Goal: Transaction & Acquisition: Purchase product/service

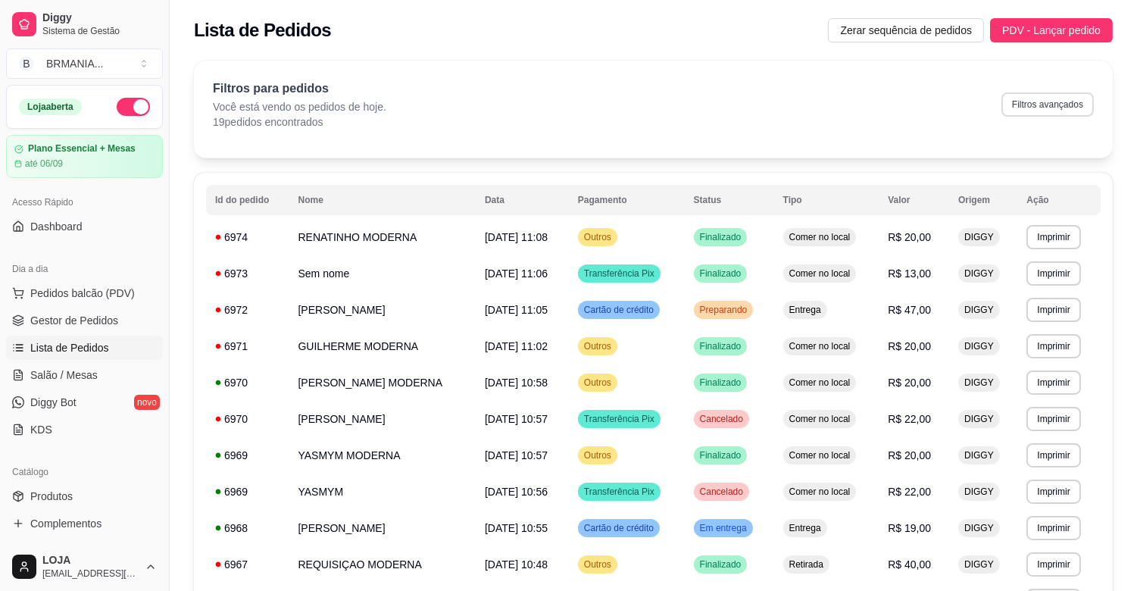
click at [1040, 105] on button "Filtros avançados" at bounding box center [1048, 104] width 92 height 24
select select "0"
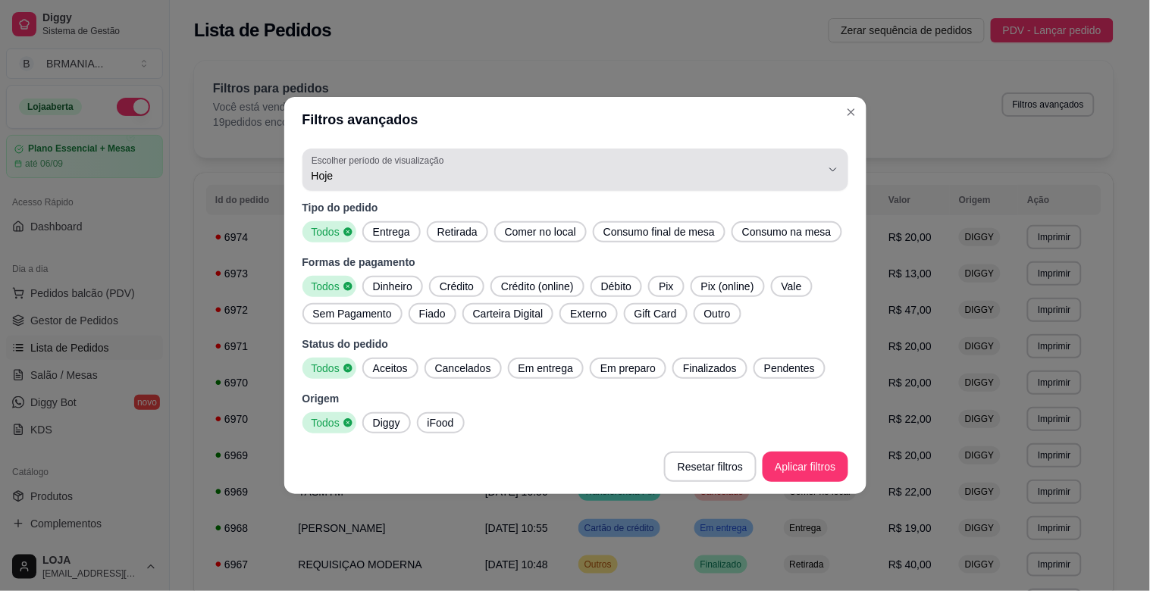
click at [406, 182] on span "Hoje" at bounding box center [565, 175] width 509 height 15
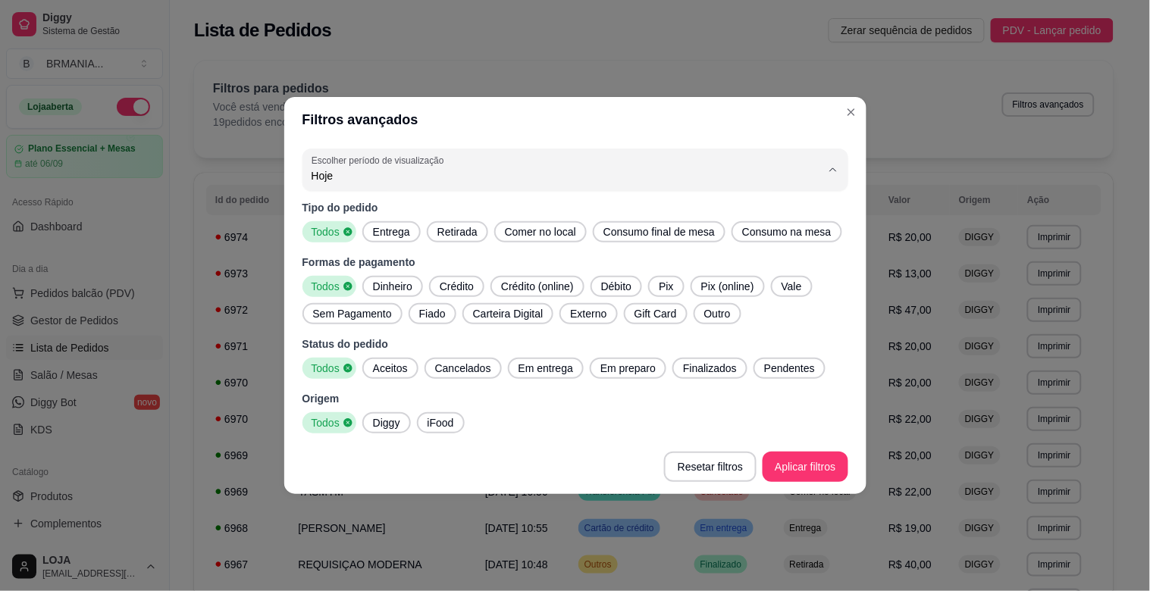
click at [385, 366] on span "Customizado" at bounding box center [568, 360] width 486 height 14
type input "-1"
select select "-1"
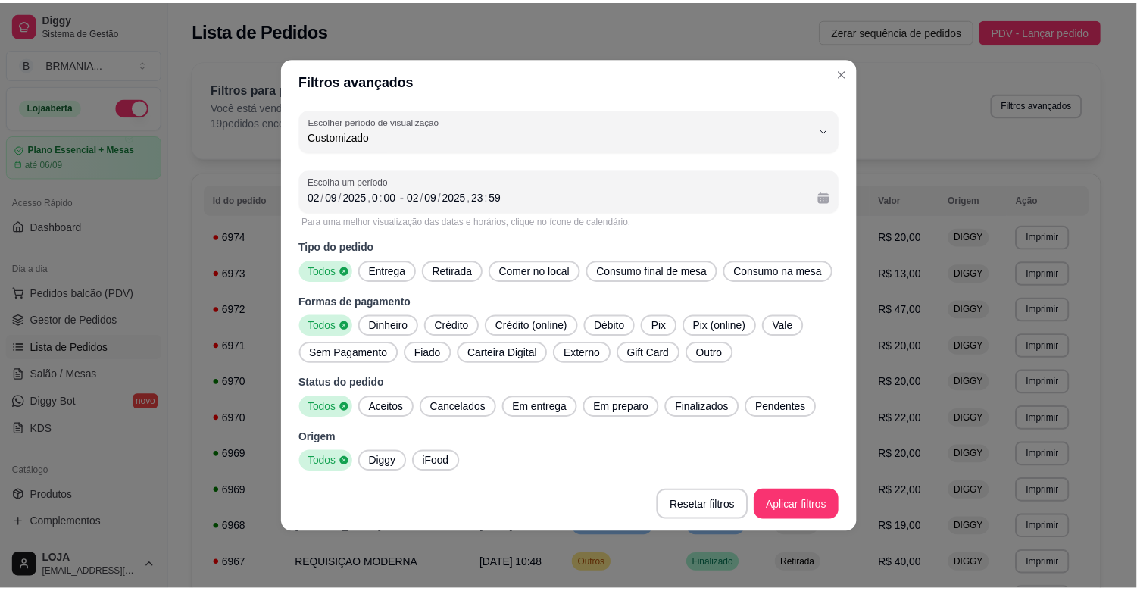
scroll to position [14, 0]
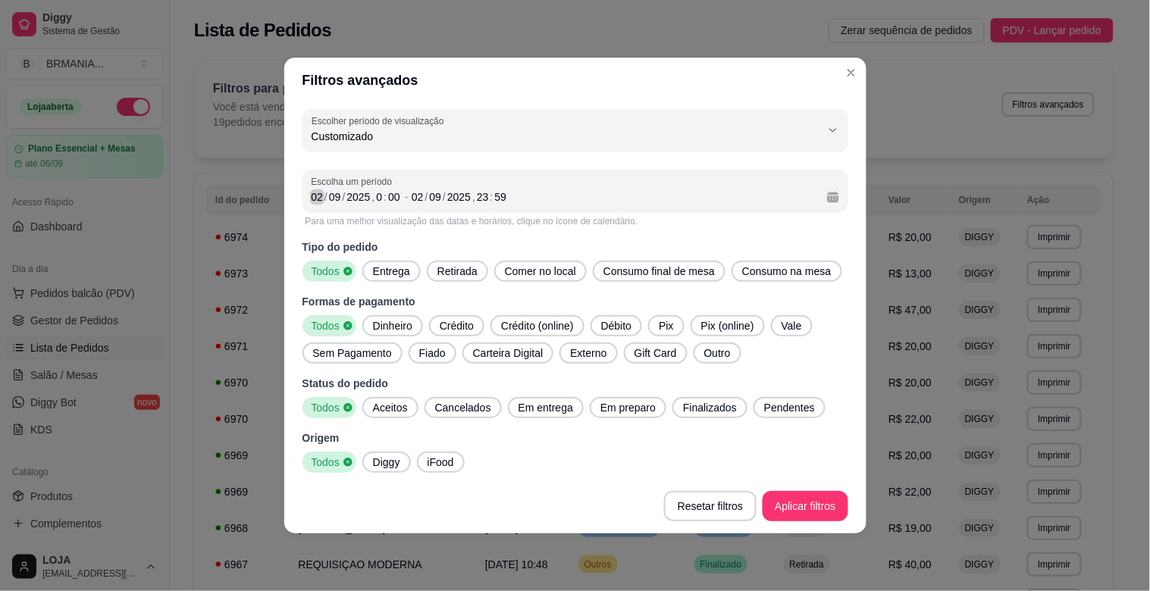
click at [312, 195] on div "02" at bounding box center [317, 196] width 15 height 15
click at [424, 198] on div "/" at bounding box center [427, 196] width 6 height 15
click at [380, 268] on span "Entrega" at bounding box center [391, 271] width 49 height 15
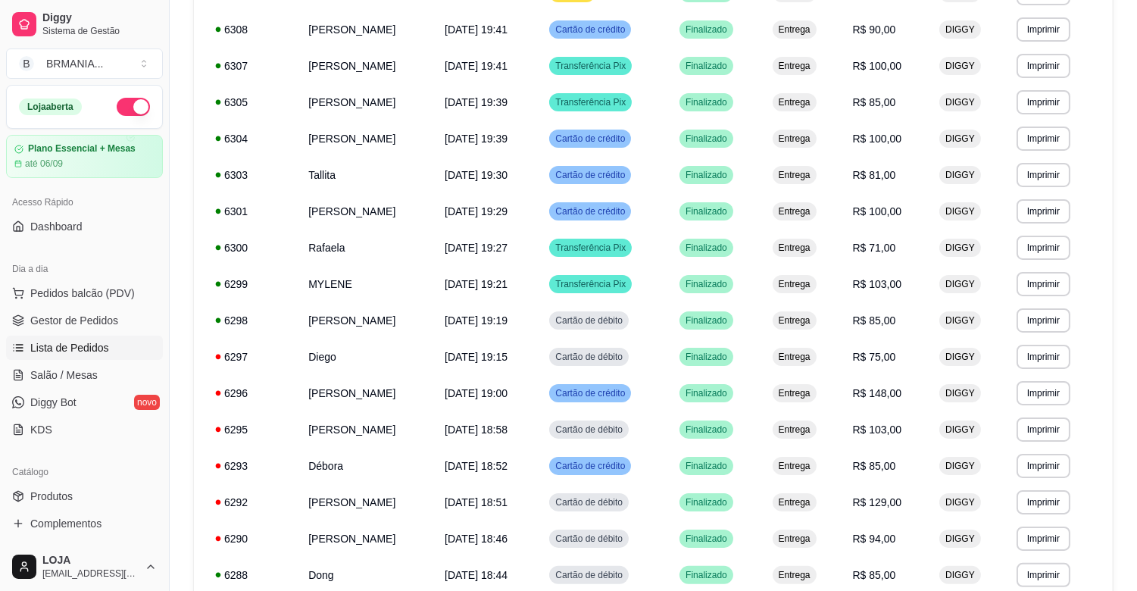
scroll to position [828, 0]
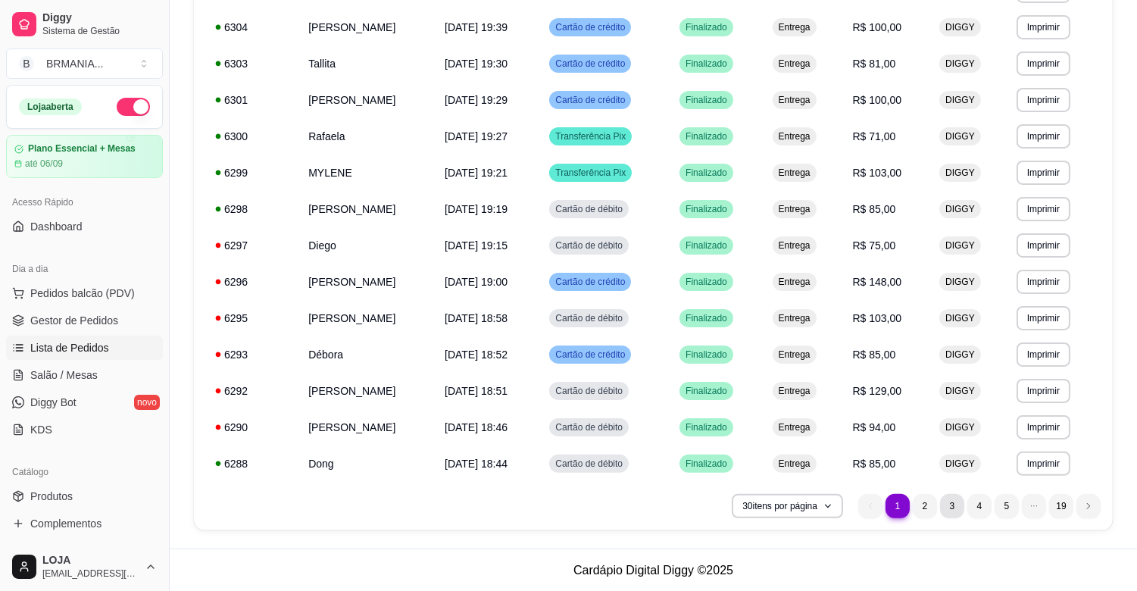
click at [962, 509] on li "3" at bounding box center [952, 506] width 24 height 24
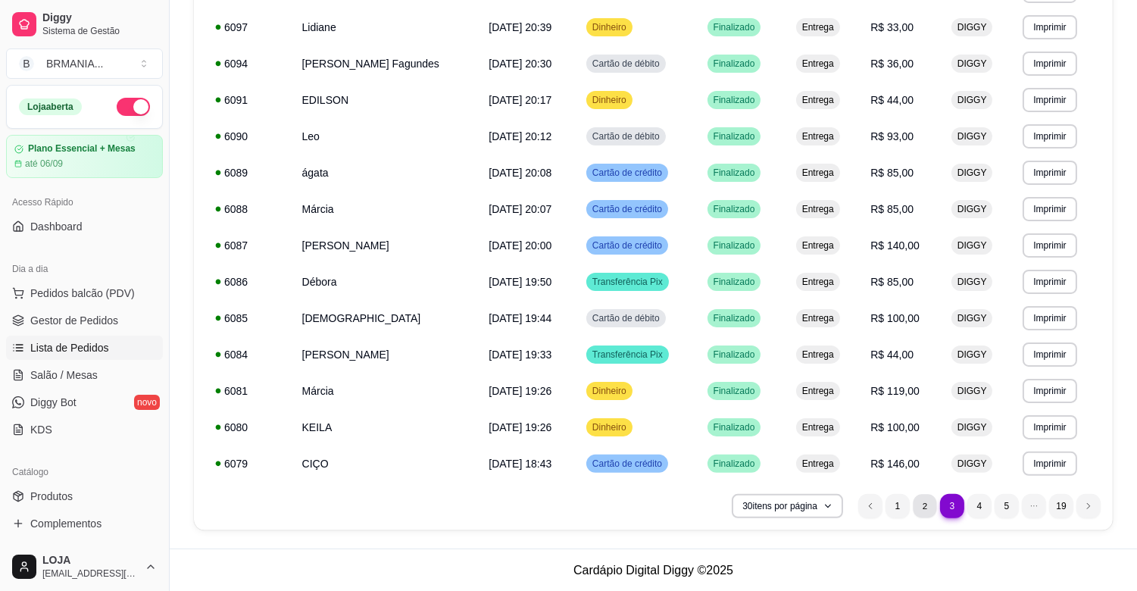
click at [928, 498] on li "2" at bounding box center [924, 505] width 23 height 23
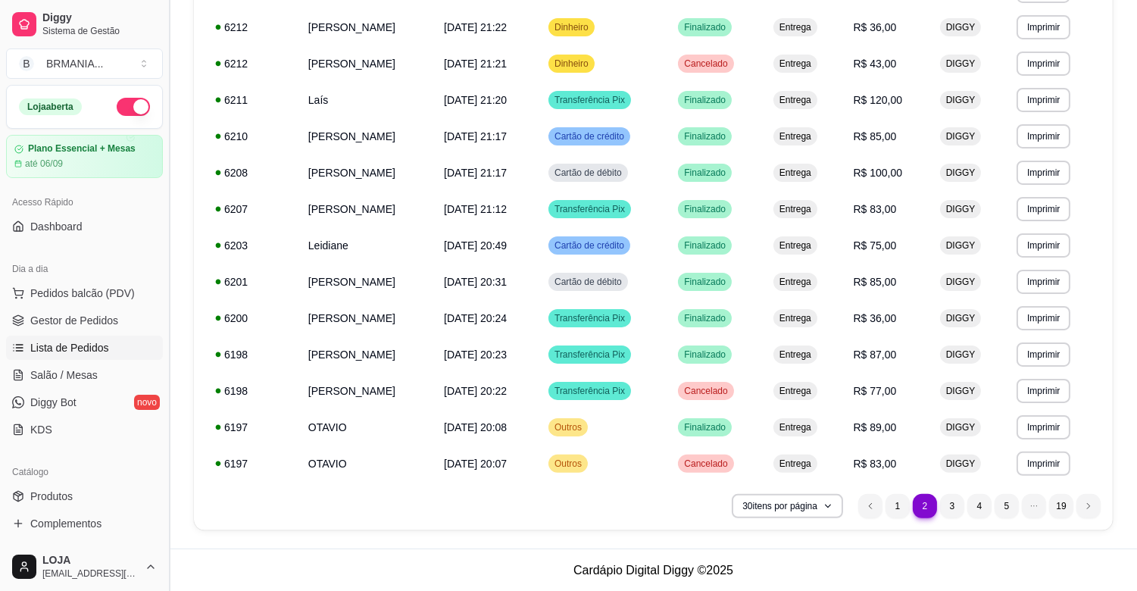
click at [174, 336] on button "Toggle Sidebar" at bounding box center [169, 295] width 12 height 591
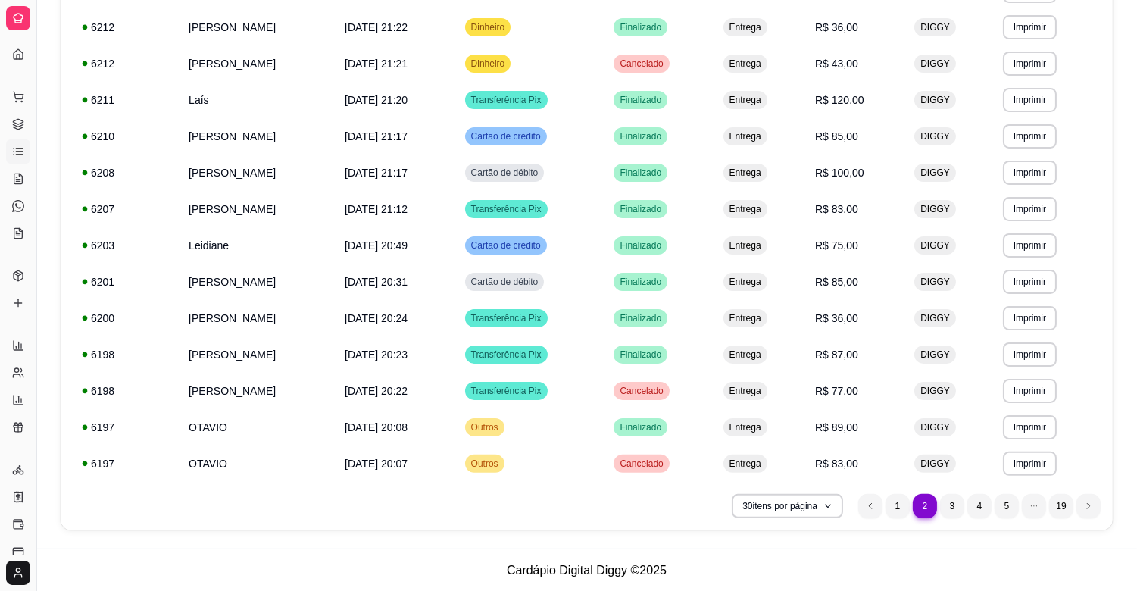
click at [34, 344] on button "Toggle Sidebar" at bounding box center [36, 295] width 12 height 591
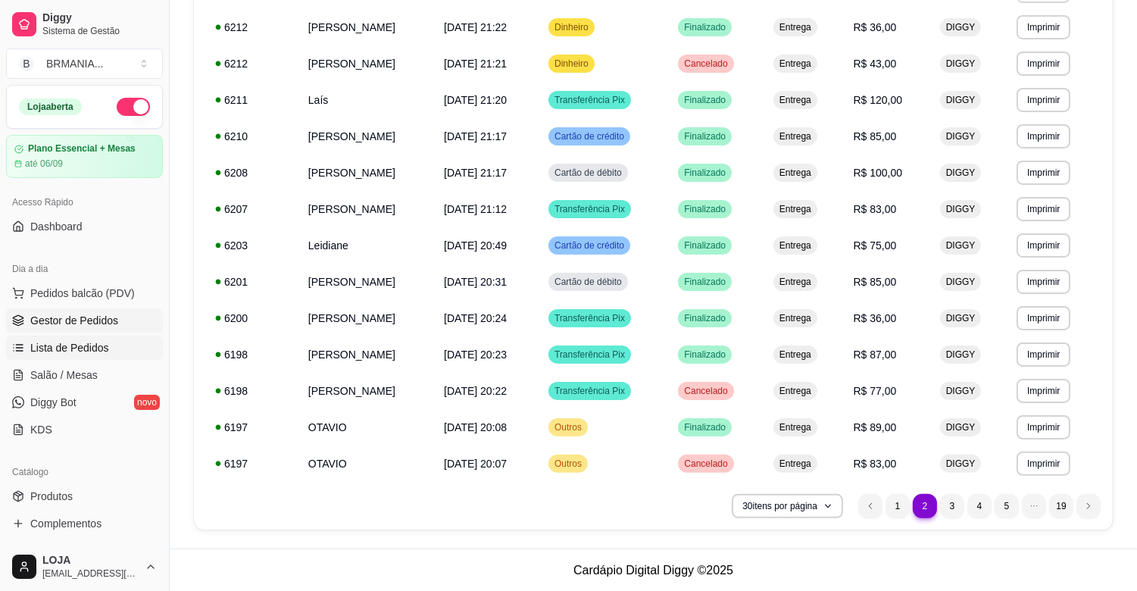
click at [81, 326] on span "Gestor de Pedidos" at bounding box center [74, 320] width 88 height 15
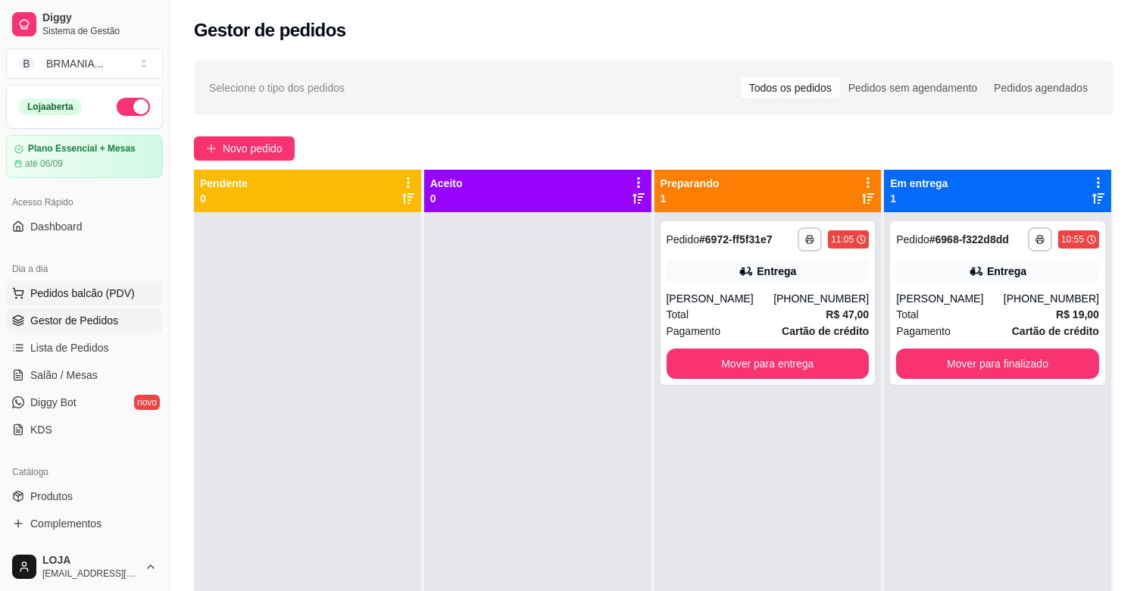
click at [73, 286] on span "Pedidos balcão (PDV)" at bounding box center [82, 293] width 105 height 15
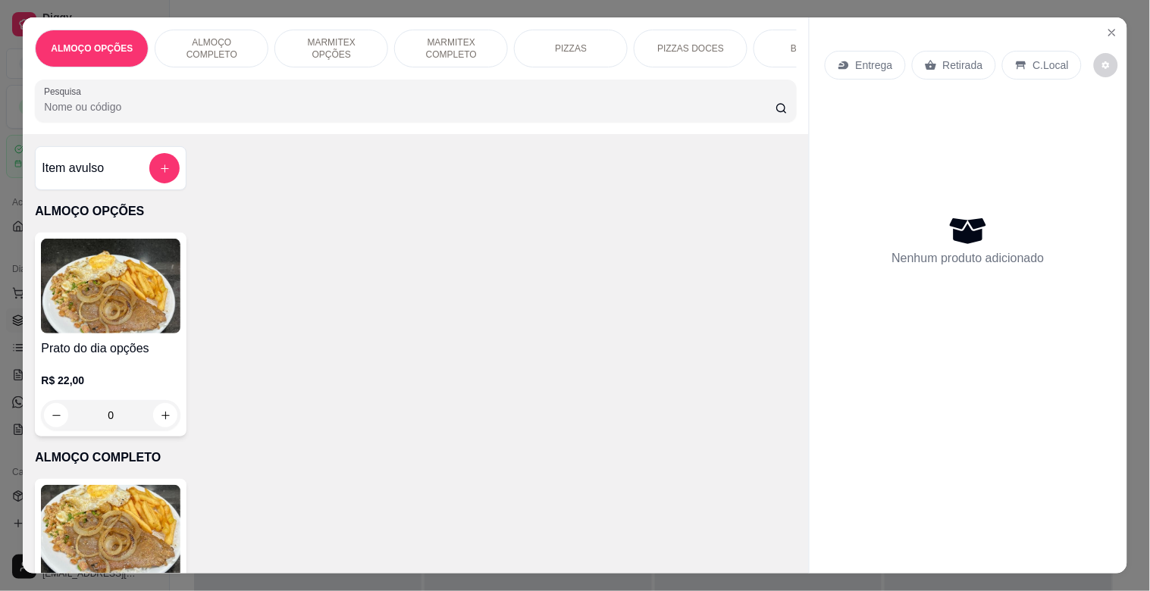
click at [430, 38] on p "MARMITEX COMPLETO" at bounding box center [451, 48] width 88 height 24
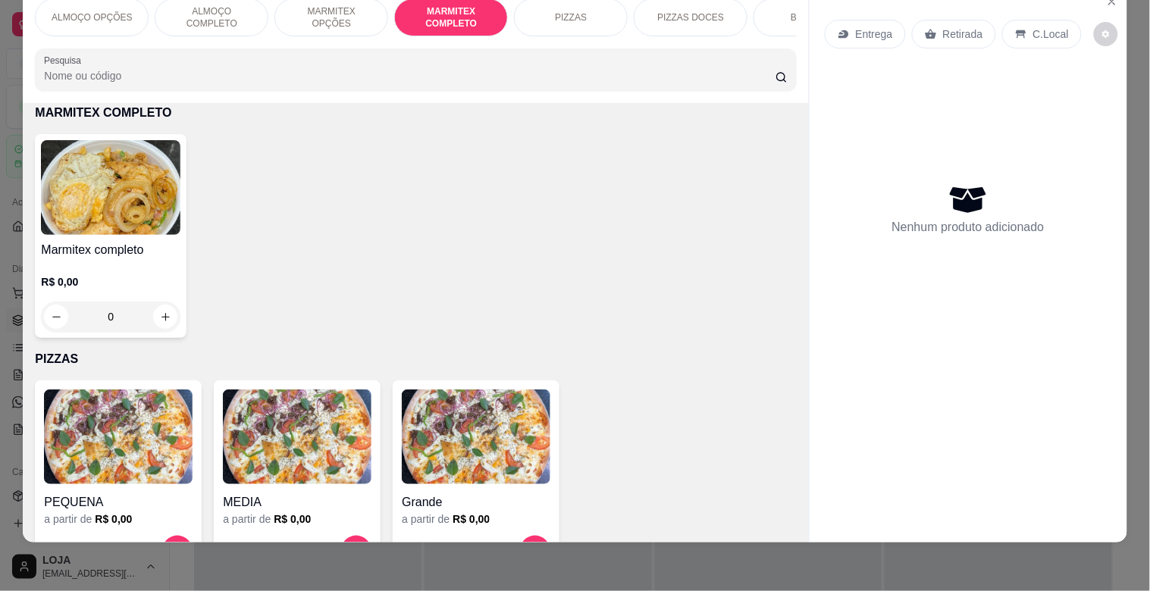
click at [62, 231] on img at bounding box center [110, 187] width 139 height 95
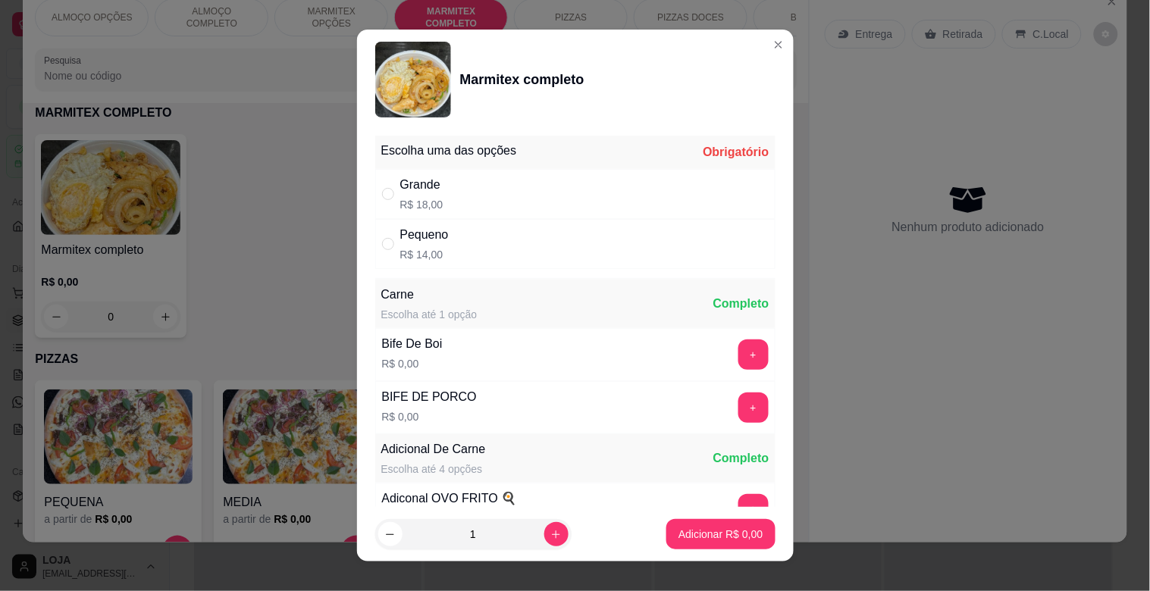
drag, startPoint x: 502, startPoint y: 191, endPoint x: 597, endPoint y: 224, distance: 100.4
click at [502, 191] on div "Grande R$ 18,00" at bounding box center [575, 194] width 400 height 50
radio input "true"
click at [738, 353] on button "+" at bounding box center [753, 355] width 30 height 30
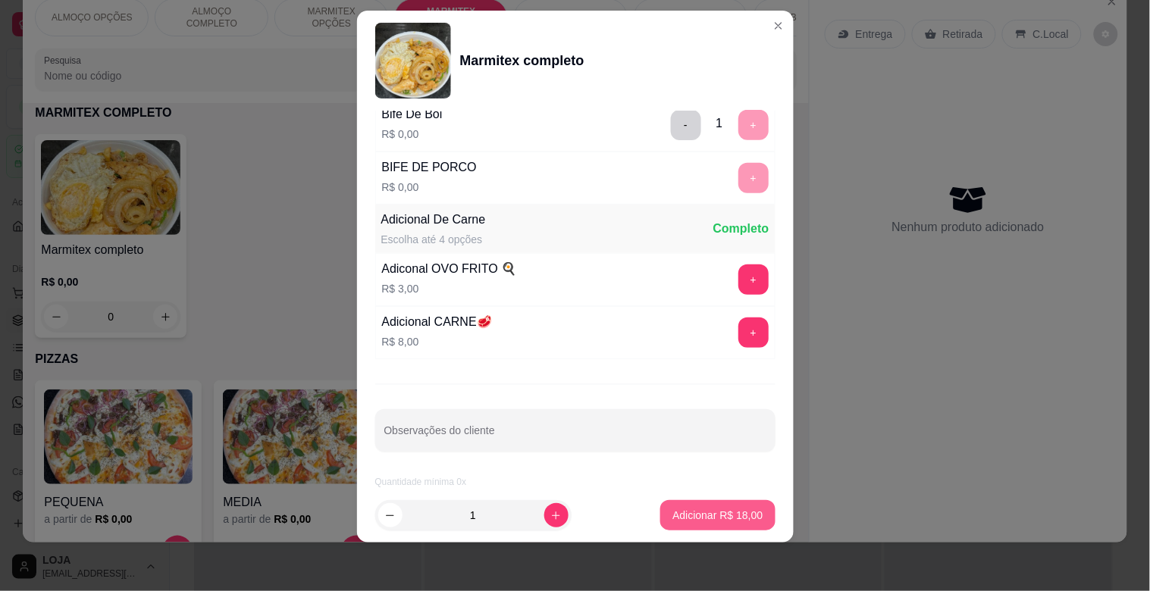
scroll to position [212, 0]
click at [707, 506] on button "Adicionar R$ 18,00" at bounding box center [717, 515] width 114 height 30
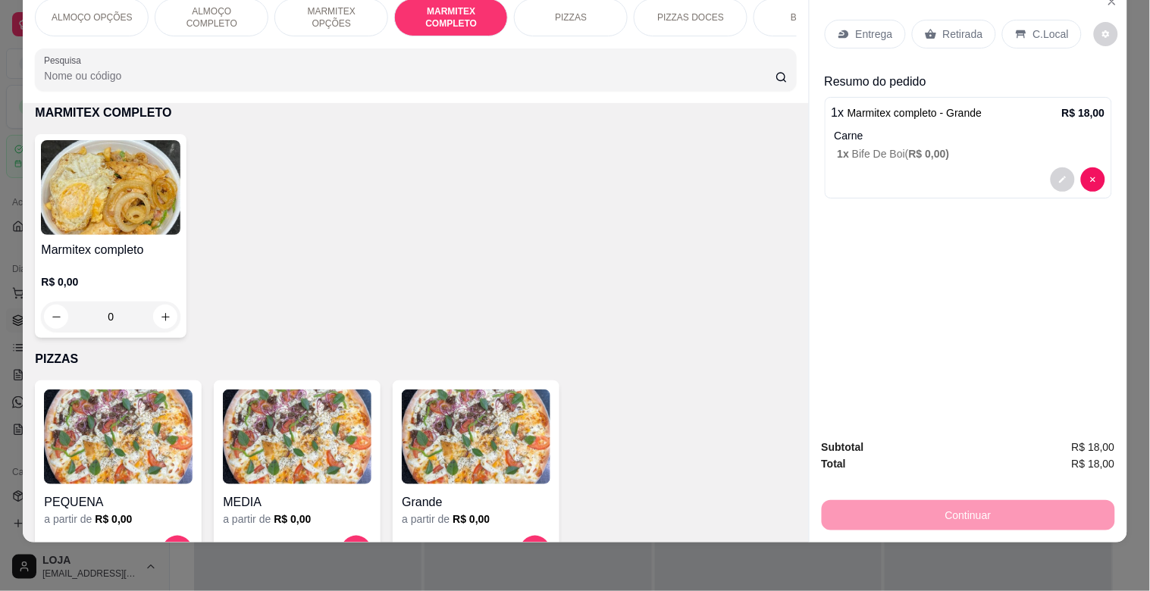
click at [89, 149] on img at bounding box center [110, 187] width 139 height 95
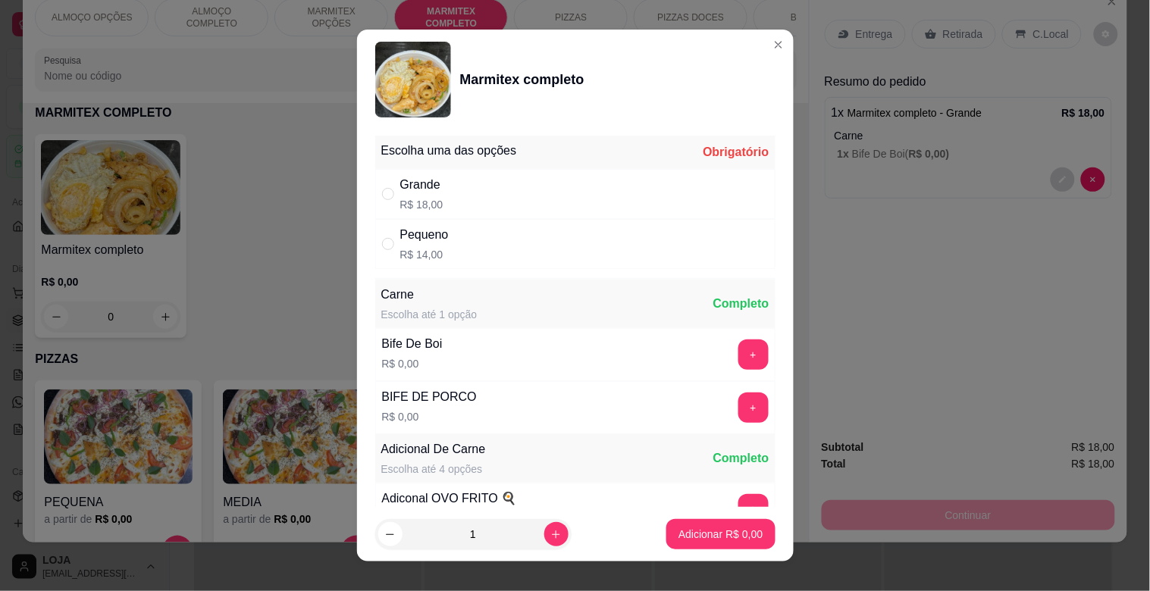
click at [539, 252] on div "Pequeno R$ 14,00" at bounding box center [575, 244] width 400 height 50
radio input "true"
click at [738, 350] on button "+" at bounding box center [753, 355] width 30 height 30
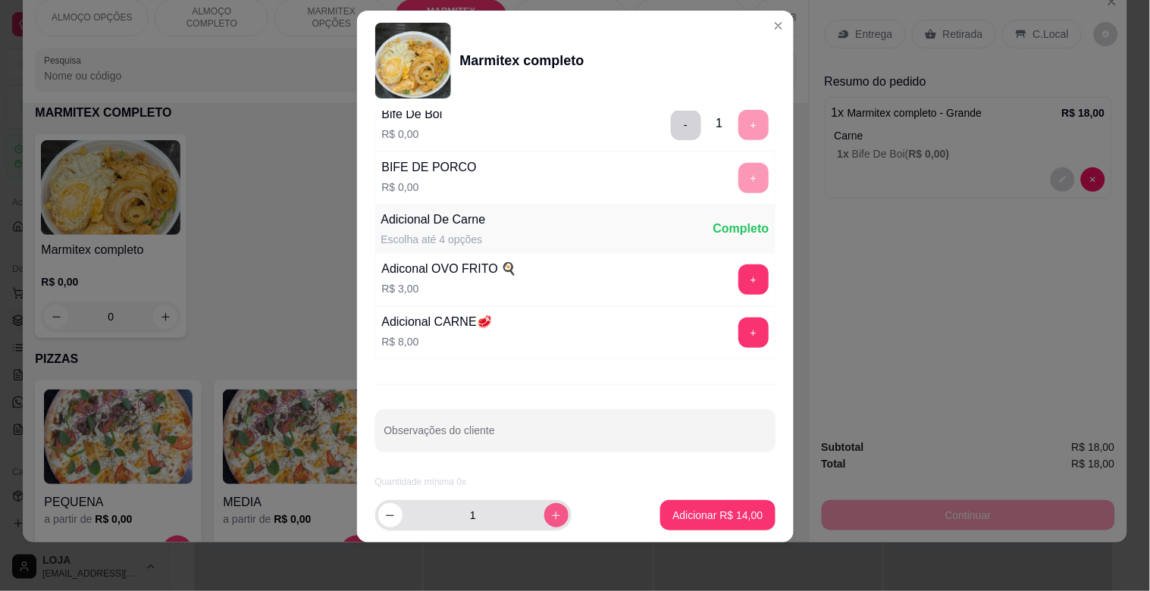
click at [547, 513] on button "increase-product-quantity" at bounding box center [556, 515] width 24 height 24
type input "2"
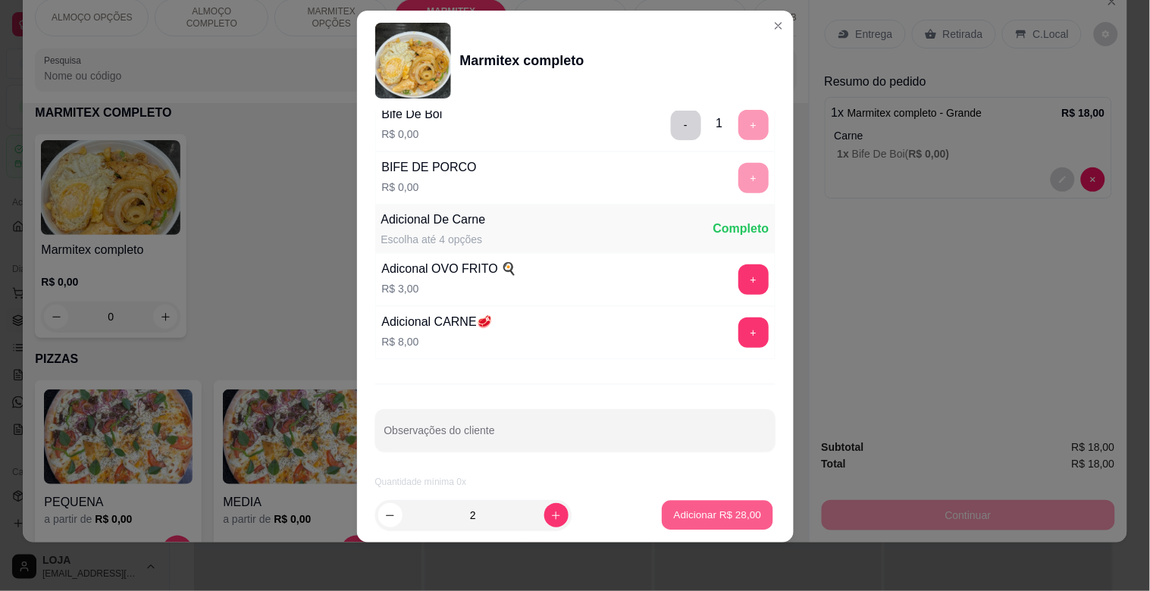
click at [718, 505] on button "Adicionar R$ 28,00" at bounding box center [717, 516] width 111 height 30
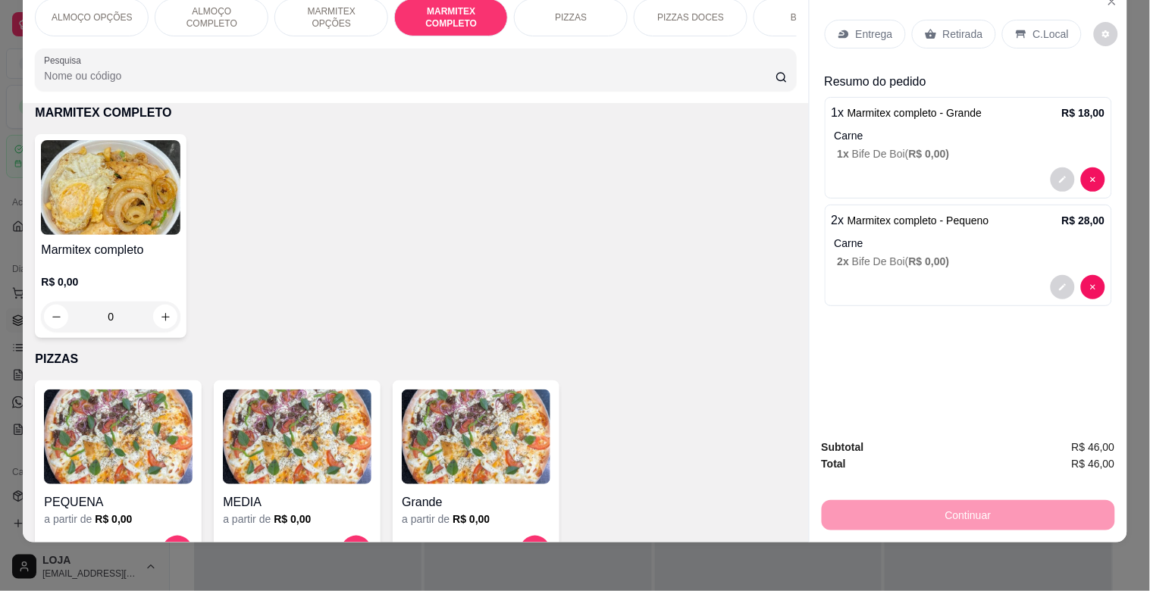
click at [965, 27] on p "Retirada" at bounding box center [963, 34] width 40 height 15
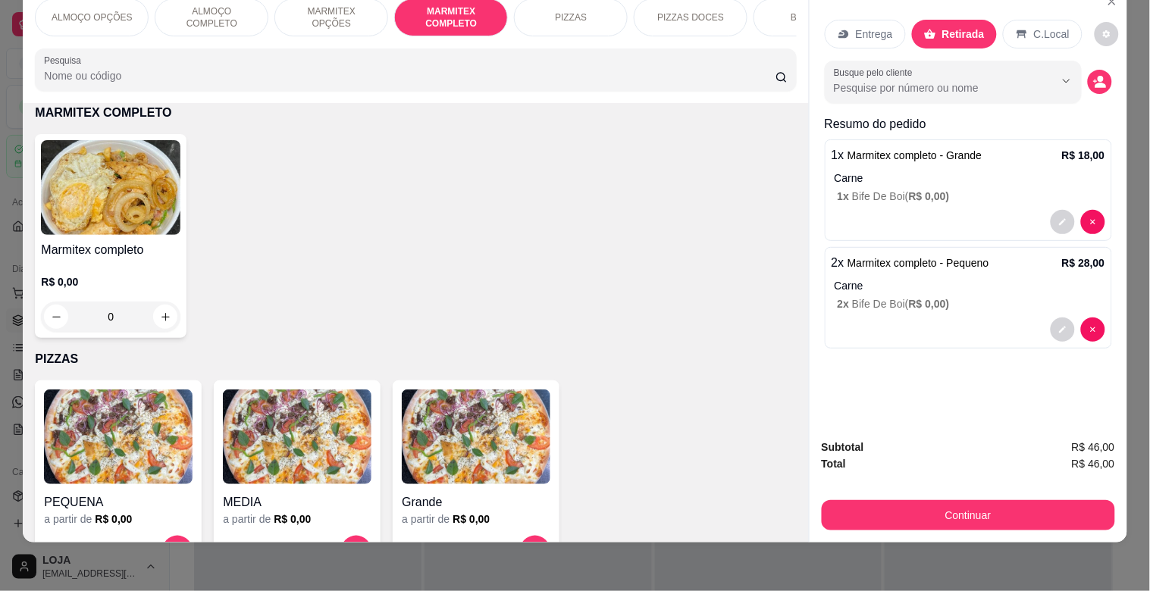
click at [127, 82] on input "Pesquisa" at bounding box center [409, 75] width 731 height 15
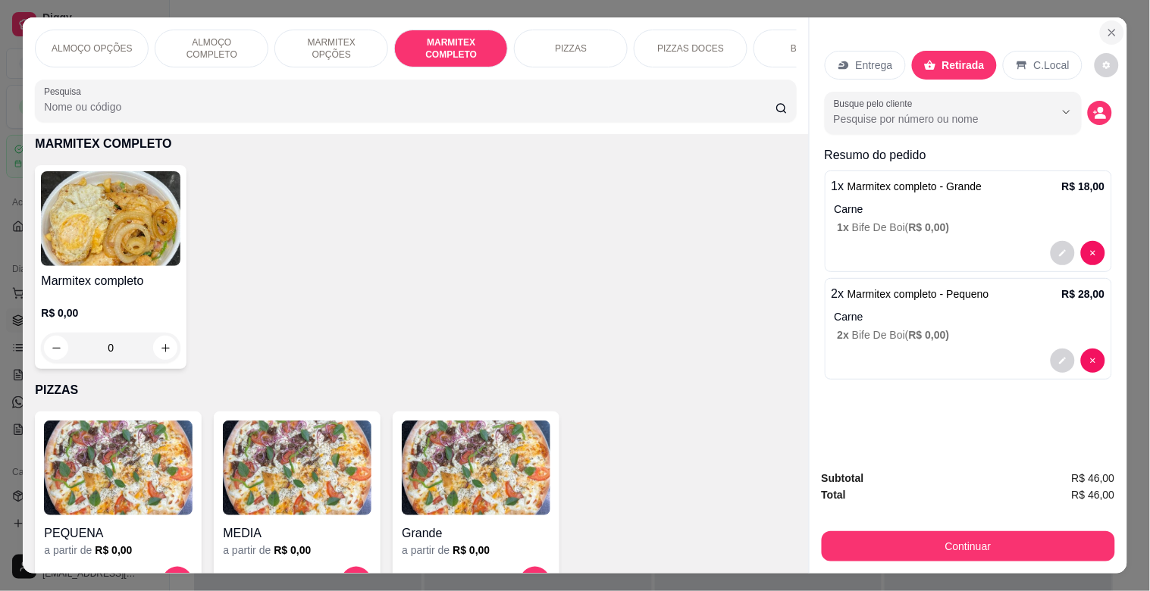
click at [1100, 24] on button "Close" at bounding box center [1112, 32] width 24 height 24
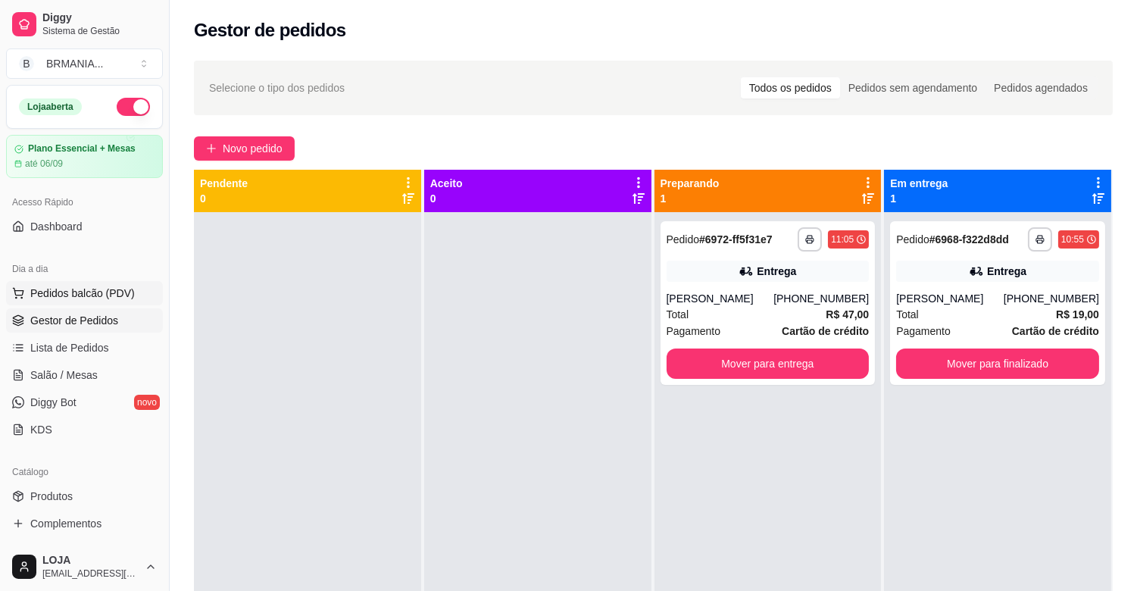
click at [77, 288] on span "Pedidos balcão (PDV)" at bounding box center [82, 293] width 105 height 15
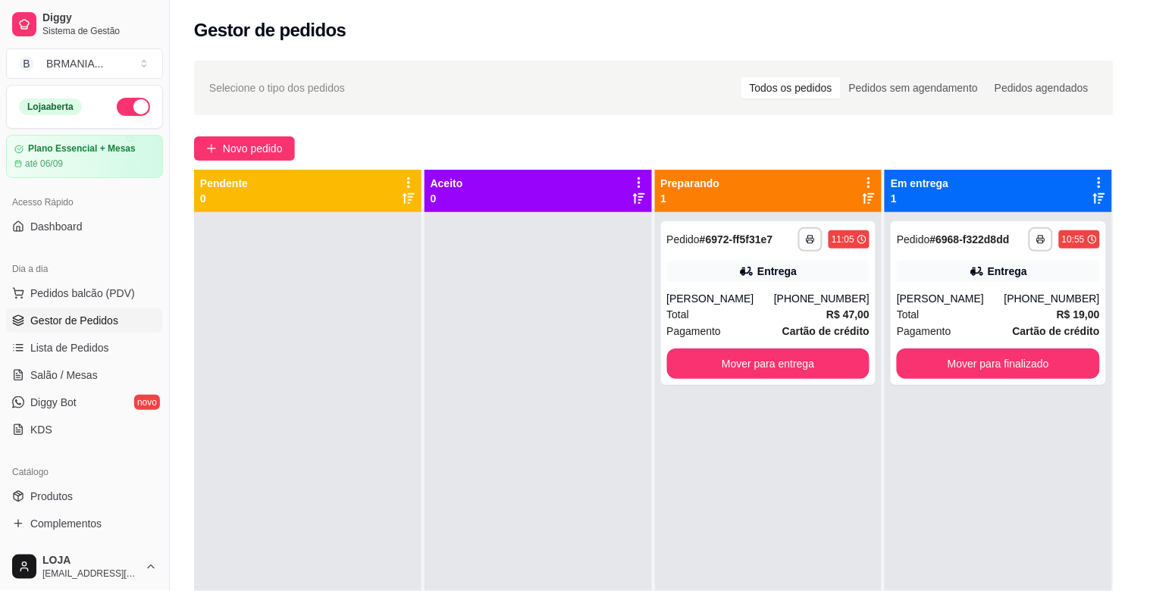
click at [104, 503] on img at bounding box center [110, 532] width 139 height 95
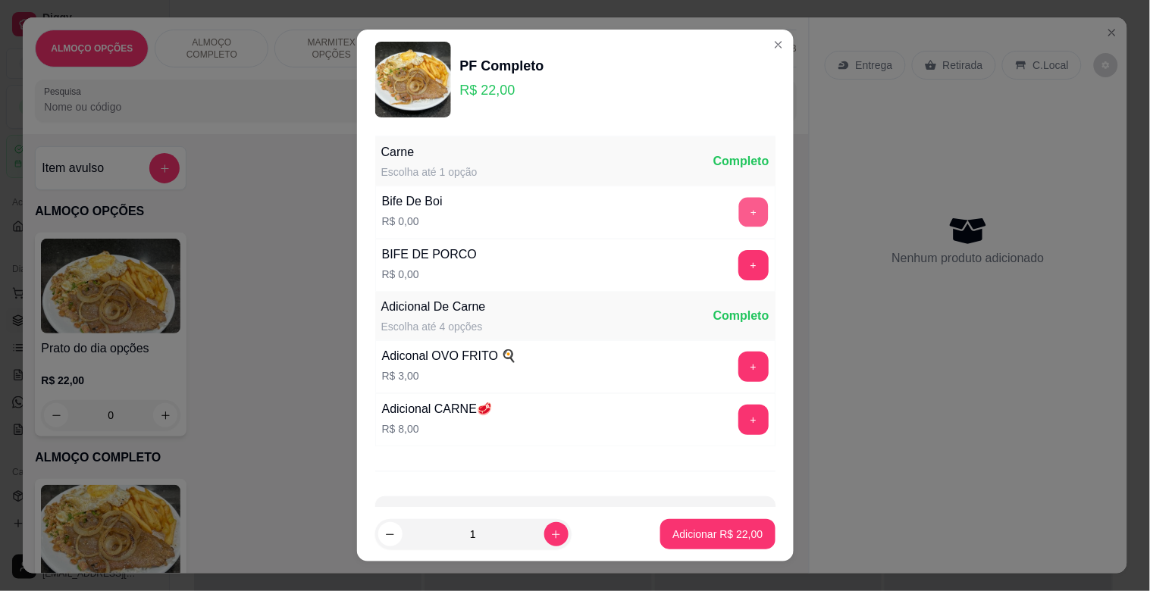
click at [738, 203] on button "+" at bounding box center [753, 213] width 30 height 30
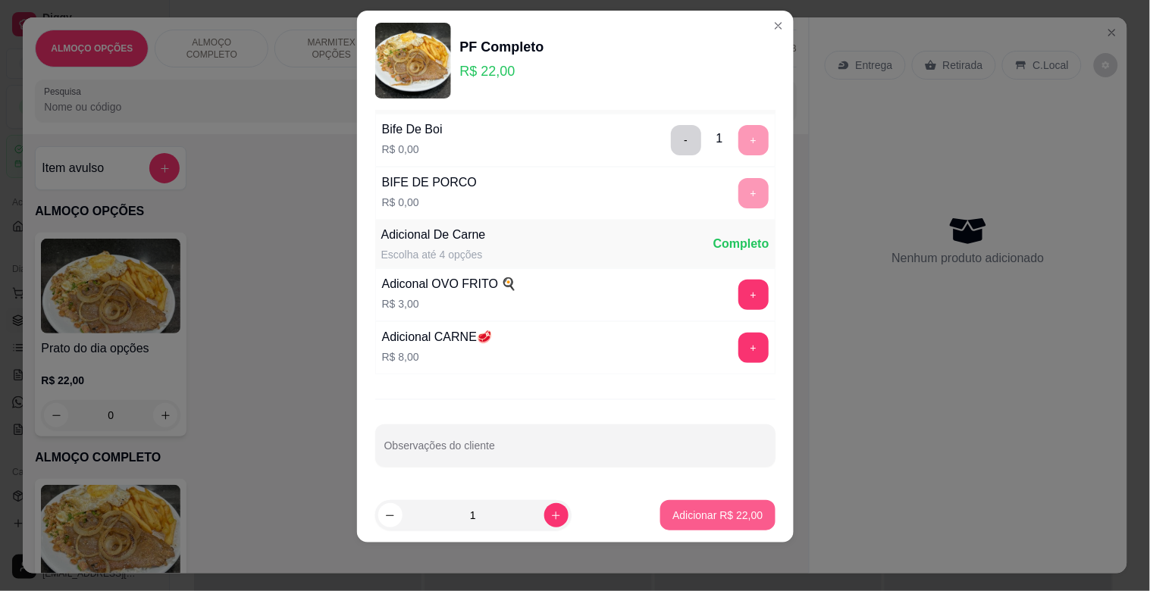
click at [701, 512] on p "Adicionar R$ 22,00" at bounding box center [717, 515] width 90 height 15
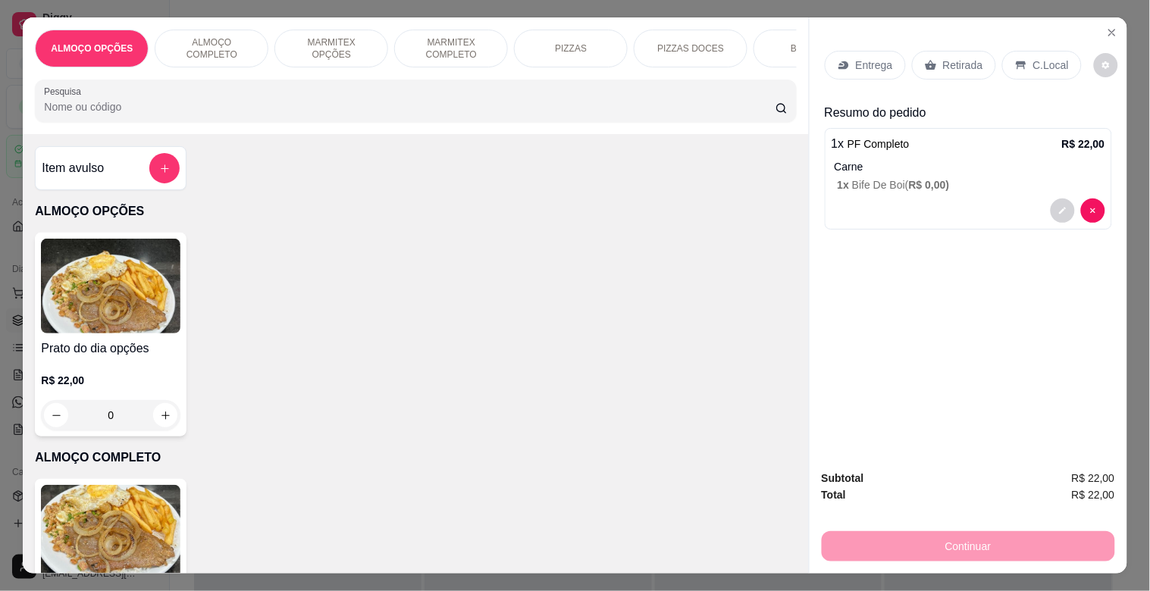
click at [1051, 51] on div "C.Local" at bounding box center [1042, 65] width 80 height 29
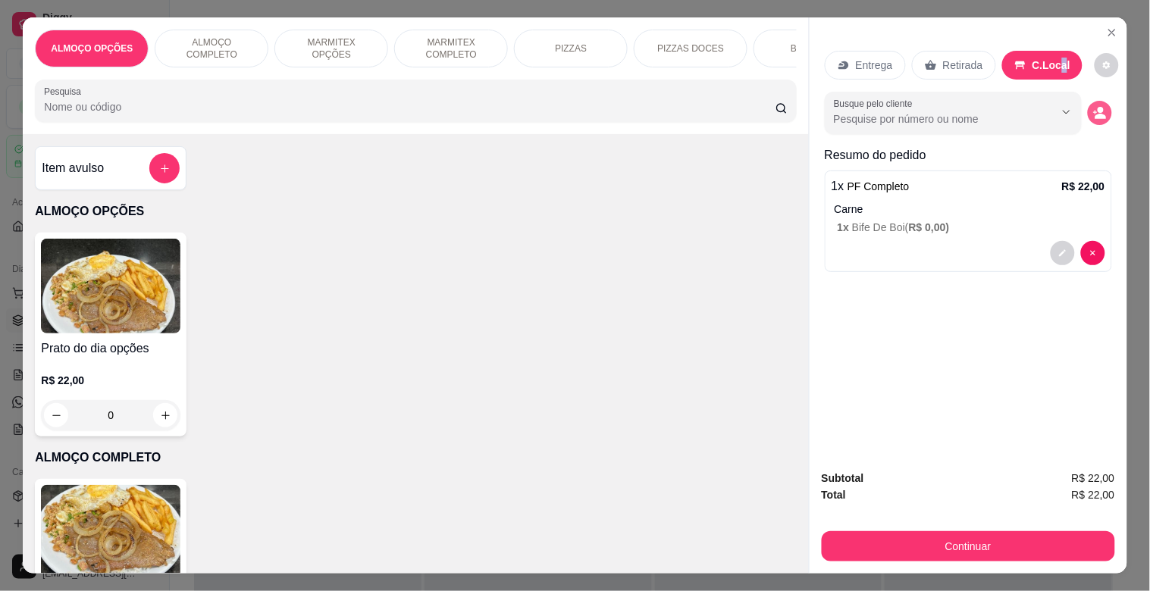
click at [1087, 106] on button "decrease-product-quantity" at bounding box center [1099, 113] width 24 height 24
click at [1097, 117] on button "decrease-product-quantity" at bounding box center [1098, 113] width 23 height 23
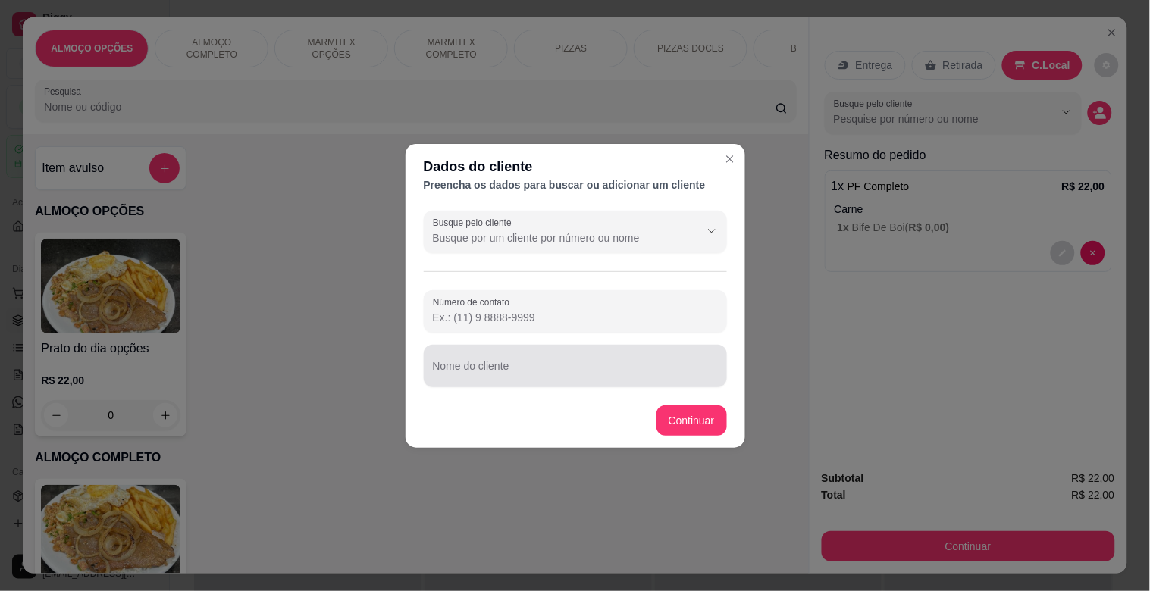
drag, startPoint x: 509, startPoint y: 352, endPoint x: 512, endPoint y: 362, distance: 10.3
click at [512, 362] on div at bounding box center [575, 366] width 285 height 30
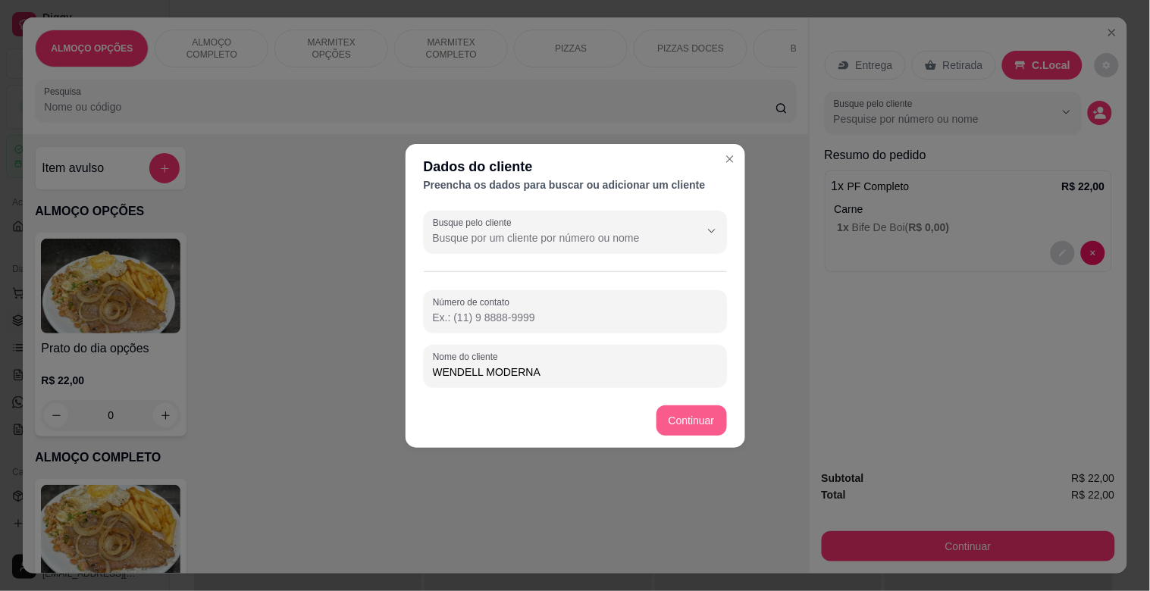
type input "WENDELL MODERNA"
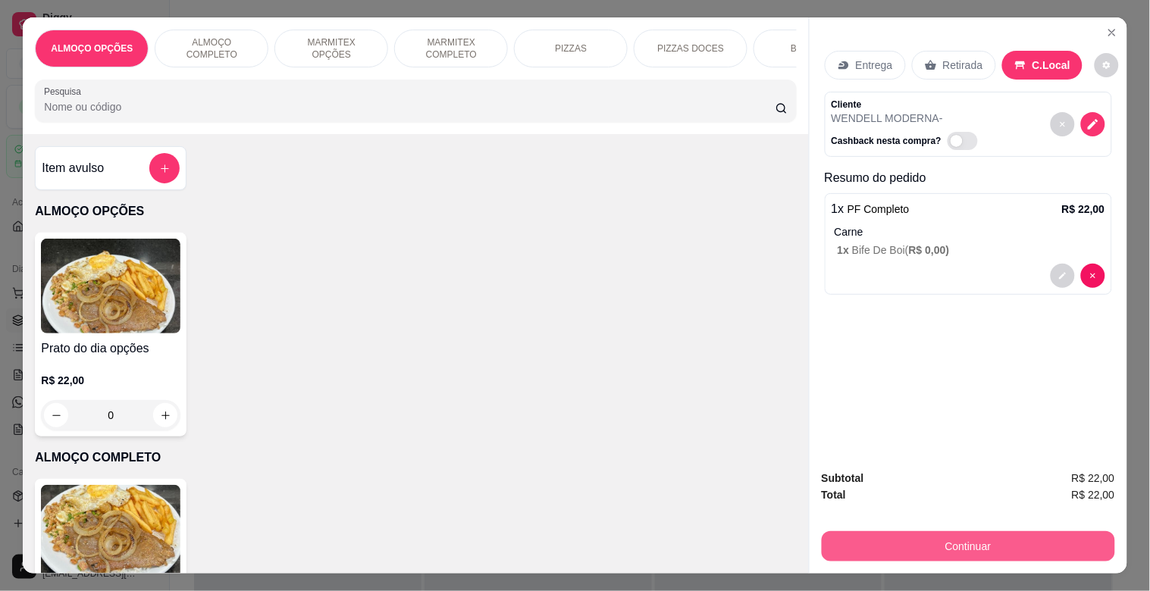
click at [923, 546] on button "Continuar" at bounding box center [967, 546] width 293 height 30
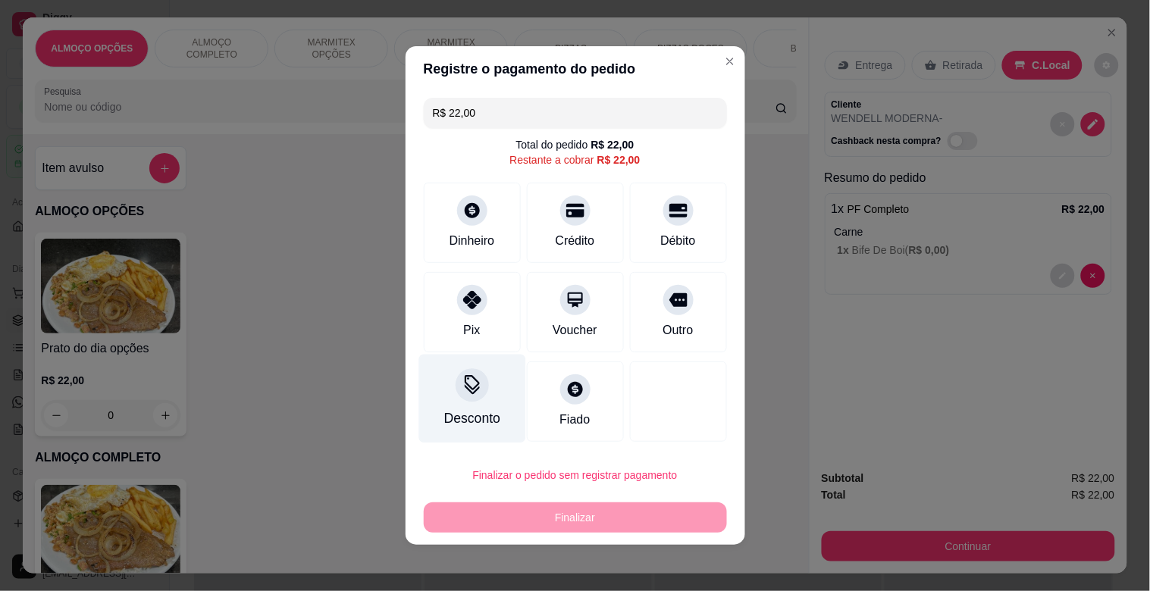
drag, startPoint x: 461, startPoint y: 396, endPoint x: 476, endPoint y: 396, distance: 15.2
click at [476, 396] on div "Desconto" at bounding box center [471, 399] width 107 height 89
click at [468, 346] on input at bounding box center [574, 338] width 303 height 30
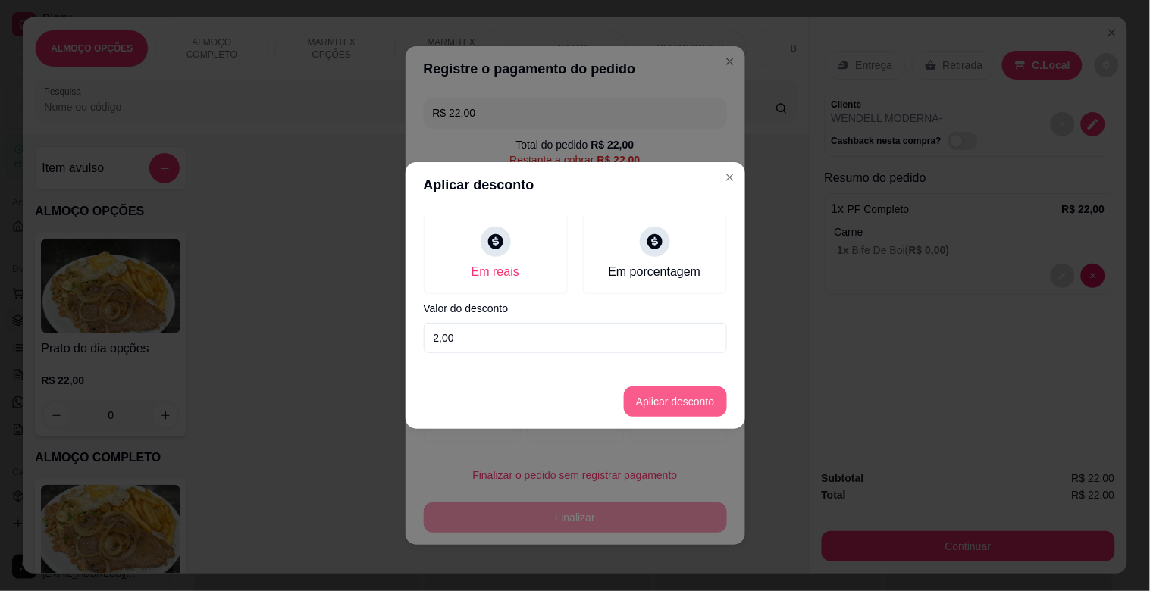
type input "2,00"
click at [695, 405] on button "Aplicar desconto" at bounding box center [675, 401] width 103 height 30
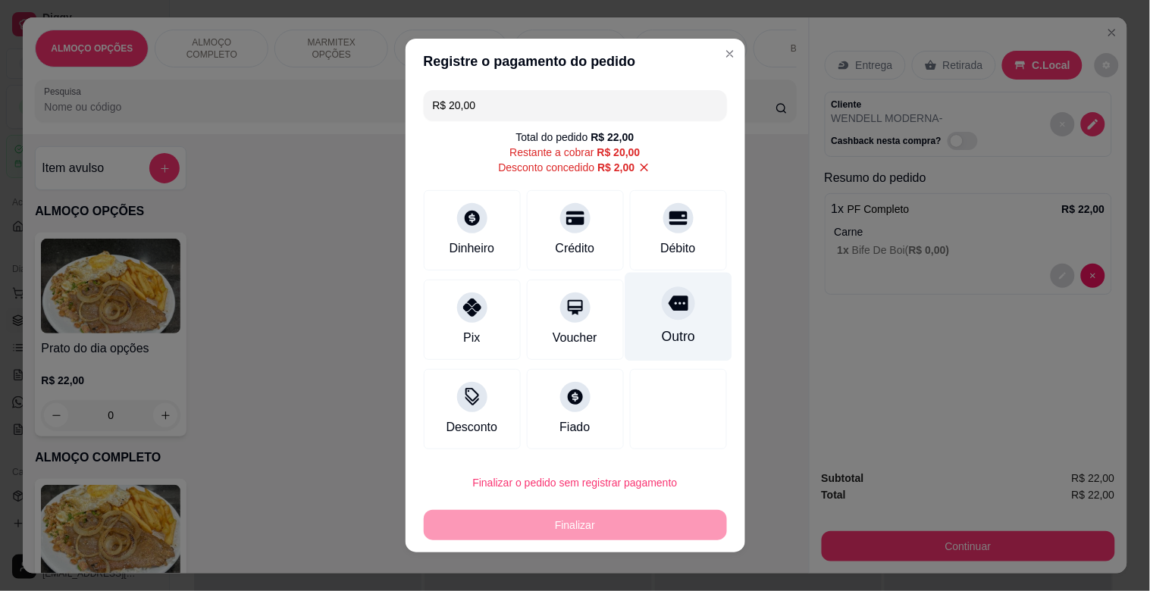
click at [676, 323] on div "Outro" at bounding box center [677, 317] width 107 height 89
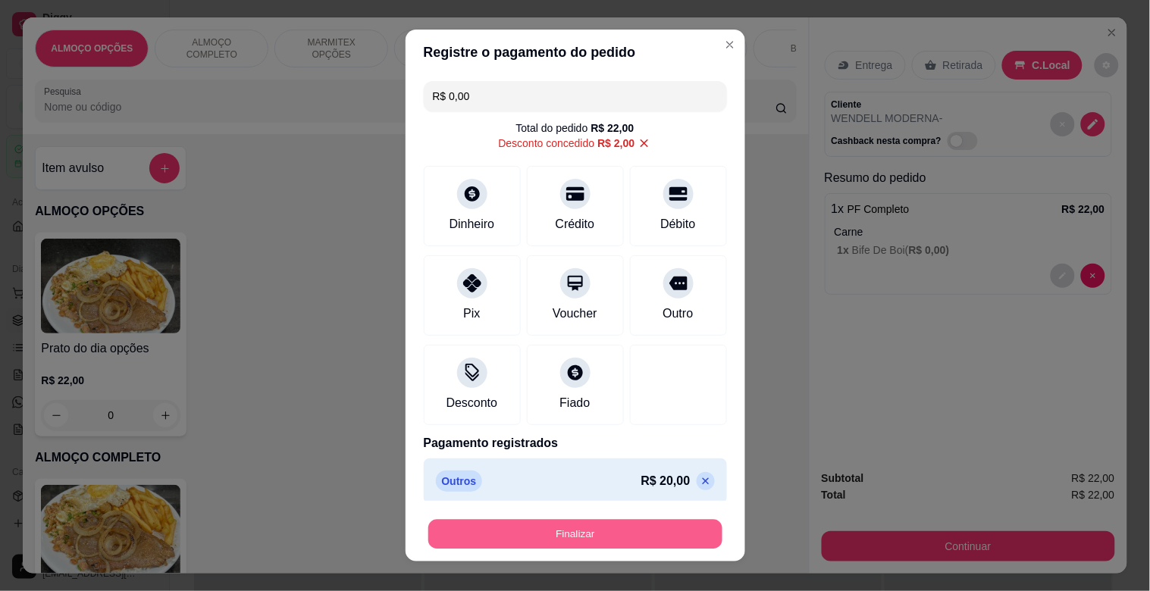
click at [526, 540] on button "Finalizar" at bounding box center [575, 535] width 294 height 30
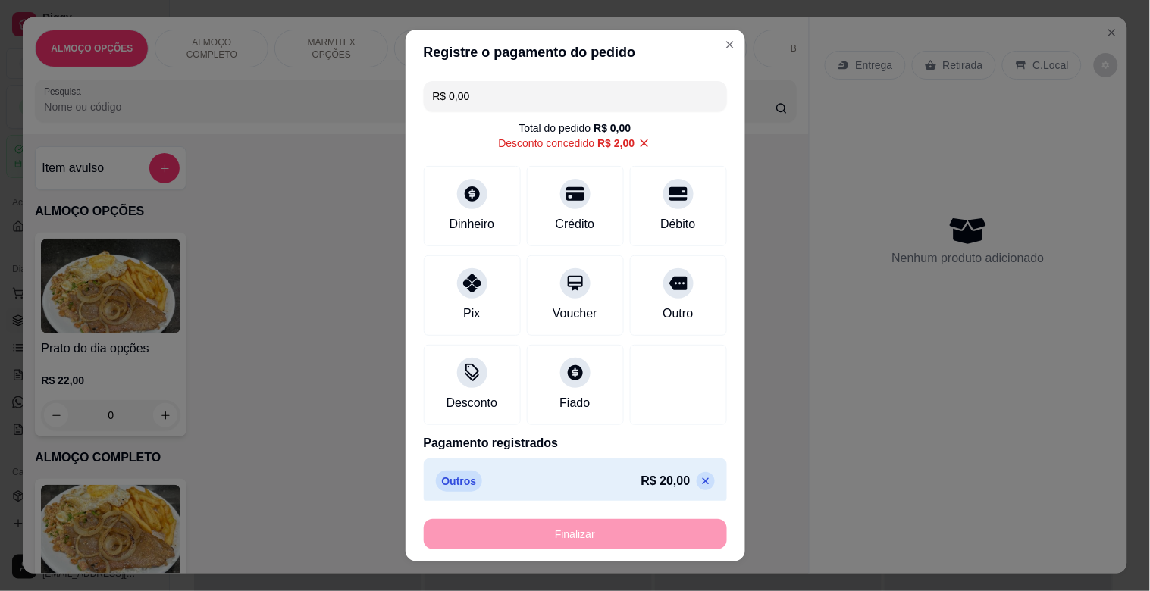
type input "-R$ 22,00"
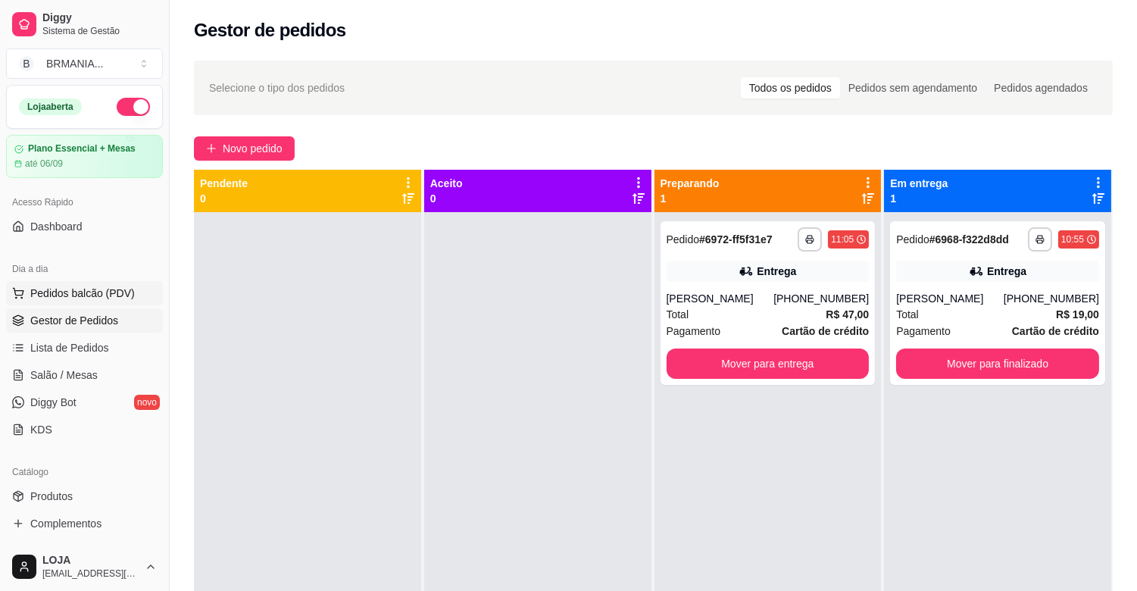
click at [106, 291] on span "Pedidos balcão (PDV)" at bounding box center [82, 293] width 105 height 15
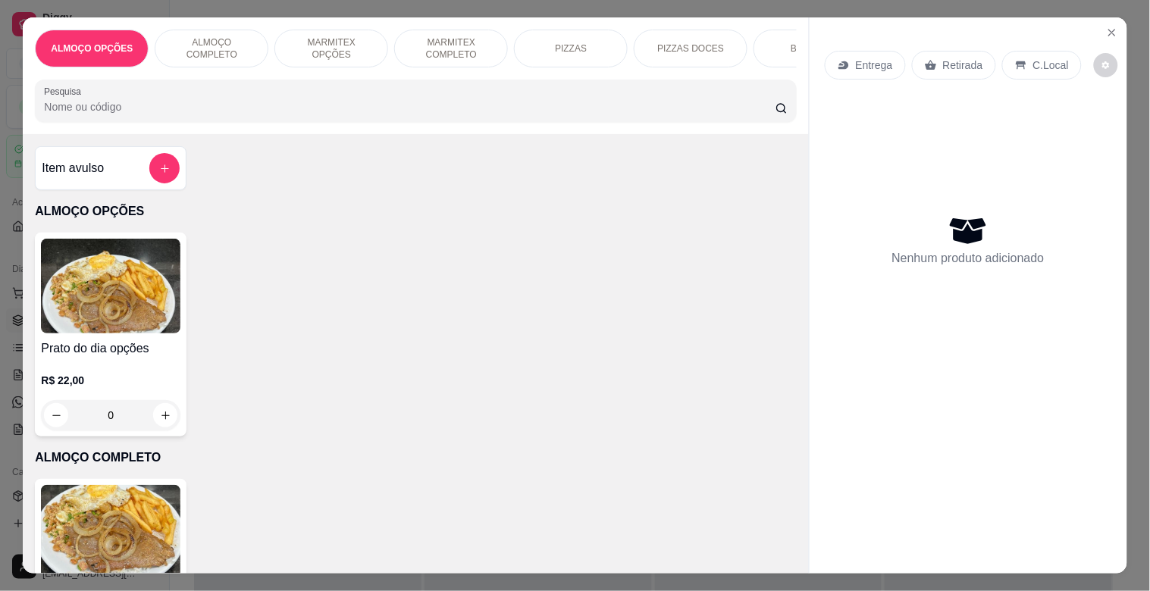
click at [463, 51] on p "MARMITEX COMPLETO" at bounding box center [451, 48] width 88 height 24
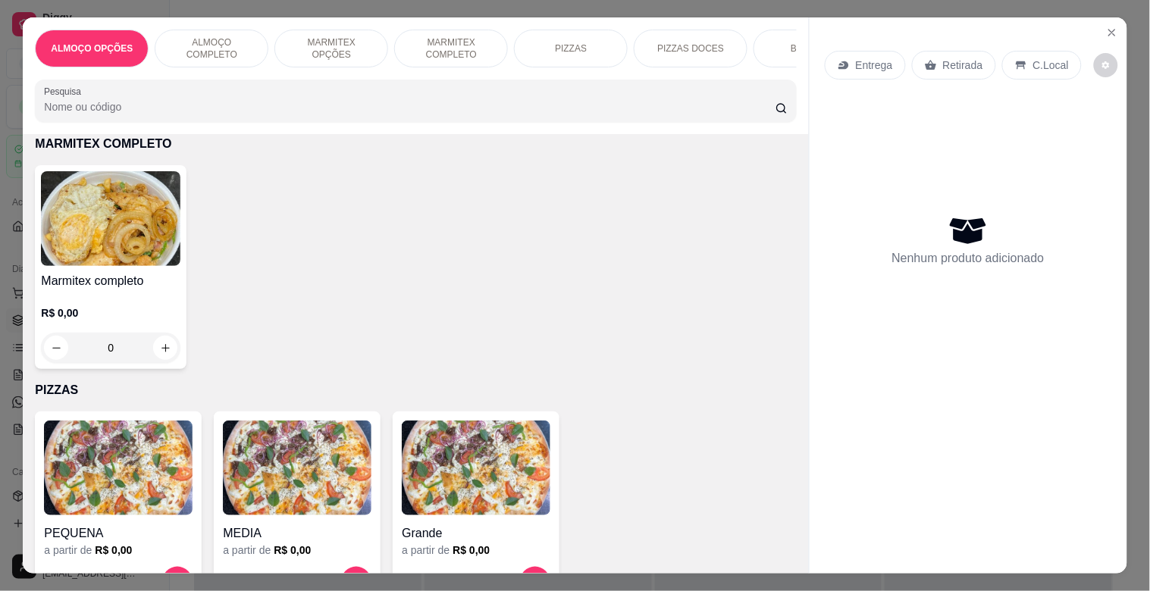
scroll to position [36, 0]
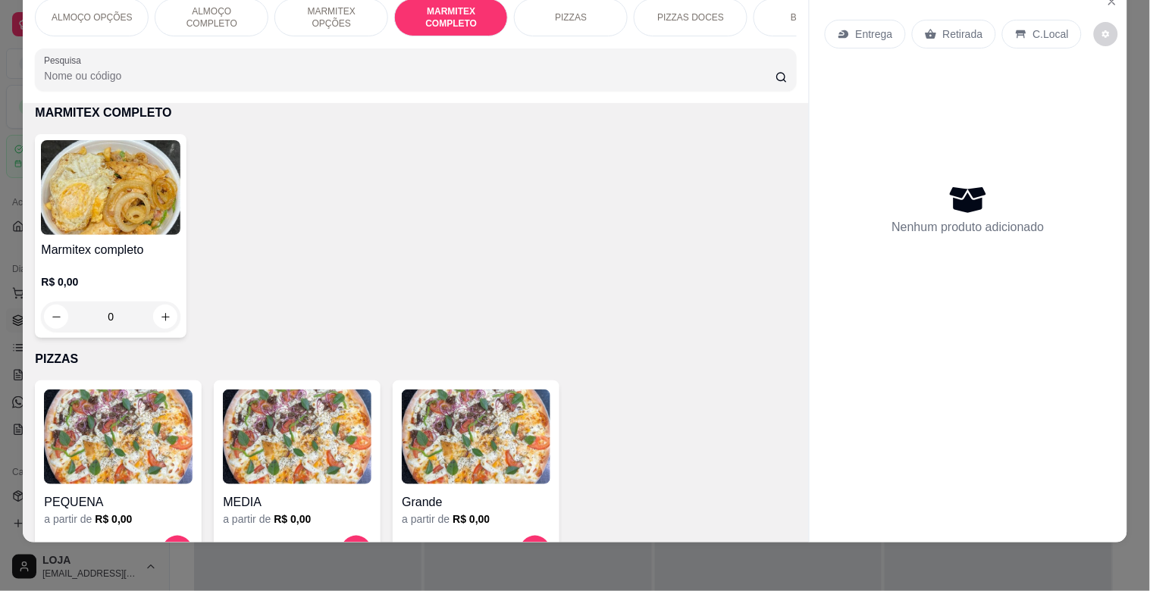
click at [139, 230] on img at bounding box center [110, 187] width 139 height 95
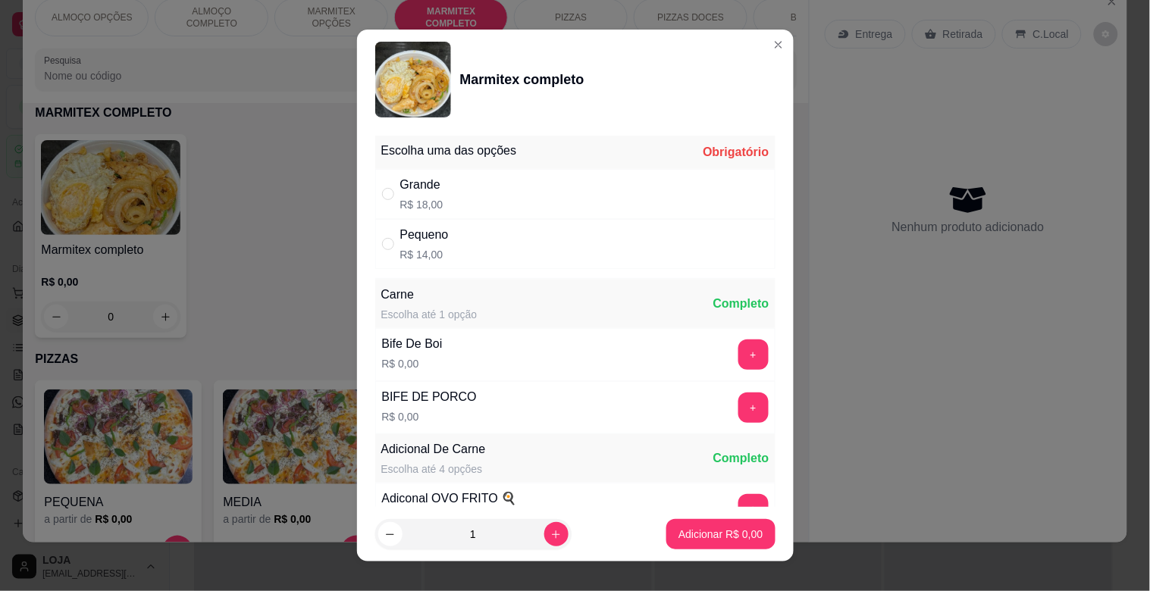
click at [474, 198] on div "Grande R$ 18,00" at bounding box center [575, 194] width 400 height 50
radio input "true"
click at [738, 345] on button "+" at bounding box center [753, 355] width 30 height 30
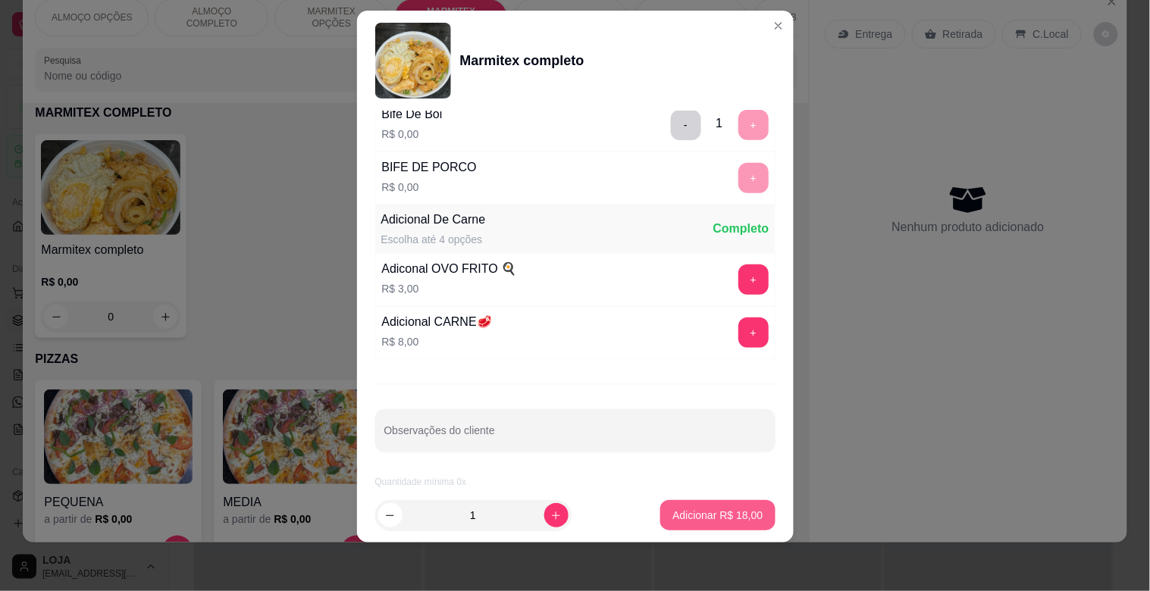
scroll to position [212, 0]
click at [709, 515] on p "Adicionar R$ 18,00" at bounding box center [718, 515] width 88 height 14
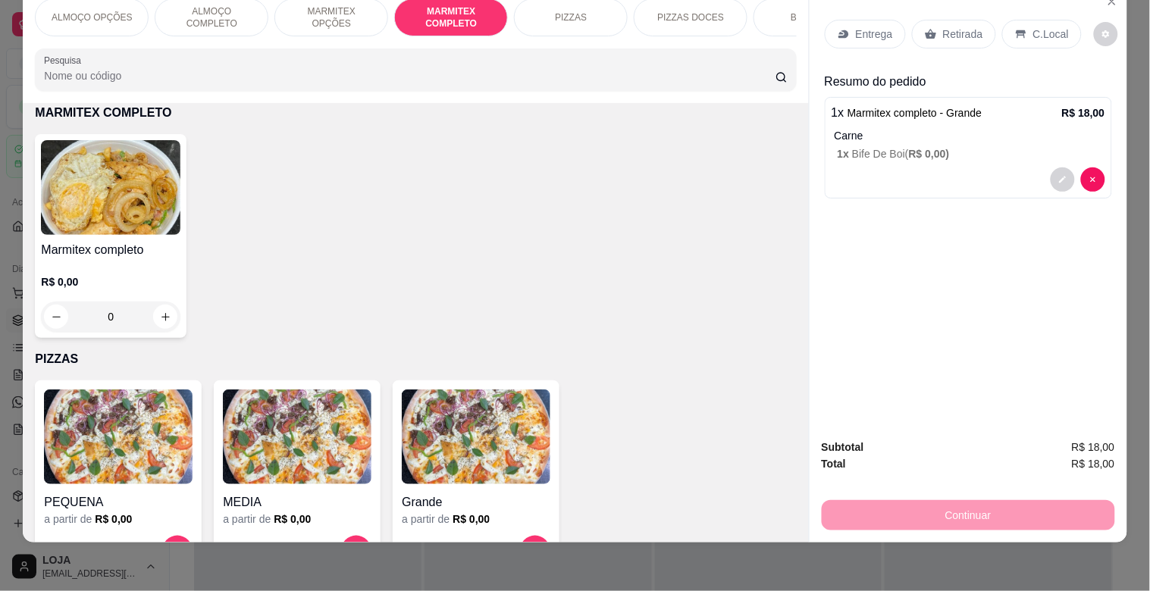
click at [103, 238] on div "Marmitex completo R$ 0,00 0" at bounding box center [111, 236] width 152 height 204
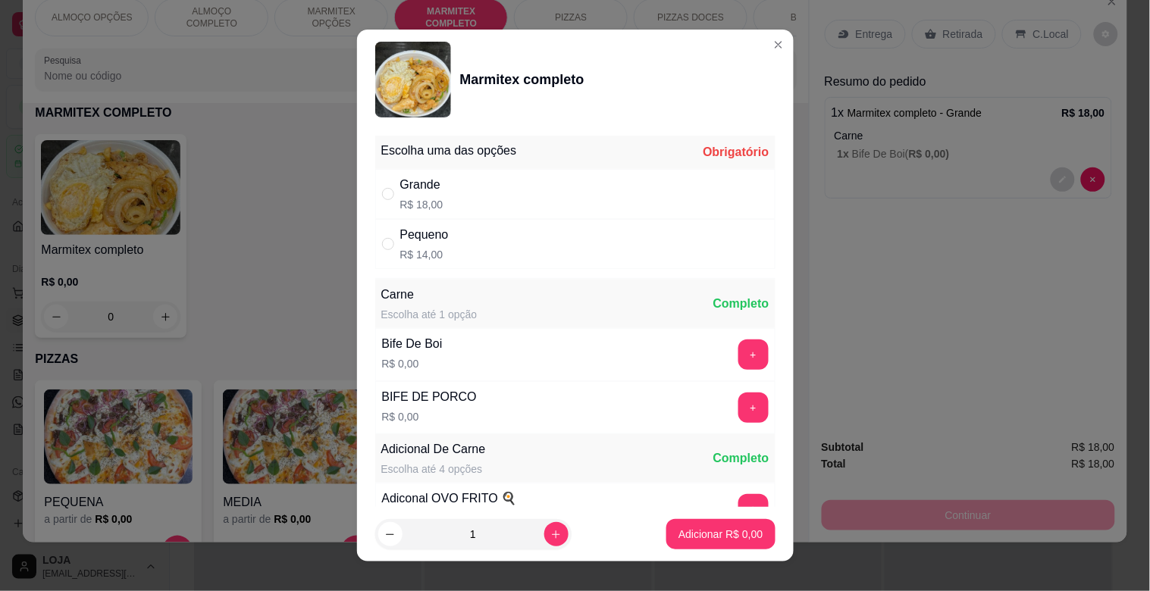
click at [588, 255] on div "Pequeno R$ 14,00" at bounding box center [575, 244] width 400 height 50
radio input "true"
click at [738, 352] on button "+" at bounding box center [753, 355] width 30 height 30
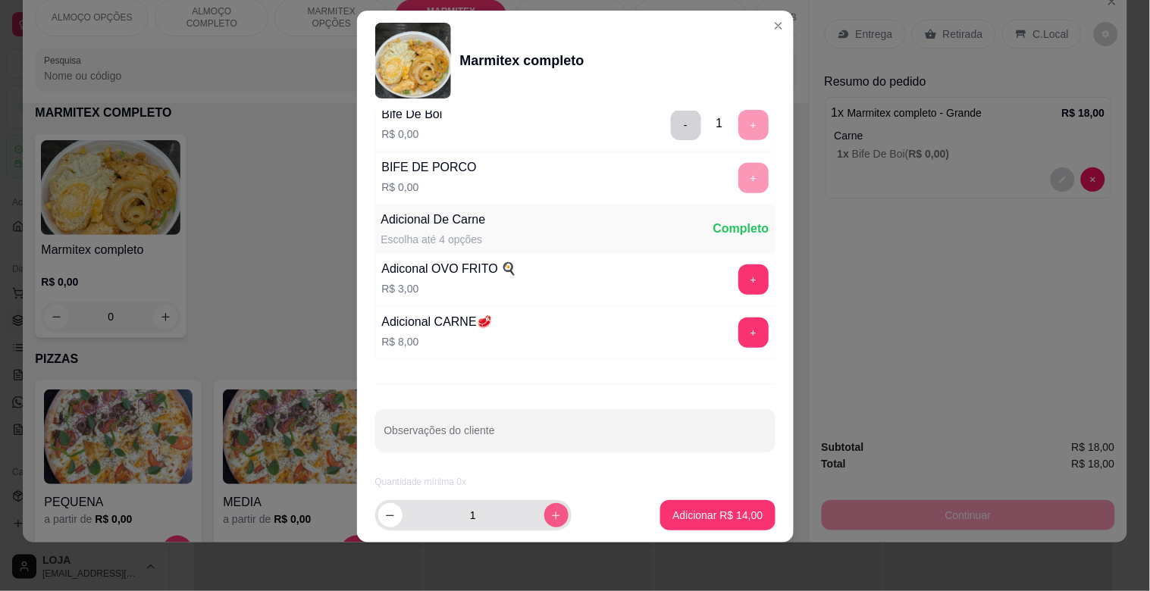
click at [550, 512] on icon "increase-product-quantity" at bounding box center [555, 515] width 11 height 11
type input "2"
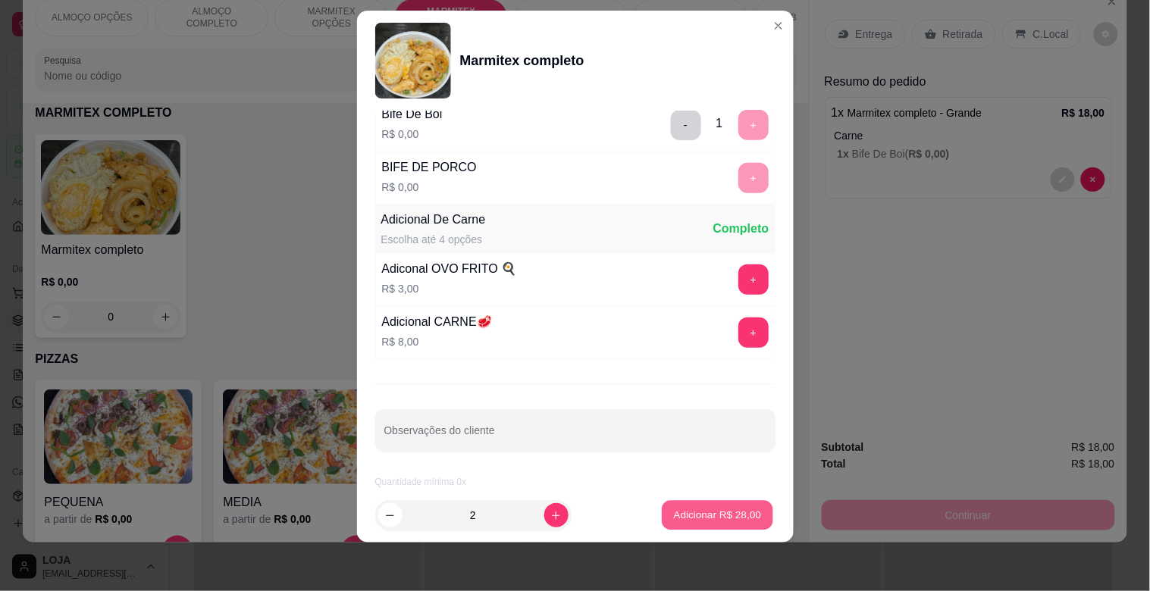
click at [717, 512] on p "Adicionar R$ 28,00" at bounding box center [718, 515] width 88 height 14
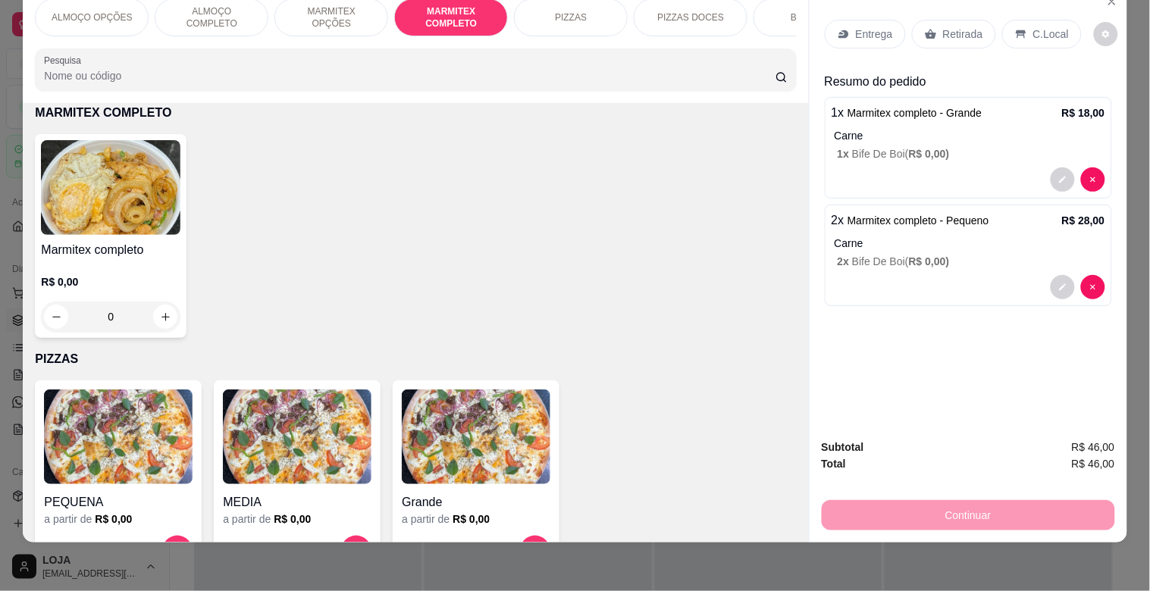
click at [948, 27] on p "Retirada" at bounding box center [963, 34] width 40 height 15
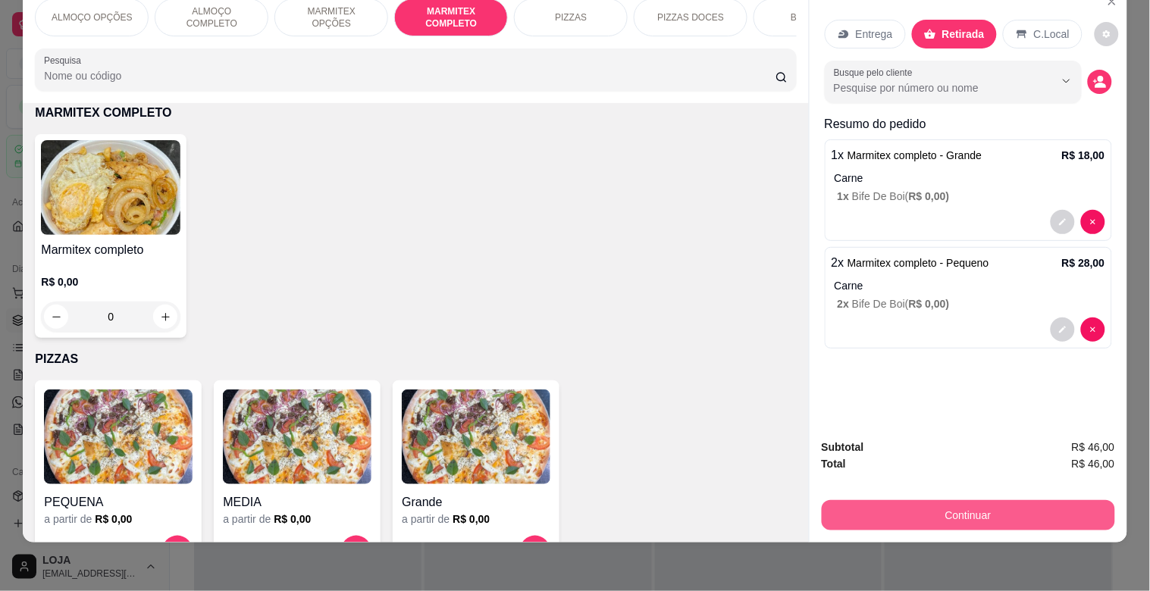
click at [994, 500] on button "Continuar" at bounding box center [967, 515] width 293 height 30
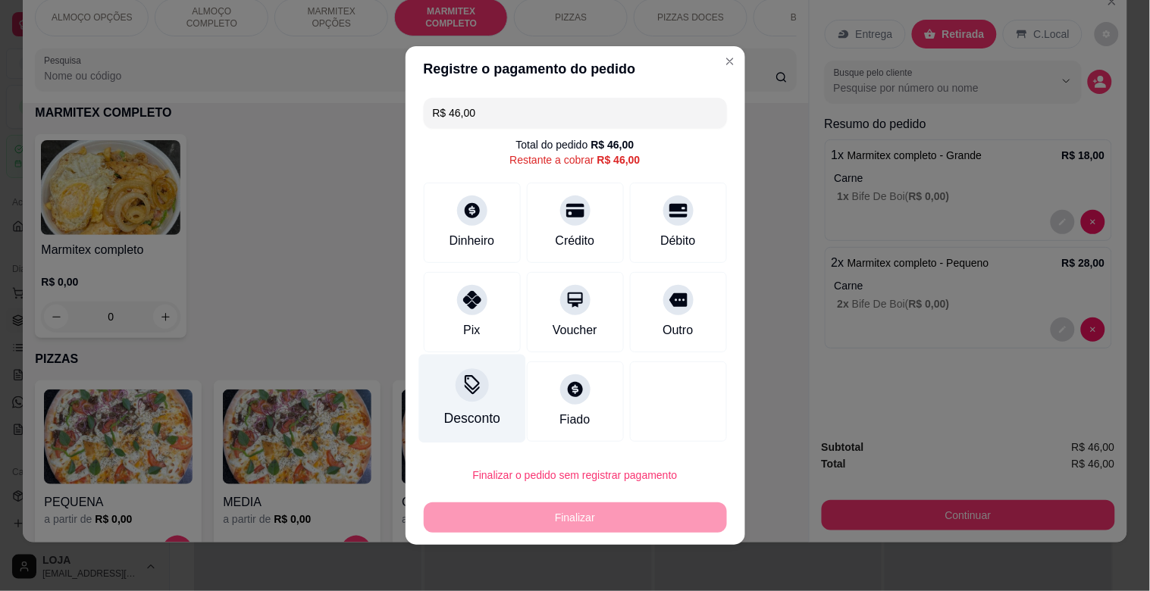
drag, startPoint x: 423, startPoint y: 324, endPoint x: 467, endPoint y: 336, distance: 45.6
click at [427, 324] on div "Pix" at bounding box center [472, 312] width 97 height 80
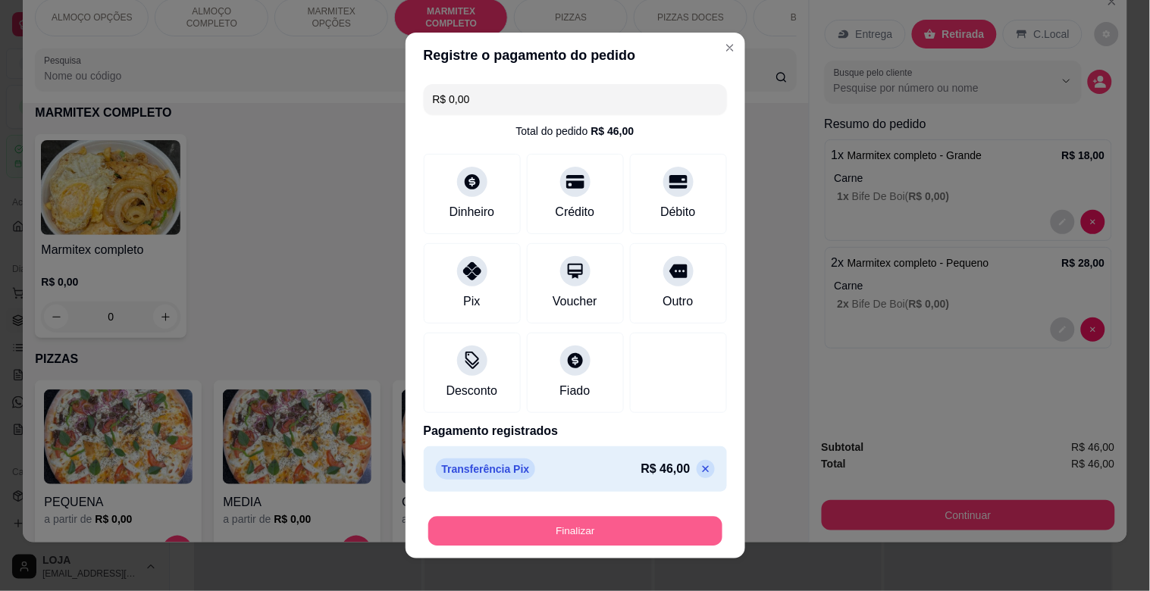
click at [543, 534] on button "Finalizar" at bounding box center [575, 532] width 294 height 30
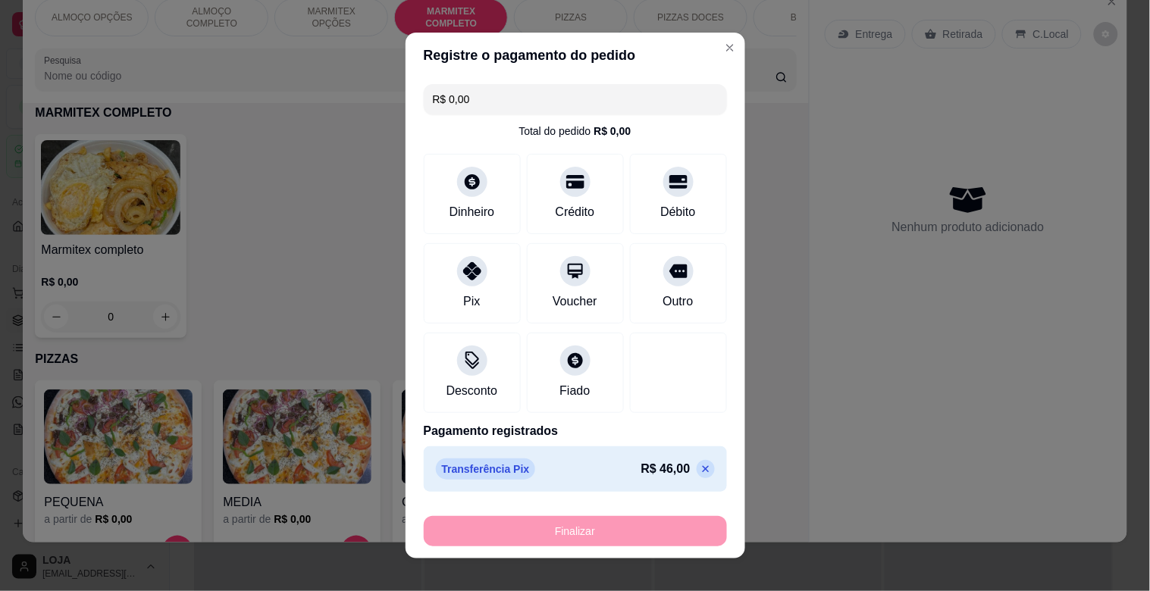
type input "-R$ 46,00"
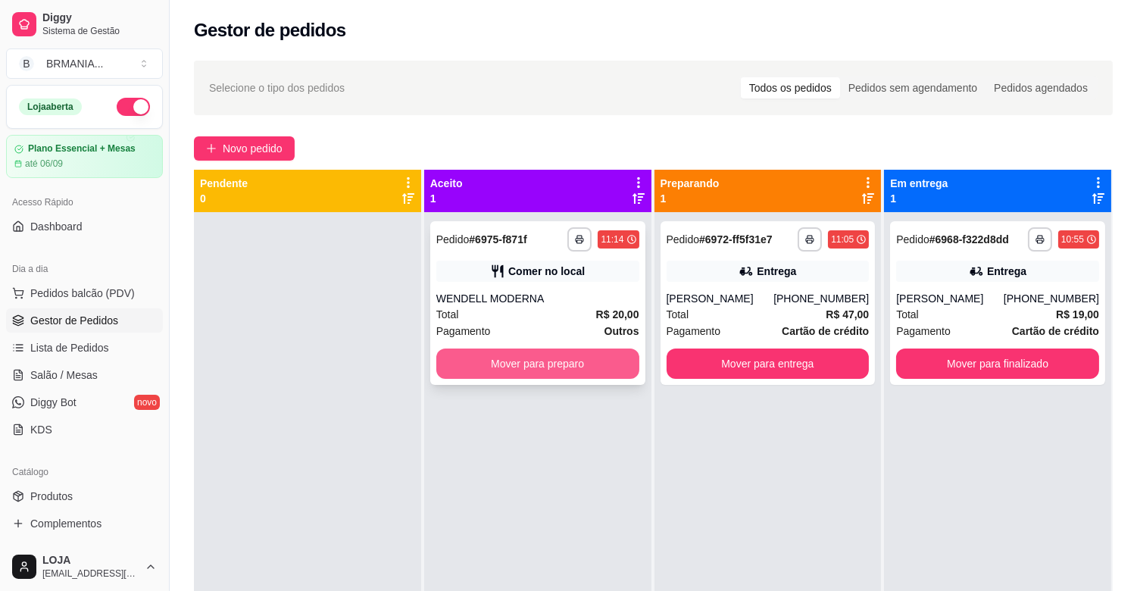
click at [532, 352] on button "Mover para preparo" at bounding box center [538, 364] width 203 height 30
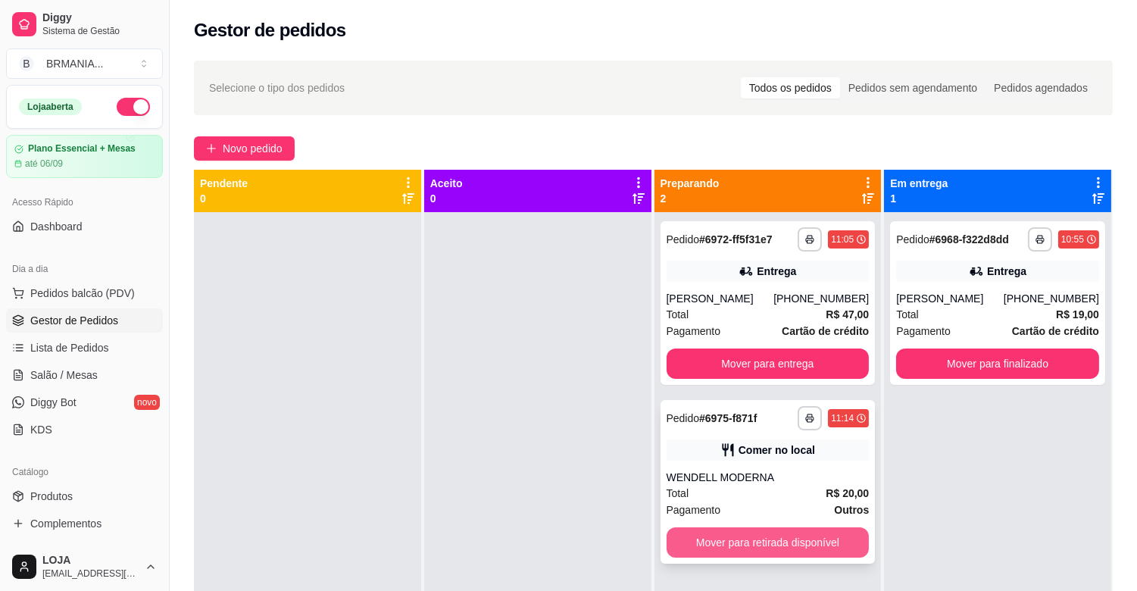
click at [752, 540] on button "Mover para retirada disponível" at bounding box center [768, 542] width 203 height 30
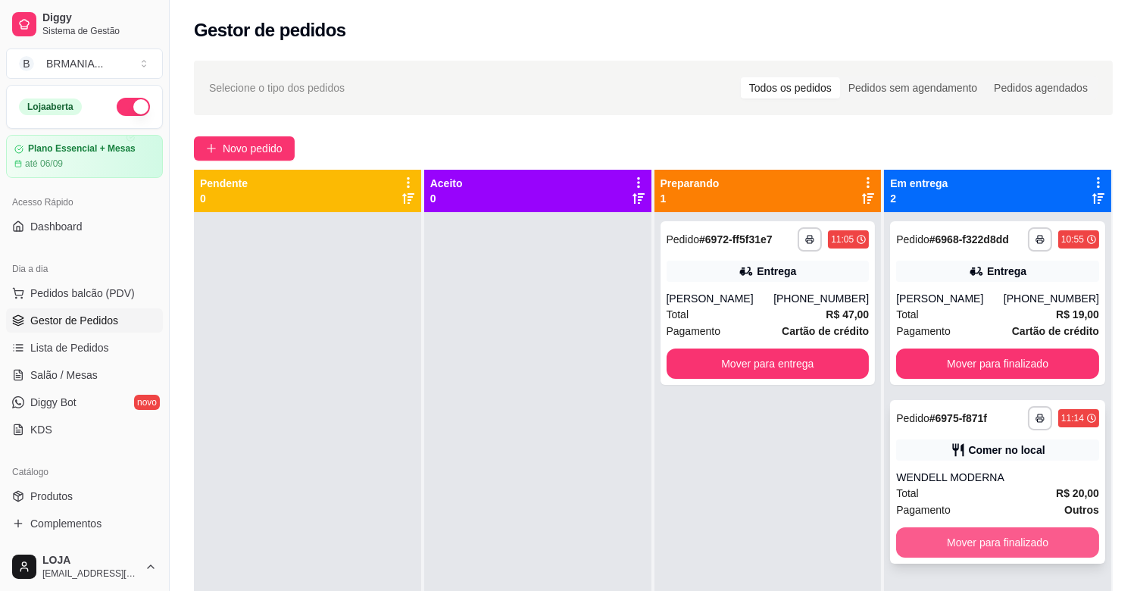
click at [961, 535] on button "Mover para finalizado" at bounding box center [997, 542] width 203 height 30
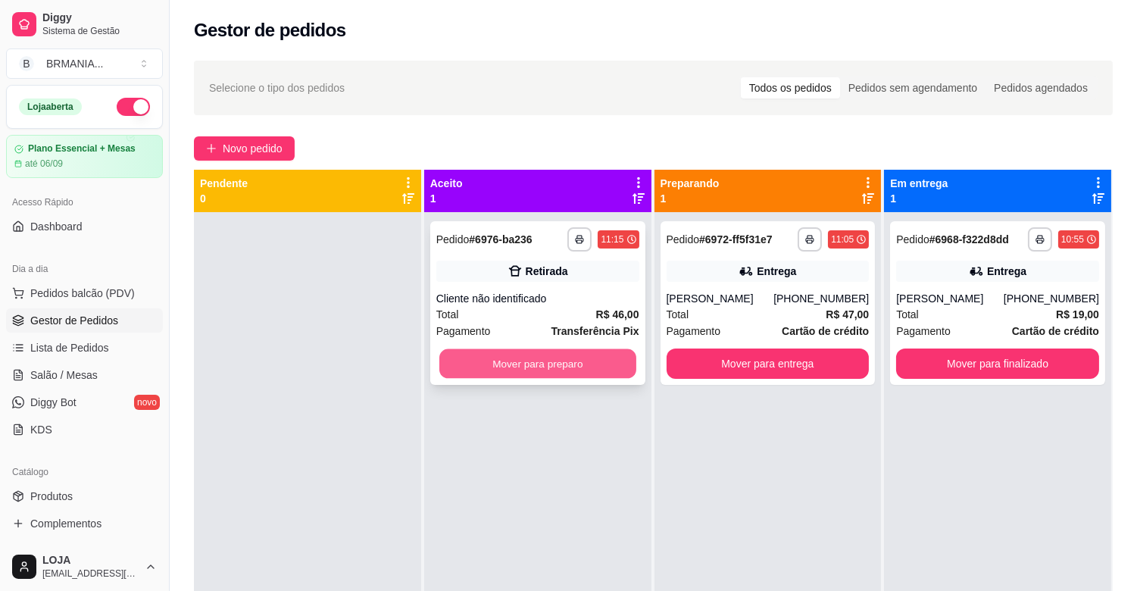
click at [505, 365] on button "Mover para preparo" at bounding box center [538, 364] width 197 height 30
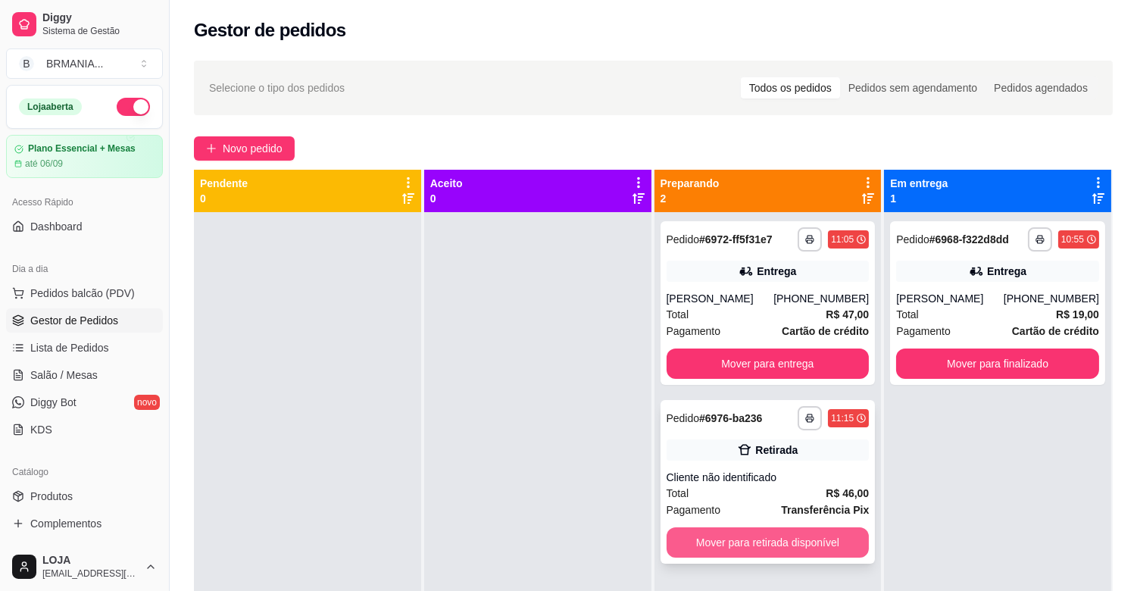
click at [773, 539] on button "Mover para retirada disponível" at bounding box center [768, 542] width 203 height 30
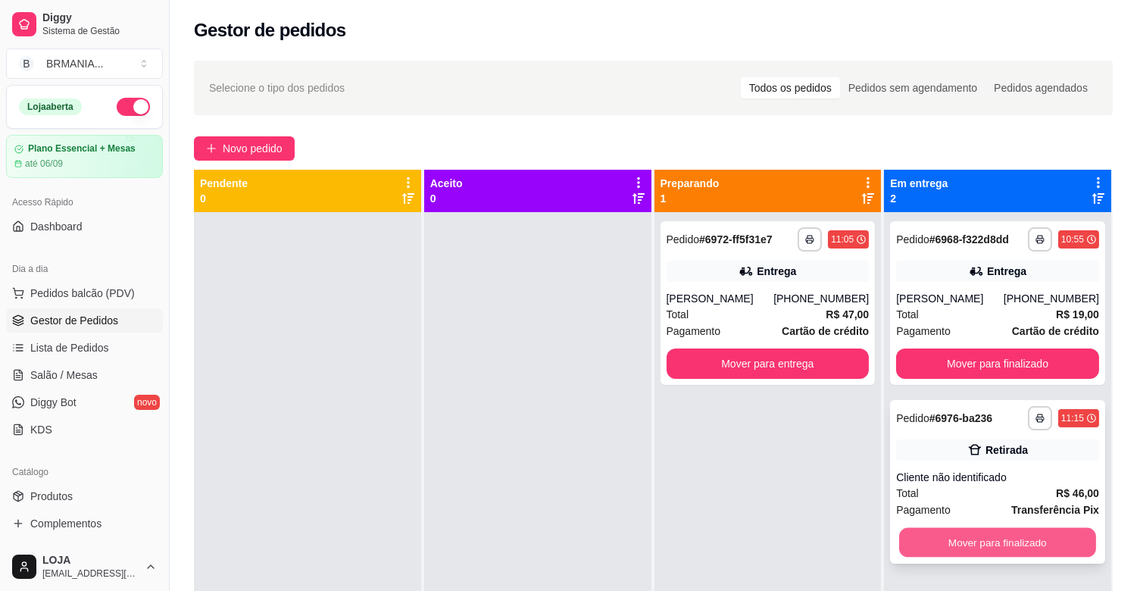
click at [984, 541] on button "Mover para finalizado" at bounding box center [998, 543] width 197 height 30
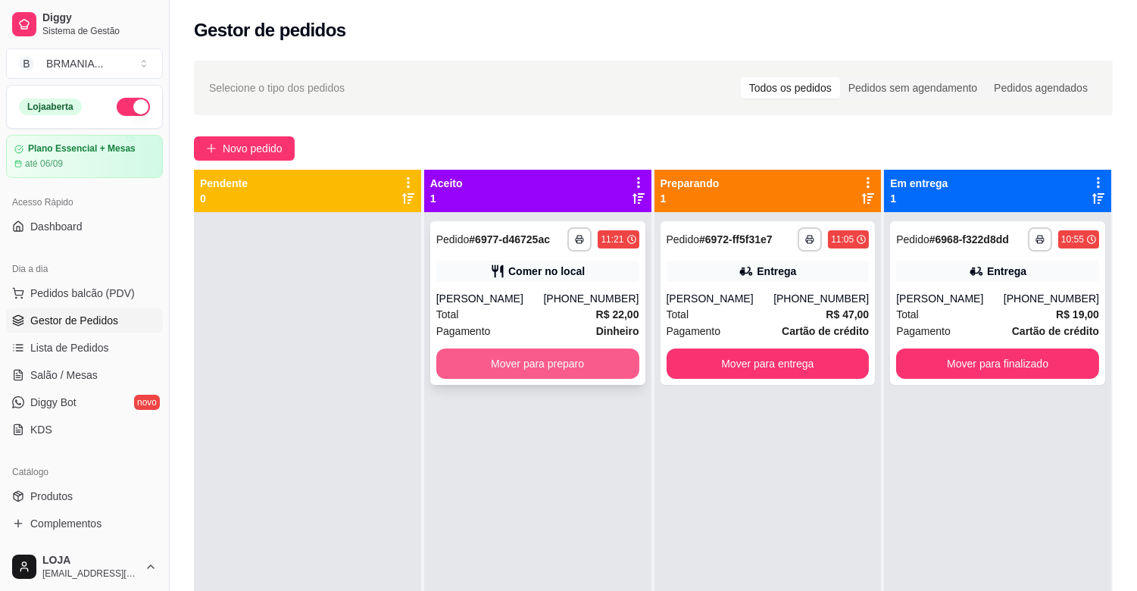
click at [529, 370] on button "Mover para preparo" at bounding box center [538, 364] width 203 height 30
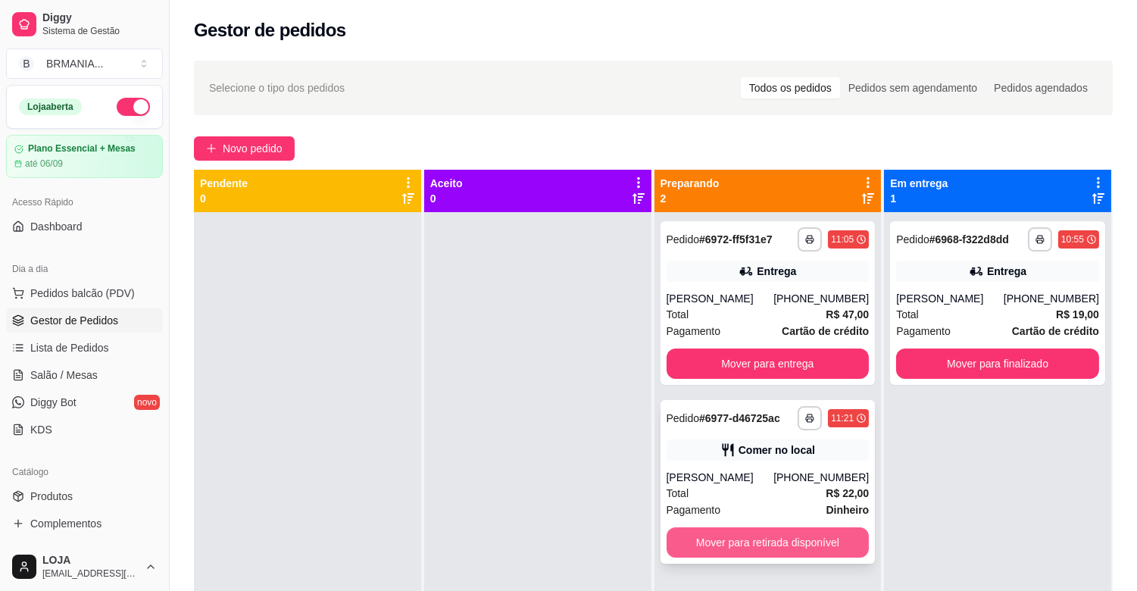
click at [766, 540] on button "Mover para retirada disponível" at bounding box center [768, 542] width 203 height 30
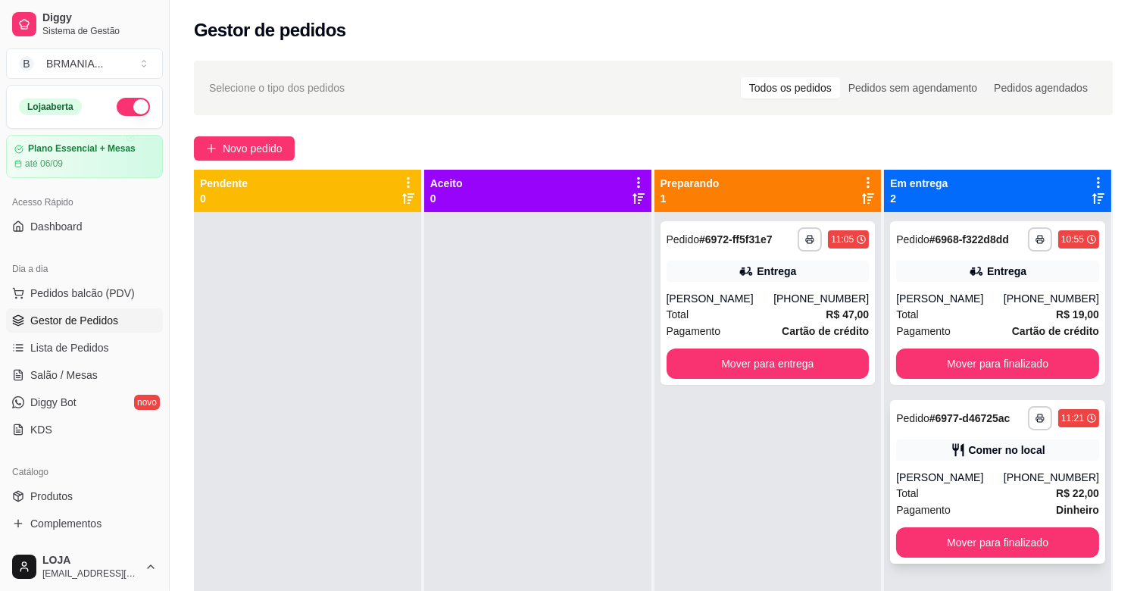
click at [1031, 466] on div "**********" at bounding box center [997, 482] width 215 height 164
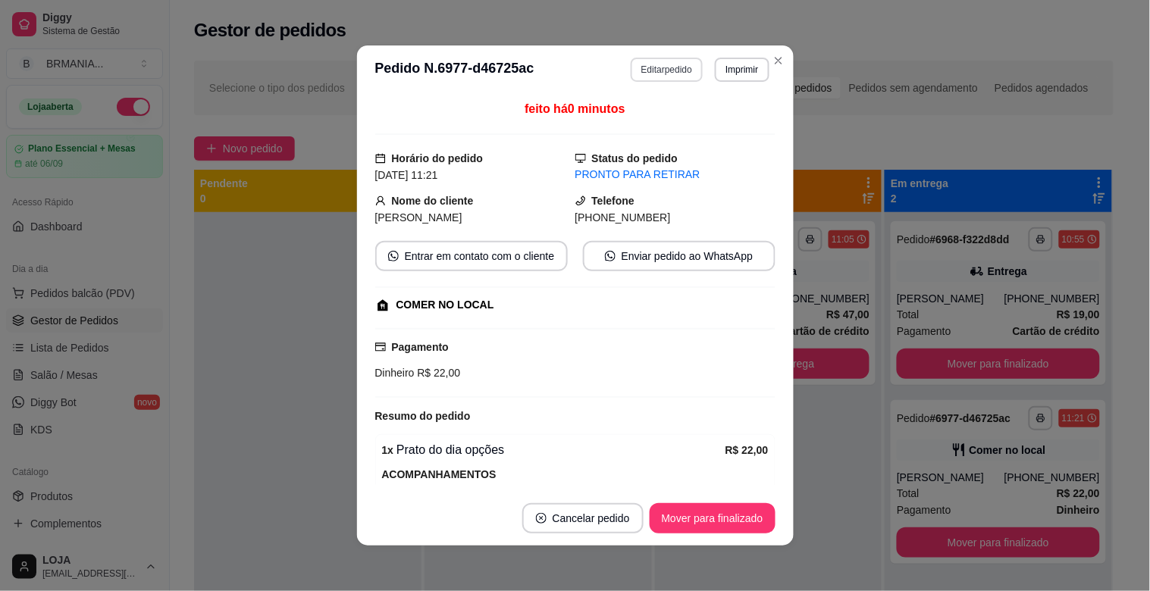
click at [656, 72] on button "Editar pedido" at bounding box center [667, 70] width 72 height 24
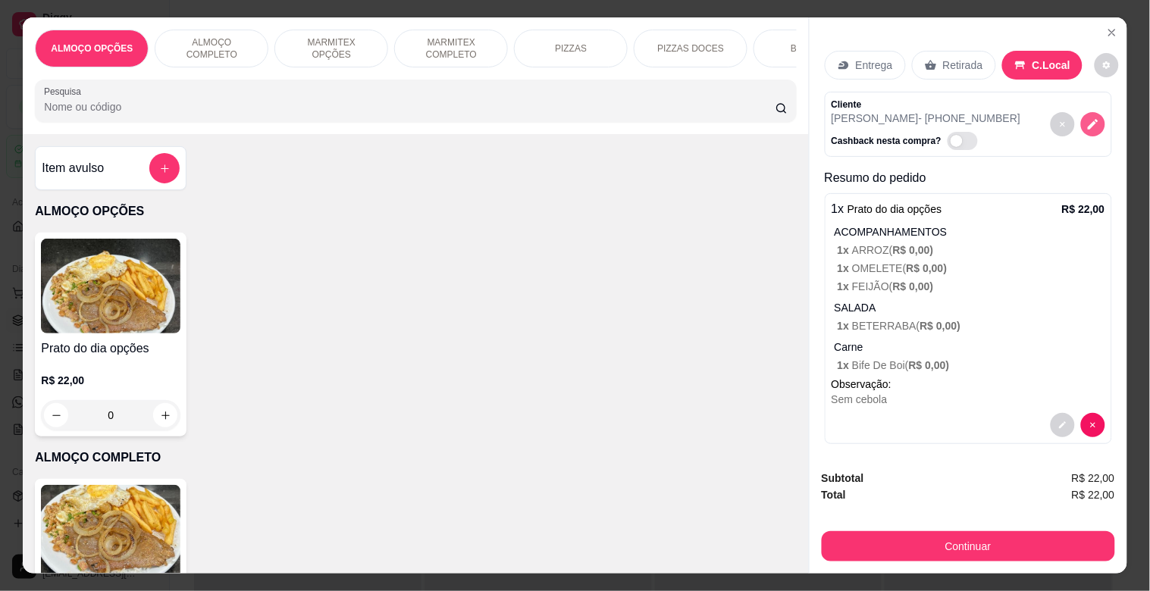
click at [1081, 115] on button "decrease-product-quantity" at bounding box center [1093, 124] width 24 height 24
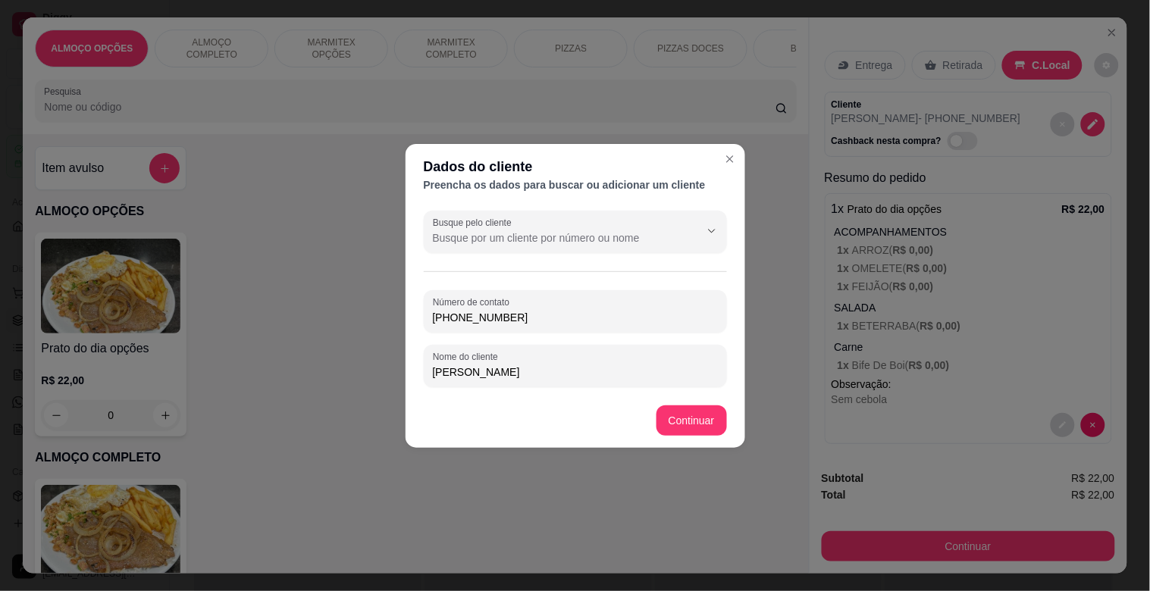
click at [582, 324] on input "[PHONE_NUMBER]" at bounding box center [575, 317] width 285 height 15
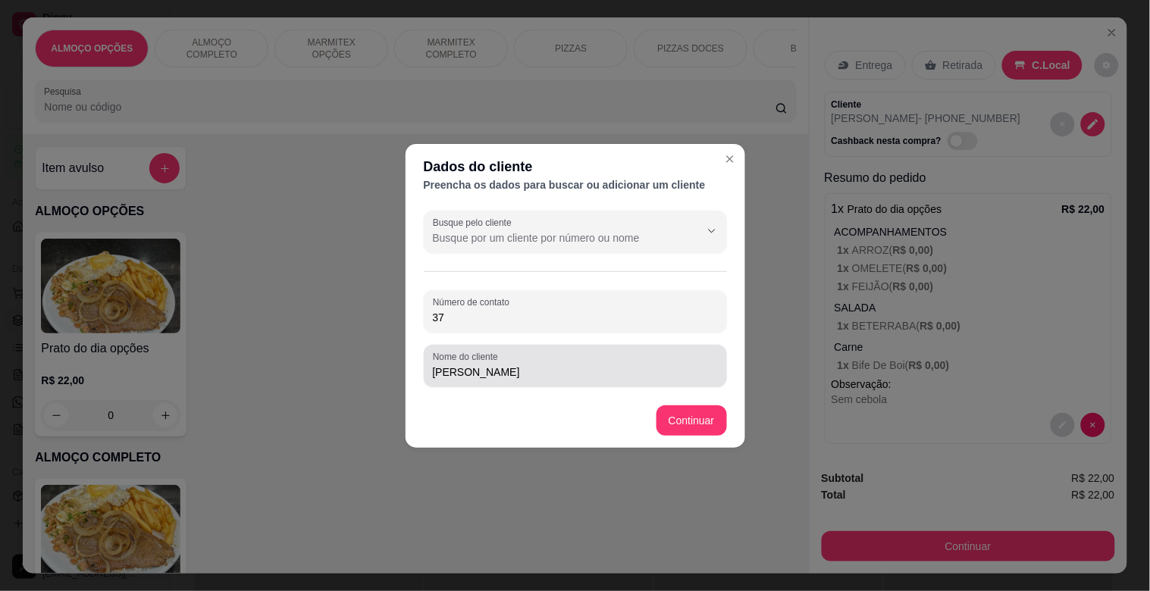
type input "3"
click at [503, 373] on input "[PERSON_NAME]" at bounding box center [575, 372] width 285 height 15
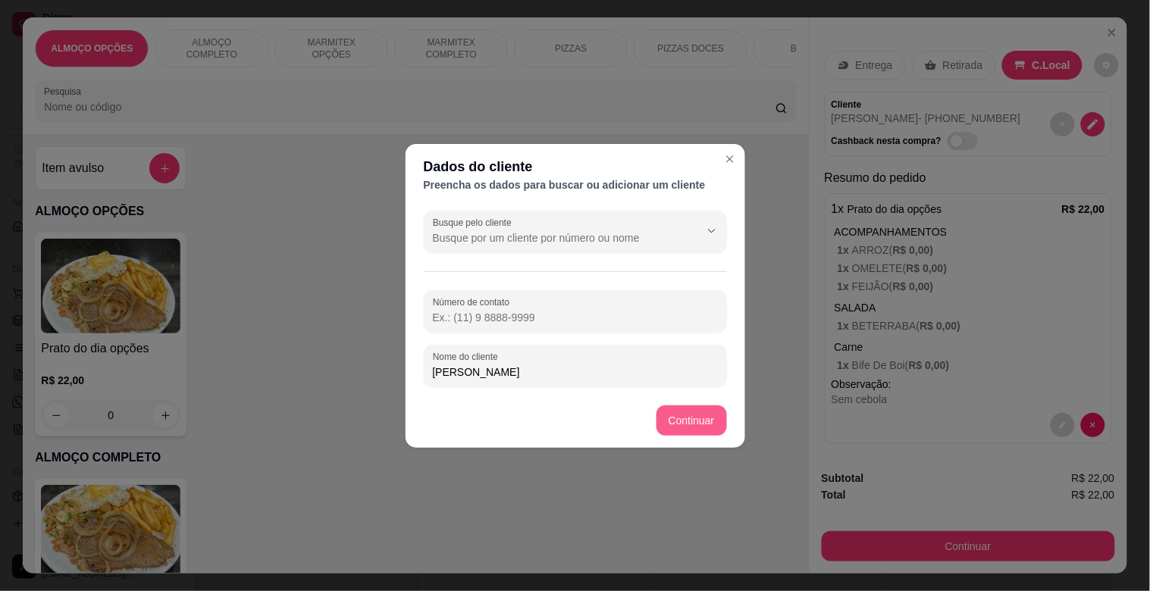
type input "[PERSON_NAME]"
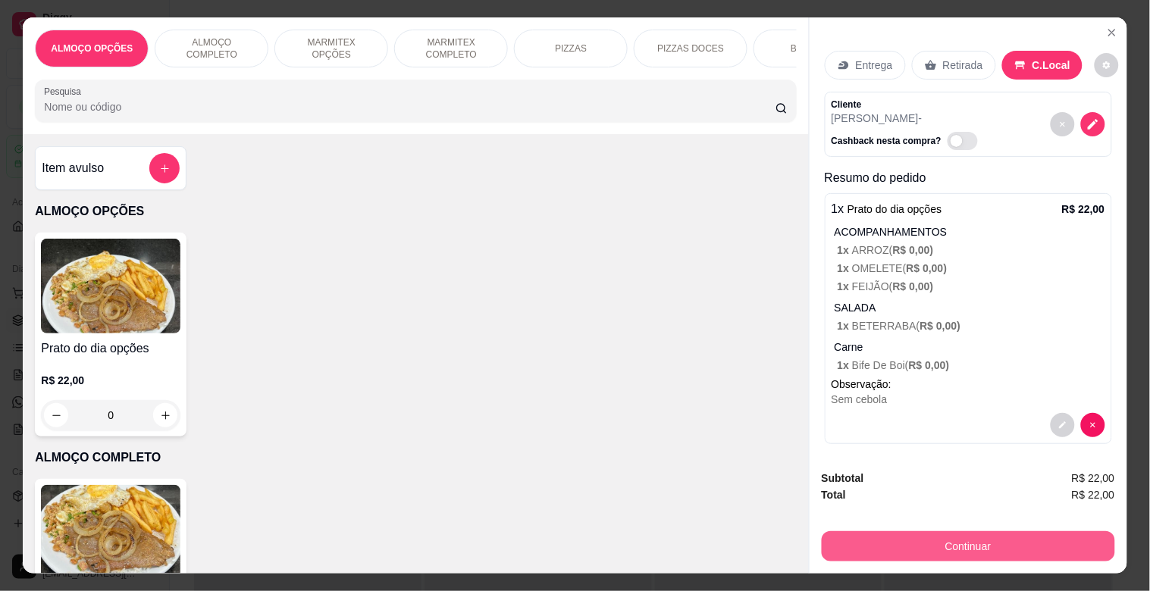
click at [922, 531] on button "Continuar" at bounding box center [967, 546] width 293 height 30
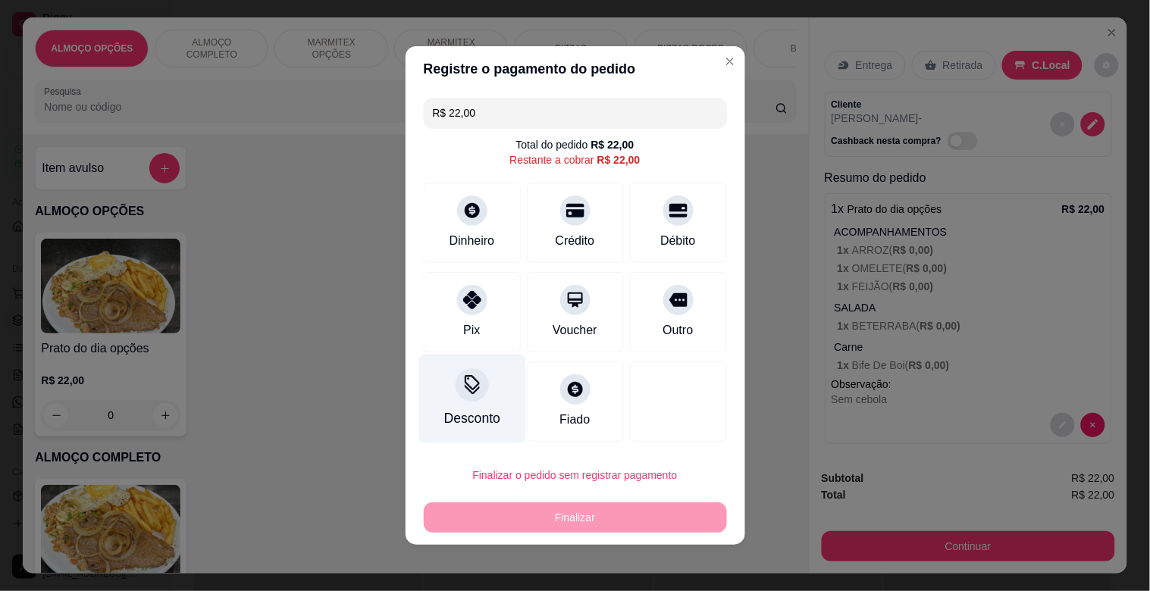
click at [462, 392] on icon at bounding box center [472, 385] width 20 height 20
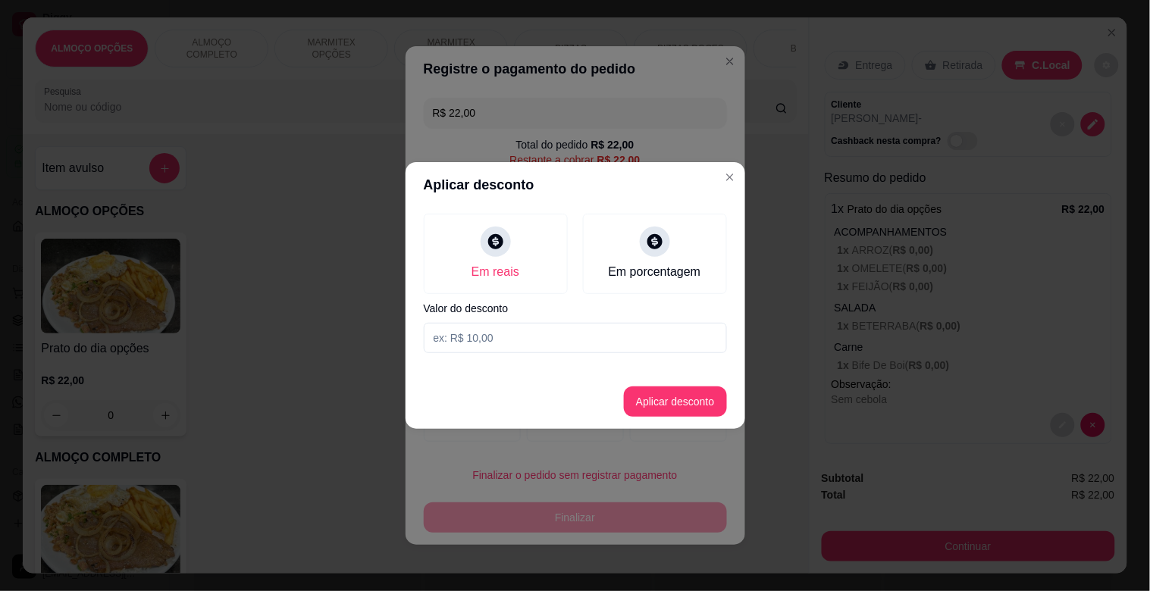
click at [503, 336] on input at bounding box center [575, 338] width 303 height 30
type input "2,00"
click at [691, 398] on button "Aplicar desconto" at bounding box center [674, 402] width 99 height 30
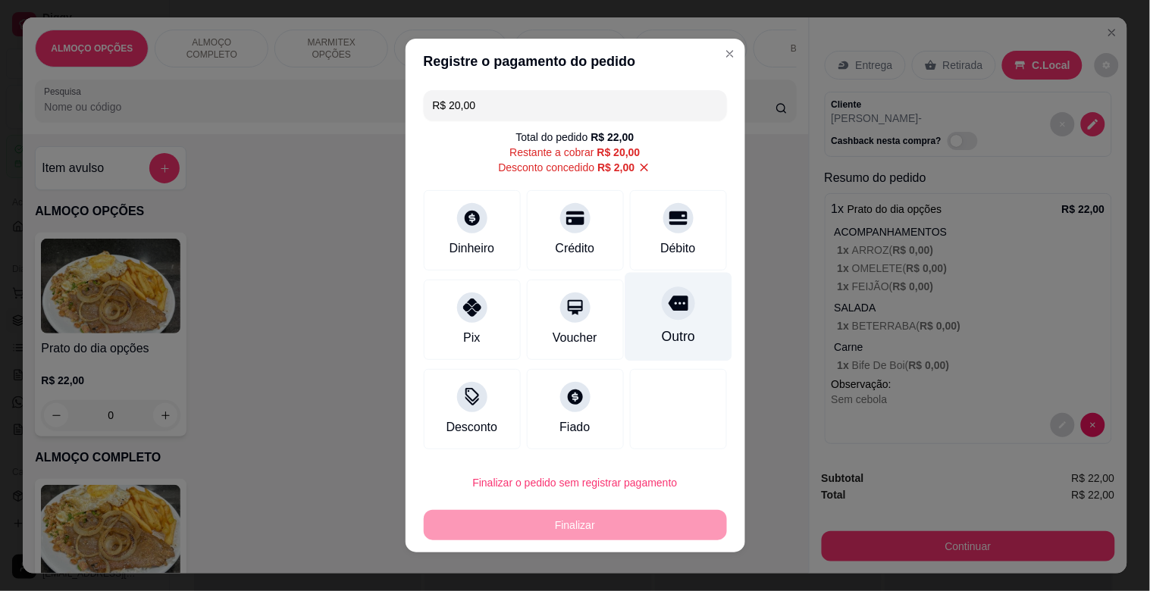
click at [661, 345] on div "Outro" at bounding box center [677, 337] width 33 height 20
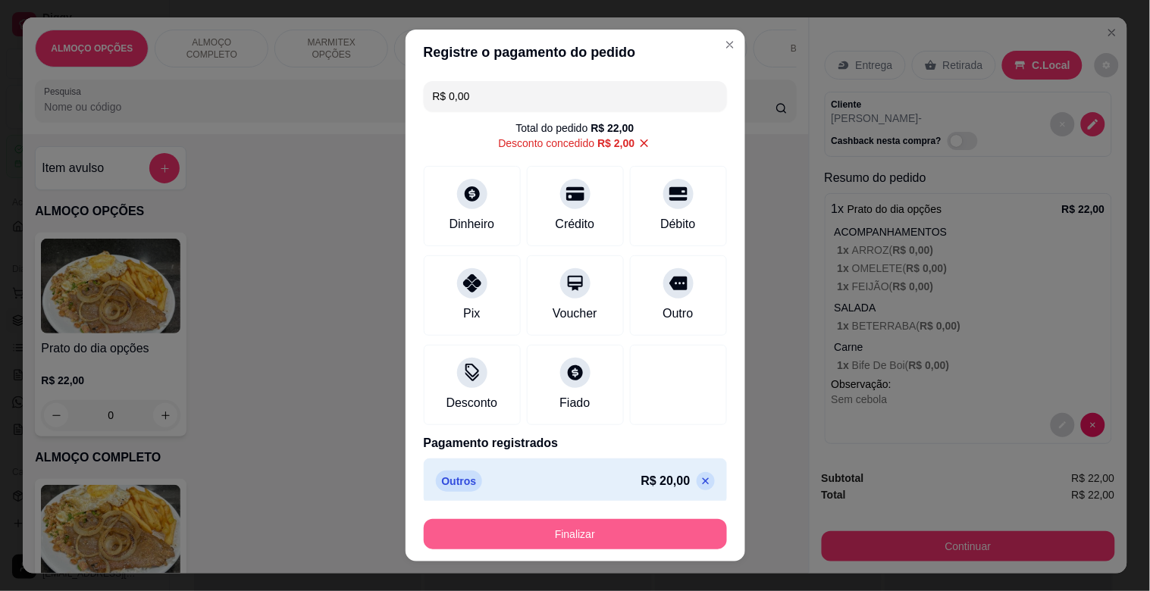
click at [582, 521] on button "Finalizar" at bounding box center [575, 534] width 303 height 30
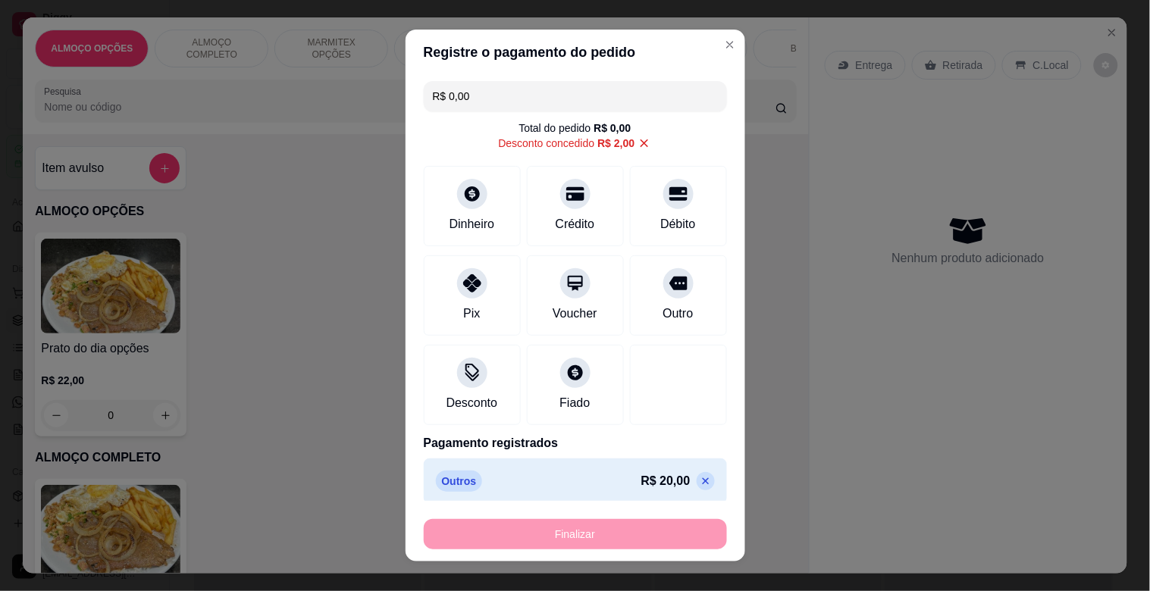
type input "-R$ 22,00"
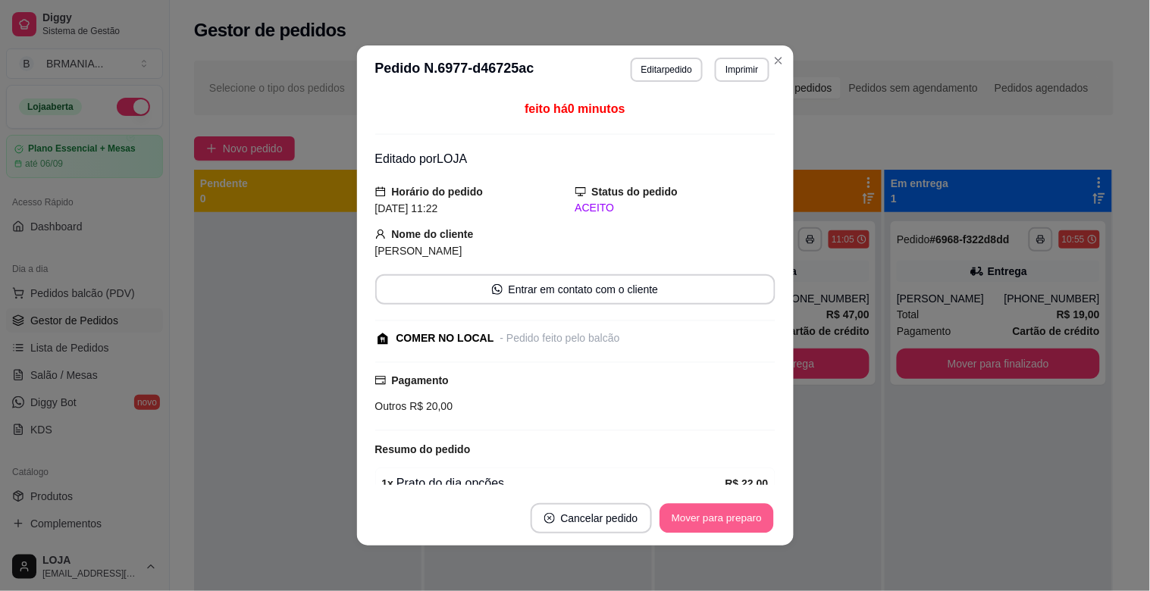
click at [701, 529] on button "Mover para preparo" at bounding box center [716, 519] width 114 height 30
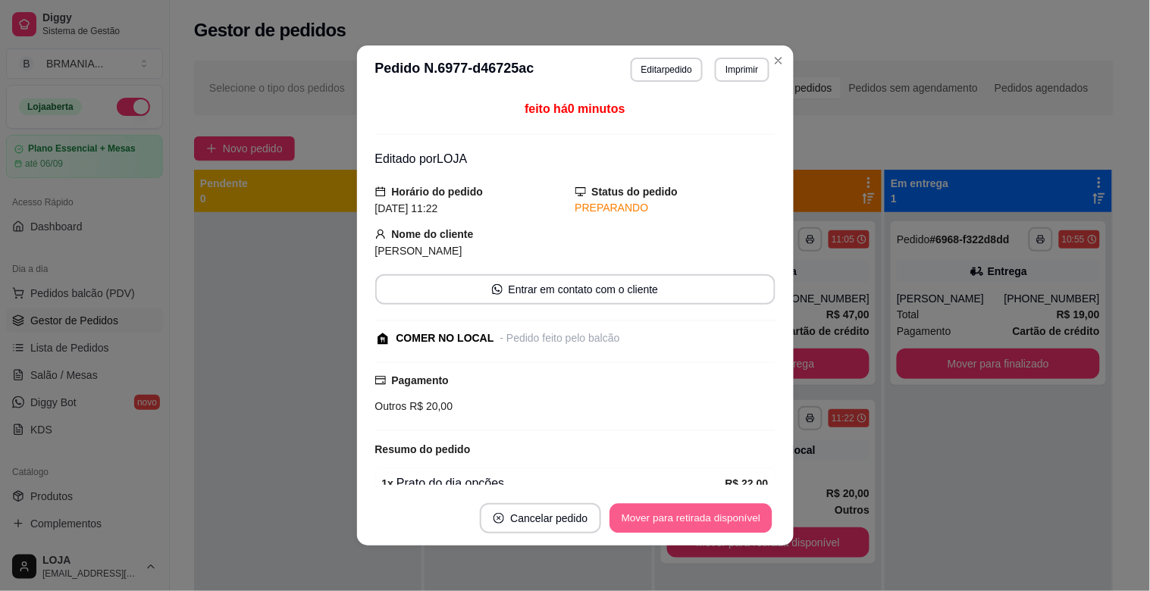
click at [711, 518] on button "Mover para retirada disponível" at bounding box center [691, 519] width 162 height 30
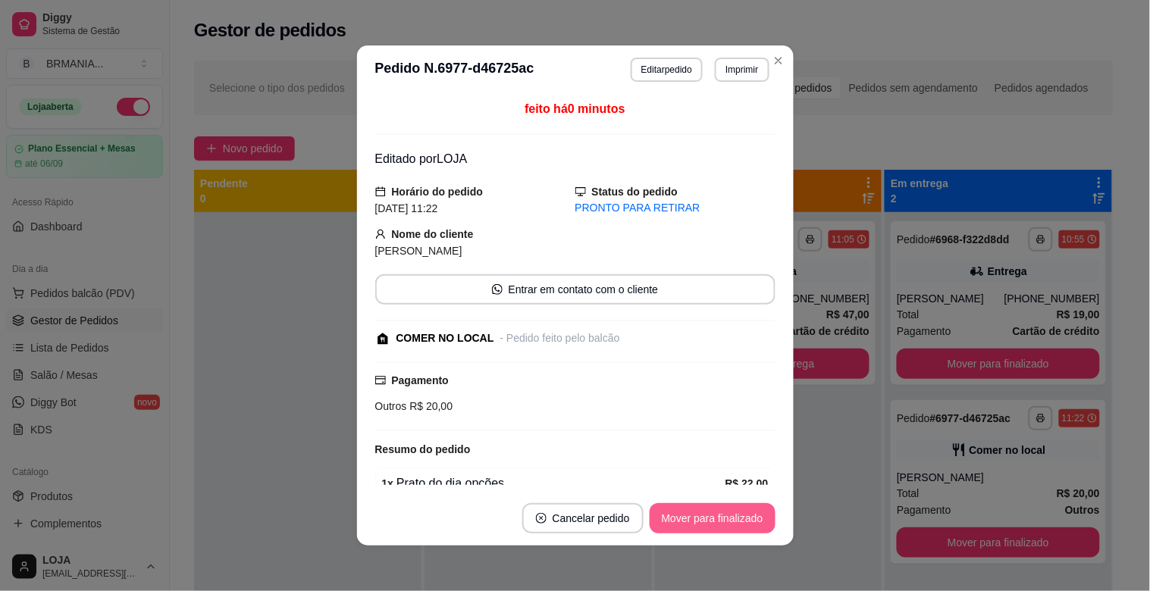
click at [713, 518] on button "Mover para finalizado" at bounding box center [712, 518] width 126 height 30
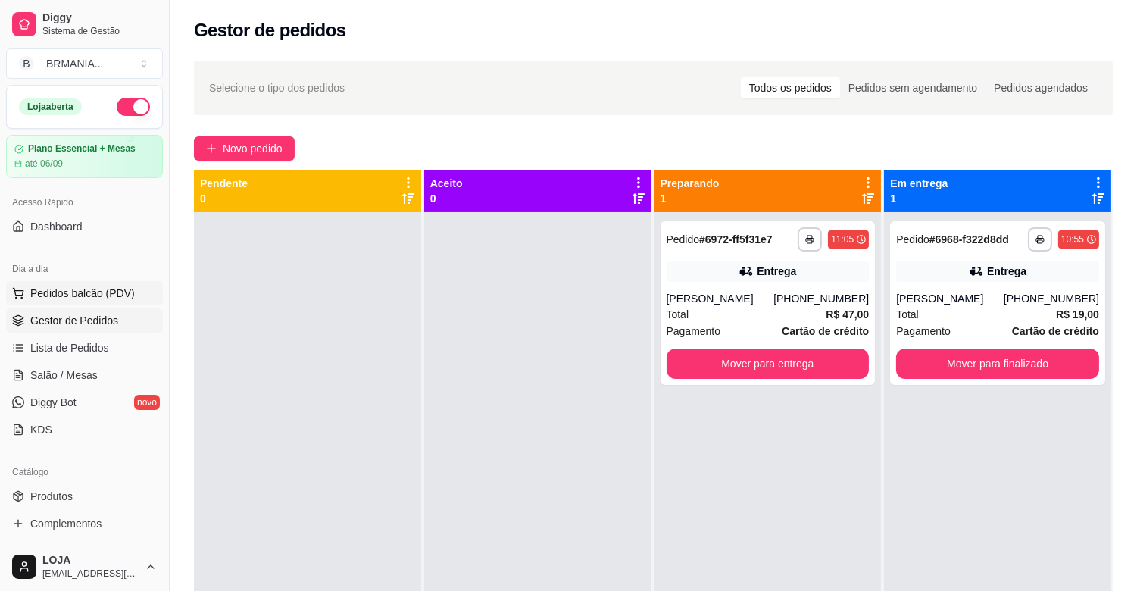
click at [106, 284] on button "Pedidos balcão (PDV)" at bounding box center [84, 293] width 157 height 24
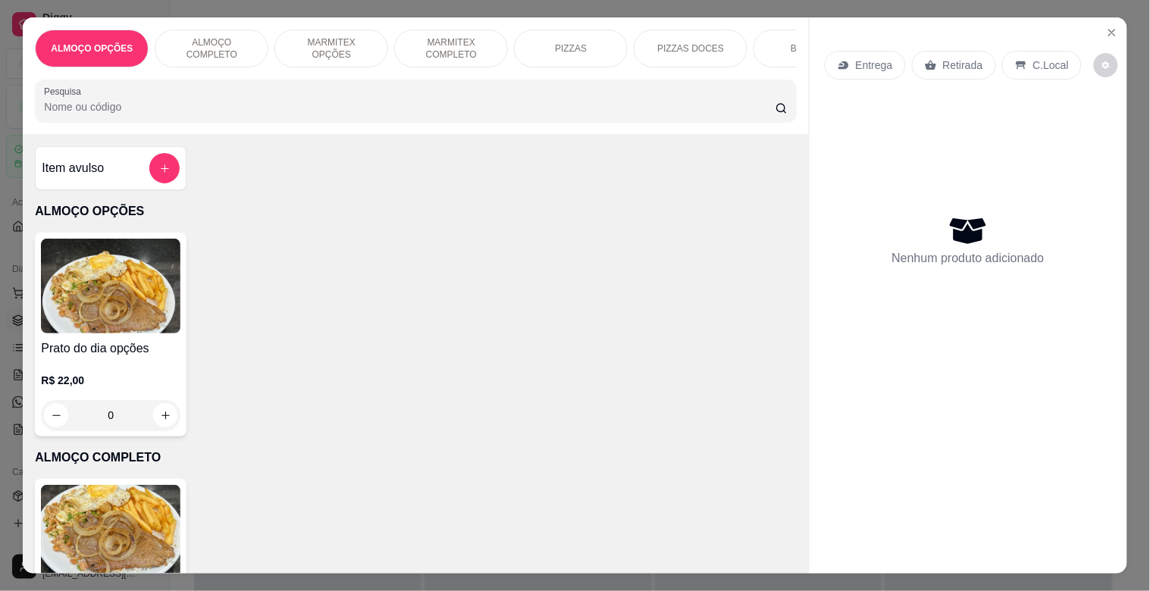
drag, startPoint x: 474, startPoint y: 48, endPoint x: 66, endPoint y: 214, distance: 441.2
click at [474, 47] on p "MARMITEX COMPLETO" at bounding box center [451, 48] width 88 height 24
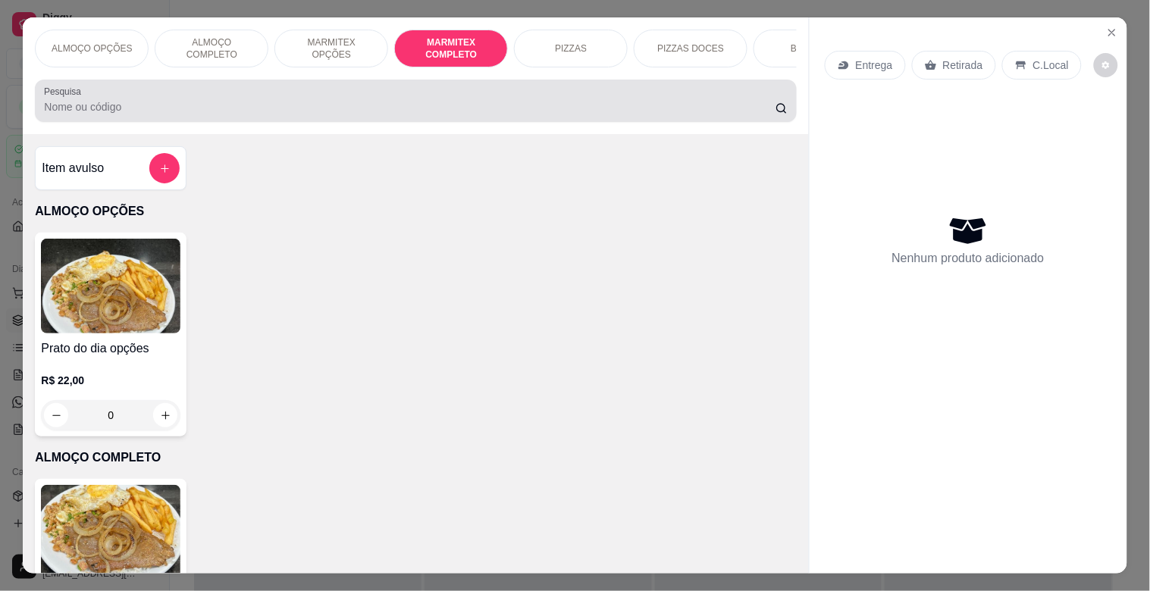
scroll to position [36, 0]
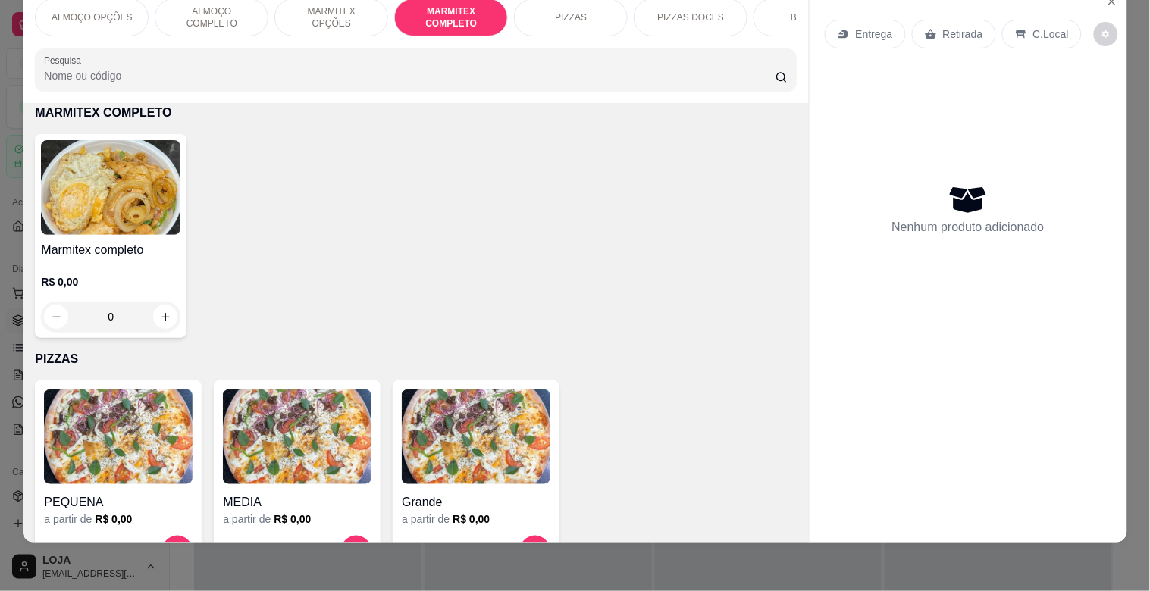
click at [112, 228] on img at bounding box center [110, 187] width 139 height 95
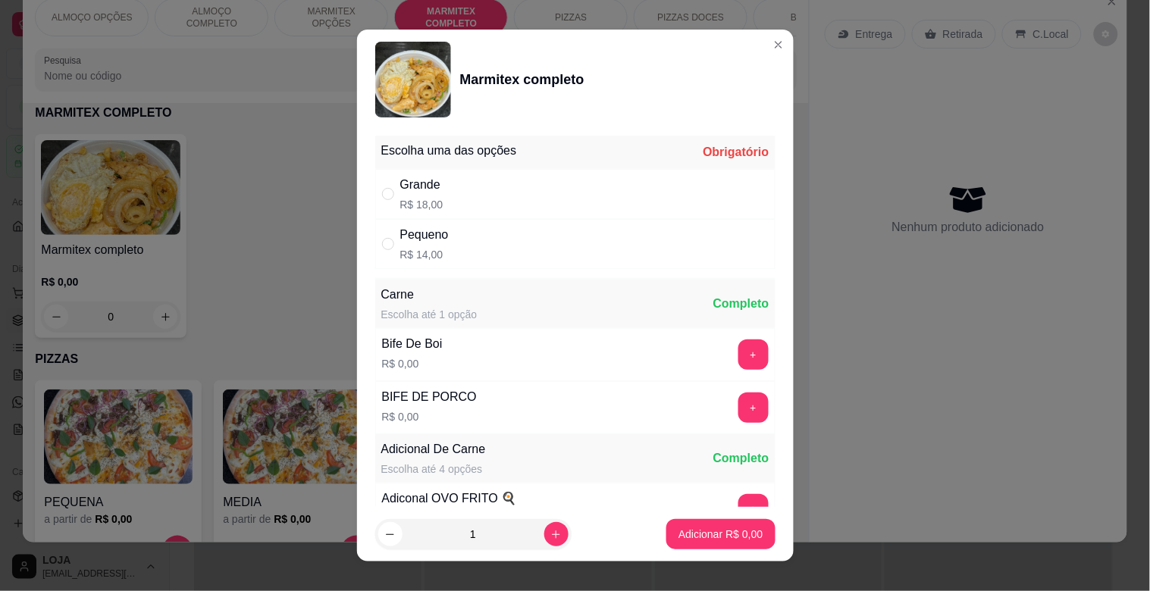
drag, startPoint x: 594, startPoint y: 202, endPoint x: 625, endPoint y: 208, distance: 31.7
click at [600, 200] on div "Grande R$ 18,00" at bounding box center [575, 194] width 400 height 50
radio input "true"
click at [738, 342] on button "+" at bounding box center [753, 355] width 30 height 30
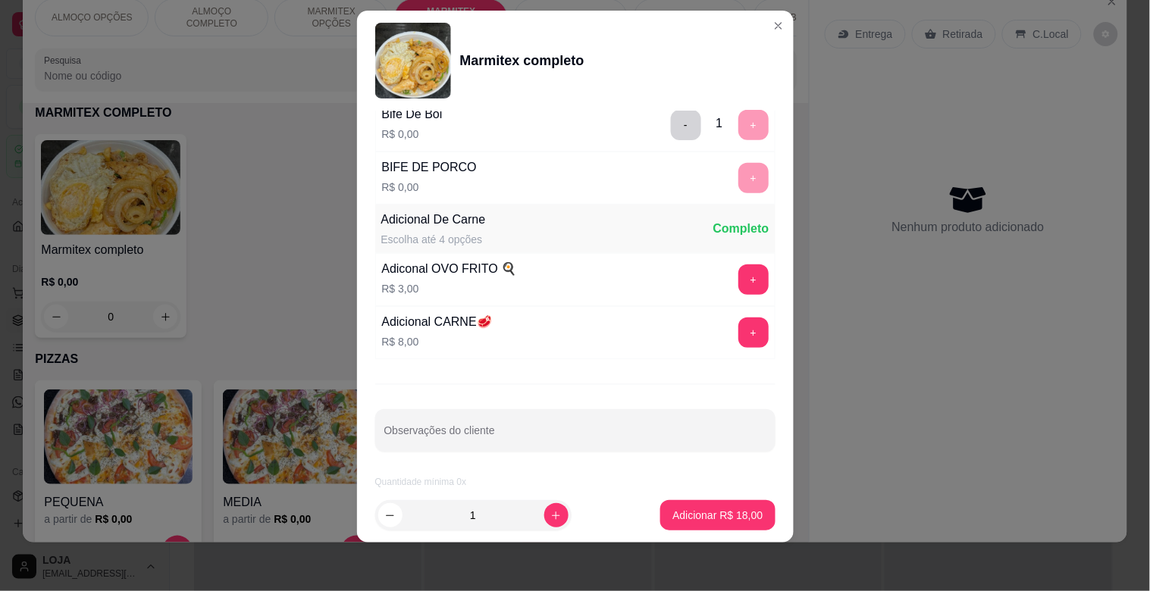
scroll to position [212, 0]
click at [713, 518] on p "Adicionar R$ 18,00" at bounding box center [717, 515] width 90 height 15
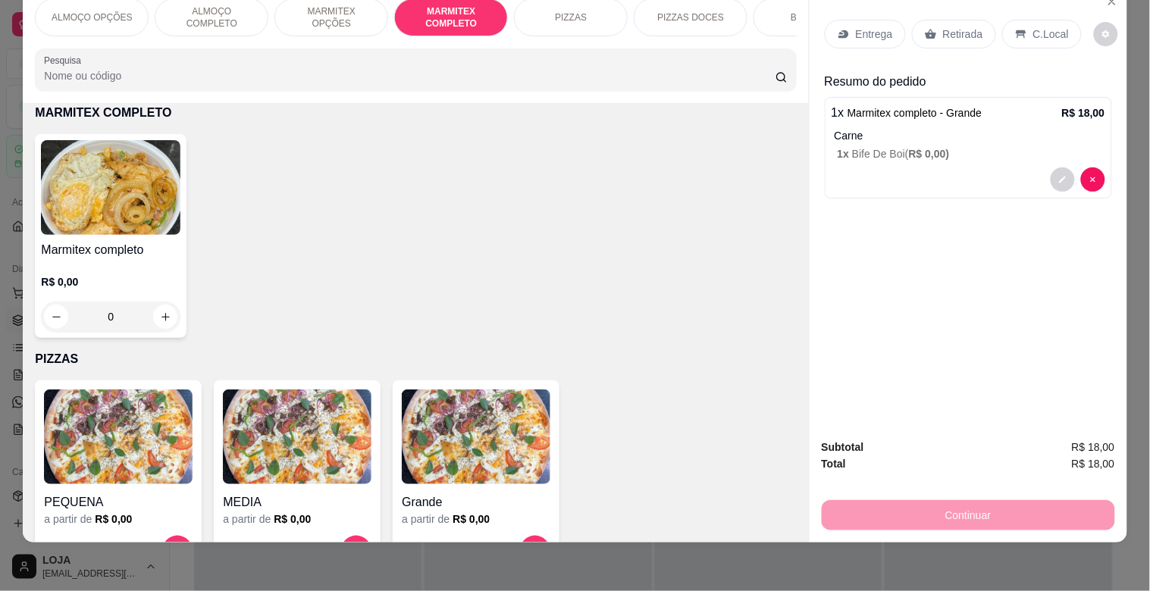
click at [186, 290] on div "Marmitex completo R$ 0,00 0" at bounding box center [415, 236] width 761 height 204
drag, startPoint x: 966, startPoint y: 20, endPoint x: 974, endPoint y: 100, distance: 79.9
click at [966, 27] on p "Retirada" at bounding box center [963, 34] width 40 height 15
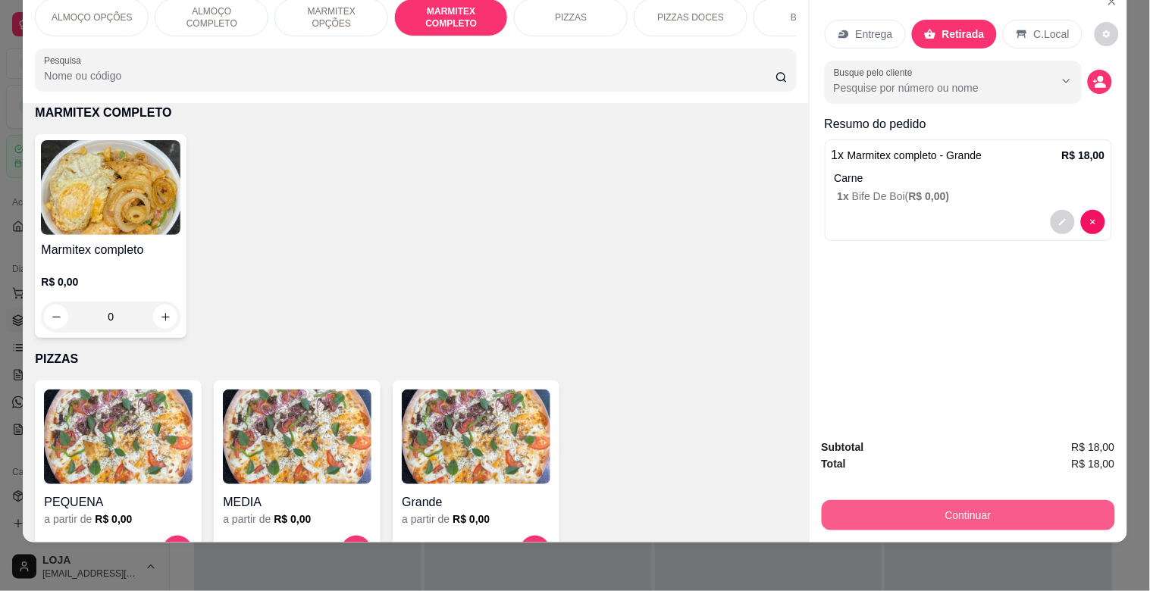
click at [1031, 500] on button "Continuar" at bounding box center [967, 515] width 293 height 30
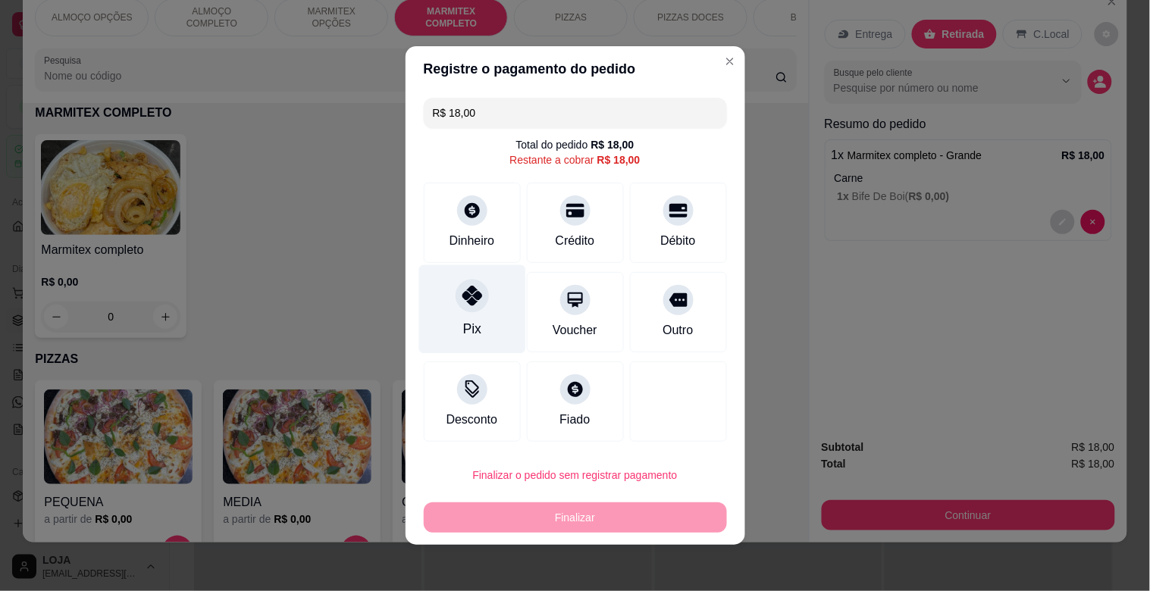
click at [477, 311] on div "Pix" at bounding box center [471, 309] width 107 height 89
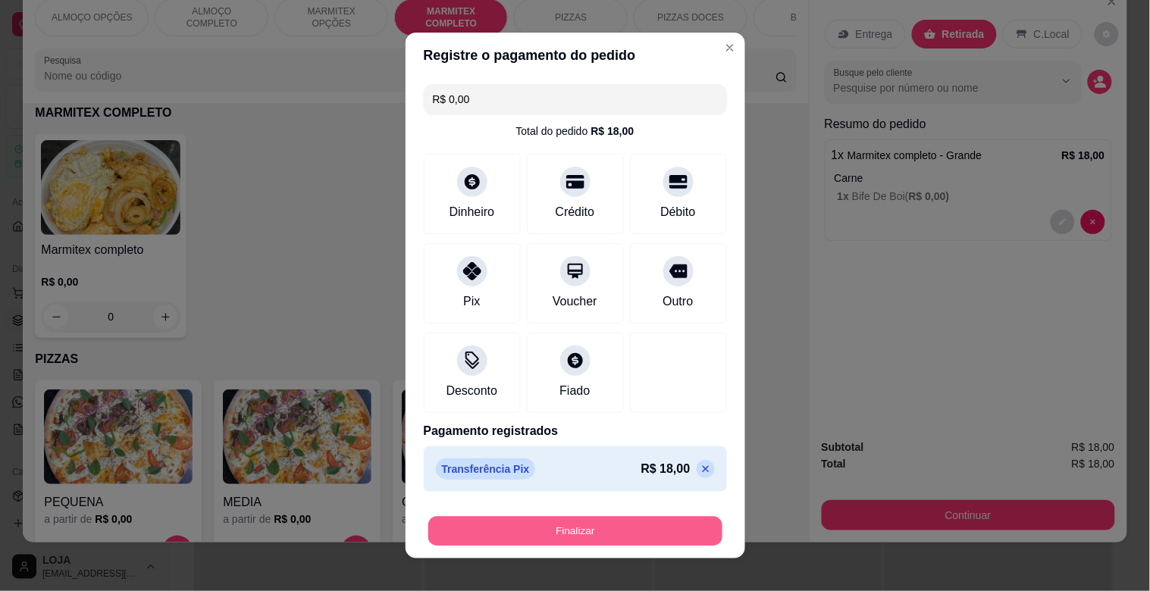
click at [559, 520] on button "Finalizar" at bounding box center [575, 532] width 294 height 30
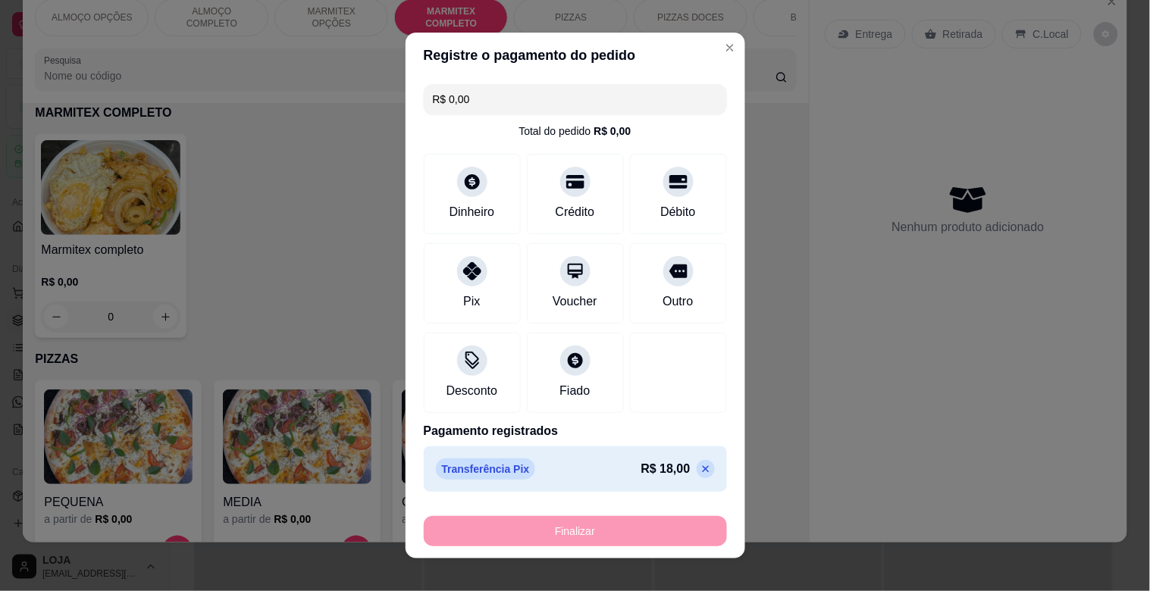
type input "-R$ 18,00"
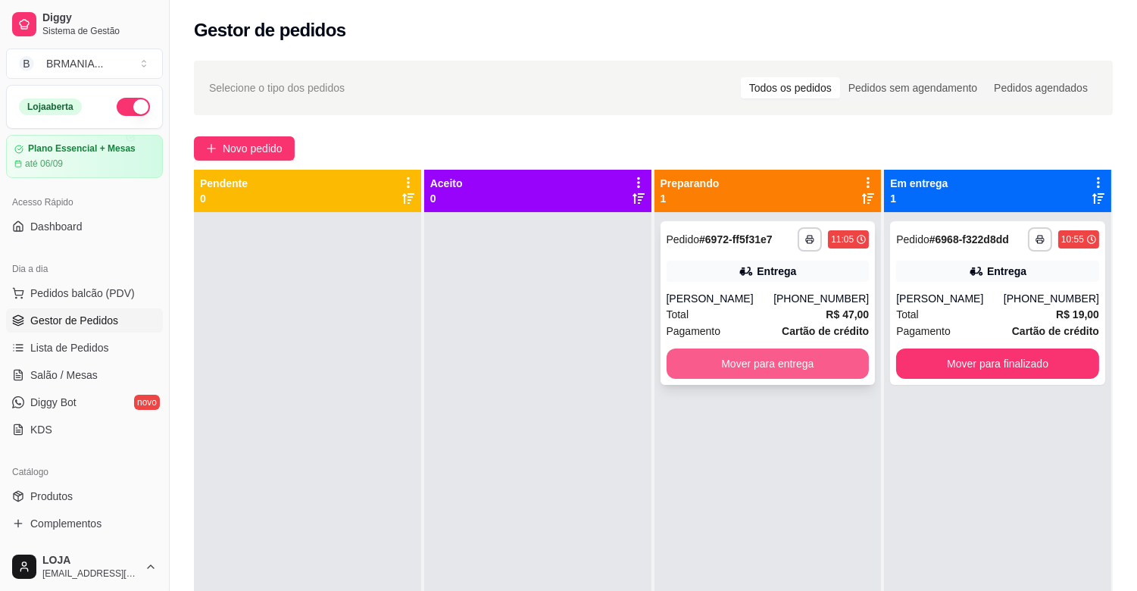
click at [771, 370] on button "Mover para entrega" at bounding box center [768, 364] width 203 height 30
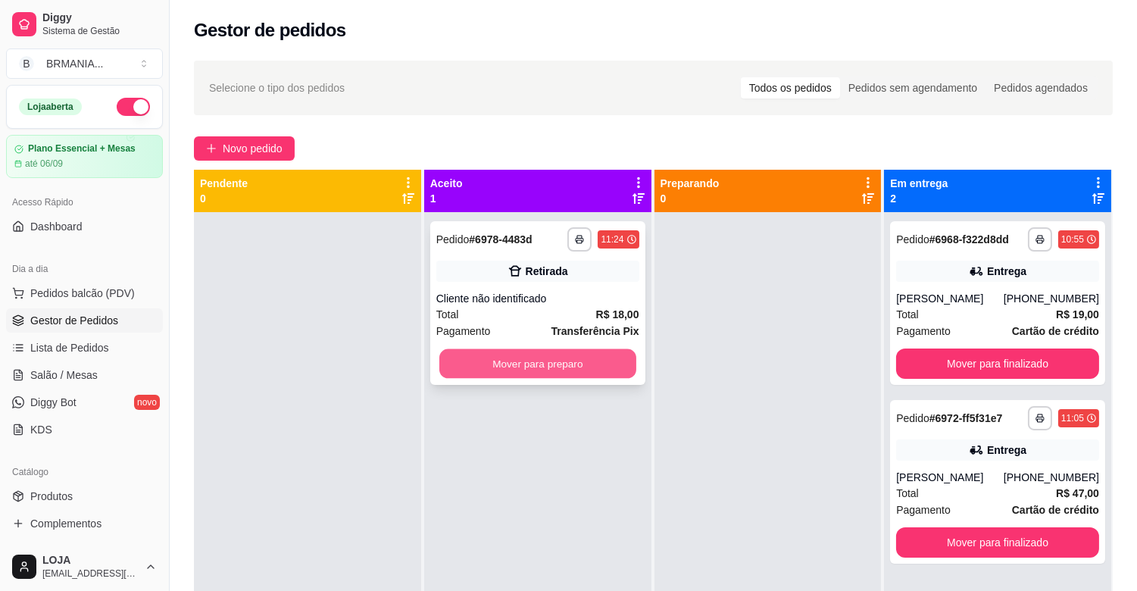
click at [577, 359] on button "Mover para preparo" at bounding box center [538, 364] width 197 height 30
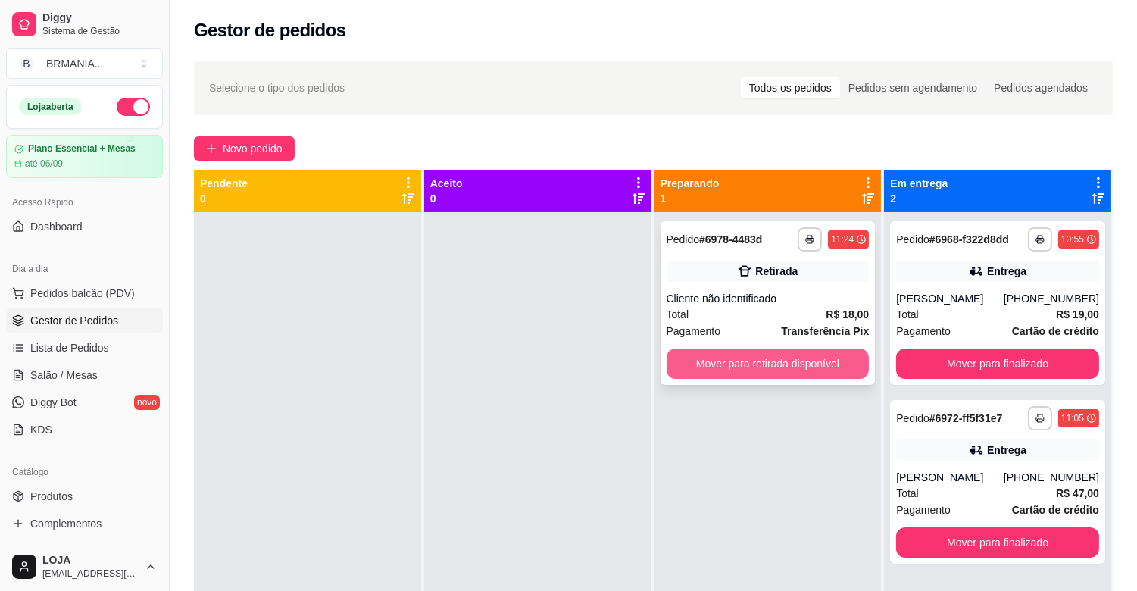
click at [725, 365] on button "Mover para retirada disponível" at bounding box center [768, 364] width 203 height 30
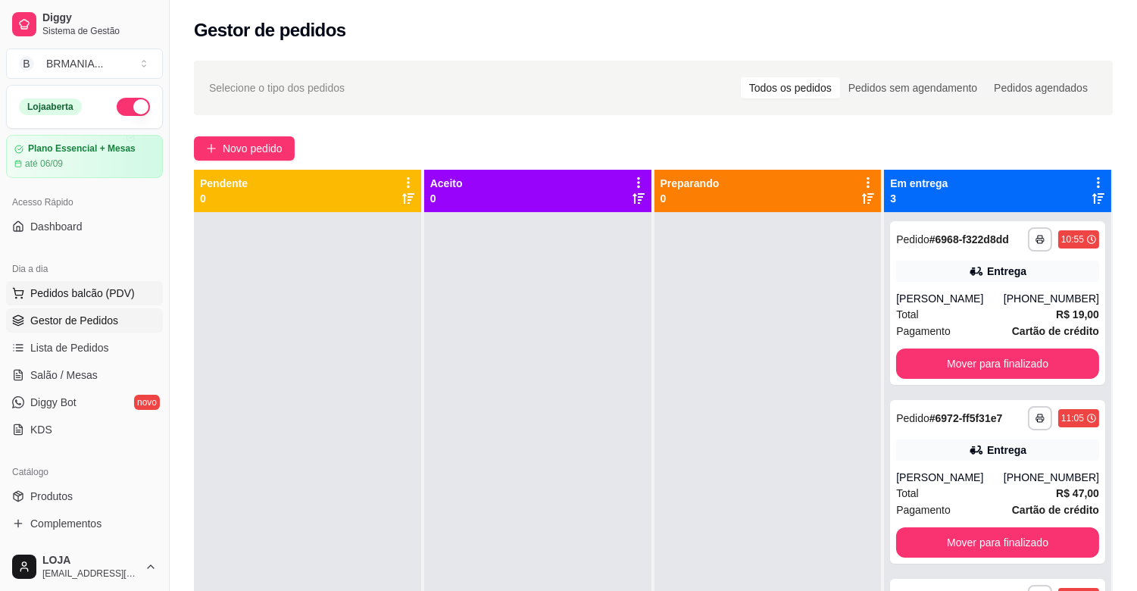
click at [97, 292] on span "Pedidos balcão (PDV)" at bounding box center [82, 293] width 105 height 15
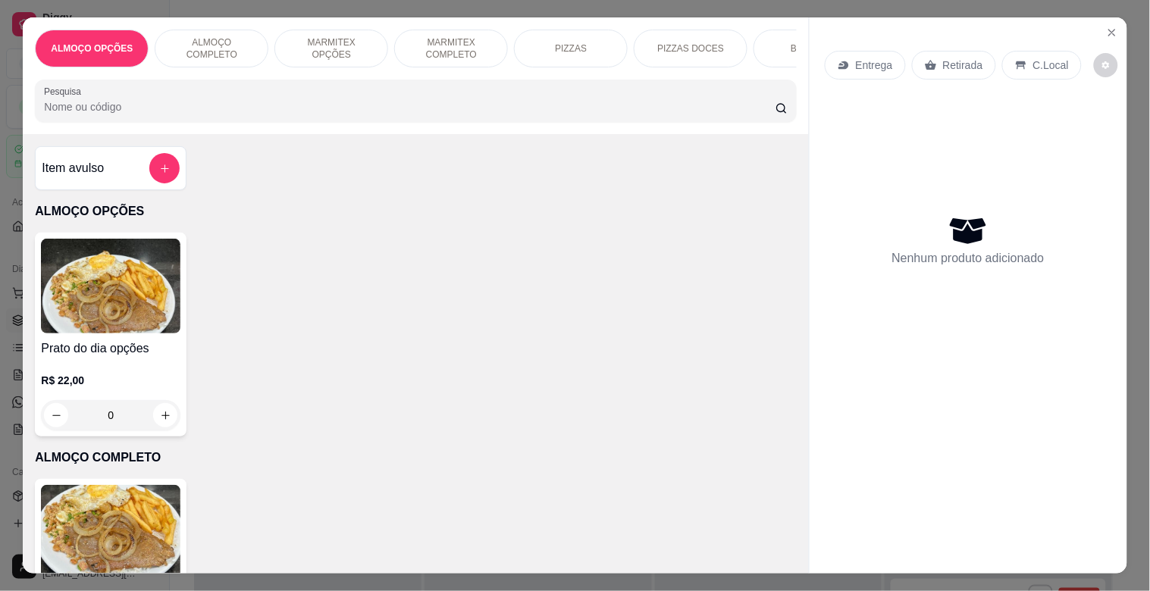
click at [452, 48] on p "MARMITEX COMPLETO" at bounding box center [451, 48] width 88 height 24
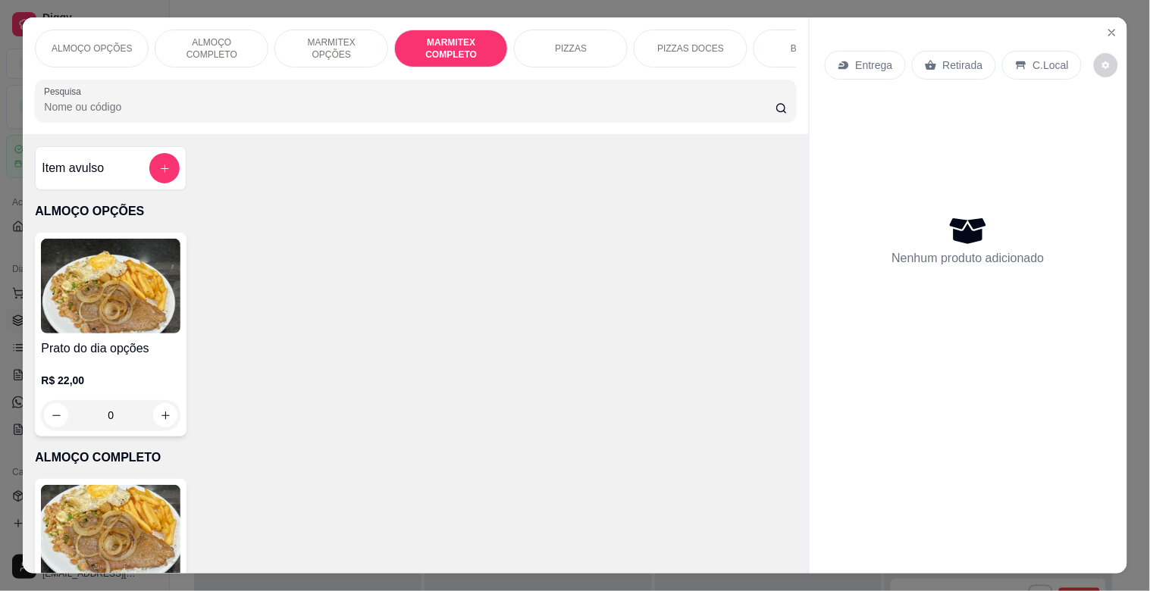
scroll to position [36, 0]
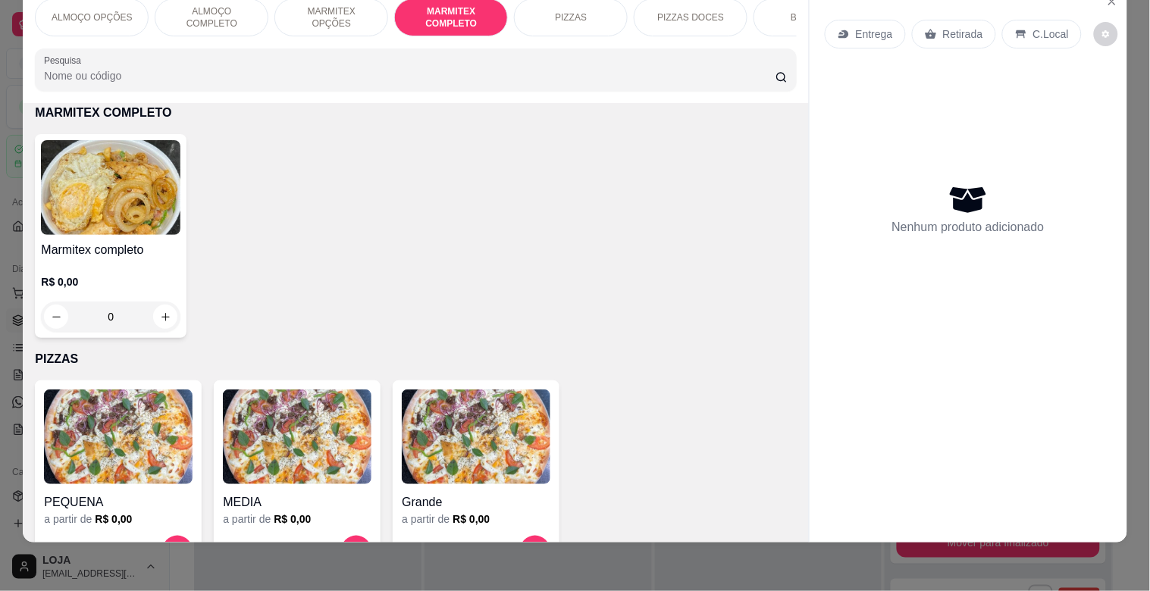
click at [137, 155] on img at bounding box center [110, 187] width 139 height 95
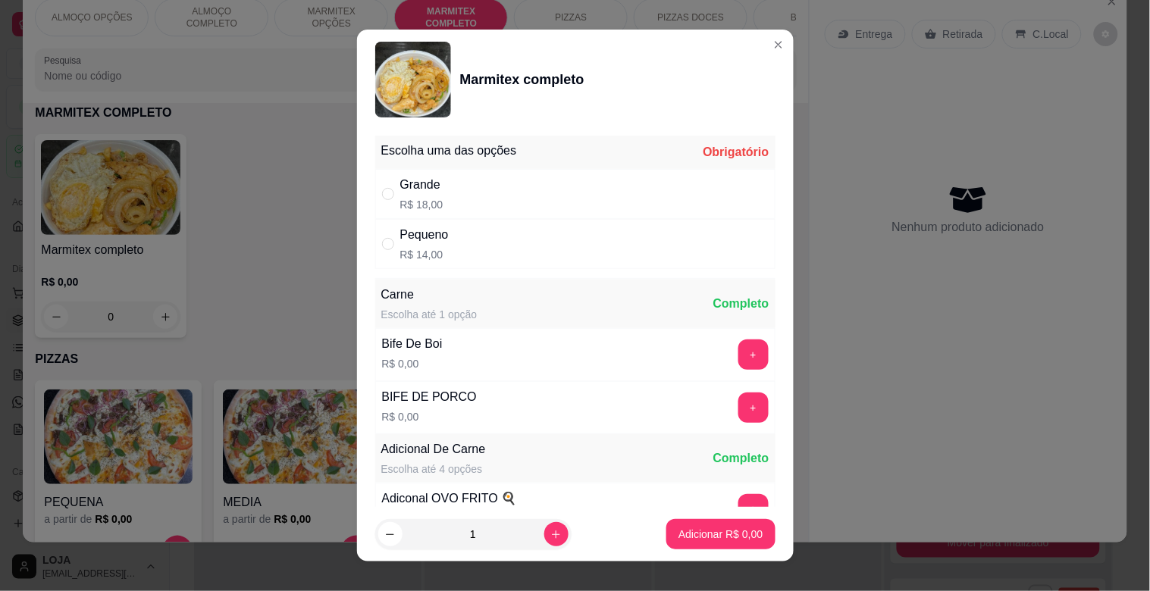
click at [451, 192] on div "Grande R$ 18,00" at bounding box center [575, 194] width 400 height 50
radio input "true"
click at [550, 534] on icon "increase-product-quantity" at bounding box center [555, 534] width 11 height 11
type input "2"
click at [738, 365] on button "+" at bounding box center [753, 355] width 30 height 30
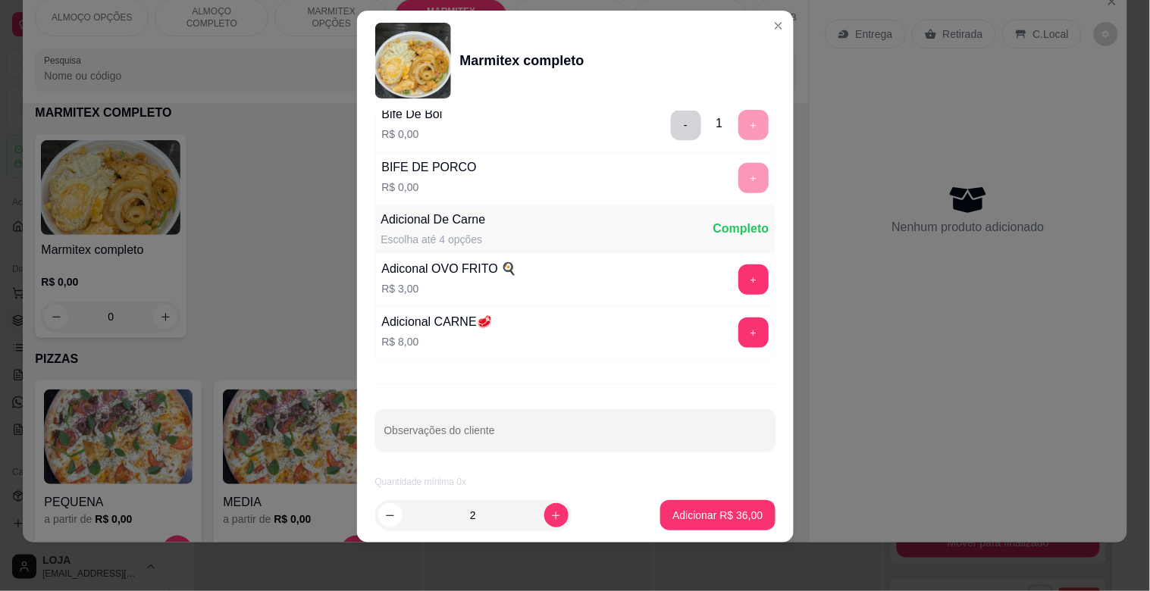
scroll to position [212, 0]
click at [671, 134] on button "-" at bounding box center [686, 125] width 30 height 30
click at [700, 518] on p "Adicionar R$ 36,00" at bounding box center [717, 515] width 90 height 15
type input "2"
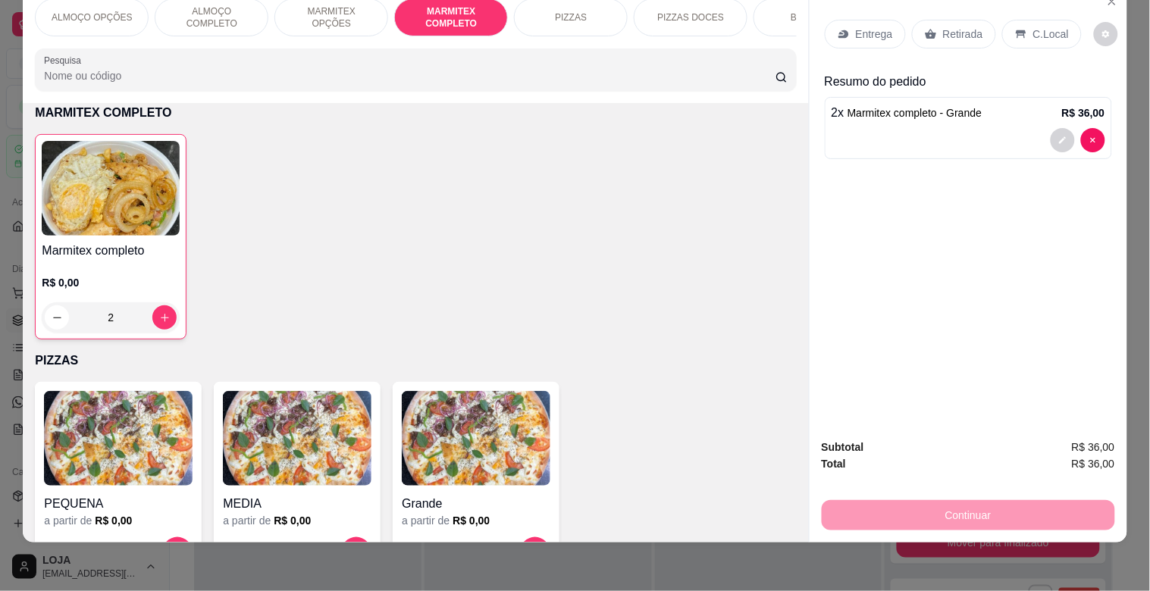
drag, startPoint x: 950, startPoint y: 20, endPoint x: 1003, endPoint y: 33, distance: 54.6
click at [951, 27] on p "Retirada" at bounding box center [963, 34] width 40 height 15
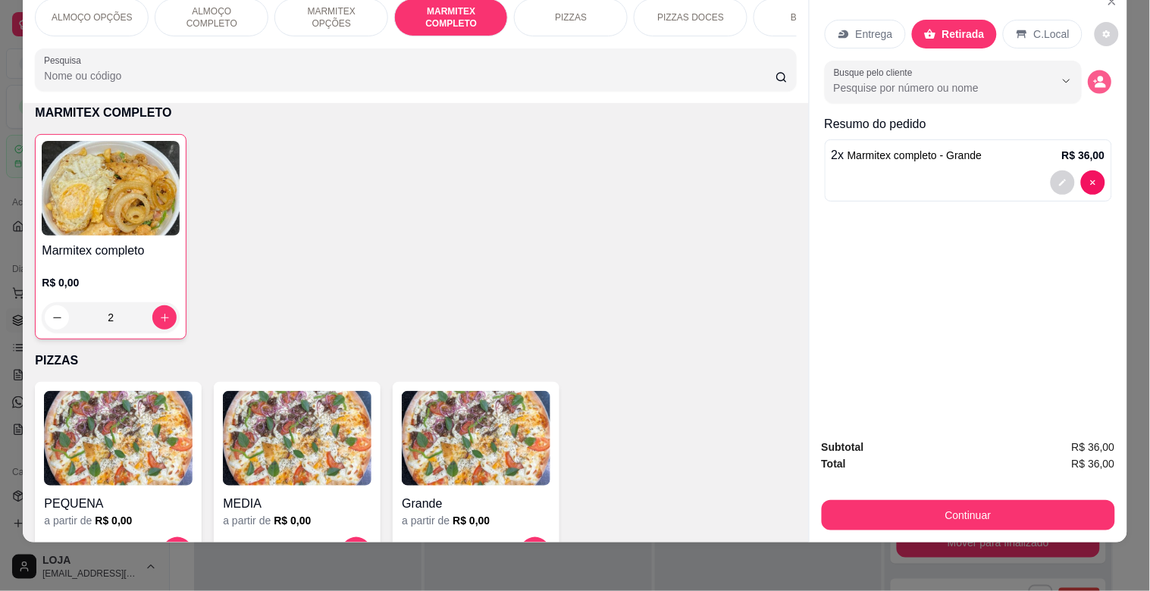
click at [1097, 83] on icon "decrease-product-quantity" at bounding box center [1100, 85] width 11 height 5
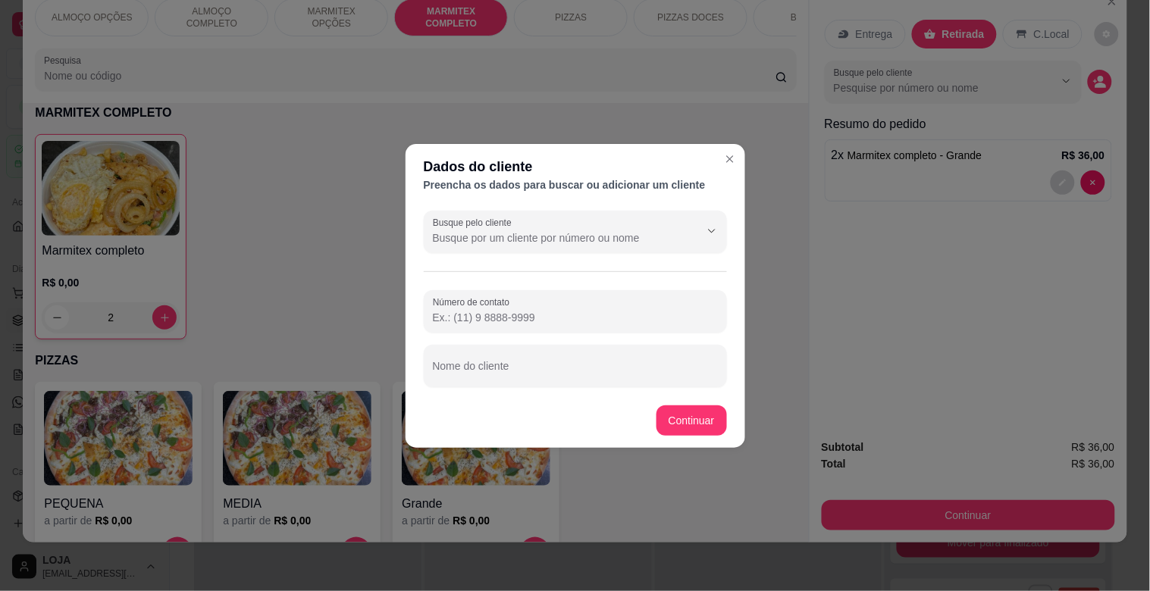
click at [518, 381] on div "Nome do cliente" at bounding box center [575, 366] width 303 height 42
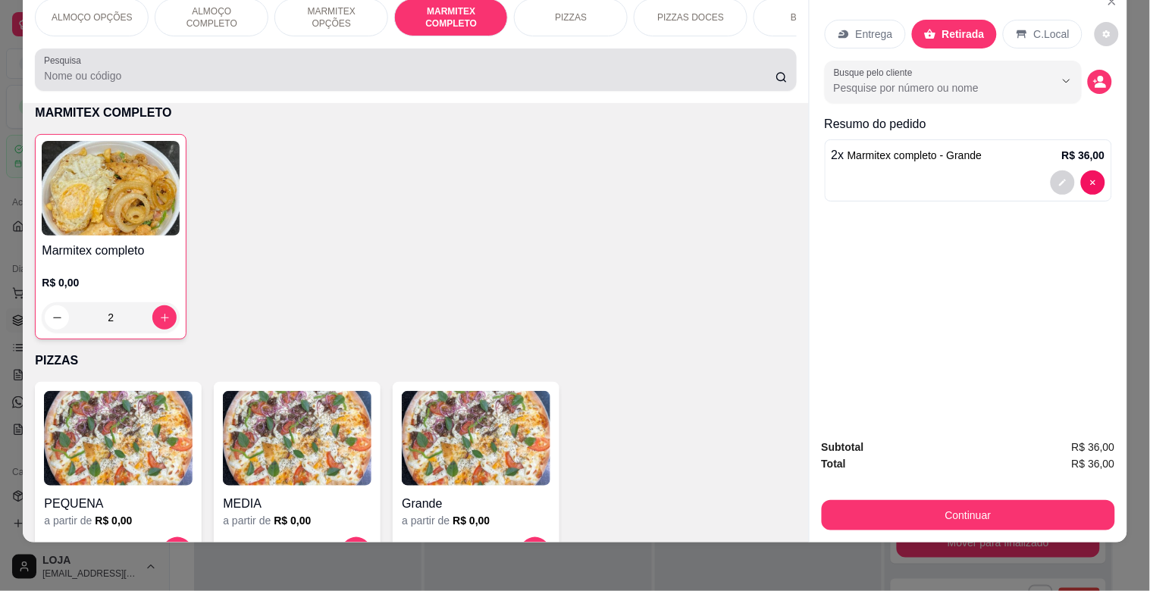
click at [270, 64] on div at bounding box center [415, 70] width 743 height 30
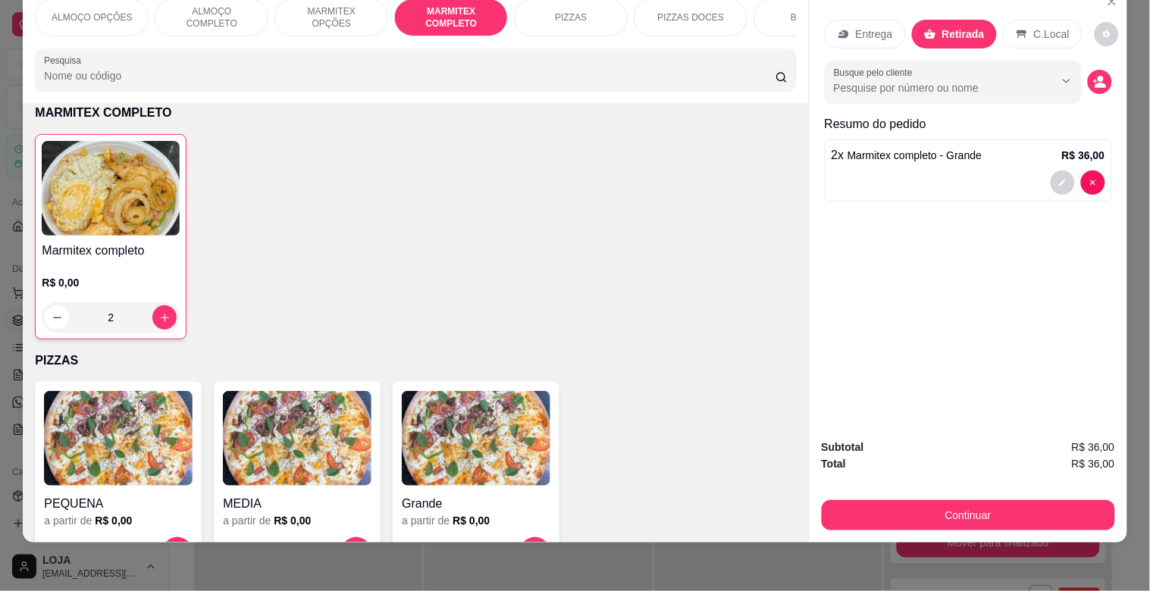
scroll to position [0, 0]
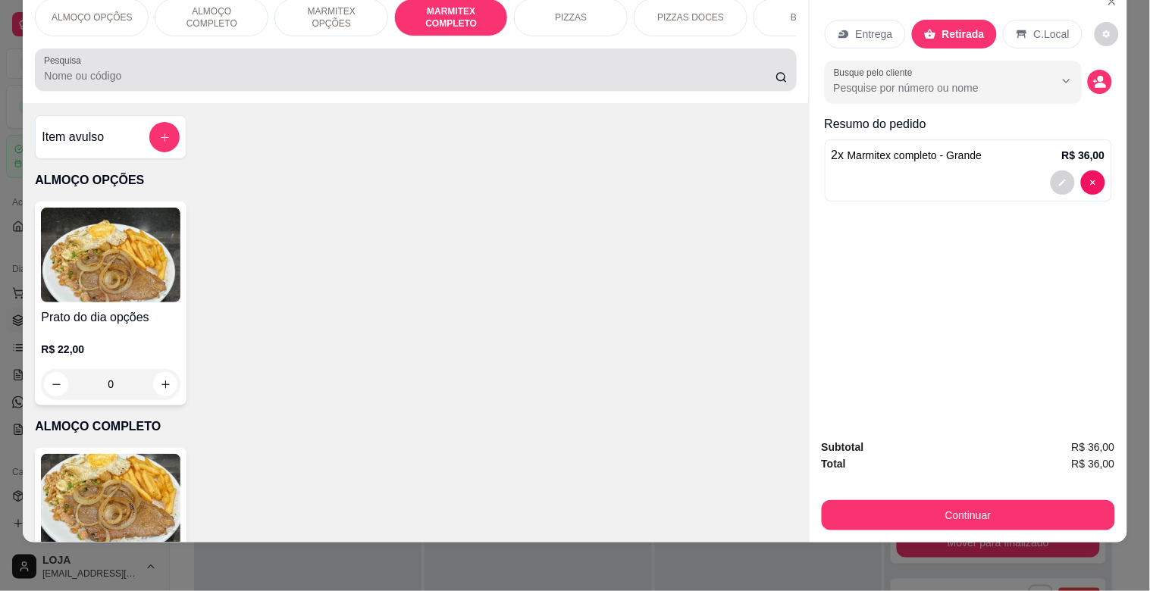
click at [279, 66] on div at bounding box center [415, 70] width 743 height 30
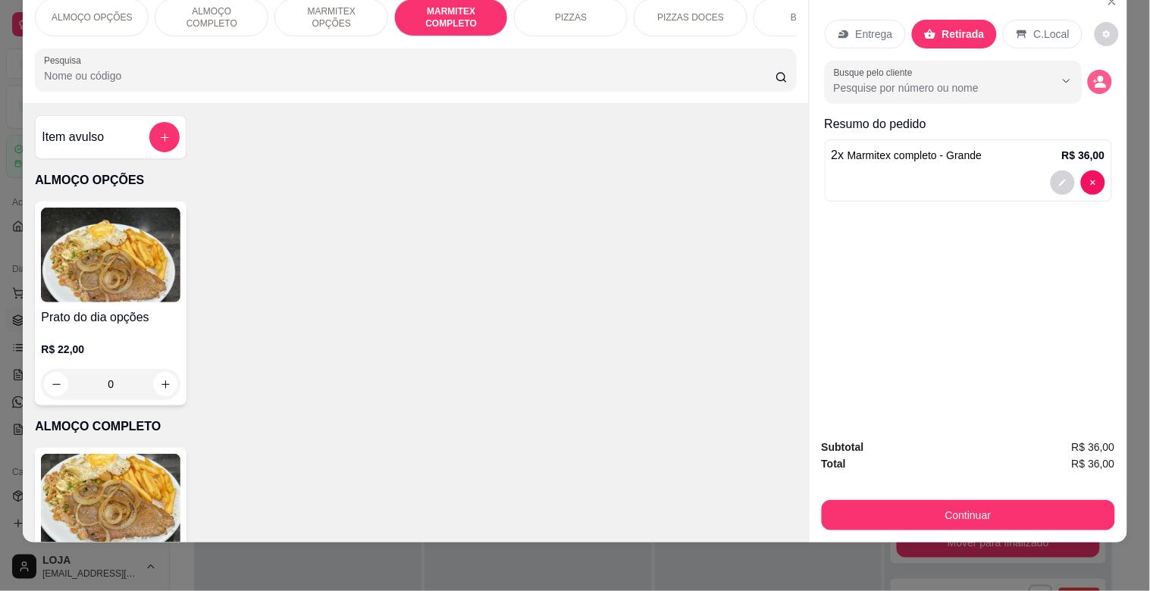
click at [1101, 70] on button "decrease-product-quantity" at bounding box center [1099, 82] width 24 height 24
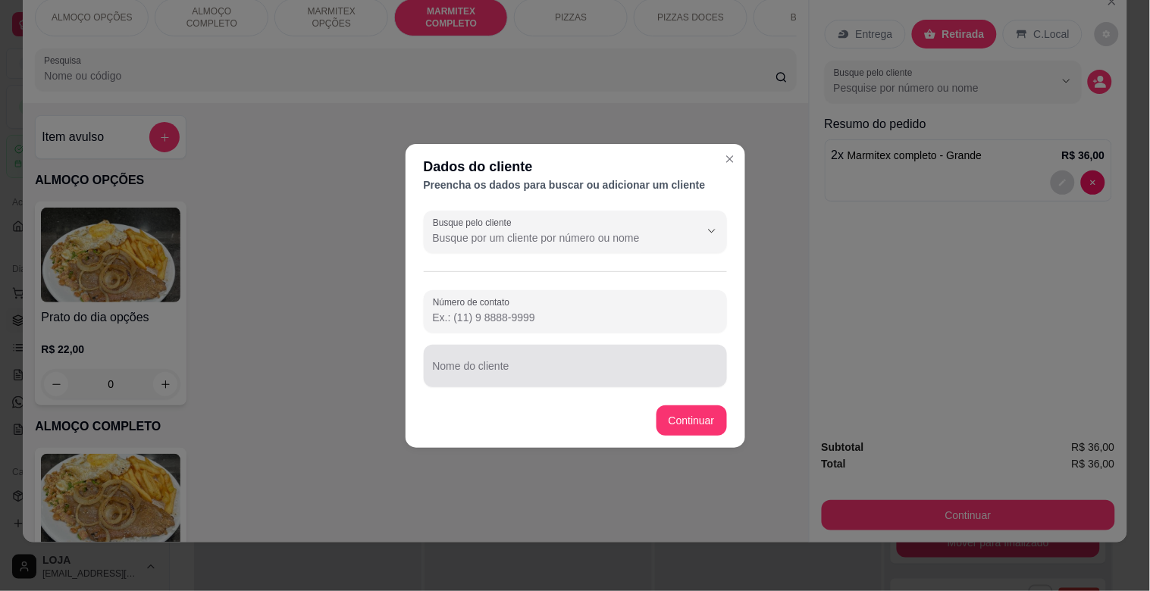
click at [505, 366] on input "Nome do cliente" at bounding box center [575, 372] width 285 height 15
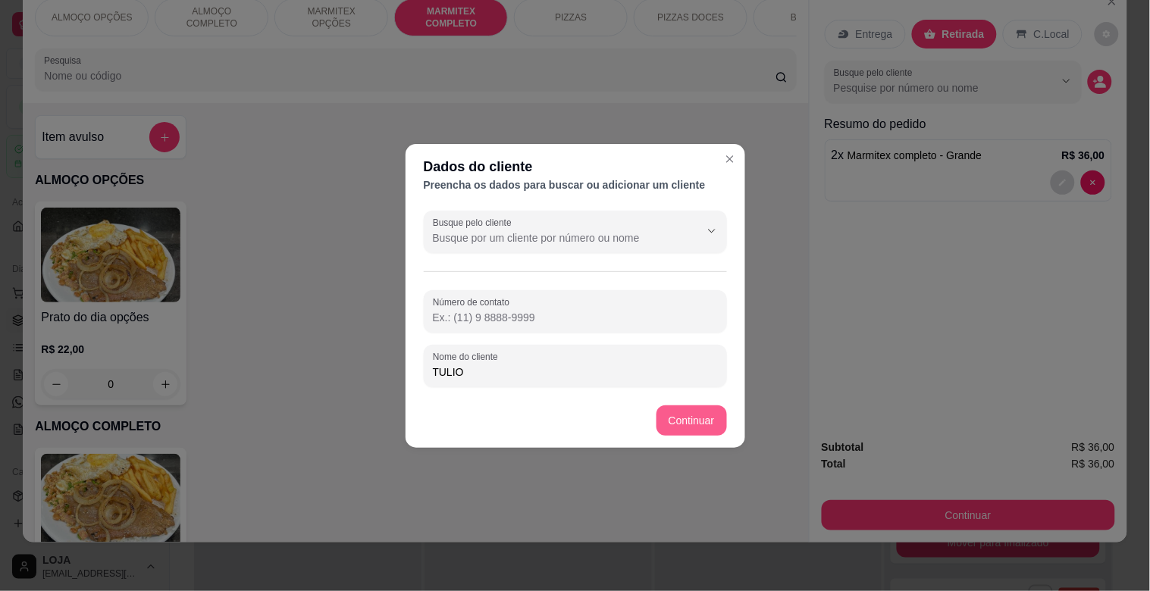
type input "TULIO"
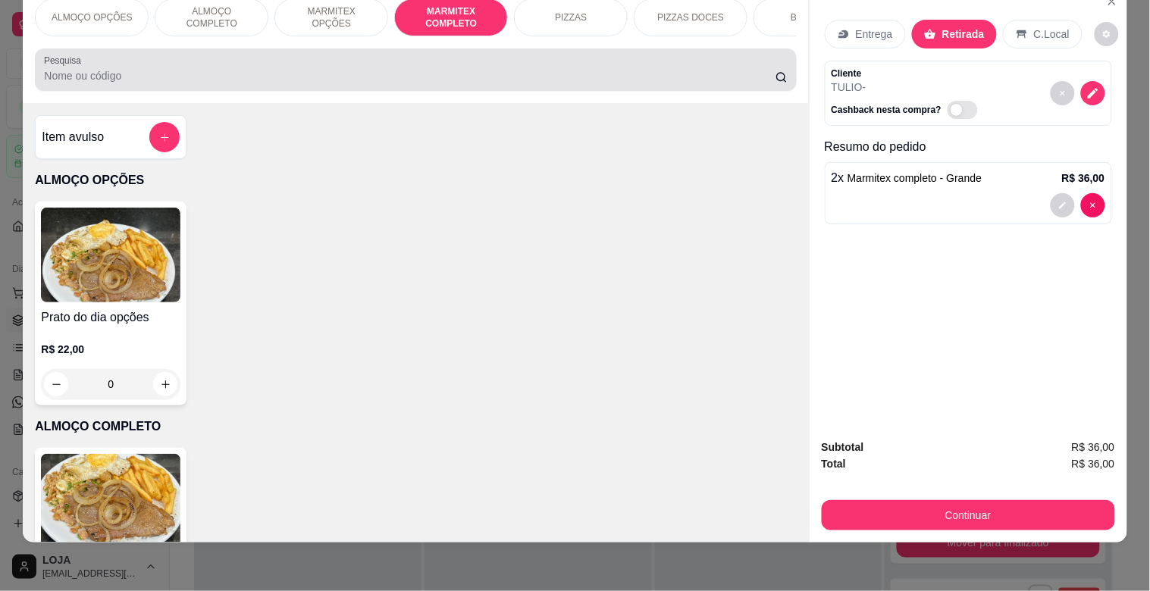
click at [191, 84] on div at bounding box center [415, 70] width 743 height 30
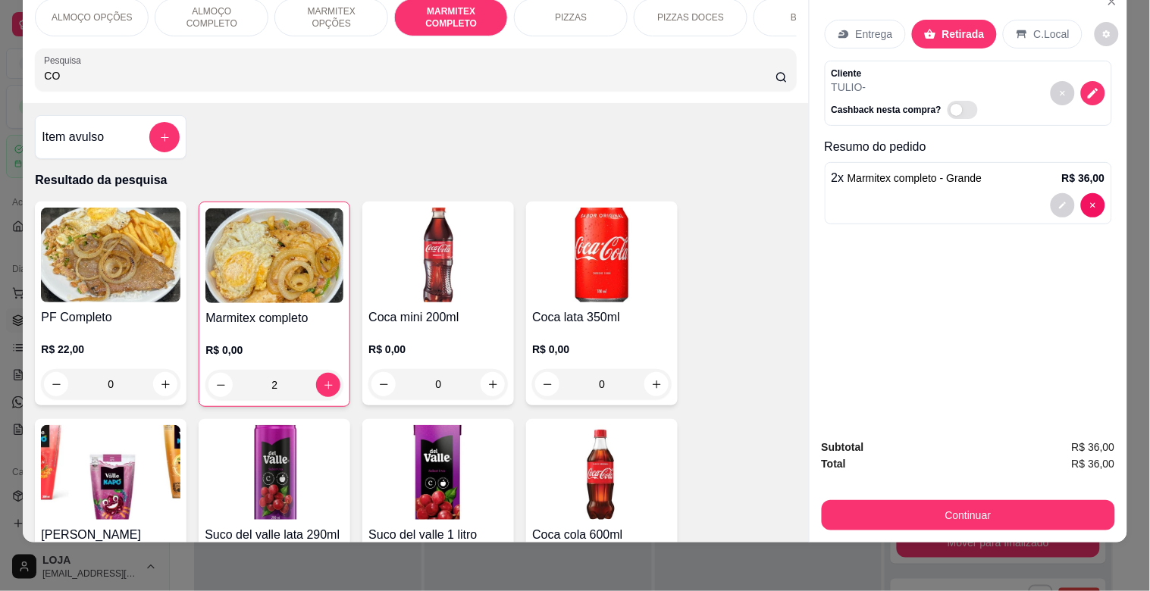
type input "C"
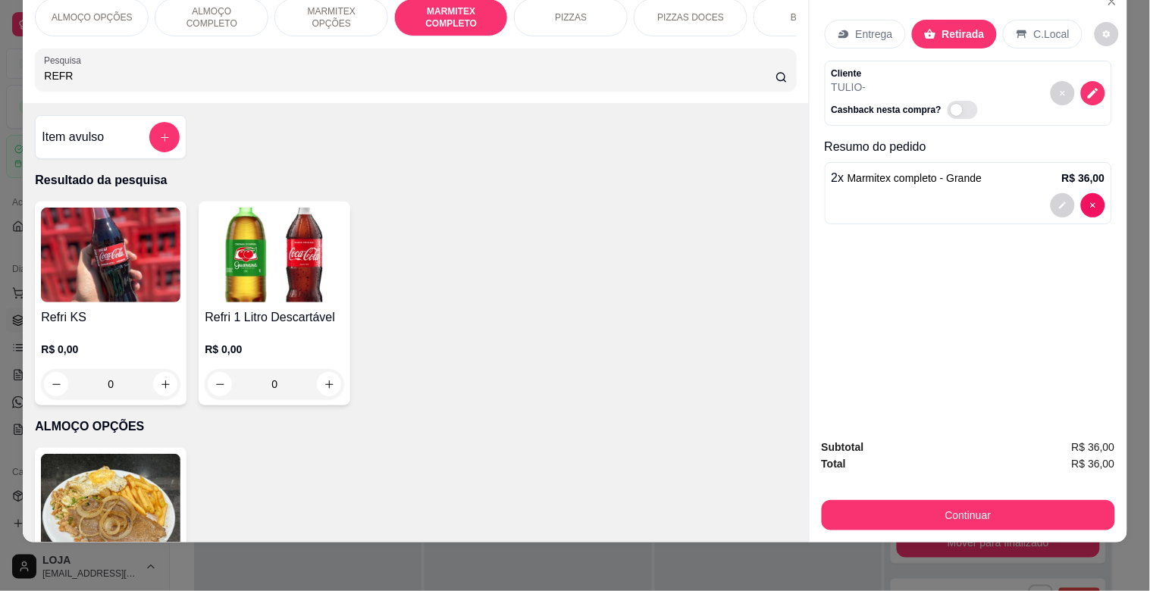
type input "REFR"
click at [307, 278] on img at bounding box center [274, 255] width 139 height 95
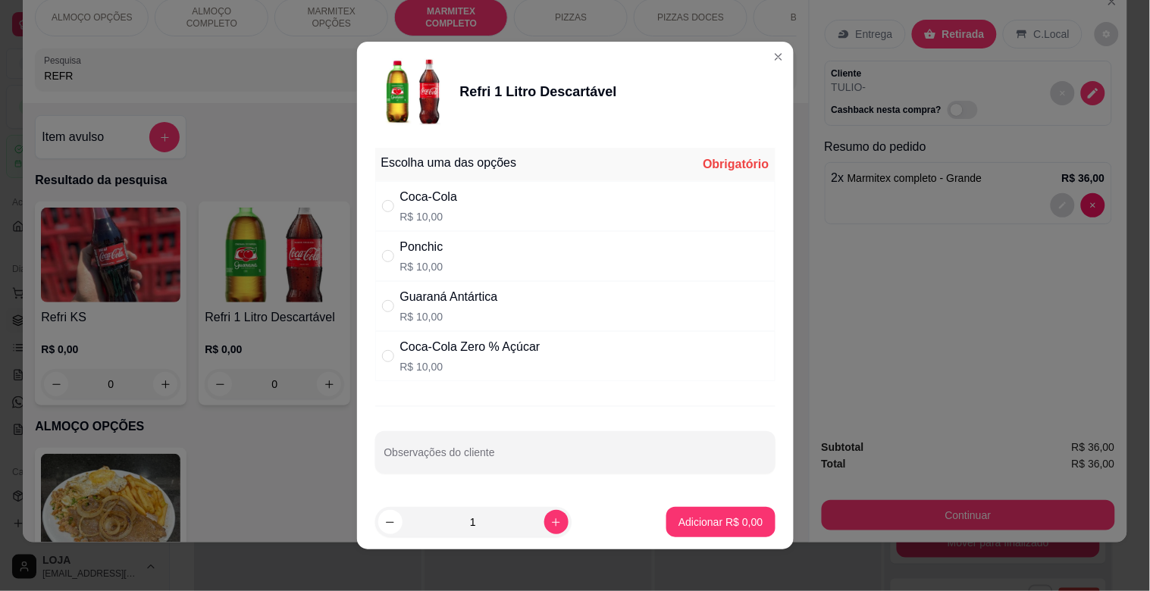
click at [496, 212] on div "Coca-Cola R$ 10,00" at bounding box center [575, 206] width 400 height 50
radio input "true"
click at [678, 524] on p "Adicionar R$ 10,00" at bounding box center [718, 522] width 88 height 14
type input "1"
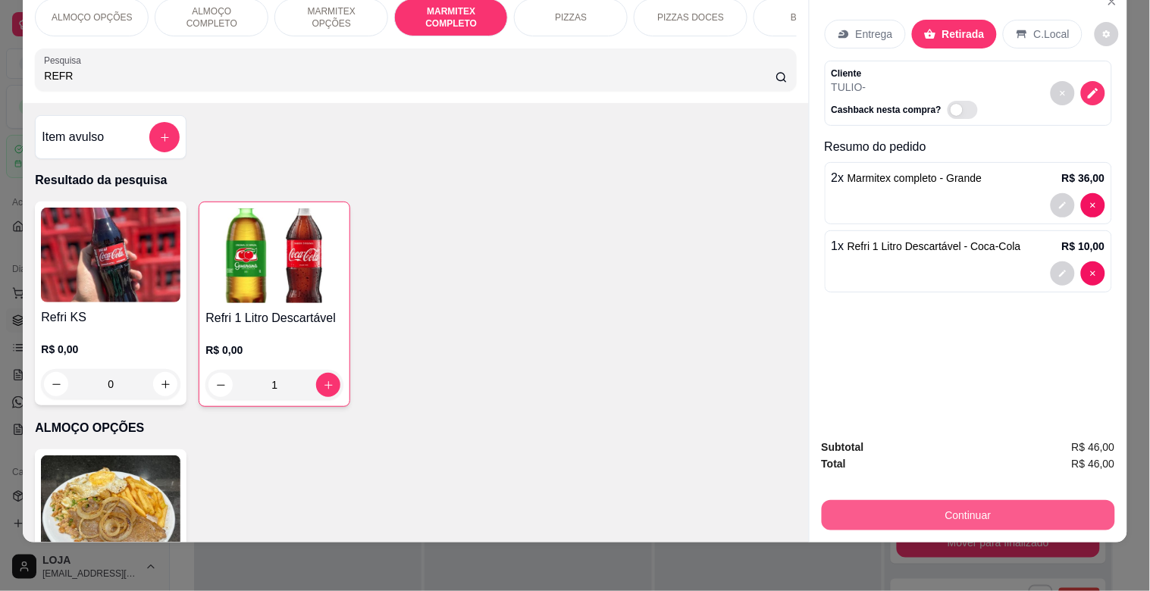
click at [945, 502] on button "Continuar" at bounding box center [967, 515] width 293 height 30
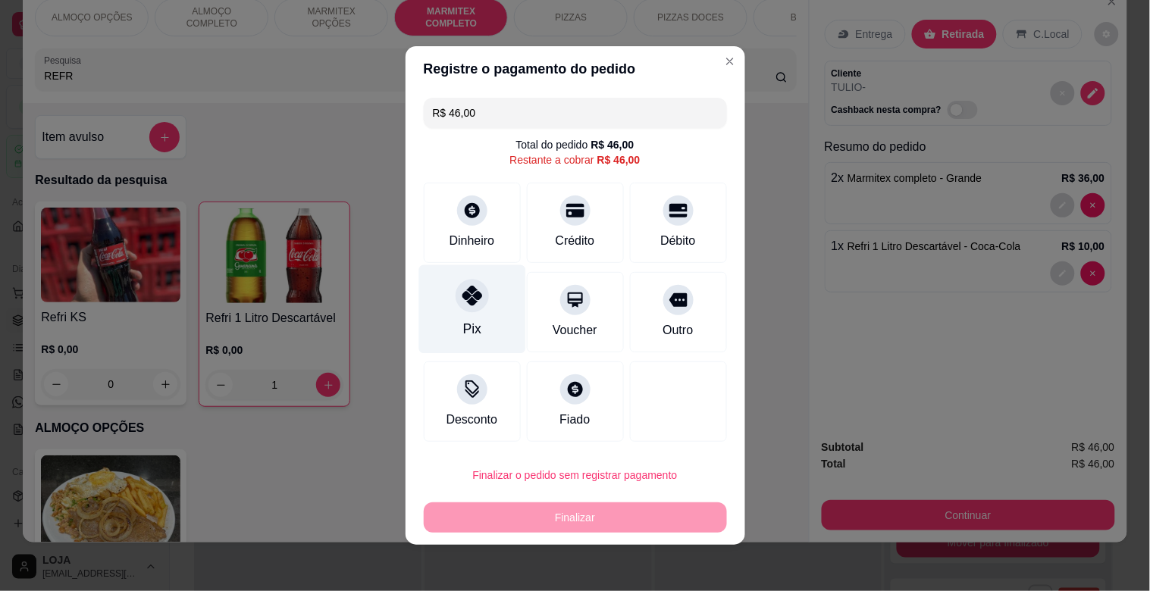
click at [473, 311] on div "Pix" at bounding box center [471, 309] width 107 height 89
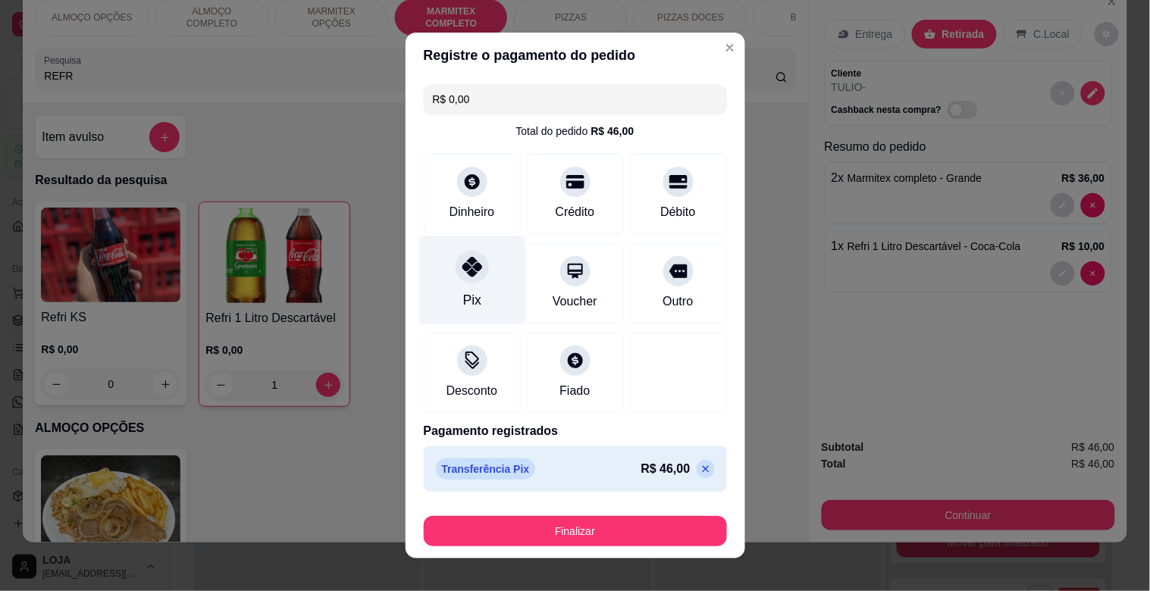
type input "R$ 0,00"
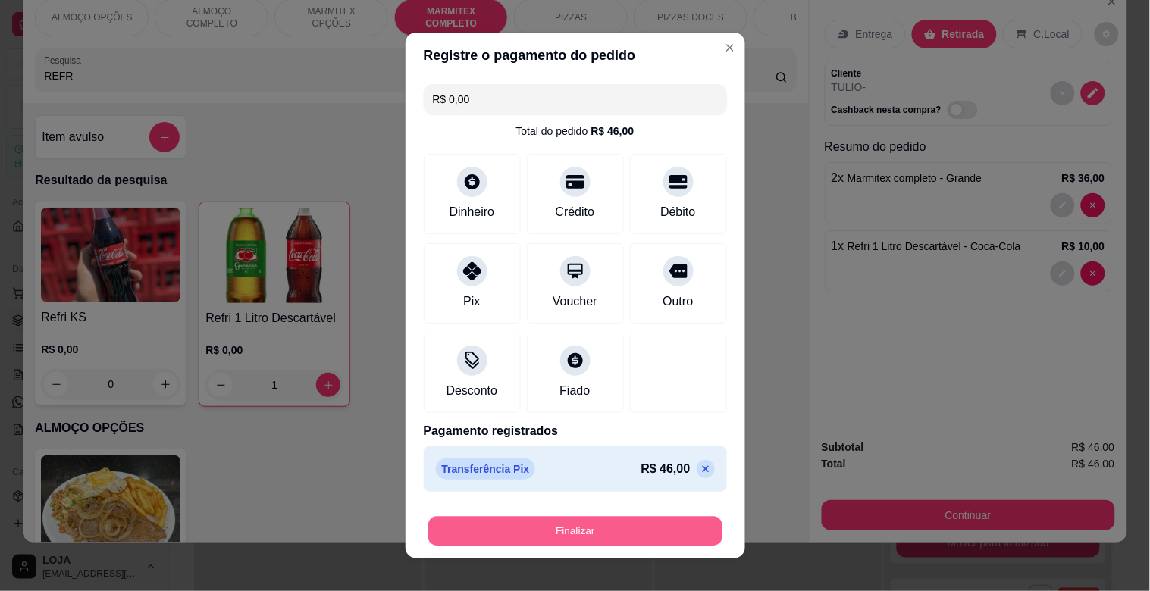
click at [558, 526] on button "Finalizar" at bounding box center [575, 532] width 294 height 30
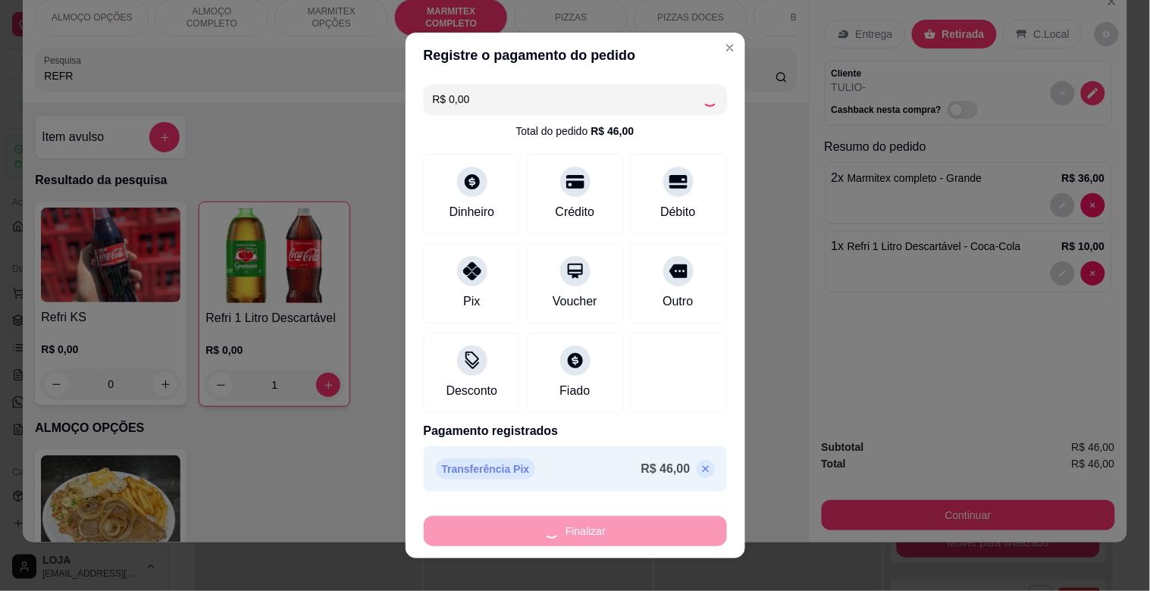
type input "0"
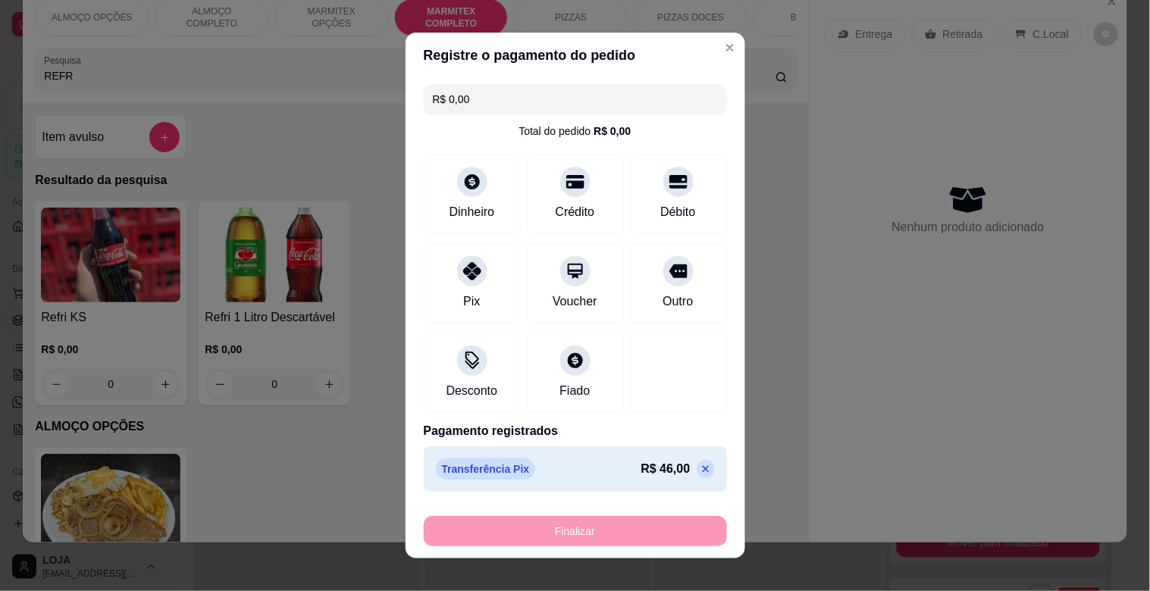
type input "-R$ 46,00"
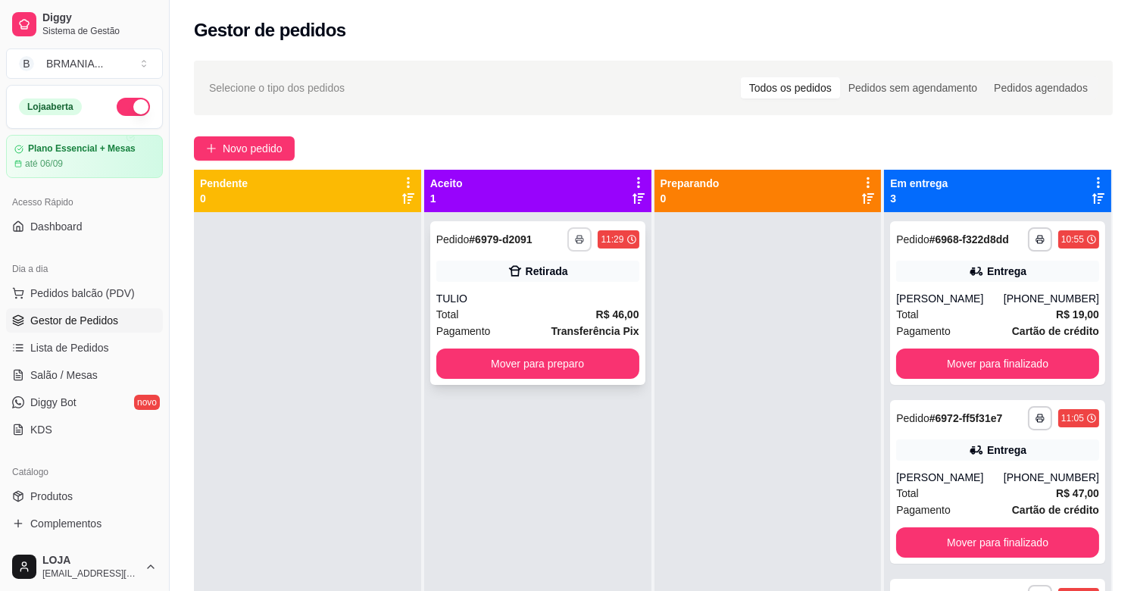
click at [582, 236] on button "button" at bounding box center [580, 239] width 24 height 24
click at [531, 289] on button "IMPRESSORA" at bounding box center [535, 292] width 110 height 24
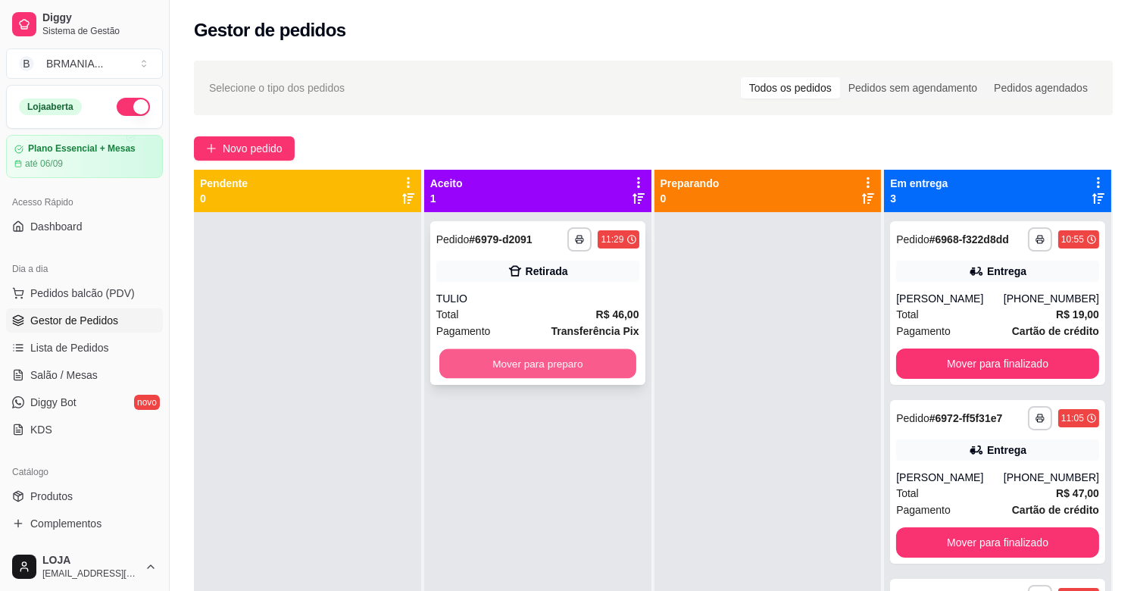
click at [553, 365] on button "Mover para preparo" at bounding box center [538, 364] width 197 height 30
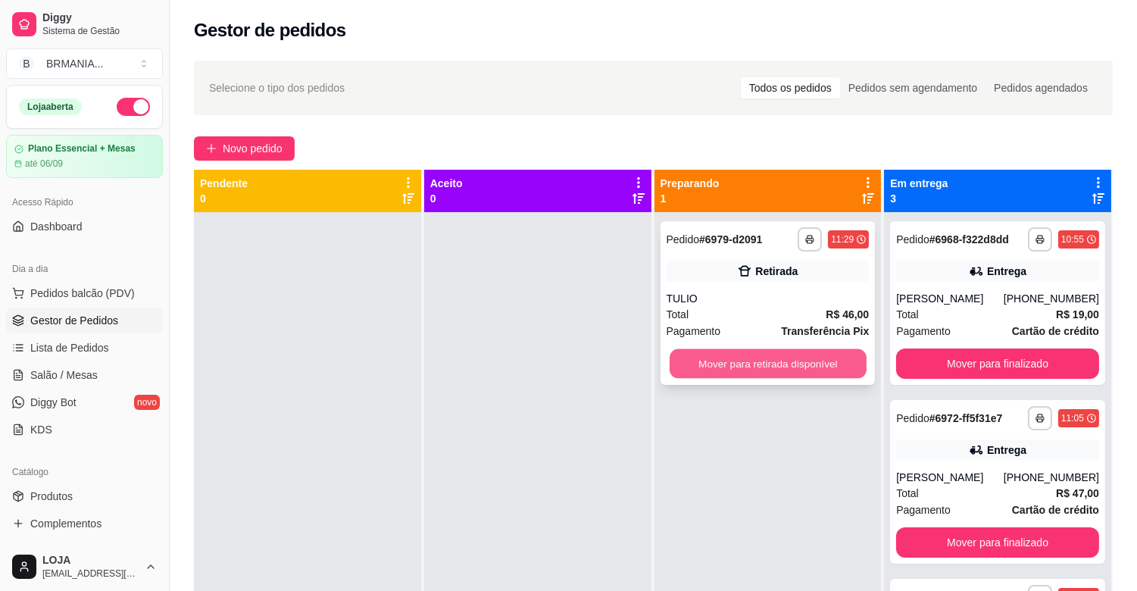
click at [758, 365] on button "Mover para retirada disponível" at bounding box center [768, 364] width 197 height 30
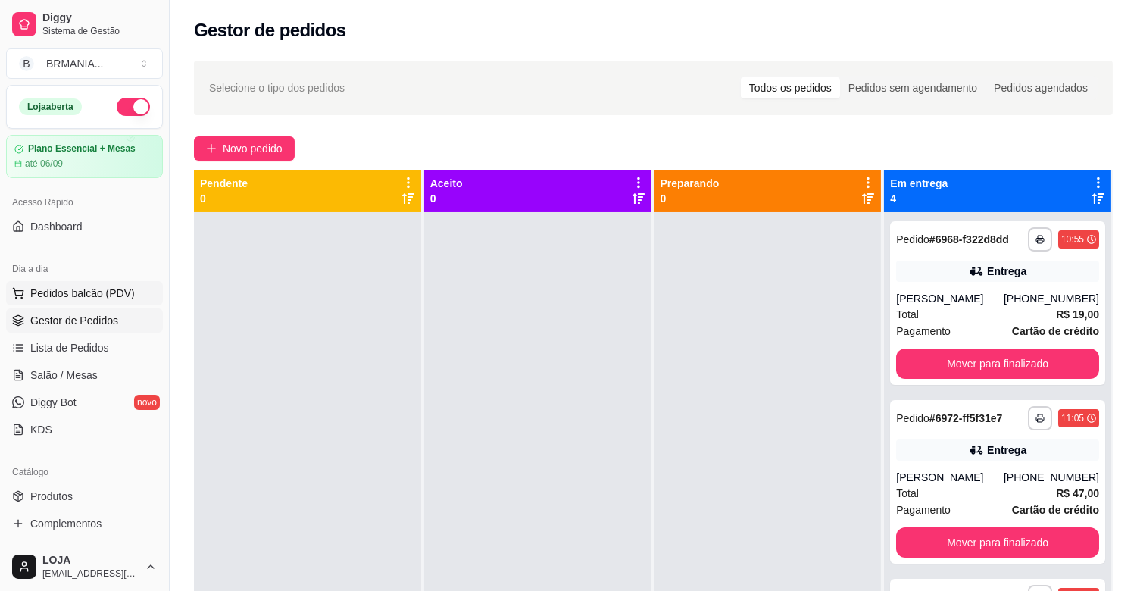
click at [77, 286] on span "Pedidos balcão (PDV)" at bounding box center [82, 293] width 105 height 15
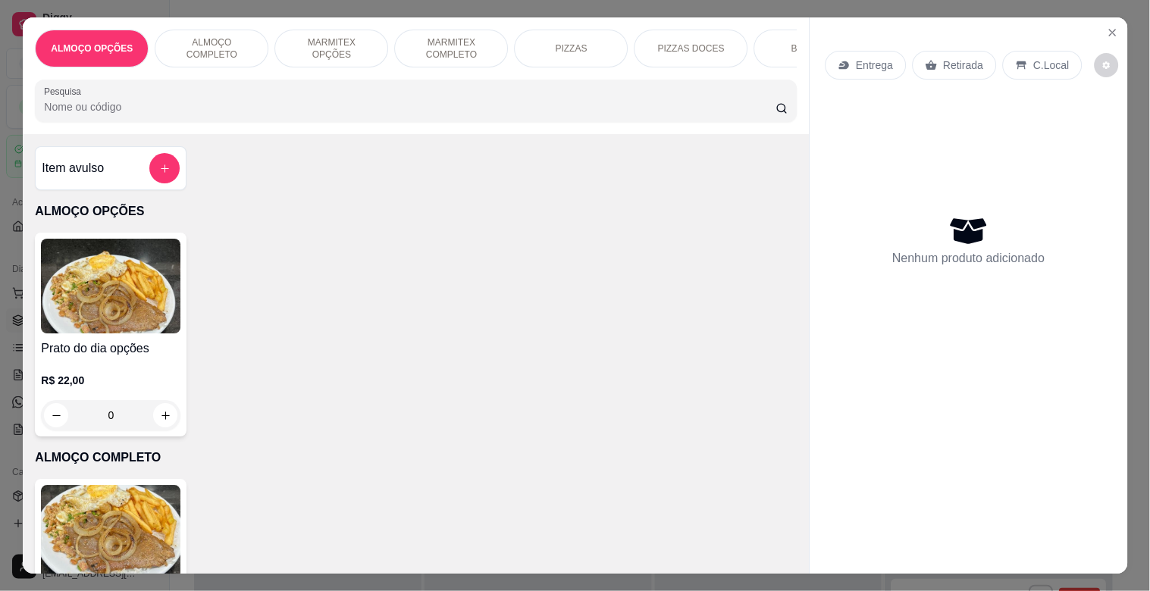
click at [77, 543] on img at bounding box center [110, 533] width 139 height 95
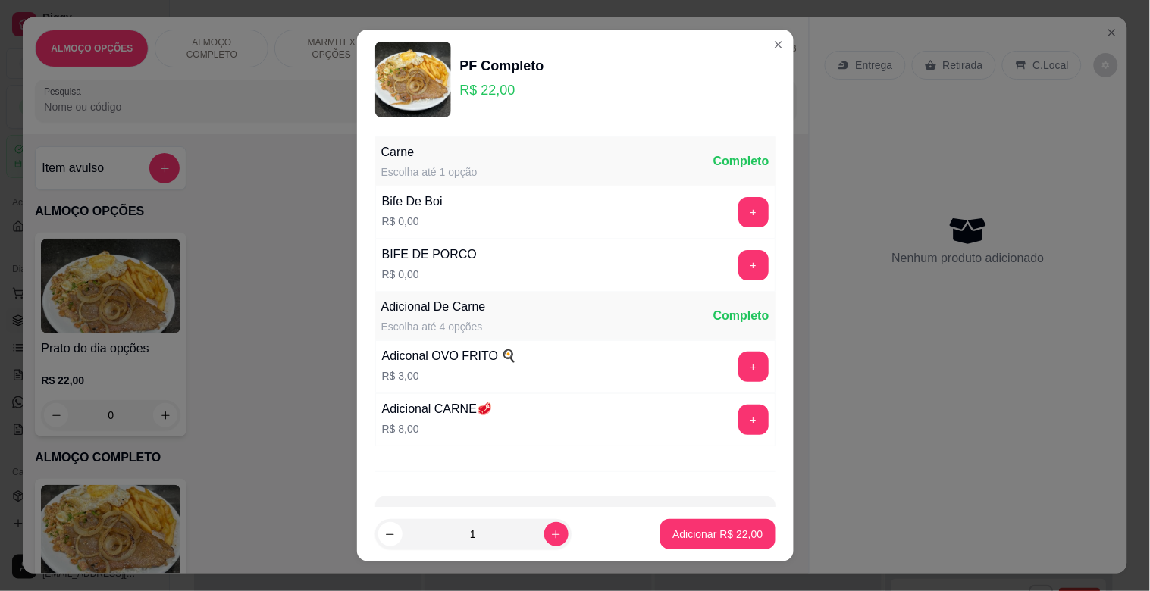
drag, startPoint x: 705, startPoint y: 209, endPoint x: 740, endPoint y: 428, distance: 221.9
click at [732, 213] on div "+" at bounding box center [753, 212] width 42 height 30
click at [738, 214] on button "+" at bounding box center [753, 213] width 30 height 30
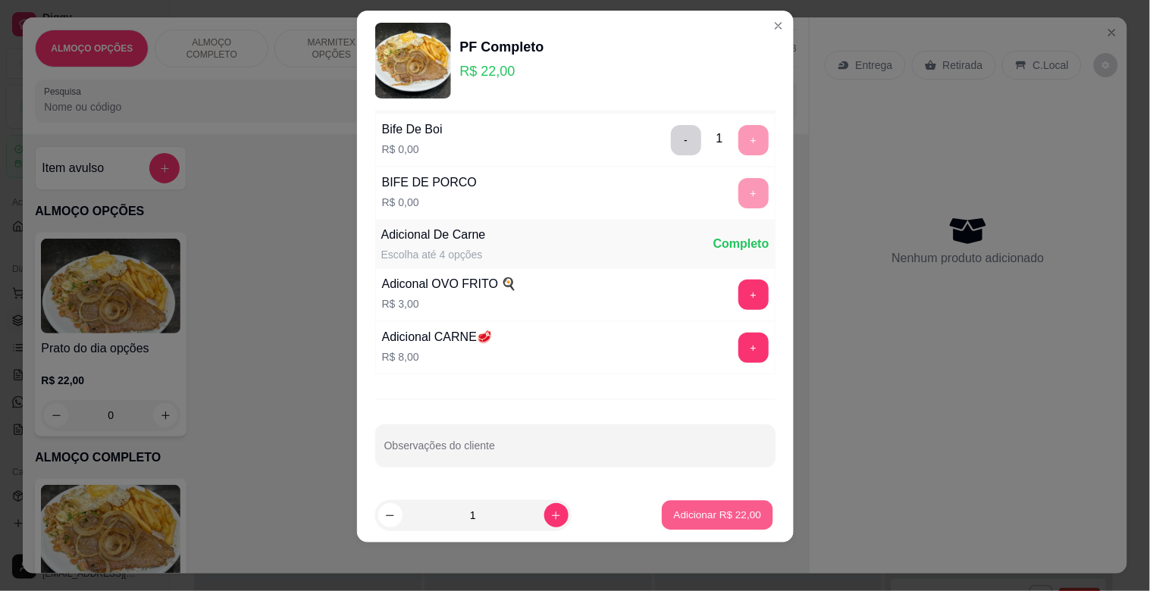
click at [715, 512] on p "Adicionar R$ 22,00" at bounding box center [718, 515] width 88 height 14
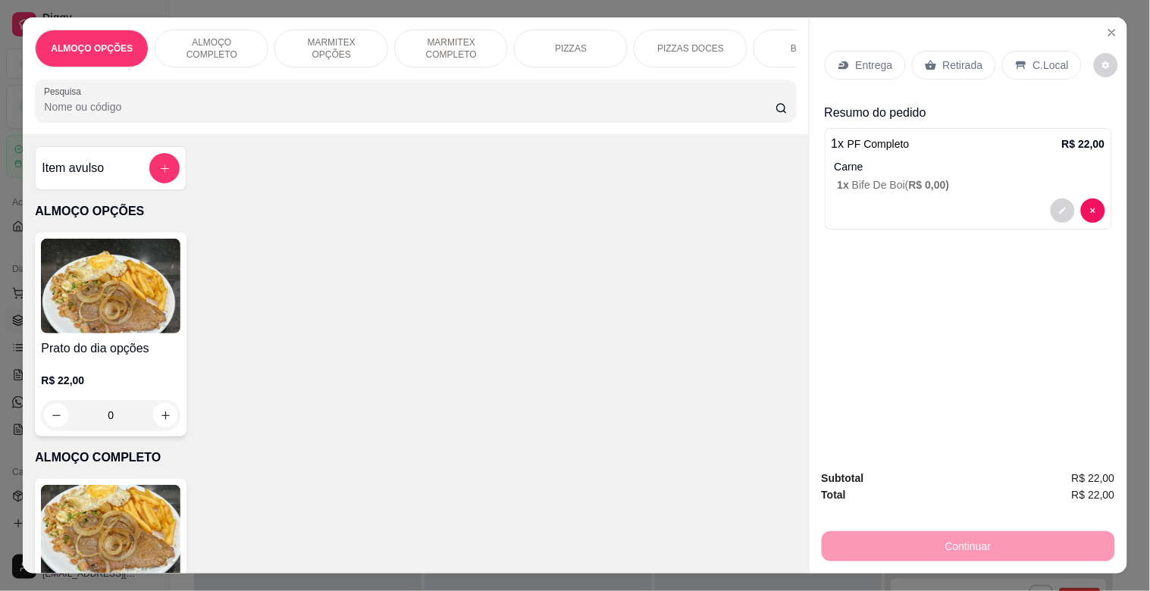
click at [1042, 58] on p "C.Local" at bounding box center [1051, 65] width 36 height 15
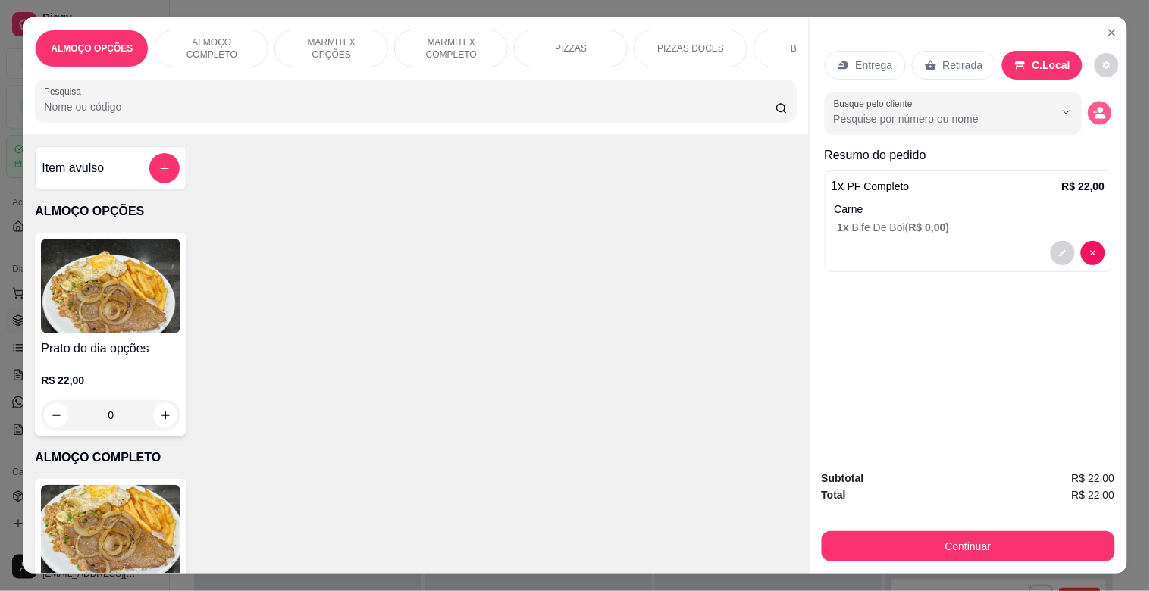
click at [1097, 108] on circle "decrease-product-quantity" at bounding box center [1100, 111] width 6 height 6
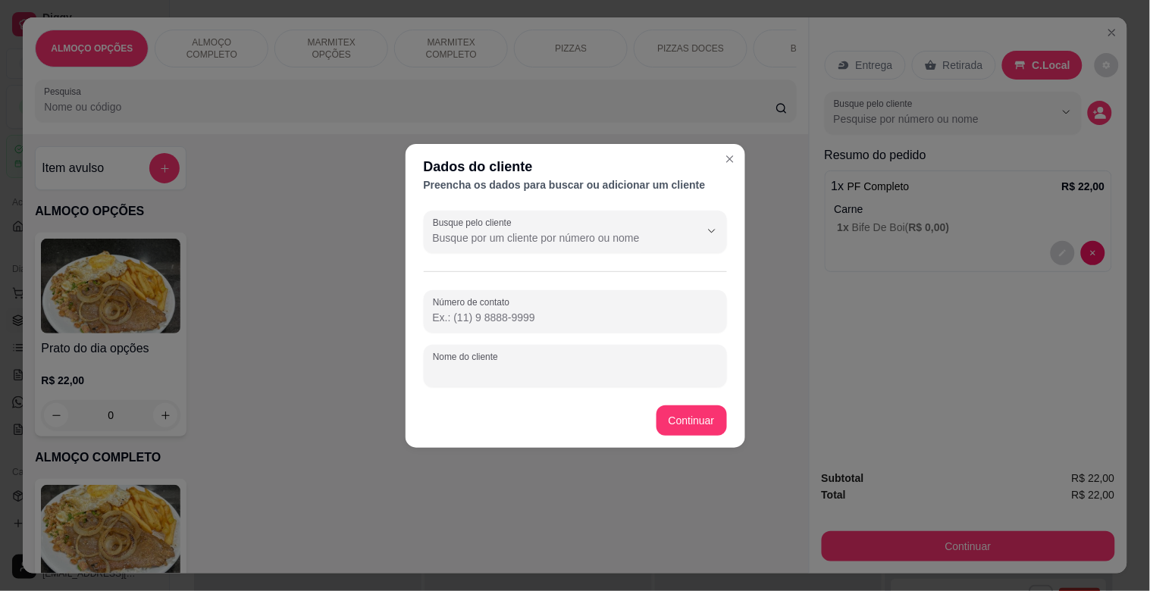
click at [493, 374] on input "Nome do cliente" at bounding box center [575, 372] width 285 height 15
type input "[PERSON_NAME] MODERNA"
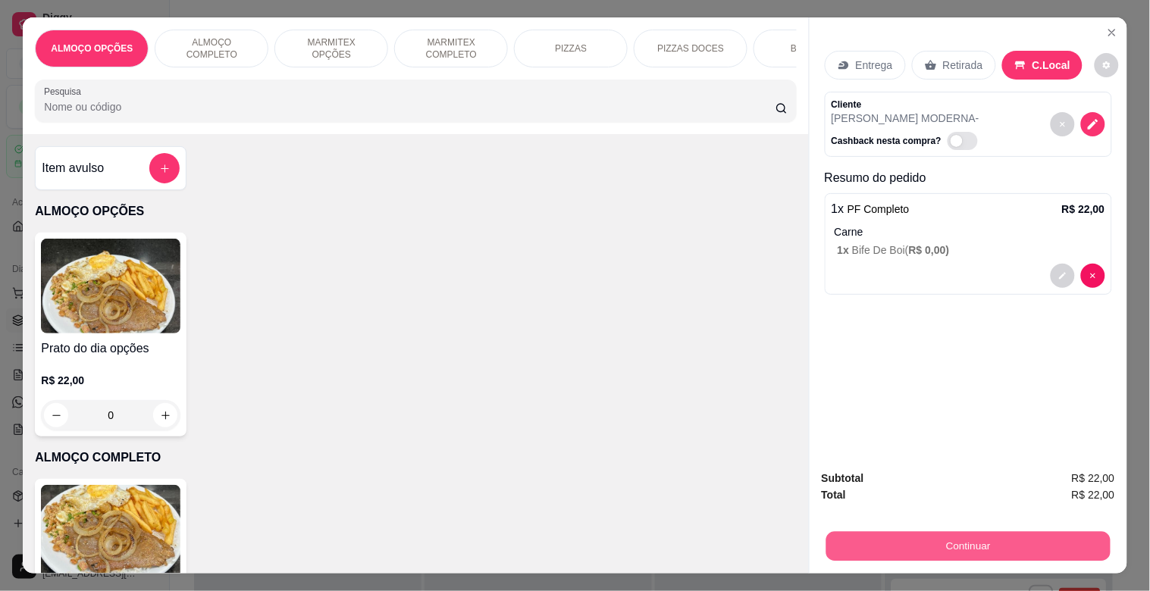
click at [959, 535] on button "Continuar" at bounding box center [967, 546] width 284 height 30
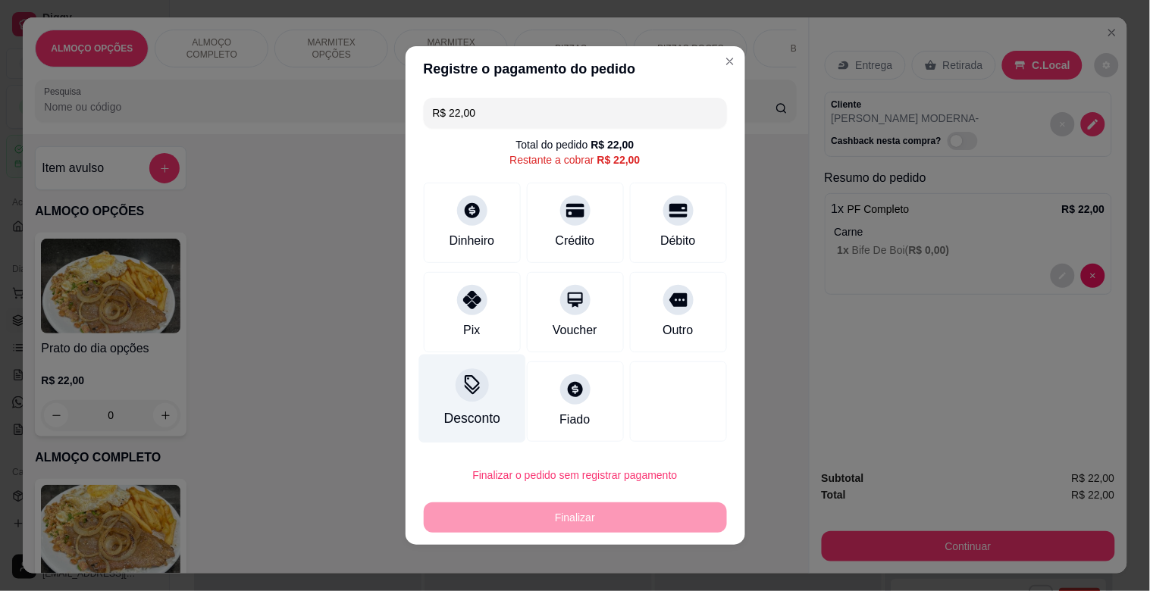
click at [458, 410] on div "Desconto" at bounding box center [471, 418] width 56 height 20
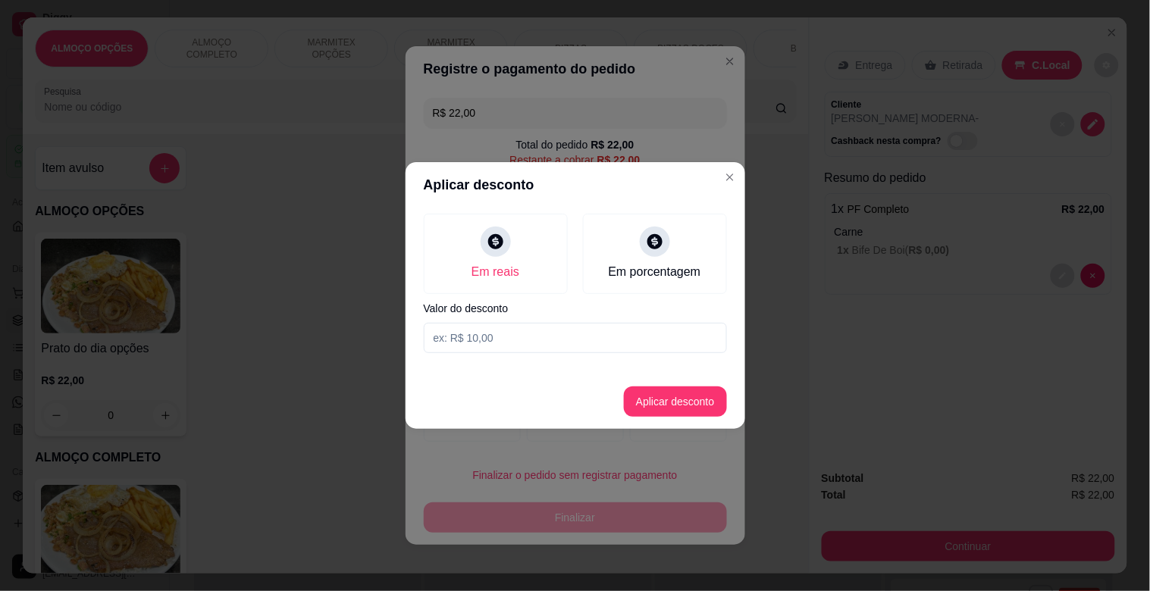
click at [459, 335] on input at bounding box center [575, 338] width 303 height 30
type input "2,00"
click at [679, 405] on button "Aplicar desconto" at bounding box center [675, 401] width 103 height 30
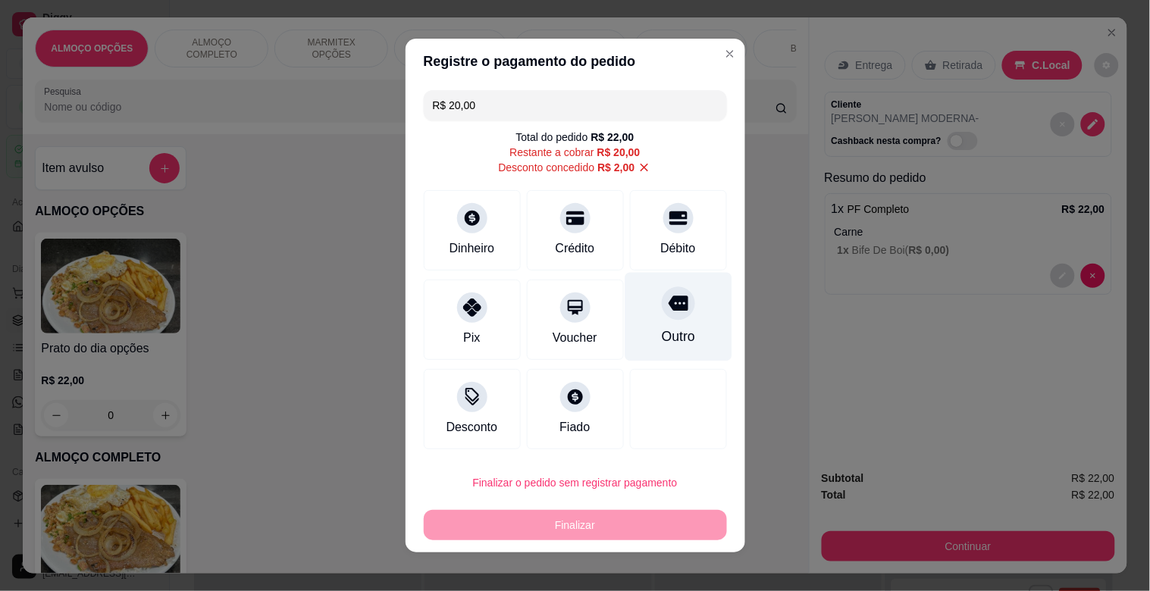
click at [671, 338] on div "Outro" at bounding box center [677, 337] width 33 height 20
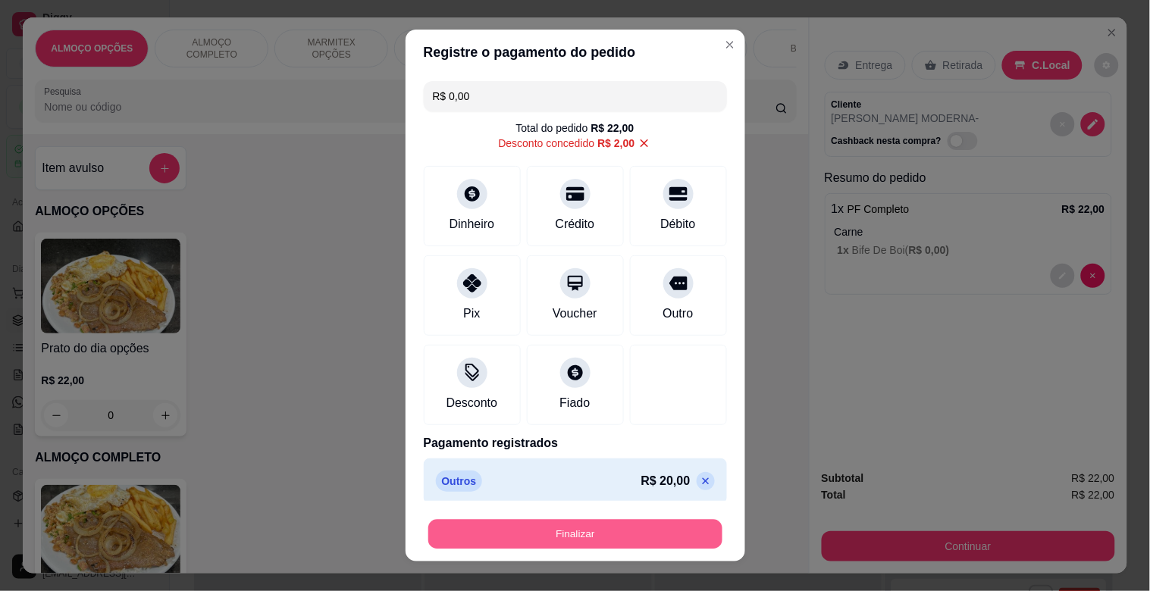
click at [580, 539] on button "Finalizar" at bounding box center [575, 535] width 294 height 30
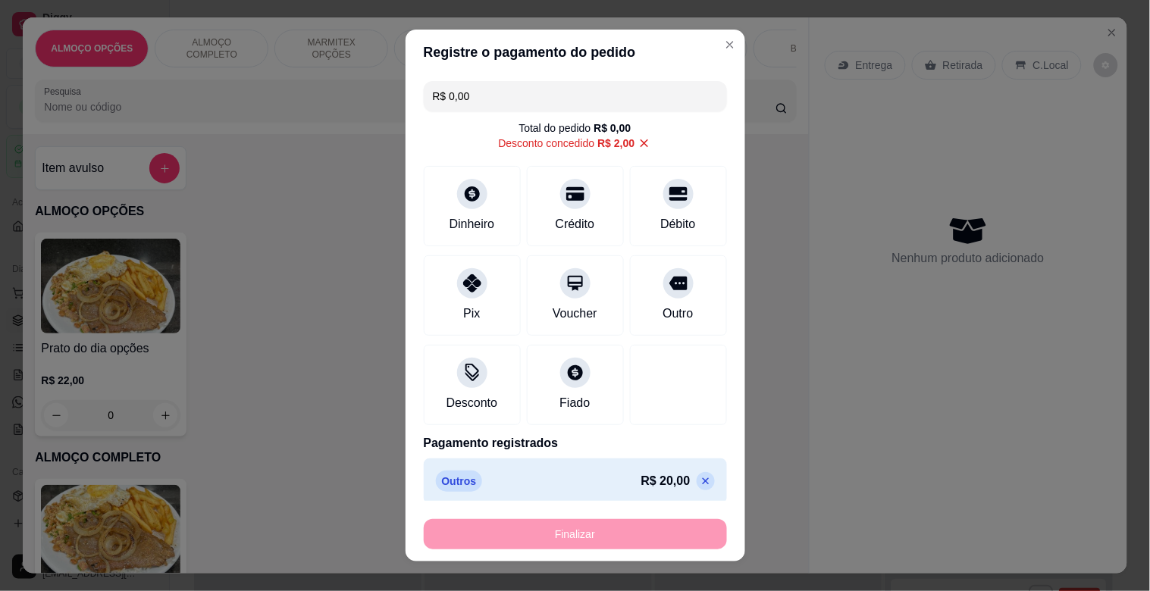
type input "-R$ 22,00"
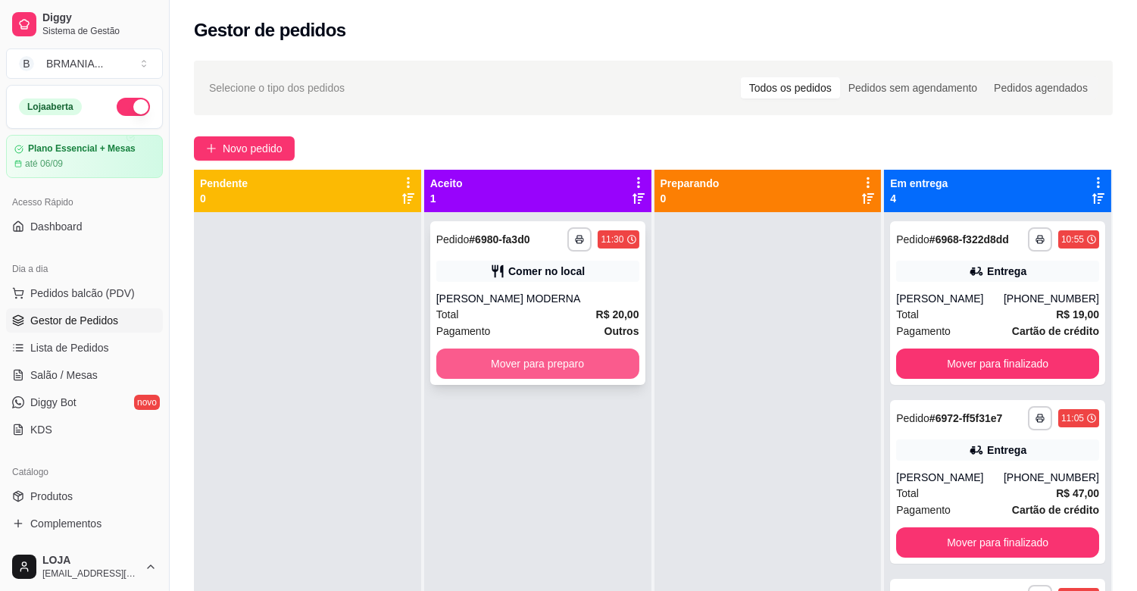
click at [572, 361] on button "Mover para preparo" at bounding box center [538, 364] width 203 height 30
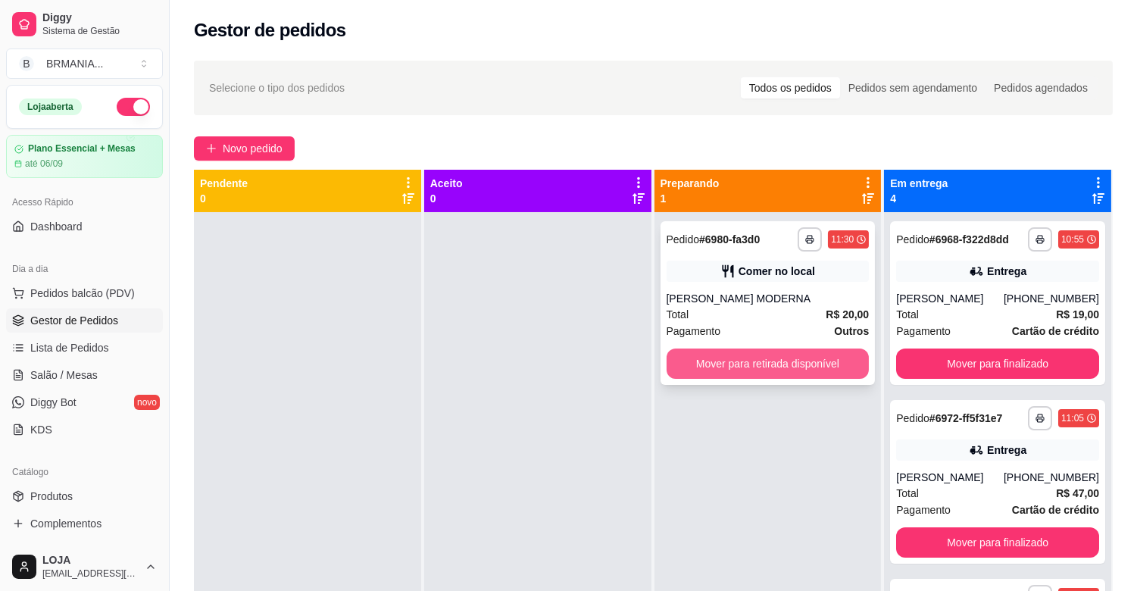
click at [774, 358] on button "Mover para retirada disponível" at bounding box center [768, 364] width 203 height 30
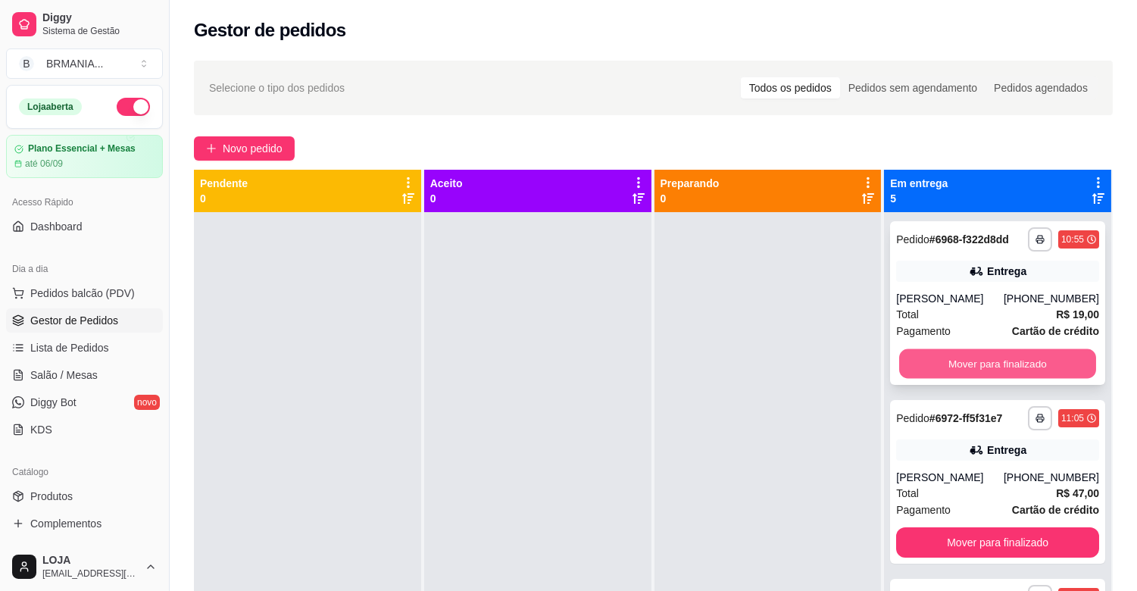
click at [964, 367] on button "Mover para finalizado" at bounding box center [998, 364] width 197 height 30
click at [962, 364] on button "Mover para finalizado" at bounding box center [997, 364] width 203 height 30
click at [987, 357] on button "Mover para finalizado" at bounding box center [997, 364] width 203 height 30
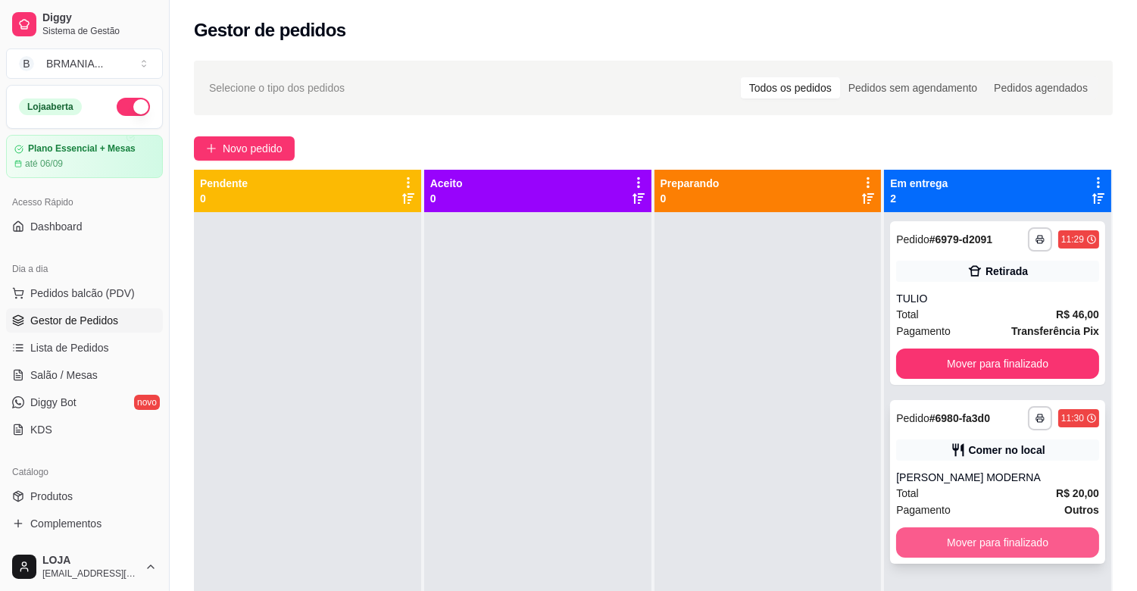
click at [986, 542] on button "Mover para finalizado" at bounding box center [997, 542] width 203 height 30
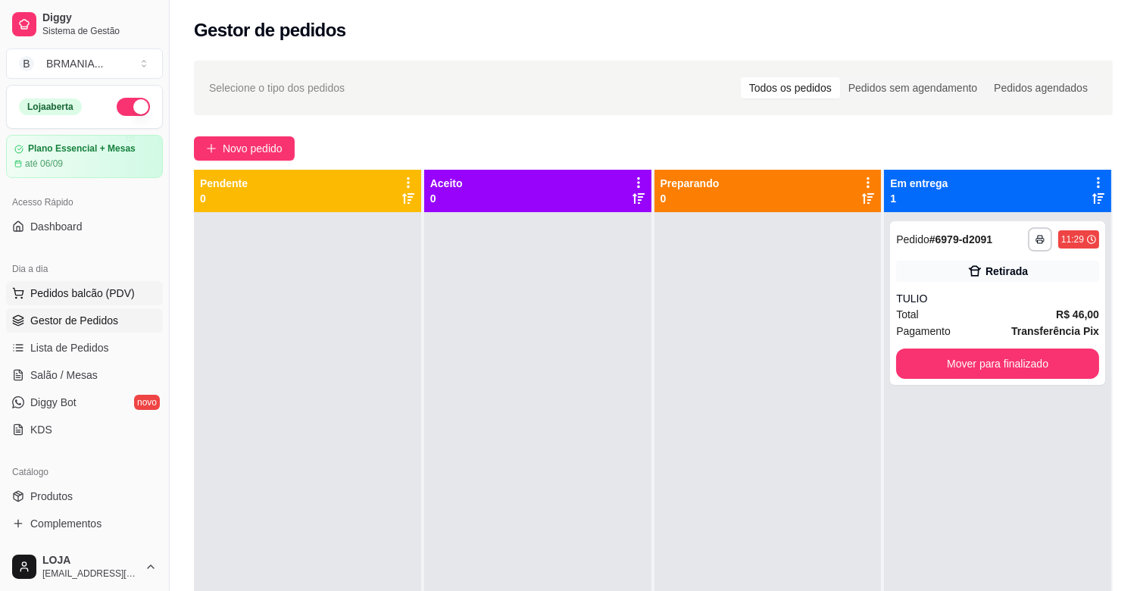
click at [120, 289] on span "Pedidos balcão (PDV)" at bounding box center [82, 293] width 105 height 15
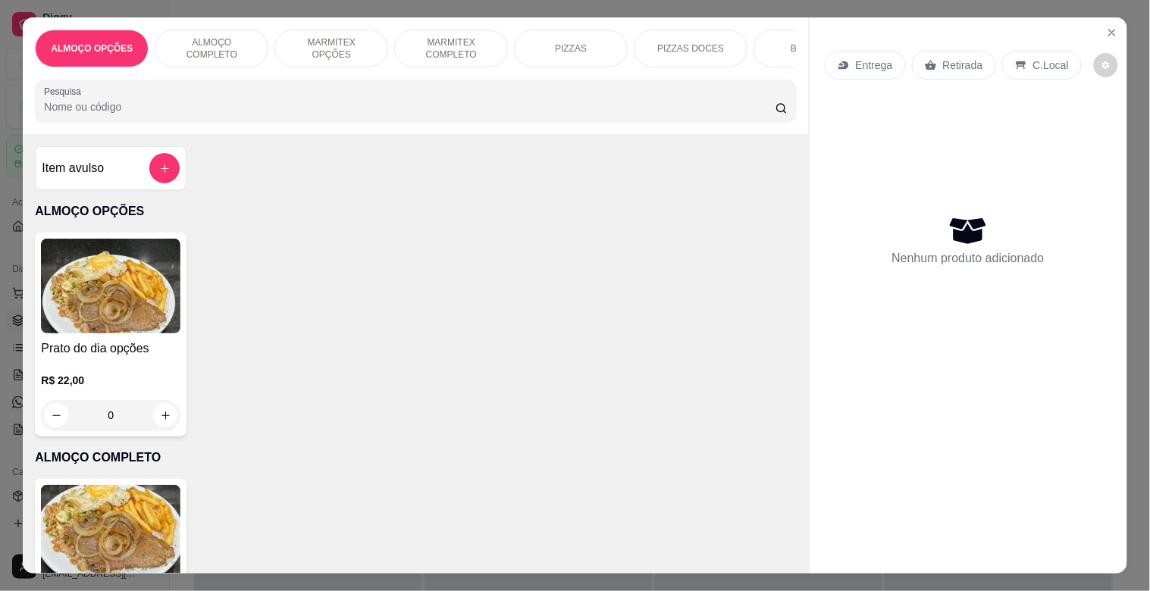
click at [148, 515] on img at bounding box center [110, 532] width 139 height 95
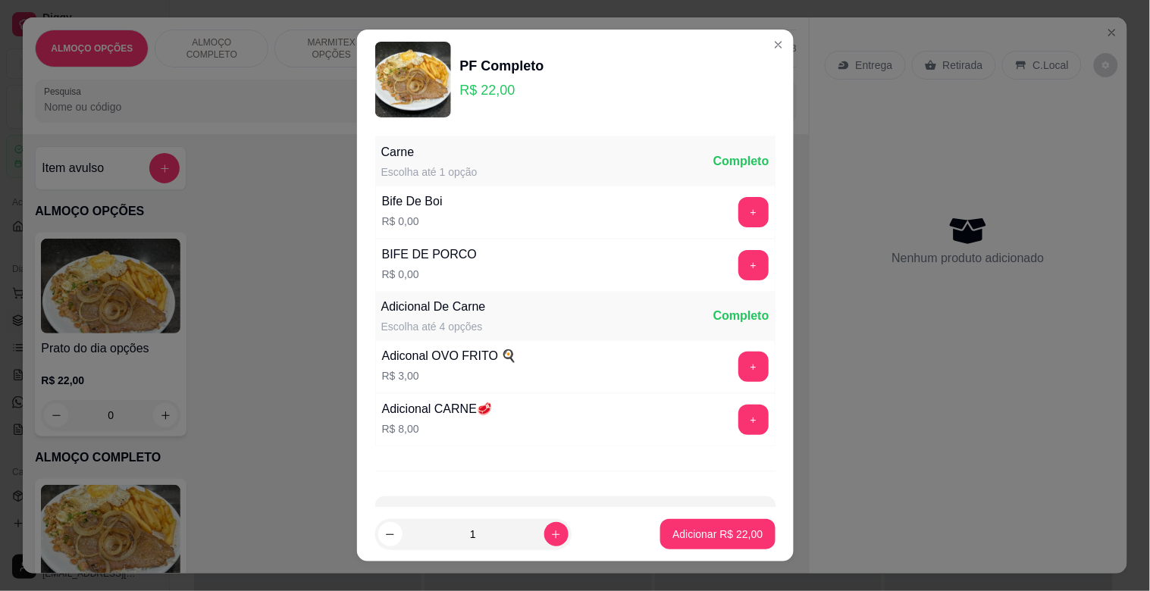
click at [738, 212] on button "+" at bounding box center [753, 212] width 30 height 30
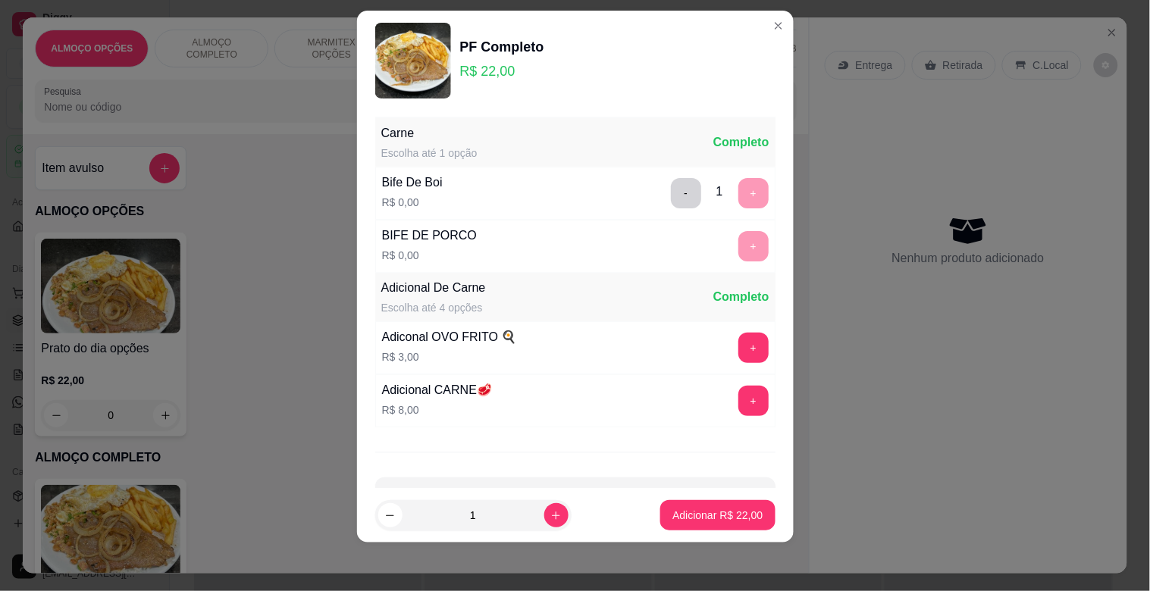
scroll to position [54, 0]
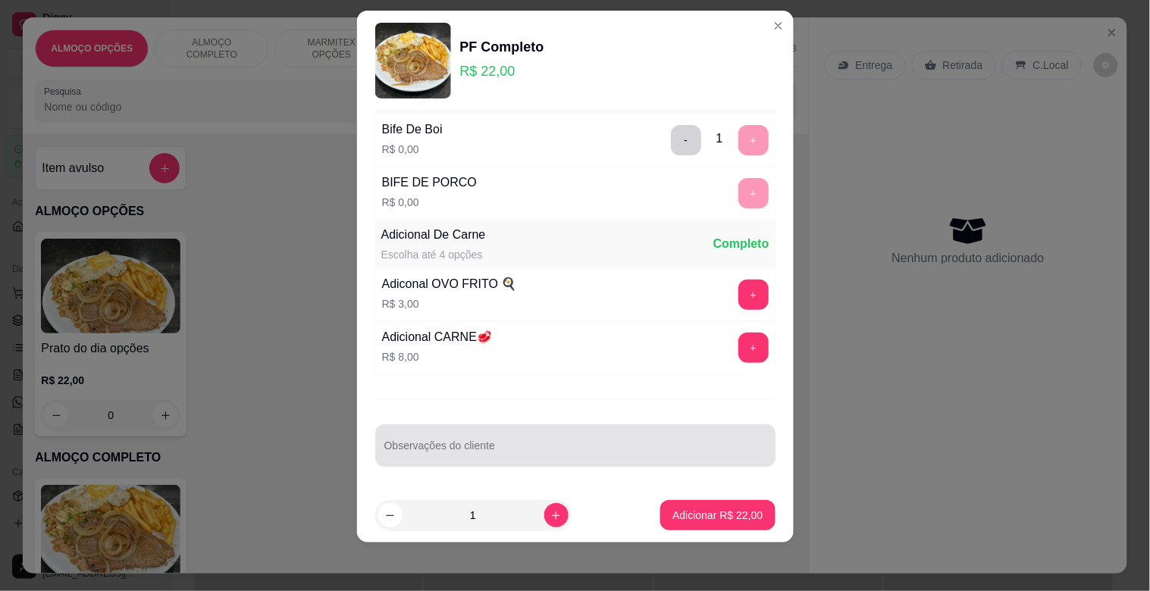
drag, startPoint x: 544, startPoint y: 433, endPoint x: 544, endPoint y: 444, distance: 10.6
click at [544, 444] on div at bounding box center [575, 445] width 382 height 30
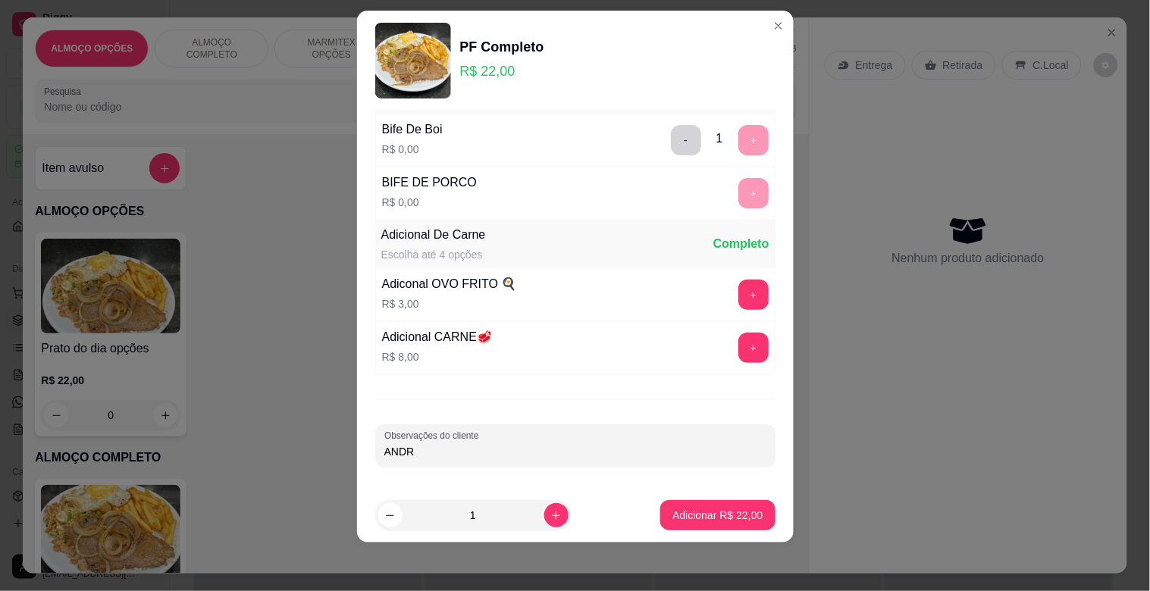
type input "[PERSON_NAME]"
click at [715, 511] on p "Adicionar R$ 22,00" at bounding box center [717, 515] width 90 height 15
click at [715, 511] on div "PF Completo R$ 22,00 0" at bounding box center [415, 581] width 761 height 204
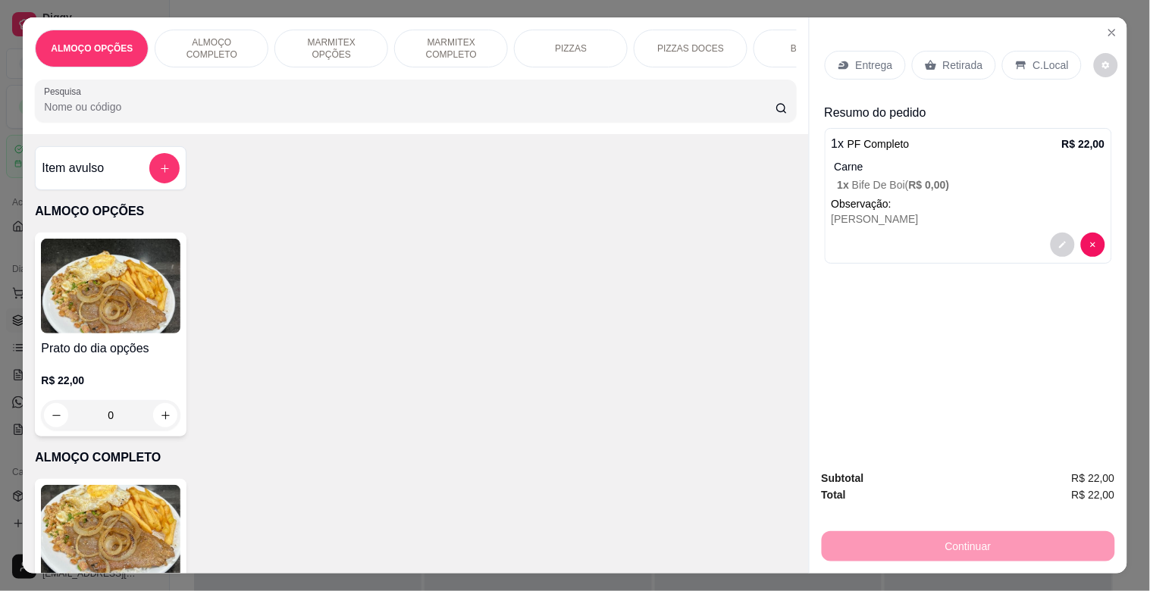
click at [103, 532] on img at bounding box center [110, 532] width 139 height 95
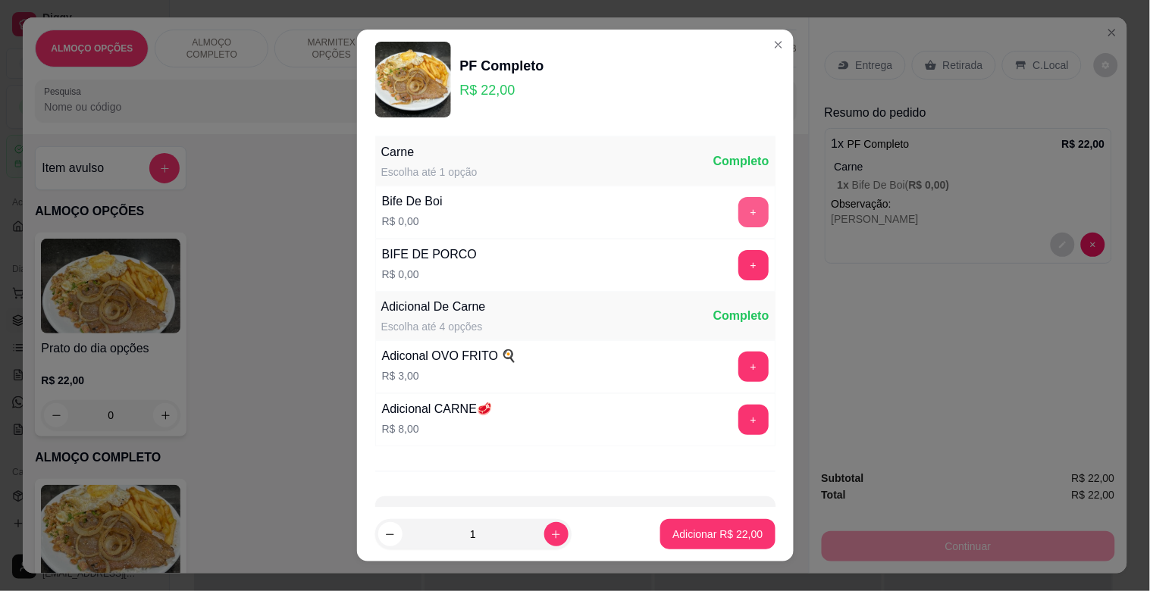
click at [738, 217] on button "+" at bounding box center [753, 212] width 30 height 30
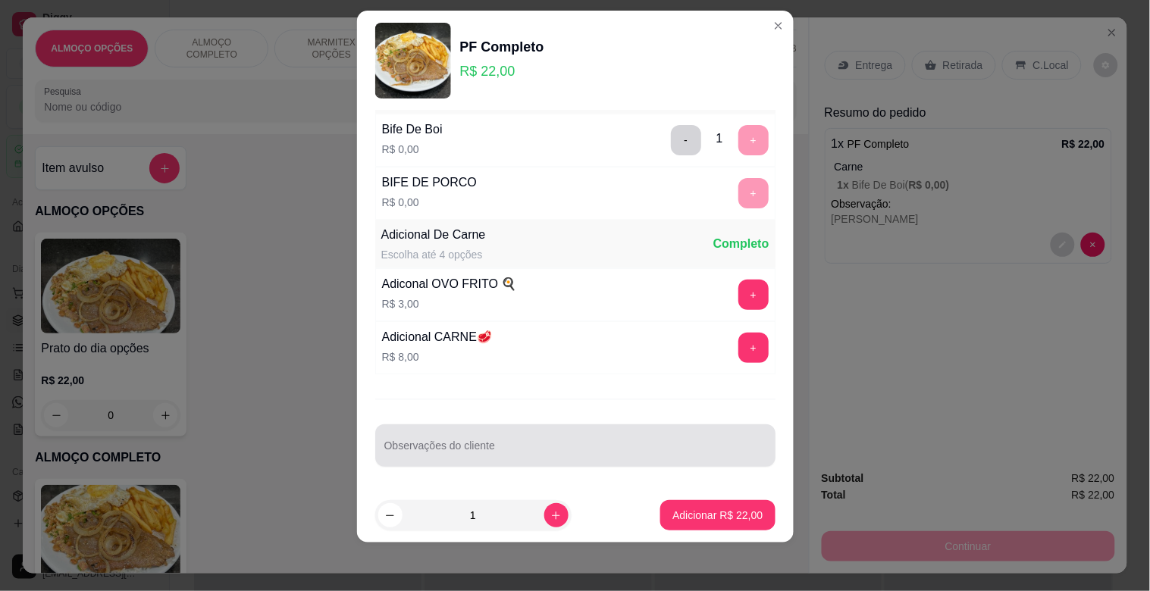
click at [516, 451] on div at bounding box center [575, 445] width 382 height 30
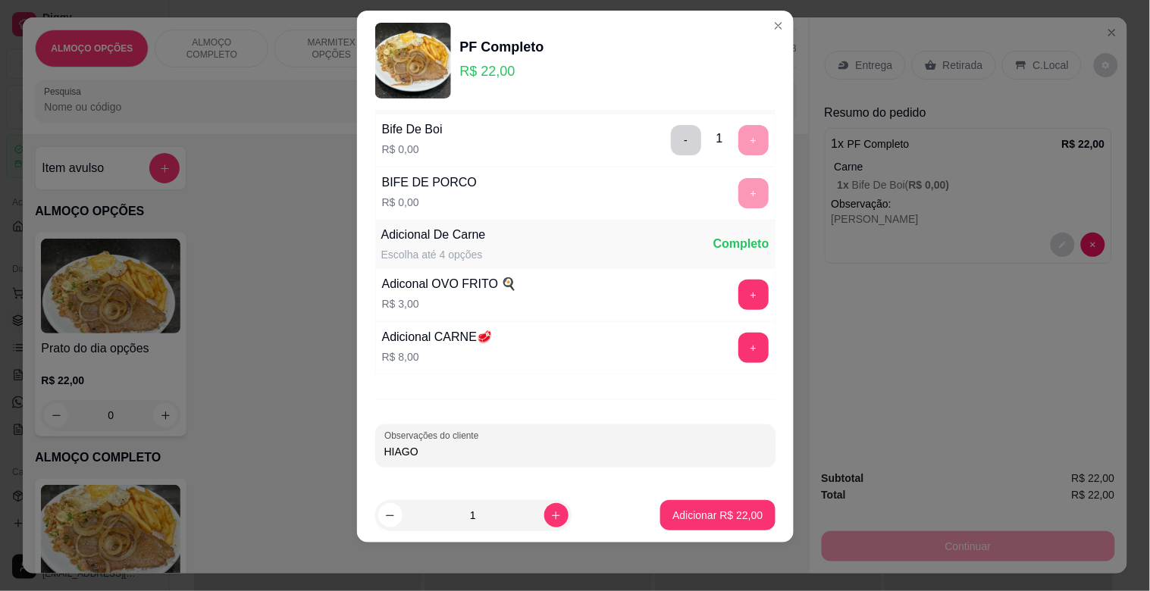
type input "HIAGO"
click at [724, 538] on footer "1 Adicionar R$ 22,00" at bounding box center [575, 515] width 437 height 55
click at [691, 520] on p "Adicionar R$ 22,00" at bounding box center [717, 515] width 90 height 15
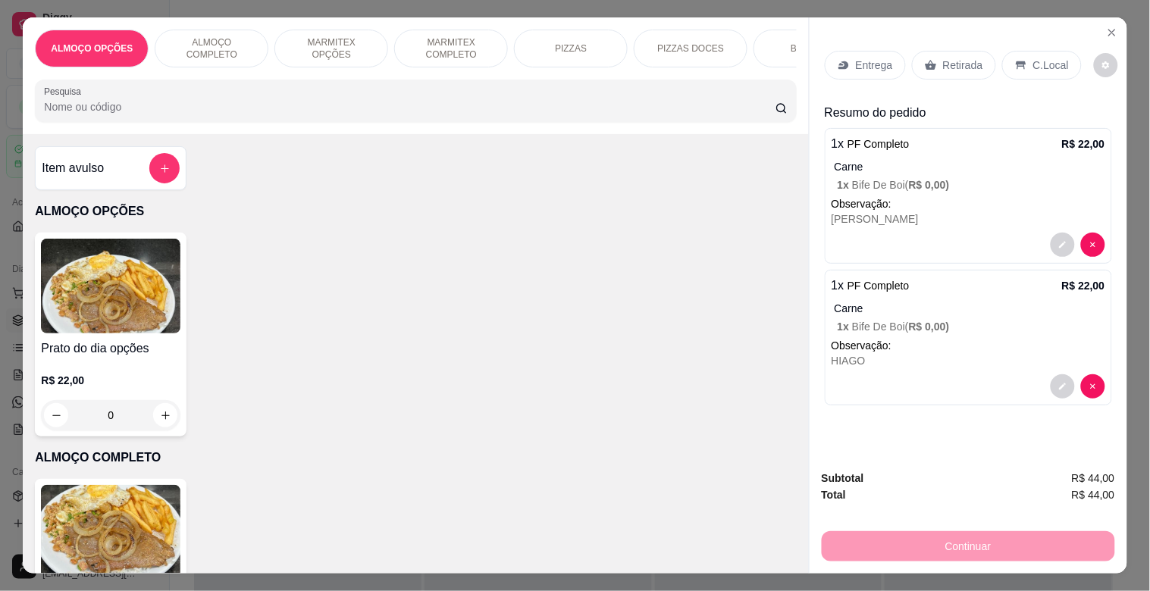
click at [127, 525] on img at bounding box center [110, 532] width 139 height 95
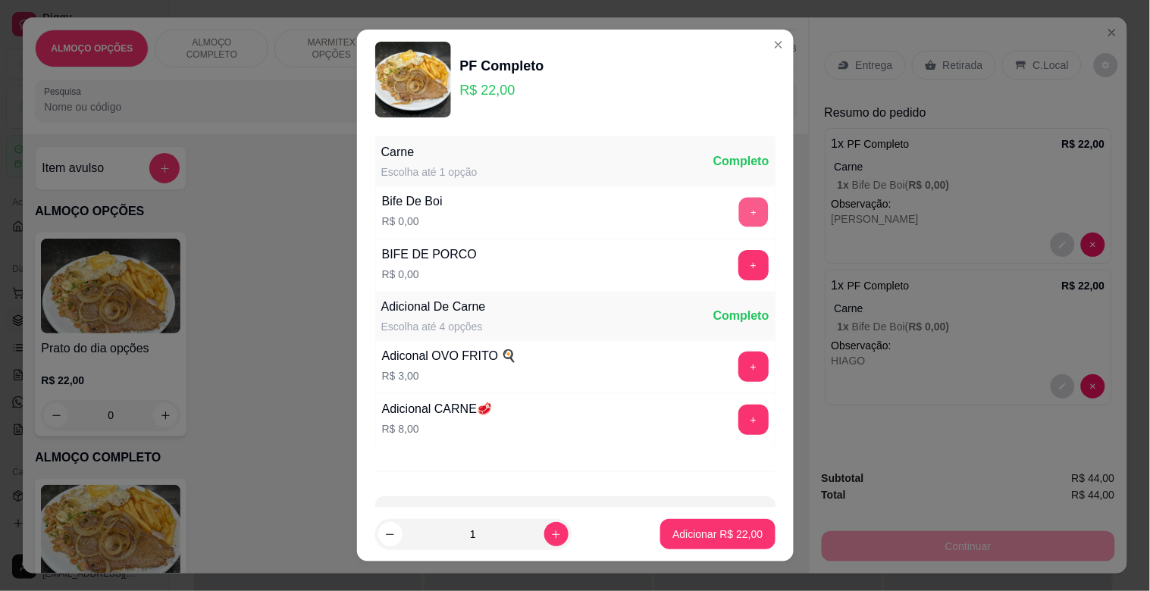
click at [738, 207] on button "+" at bounding box center [753, 213] width 30 height 30
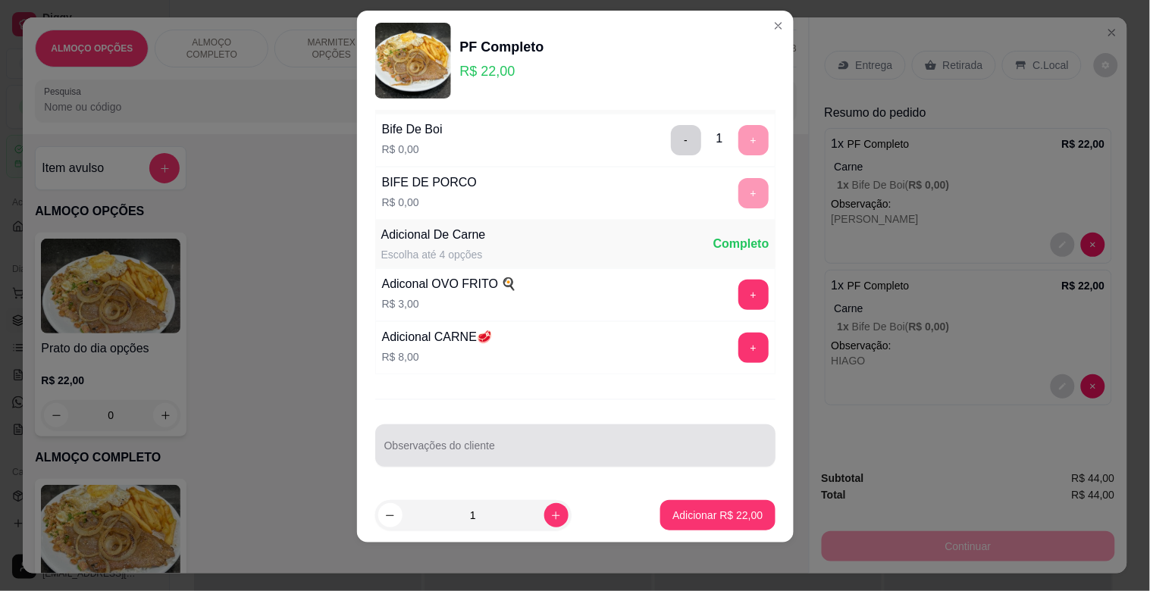
click at [502, 452] on input "Observações do cliente" at bounding box center [575, 451] width 382 height 15
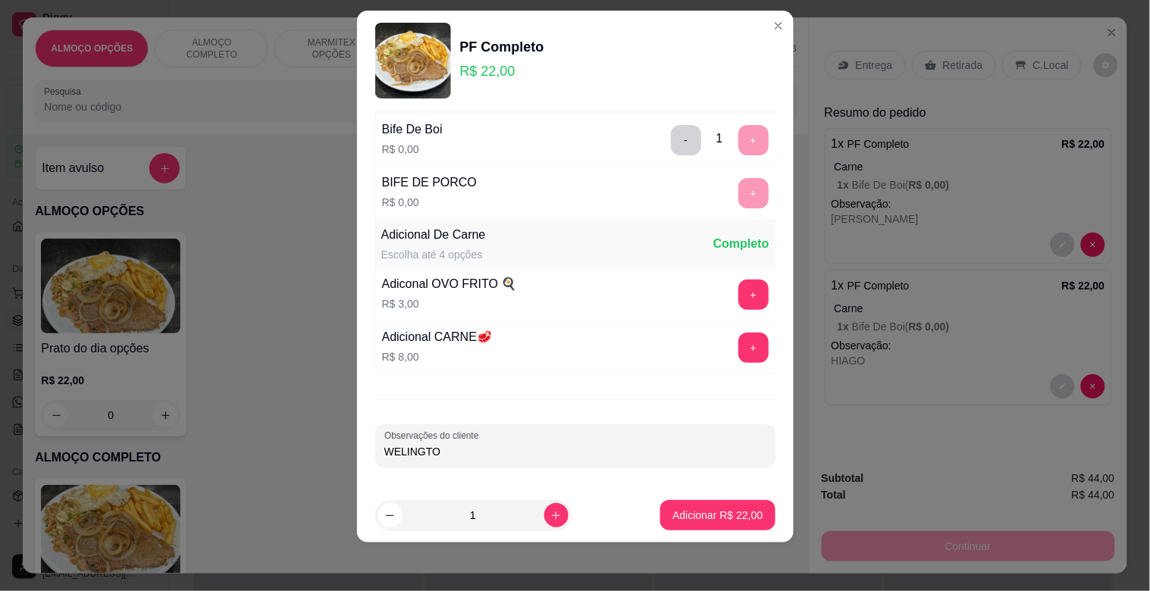
type input "WELINGTON"
click at [721, 518] on p "Adicionar R$ 22,00" at bounding box center [717, 515] width 90 height 15
click at [722, 517] on div "PF Completo R$ 22,00 0" at bounding box center [415, 581] width 761 height 204
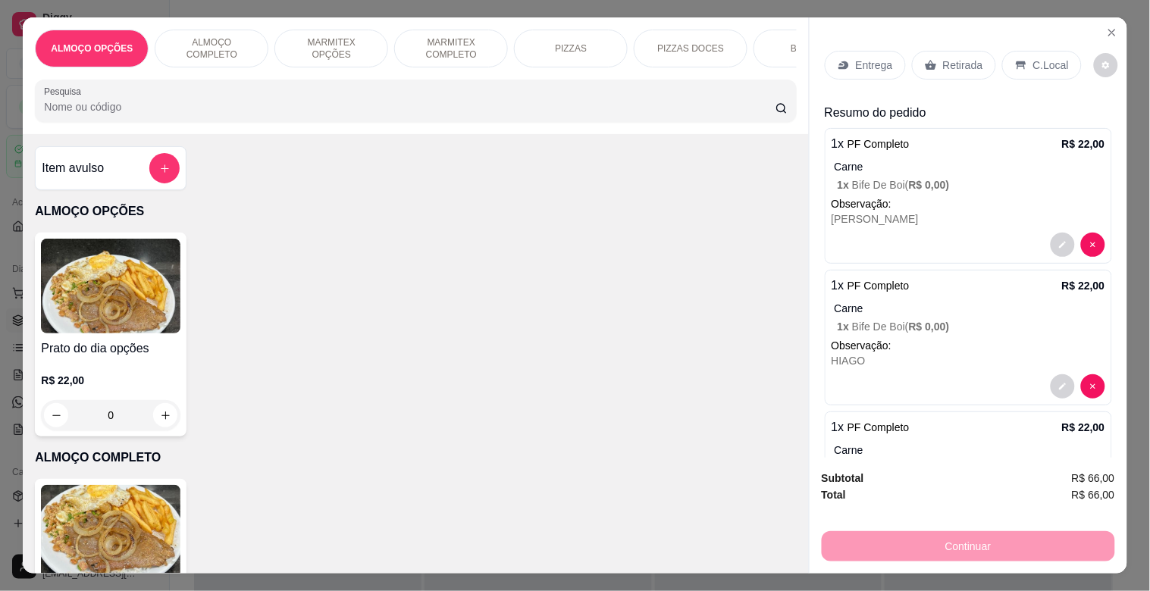
click at [956, 58] on p "Retirada" at bounding box center [963, 65] width 40 height 15
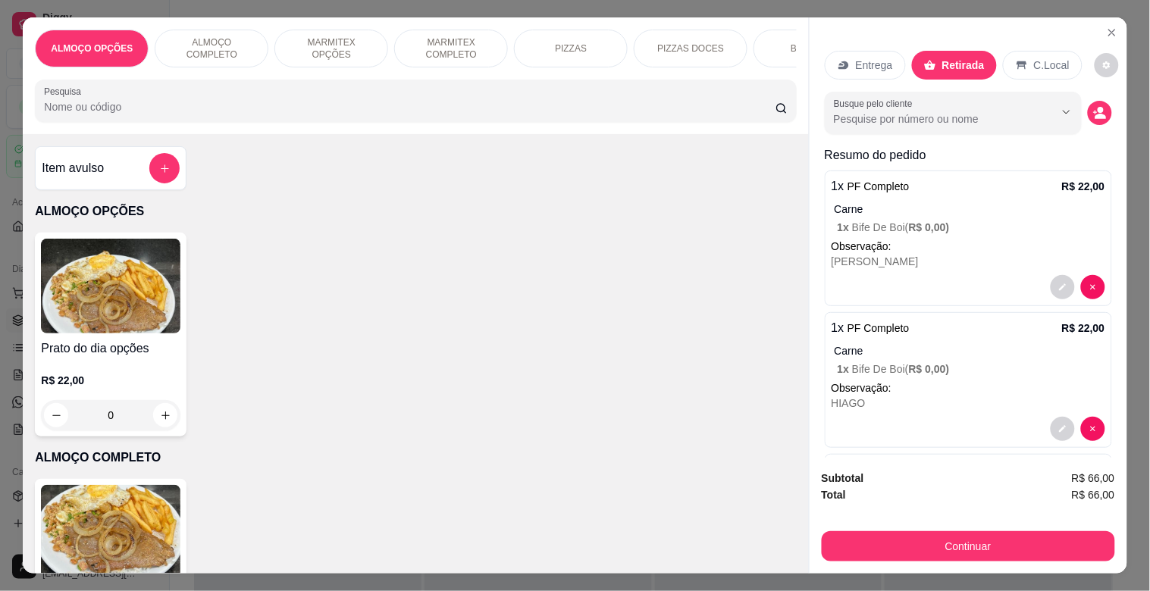
click at [875, 58] on p "Entrega" at bounding box center [874, 65] width 37 height 15
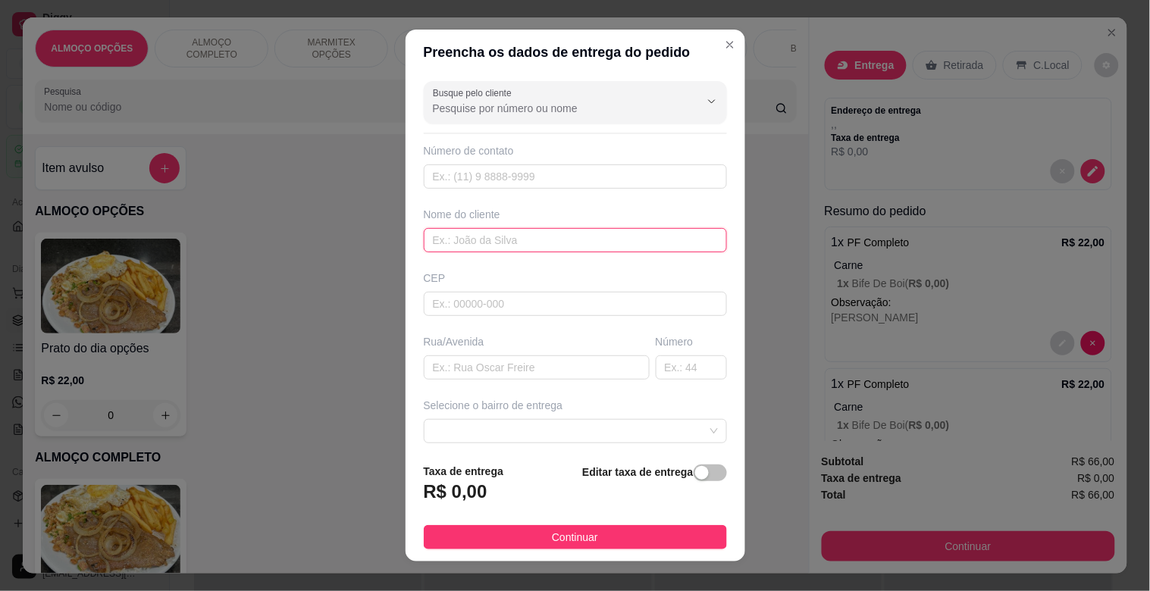
click at [465, 232] on input "text" at bounding box center [575, 240] width 303 height 24
type input "OFICINA MAQUINAS MODERNA"
drag, startPoint x: 688, startPoint y: 472, endPoint x: 573, endPoint y: 490, distance: 116.5
click at [695, 472] on div "button" at bounding box center [702, 473] width 14 height 14
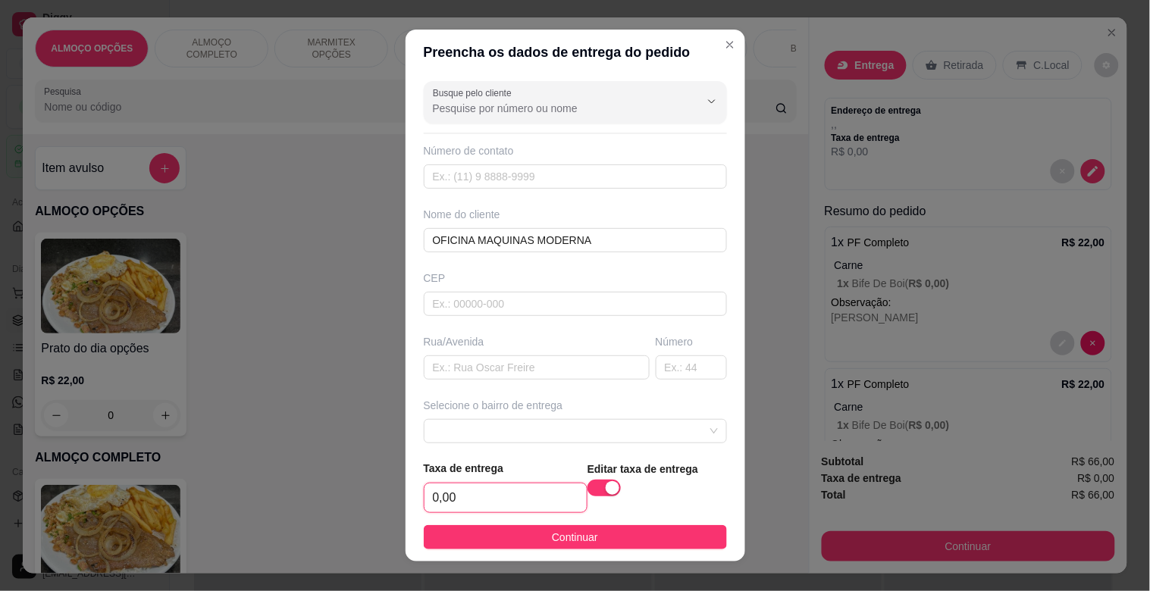
click at [516, 505] on input "0,00" at bounding box center [505, 497] width 162 height 29
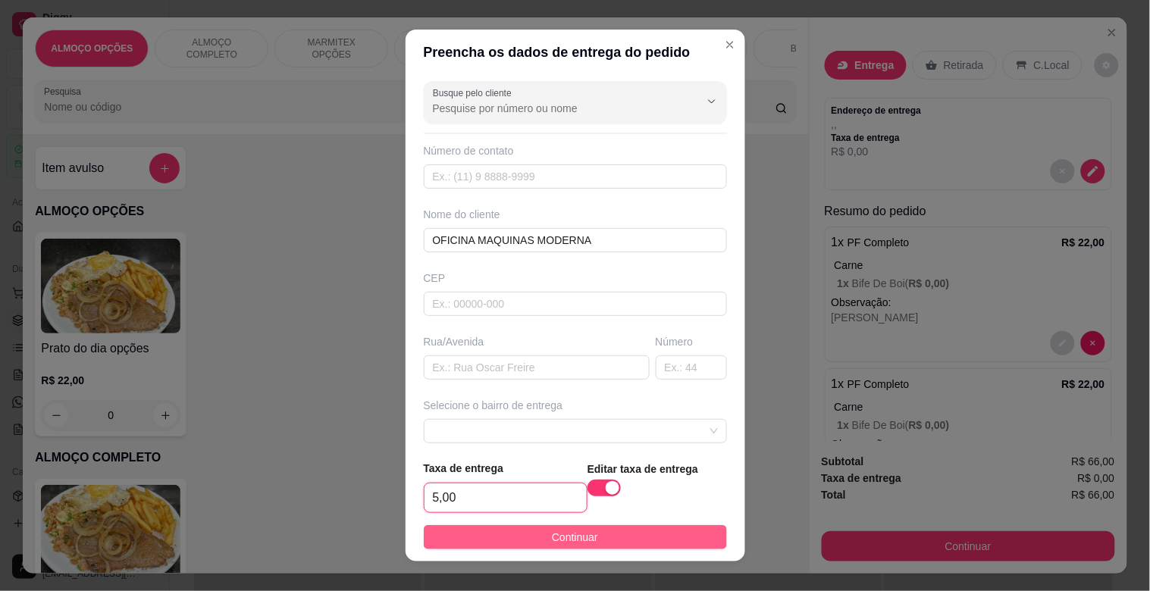
type input "5,00"
click at [592, 534] on button "Continuar" at bounding box center [575, 537] width 303 height 24
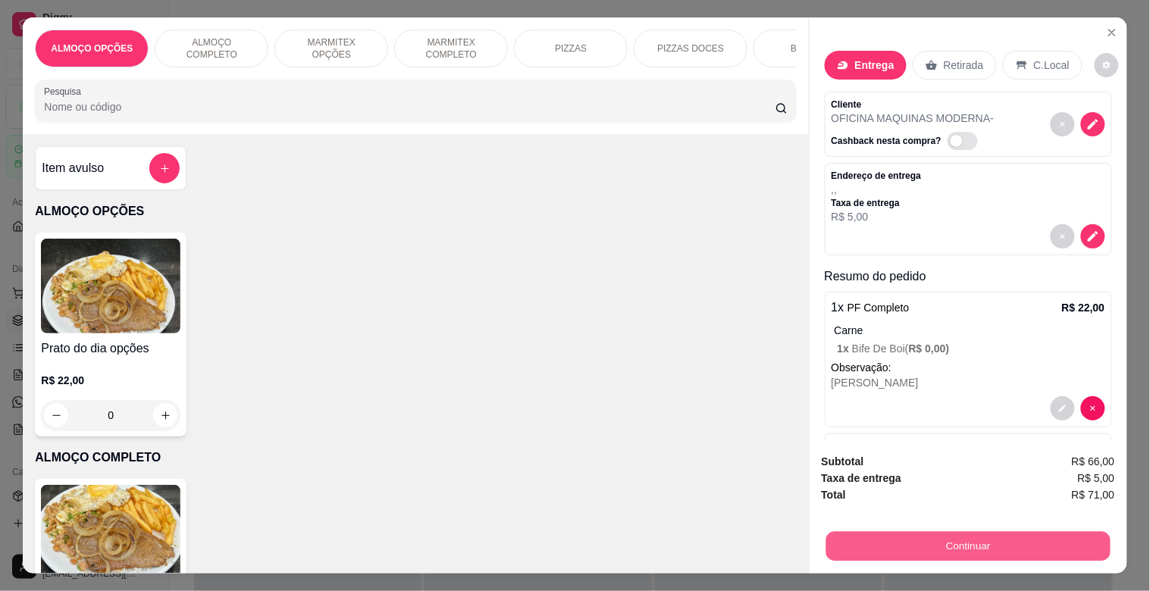
click at [994, 548] on button "Continuar" at bounding box center [967, 546] width 284 height 30
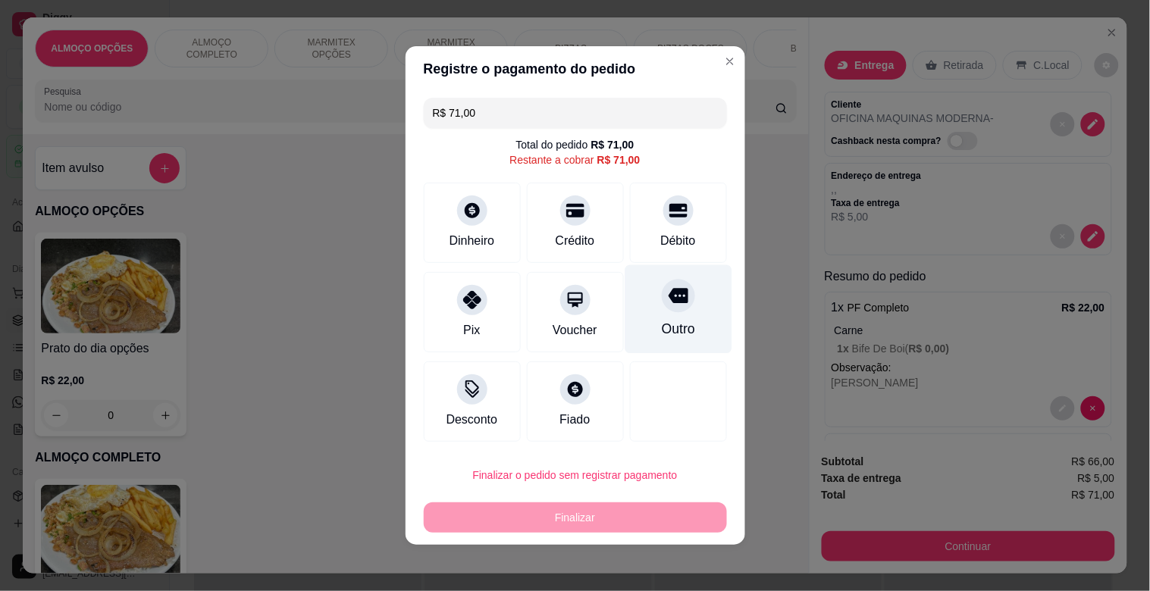
click at [662, 305] on div at bounding box center [678, 295] width 33 height 33
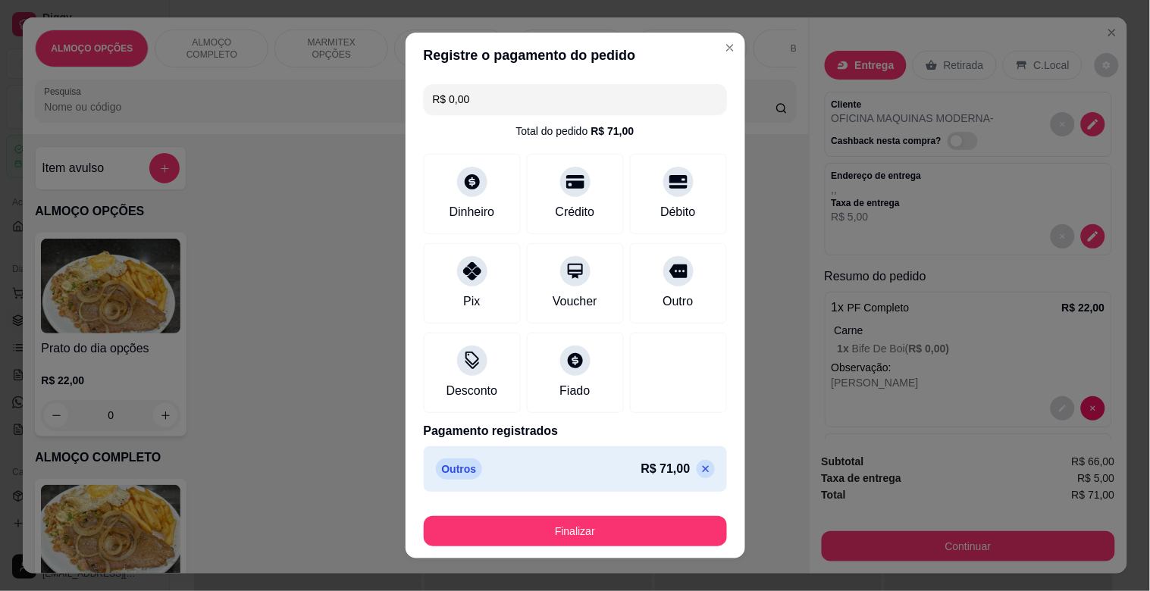
click at [699, 468] on icon at bounding box center [705, 469] width 12 height 12
type input "R$ 71,00"
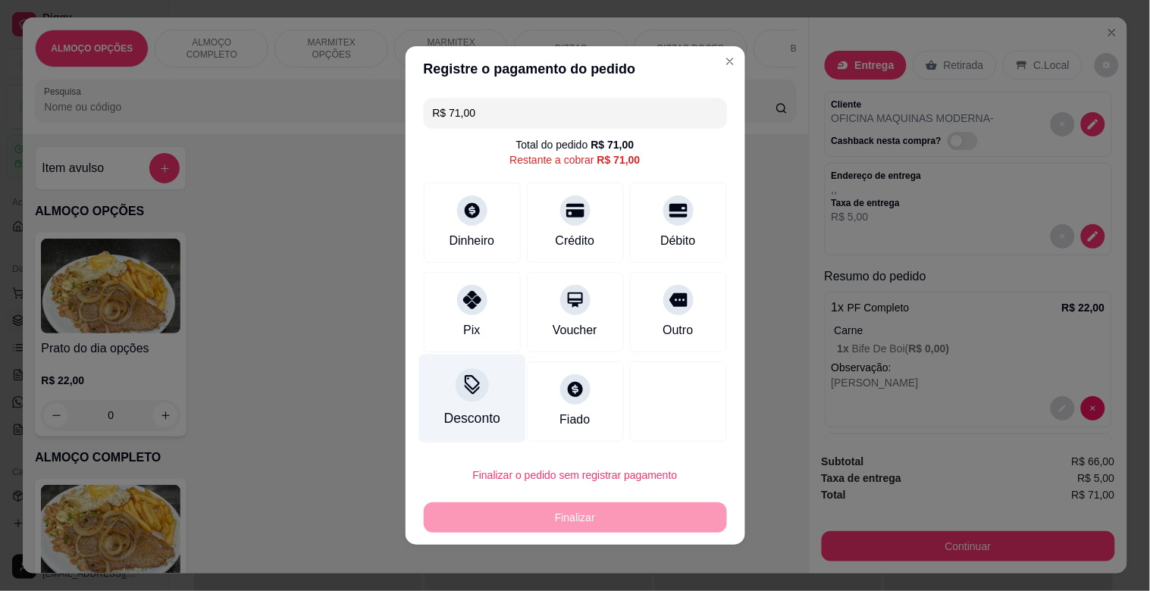
click at [471, 403] on div "Desconto" at bounding box center [471, 399] width 107 height 89
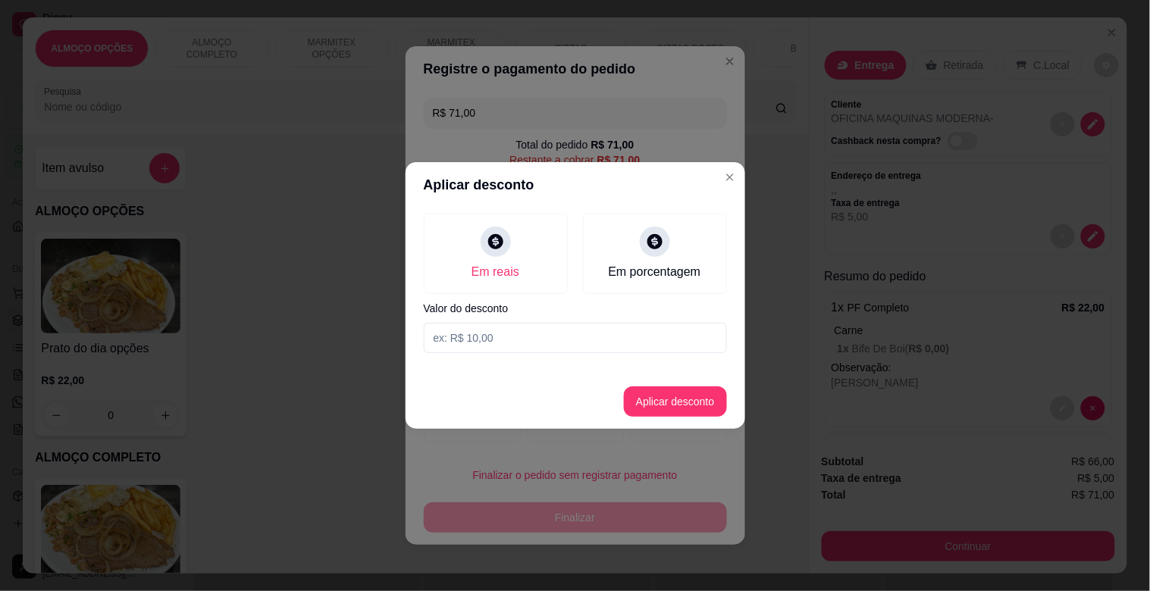
click at [508, 333] on input at bounding box center [575, 338] width 303 height 30
type input "6,00"
click at [691, 399] on button "Aplicar desconto" at bounding box center [675, 401] width 103 height 30
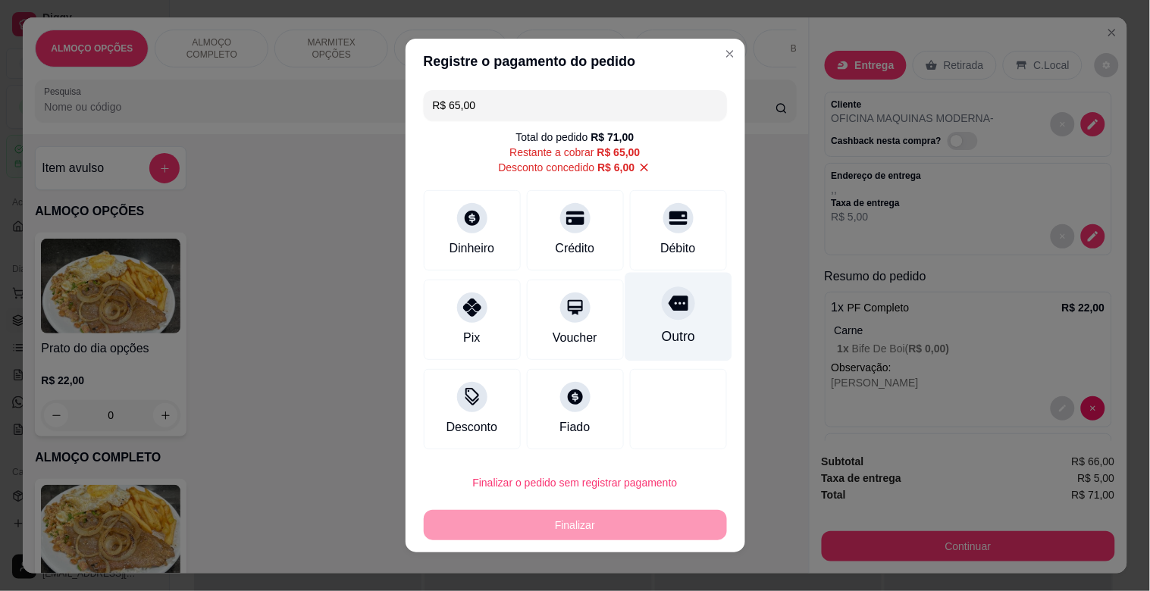
click at [669, 333] on div "Outro" at bounding box center [677, 337] width 33 height 20
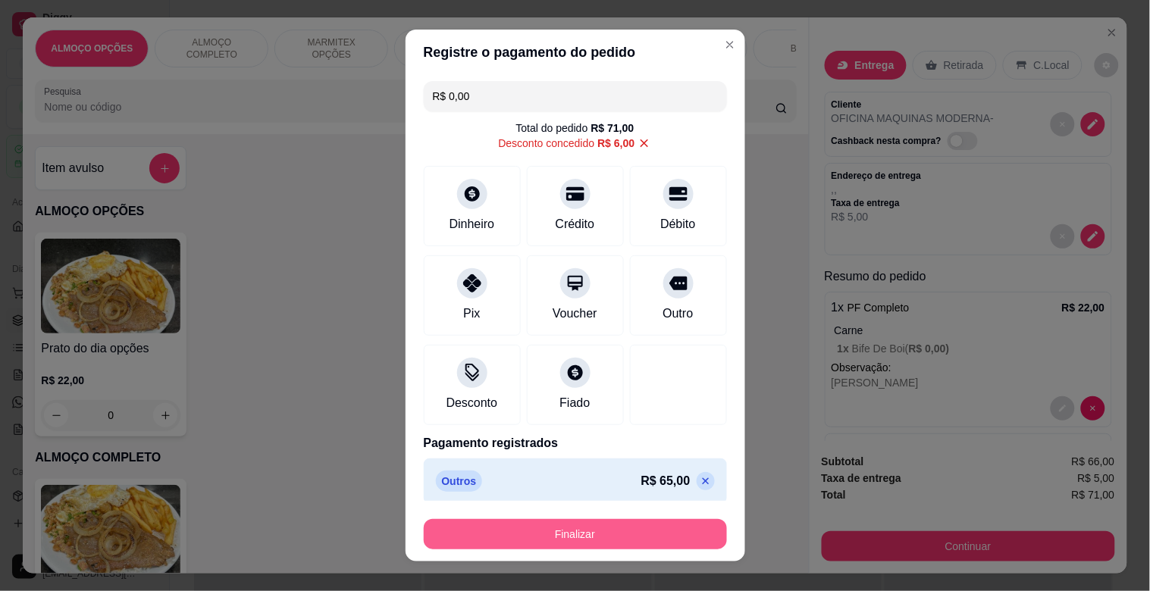
click at [596, 527] on button "Finalizar" at bounding box center [575, 534] width 303 height 30
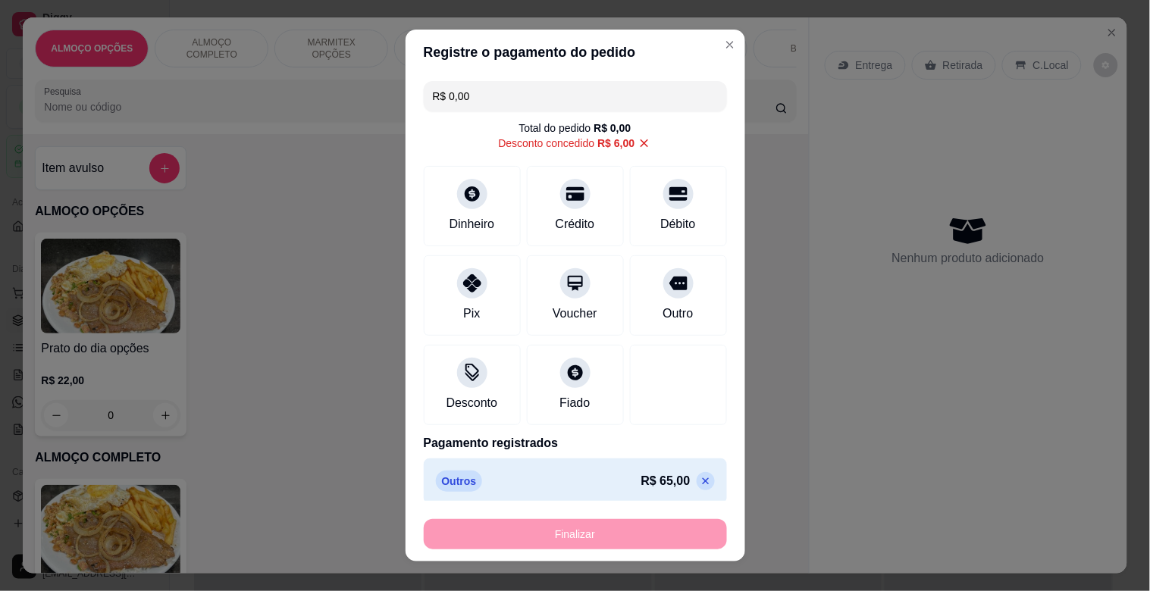
type input "-R$ 71,00"
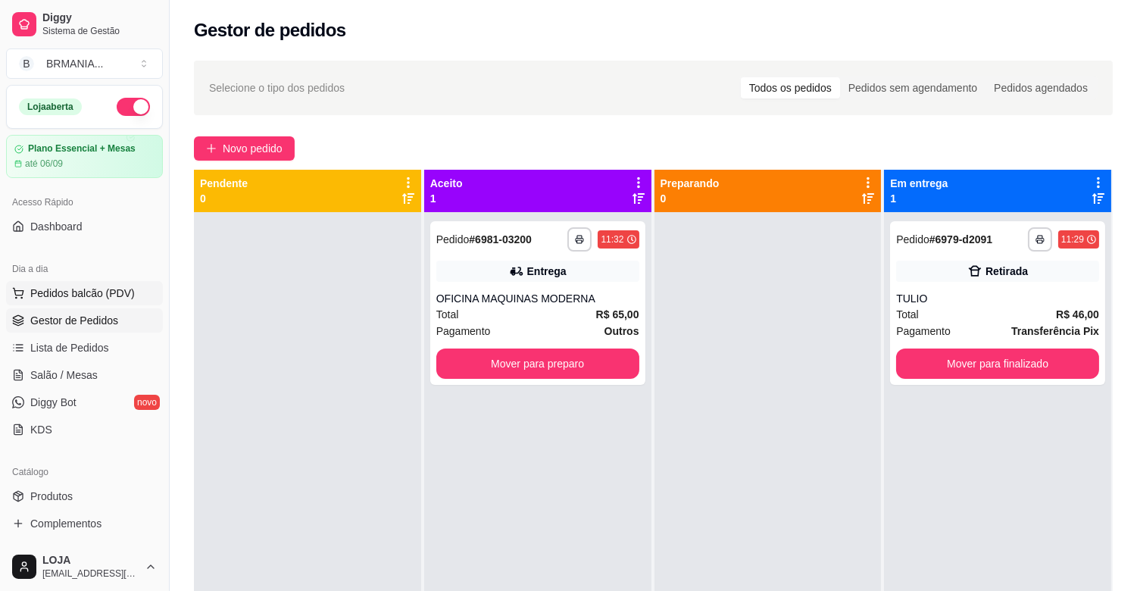
click at [54, 289] on span "Pedidos balcão (PDV)" at bounding box center [82, 293] width 105 height 15
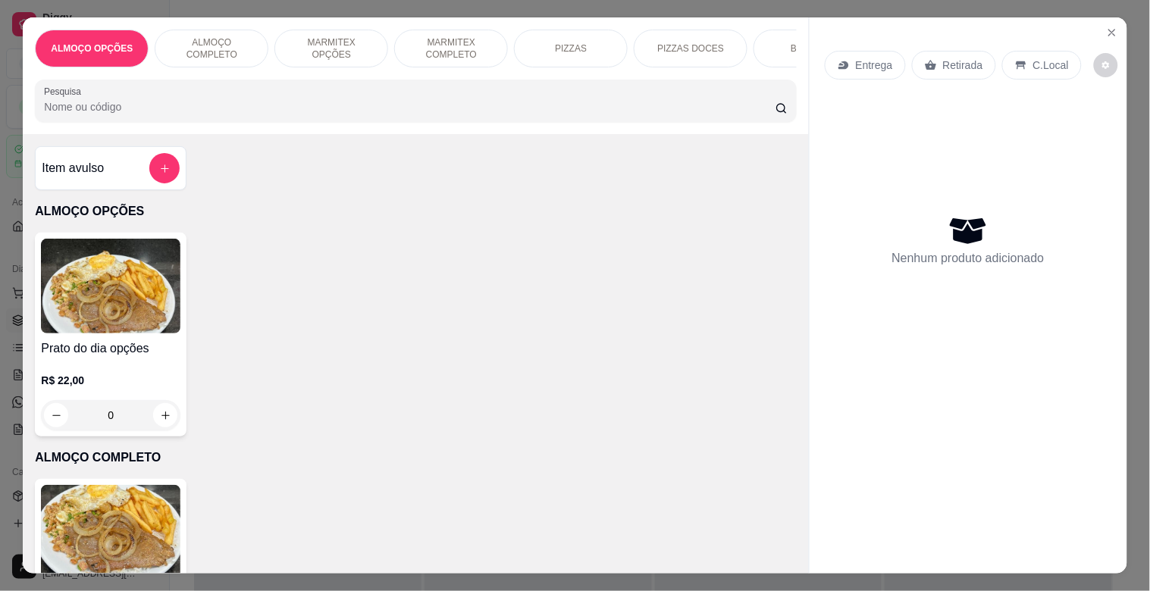
click at [456, 39] on p "MARMITEX COMPLETO" at bounding box center [451, 48] width 88 height 24
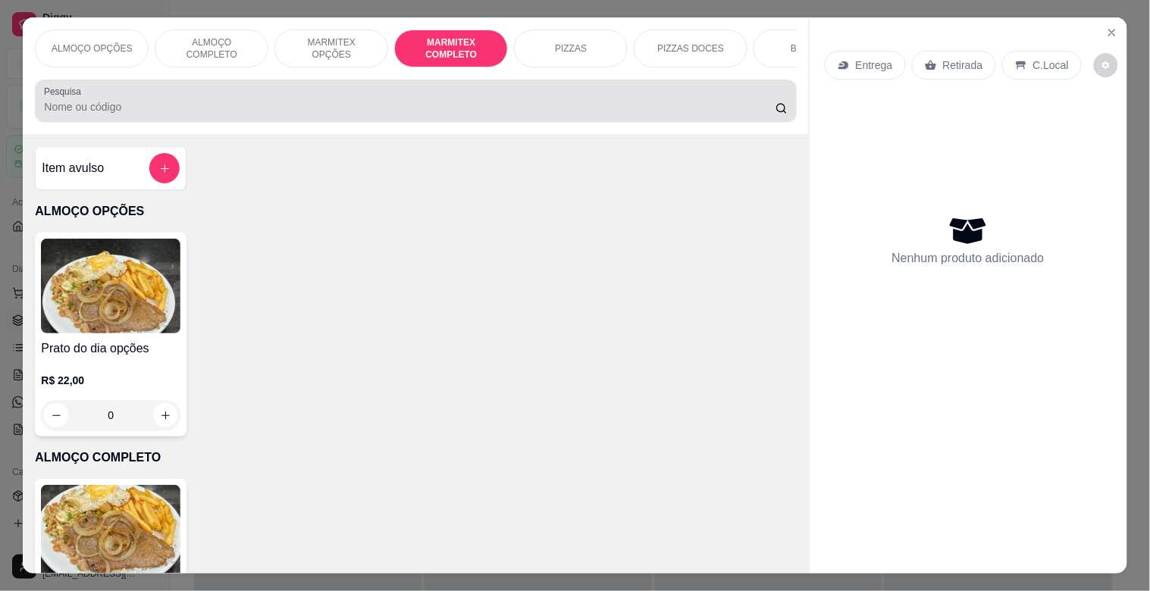
scroll to position [36, 0]
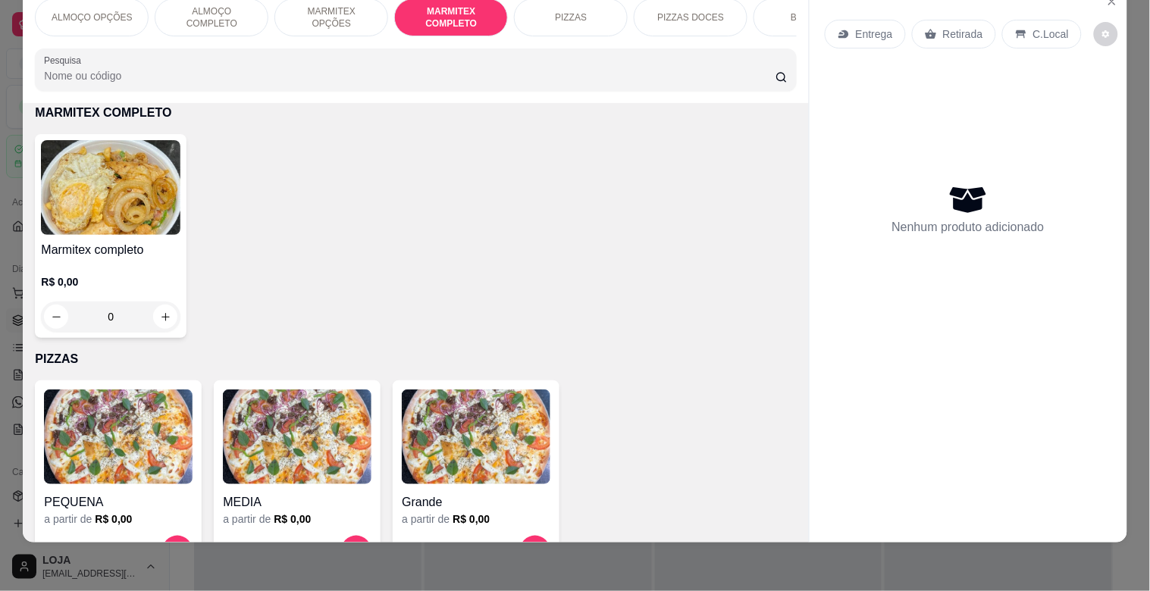
click at [89, 199] on img at bounding box center [110, 187] width 139 height 95
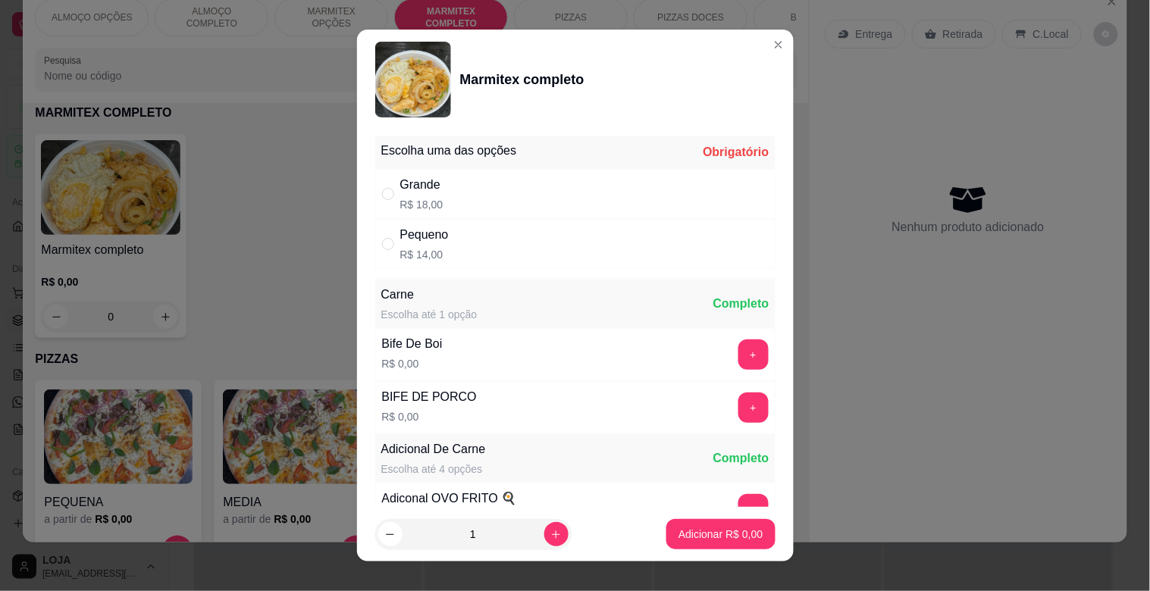
click at [412, 200] on p "R$ 18,00" at bounding box center [421, 204] width 43 height 15
radio input "true"
click at [738, 346] on button "+" at bounding box center [753, 355] width 30 height 30
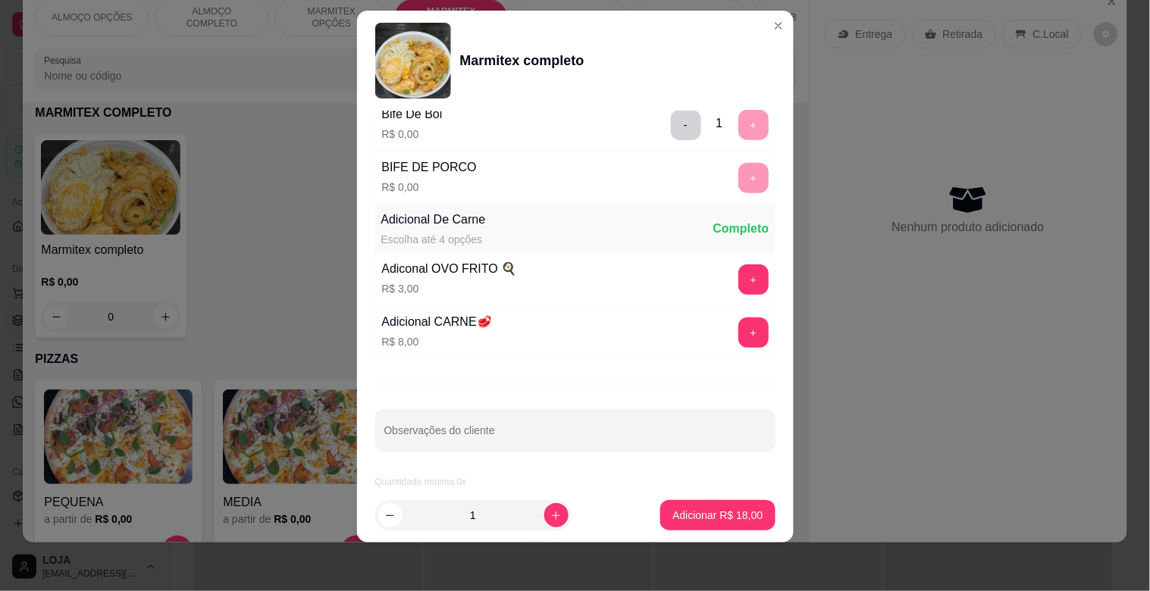
scroll to position [212, 0]
click at [550, 511] on icon "increase-product-quantity" at bounding box center [555, 515] width 11 height 11
type input "2"
click at [715, 511] on p "Adicionar R$ 36,00" at bounding box center [717, 515] width 90 height 15
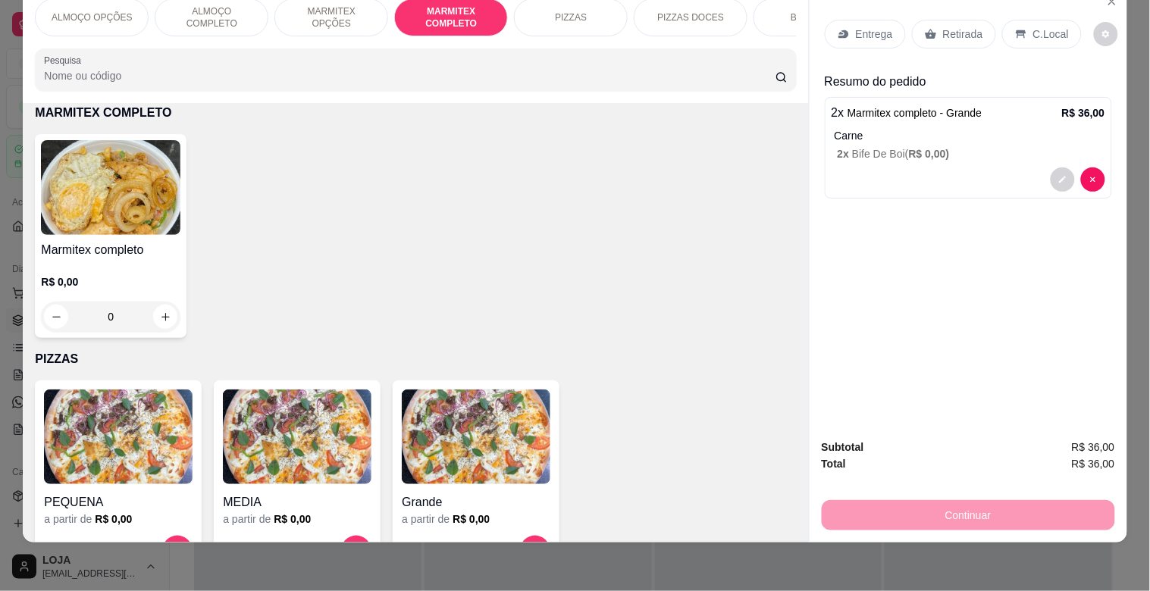
click at [858, 27] on p "Entrega" at bounding box center [874, 34] width 37 height 15
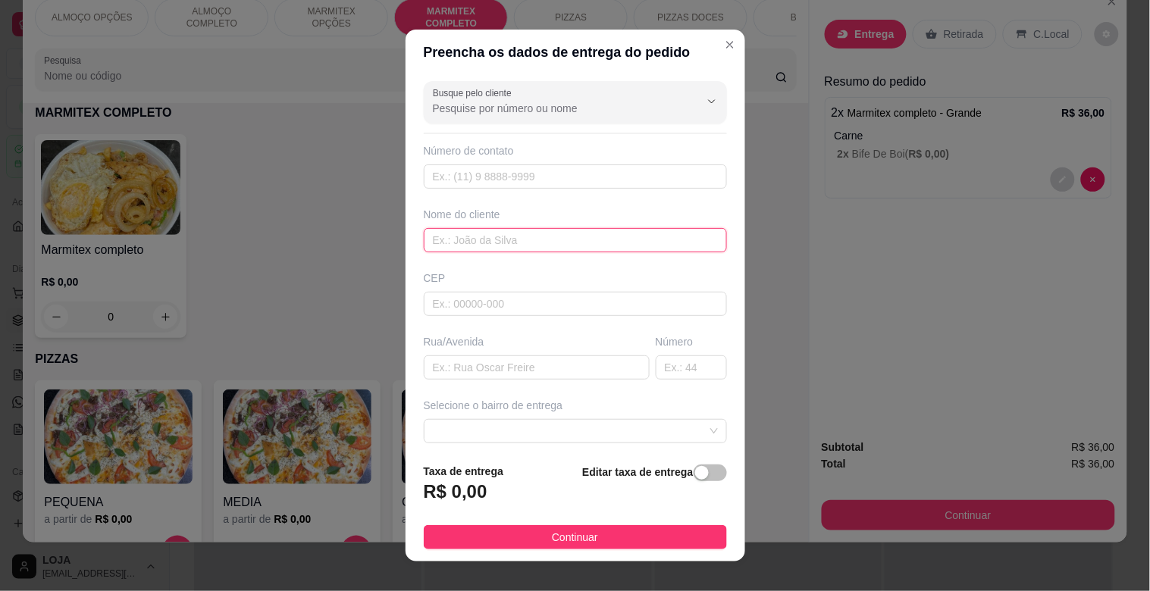
click at [430, 247] on input "text" at bounding box center [575, 240] width 303 height 24
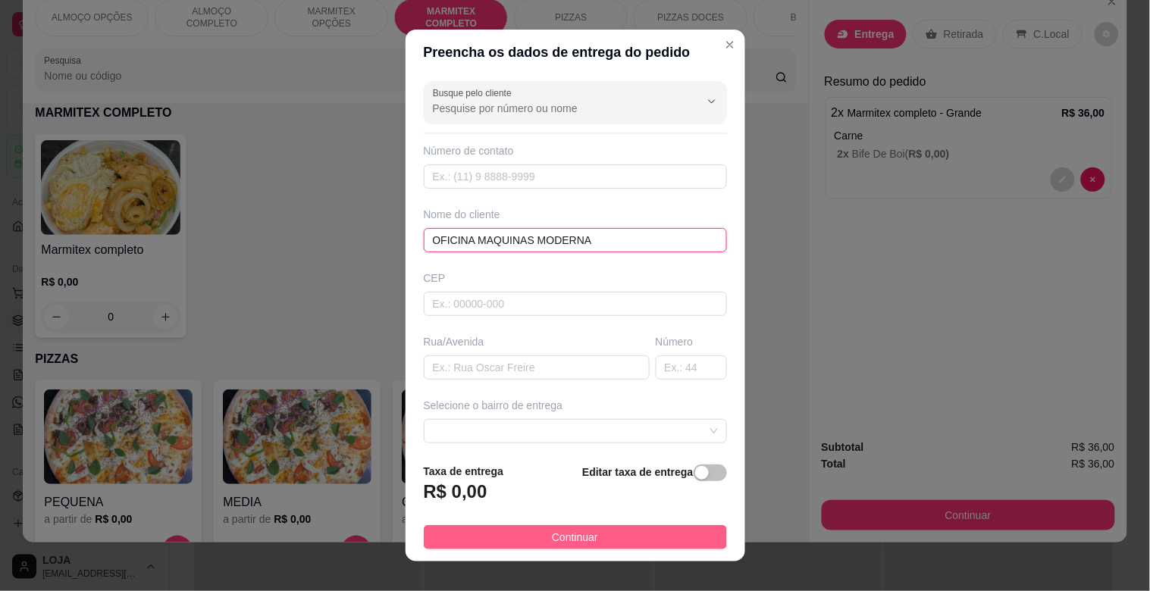
type input "OFICINA MAQUINAS MODERNA"
click at [555, 542] on span "Continuar" at bounding box center [575, 537] width 46 height 17
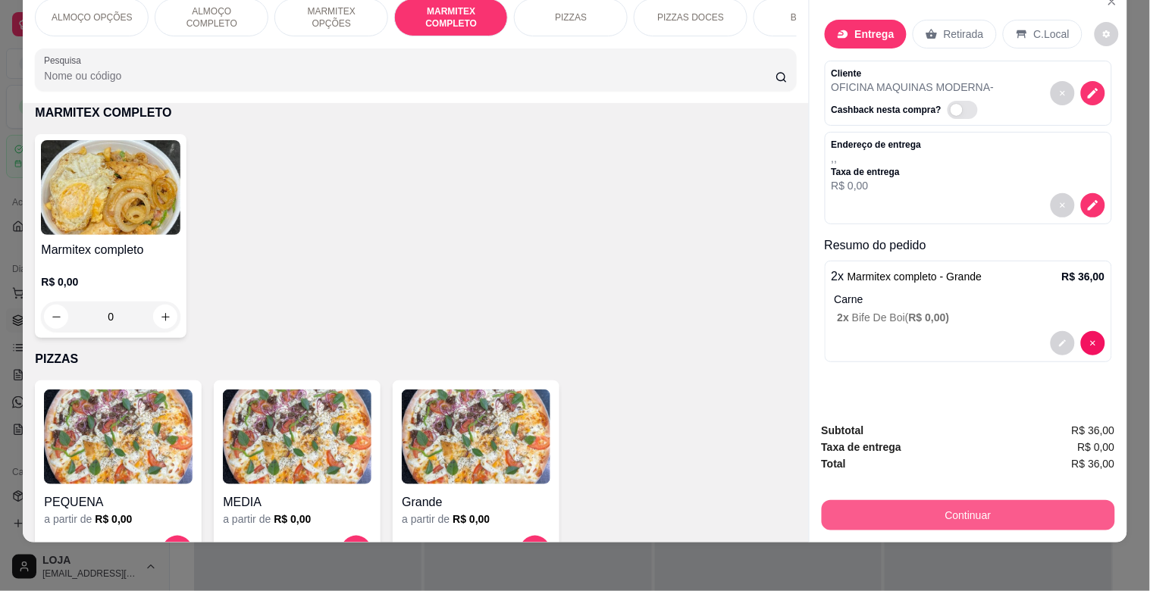
click at [971, 502] on button "Continuar" at bounding box center [967, 515] width 293 height 30
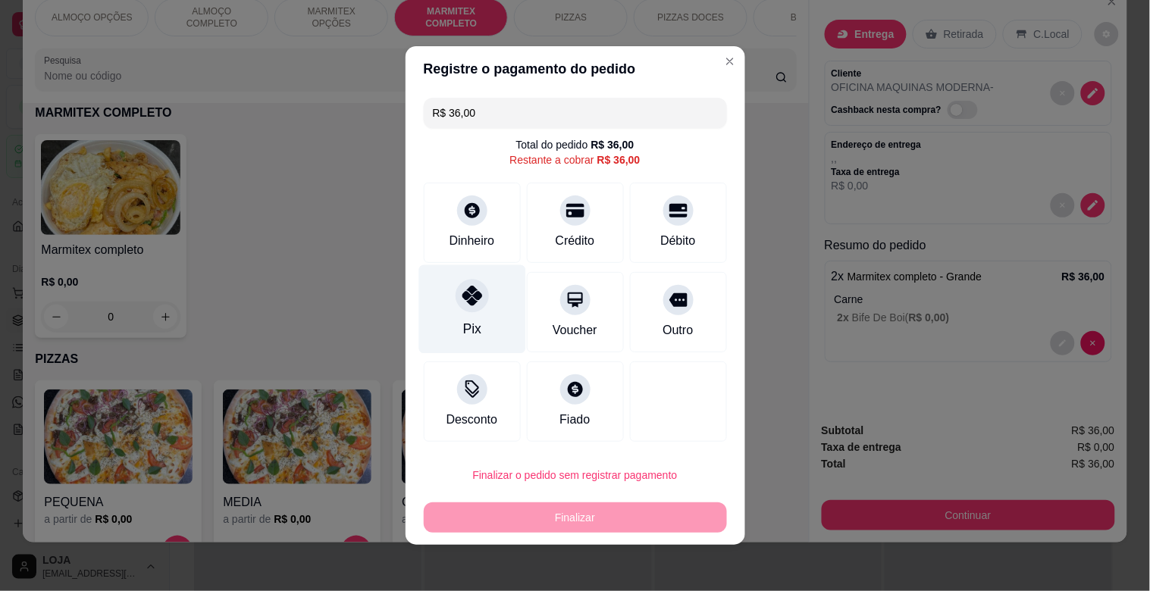
click at [450, 311] on div "Pix" at bounding box center [471, 309] width 107 height 89
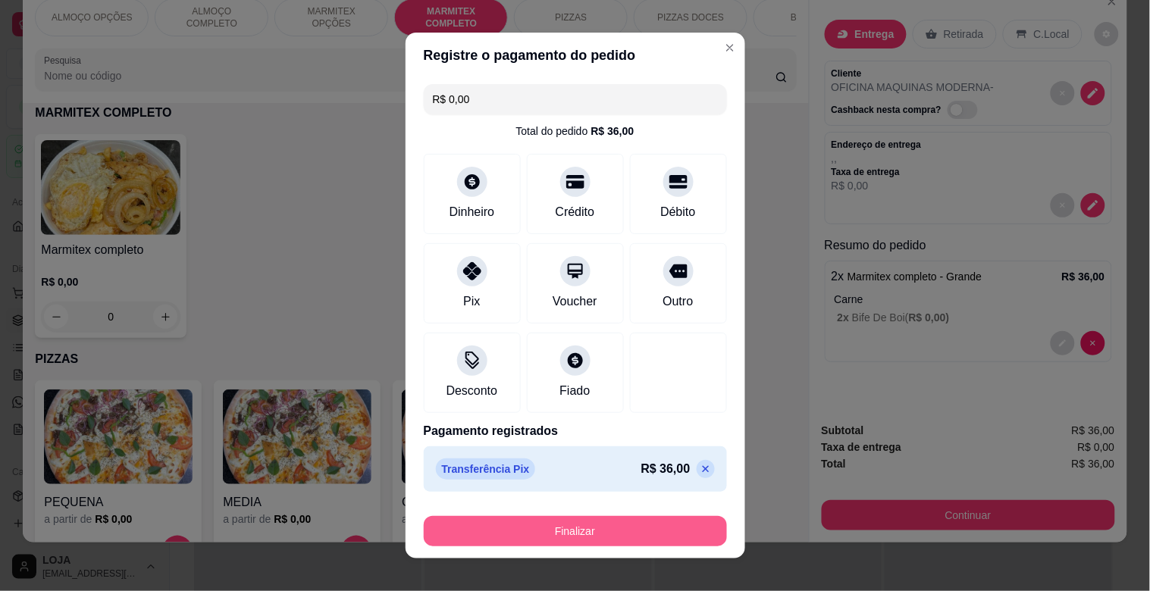
click at [546, 523] on button "Finalizar" at bounding box center [575, 531] width 303 height 30
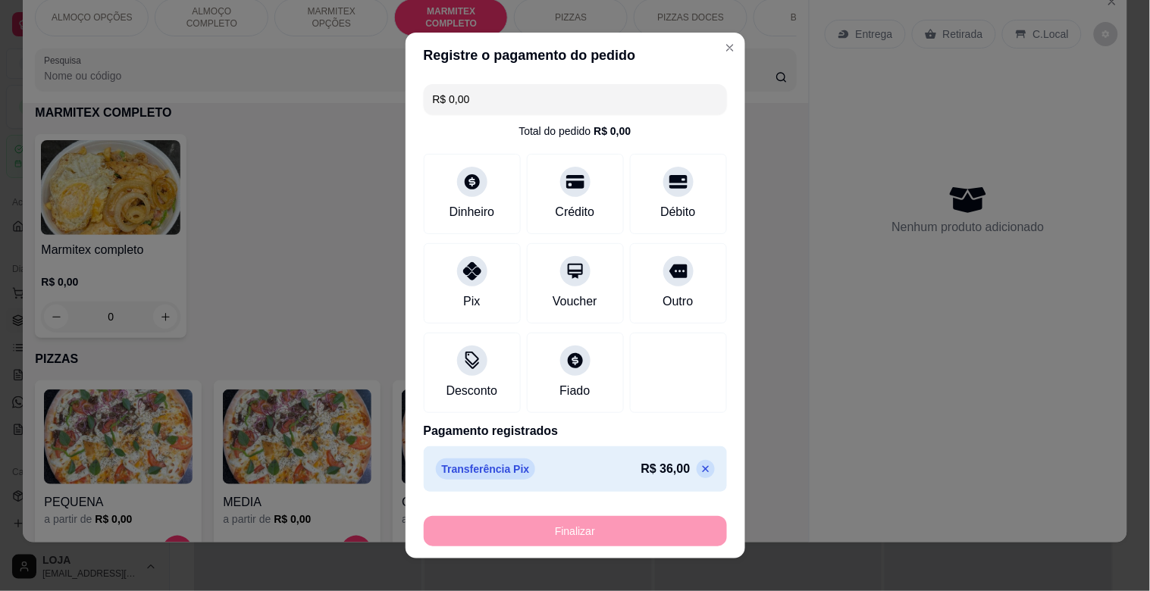
type input "-R$ 36,00"
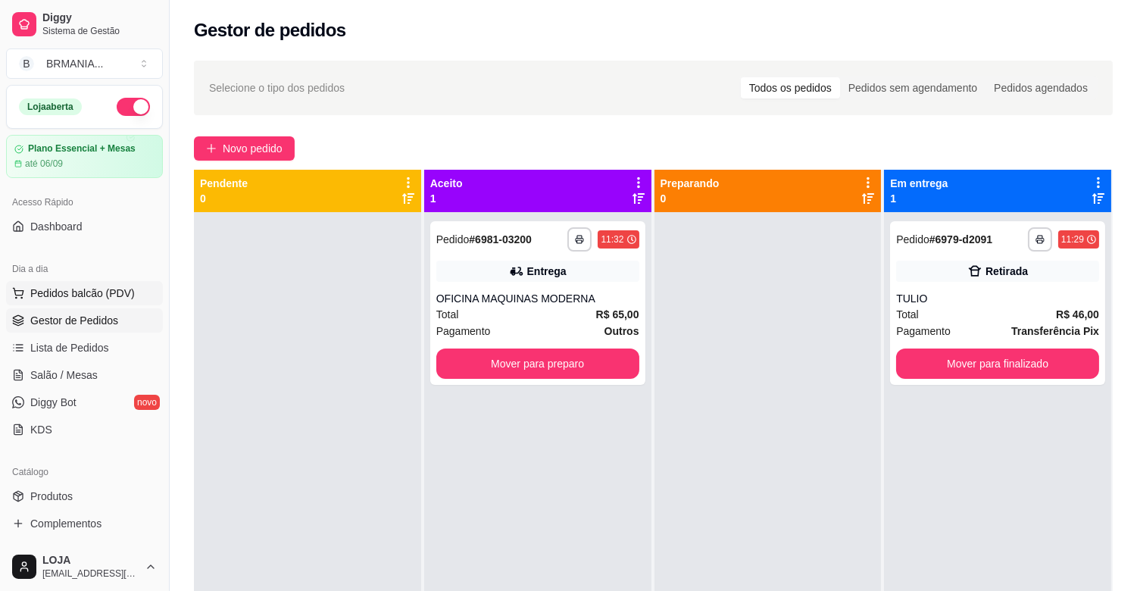
click at [72, 296] on span "Pedidos balcão (PDV)" at bounding box center [82, 293] width 105 height 15
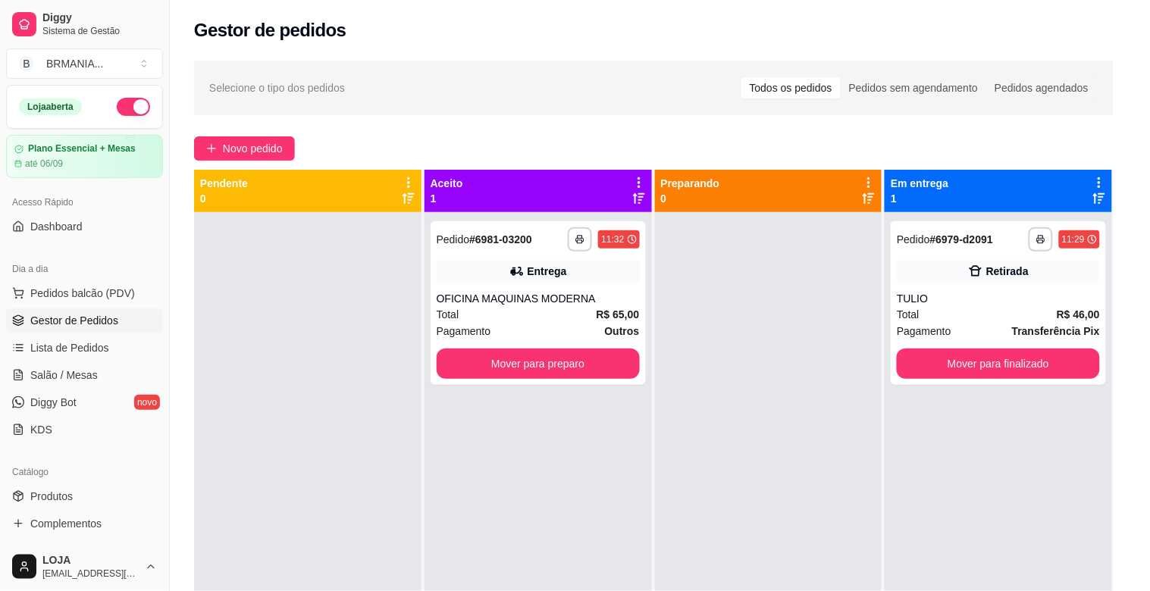
click at [107, 521] on img at bounding box center [110, 532] width 139 height 95
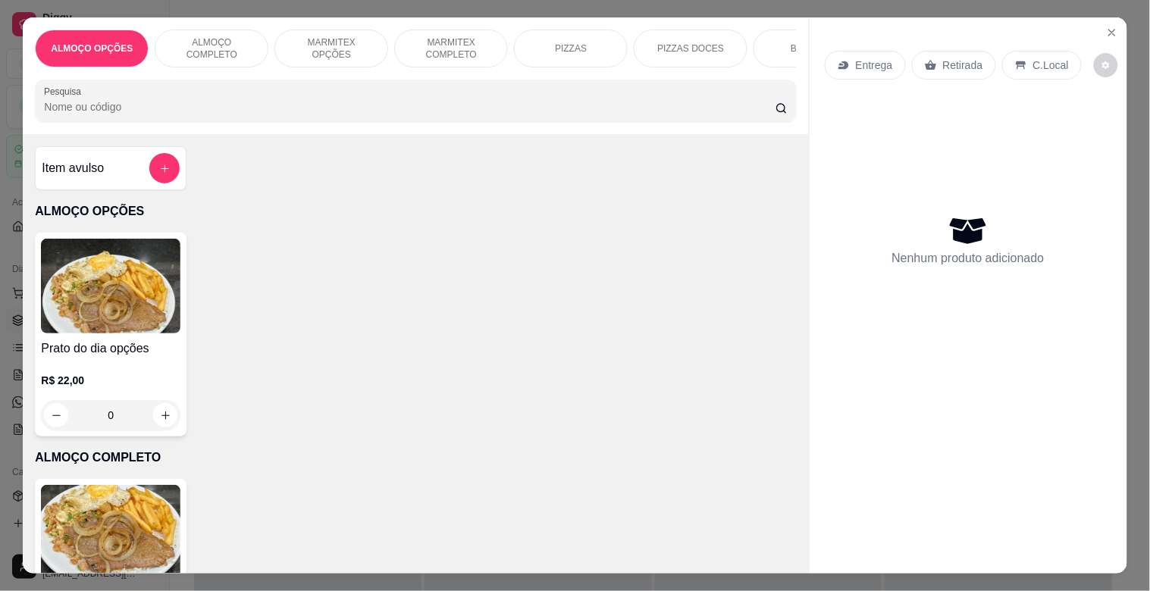
click at [1108, 20] on button "Close" at bounding box center [1112, 32] width 24 height 24
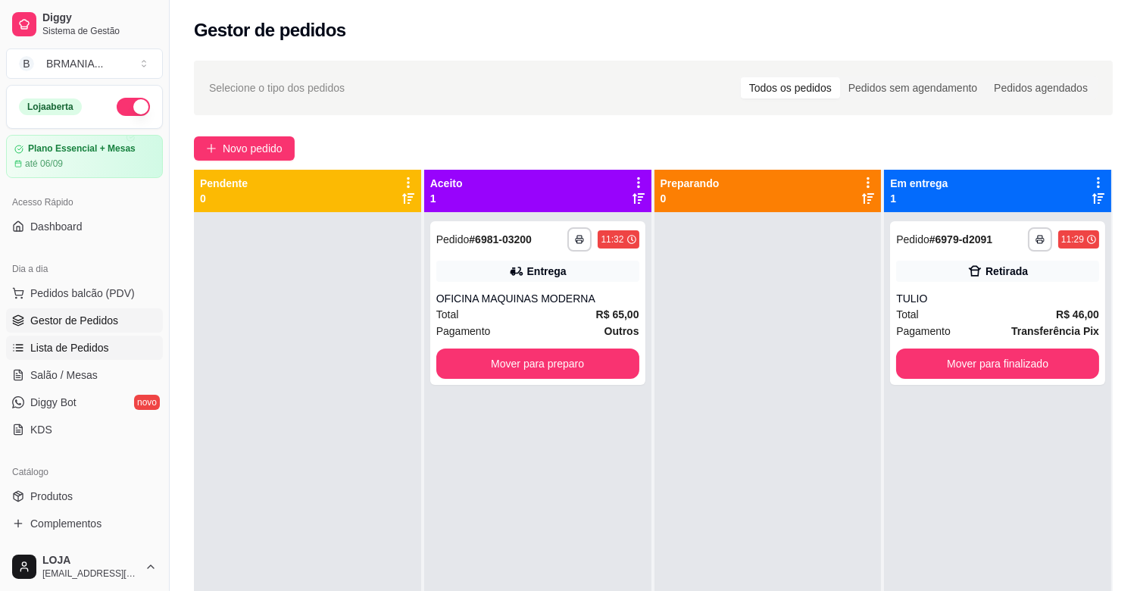
click at [92, 346] on span "Lista de Pedidos" at bounding box center [69, 347] width 79 height 15
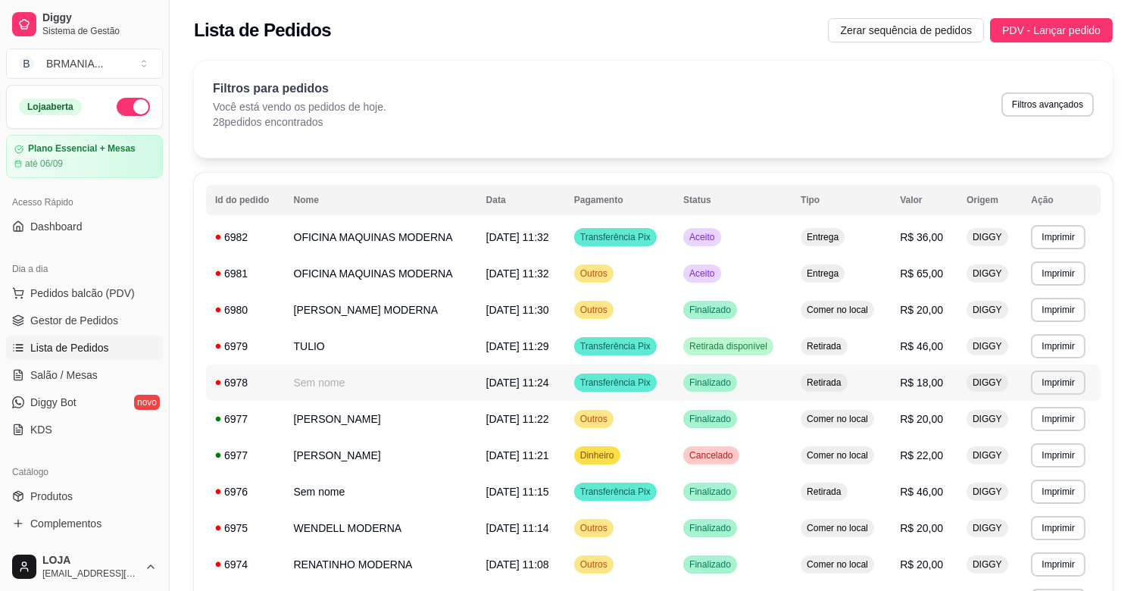
click at [365, 383] on td "Sem nome" at bounding box center [381, 383] width 192 height 36
click at [343, 390] on td "Sem nome" at bounding box center [381, 383] width 192 height 36
click at [358, 362] on td "TULIO" at bounding box center [381, 346] width 192 height 36
click at [86, 316] on span "Gestor de Pedidos" at bounding box center [74, 320] width 88 height 15
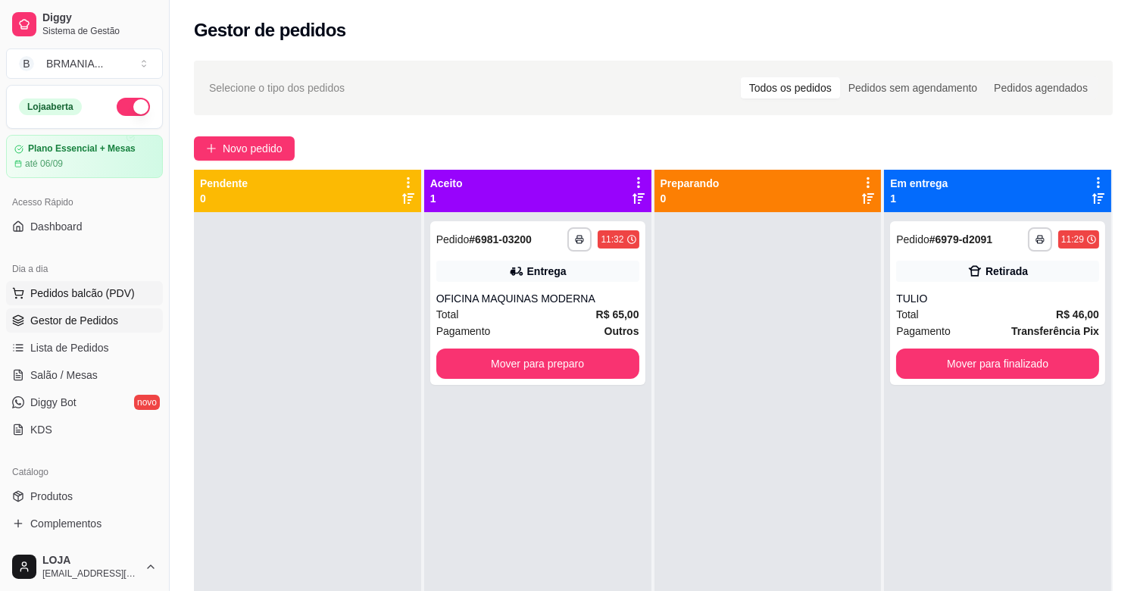
click at [118, 300] on span "Pedidos balcão (PDV)" at bounding box center [82, 293] width 105 height 15
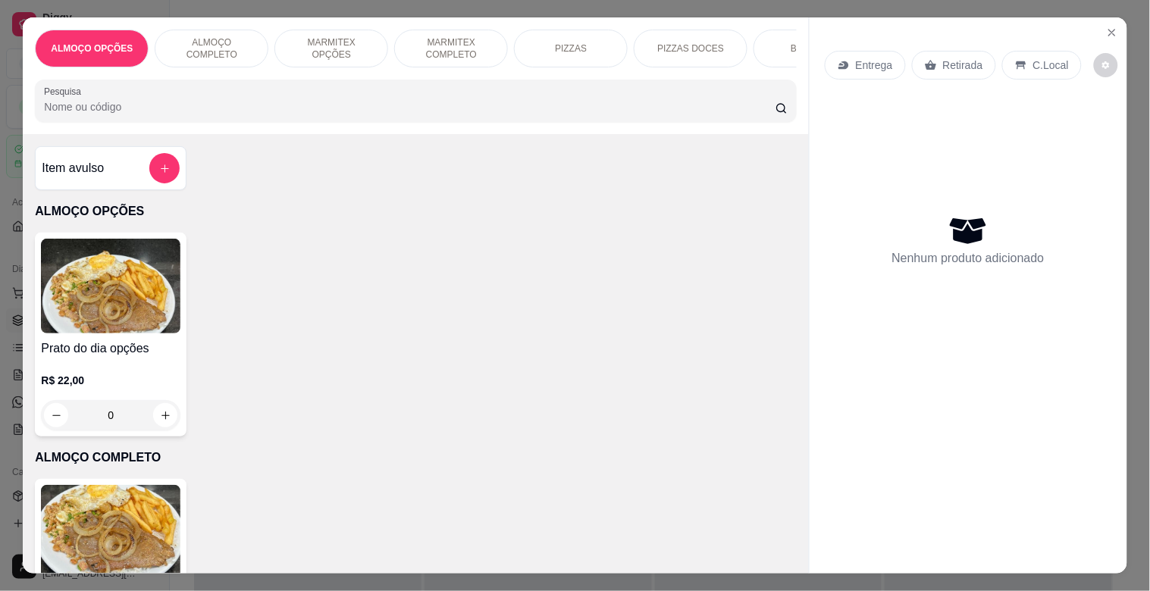
drag, startPoint x: 452, startPoint y: 47, endPoint x: 326, endPoint y: 103, distance: 138.4
click at [452, 45] on p "MARMITEX COMPLETO" at bounding box center [451, 48] width 88 height 24
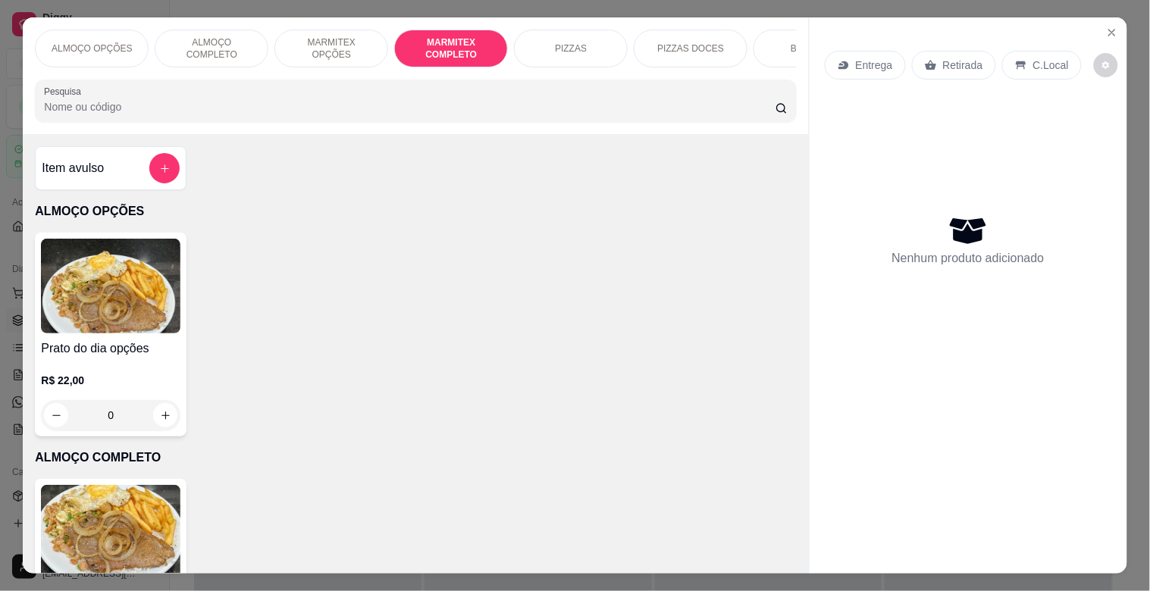
scroll to position [36, 0]
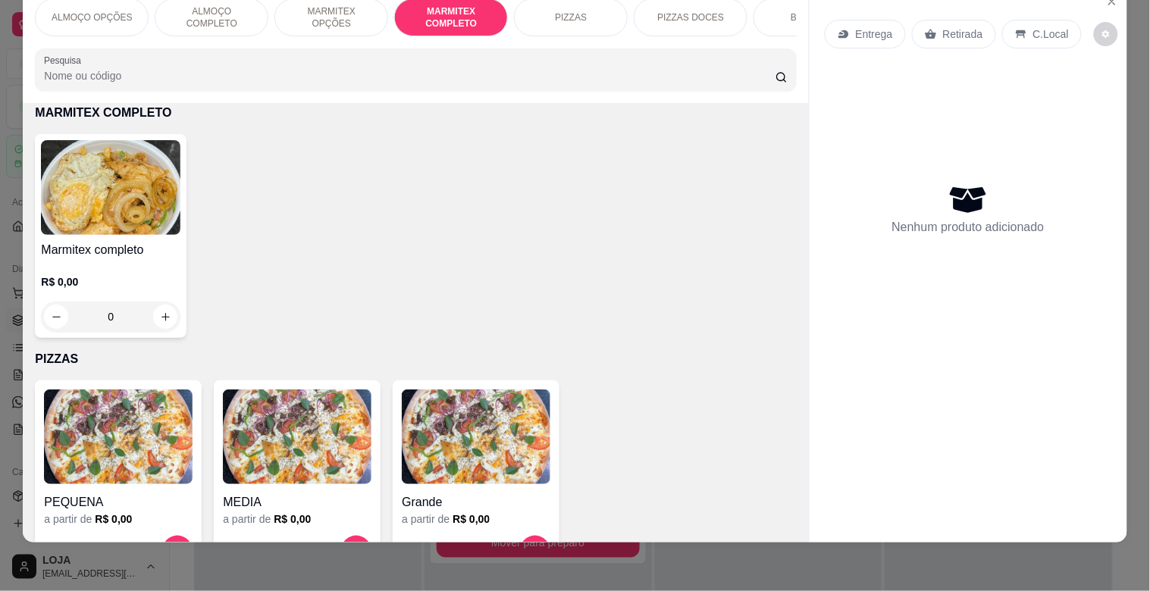
click at [179, 186] on div "Marmitex completo R$ 0,00 0" at bounding box center [415, 236] width 761 height 204
click at [170, 189] on img at bounding box center [110, 187] width 139 height 95
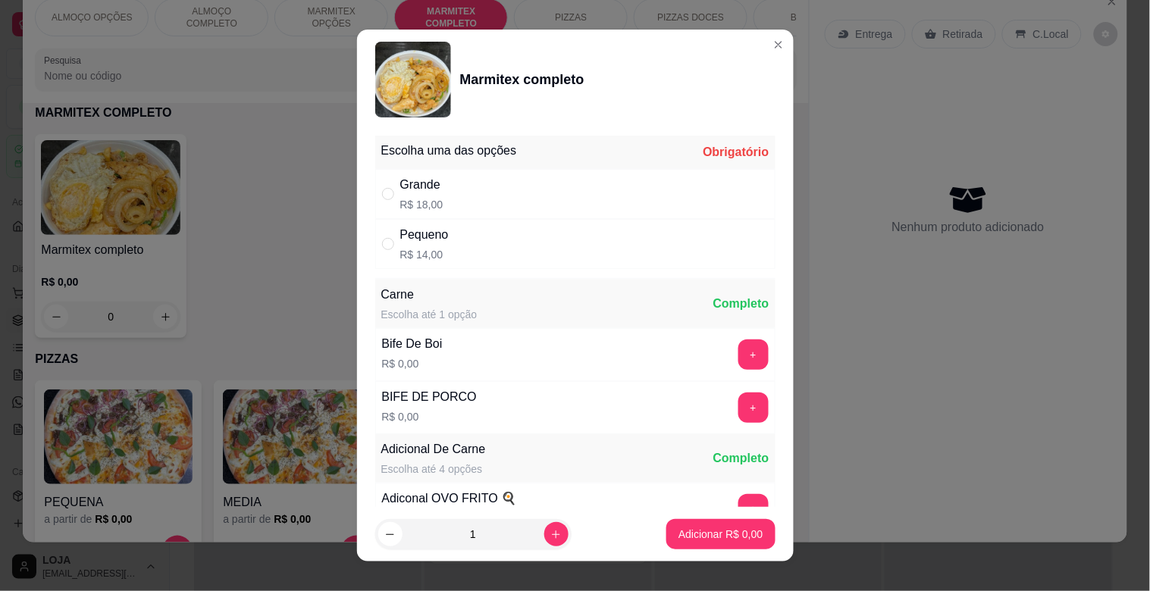
click at [499, 201] on div "Grande R$ 18,00" at bounding box center [575, 194] width 400 height 50
radio input "true"
click at [738, 358] on button "+" at bounding box center [753, 355] width 30 height 30
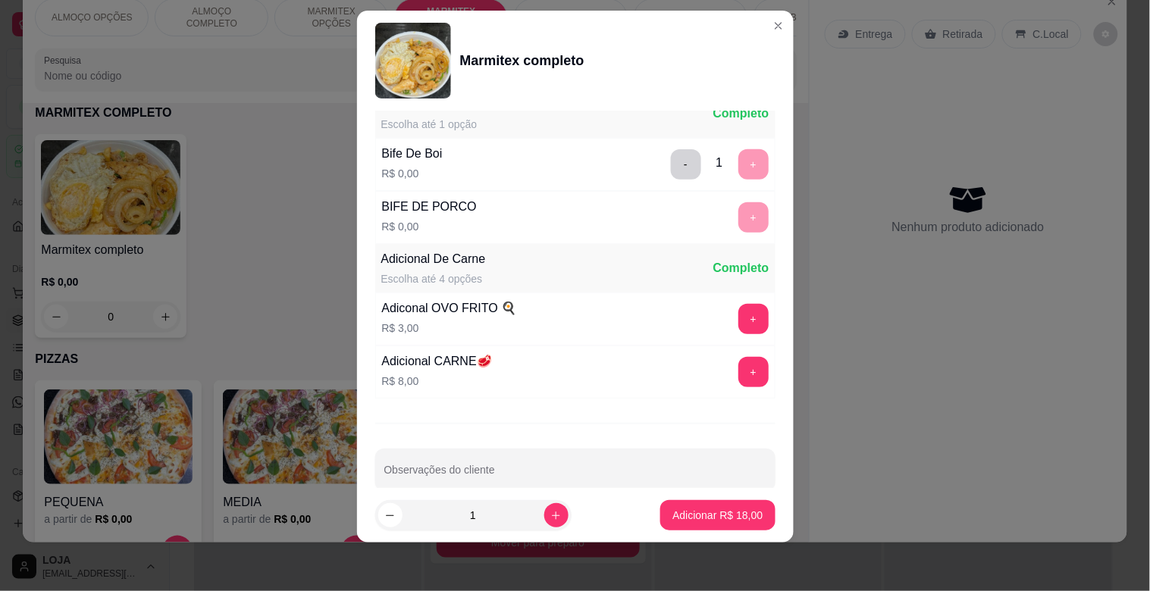
scroll to position [212, 0]
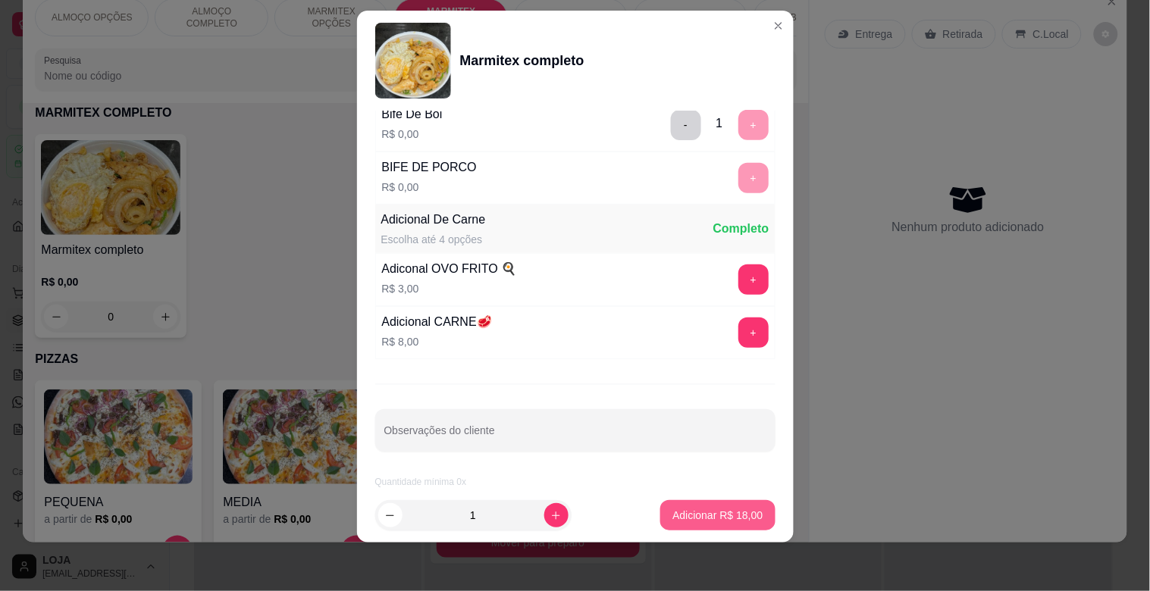
click at [707, 508] on p "Adicionar R$ 18,00" at bounding box center [717, 515] width 90 height 15
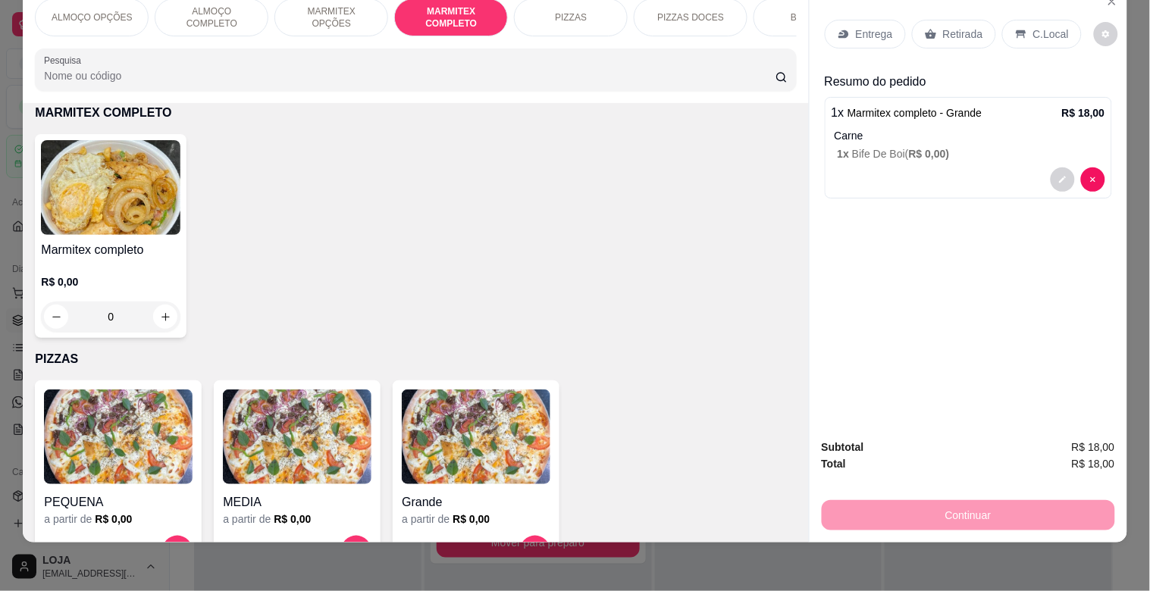
click at [1002, 33] on div "C.Local" at bounding box center [1042, 34] width 80 height 29
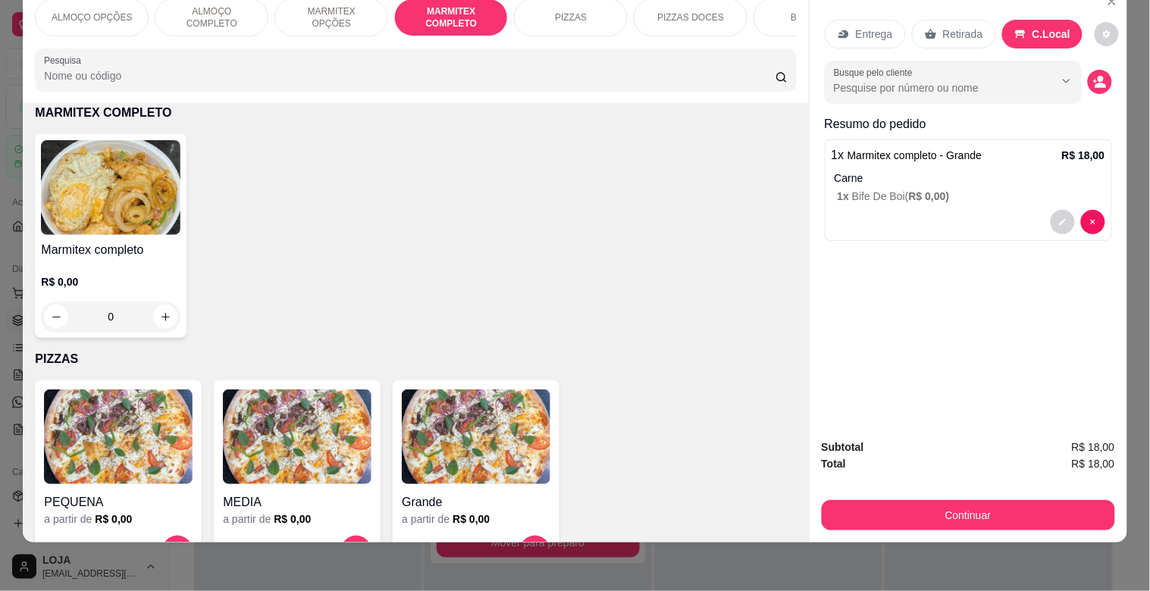
click at [944, 27] on p "Retirada" at bounding box center [963, 34] width 40 height 15
click at [1093, 76] on icon "decrease-product-quantity" at bounding box center [1099, 82] width 13 height 13
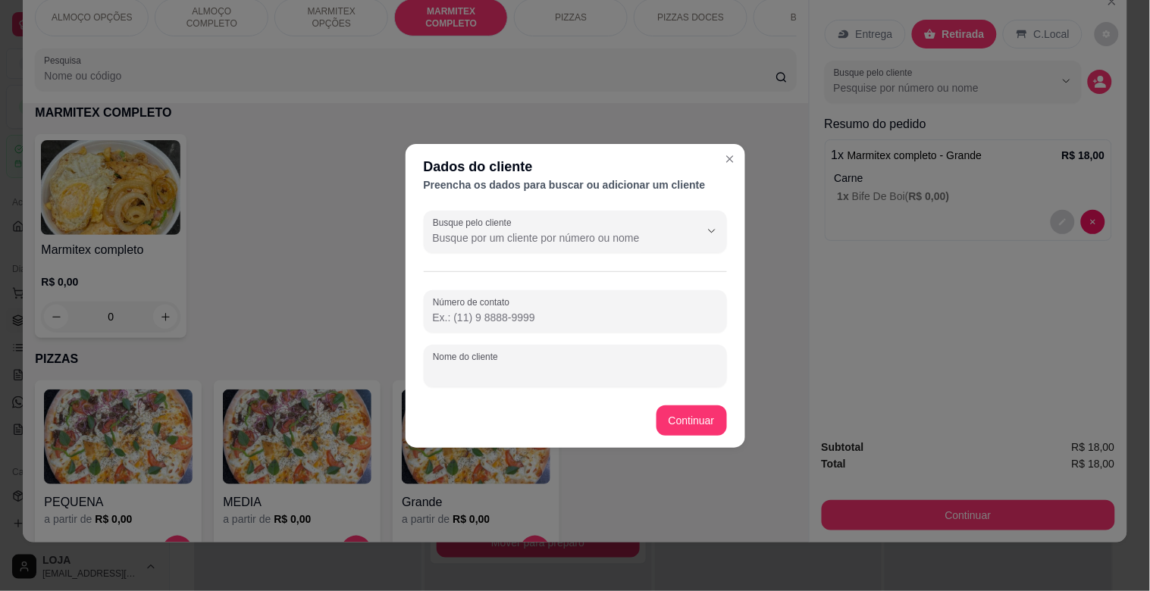
click at [509, 374] on input "Nome do cliente" at bounding box center [575, 372] width 285 height 15
type input "G"
type input "IDEAL"
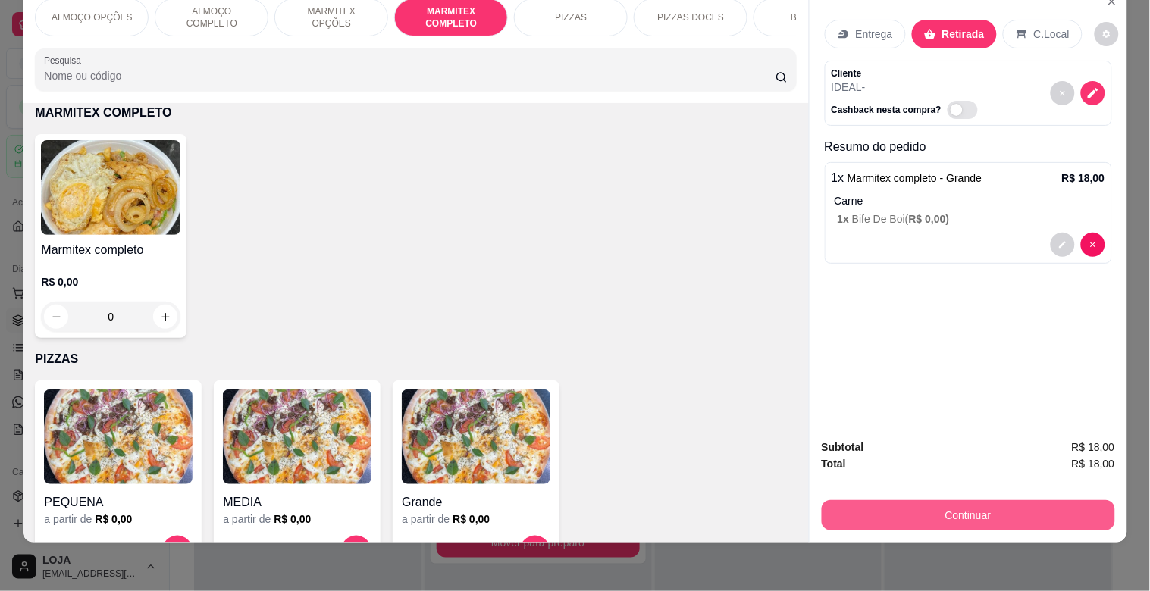
click at [937, 504] on button "Continuar" at bounding box center [967, 515] width 293 height 30
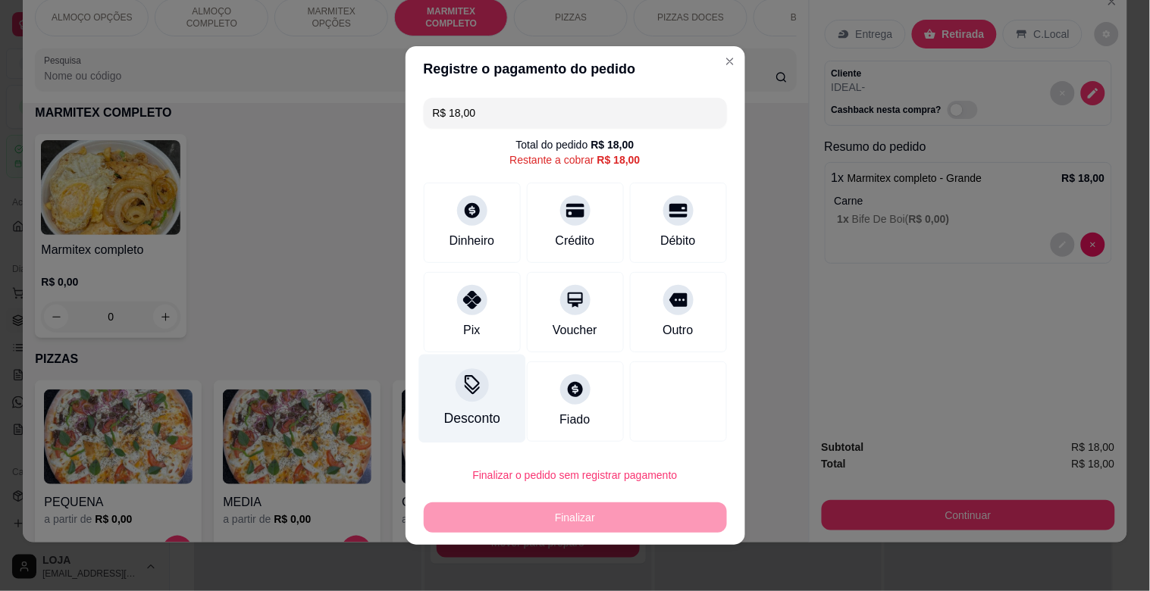
click at [463, 415] on div "Desconto" at bounding box center [471, 418] width 56 height 20
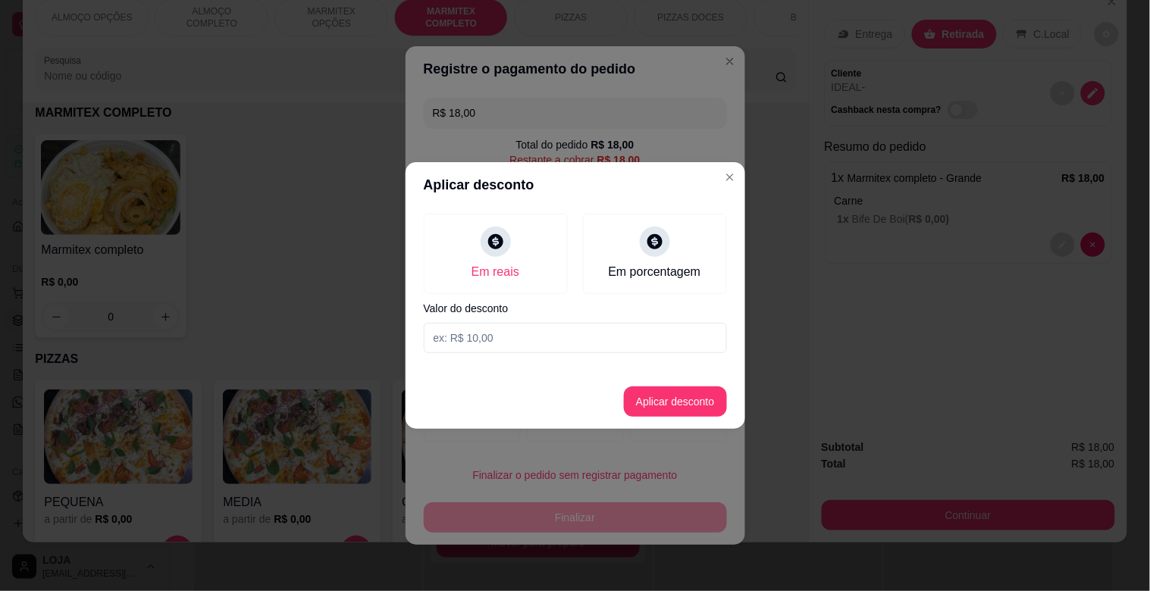
click at [483, 351] on input at bounding box center [575, 338] width 303 height 30
type input "1,00"
click at [673, 396] on button "Aplicar desconto" at bounding box center [675, 401] width 103 height 30
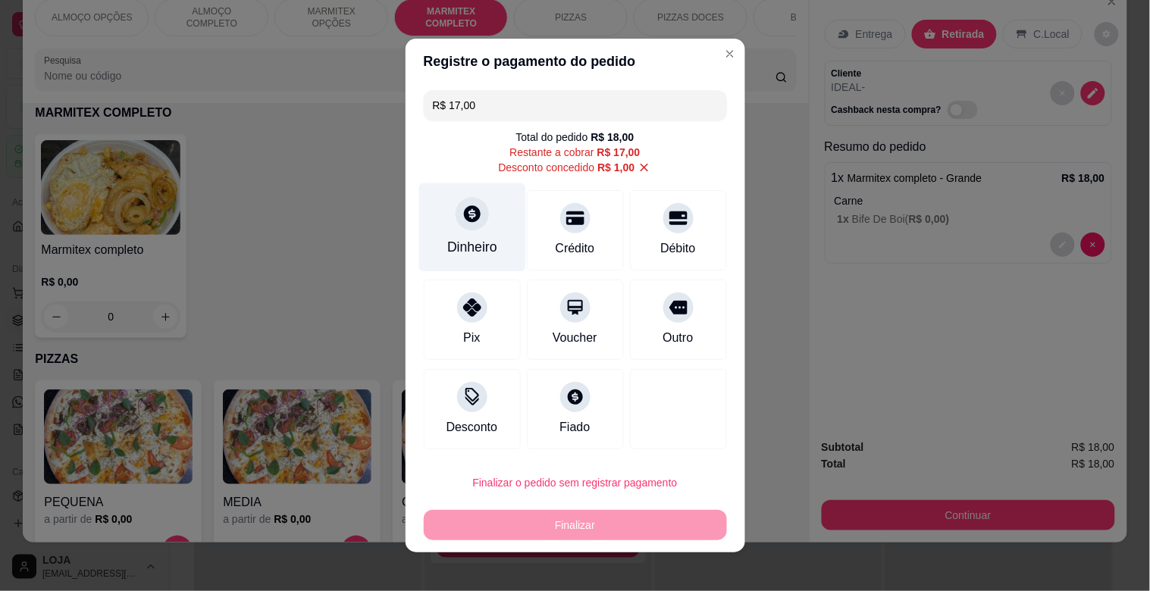
click at [464, 218] on icon at bounding box center [472, 213] width 17 height 17
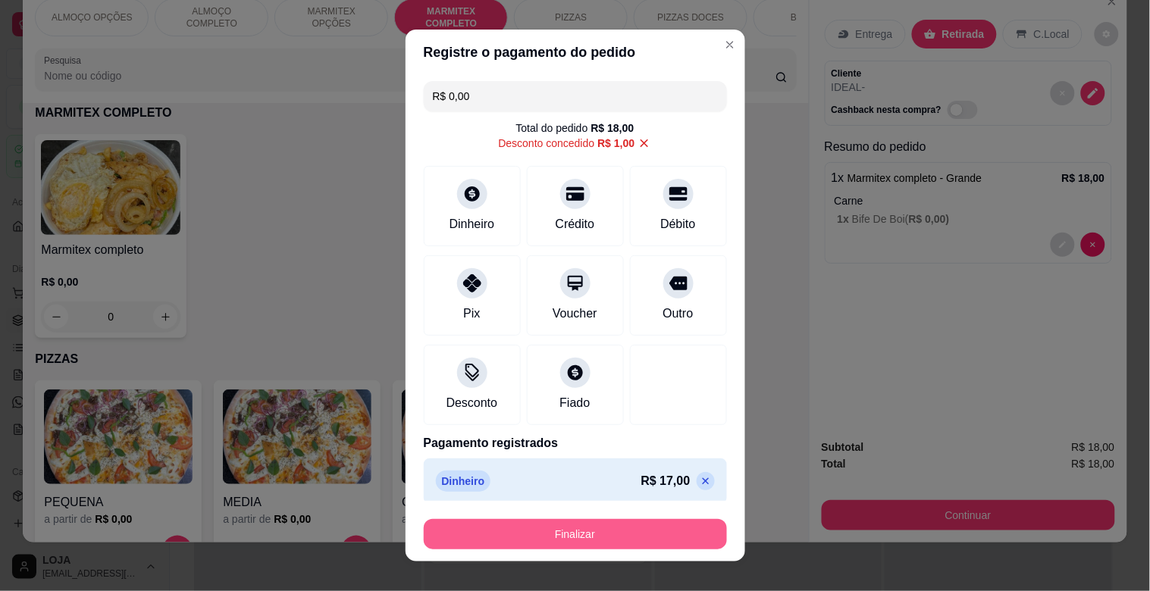
click at [518, 527] on button "Finalizar" at bounding box center [575, 534] width 303 height 30
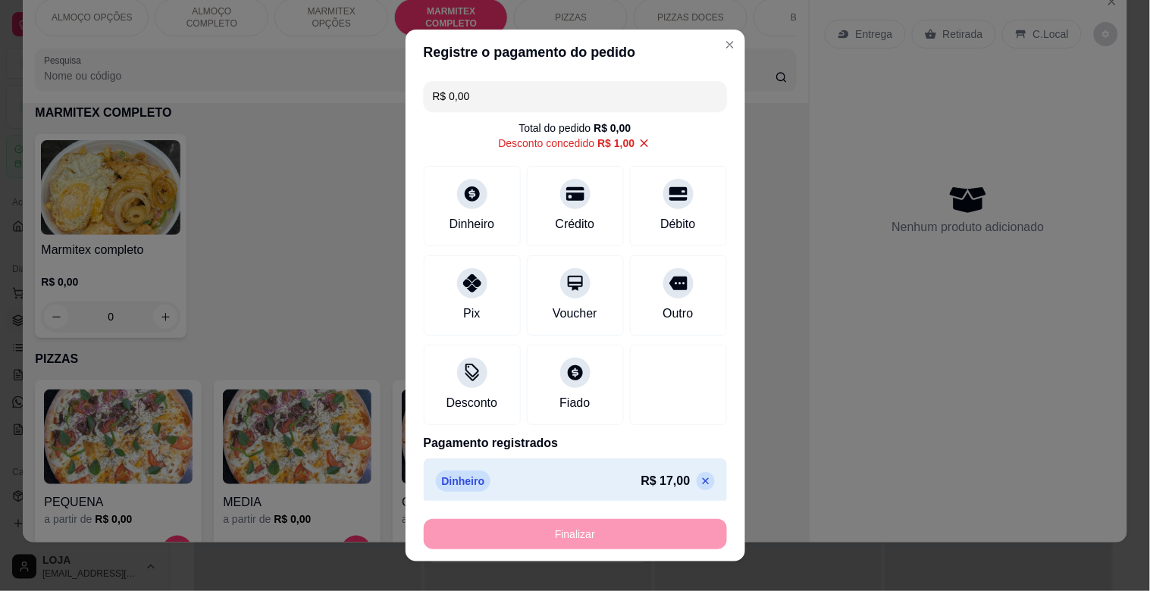
type input "-R$ 18,00"
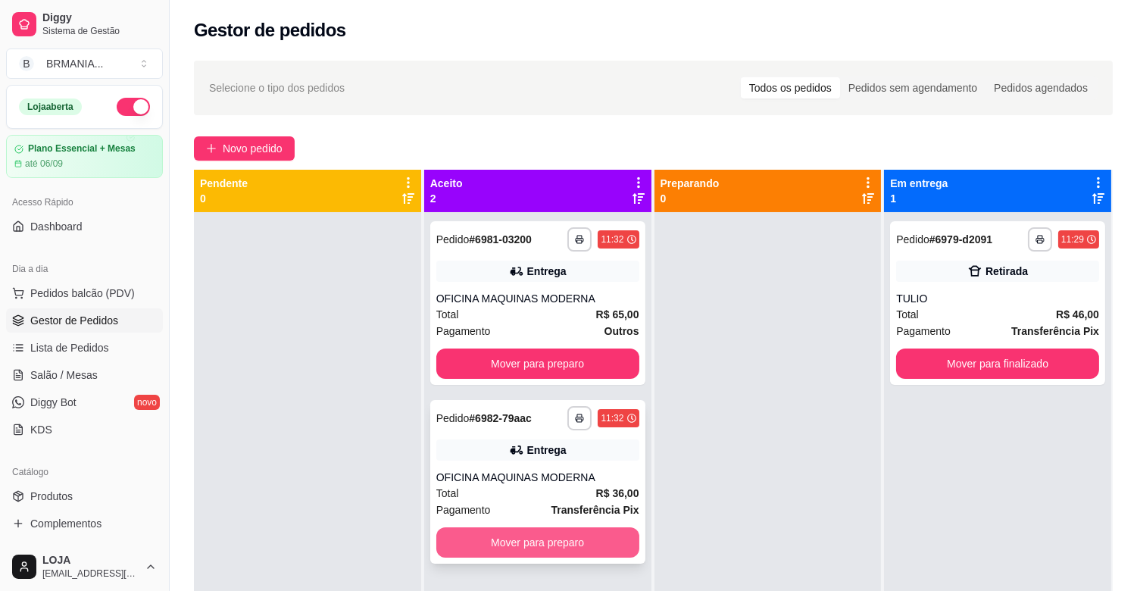
click at [531, 539] on button "Mover para preparo" at bounding box center [538, 542] width 203 height 30
click at [564, 380] on div "**********" at bounding box center [537, 303] width 215 height 164
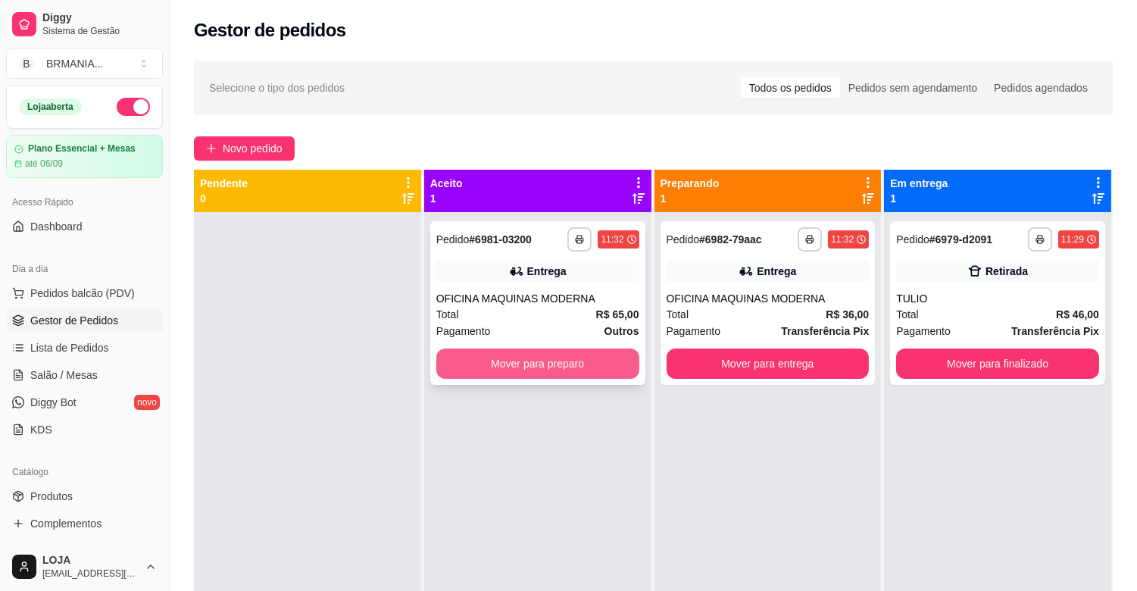
click at [588, 360] on button "Mover para preparo" at bounding box center [538, 364] width 203 height 30
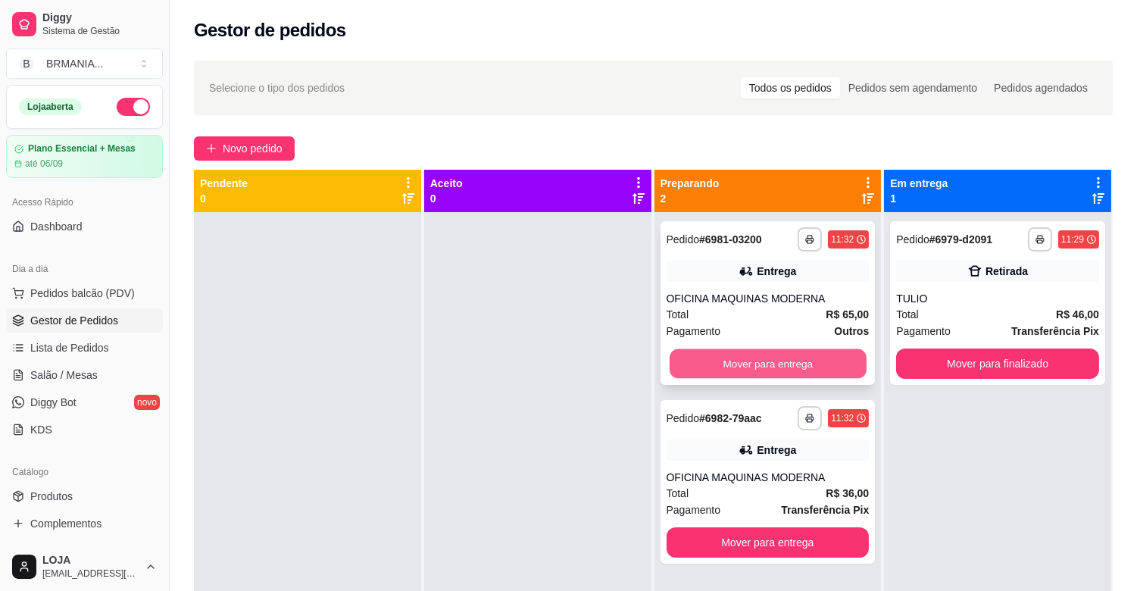
click at [743, 360] on button "Mover para entrega" at bounding box center [768, 364] width 197 height 30
click at [743, 527] on button "Mover para entrega" at bounding box center [768, 542] width 203 height 30
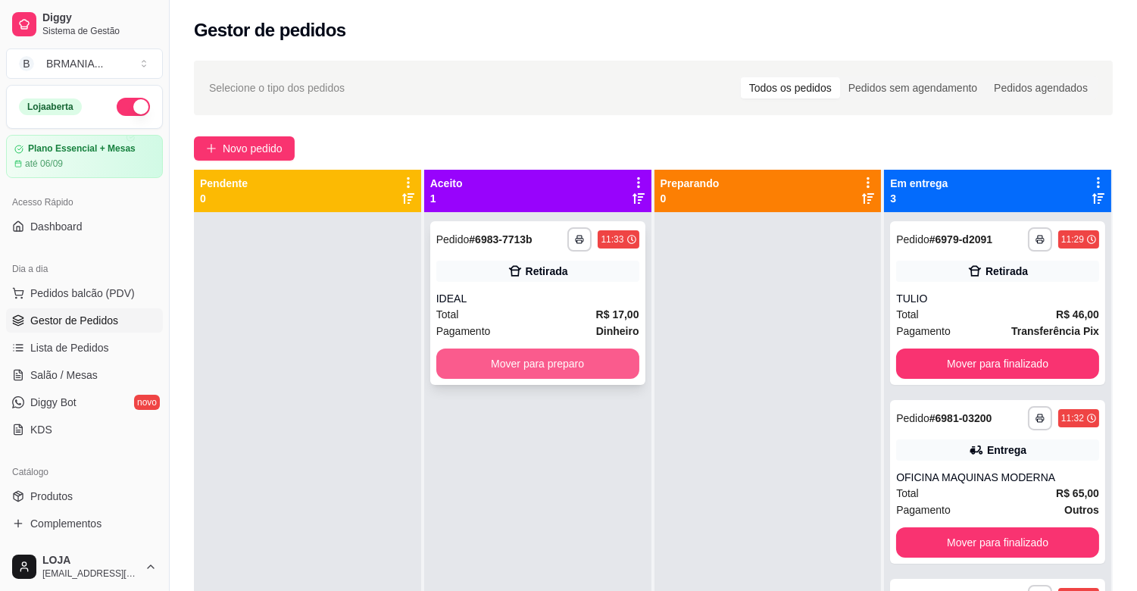
click at [543, 360] on button "Mover para preparo" at bounding box center [538, 364] width 203 height 30
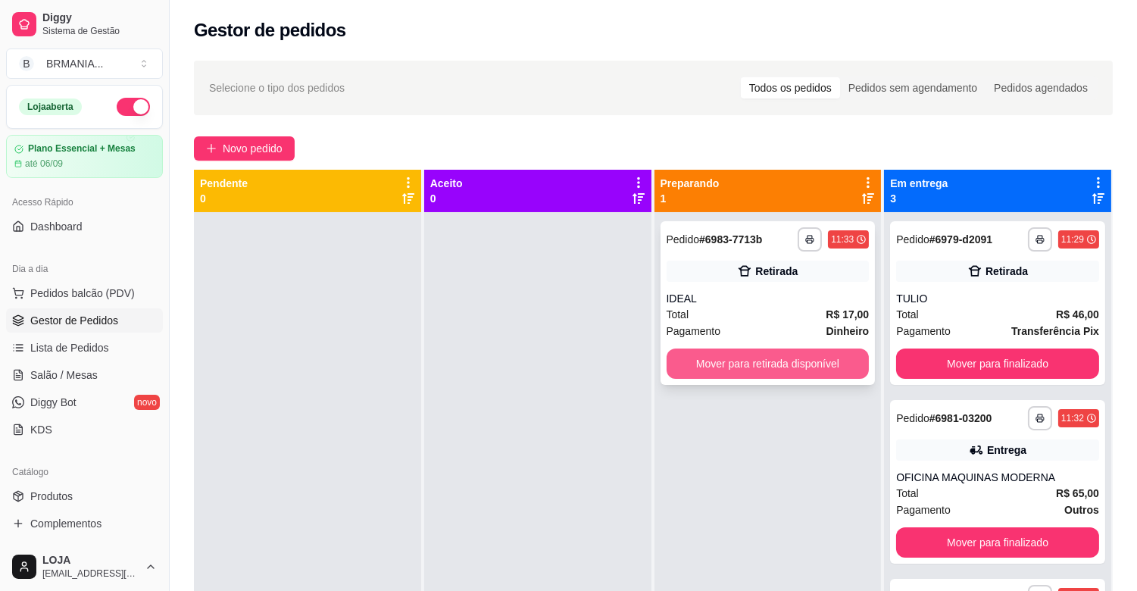
click at [745, 358] on button "Mover para retirada disponível" at bounding box center [768, 364] width 203 height 30
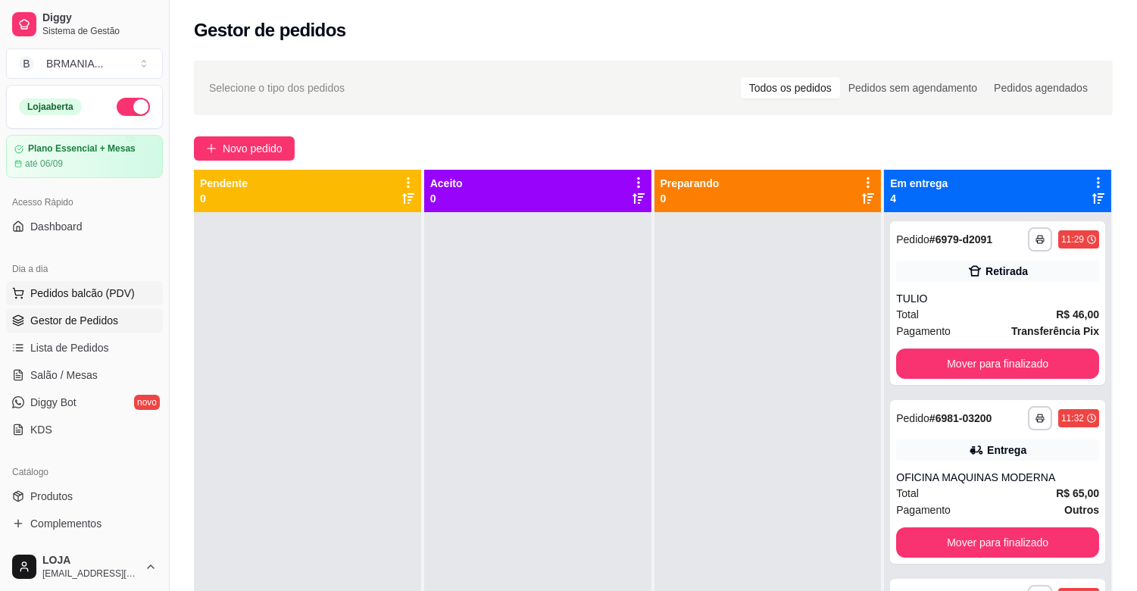
click at [108, 296] on span "Pedidos balcão (PDV)" at bounding box center [82, 293] width 105 height 15
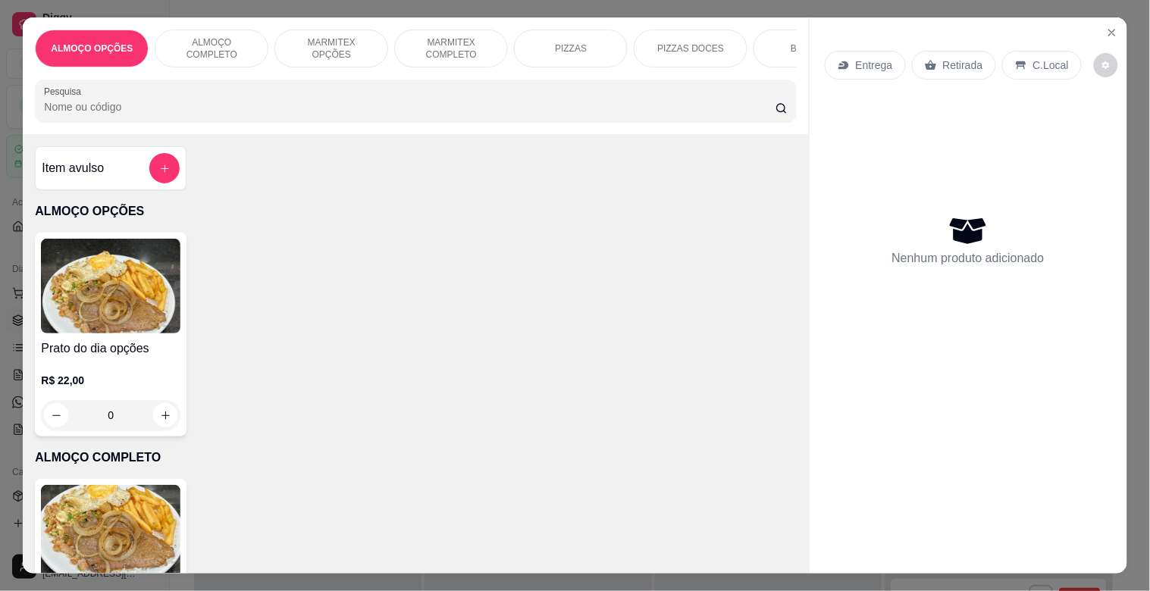
click at [112, 527] on img at bounding box center [110, 532] width 139 height 95
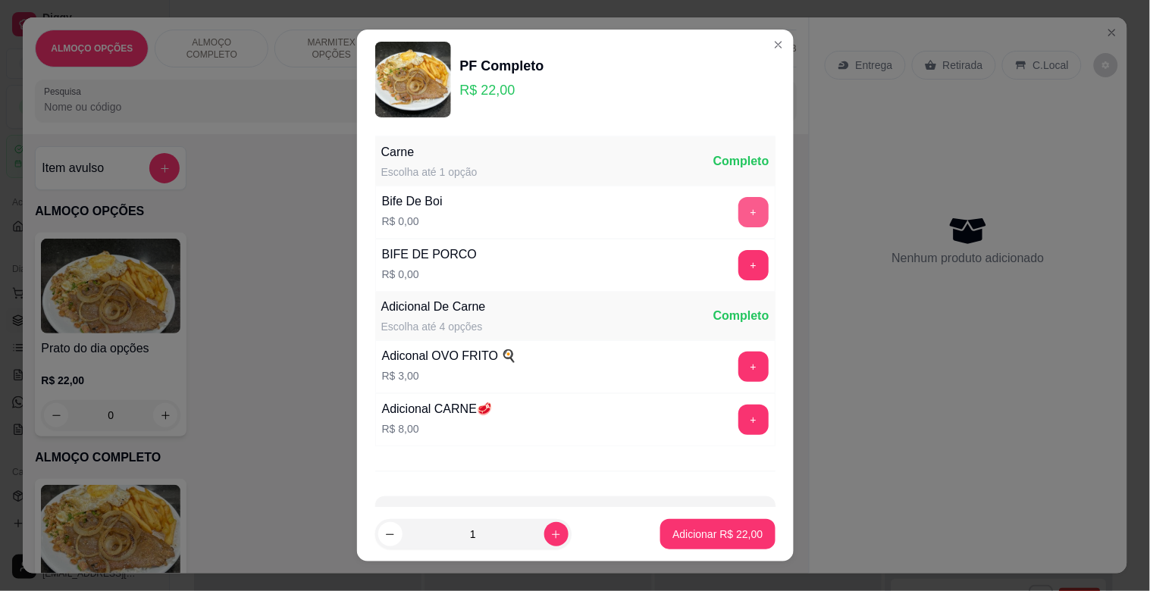
click at [738, 213] on button "+" at bounding box center [753, 212] width 30 height 30
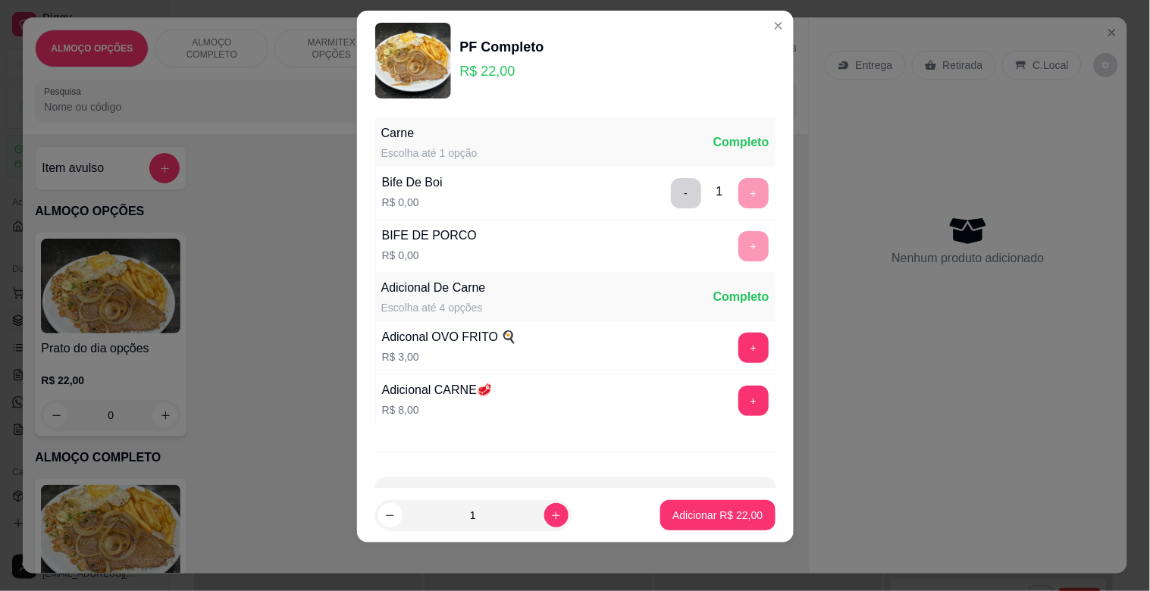
scroll to position [54, 0]
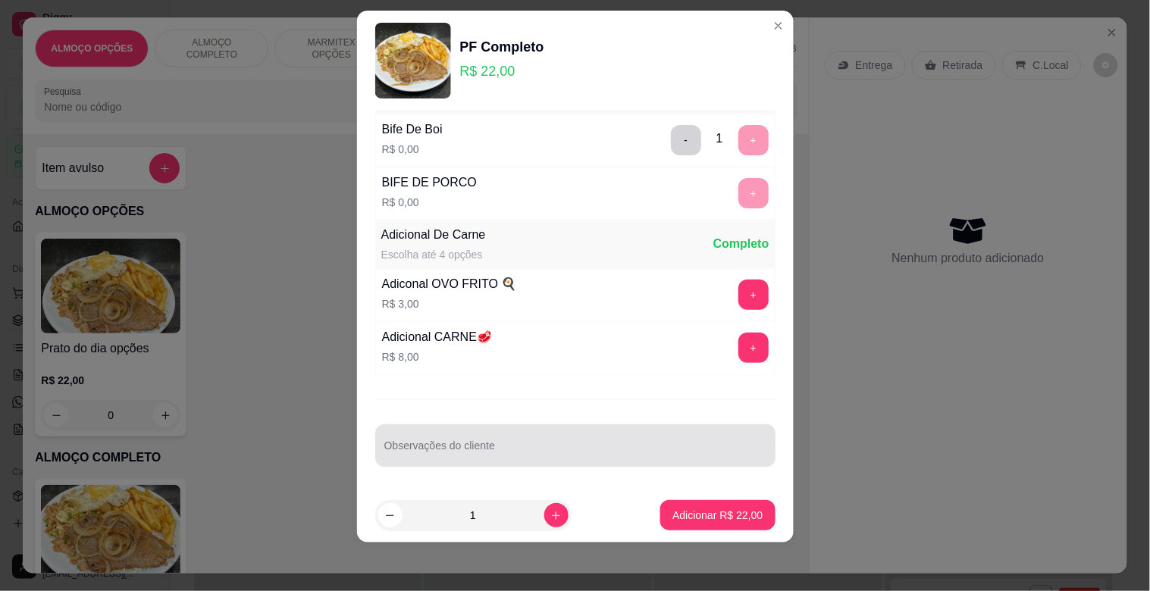
click at [502, 438] on div at bounding box center [575, 445] width 382 height 30
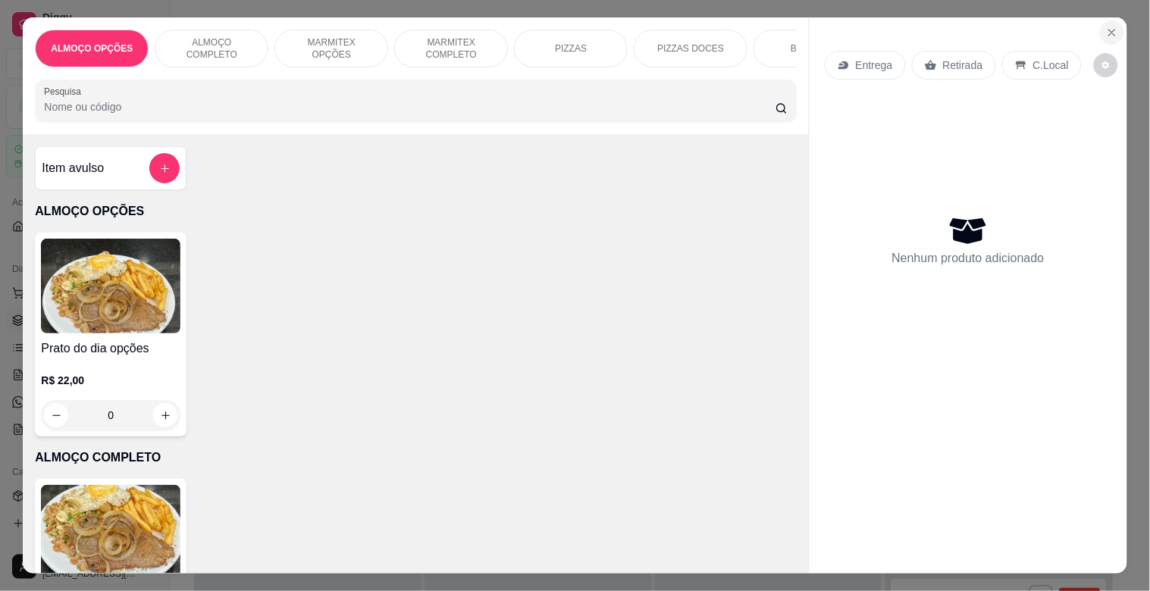
click at [1109, 30] on icon "Close" at bounding box center [1112, 33] width 6 height 6
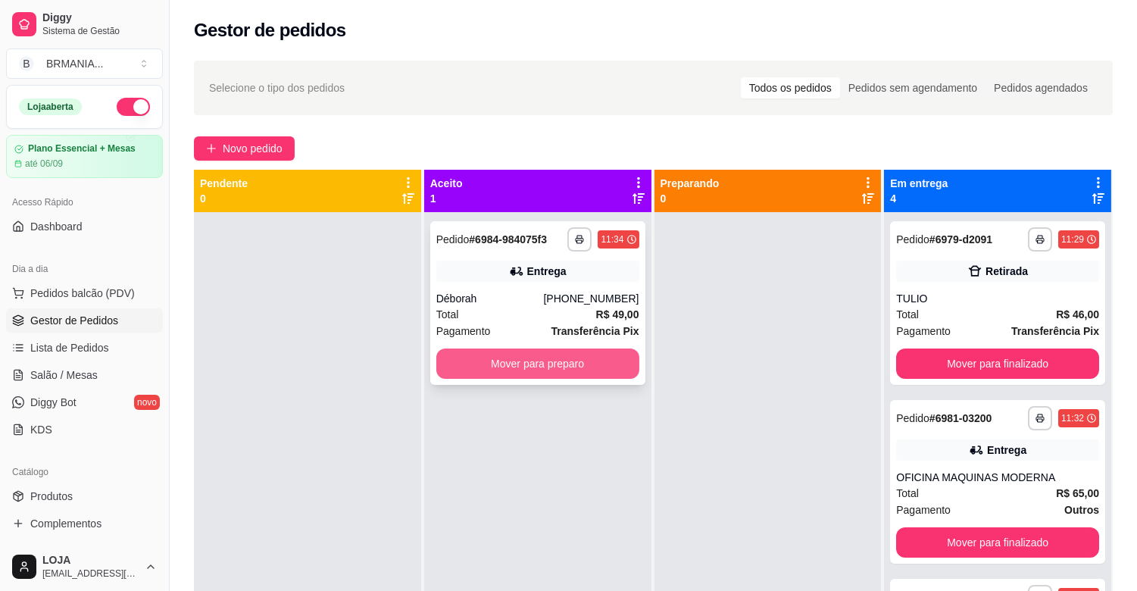
click at [547, 351] on button "Mover para preparo" at bounding box center [538, 364] width 203 height 30
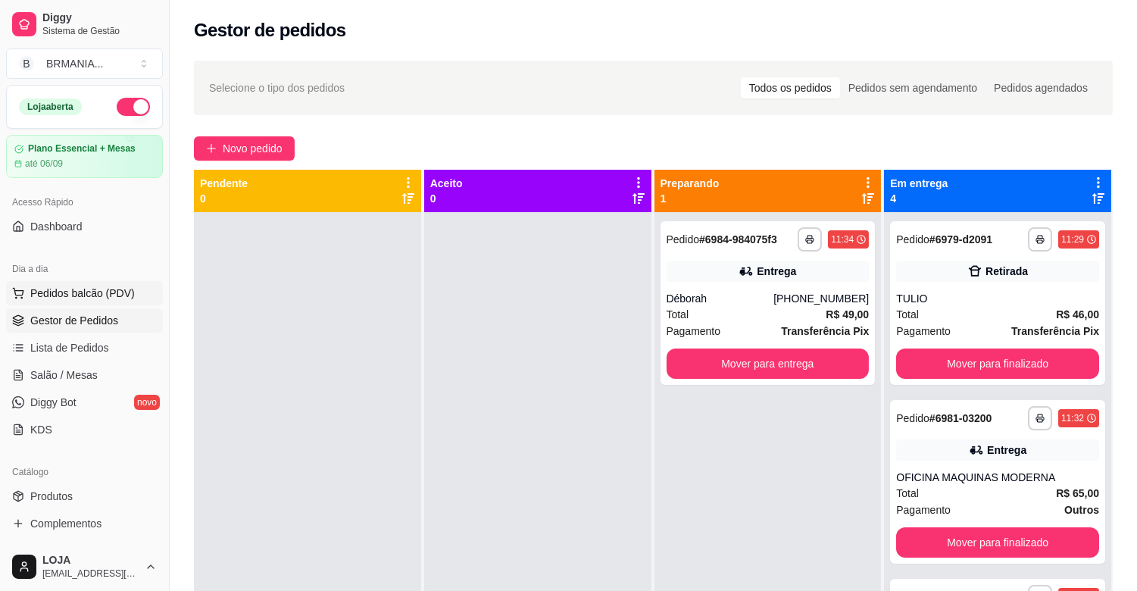
click at [103, 298] on span "Pedidos balcão (PDV)" at bounding box center [82, 293] width 105 height 15
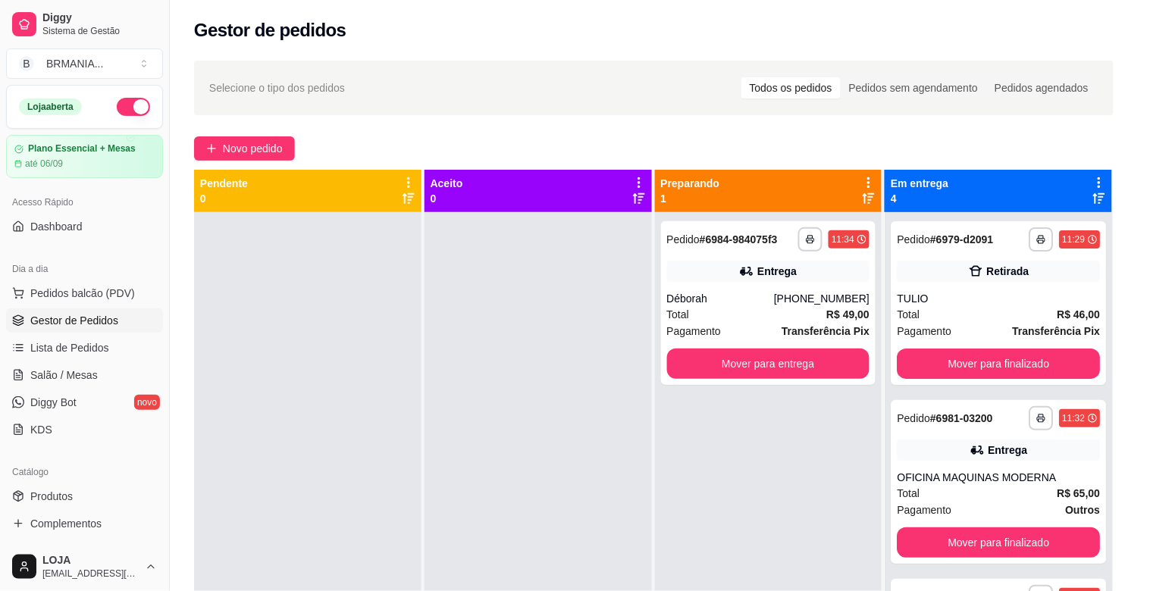
click at [107, 523] on img at bounding box center [110, 532] width 139 height 95
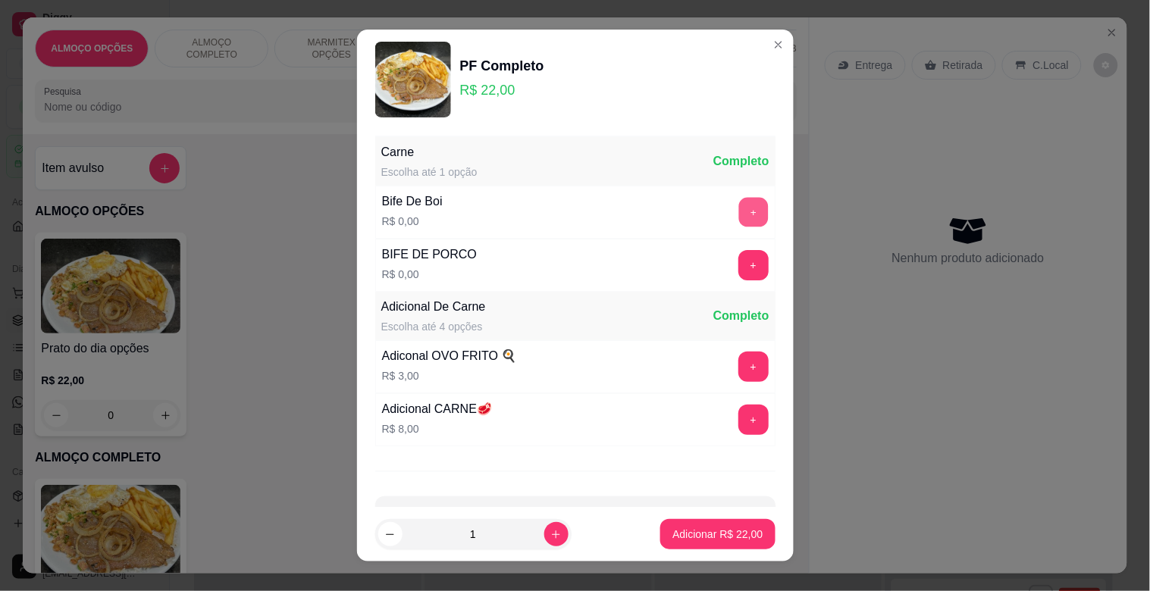
click at [738, 226] on button "+" at bounding box center [753, 213] width 30 height 30
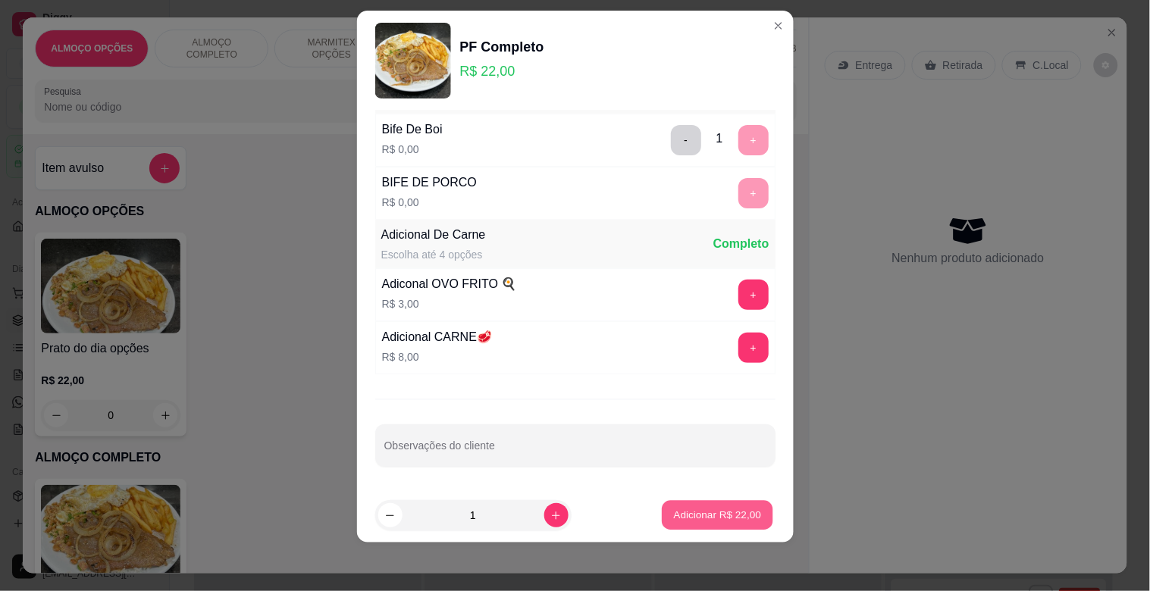
click at [720, 512] on p "Adicionar R$ 22,00" at bounding box center [718, 515] width 88 height 14
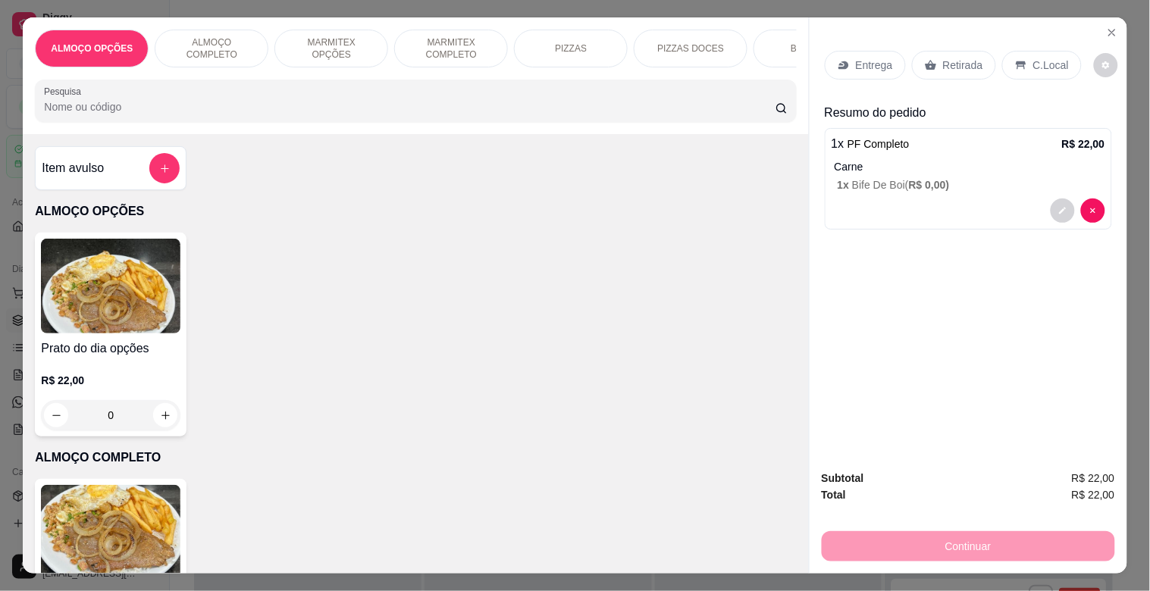
click at [1033, 59] on p "C.Local" at bounding box center [1051, 65] width 36 height 15
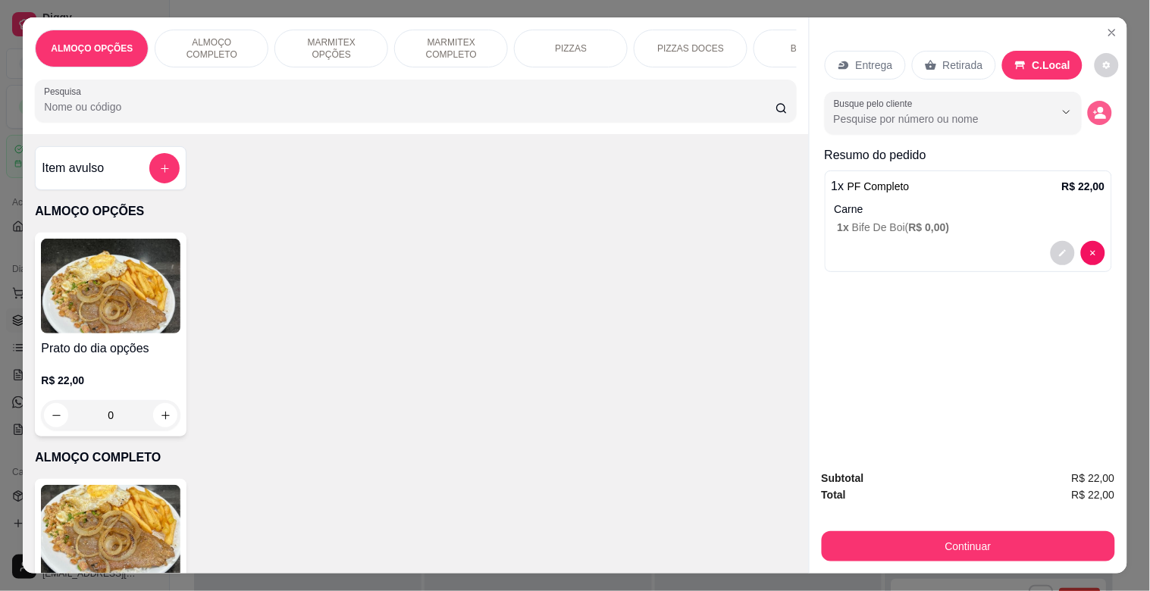
click at [1093, 106] on icon "decrease-product-quantity" at bounding box center [1100, 113] width 14 height 14
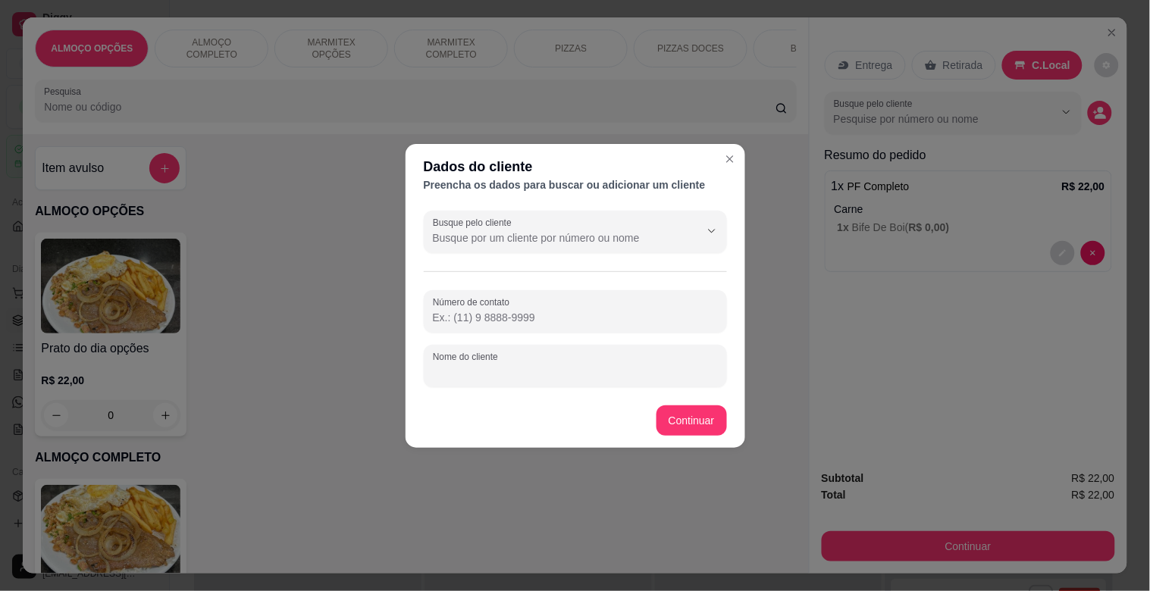
click at [470, 373] on input "Nome do cliente" at bounding box center [575, 372] width 285 height 15
type input "MATEUS MODERNA"
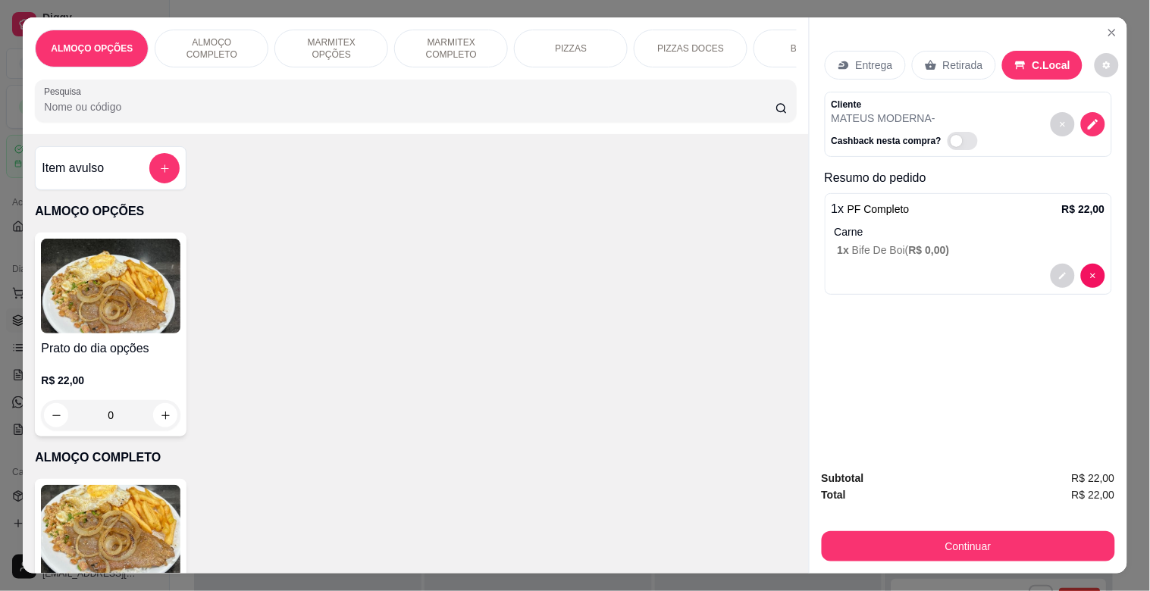
click at [925, 527] on div "Continuar" at bounding box center [967, 544] width 293 height 34
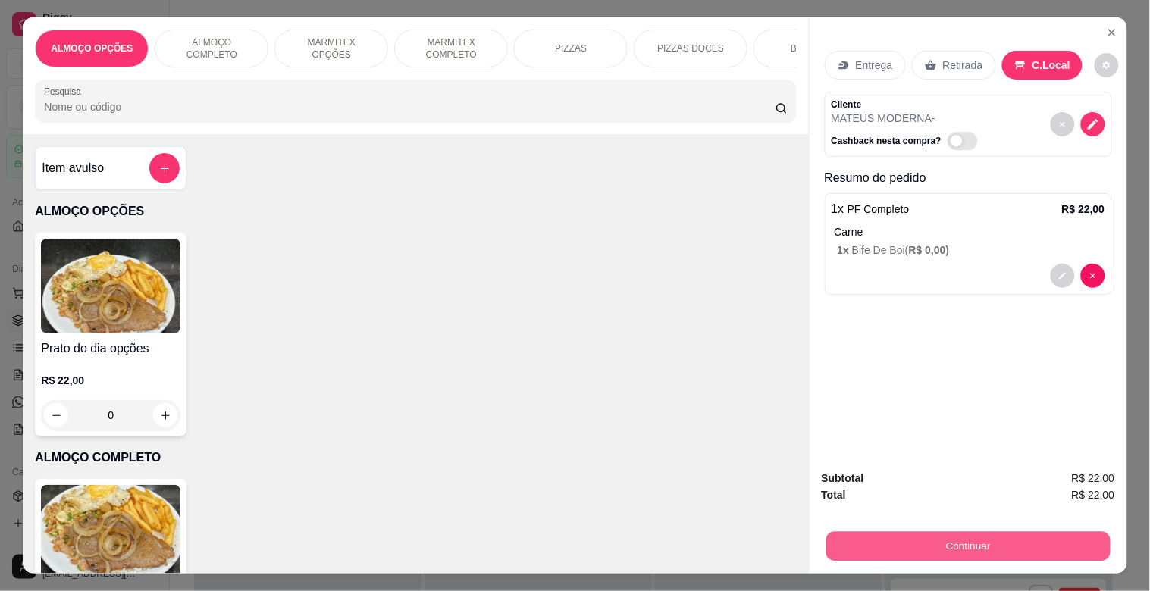
click at [932, 538] on button "Continuar" at bounding box center [967, 546] width 284 height 30
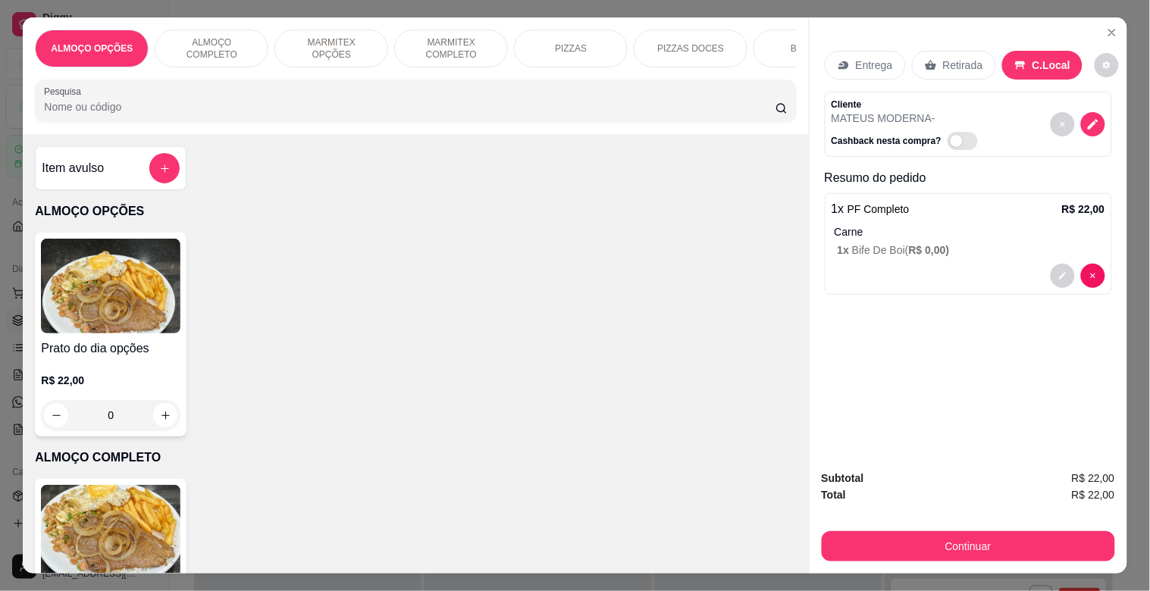
click at [466, 407] on div "Desconto" at bounding box center [471, 399] width 107 height 89
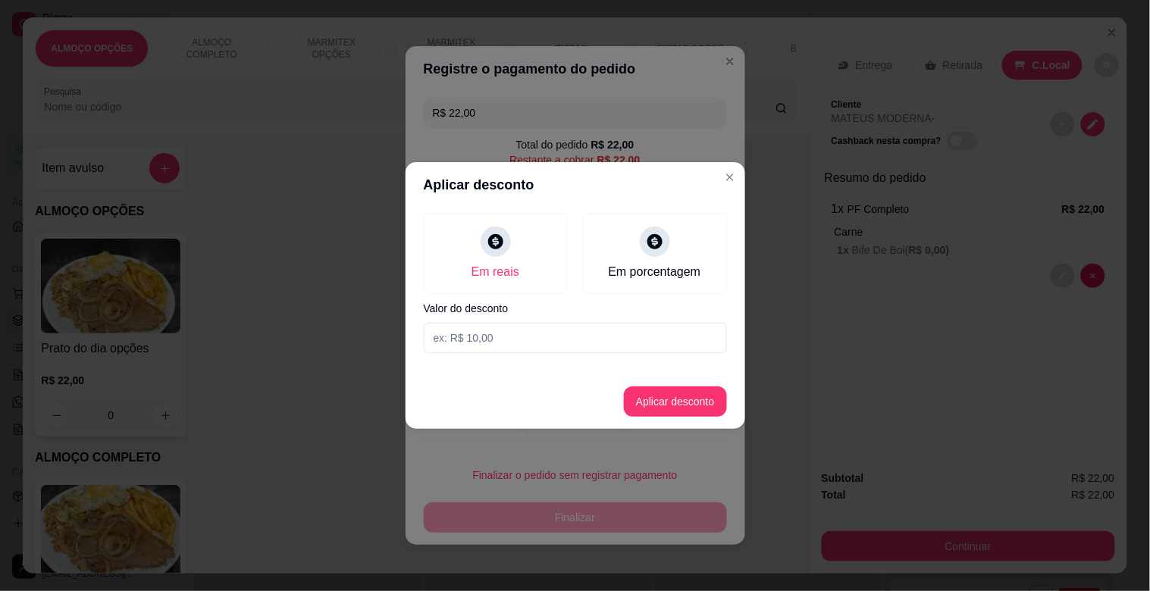
click at [505, 350] on div "Em reais Em porcentagem Valor do desconto" at bounding box center [575, 284] width 340 height 152
click at [513, 345] on input at bounding box center [575, 338] width 303 height 30
type input "2,00"
click at [675, 390] on button "Aplicar desconto" at bounding box center [674, 402] width 99 height 30
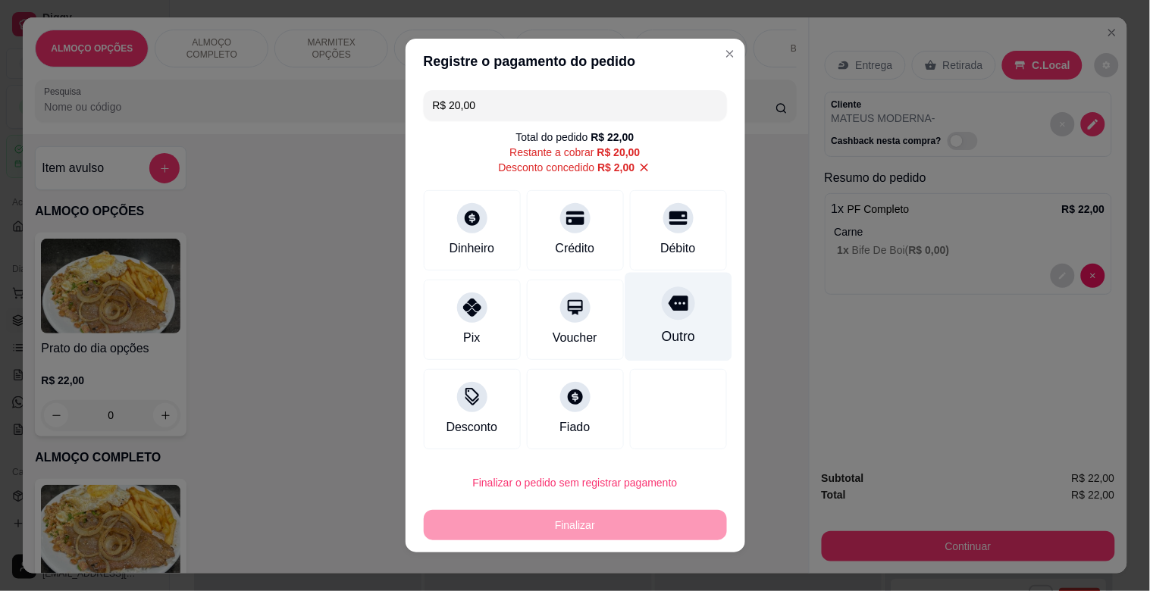
click at [655, 323] on div "Outro" at bounding box center [677, 317] width 107 height 89
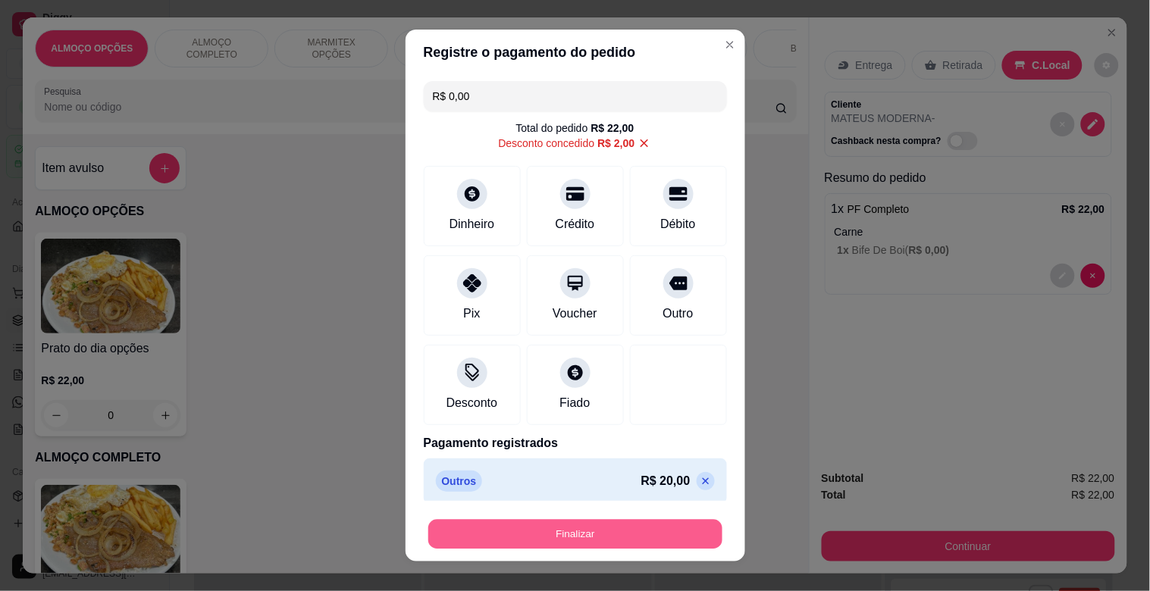
click at [555, 531] on button "Finalizar" at bounding box center [575, 535] width 294 height 30
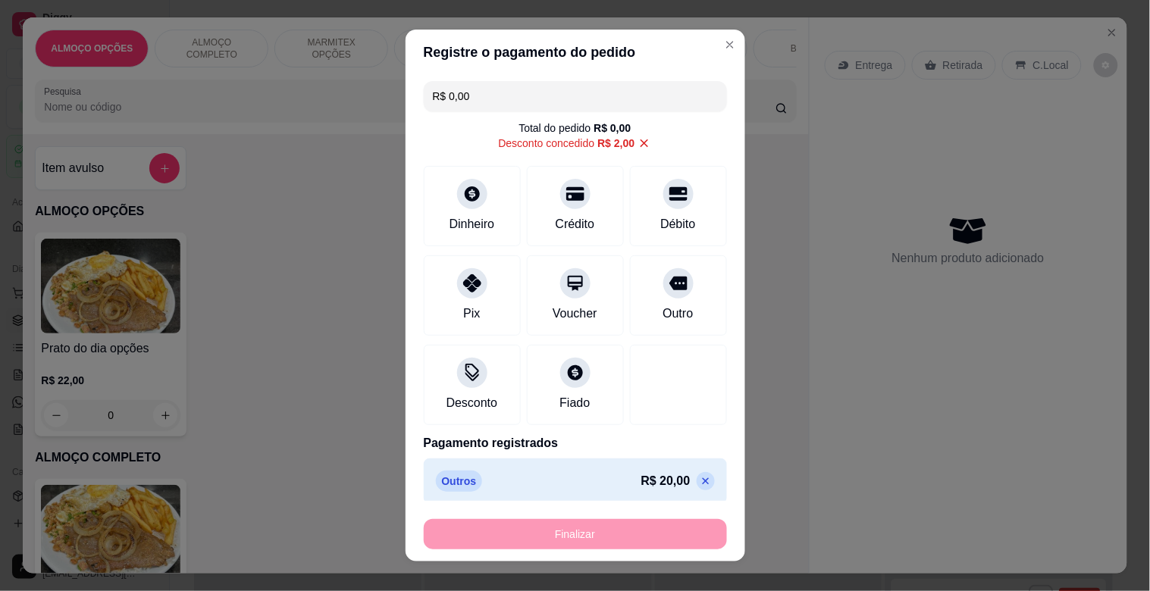
type input "-R$ 22,00"
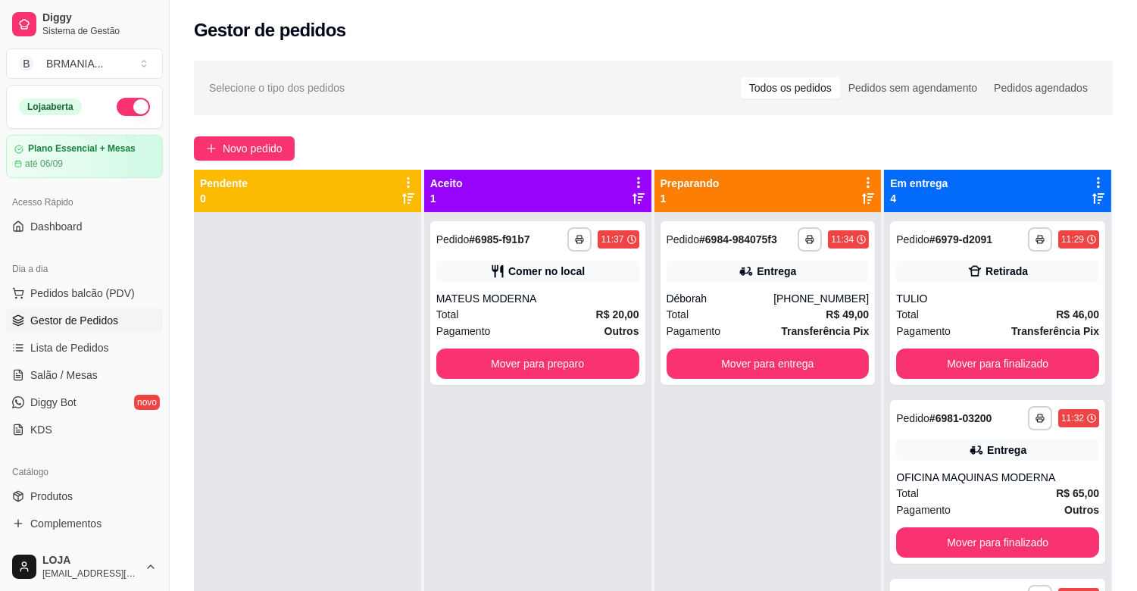
click at [152, 299] on div "Dia a dia Pedidos balcão (PDV) Gestor de Pedidos Lista de Pedidos Salão / Mesas…" at bounding box center [84, 349] width 169 height 197
click at [531, 353] on button "Mover para preparo" at bounding box center [538, 364] width 197 height 30
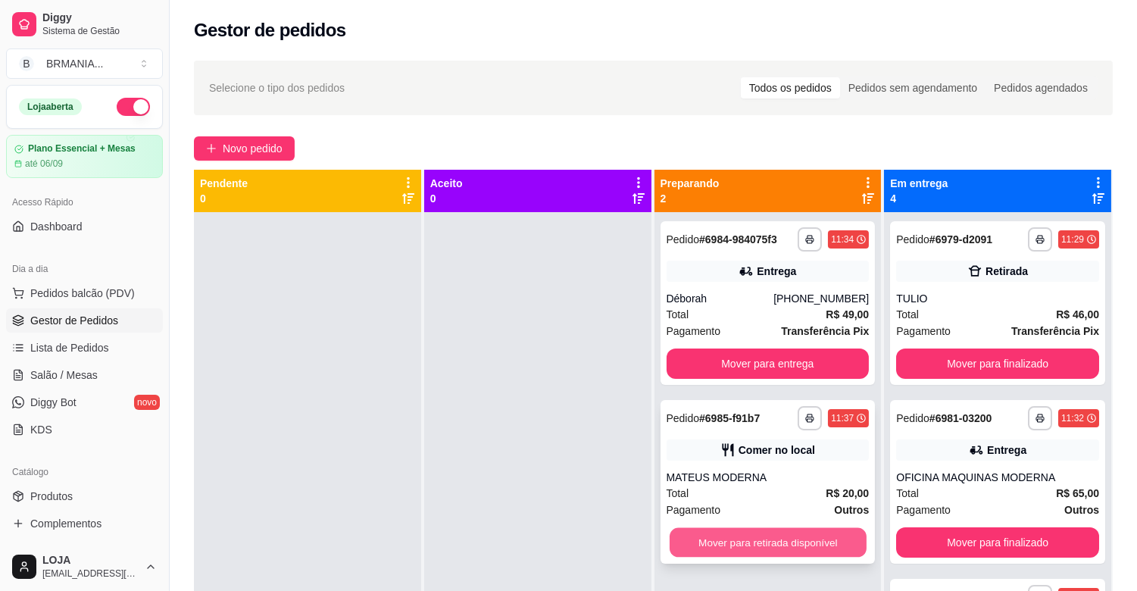
click at [767, 536] on button "Mover para retirada disponível" at bounding box center [768, 543] width 197 height 30
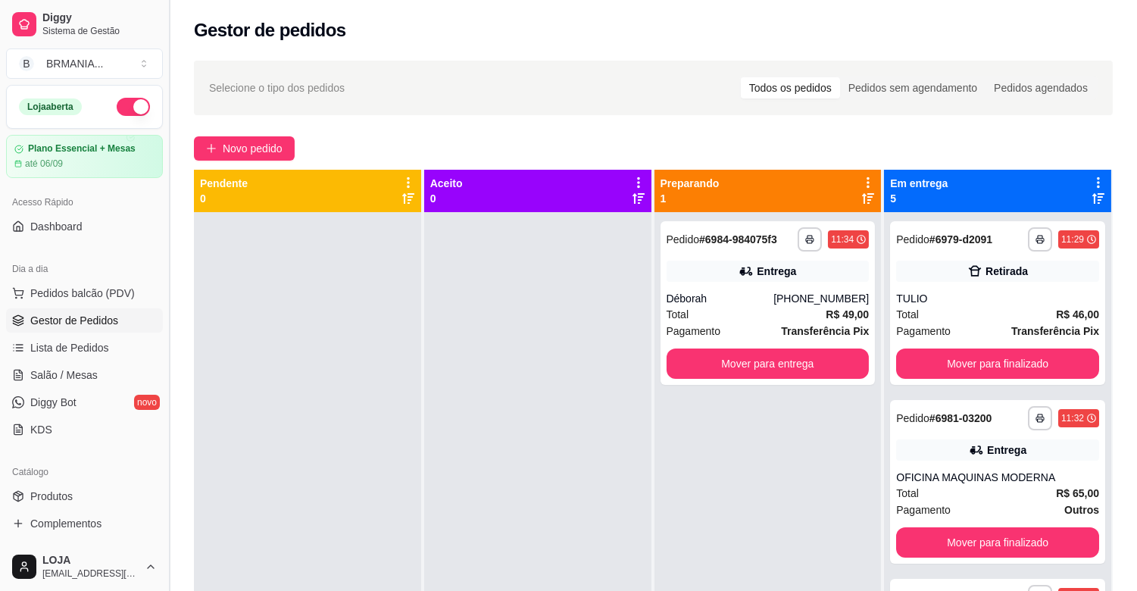
click at [167, 346] on button "Toggle Sidebar" at bounding box center [169, 295] width 12 height 591
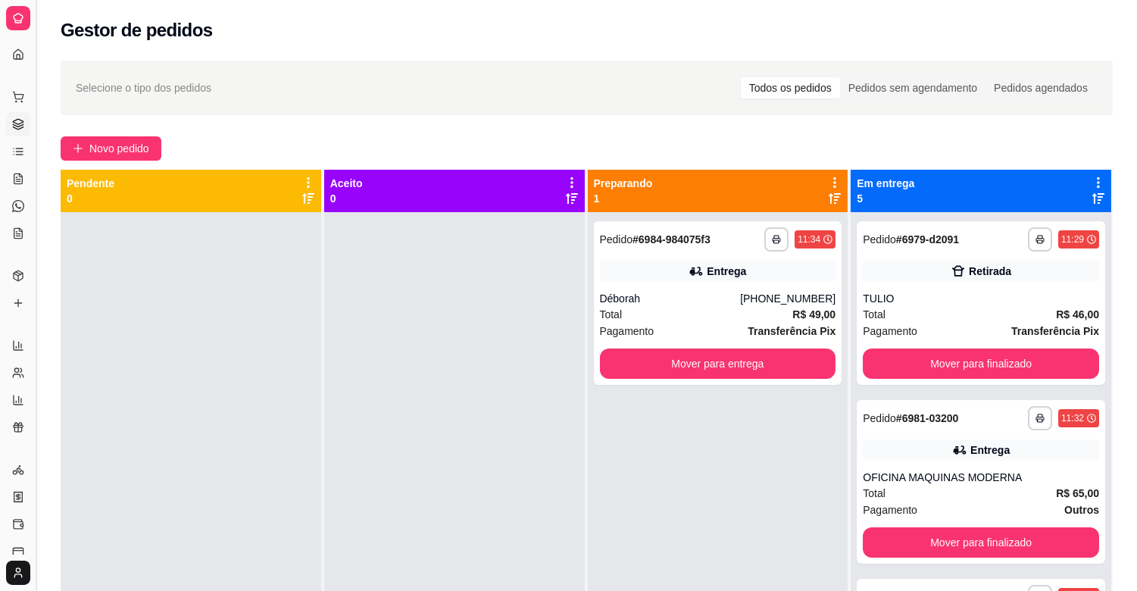
click at [39, 339] on button "Toggle Sidebar" at bounding box center [36, 295] width 12 height 591
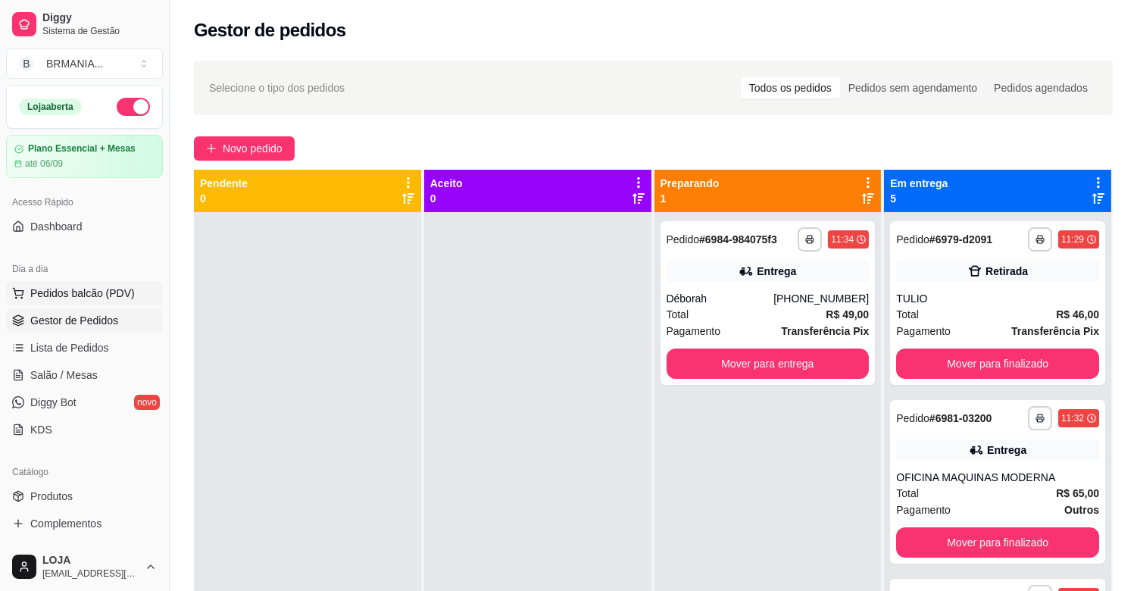
click at [86, 305] on ul "Pedidos balcão (PDV) Gestor de Pedidos Lista de Pedidos Salão / Mesas Diggy Bot…" at bounding box center [84, 361] width 157 height 161
click at [88, 294] on span "Pedidos balcão (PDV)" at bounding box center [82, 293] width 105 height 15
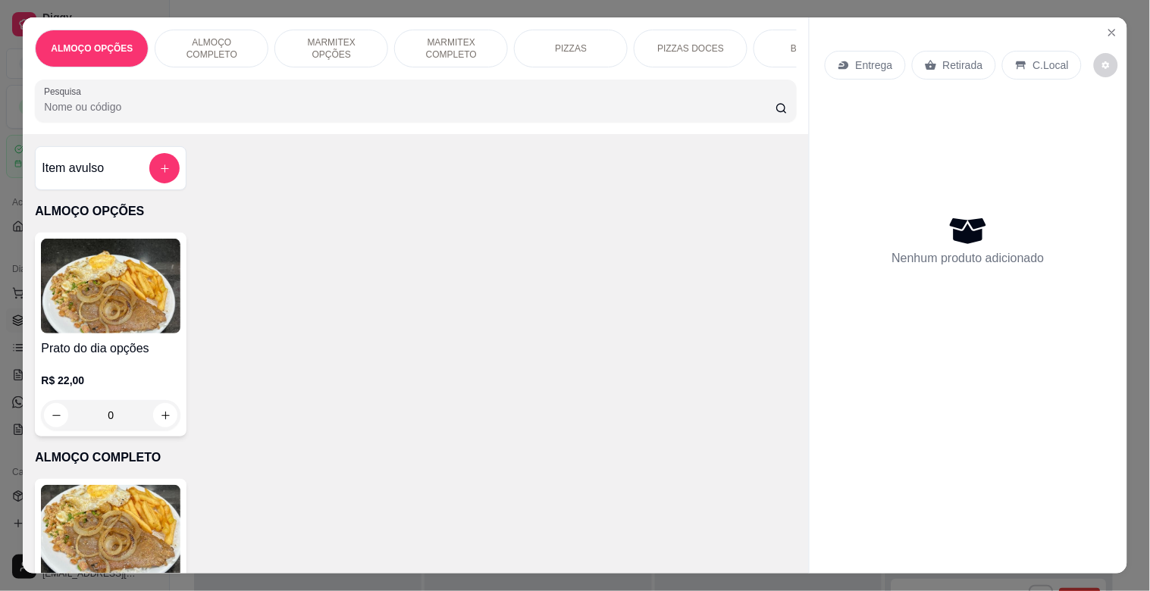
click at [65, 534] on img at bounding box center [110, 532] width 139 height 95
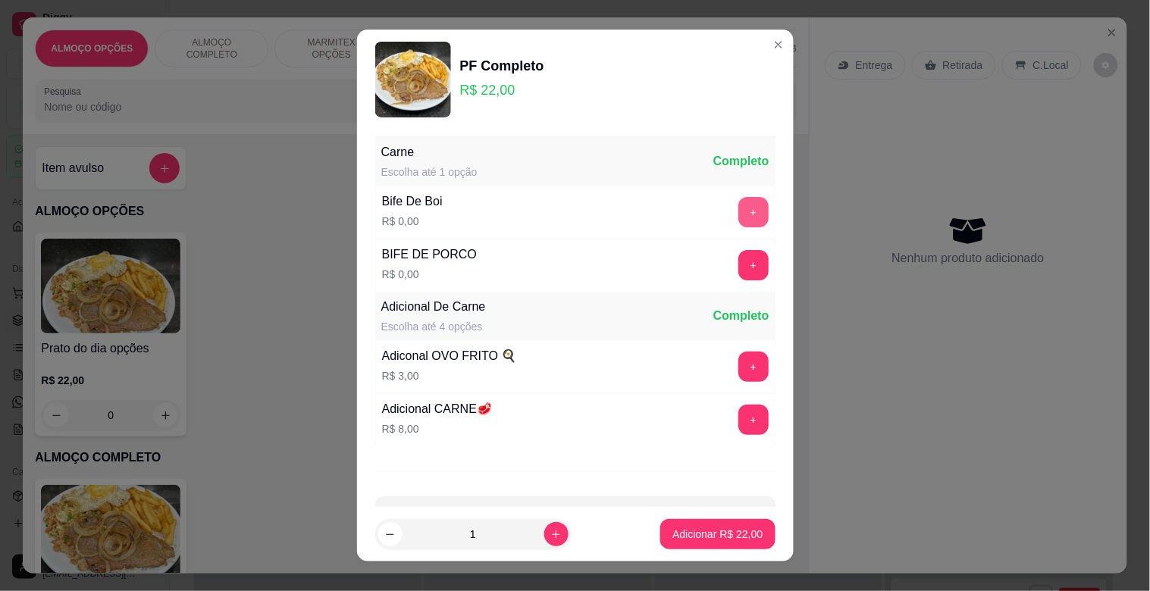
click at [738, 213] on button "+" at bounding box center [753, 212] width 30 height 30
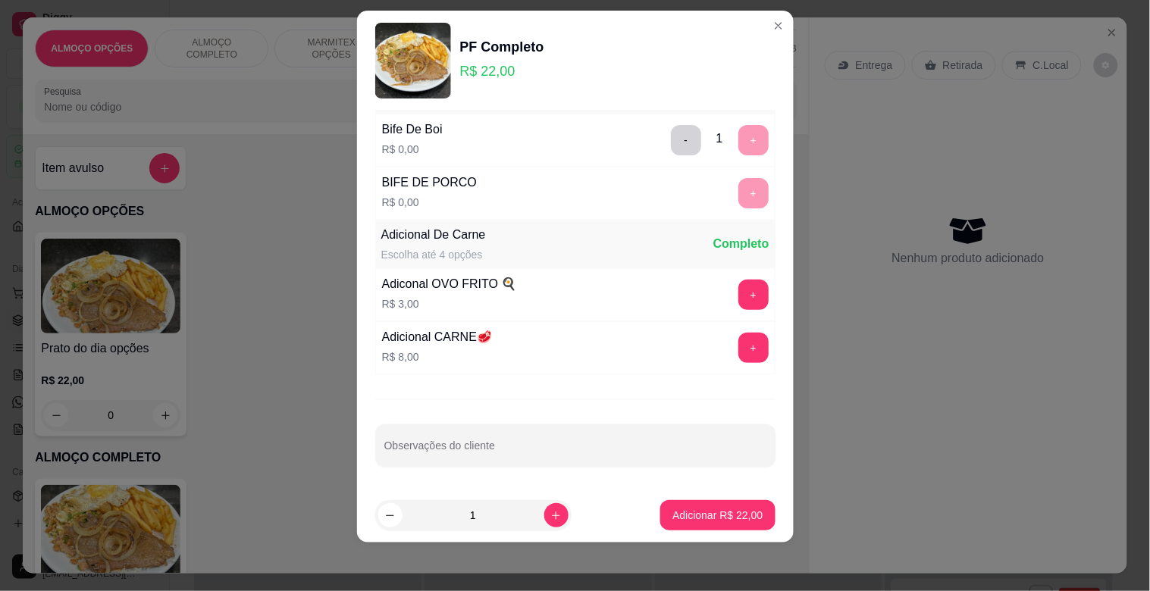
click at [511, 458] on div at bounding box center [575, 445] width 382 height 30
type input "EUDES"
click at [698, 512] on p "Adicionar R$ 22,00" at bounding box center [718, 515] width 88 height 14
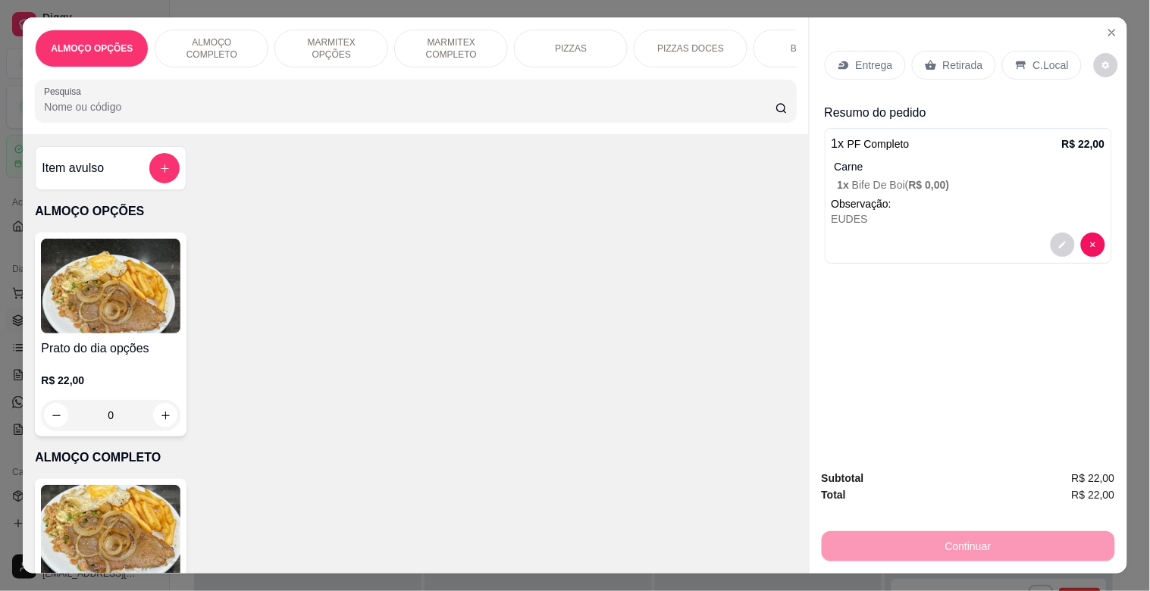
click at [136, 516] on img at bounding box center [110, 532] width 139 height 95
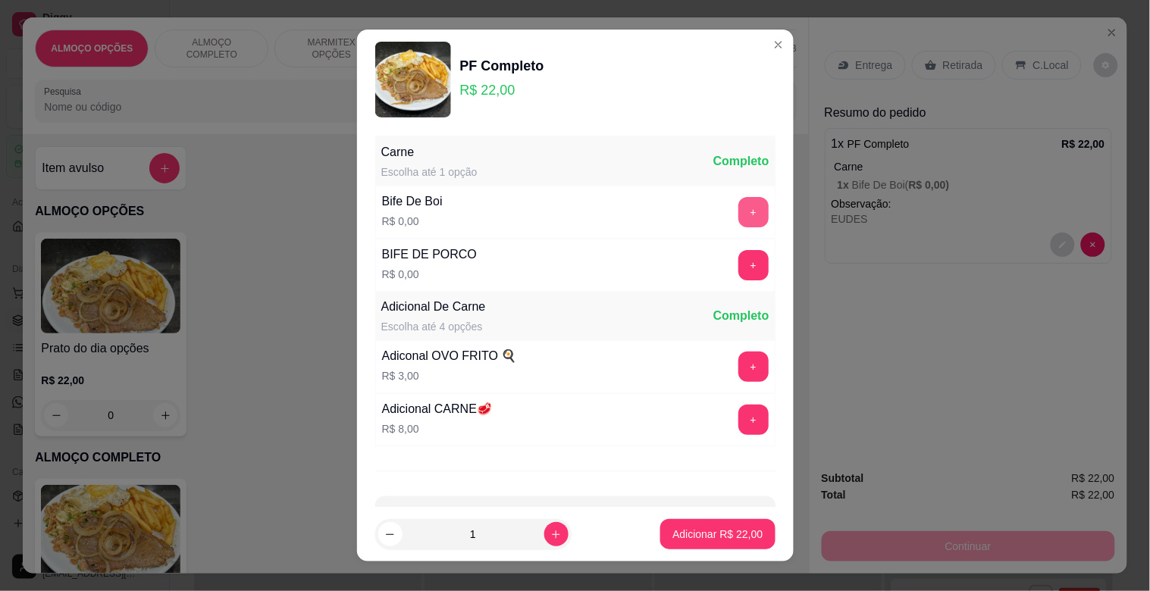
click at [738, 209] on button "+" at bounding box center [753, 212] width 30 height 30
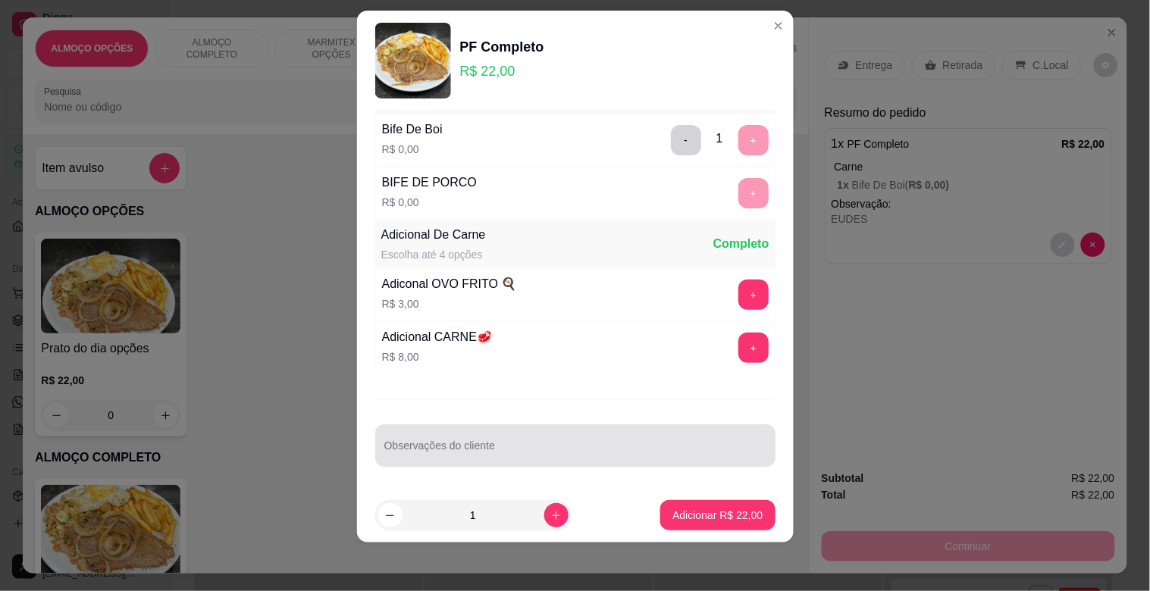
click at [440, 432] on div at bounding box center [575, 445] width 382 height 30
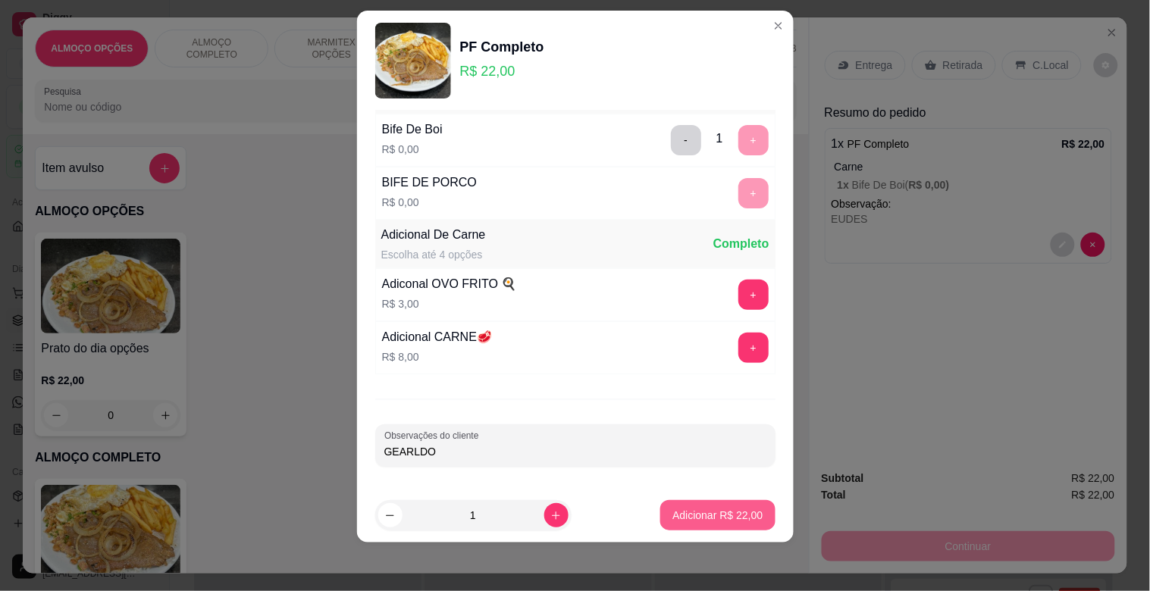
type input "GEARLDO"
click at [697, 514] on p "Adicionar R$ 22,00" at bounding box center [718, 515] width 88 height 14
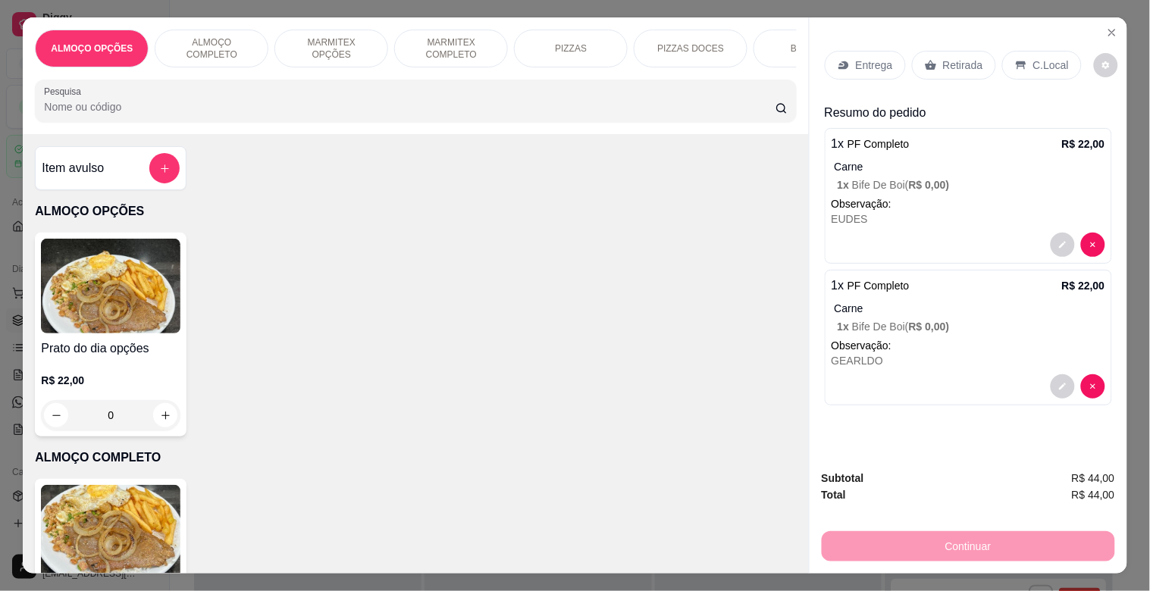
click at [152, 541] on img at bounding box center [110, 532] width 139 height 95
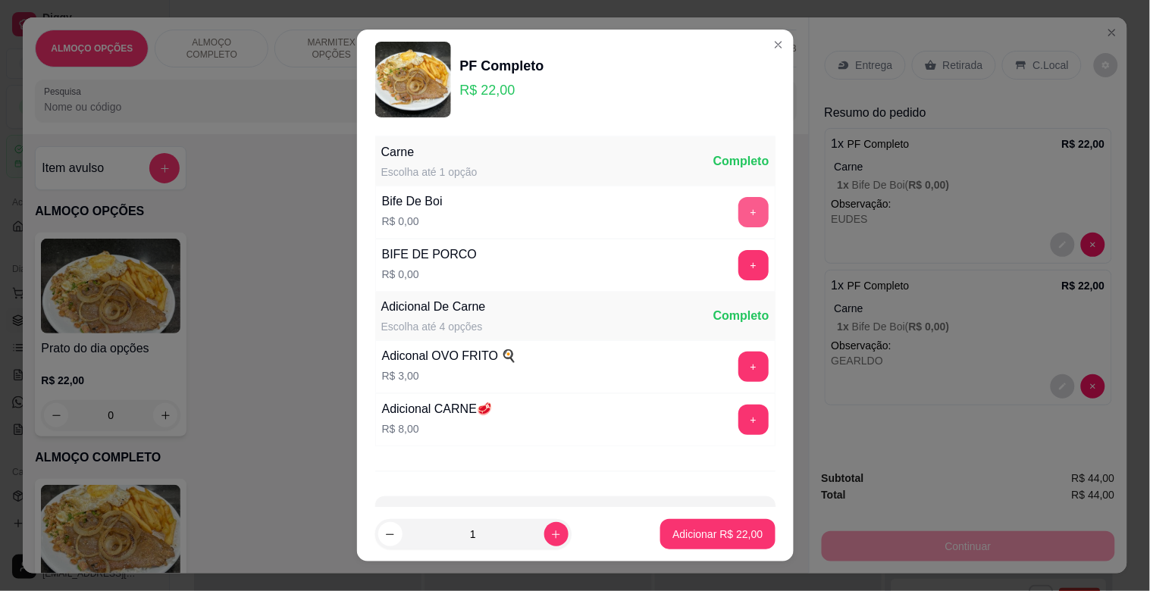
click at [738, 216] on button "+" at bounding box center [753, 212] width 30 height 30
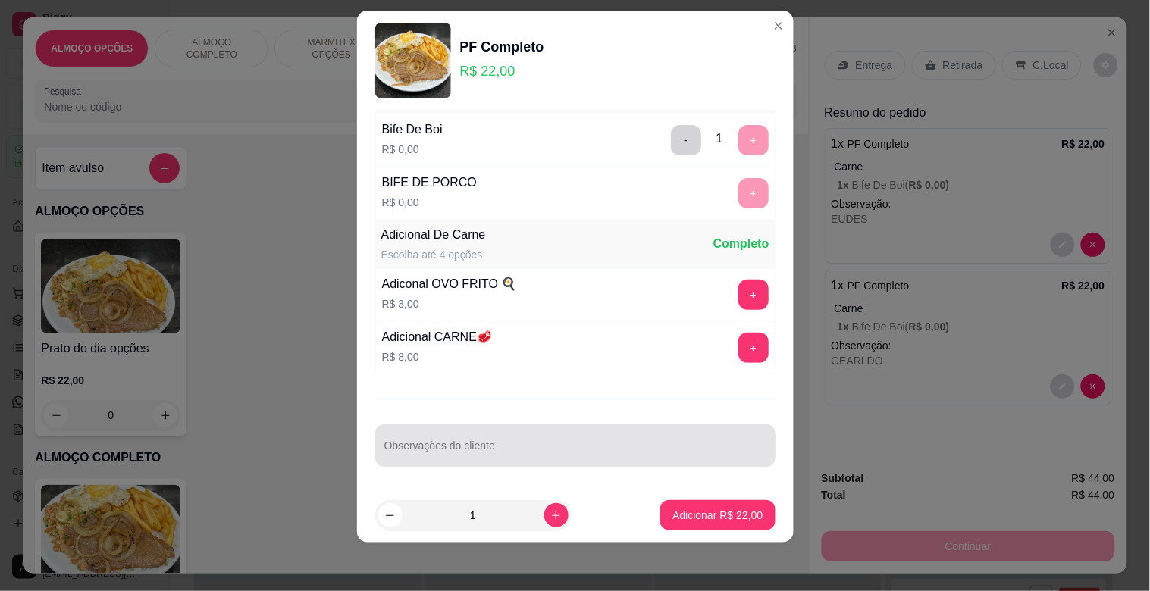
click at [524, 441] on div at bounding box center [575, 445] width 382 height 30
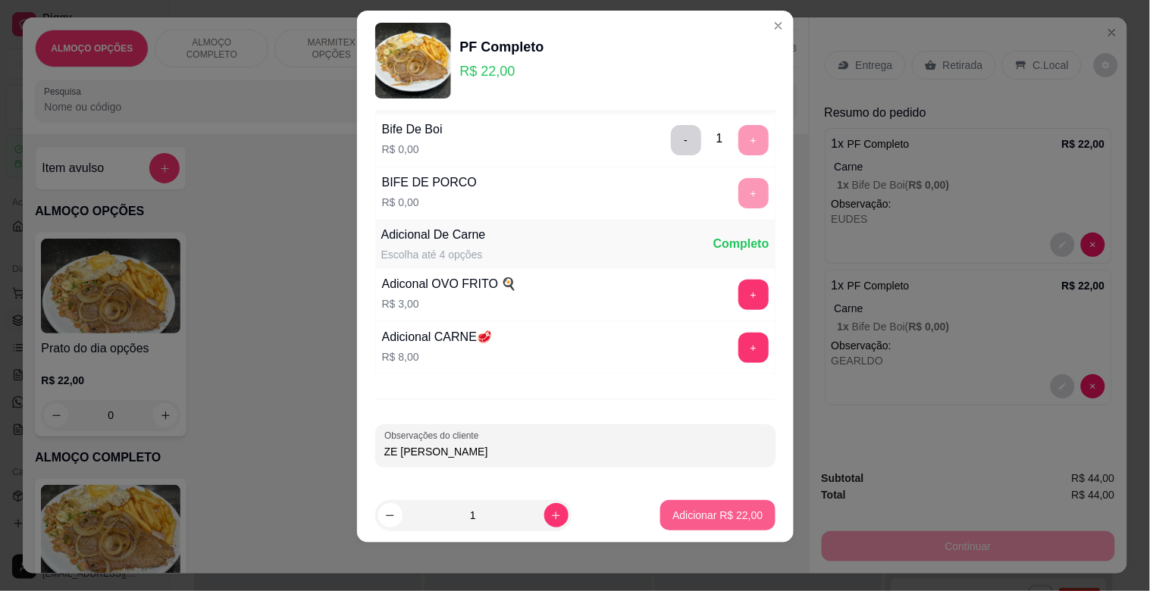
type input "ZE [PERSON_NAME]"
click at [713, 516] on p "Adicionar R$ 22,00" at bounding box center [717, 515] width 90 height 15
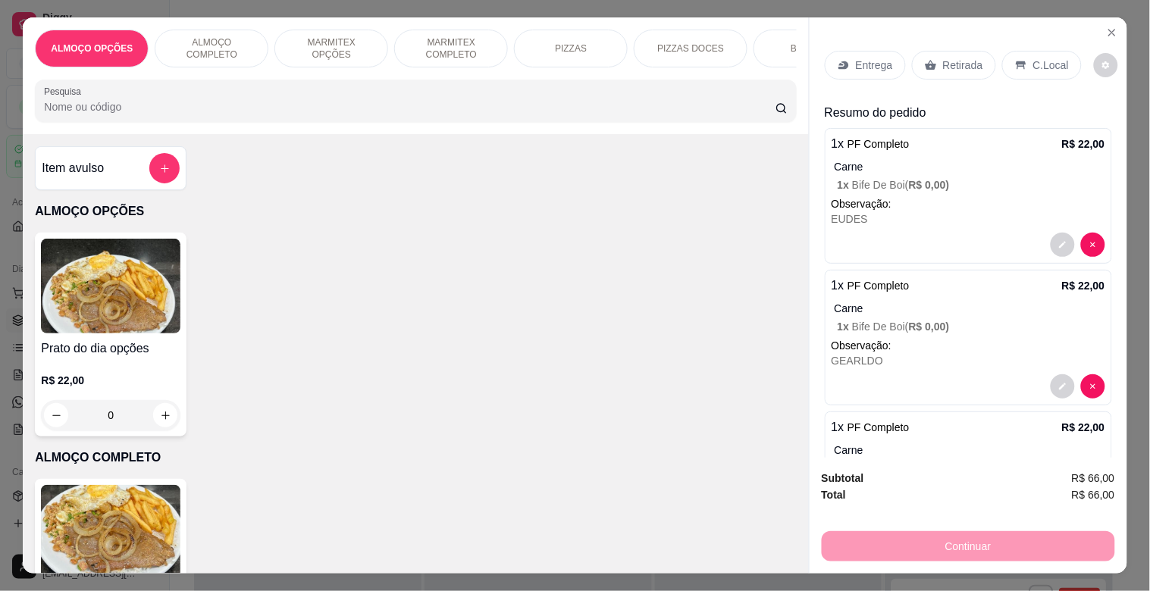
click at [180, 533] on div "PF Completo R$ 22,00 0" at bounding box center [111, 581] width 152 height 204
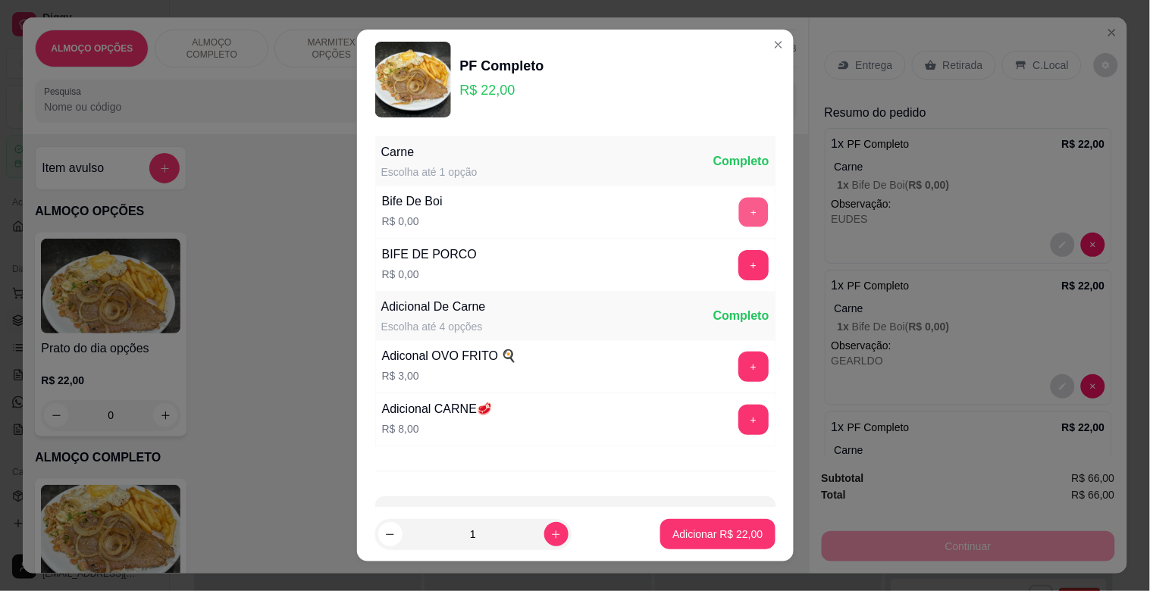
click at [738, 212] on button "+" at bounding box center [753, 213] width 30 height 30
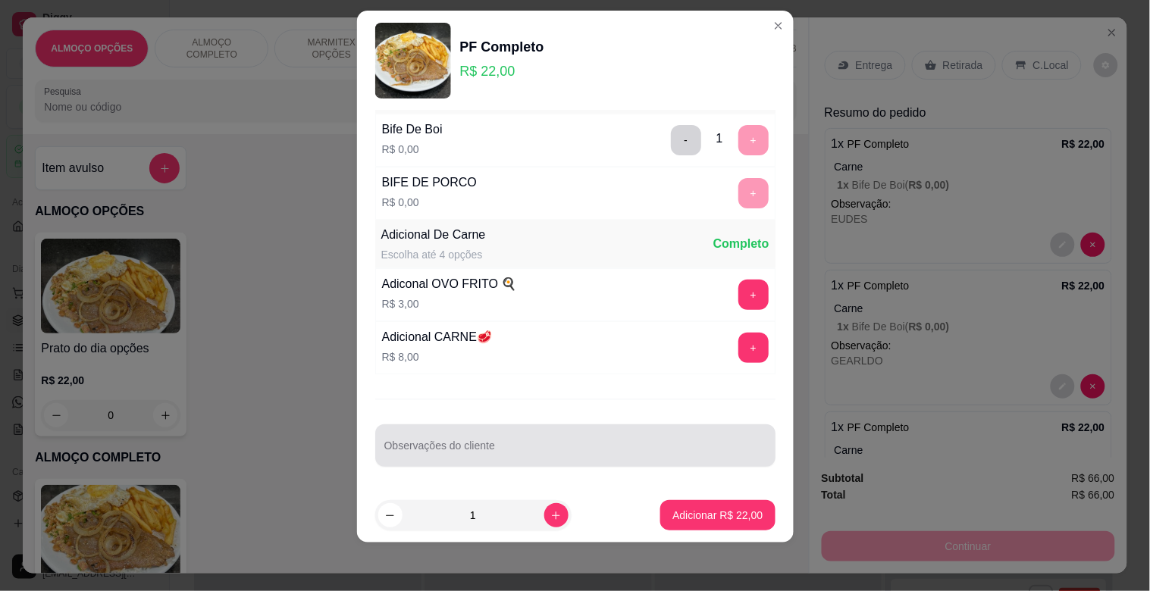
click at [483, 436] on div at bounding box center [575, 445] width 382 height 30
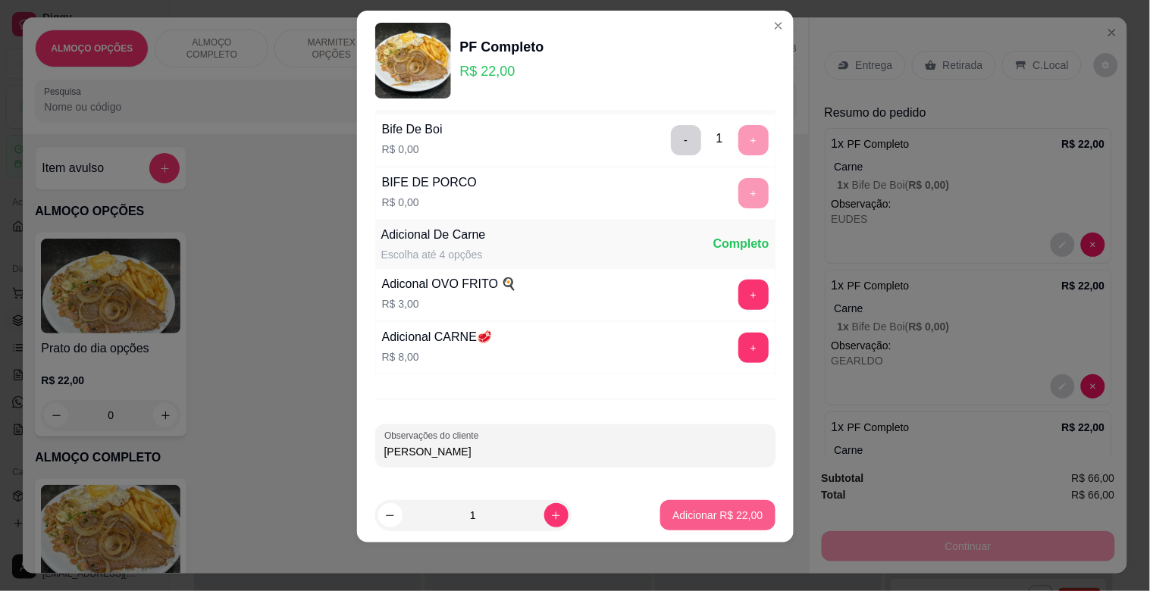
type input "[PERSON_NAME]"
click at [698, 505] on button "Adicionar R$ 22,00" at bounding box center [717, 515] width 114 height 30
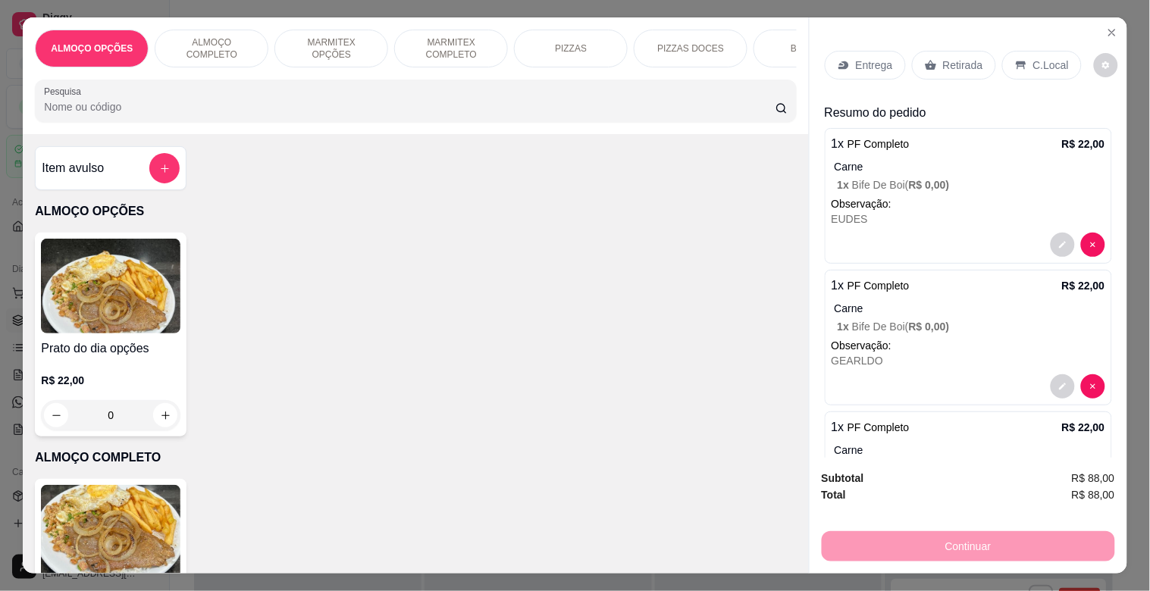
click at [866, 59] on p "Entrega" at bounding box center [874, 65] width 37 height 15
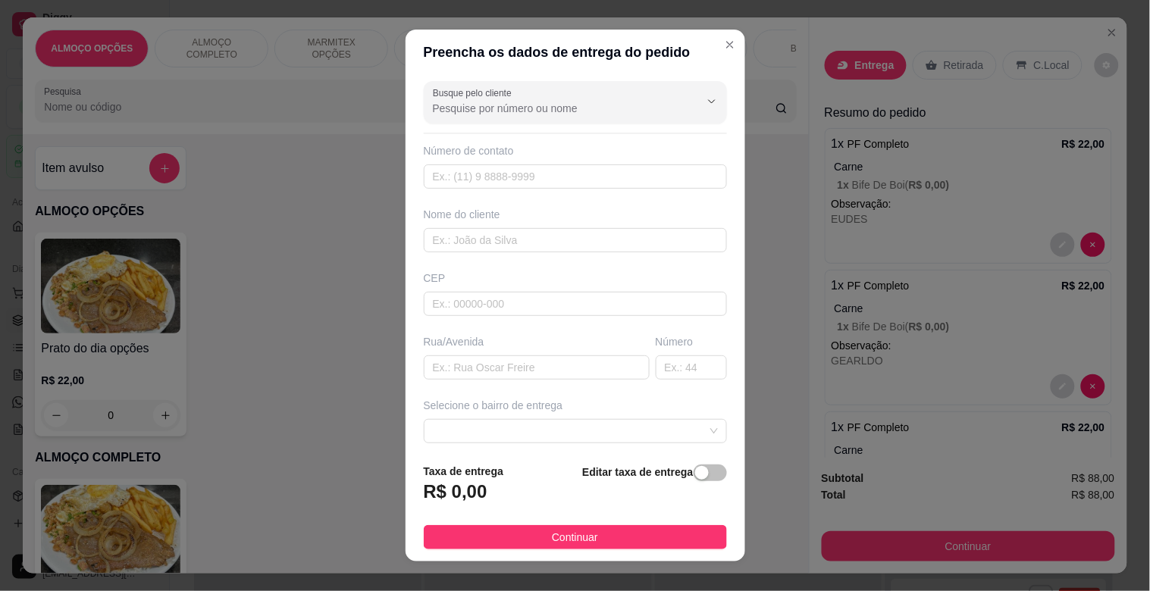
click at [461, 254] on div "Busque pelo cliente Número de contato Nome do cliente CEP Rua/[GEOGRAPHIC_DATA]…" at bounding box center [575, 263] width 340 height 376
click at [465, 244] on input "text" at bounding box center [575, 240] width 303 height 24
type input "T"
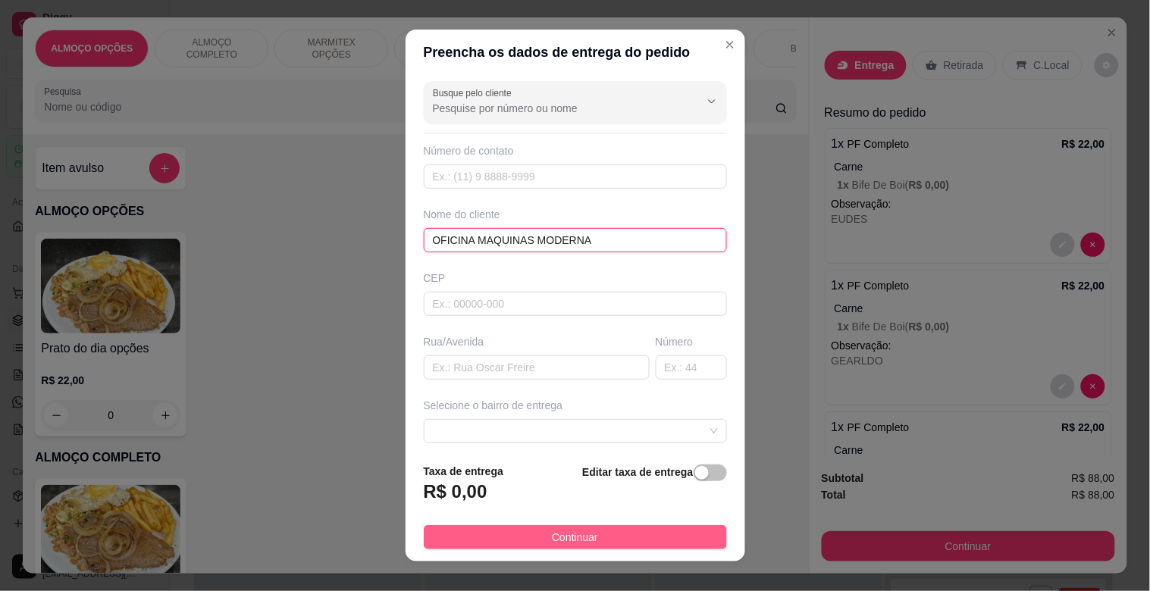
type input "OFICINA MAQUINAS MODERNA"
click at [580, 533] on span "Continuar" at bounding box center [575, 537] width 46 height 17
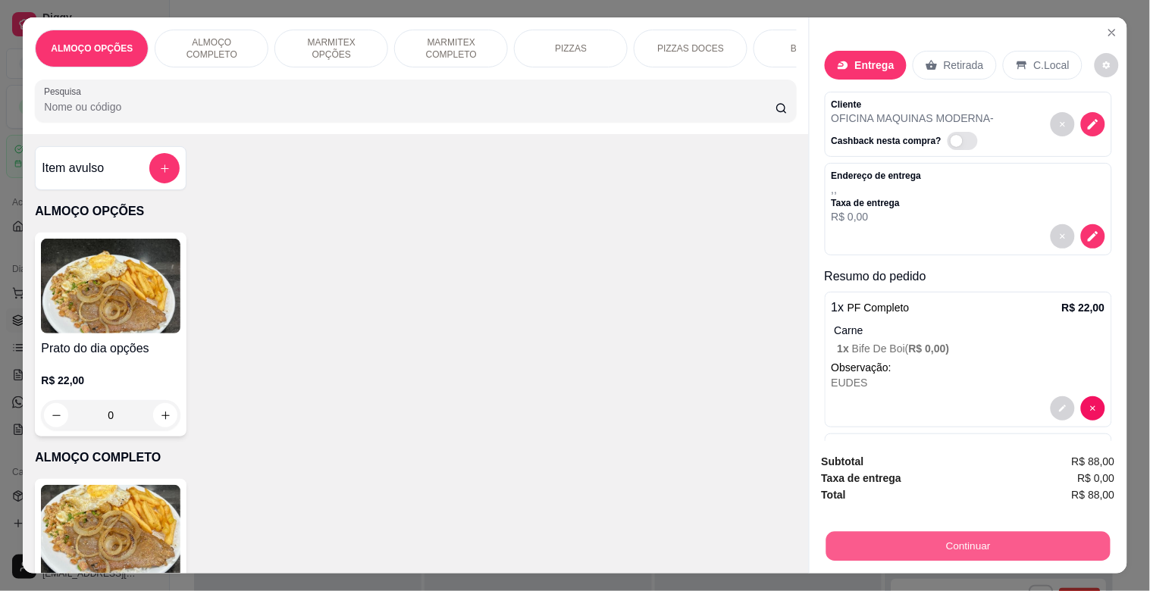
click at [910, 543] on button "Continuar" at bounding box center [967, 546] width 284 height 30
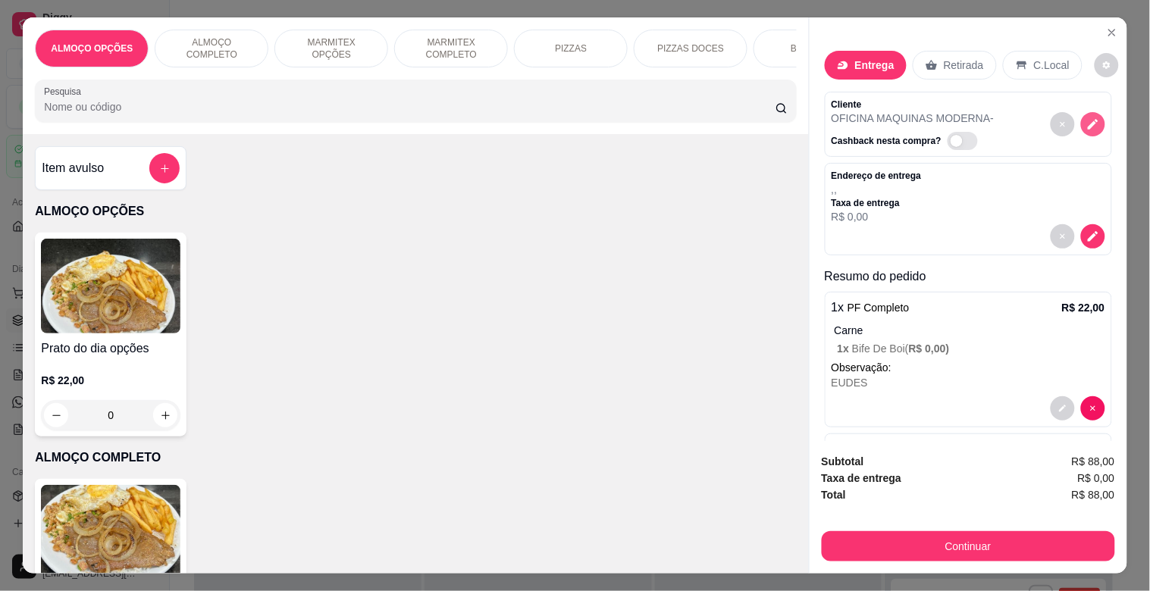
click at [1086, 119] on icon "decrease-product-quantity" at bounding box center [1093, 124] width 14 height 14
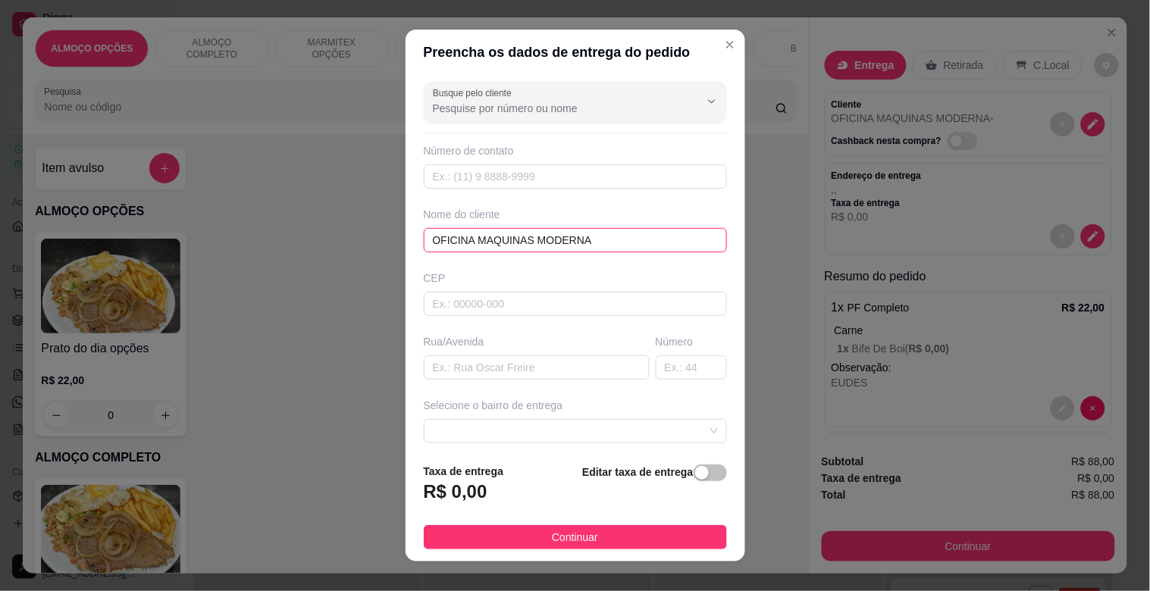
click at [424, 239] on input "OFICINA MAQUINAS MODERNA" at bounding box center [575, 240] width 303 height 24
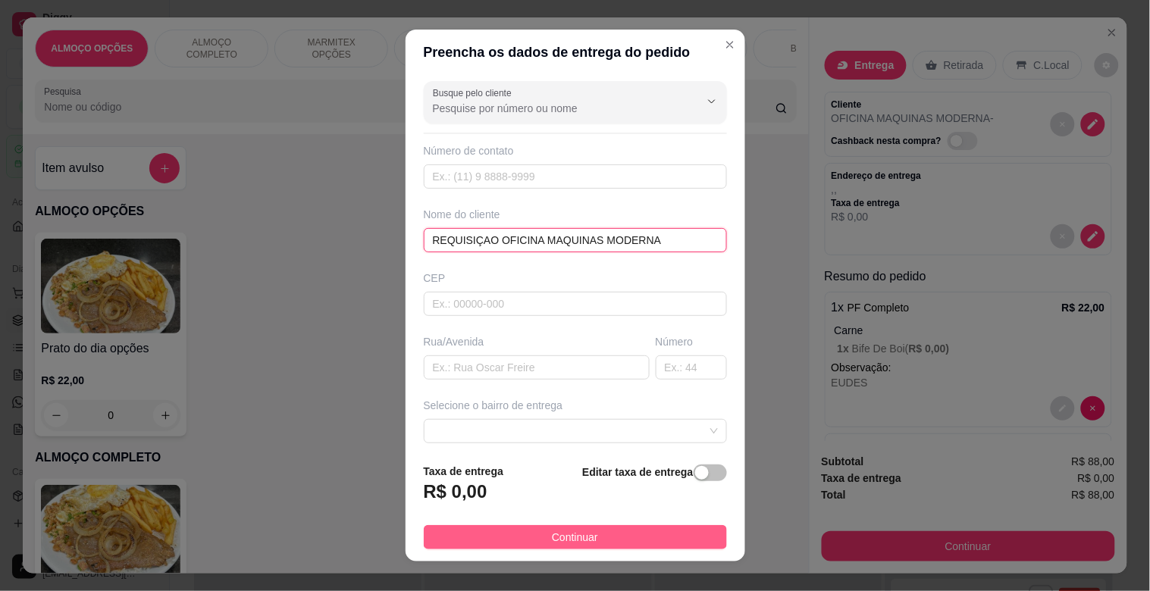
type input "REQUISIÇAO OFICINA MAQUINAS MODERNA"
click at [588, 536] on button "Continuar" at bounding box center [575, 537] width 303 height 24
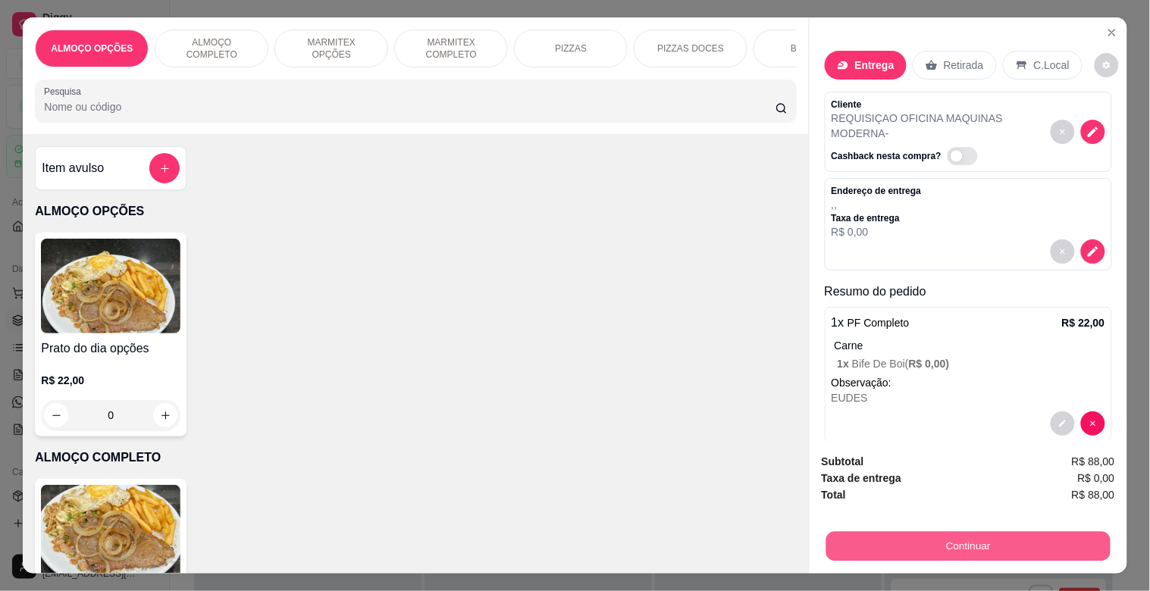
click at [932, 543] on button "Continuar" at bounding box center [967, 546] width 284 height 30
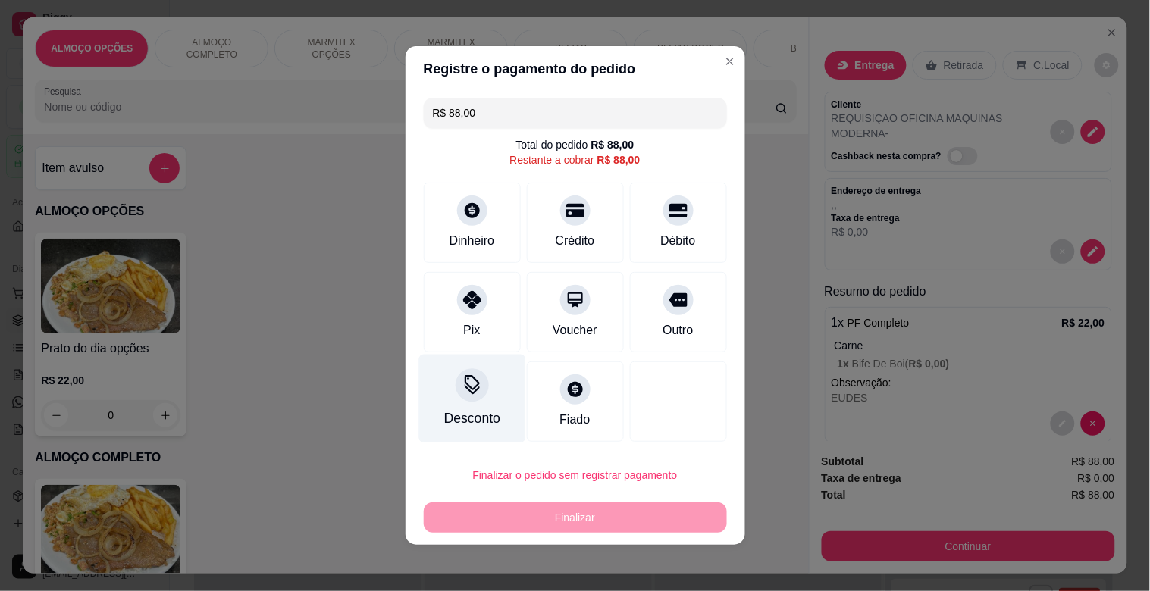
click at [450, 411] on div "Desconto" at bounding box center [471, 418] width 56 height 20
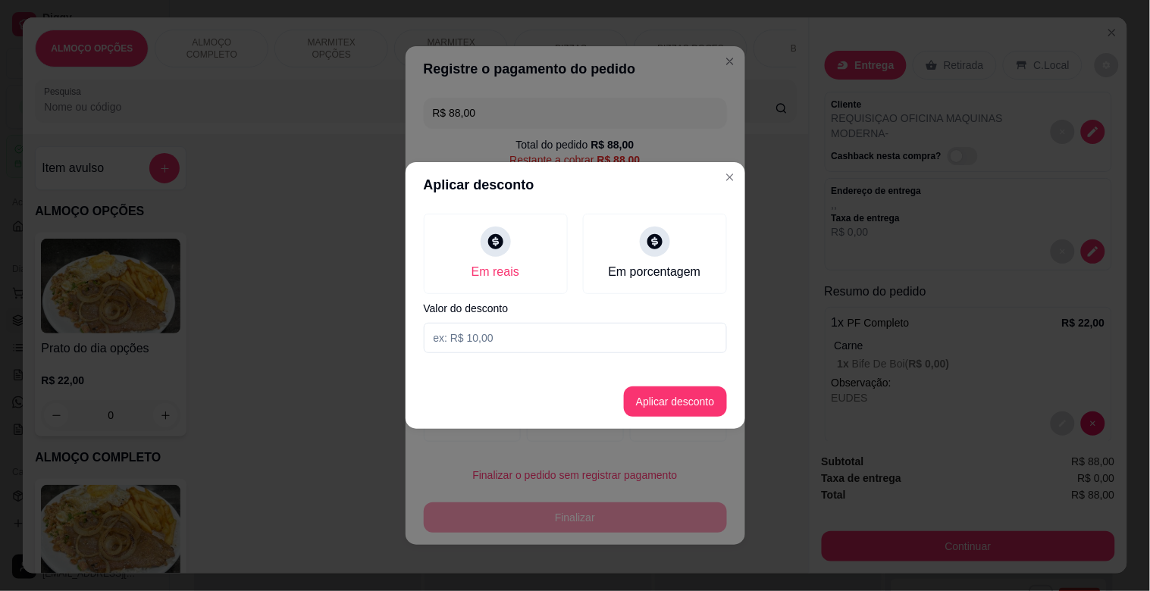
click at [508, 329] on input at bounding box center [575, 338] width 303 height 30
type input "8,00"
click at [677, 405] on button "Aplicar desconto" at bounding box center [675, 401] width 103 height 30
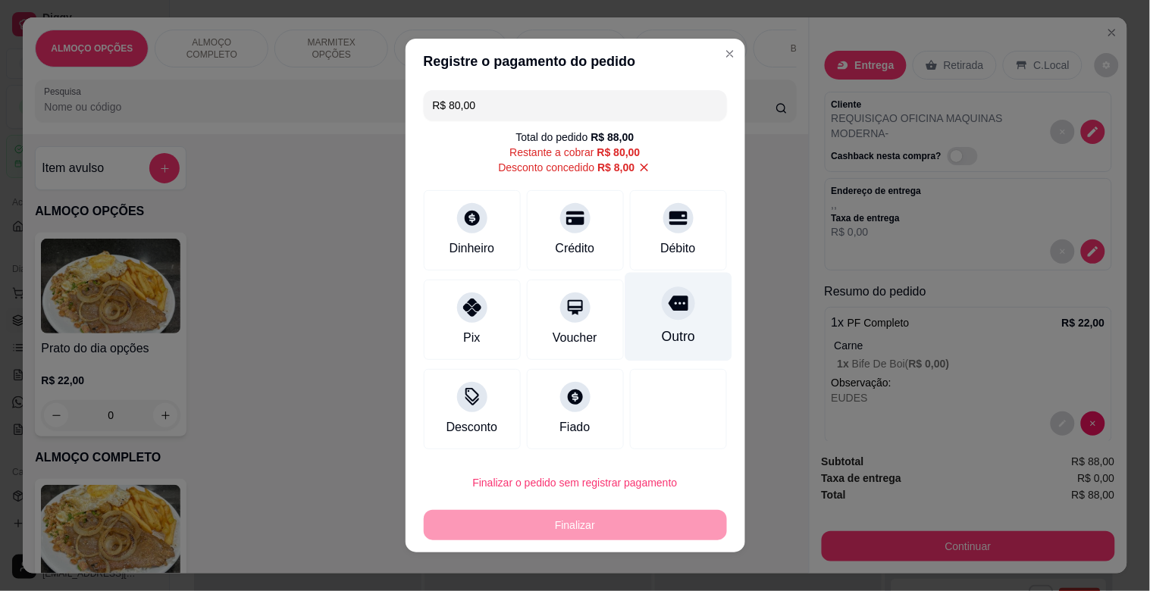
click at [659, 324] on div "Outro" at bounding box center [677, 317] width 107 height 89
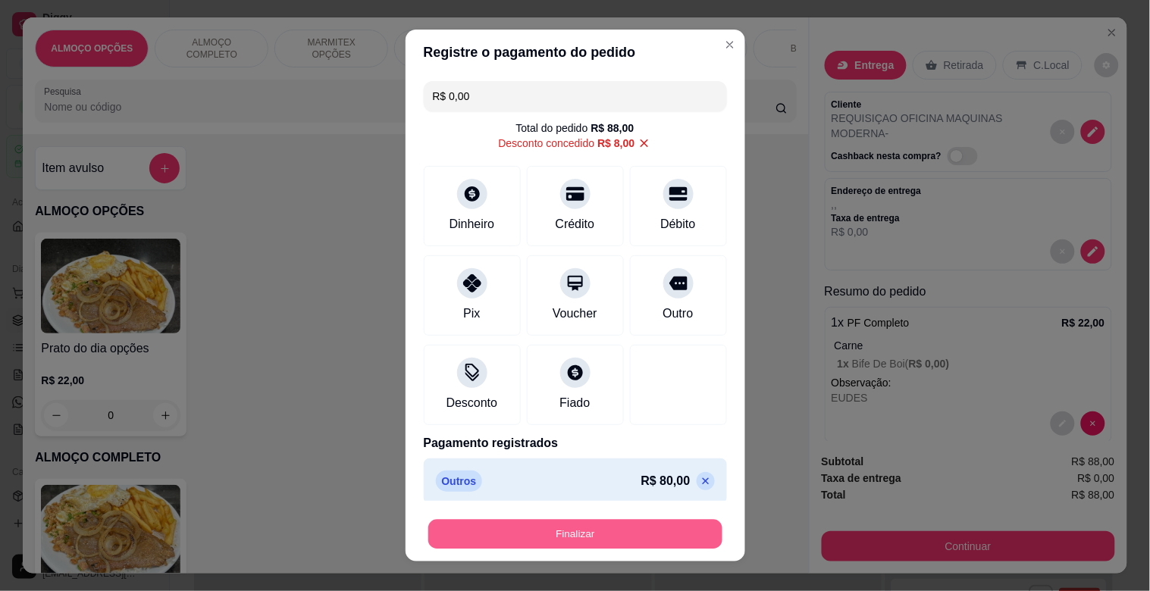
click at [571, 529] on button "Finalizar" at bounding box center [575, 535] width 294 height 30
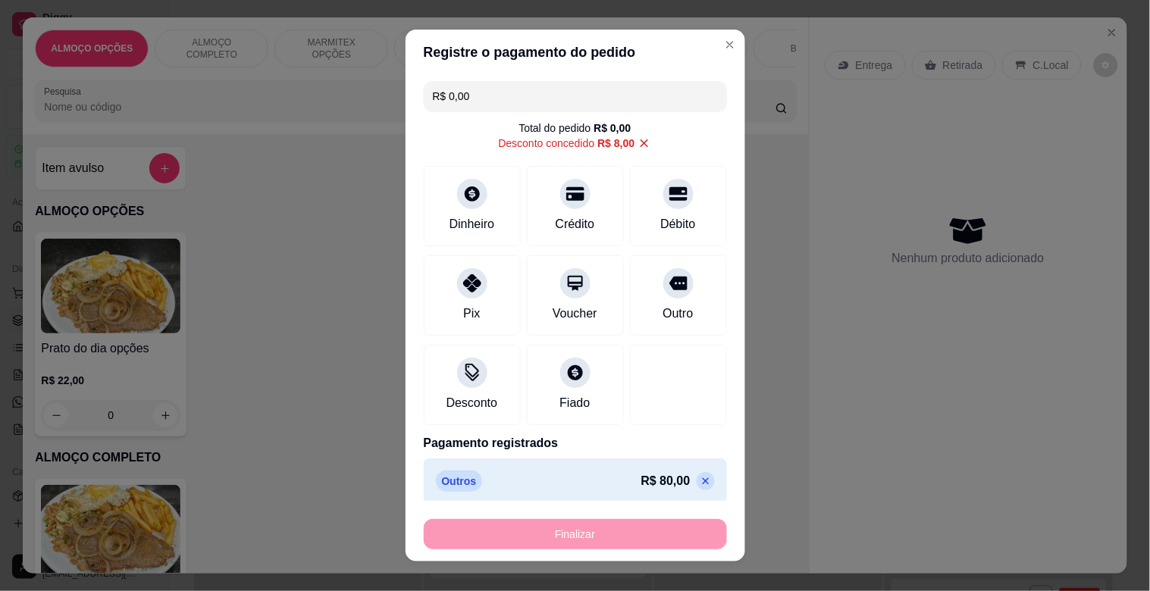
type input "-R$ 88,00"
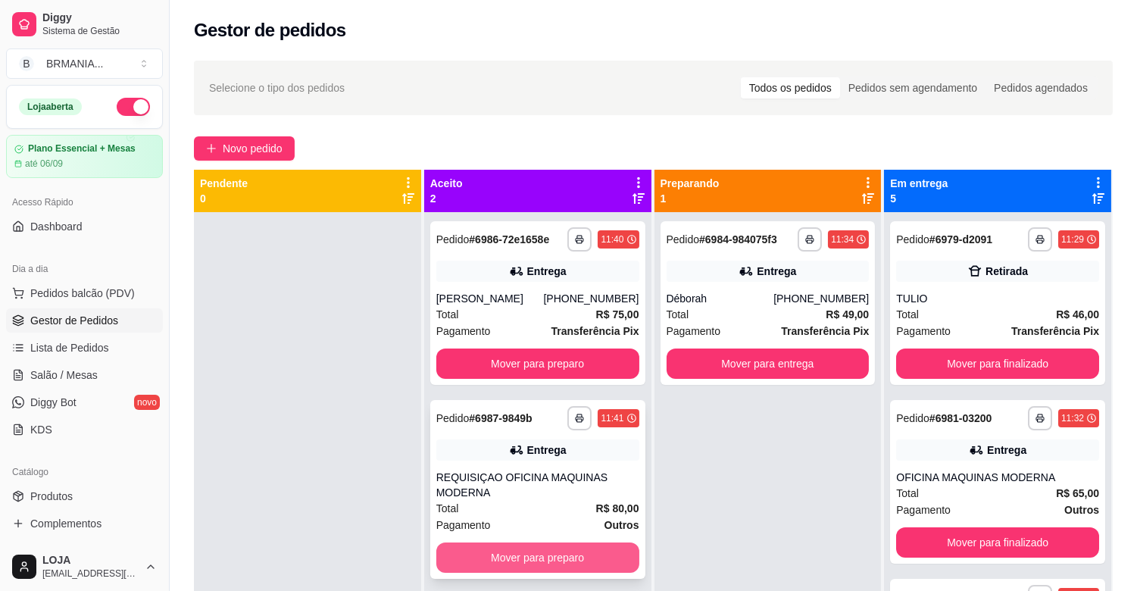
click at [536, 554] on button "Mover para preparo" at bounding box center [538, 558] width 203 height 30
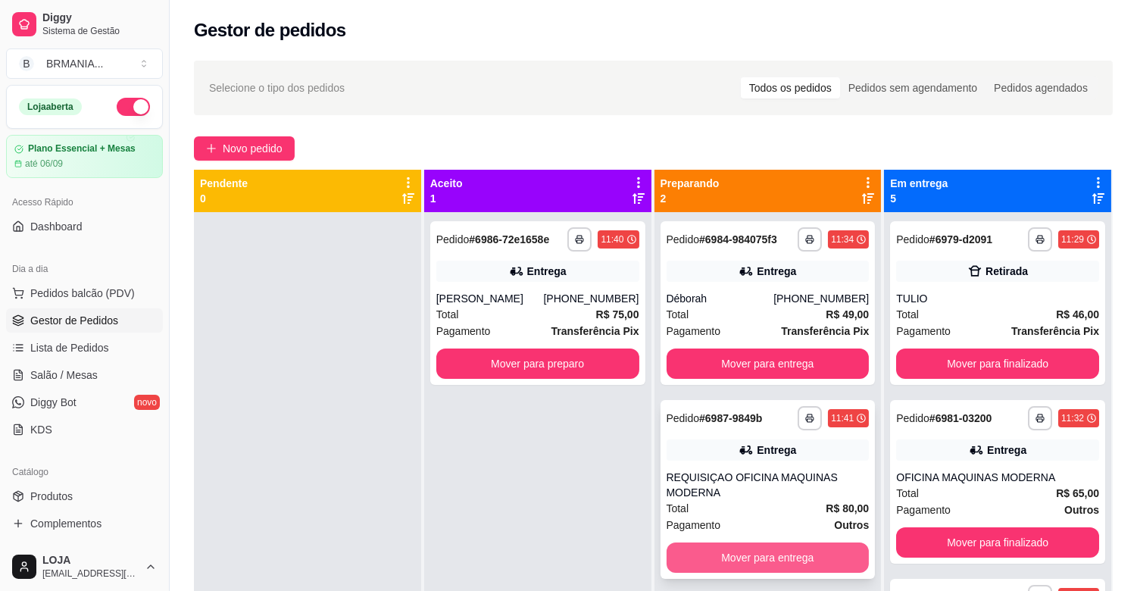
click at [769, 551] on button "Mover para entrega" at bounding box center [768, 558] width 203 height 30
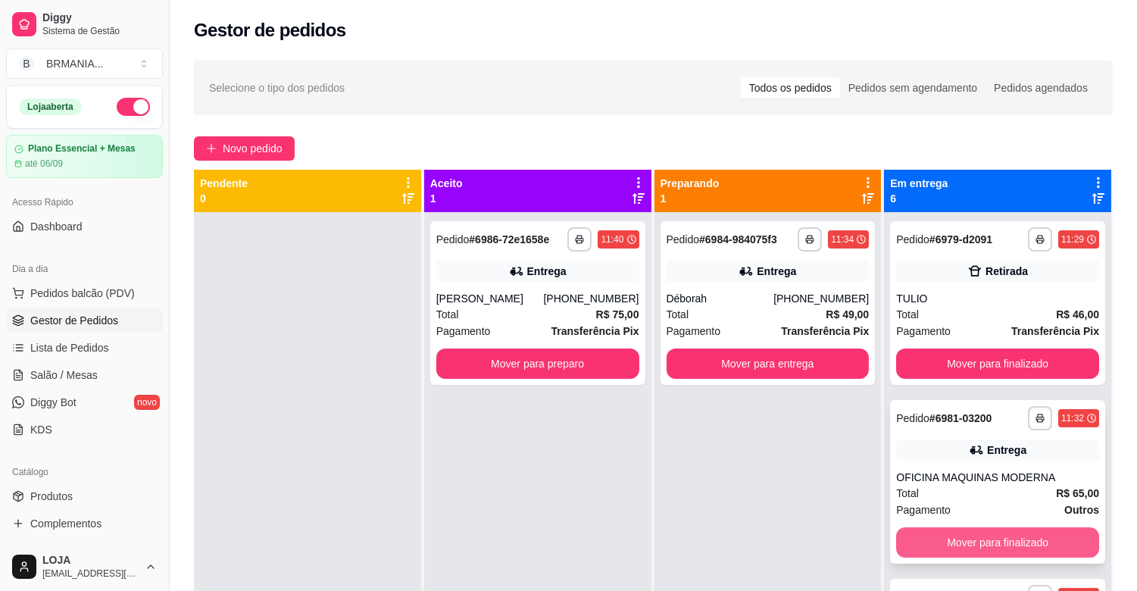
click at [928, 543] on button "Mover para finalizado" at bounding box center [997, 542] width 203 height 30
click at [963, 541] on button "Mover para finalizado" at bounding box center [997, 542] width 203 height 30
click at [987, 539] on button "Mover para finalizado" at bounding box center [997, 542] width 203 height 30
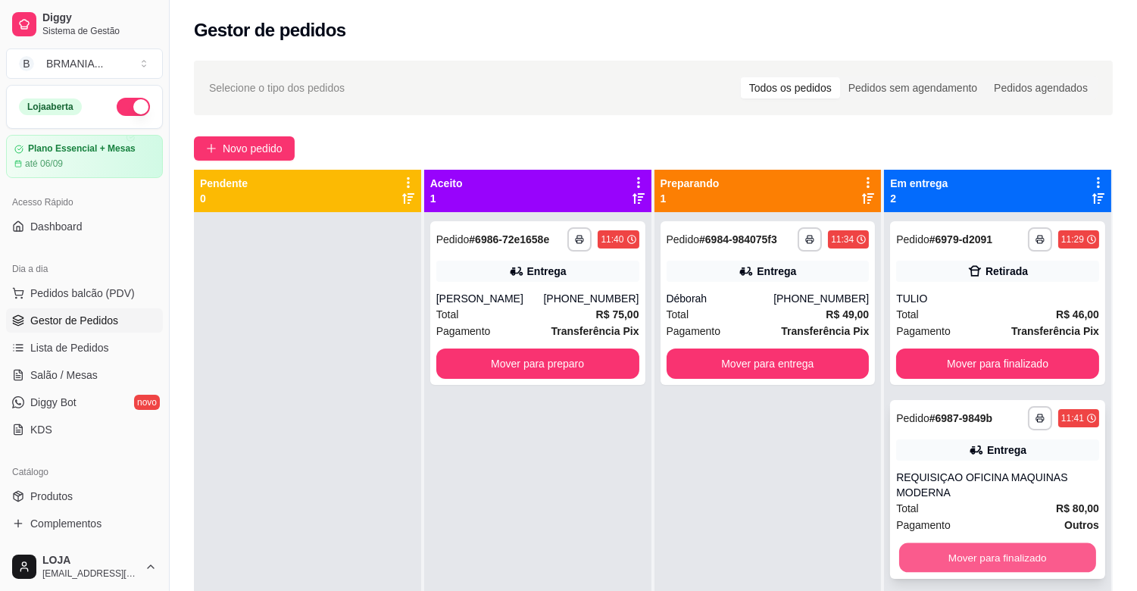
click at [956, 551] on button "Mover para finalizado" at bounding box center [998, 558] width 197 height 30
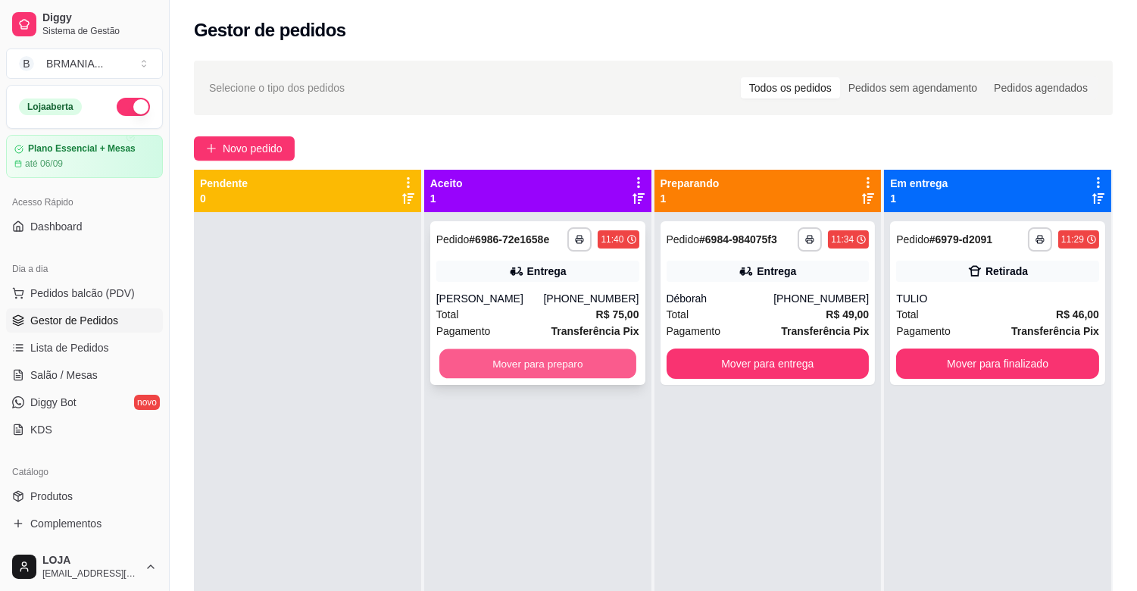
click at [515, 365] on button "Mover para preparo" at bounding box center [538, 364] width 197 height 30
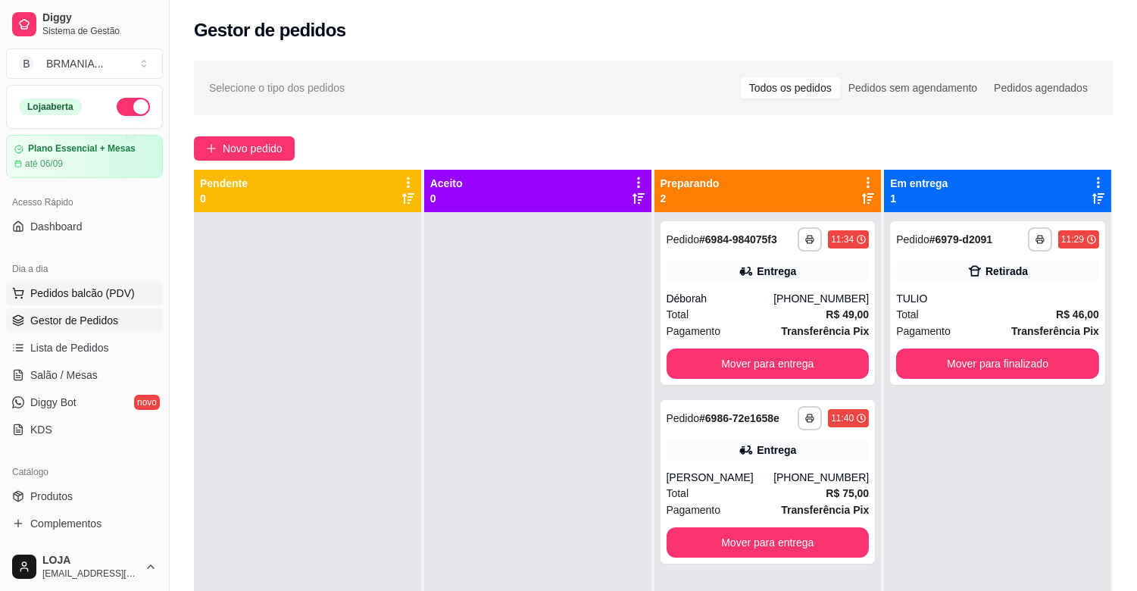
click at [87, 292] on span "Pedidos balcão (PDV)" at bounding box center [82, 293] width 105 height 15
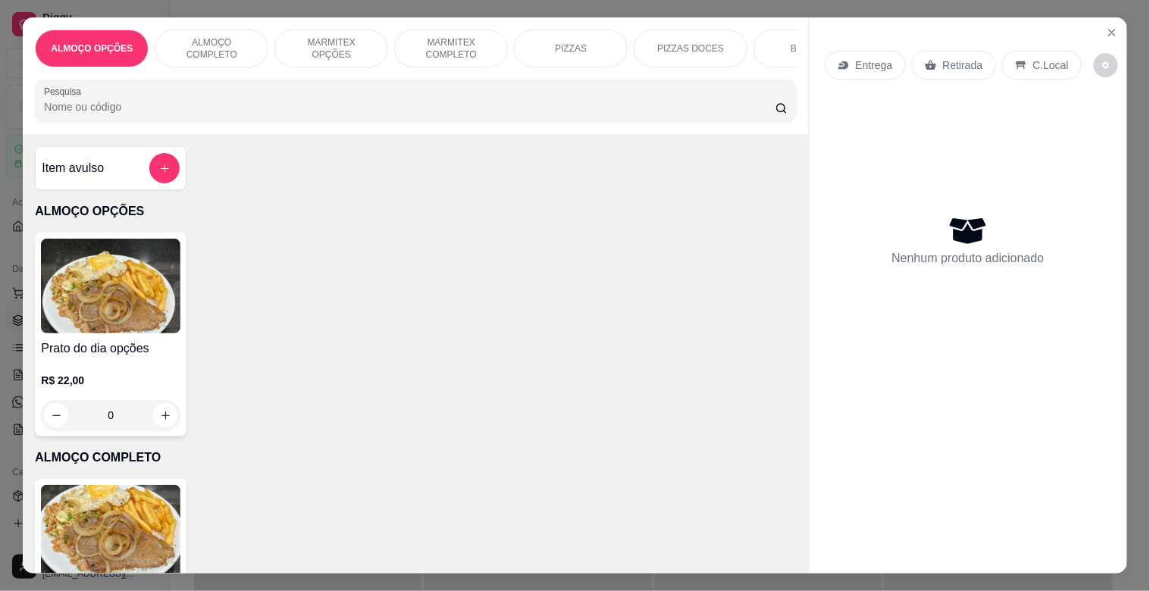
drag, startPoint x: 435, startPoint y: 49, endPoint x: 322, endPoint y: 109, distance: 128.2
click at [437, 47] on p "MARMITEX COMPLETO" at bounding box center [451, 48] width 88 height 24
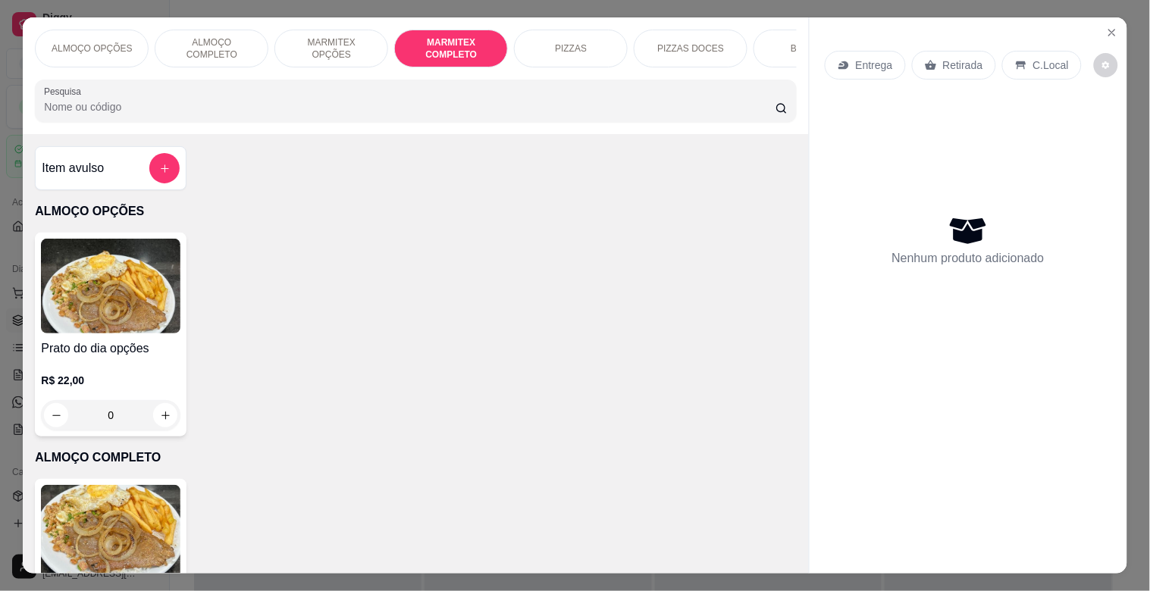
scroll to position [36, 0]
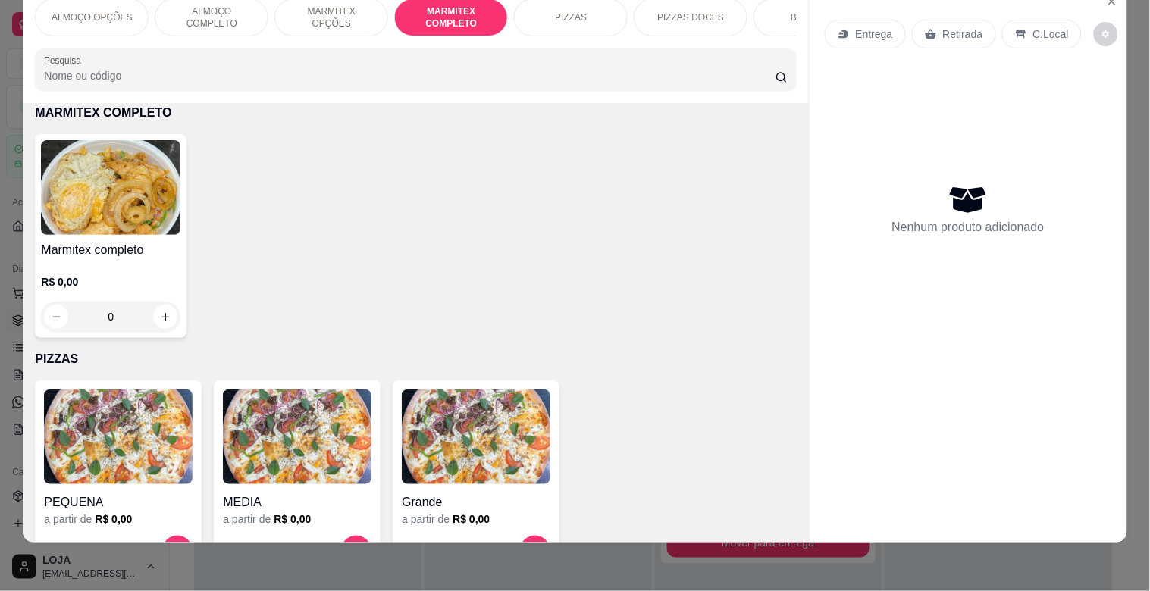
click at [155, 172] on img at bounding box center [110, 187] width 139 height 95
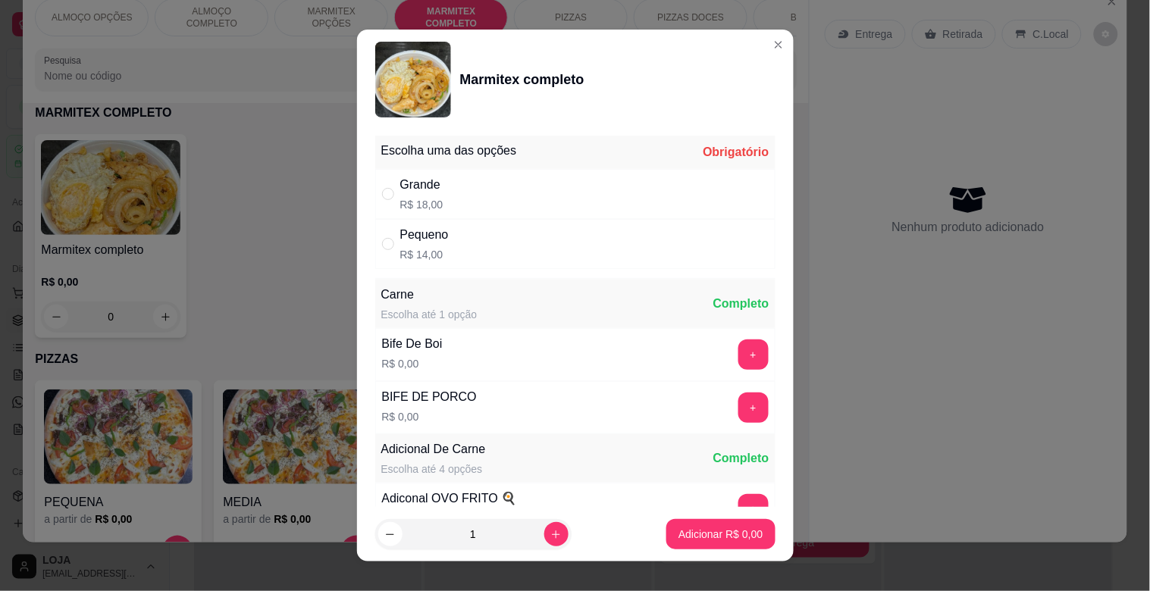
click at [449, 192] on div "Grande R$ 18,00" at bounding box center [575, 194] width 400 height 50
radio input "true"
click at [738, 353] on button "+" at bounding box center [753, 355] width 30 height 30
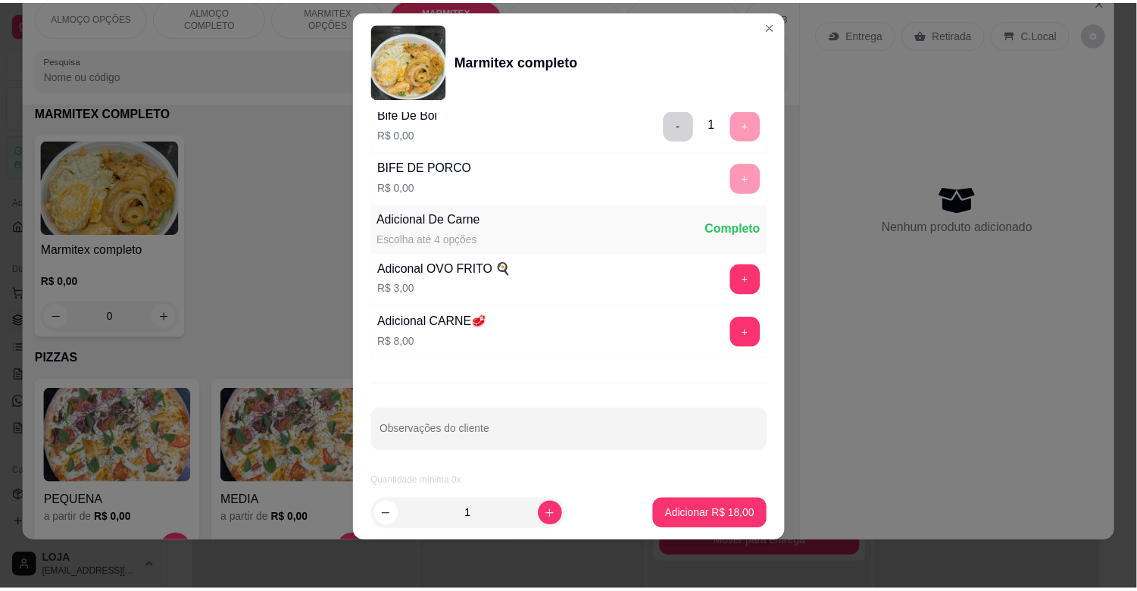
scroll to position [212, 0]
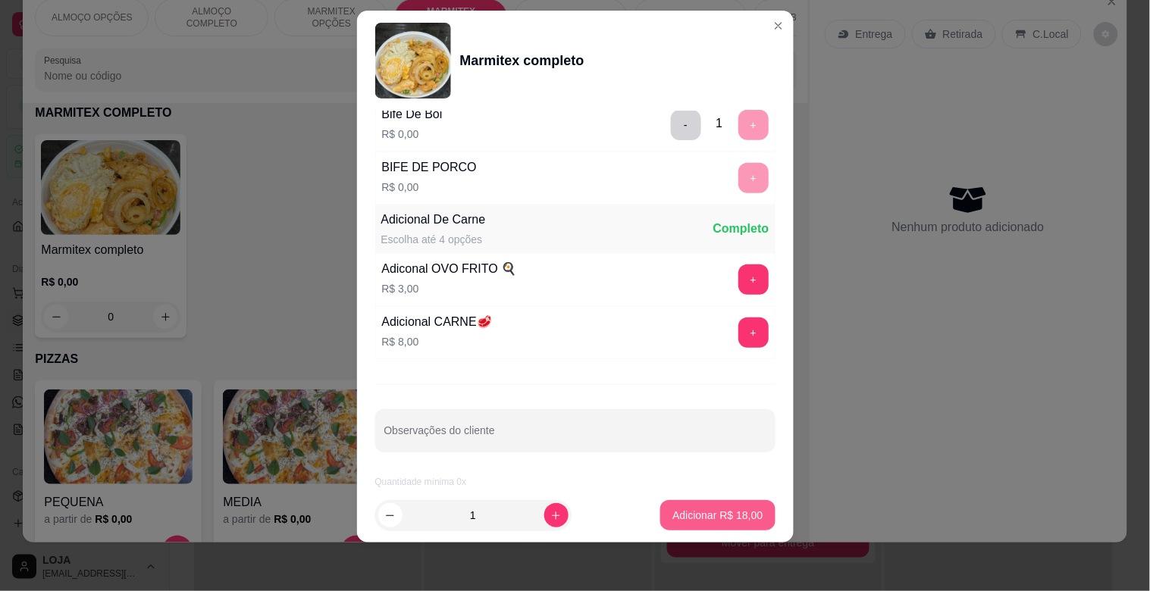
click at [732, 525] on button "Adicionar R$ 18,00" at bounding box center [717, 515] width 114 height 30
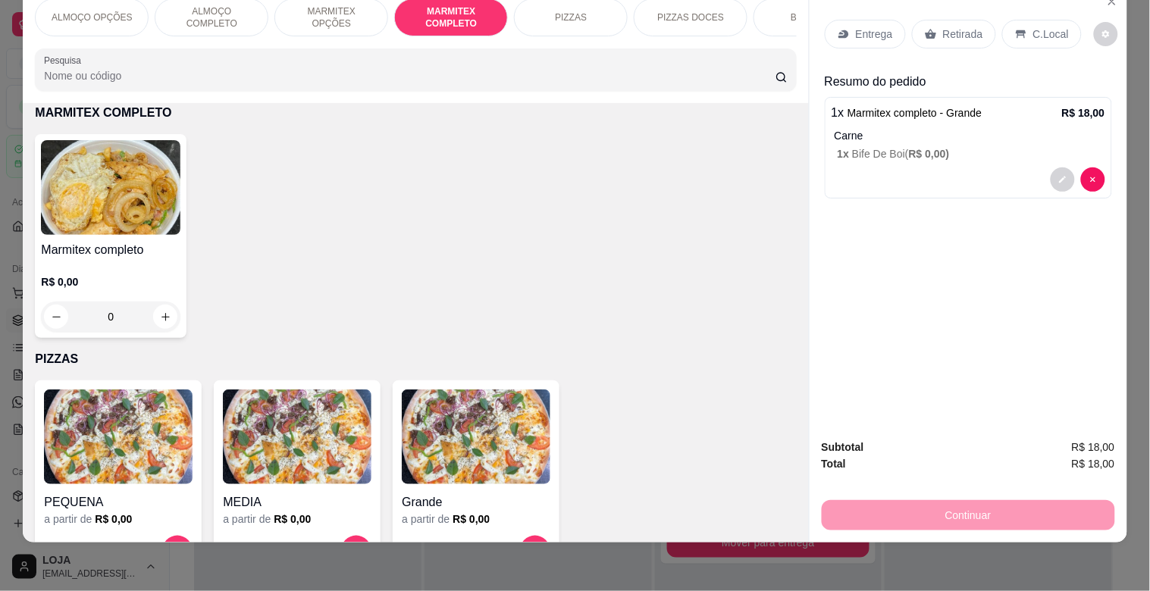
click at [959, 32] on div "Retirada" at bounding box center [954, 34] width 84 height 29
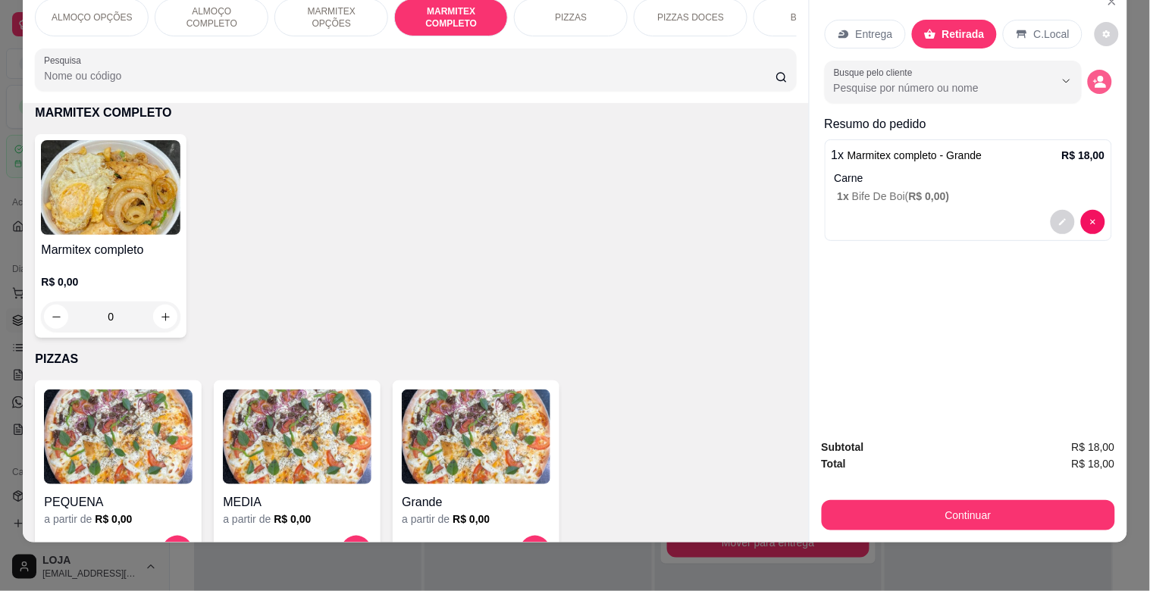
click at [1094, 83] on icon "decrease-product-quantity" at bounding box center [1099, 85] width 11 height 5
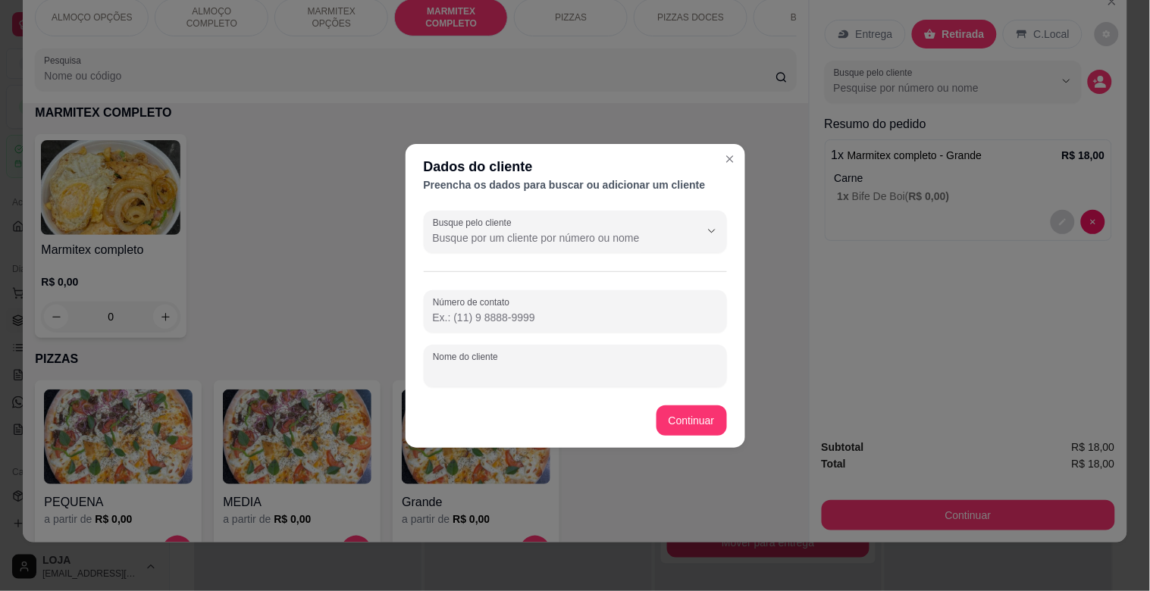
click at [515, 377] on input "Nome do cliente" at bounding box center [575, 372] width 285 height 15
type input "[PERSON_NAME]"
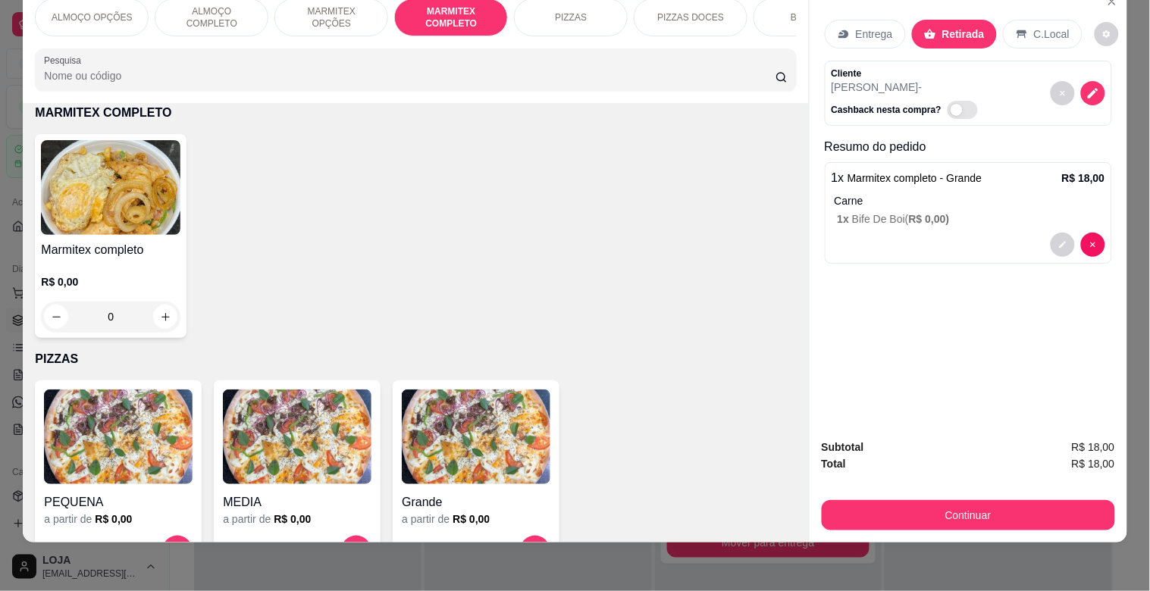
click at [1031, 518] on div "Subtotal R$ 18,00 Total R$ 18,00 Continuar" at bounding box center [968, 485] width 318 height 116
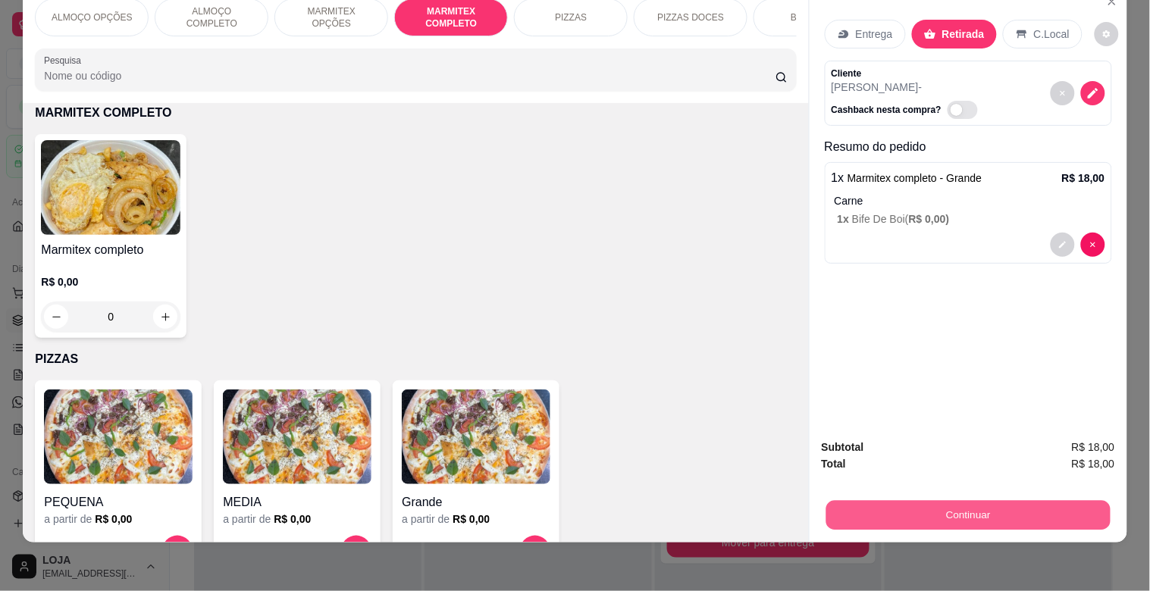
click at [1012, 500] on button "Continuar" at bounding box center [967, 515] width 284 height 30
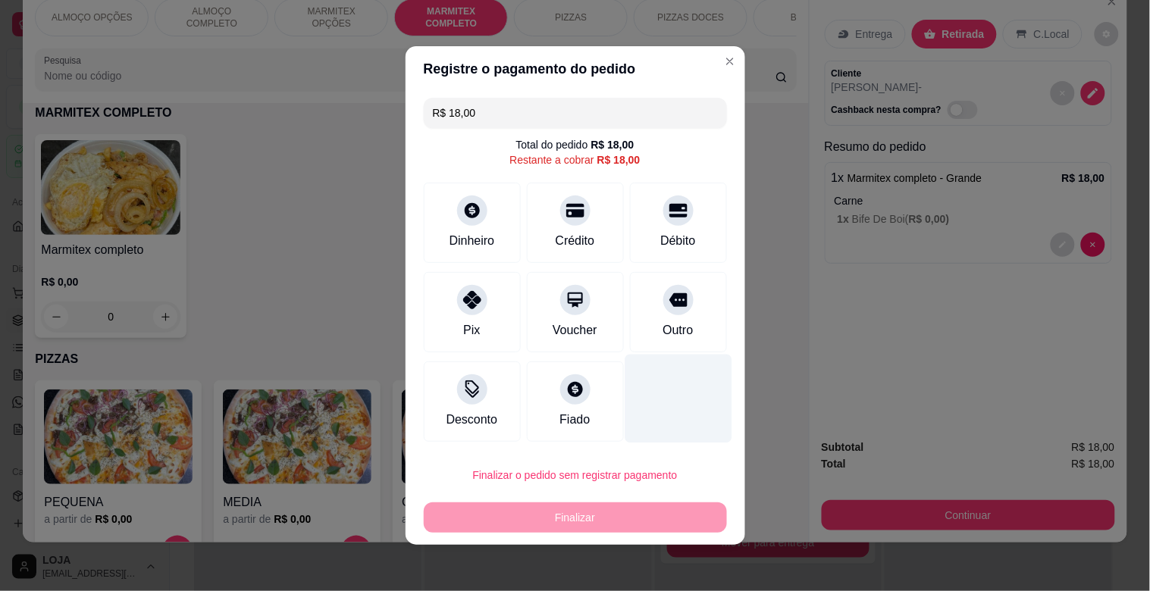
drag, startPoint x: 691, startPoint y: 306, endPoint x: 681, endPoint y: 395, distance: 89.3
click at [691, 307] on div "Outro" at bounding box center [678, 312] width 97 height 80
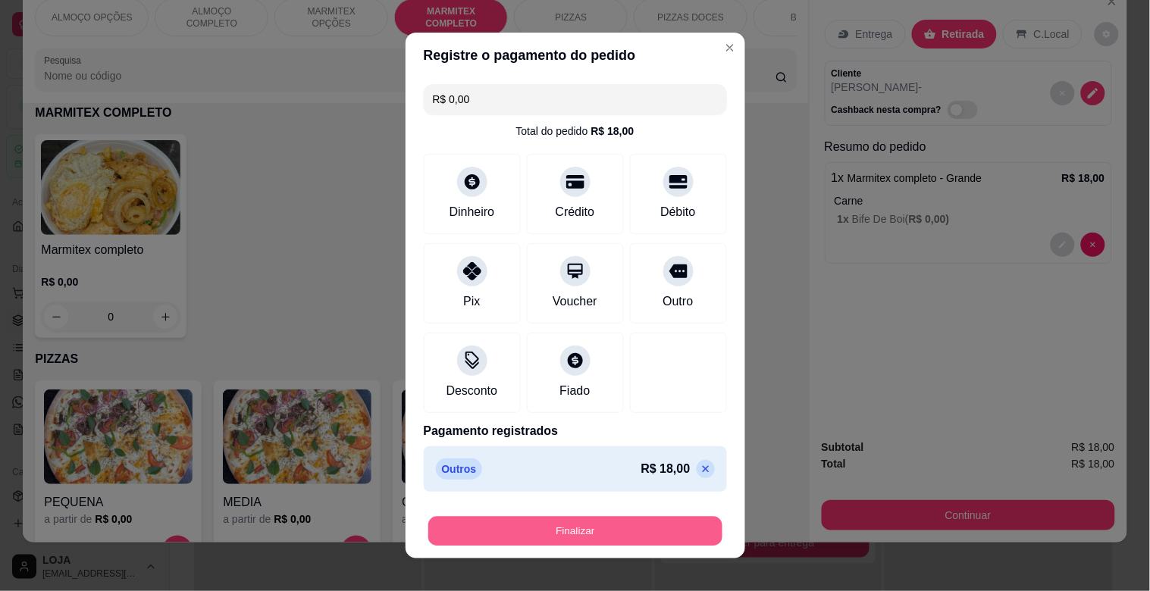
click at [612, 521] on button "Finalizar" at bounding box center [575, 532] width 294 height 30
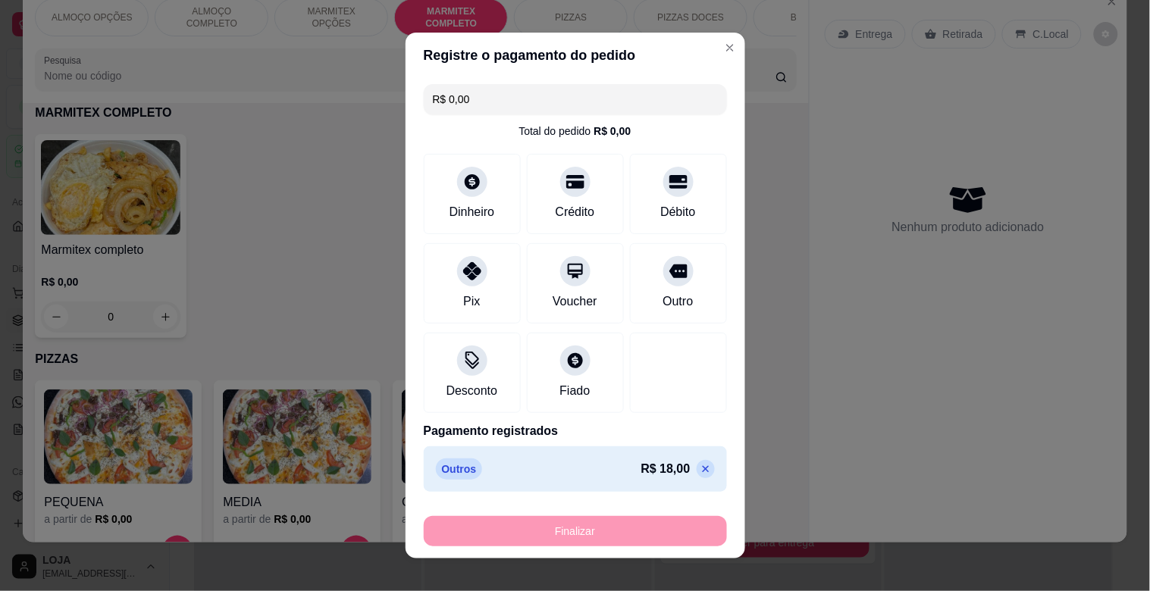
type input "-R$ 18,00"
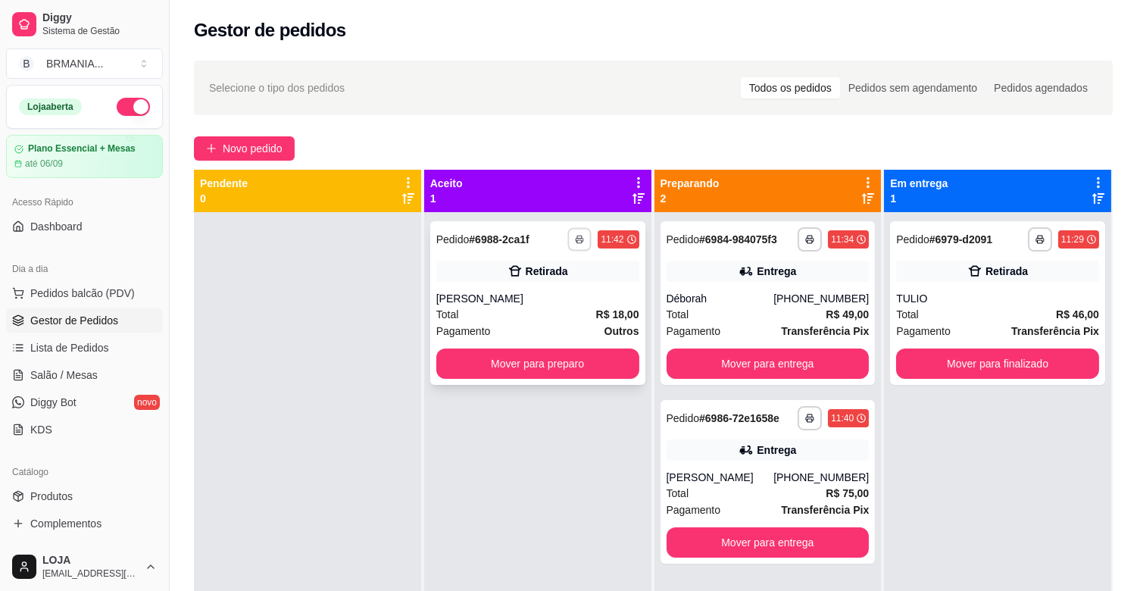
click at [576, 237] on icon "button" at bounding box center [580, 239] width 9 height 9
click at [544, 293] on button "IMPRESSORA" at bounding box center [535, 291] width 106 height 23
click at [490, 365] on button "Mover para preparo" at bounding box center [538, 364] width 203 height 30
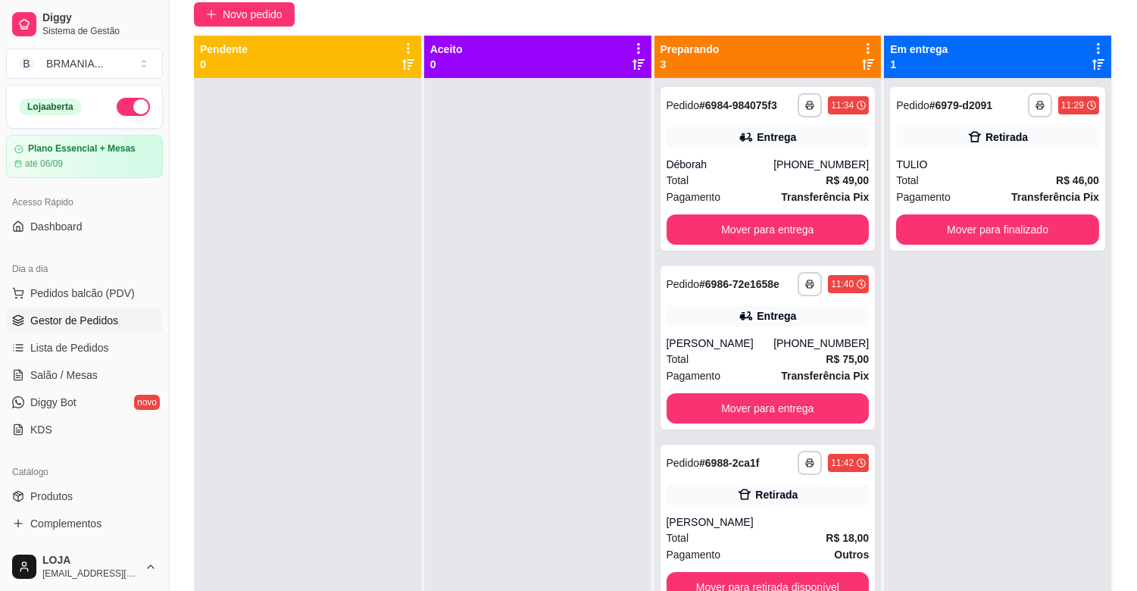
scroll to position [231, 0]
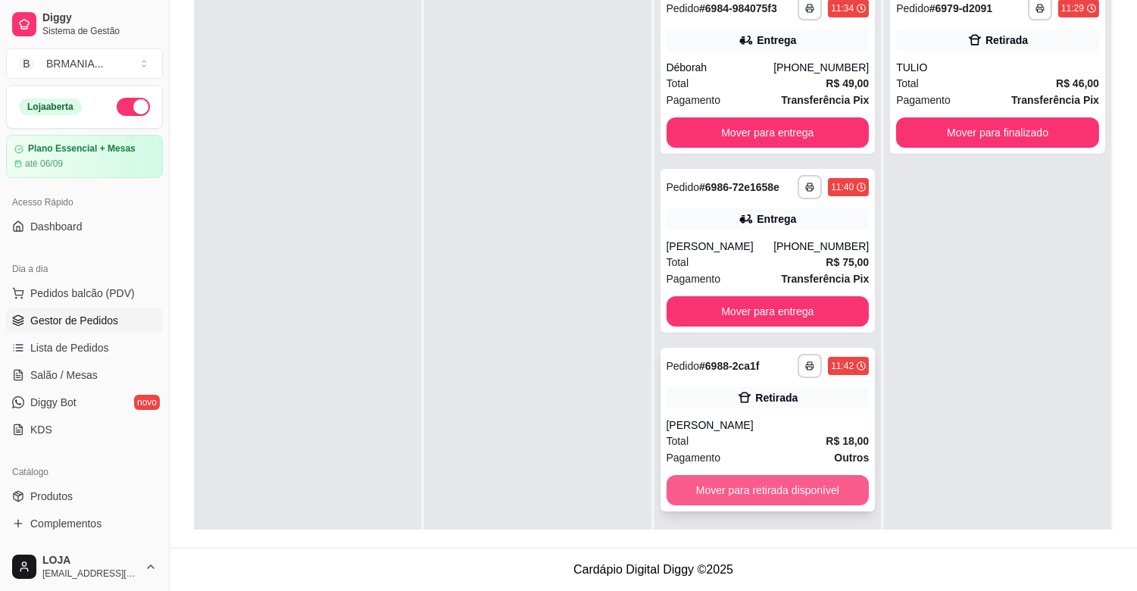
click at [722, 493] on button "Mover para retirada disponível" at bounding box center [768, 490] width 203 height 30
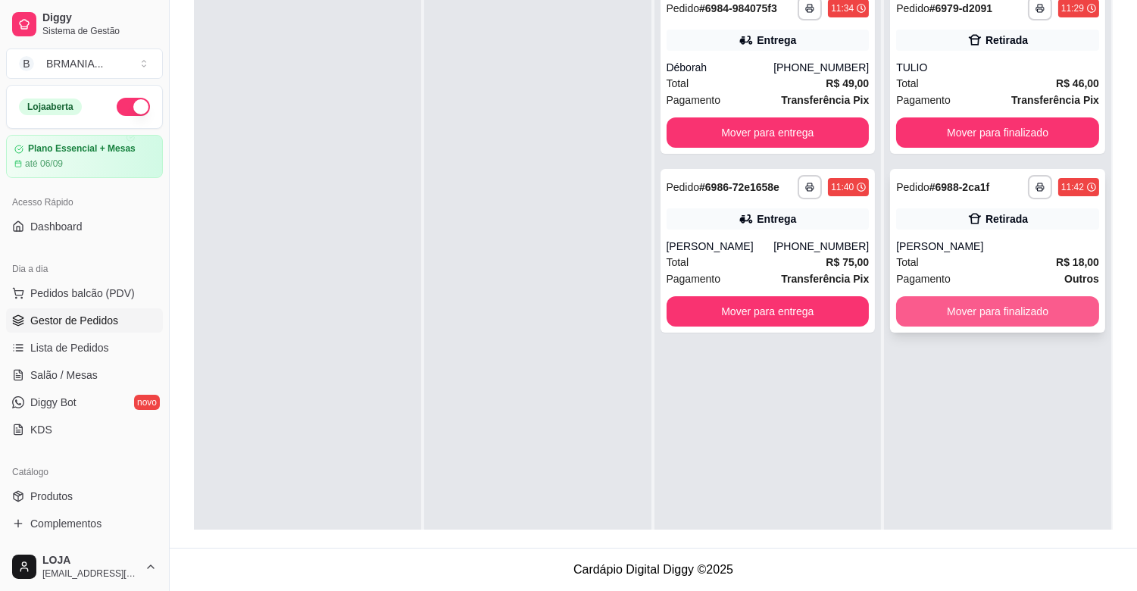
click at [1003, 308] on button "Mover para finalizado" at bounding box center [997, 311] width 203 height 30
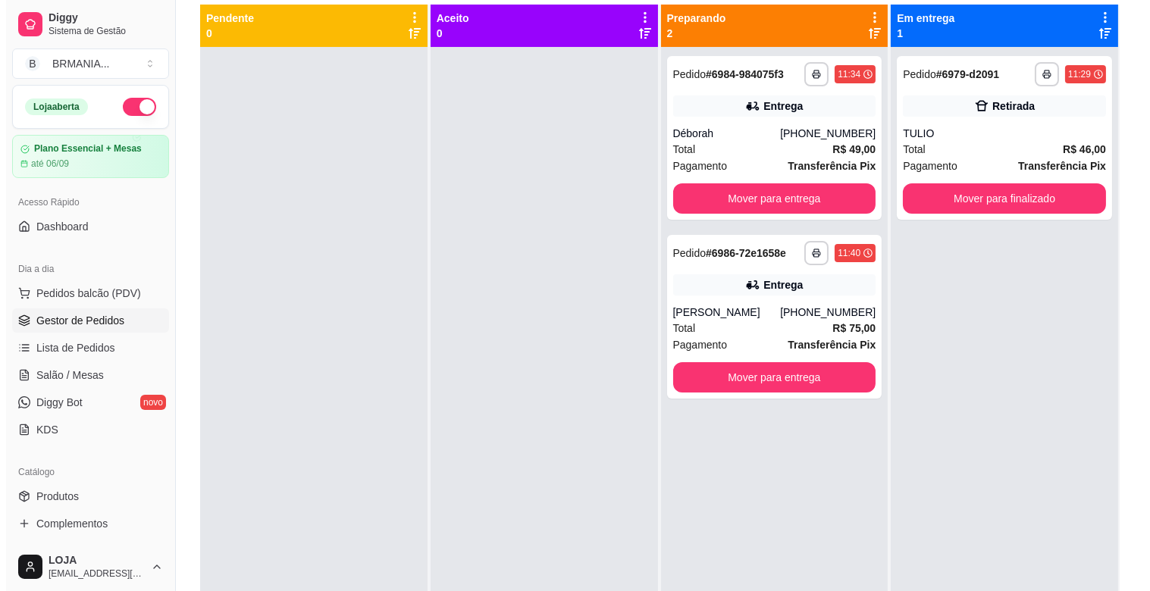
scroll to position [0, 0]
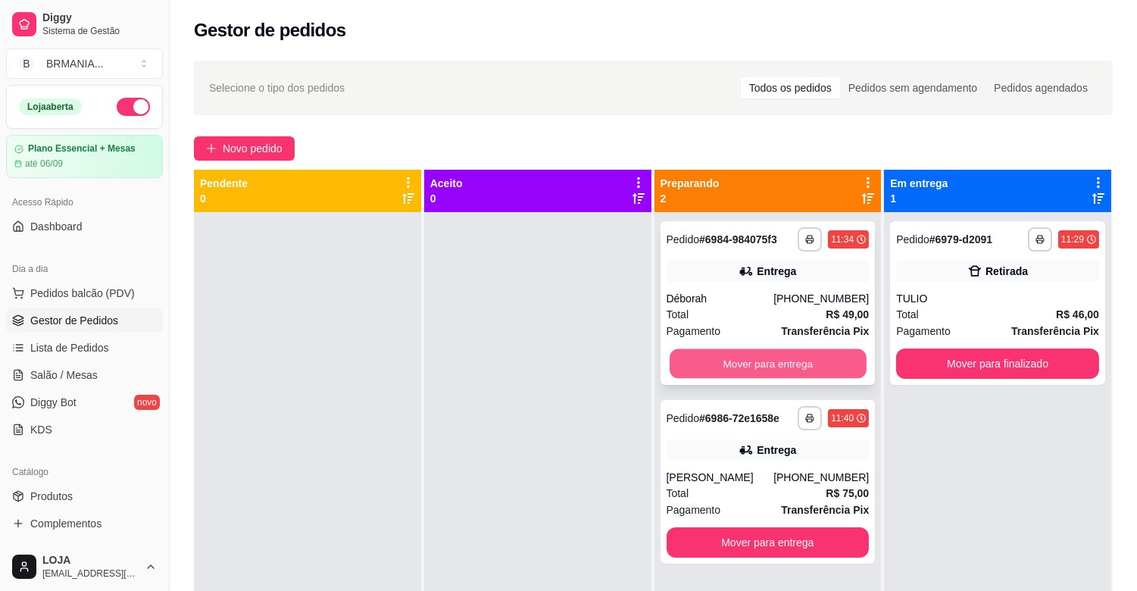
click at [768, 353] on button "Mover para entrega" at bounding box center [768, 364] width 197 height 30
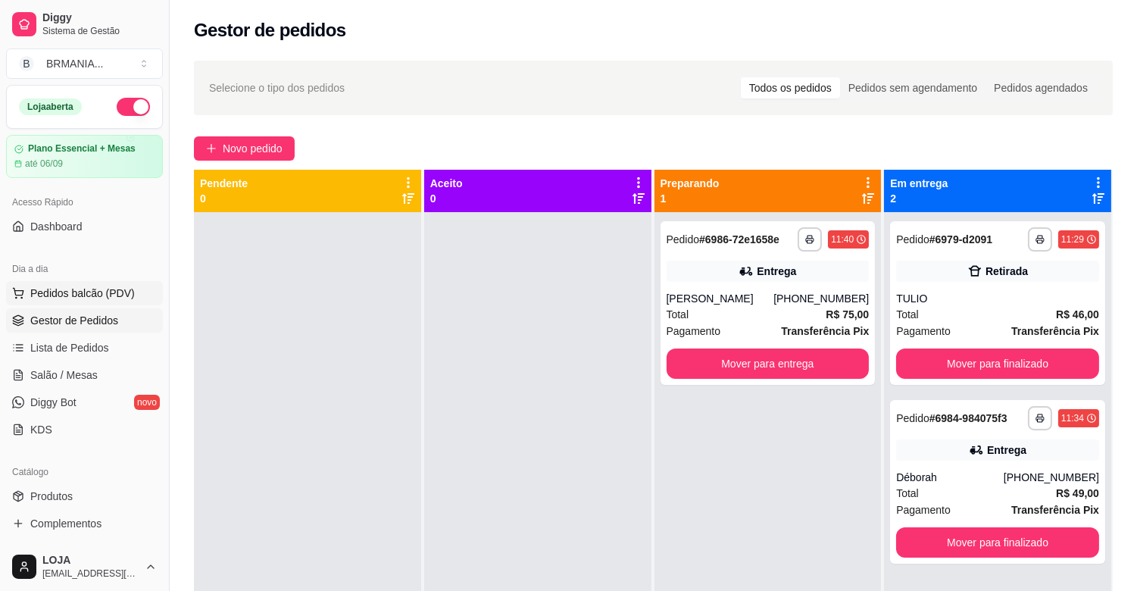
click at [84, 286] on span "Pedidos balcão (PDV)" at bounding box center [82, 293] width 105 height 15
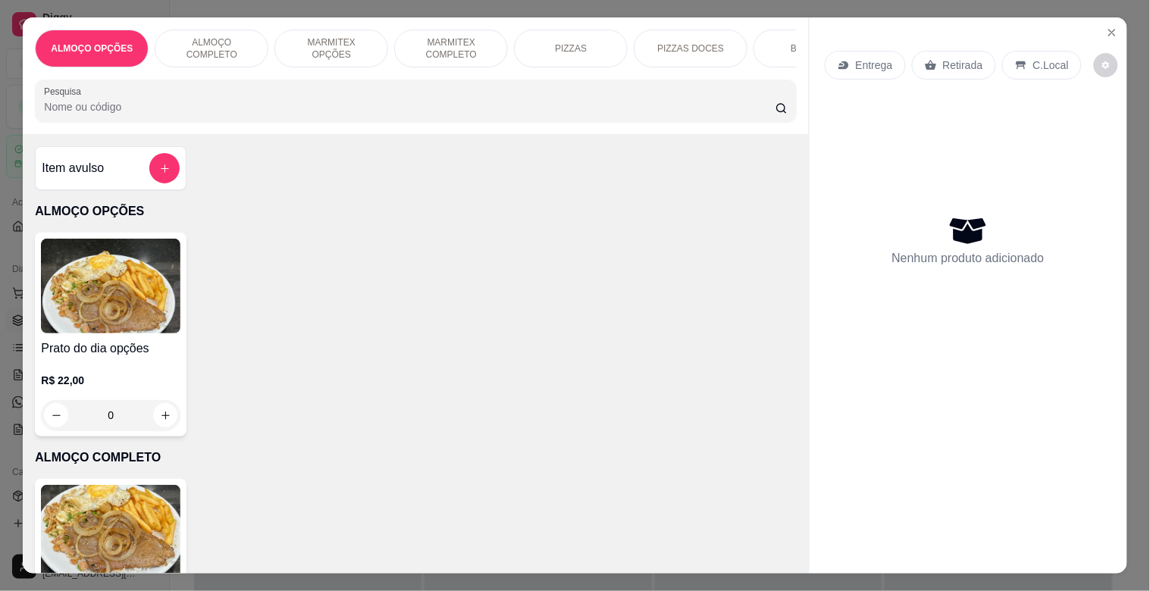
click at [433, 36] on p "MARMITEX COMPLETO" at bounding box center [451, 48] width 88 height 24
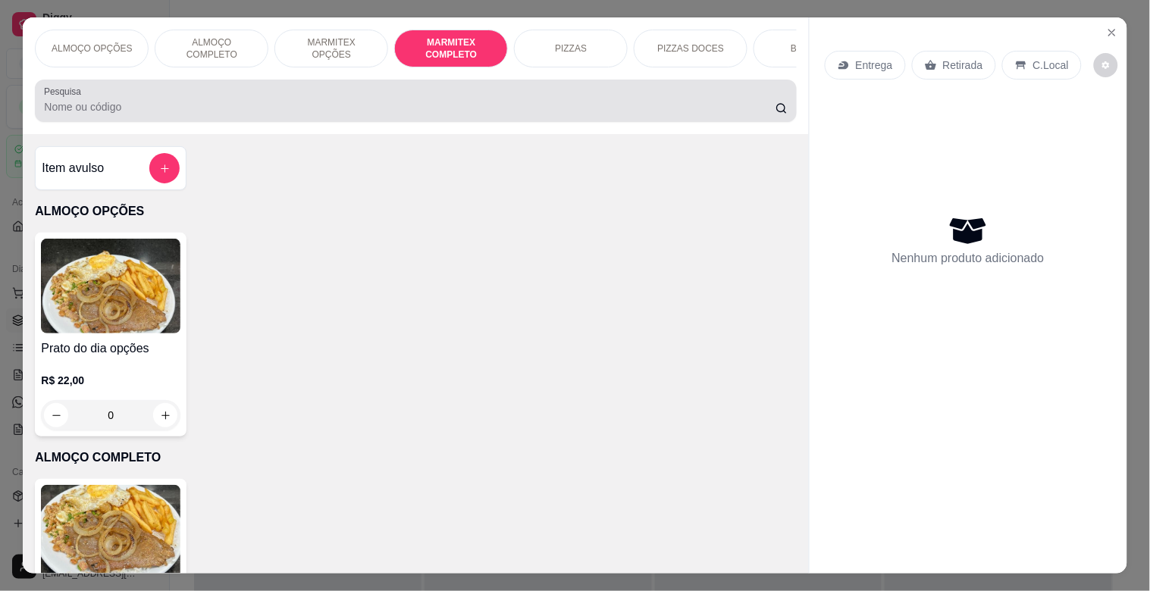
scroll to position [36, 0]
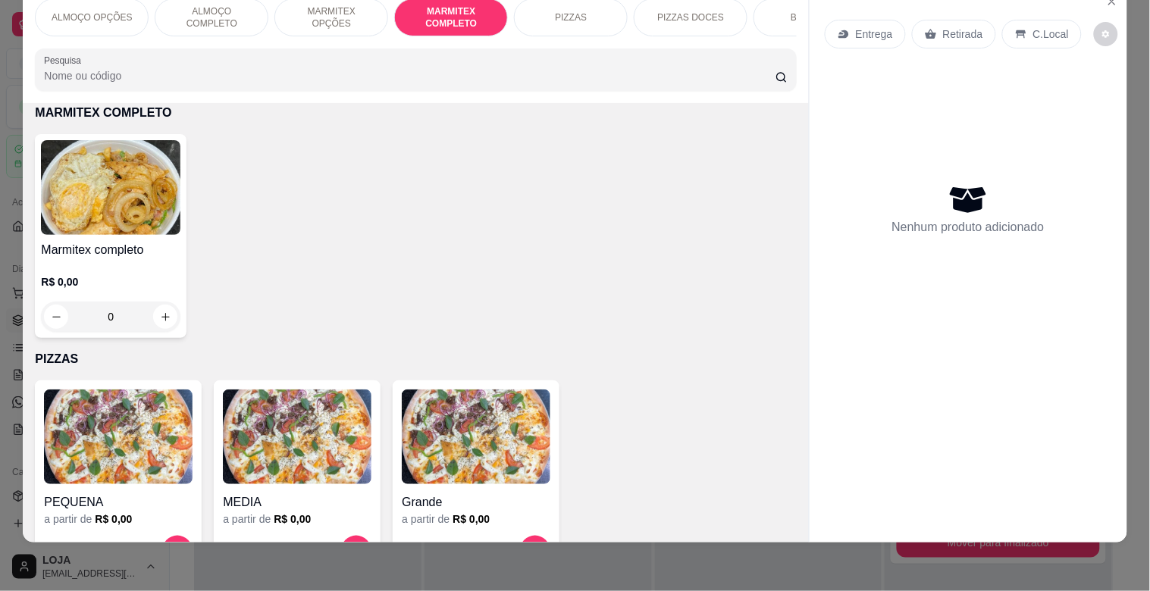
click at [76, 239] on div "Marmitex completo R$ 0,00 0" at bounding box center [111, 236] width 152 height 204
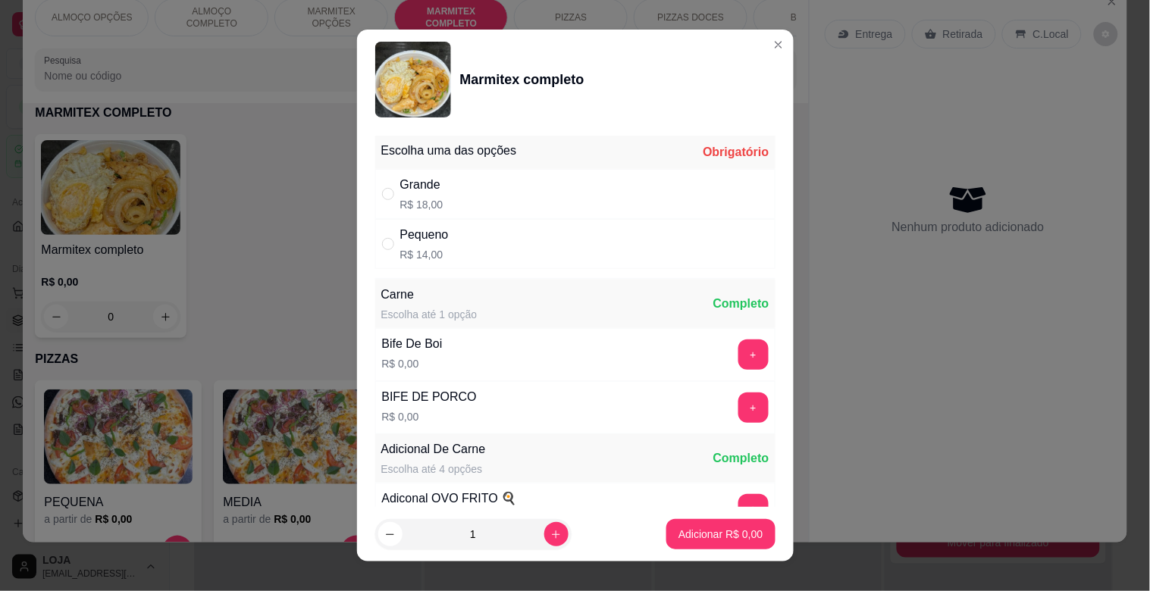
click at [427, 200] on p "R$ 18,00" at bounding box center [421, 204] width 43 height 15
radio input "true"
click at [738, 357] on button "+" at bounding box center [753, 355] width 30 height 30
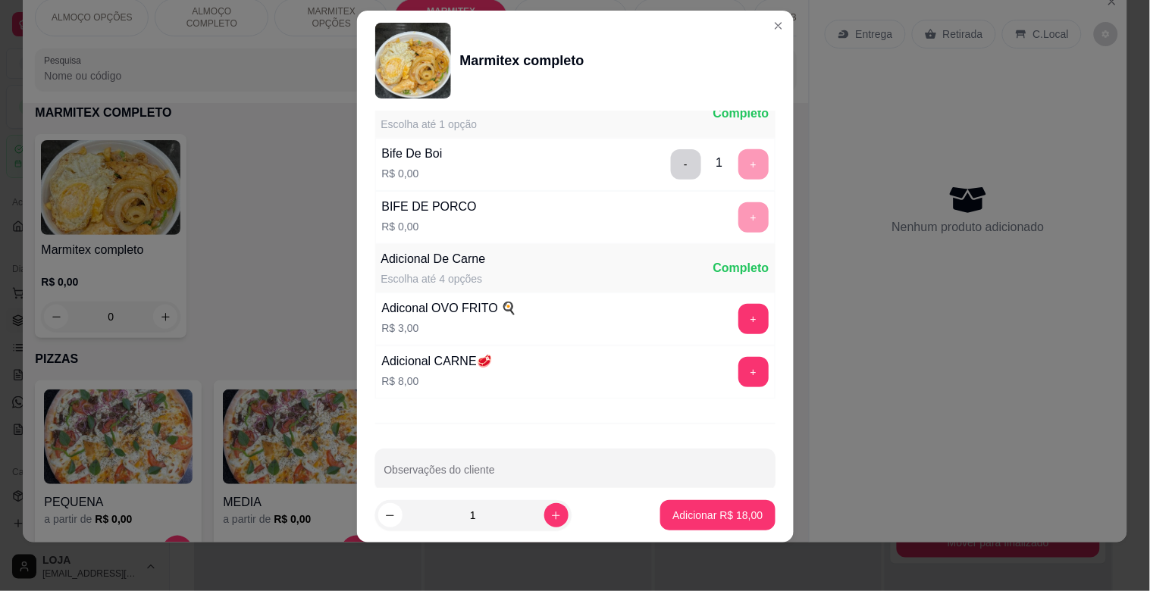
scroll to position [212, 0]
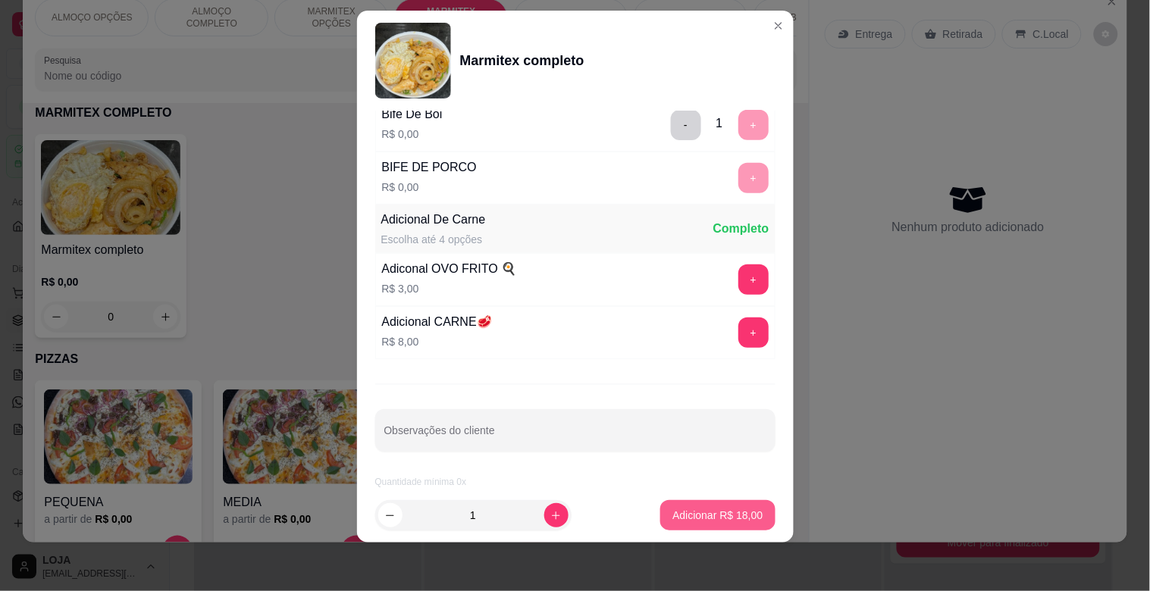
click at [702, 518] on p "Adicionar R$ 18,00" at bounding box center [717, 515] width 90 height 15
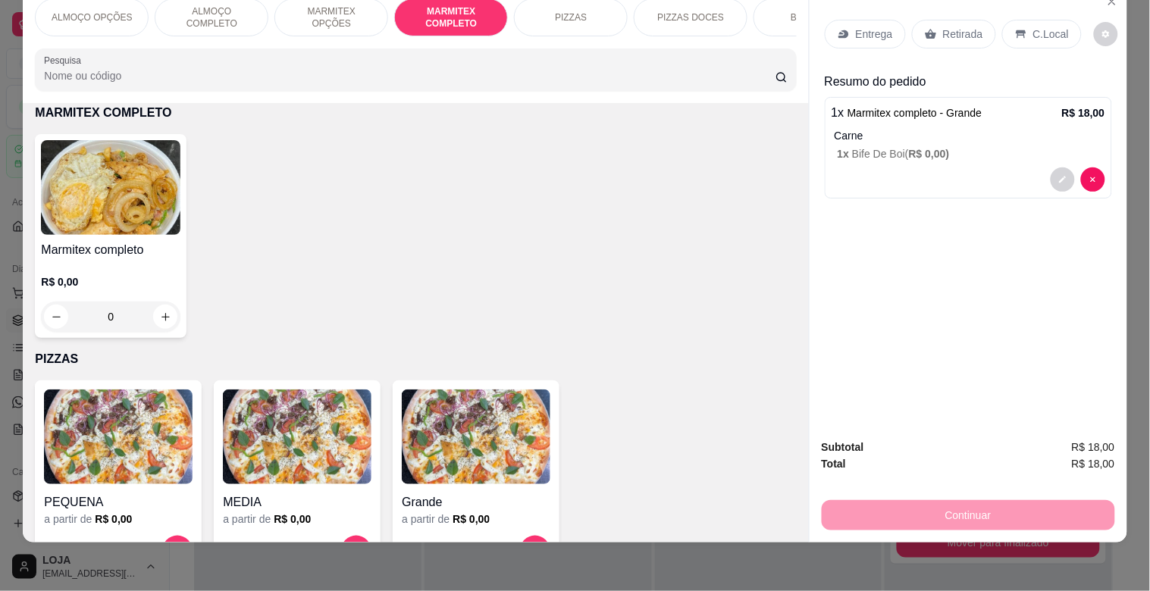
click at [952, 27] on p "Retirada" at bounding box center [963, 34] width 40 height 15
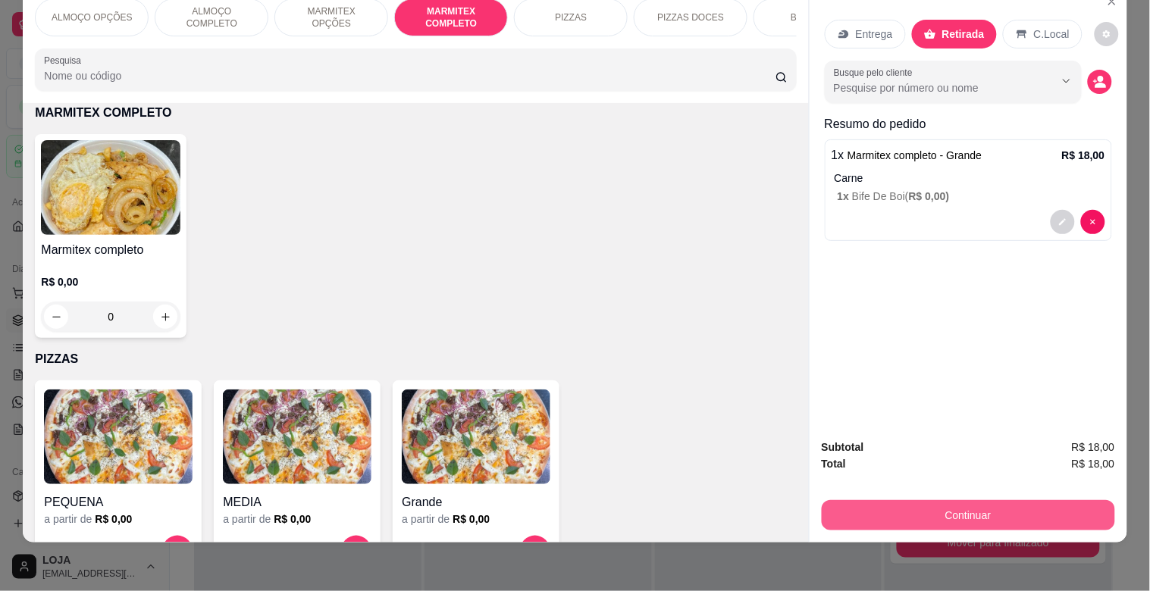
click at [941, 505] on button "Continuar" at bounding box center [967, 515] width 293 height 30
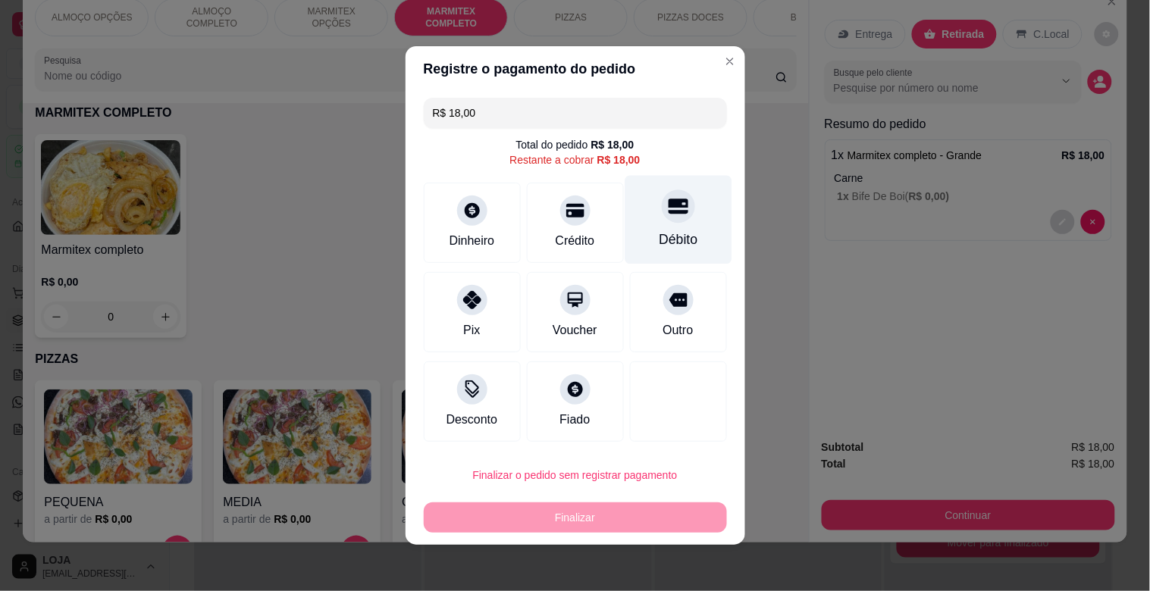
click at [684, 230] on div "Débito" at bounding box center [677, 220] width 107 height 89
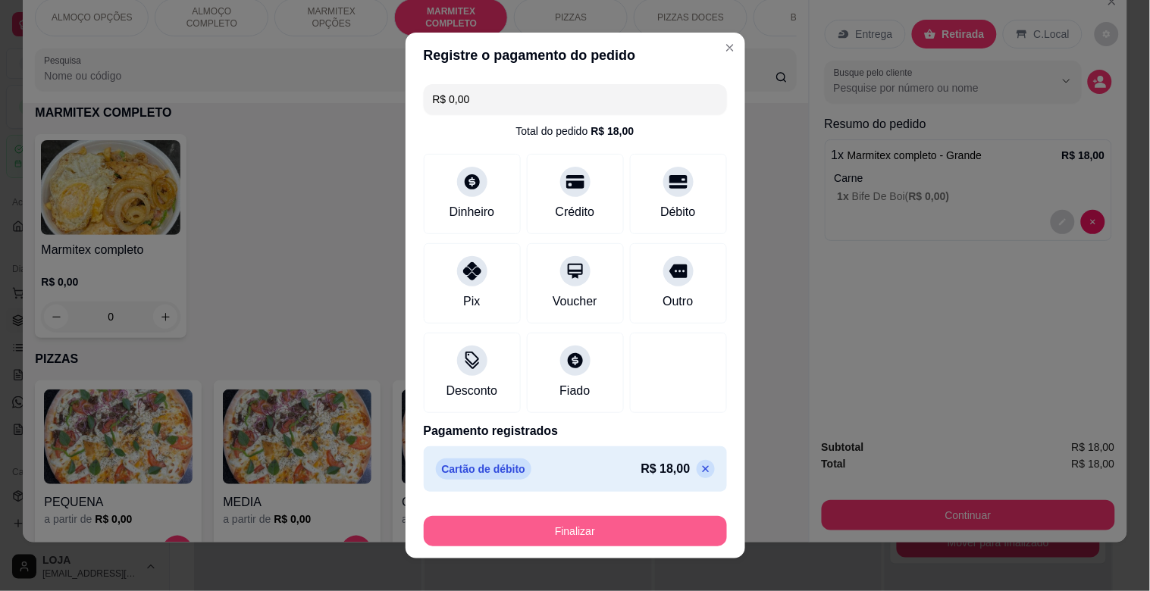
click at [566, 528] on button "Finalizar" at bounding box center [575, 531] width 303 height 30
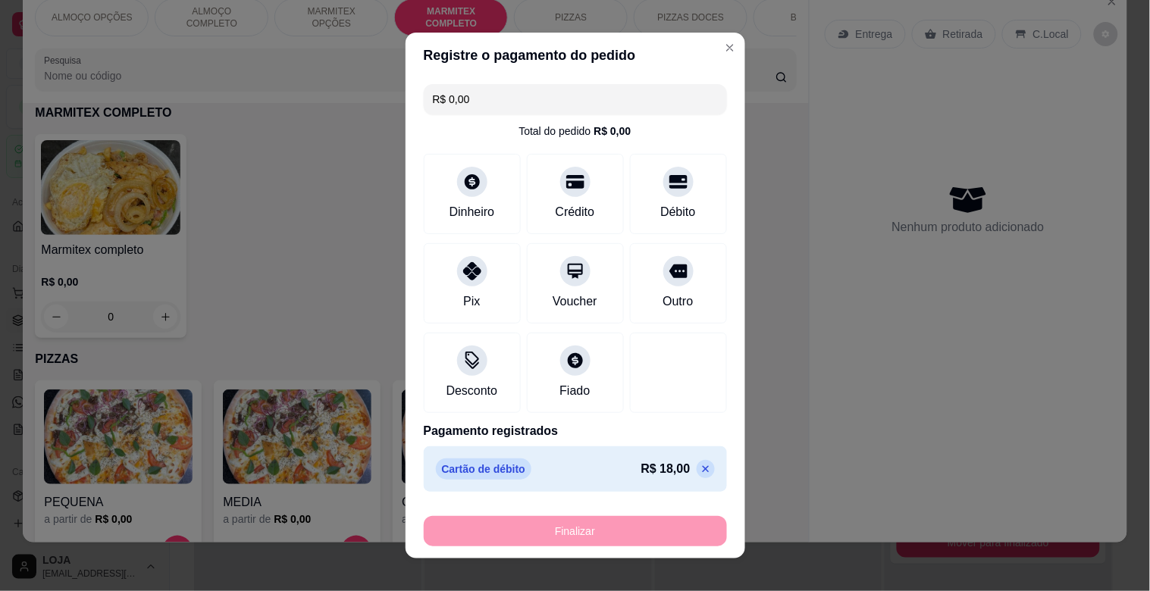
type input "-R$ 18,00"
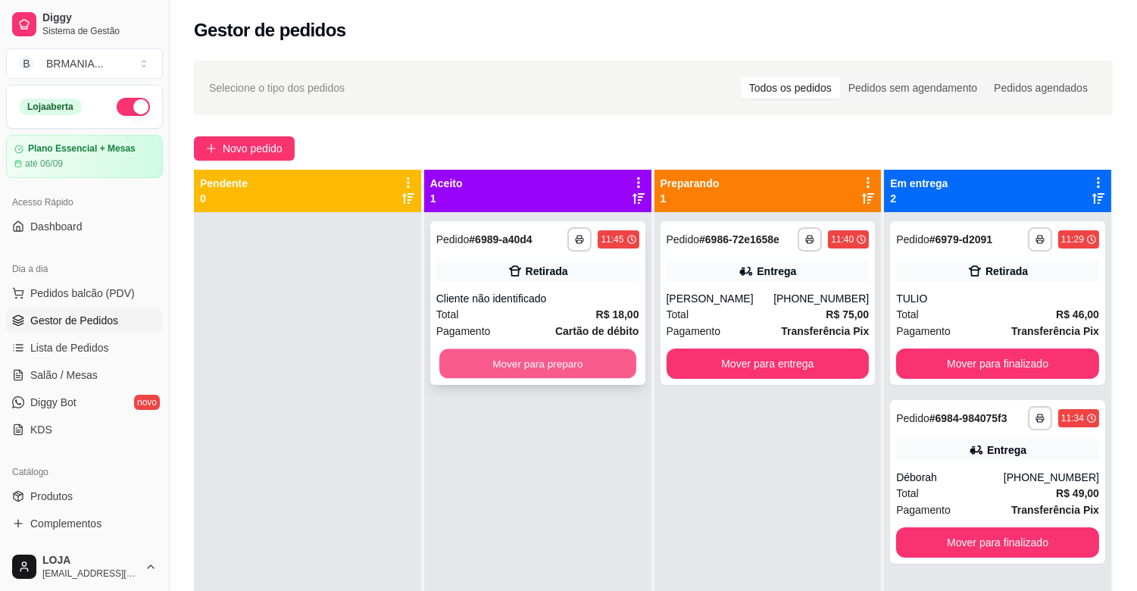
click at [538, 371] on button "Mover para preparo" at bounding box center [538, 364] width 197 height 30
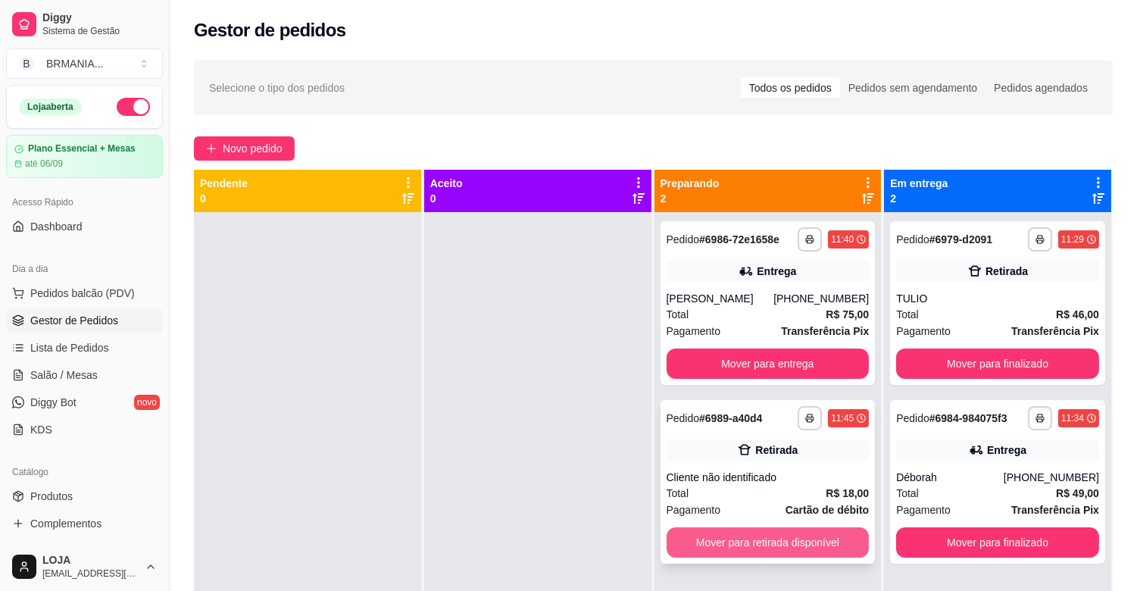
click at [779, 544] on button "Mover para retirada disponível" at bounding box center [768, 542] width 203 height 30
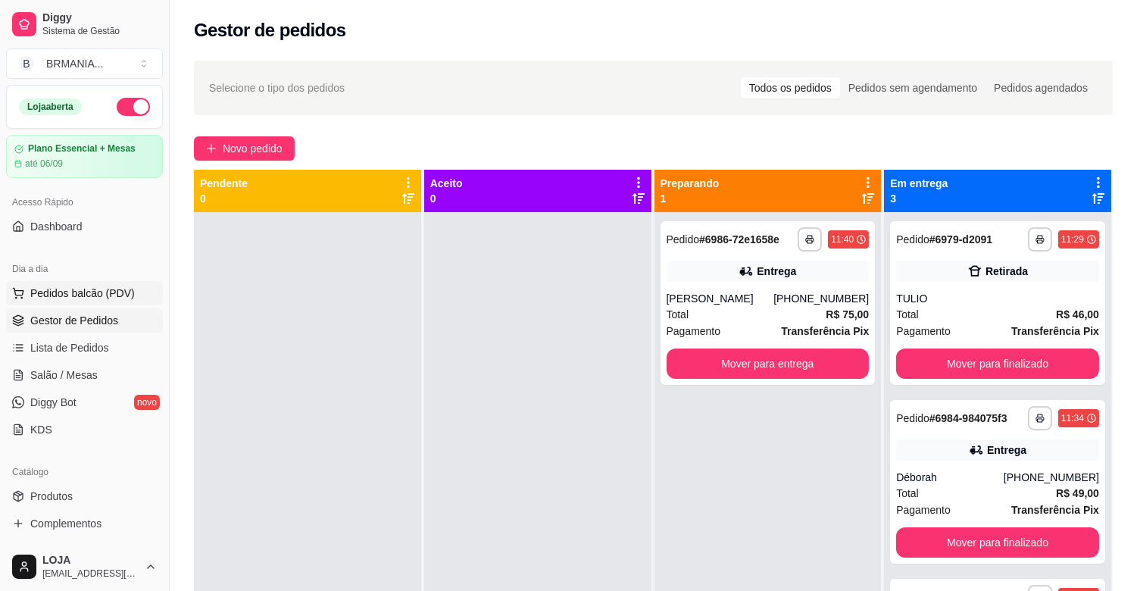
click at [87, 297] on span "Pedidos balcão (PDV)" at bounding box center [82, 293] width 105 height 15
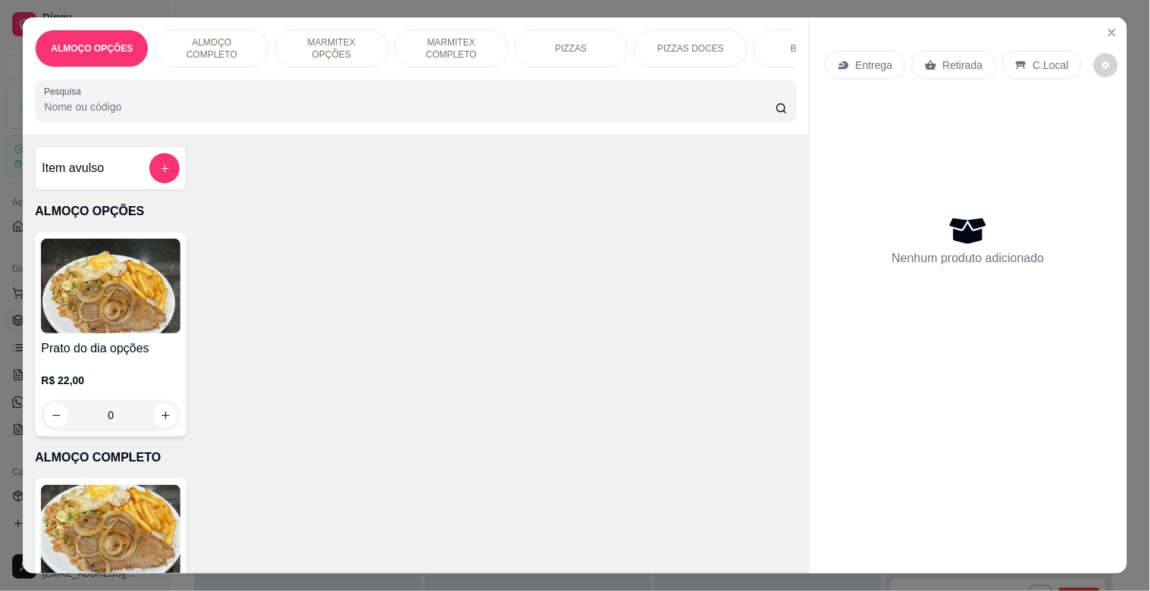
click at [339, 30] on div "MARMITEX OPÇÕES" at bounding box center [331, 49] width 114 height 38
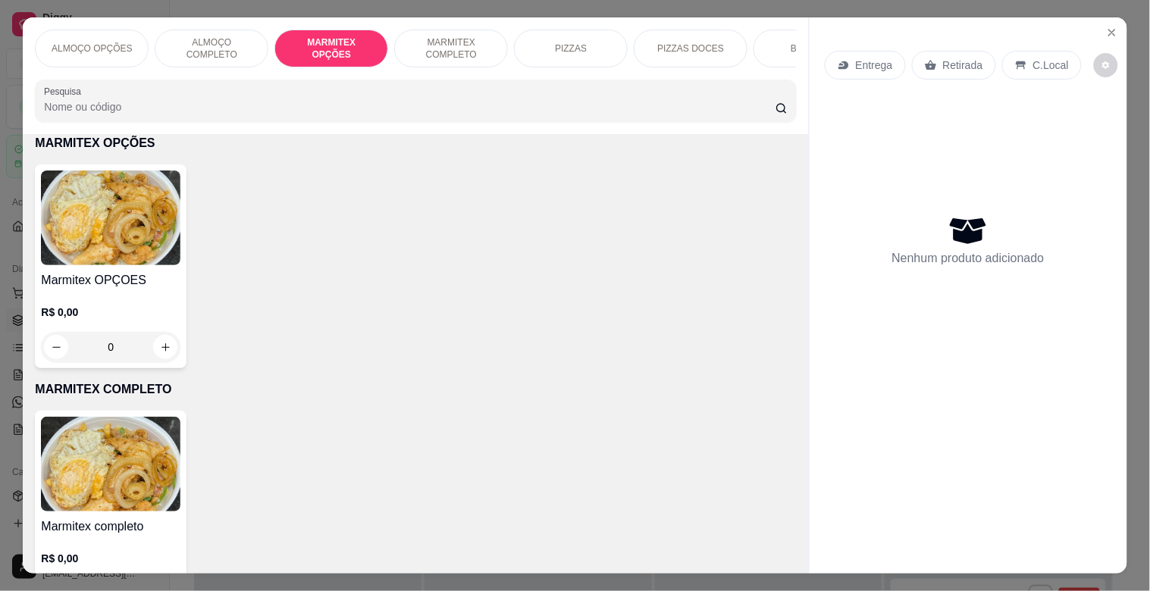
scroll to position [36, 0]
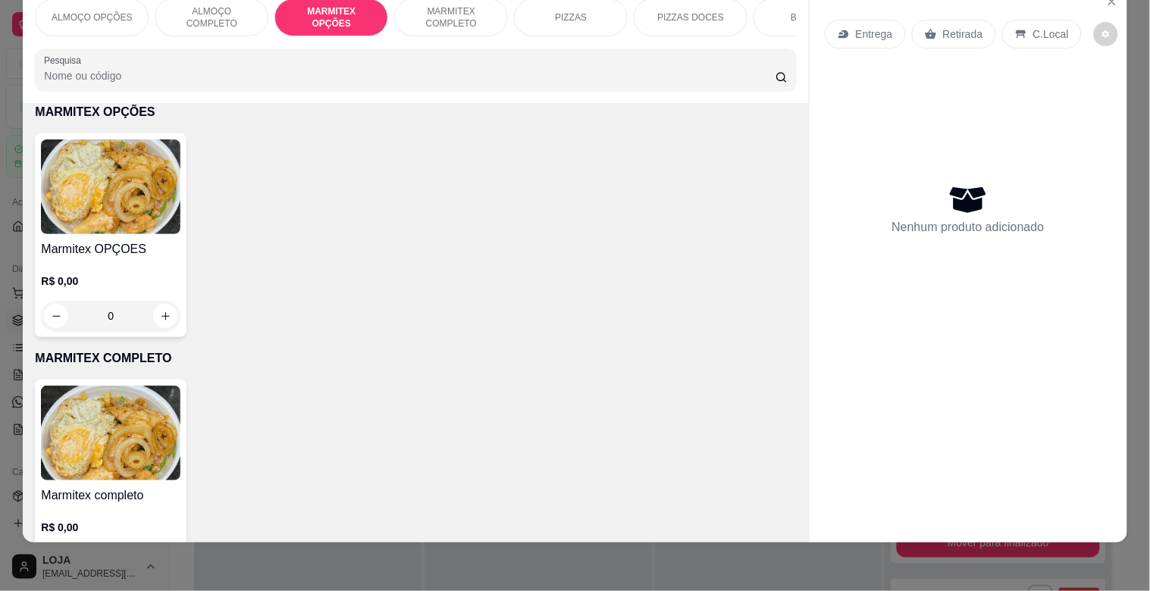
click at [446, 8] on p "MARMITEX COMPLETO" at bounding box center [451, 17] width 88 height 24
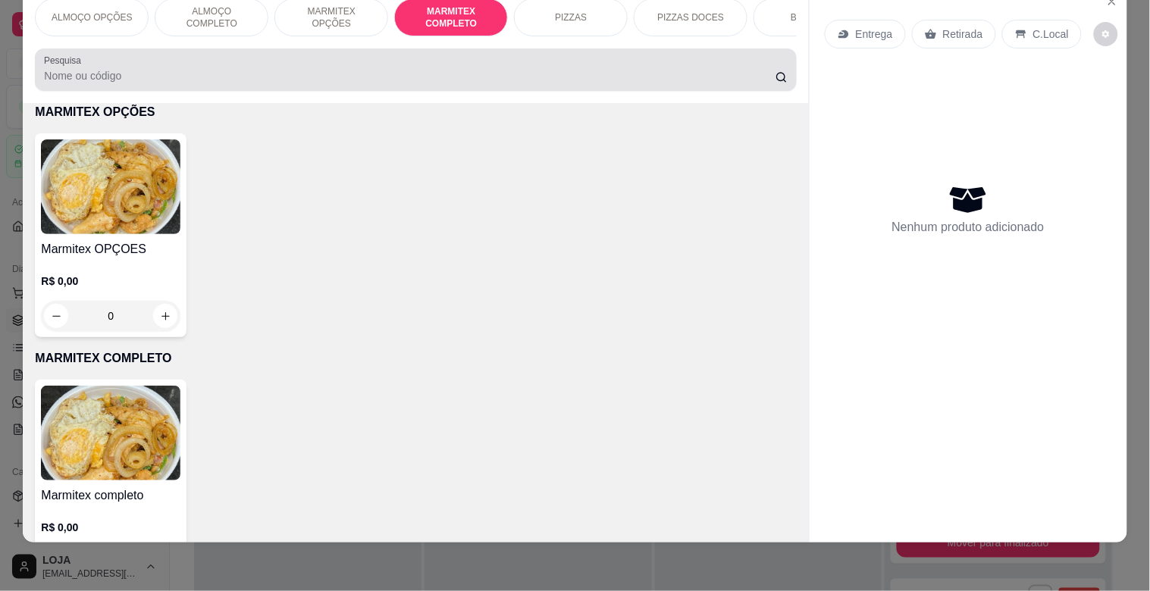
scroll to position [806, 0]
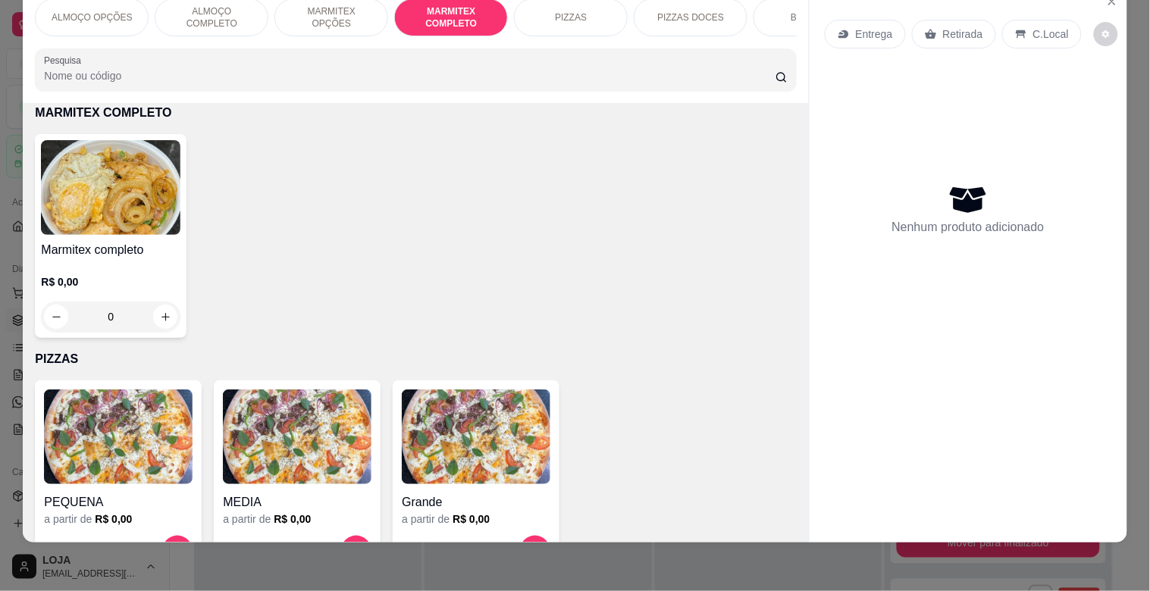
click at [101, 183] on img at bounding box center [110, 187] width 139 height 95
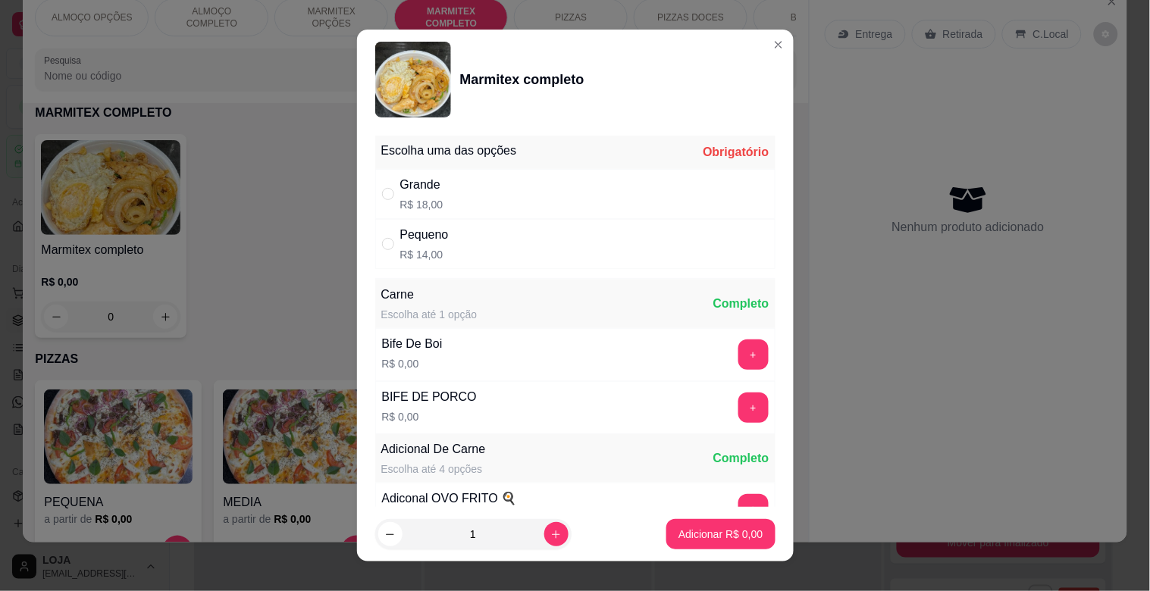
click at [455, 200] on div "Grande R$ 18,00" at bounding box center [575, 194] width 400 height 50
radio input "true"
click at [738, 411] on button "+" at bounding box center [753, 408] width 30 height 30
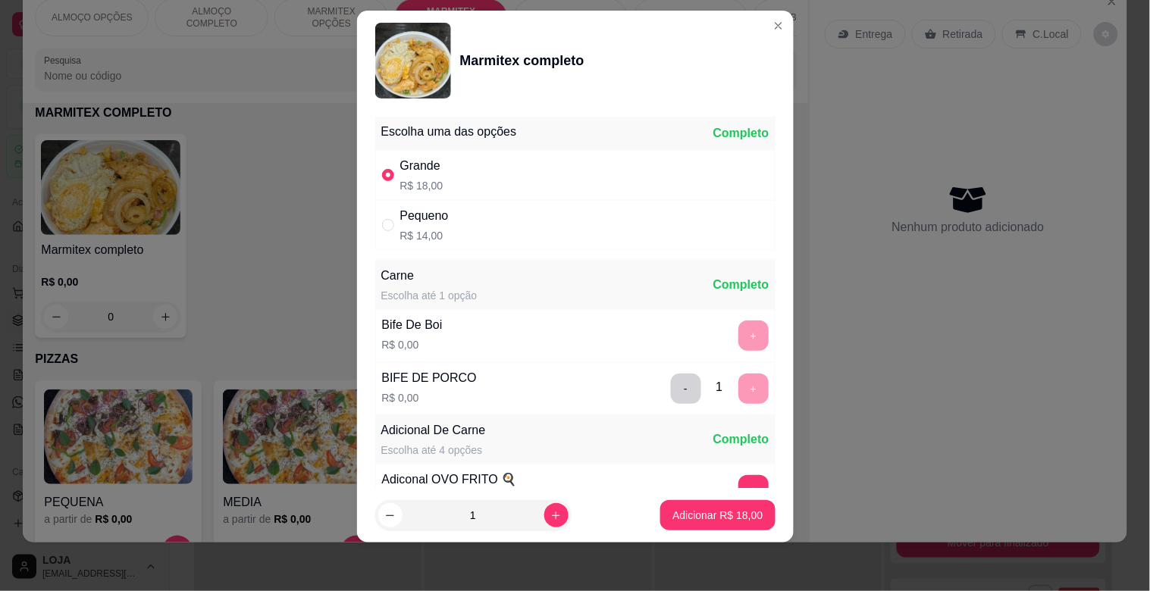
scroll to position [212, 0]
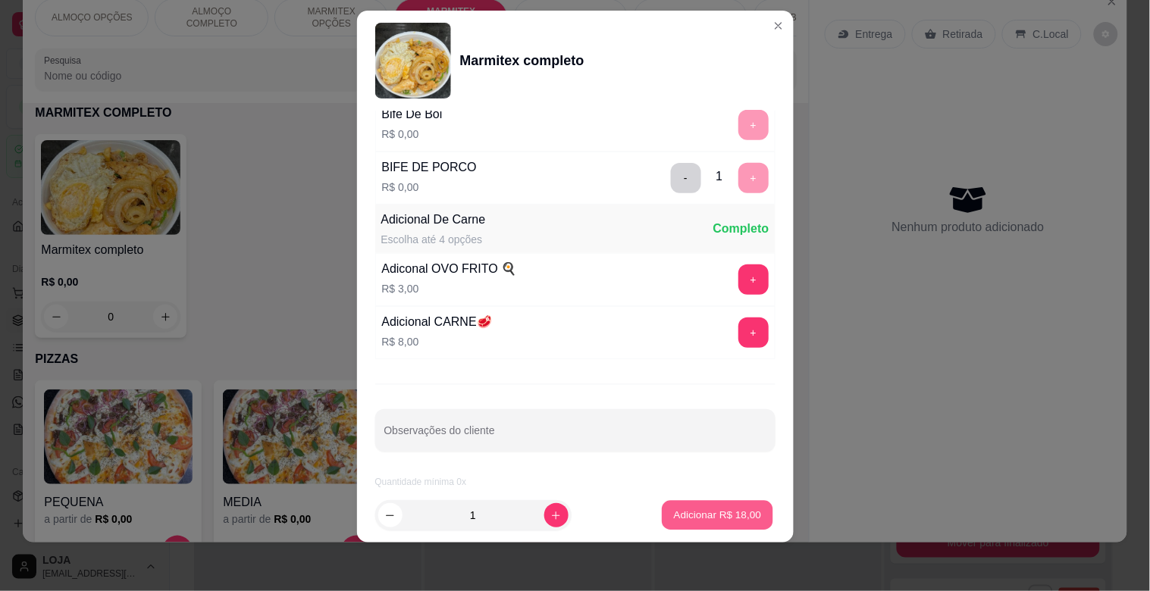
click at [701, 525] on button "Adicionar R$ 18,00" at bounding box center [717, 516] width 111 height 30
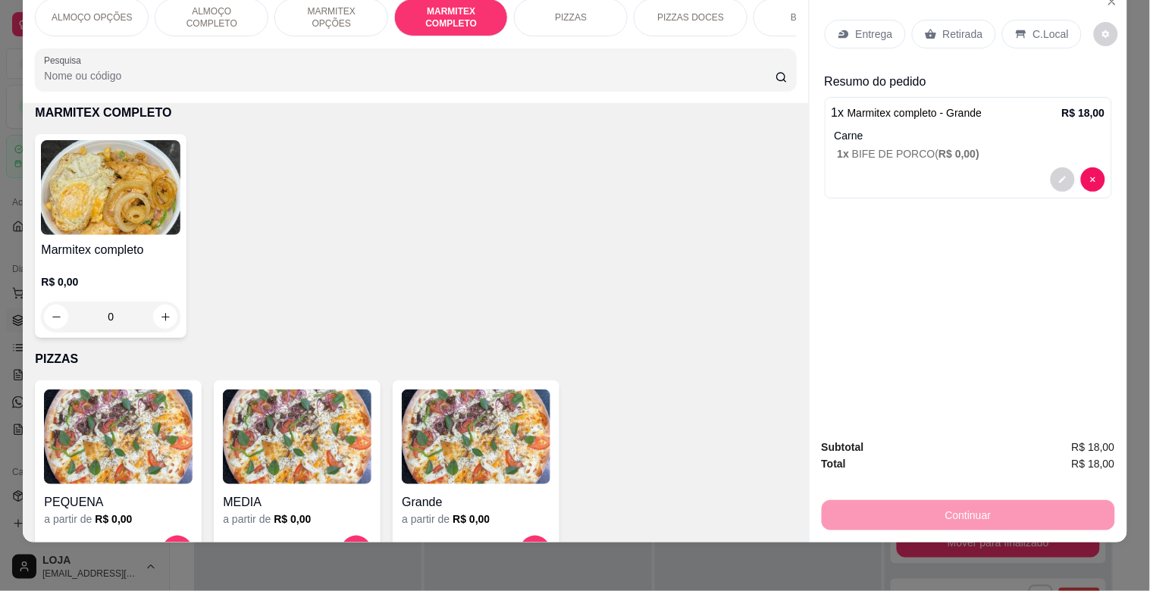
click at [970, 27] on p "Retirada" at bounding box center [963, 34] width 40 height 15
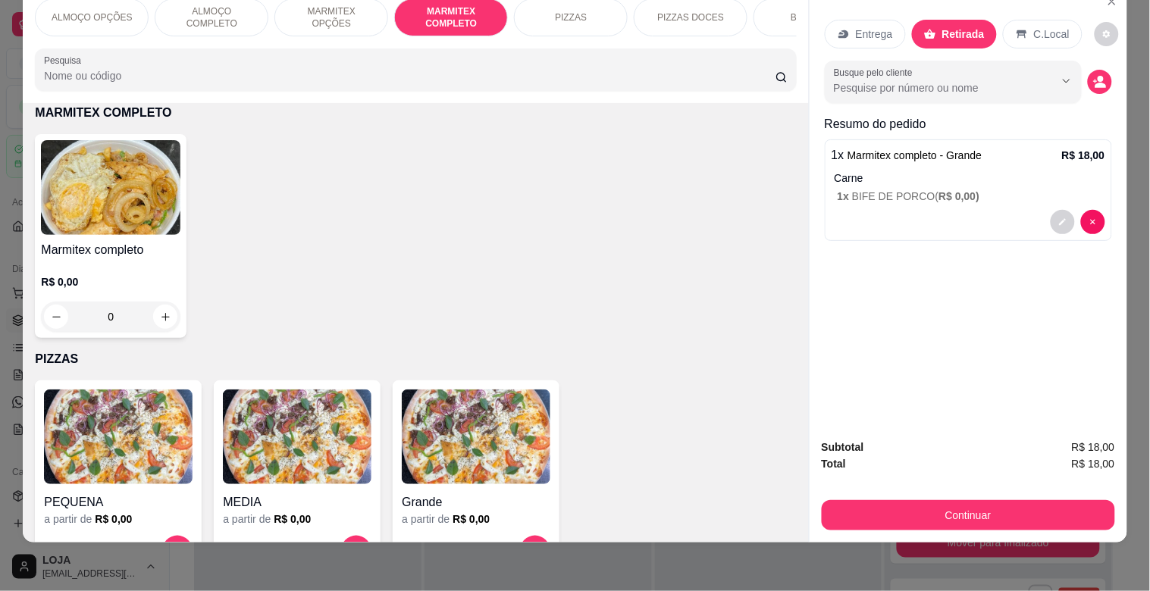
click at [1079, 70] on div "Busque pelo cliente" at bounding box center [968, 82] width 287 height 42
click at [1087, 74] on button "decrease-product-quantity" at bounding box center [1099, 82] width 24 height 24
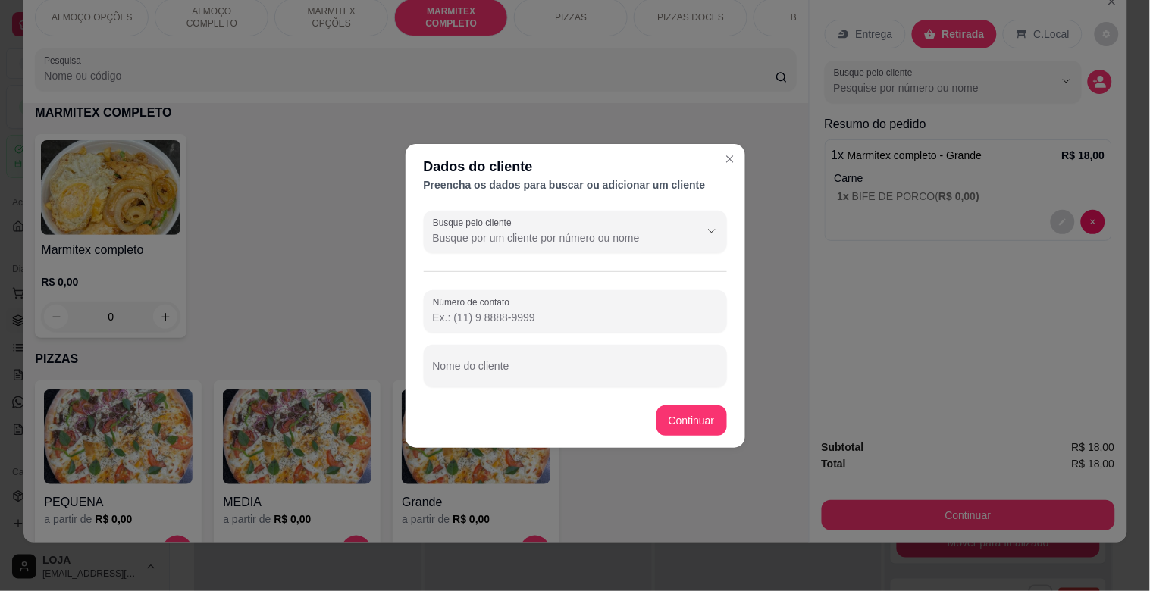
click at [553, 396] on footer "Continuar" at bounding box center [575, 420] width 340 height 55
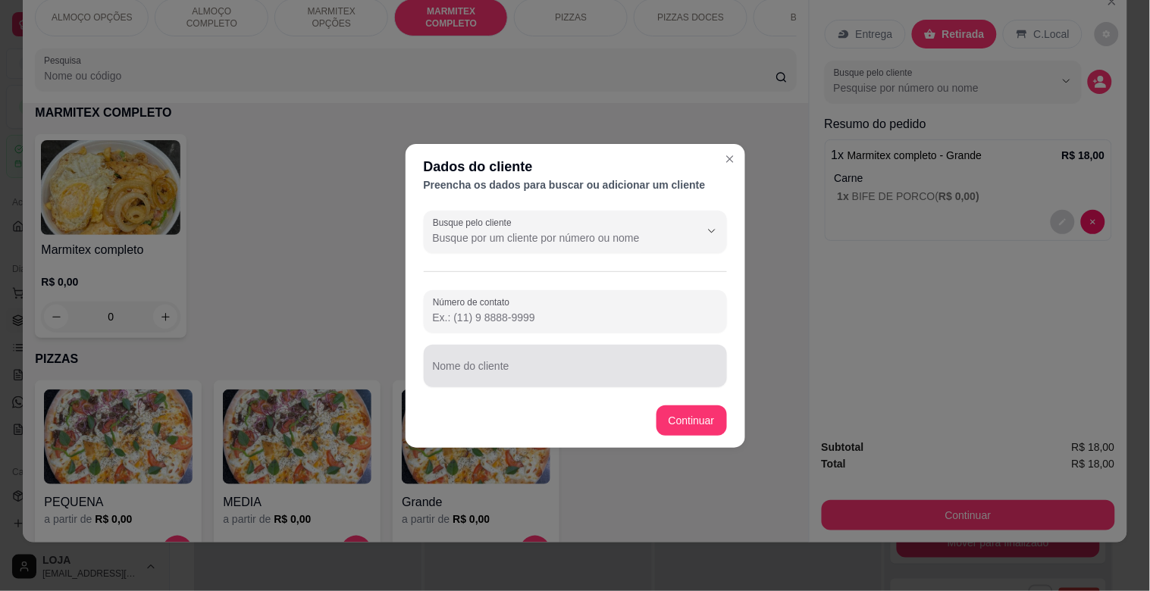
click at [546, 358] on div at bounding box center [575, 366] width 285 height 30
click at [482, 366] on input "PSULINHS - PODTO MODERNS" at bounding box center [575, 372] width 285 height 15
drag, startPoint x: 443, startPoint y: 374, endPoint x: 459, endPoint y: 376, distance: 16.1
click at [455, 375] on input "PSULINHA - PODTO MODERNS" at bounding box center [575, 372] width 285 height 15
click at [518, 377] on input "PAULINHA - PODTO MODERNS" at bounding box center [575, 372] width 285 height 15
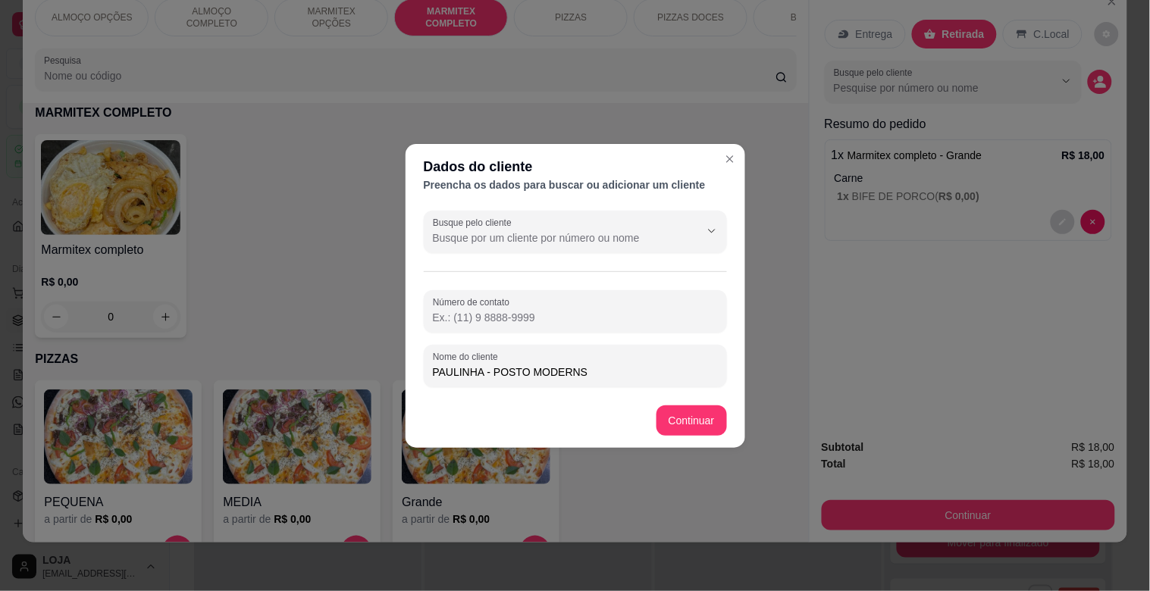
click at [592, 362] on div "PAULINHA - POSTO MODERNS" at bounding box center [575, 366] width 285 height 30
click at [580, 376] on input "PAULINHA - POSTO MODERNS" at bounding box center [575, 372] width 285 height 15
type input "PAULINHA - POSTO MODERNA"
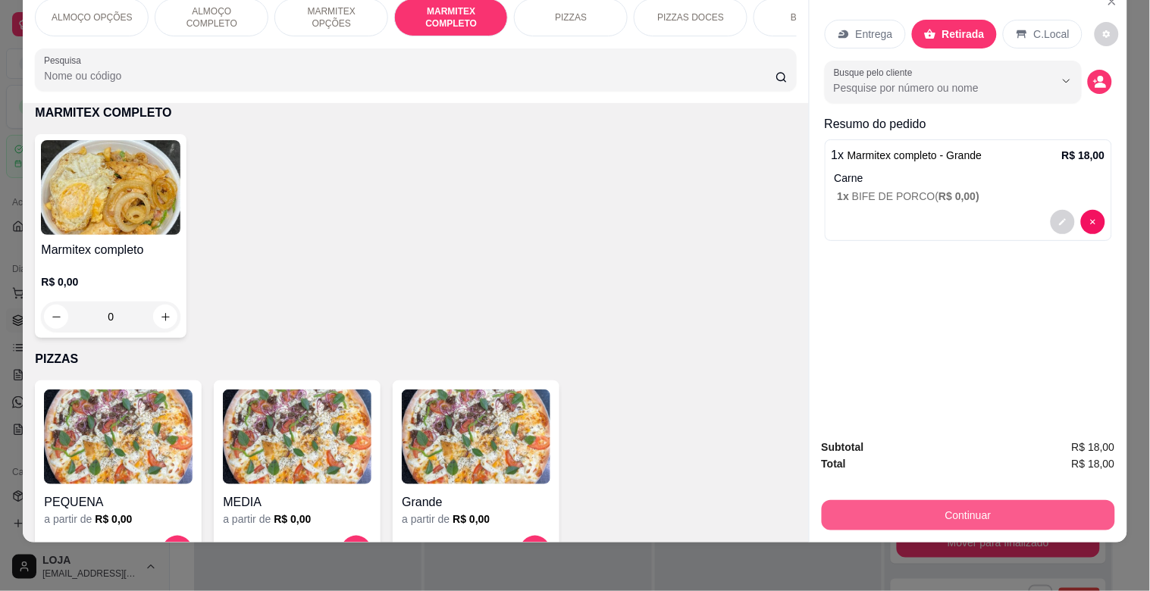
click at [978, 500] on button "Continuar" at bounding box center [967, 515] width 293 height 30
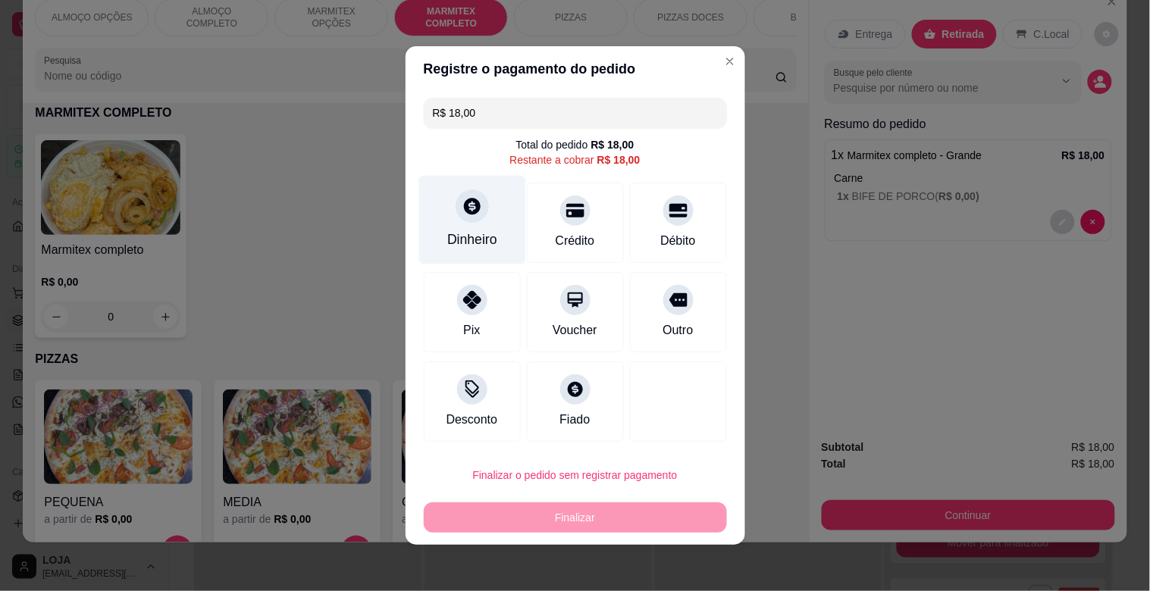
click at [480, 228] on div "Dinheiro" at bounding box center [471, 220] width 107 height 89
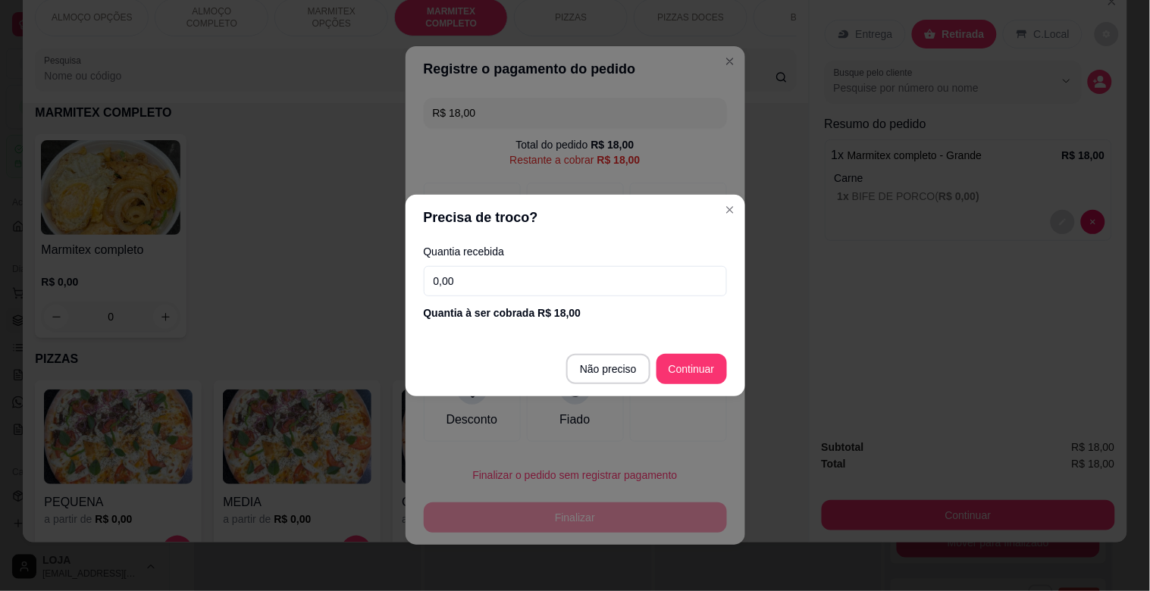
click at [508, 266] on input "0,00" at bounding box center [575, 281] width 303 height 30
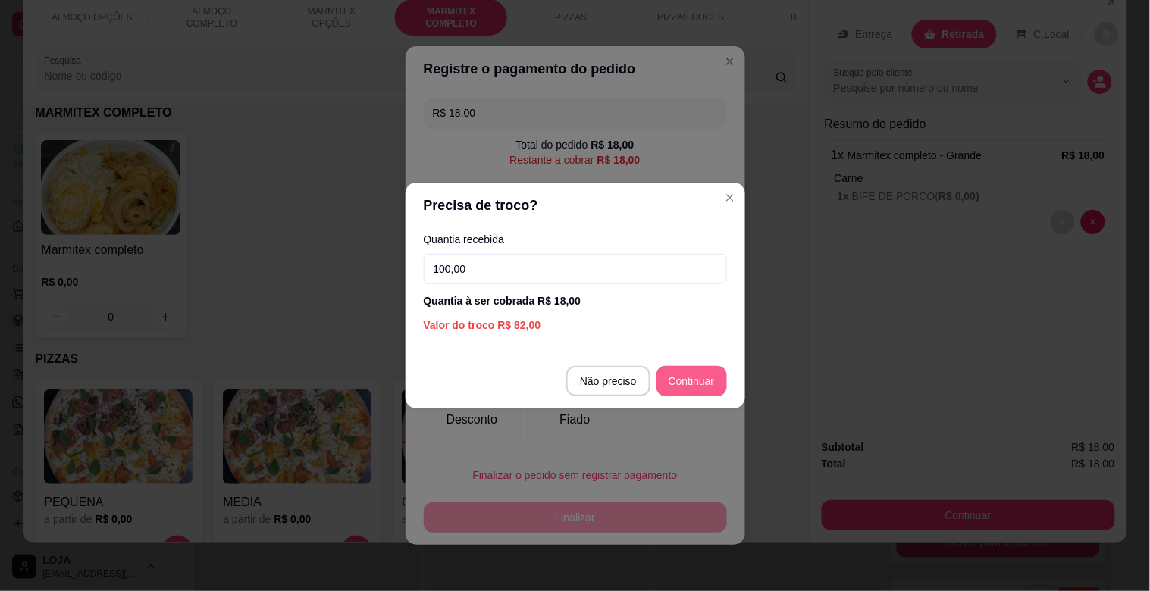
type input "100,00"
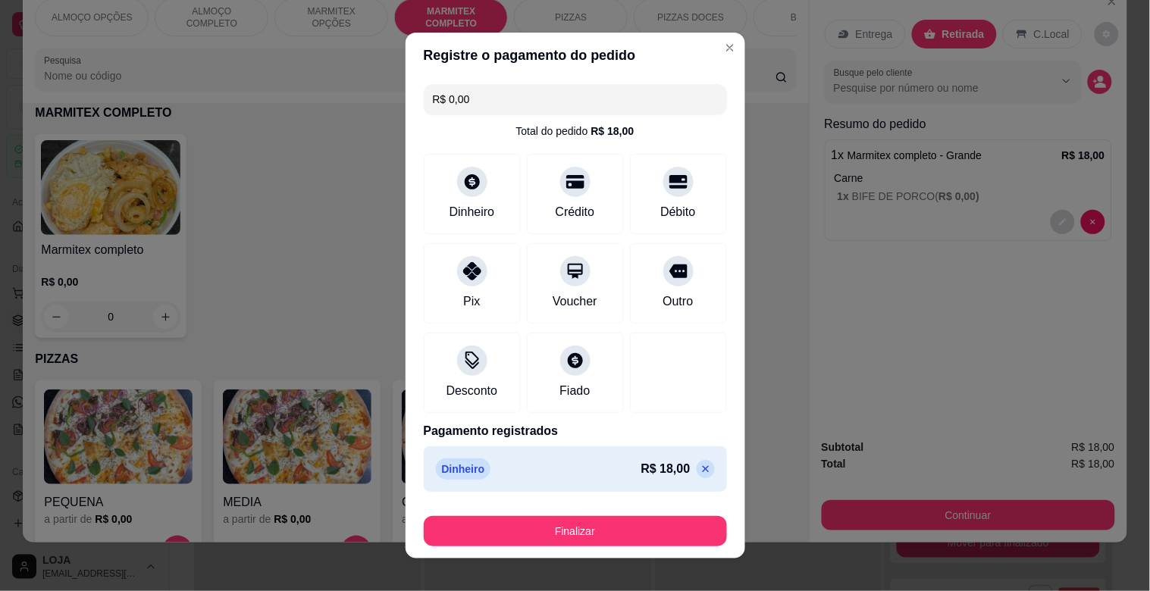
click at [597, 546] on footer "Finalizar" at bounding box center [575, 528] width 340 height 61
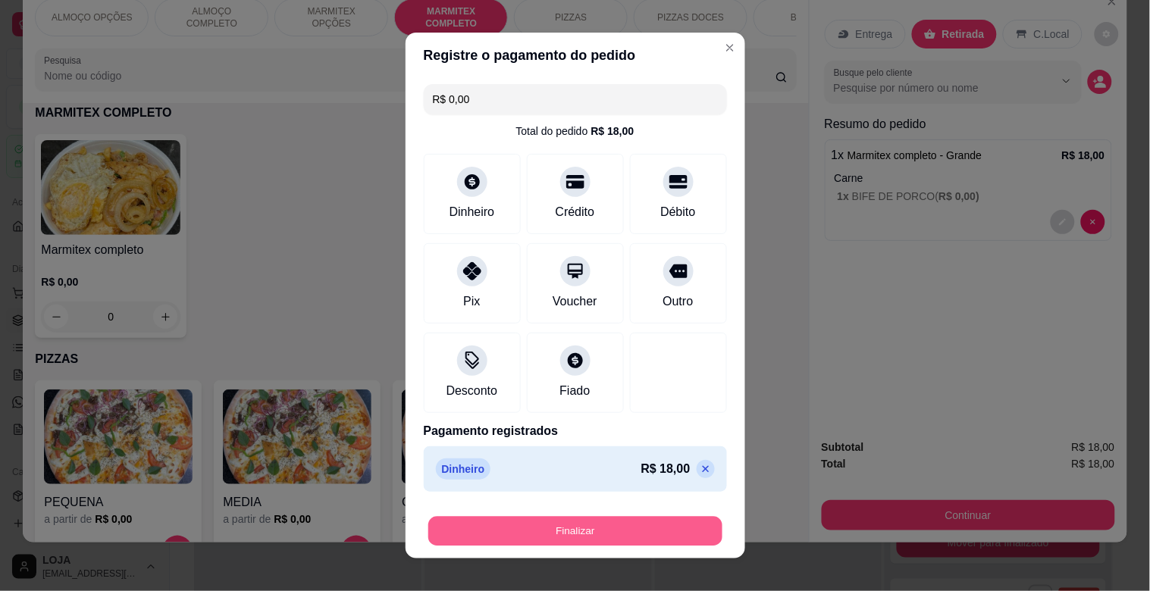
click at [599, 537] on button "Finalizar" at bounding box center [575, 532] width 294 height 30
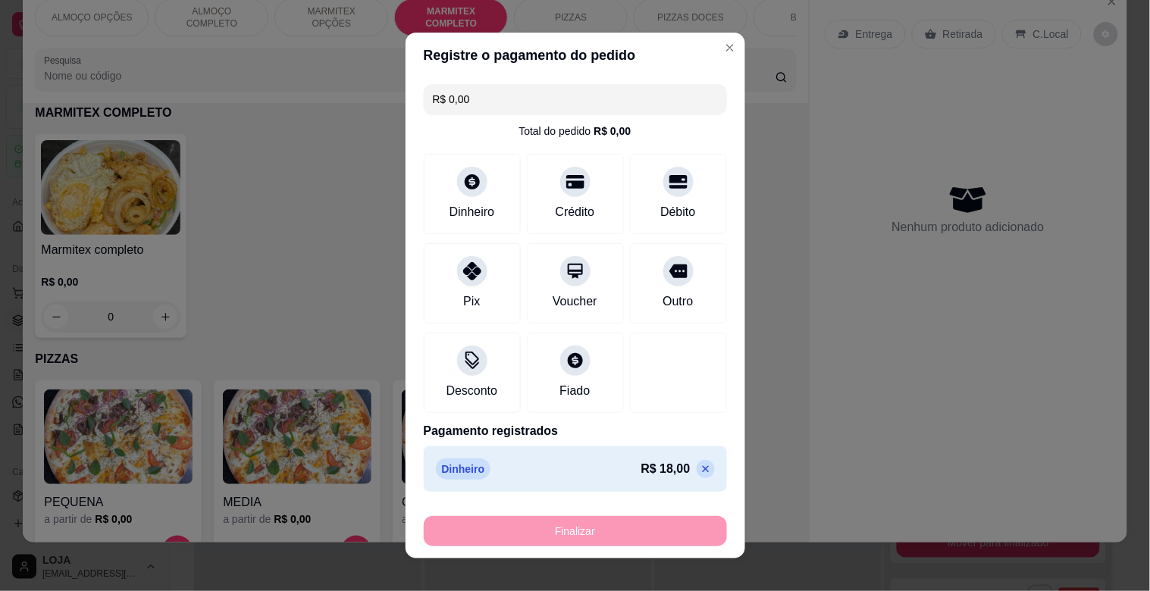
type input "-R$ 18,00"
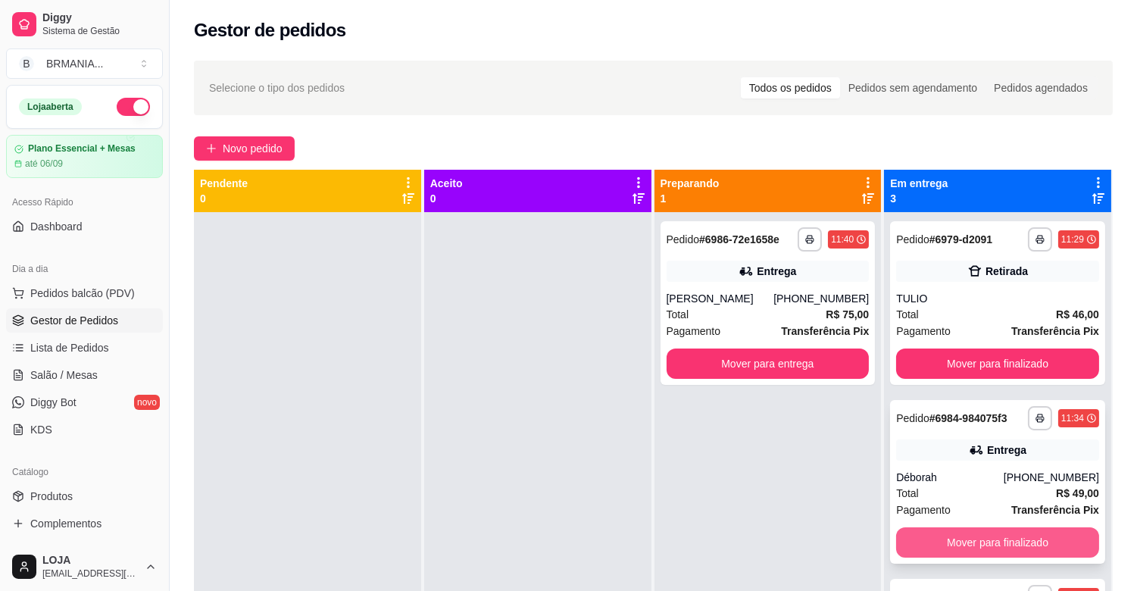
click at [988, 533] on button "Mover para finalizado" at bounding box center [997, 542] width 203 height 30
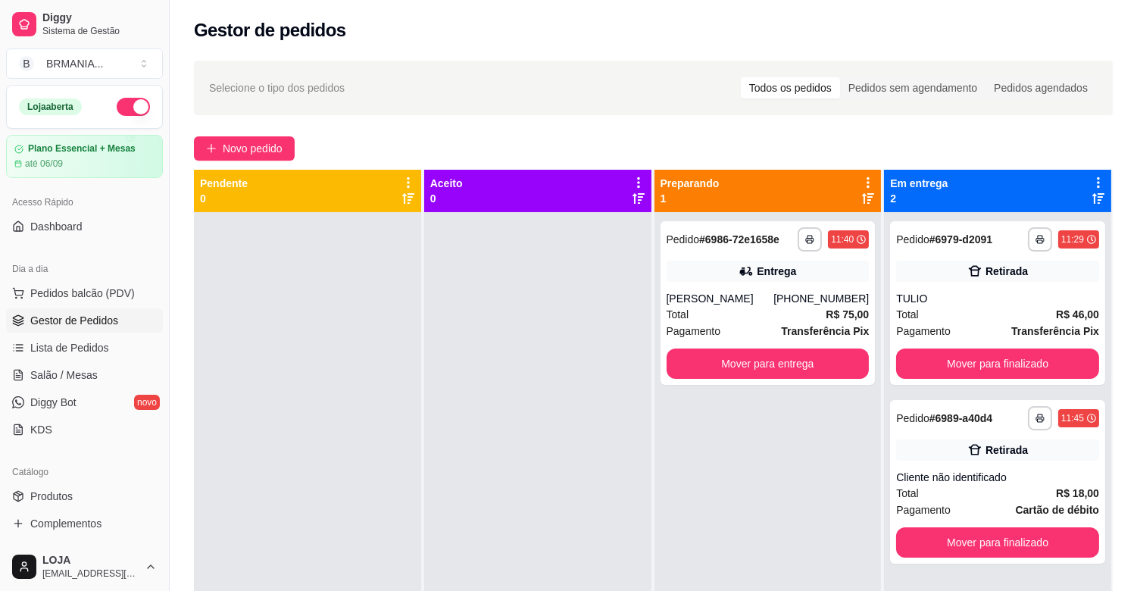
click at [85, 270] on div "Dia a dia" at bounding box center [84, 269] width 157 height 24
click at [86, 284] on button "Pedidos balcão (PDV)" at bounding box center [84, 293] width 157 height 24
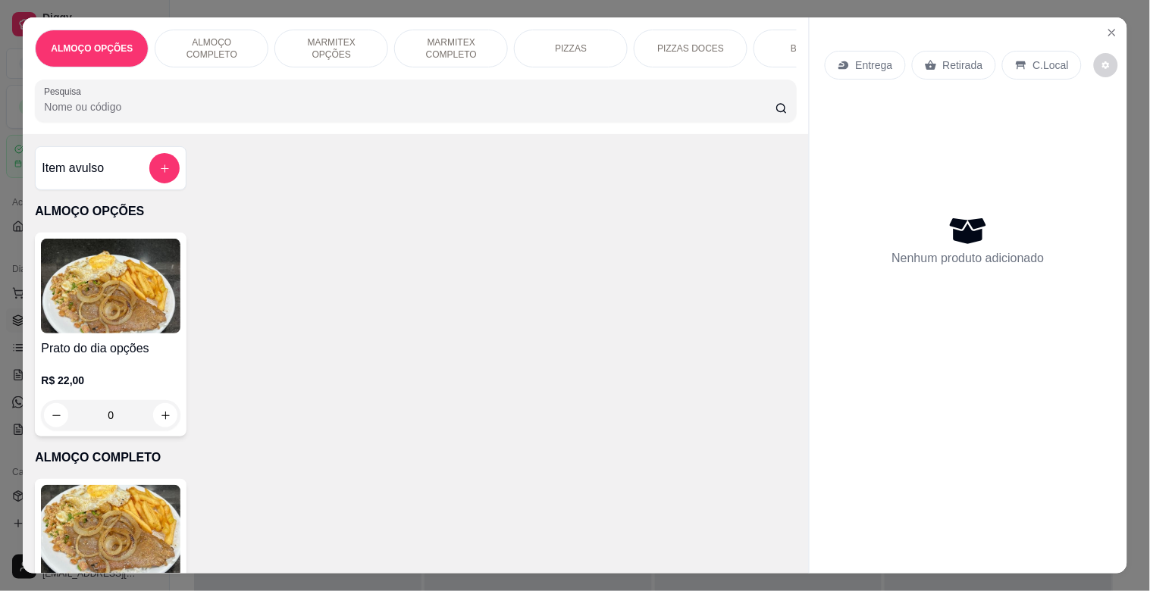
click at [426, 44] on p "MARMITEX COMPLETO" at bounding box center [451, 48] width 88 height 24
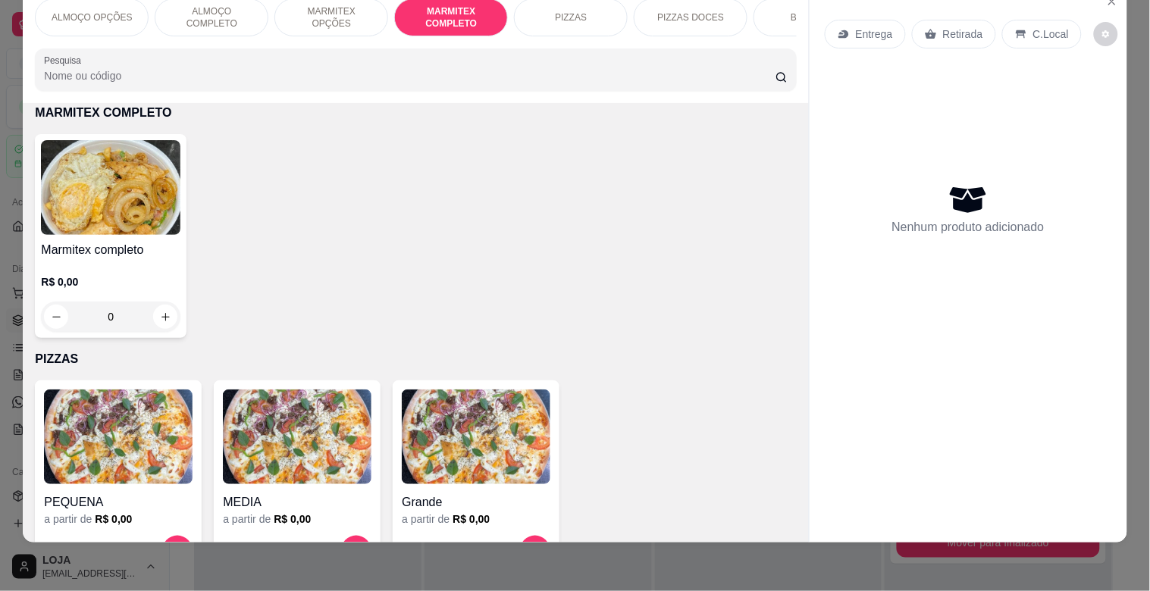
click at [92, 238] on div "Marmitex completo R$ 0,00 0" at bounding box center [111, 236] width 152 height 204
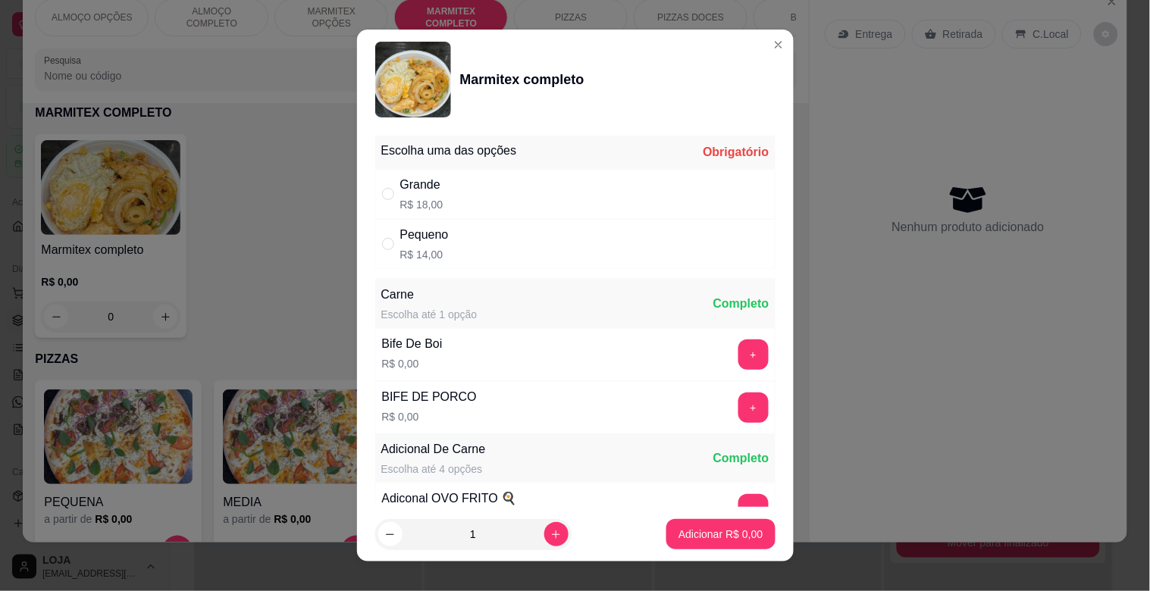
click at [433, 254] on p "R$ 14,00" at bounding box center [424, 254] width 49 height 15
radio input "true"
click at [738, 353] on button "+" at bounding box center [753, 355] width 30 height 30
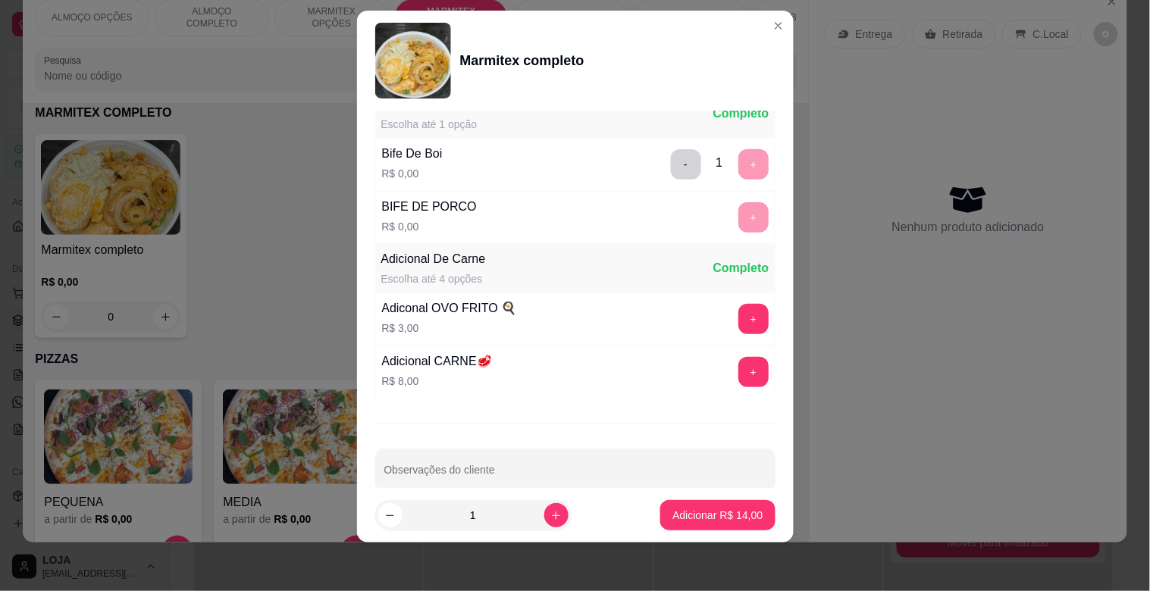
scroll to position [212, 0]
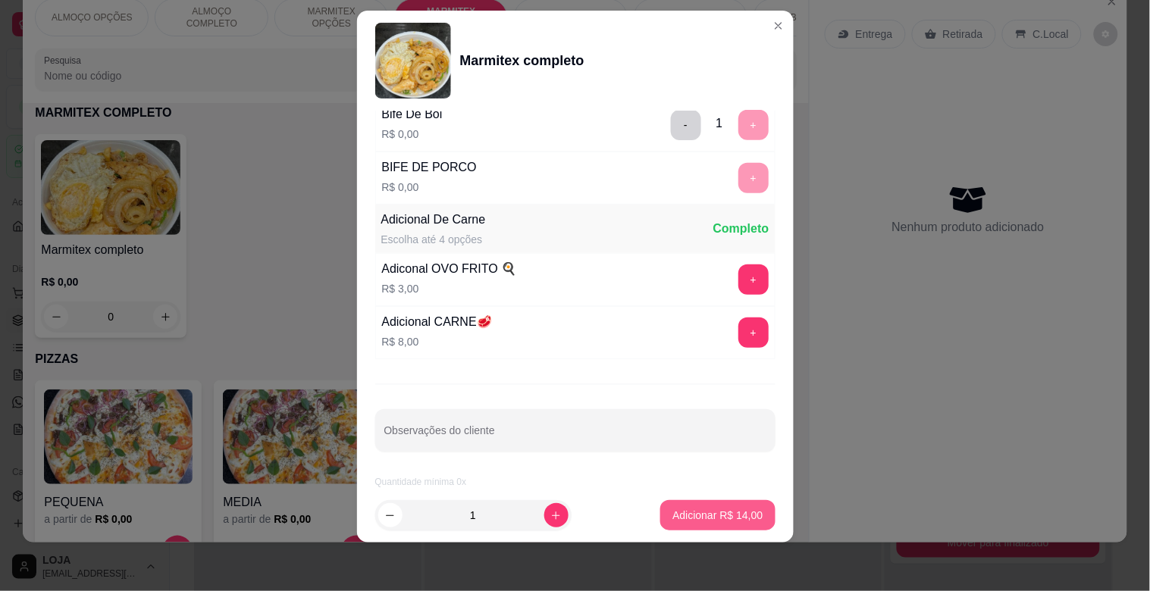
click at [722, 513] on p "Adicionar R$ 14,00" at bounding box center [717, 515] width 90 height 15
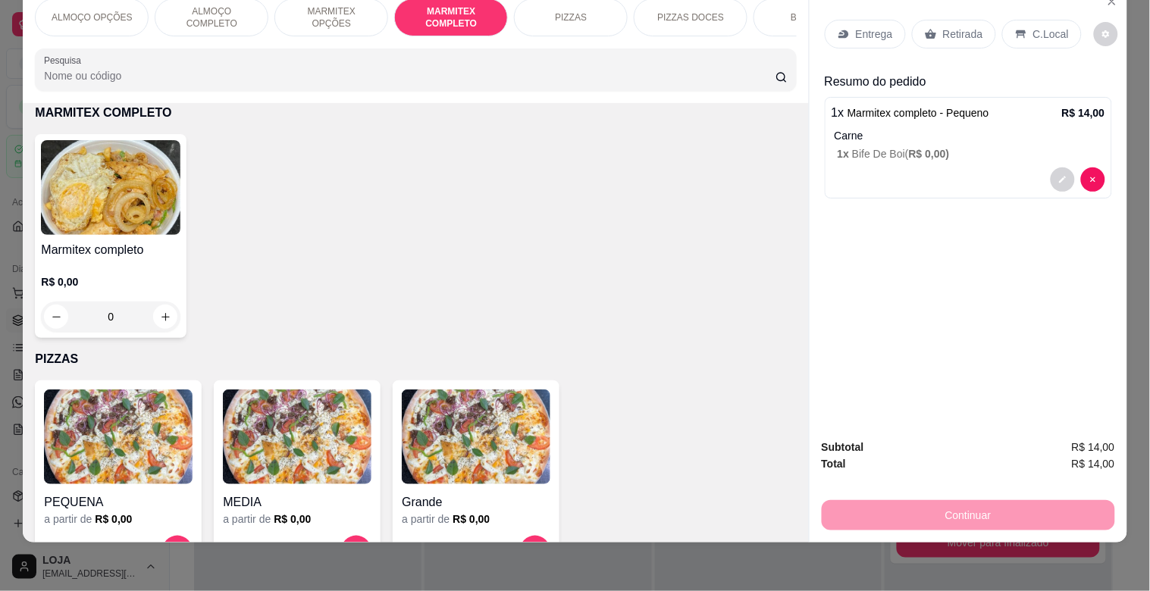
click at [953, 27] on p "Retirada" at bounding box center [963, 34] width 40 height 15
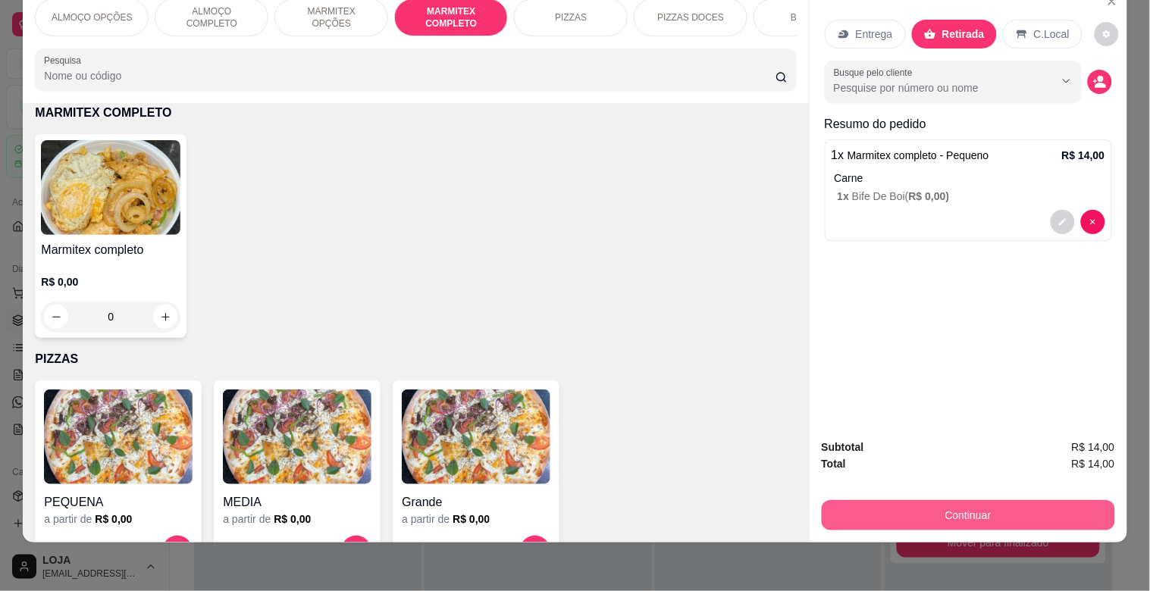
click at [949, 500] on button "Continuar" at bounding box center [967, 515] width 293 height 30
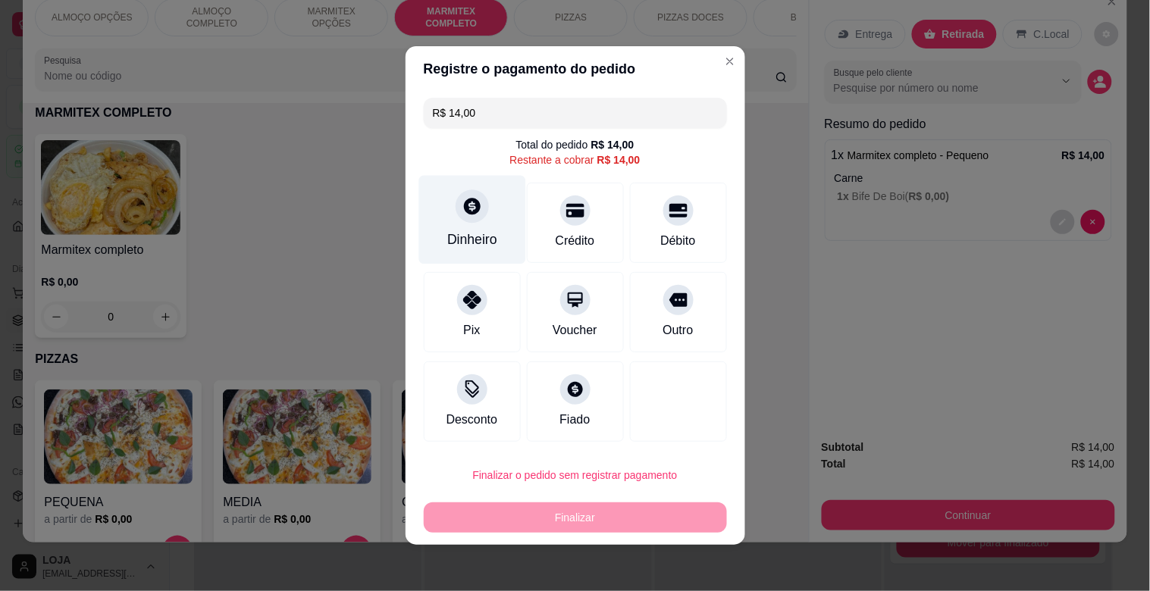
click at [472, 214] on icon at bounding box center [472, 206] width 20 height 20
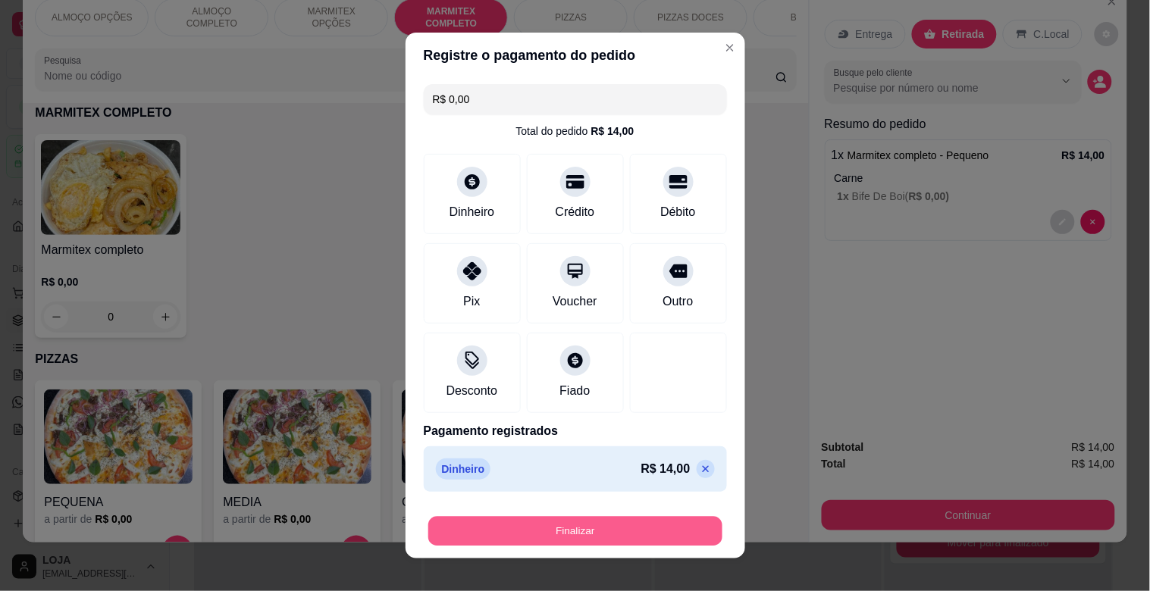
click at [524, 524] on button "Finalizar" at bounding box center [575, 532] width 294 height 30
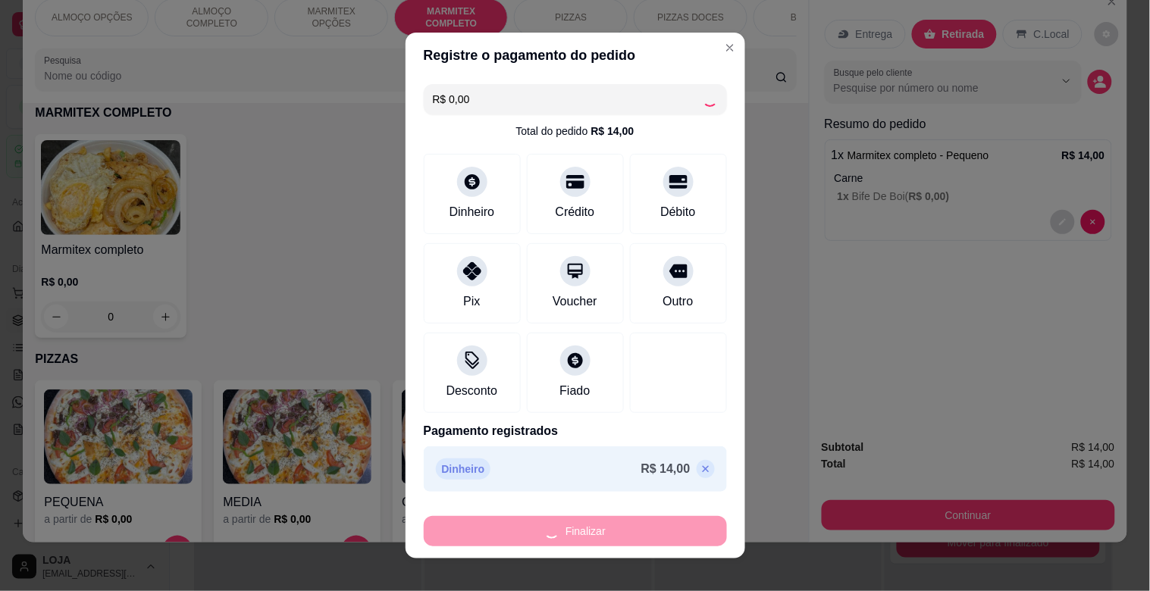
type input "-R$ 14,00"
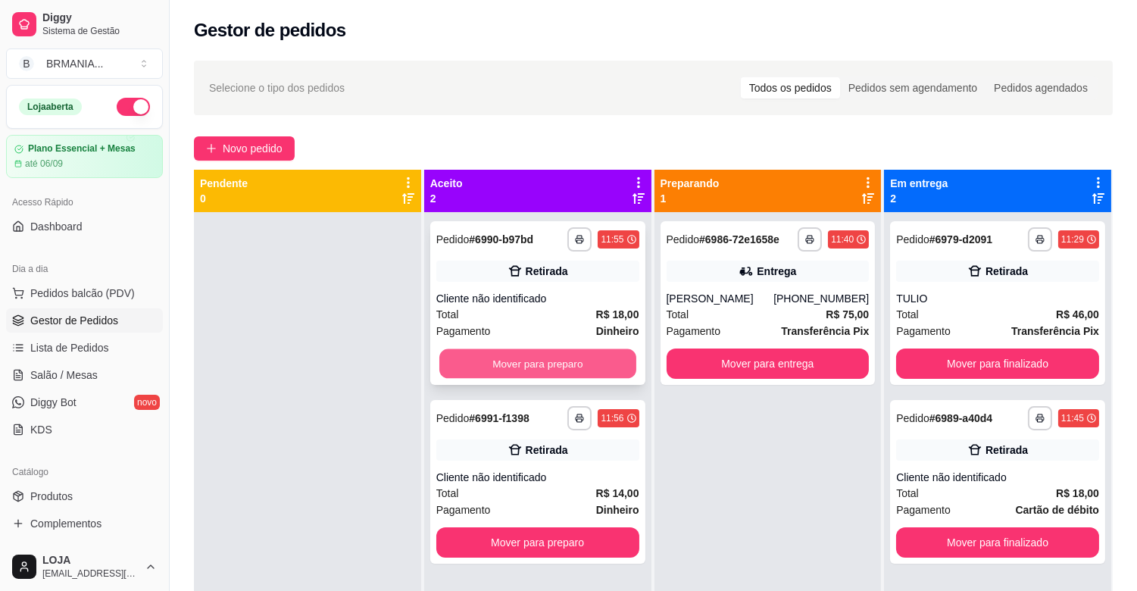
click at [553, 371] on button "Mover para preparo" at bounding box center [538, 364] width 197 height 30
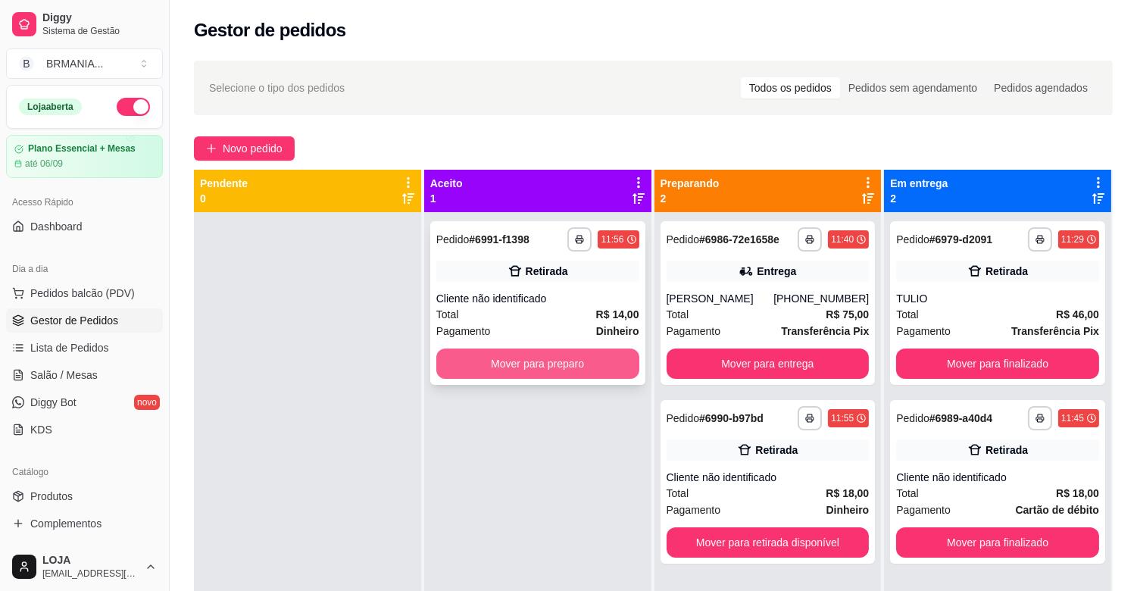
click at [542, 366] on button "Mover para preparo" at bounding box center [538, 364] width 203 height 30
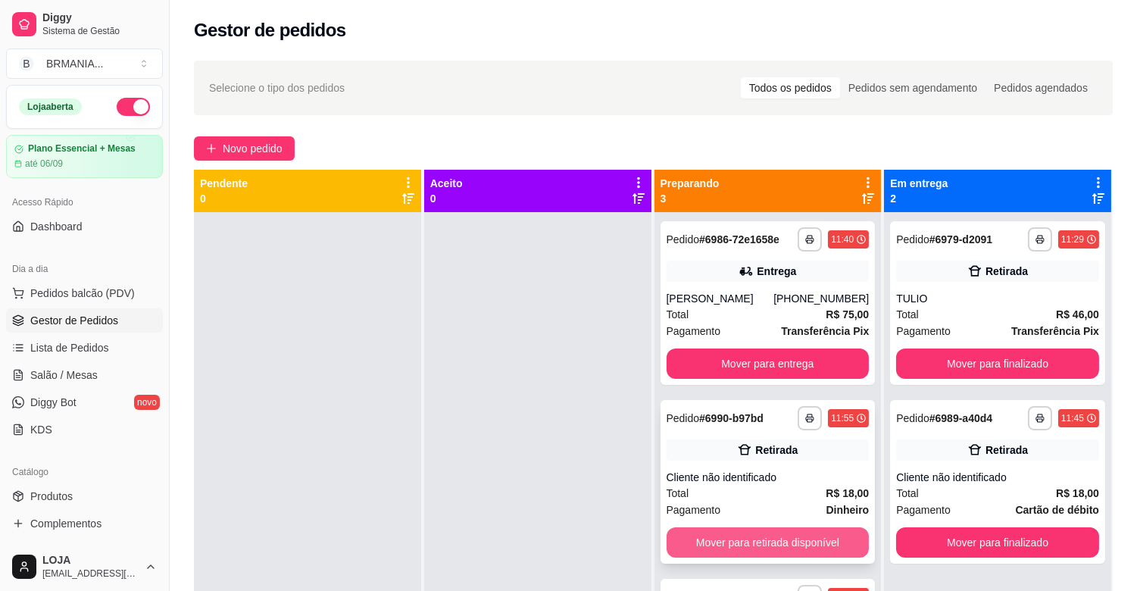
click at [765, 546] on button "Mover para retirada disponível" at bounding box center [768, 542] width 203 height 30
click at [766, 546] on button "Mover para retirada disponível" at bounding box center [768, 542] width 203 height 30
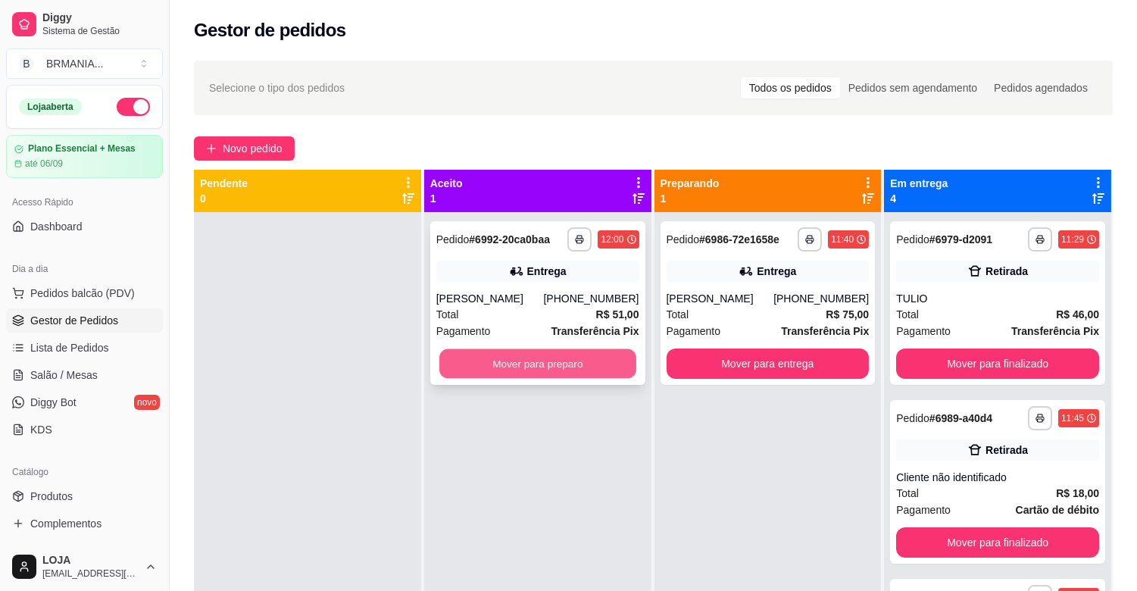
click at [580, 365] on button "Mover para preparo" at bounding box center [538, 364] width 197 height 30
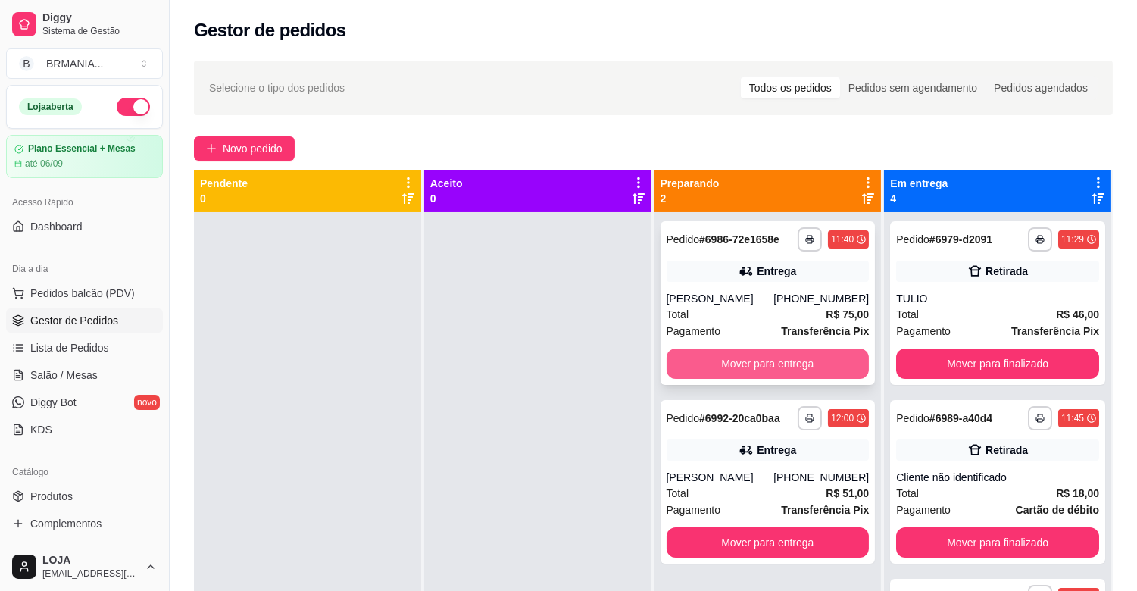
click at [782, 360] on button "Mover para entrega" at bounding box center [768, 364] width 203 height 30
click at [782, 360] on div "Mover para entrega" at bounding box center [768, 364] width 203 height 30
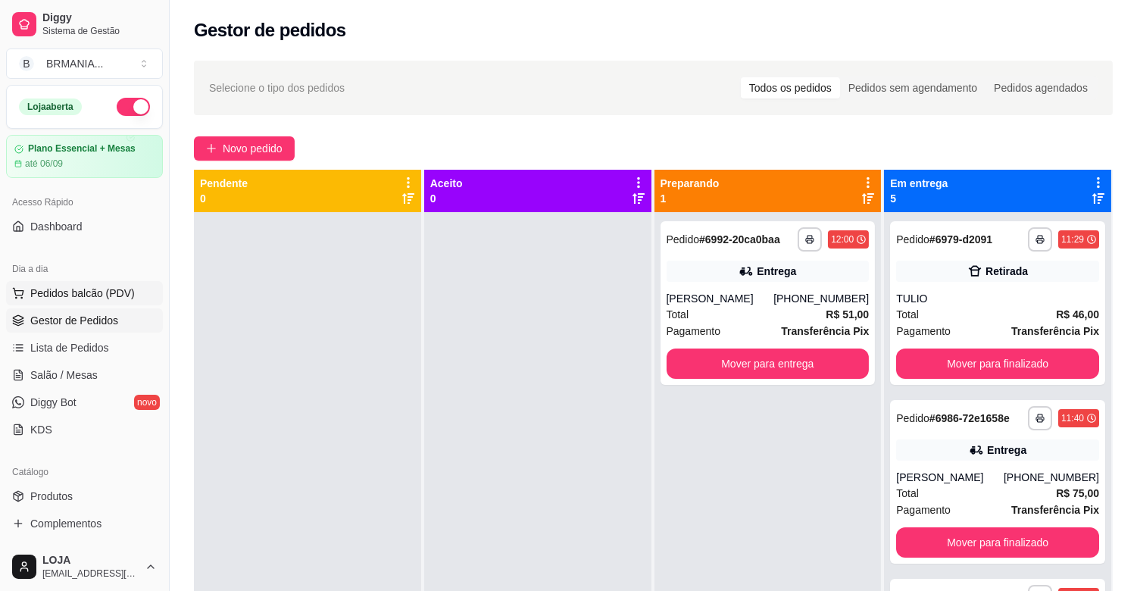
click at [103, 290] on span "Pedidos balcão (PDV)" at bounding box center [82, 293] width 105 height 15
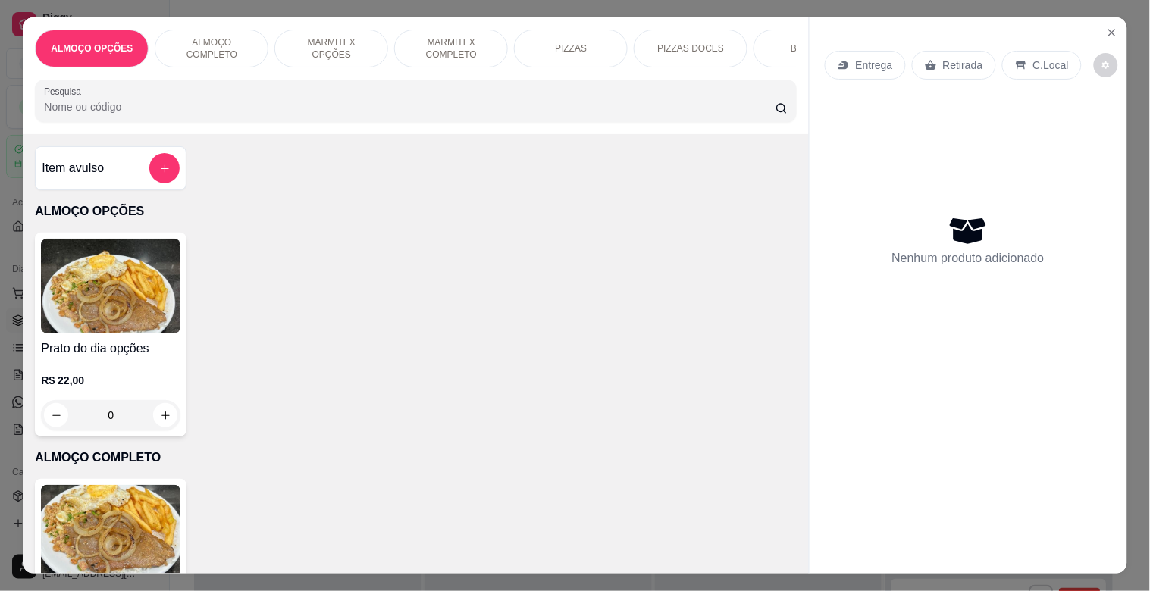
click at [142, 509] on img at bounding box center [110, 532] width 139 height 95
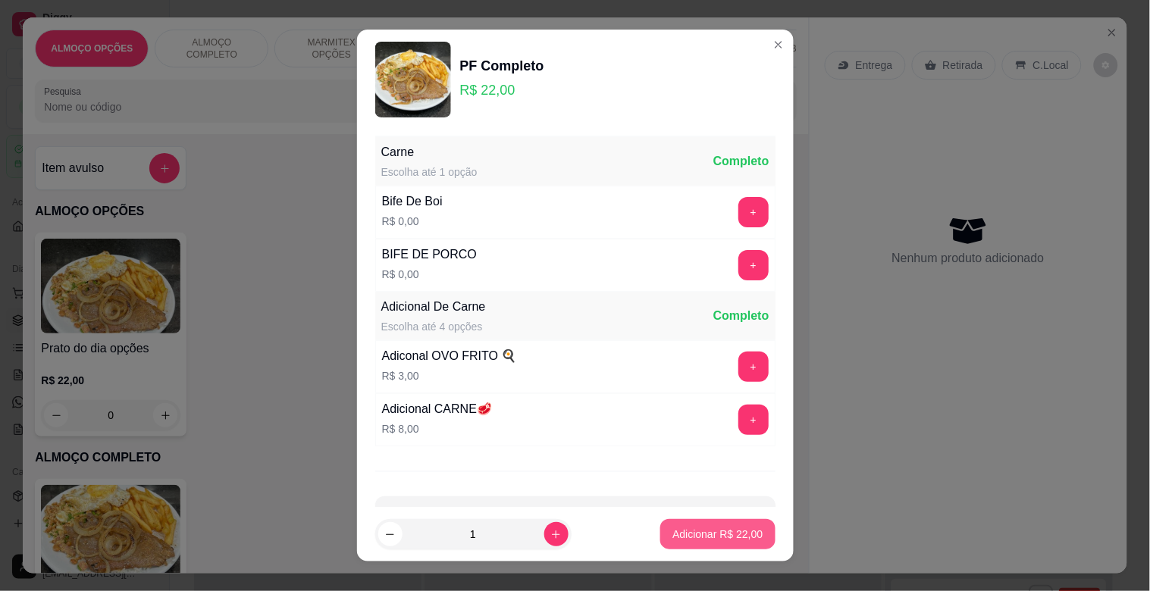
click at [708, 532] on p "Adicionar R$ 22,00" at bounding box center [717, 534] width 90 height 15
type input "1"
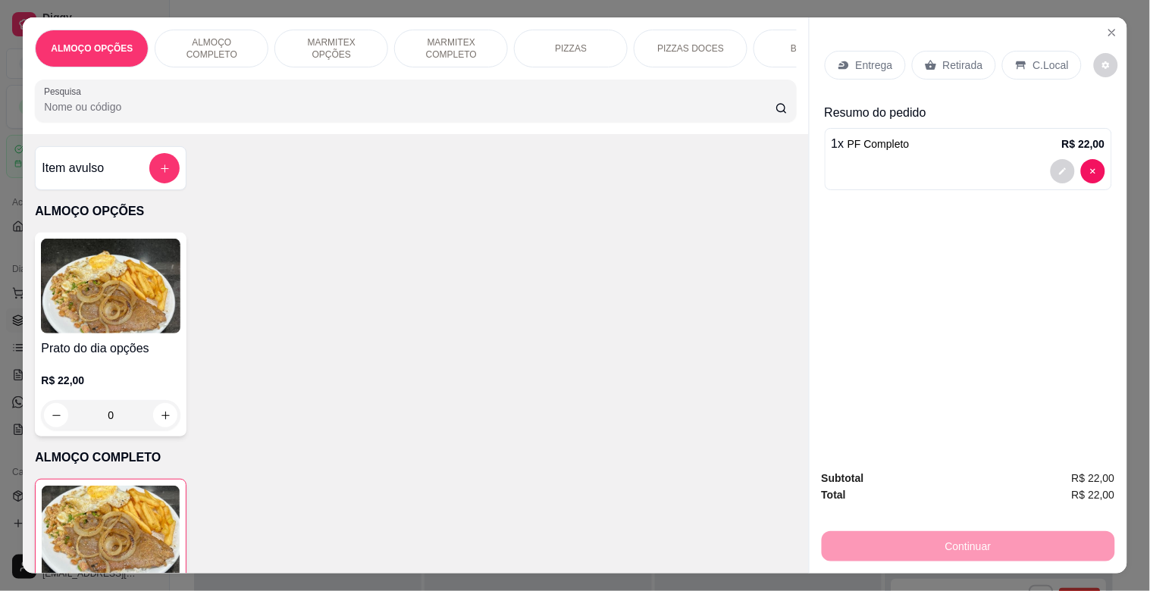
click at [1033, 58] on p "C.Local" at bounding box center [1051, 65] width 36 height 15
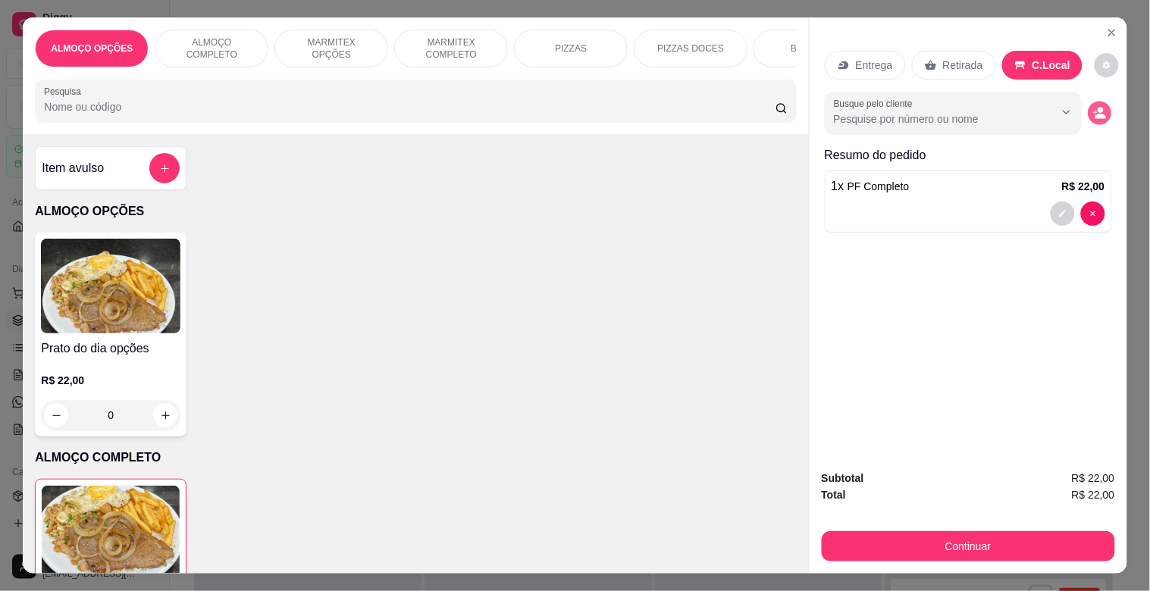
click at [1092, 116] on button "decrease-product-quantity" at bounding box center [1098, 113] width 23 height 23
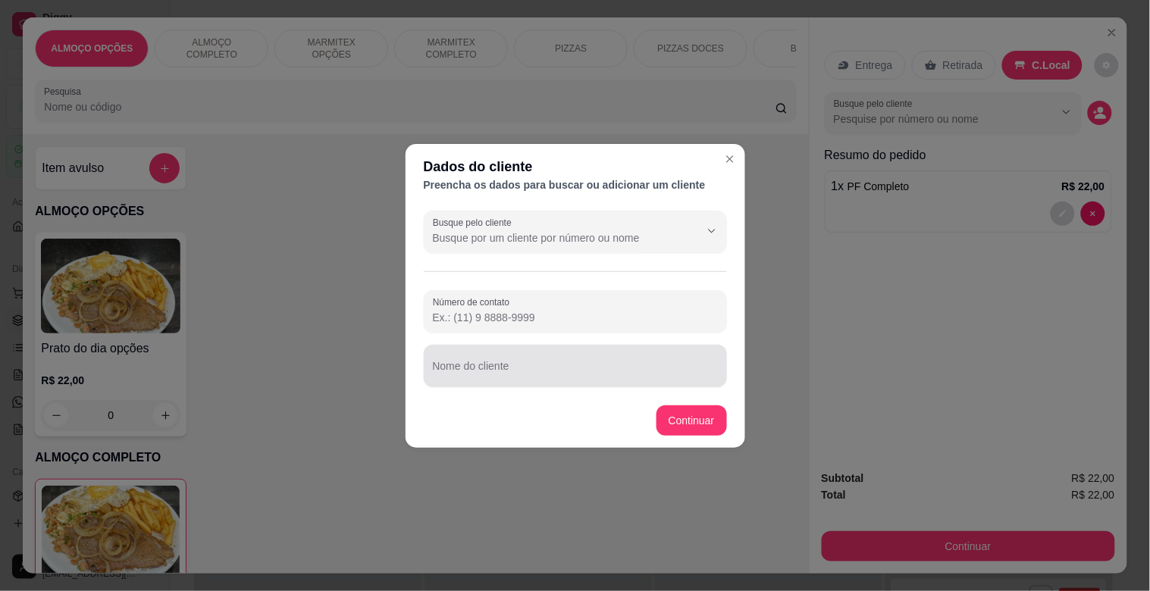
click at [611, 380] on div at bounding box center [575, 366] width 285 height 30
type input "LEONARDO MODERNA"
drag, startPoint x: 690, startPoint y: 404, endPoint x: 688, endPoint y: 415, distance: 10.7
click at [687, 412] on footer "Continuar" at bounding box center [575, 420] width 340 height 55
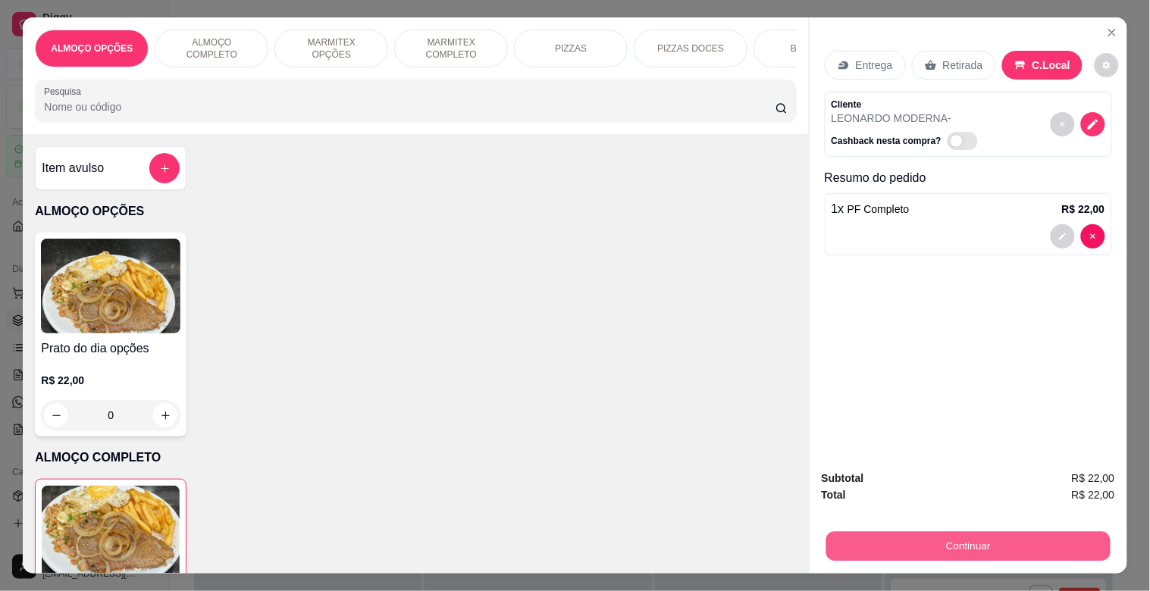
click at [976, 537] on button "Continuar" at bounding box center [967, 546] width 284 height 30
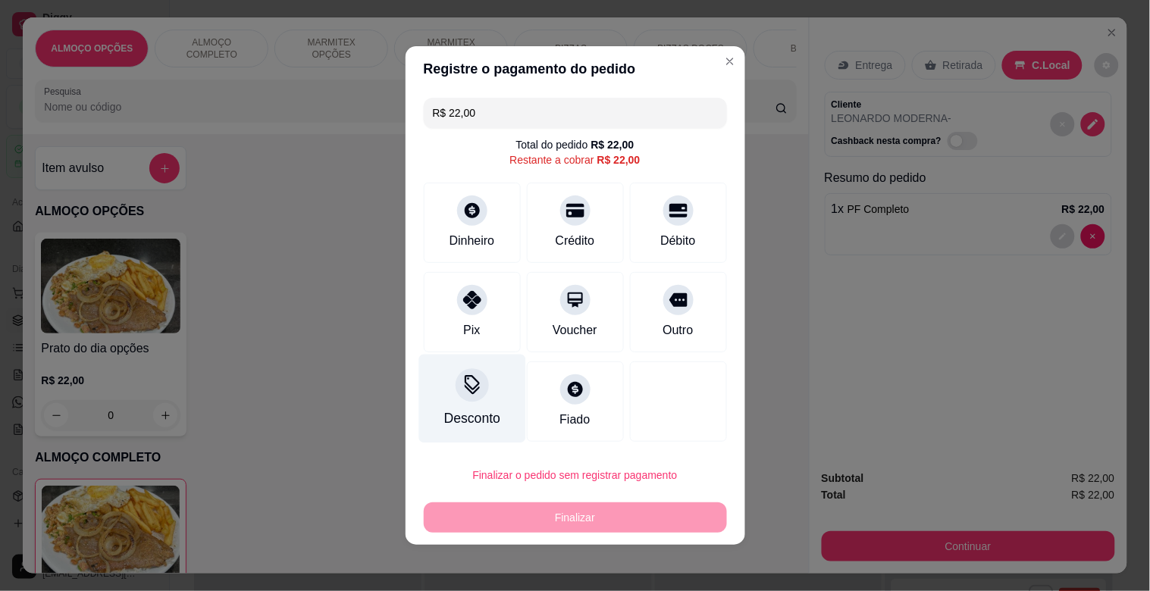
click at [452, 400] on div "Desconto" at bounding box center [471, 399] width 107 height 89
click at [501, 333] on input at bounding box center [574, 338] width 303 height 30
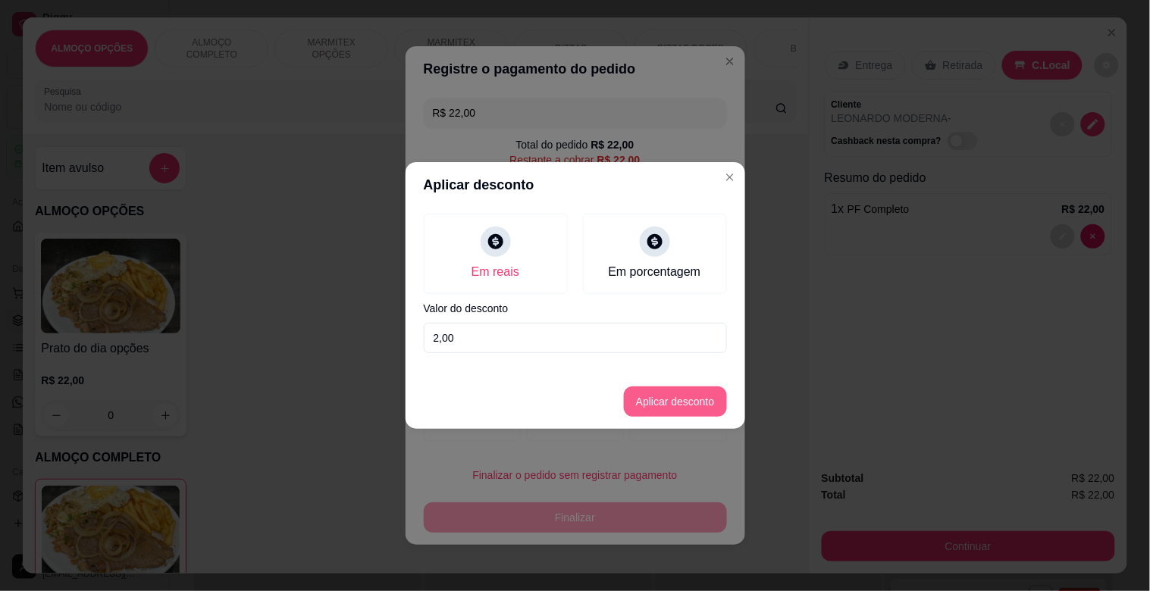
type input "2,00"
click at [671, 397] on button "Aplicar desconto" at bounding box center [674, 402] width 99 height 30
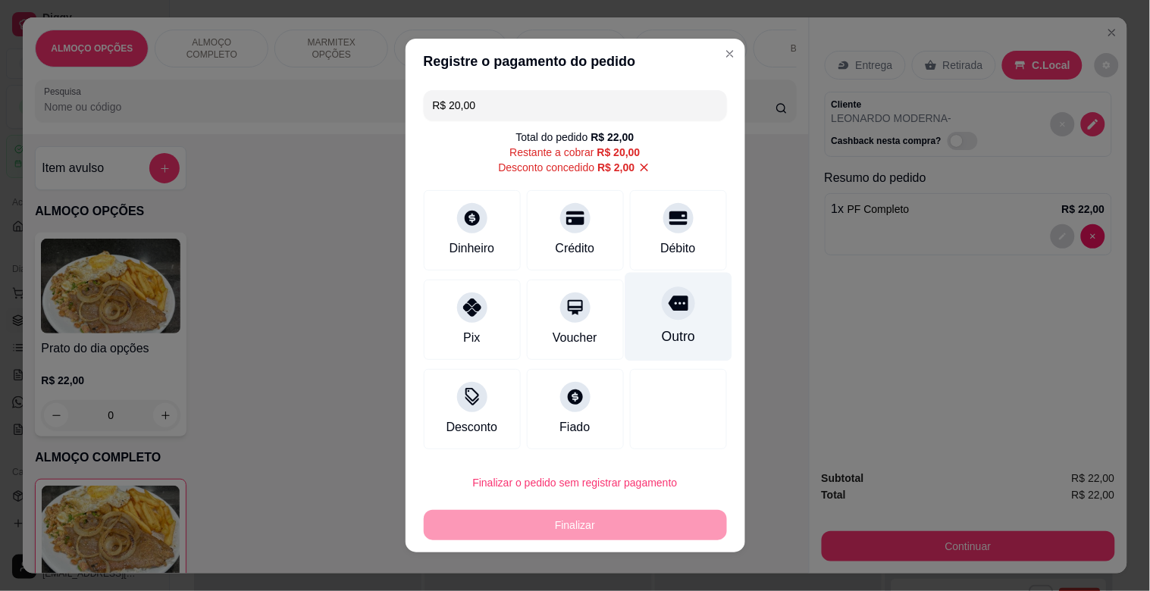
click at [661, 342] on div "Outro" at bounding box center [677, 337] width 33 height 20
type input "R$ 0,00"
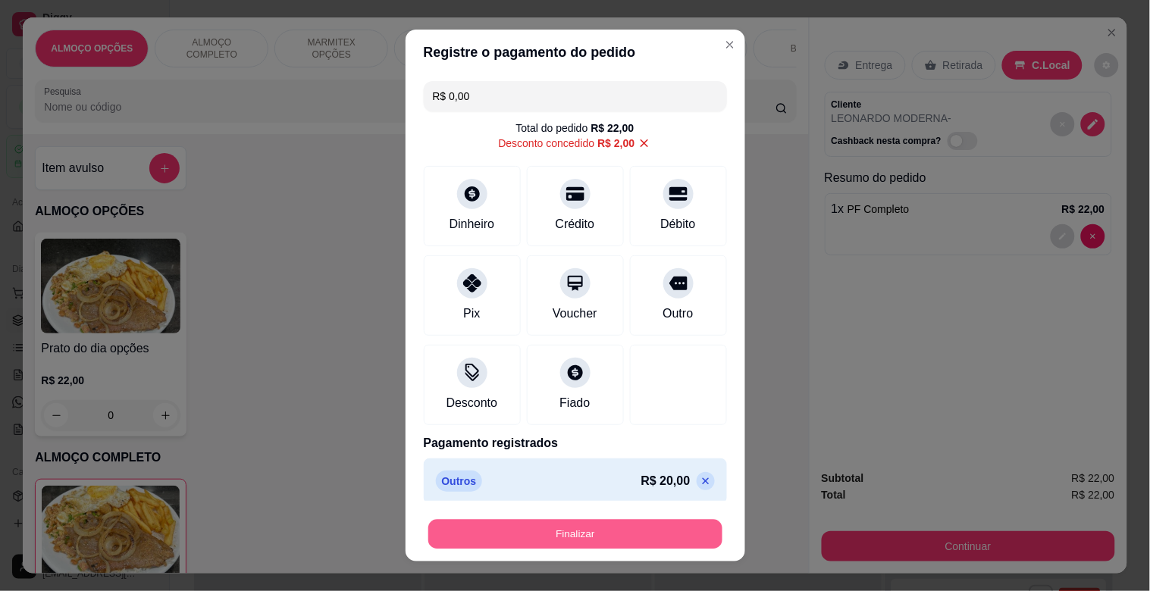
click at [599, 527] on button "Finalizar" at bounding box center [575, 535] width 294 height 30
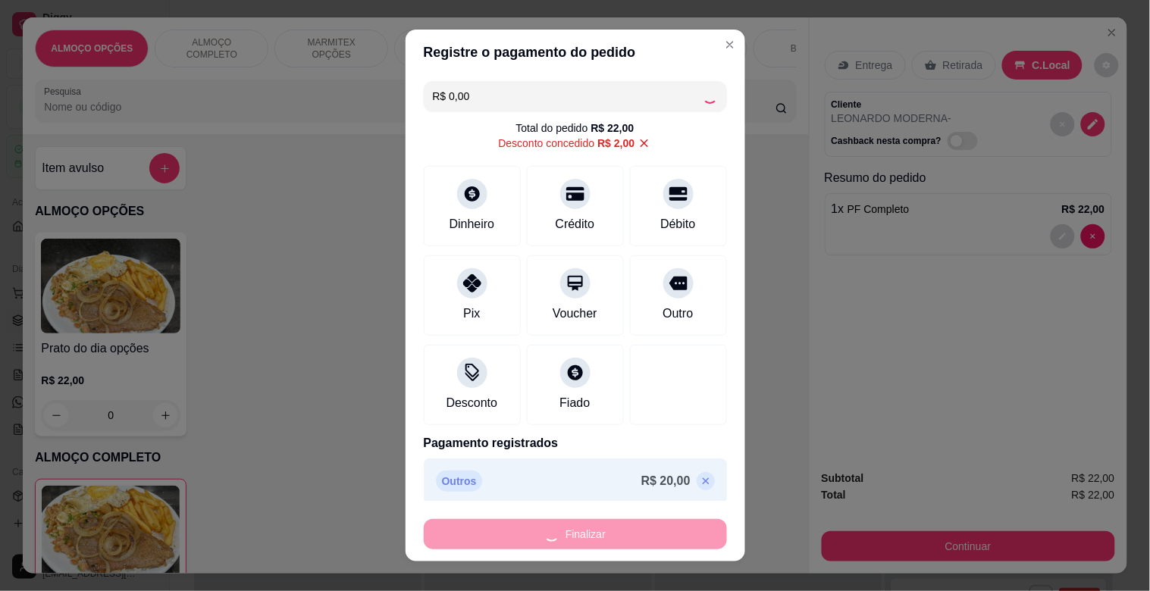
type input "0"
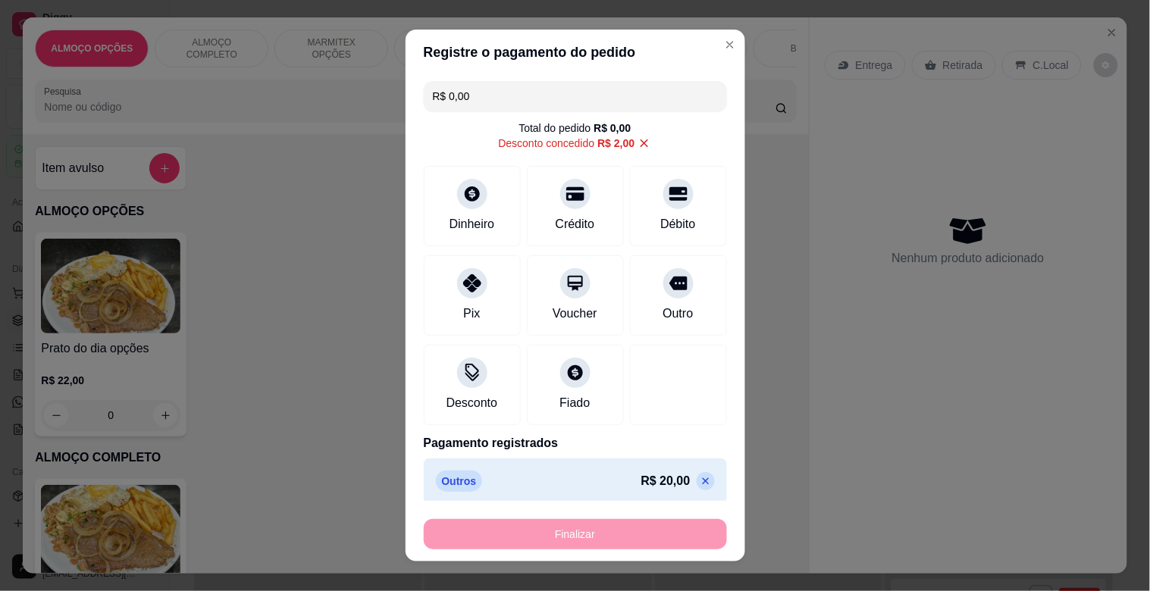
type input "-R$ 22,00"
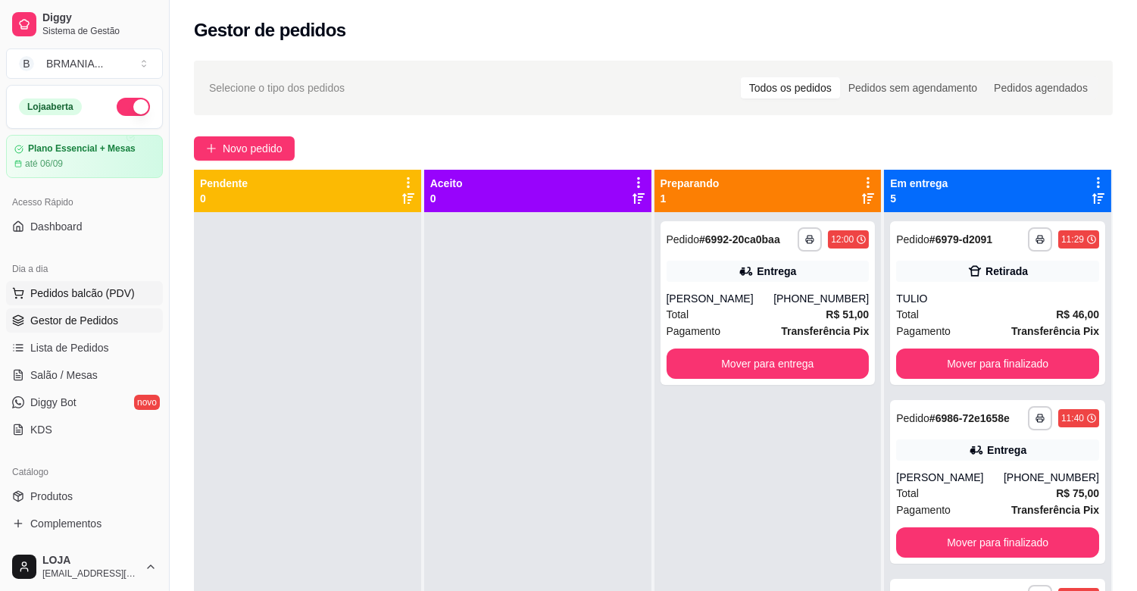
click at [99, 297] on span "Pedidos balcão (PDV)" at bounding box center [82, 293] width 105 height 15
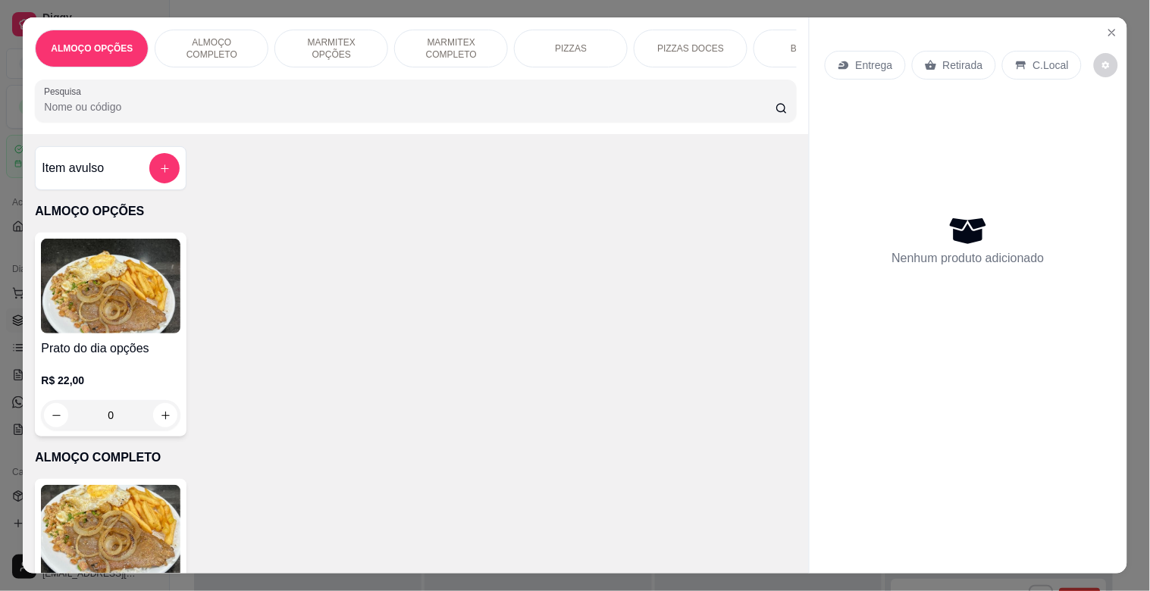
click at [130, 491] on div "PF Completo R$ 22,00 0" at bounding box center [111, 581] width 152 height 204
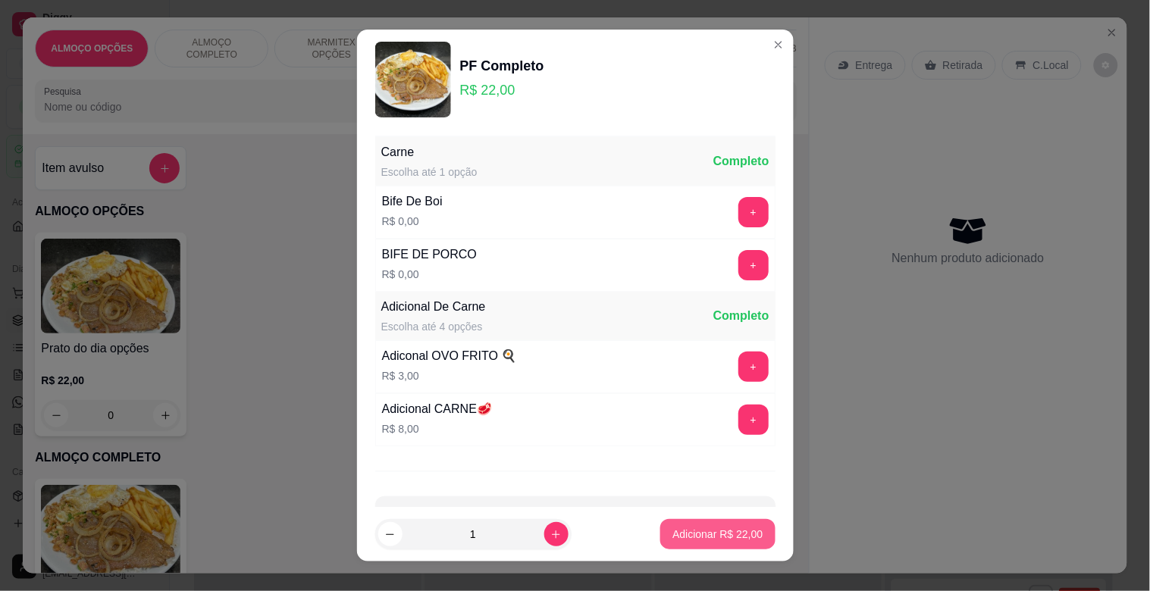
click at [684, 536] on p "Adicionar R$ 22,00" at bounding box center [717, 534] width 90 height 15
type input "1"
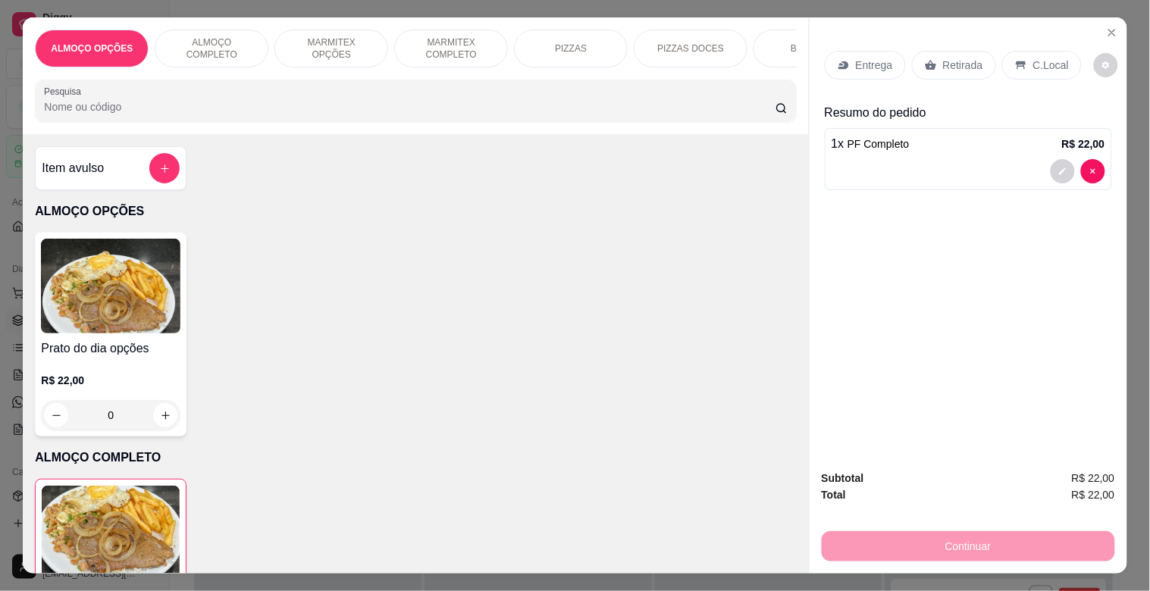
click at [1033, 58] on p "C.Local" at bounding box center [1051, 65] width 36 height 15
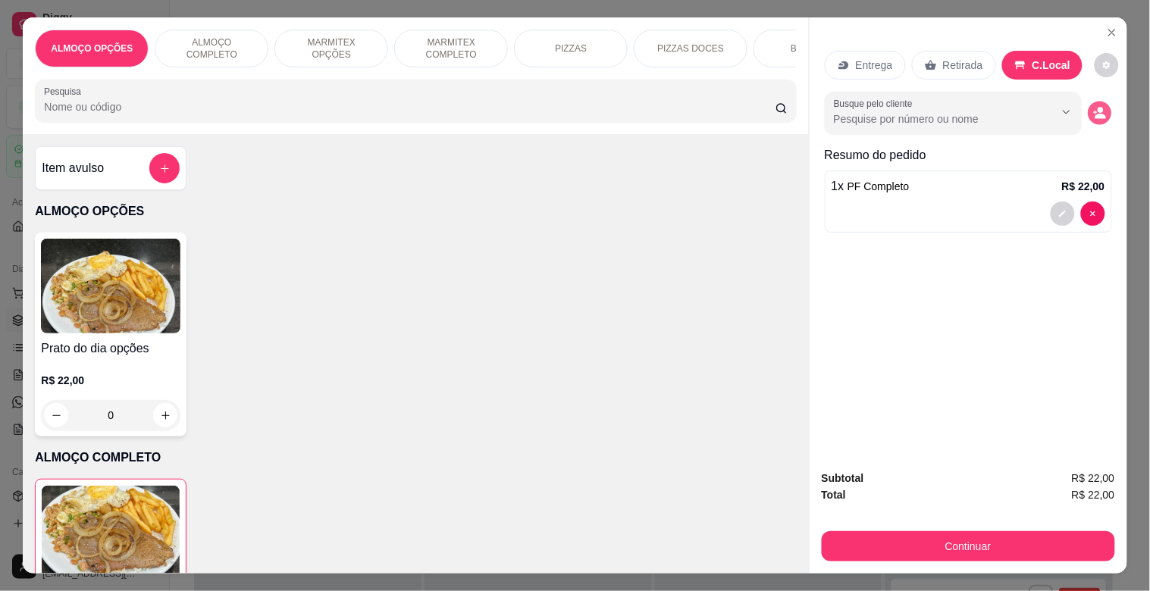
click at [1093, 107] on icon "decrease-product-quantity" at bounding box center [1099, 113] width 13 height 13
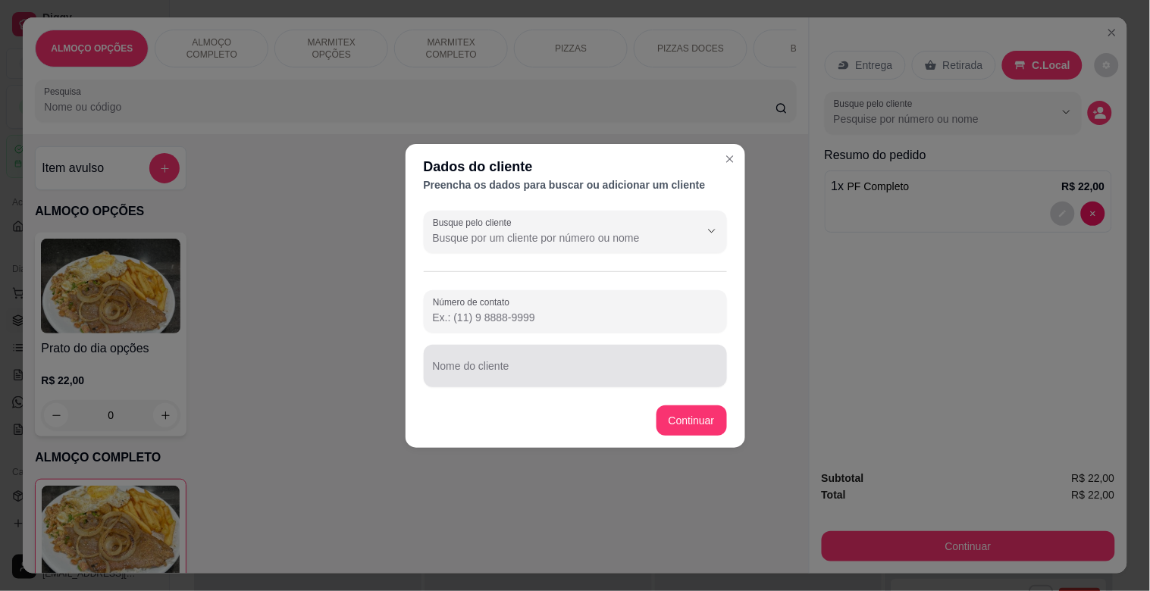
click at [493, 372] on input "Nome do cliente" at bounding box center [575, 372] width 285 height 15
type input "[PERSON_NAME] RVZ MODERNA"
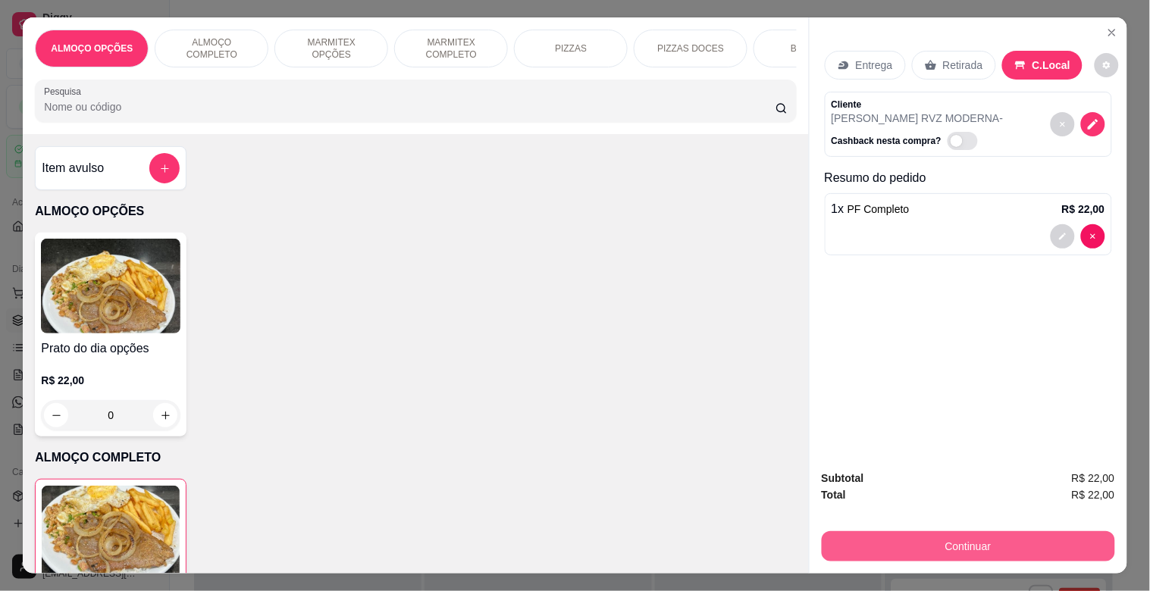
click at [1042, 544] on button "Continuar" at bounding box center [967, 546] width 293 height 30
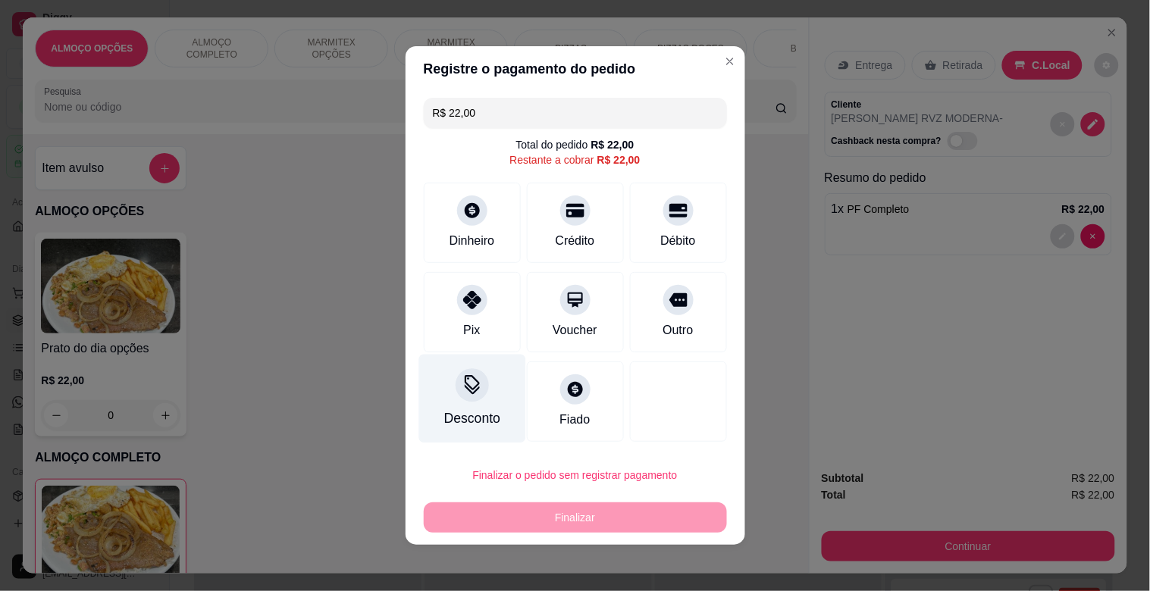
click at [474, 417] on div "Desconto" at bounding box center [471, 418] width 56 height 20
click at [480, 349] on input at bounding box center [575, 338] width 303 height 30
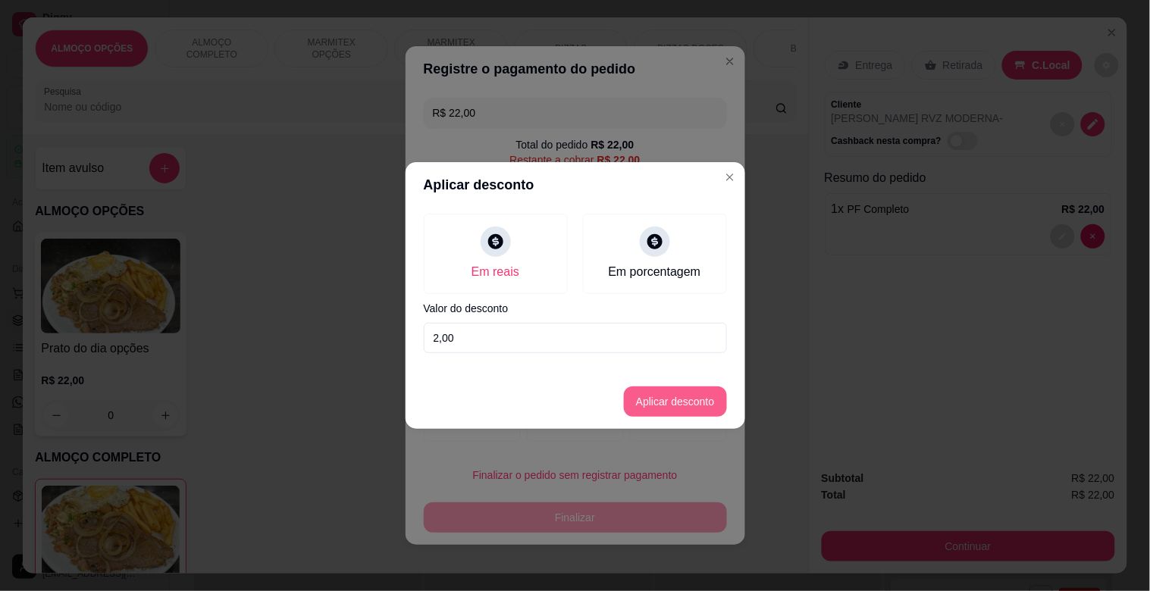
type input "2,00"
click at [694, 394] on button "Aplicar desconto" at bounding box center [675, 401] width 103 height 30
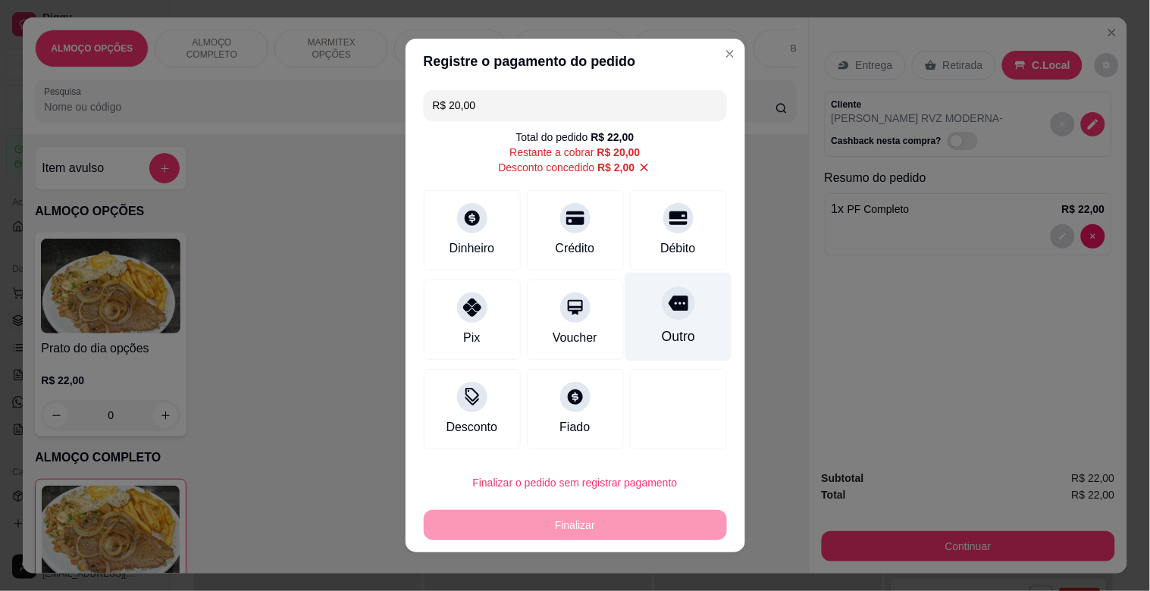
click at [649, 281] on div "Outro" at bounding box center [677, 317] width 107 height 89
type input "R$ 0,00"
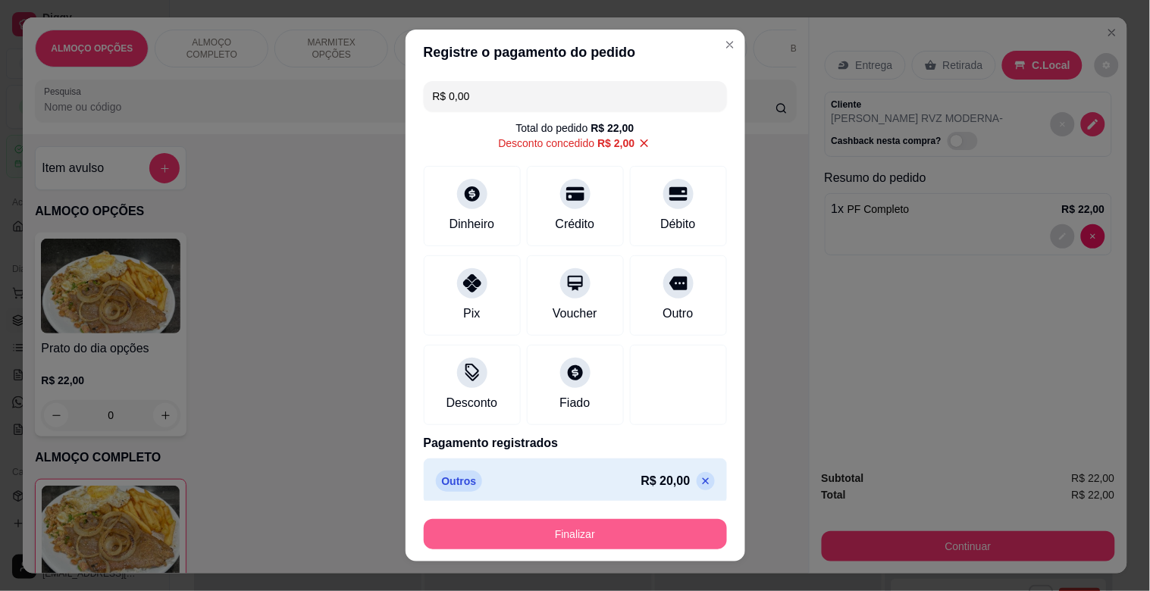
click at [561, 524] on button "Finalizar" at bounding box center [575, 534] width 303 height 30
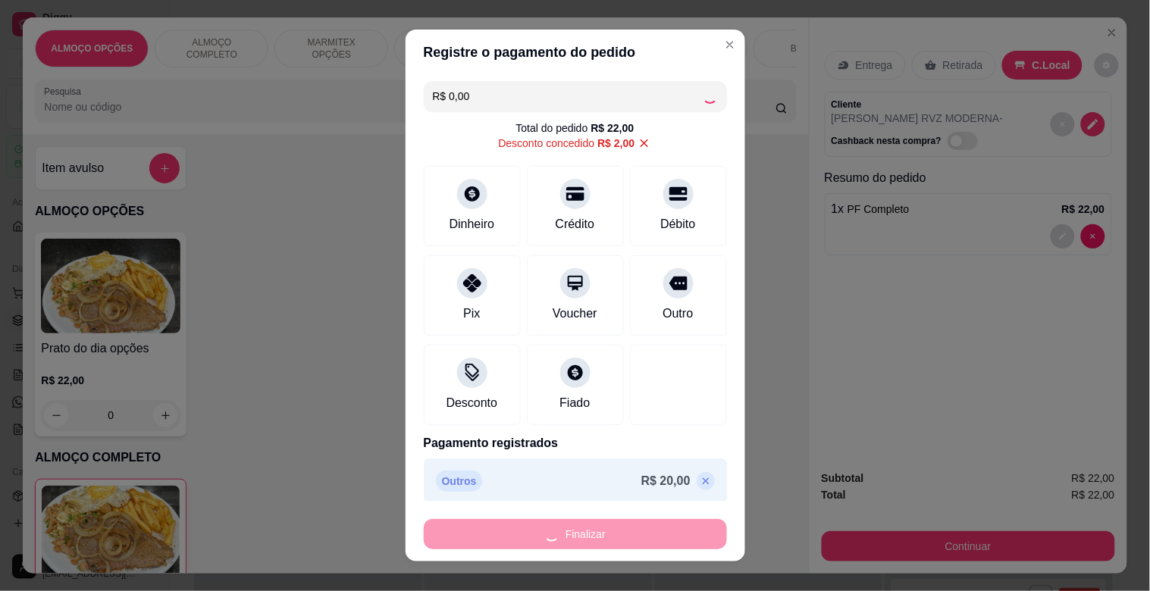
type input "0"
type input "-R$ 22,00"
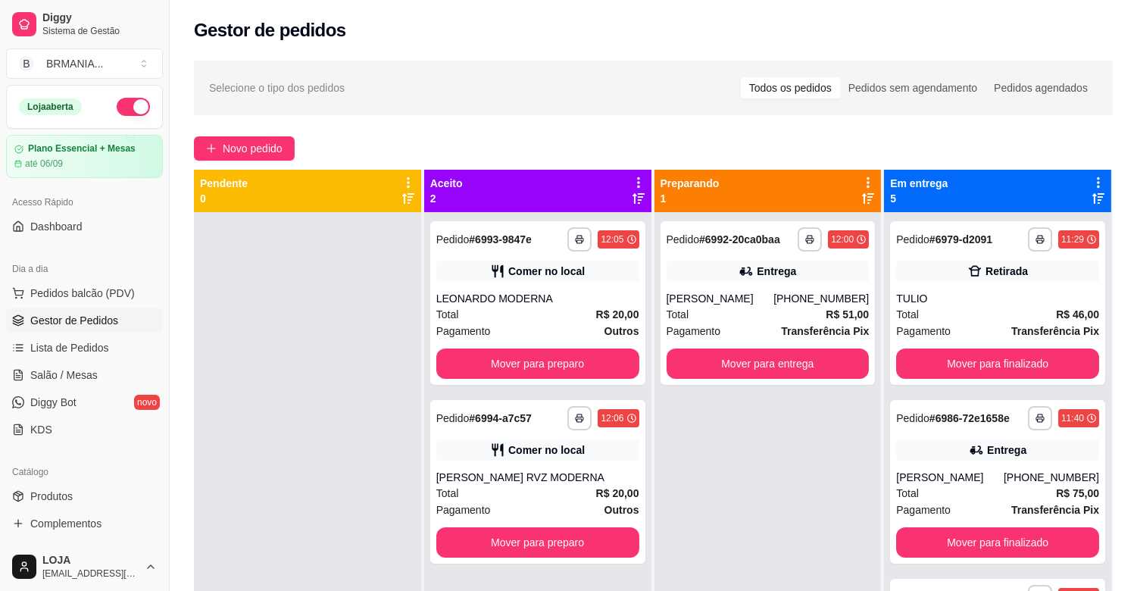
click at [103, 305] on ul "Pedidos balcão (PDV) Gestor de Pedidos Lista de Pedidos Salão / Mesas Diggy Bot…" at bounding box center [84, 361] width 157 height 161
click at [99, 293] on span "Pedidos balcão (PDV)" at bounding box center [82, 293] width 105 height 15
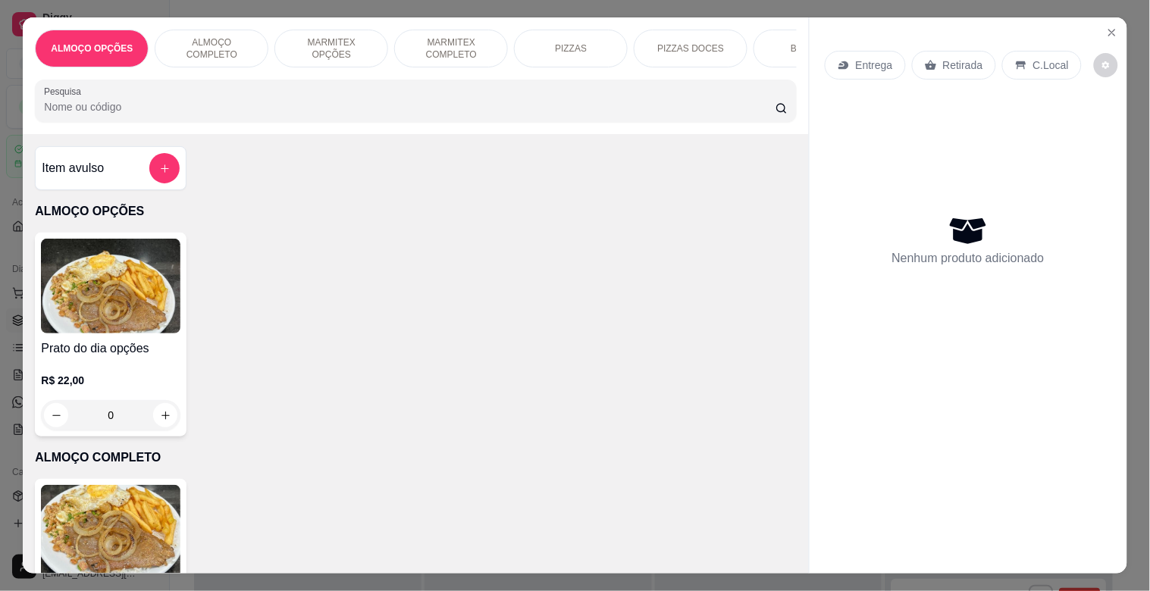
click at [108, 497] on img at bounding box center [110, 532] width 139 height 95
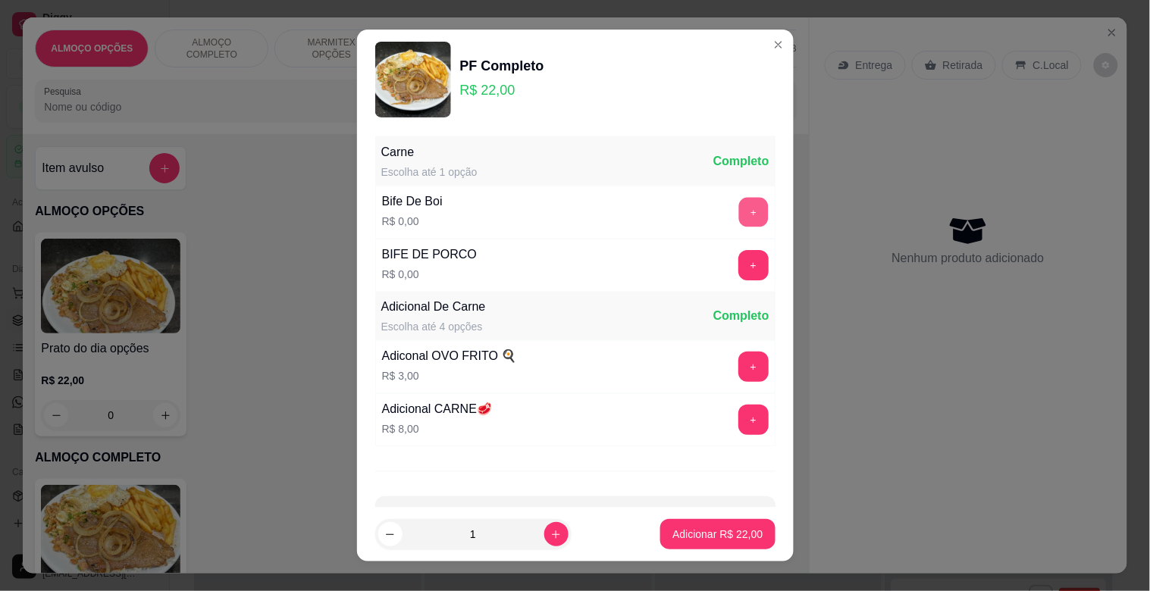
click at [738, 211] on button "+" at bounding box center [753, 213] width 30 height 30
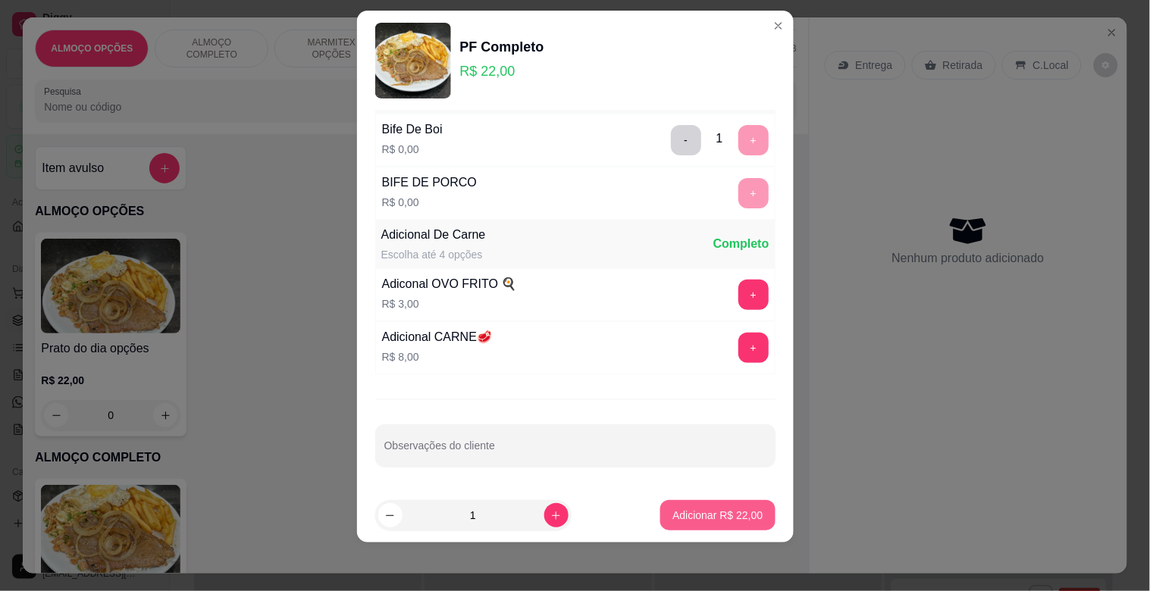
click at [699, 505] on button "Adicionar R$ 22,00" at bounding box center [717, 515] width 114 height 30
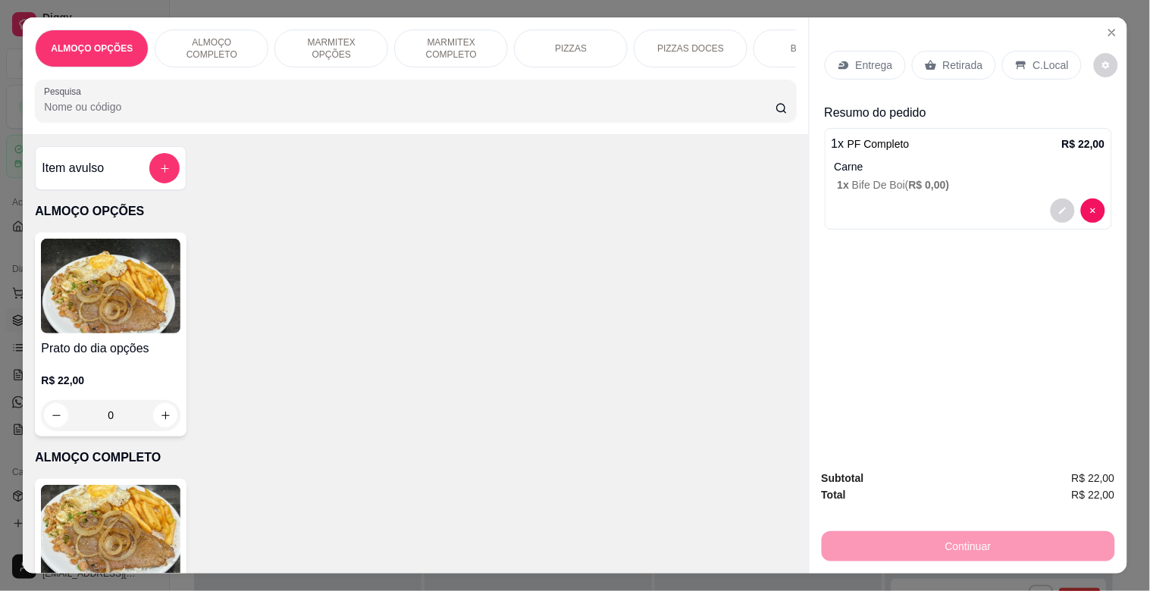
click at [1015, 61] on icon at bounding box center [1020, 65] width 10 height 8
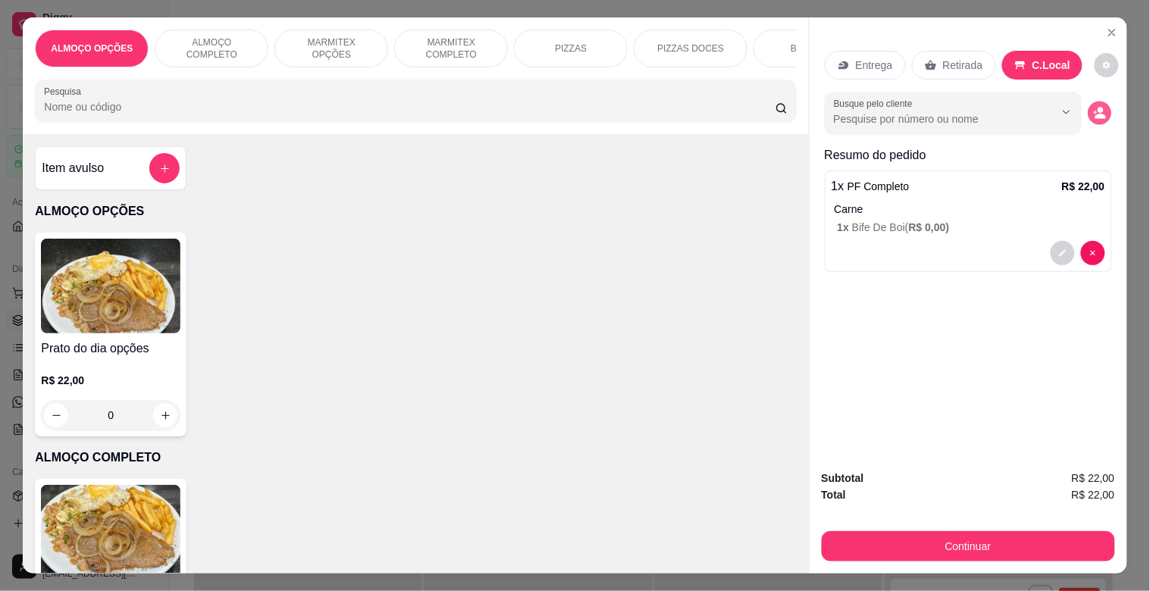
click at [1095, 114] on icon "decrease-product-quantity" at bounding box center [1100, 116] width 11 height 5
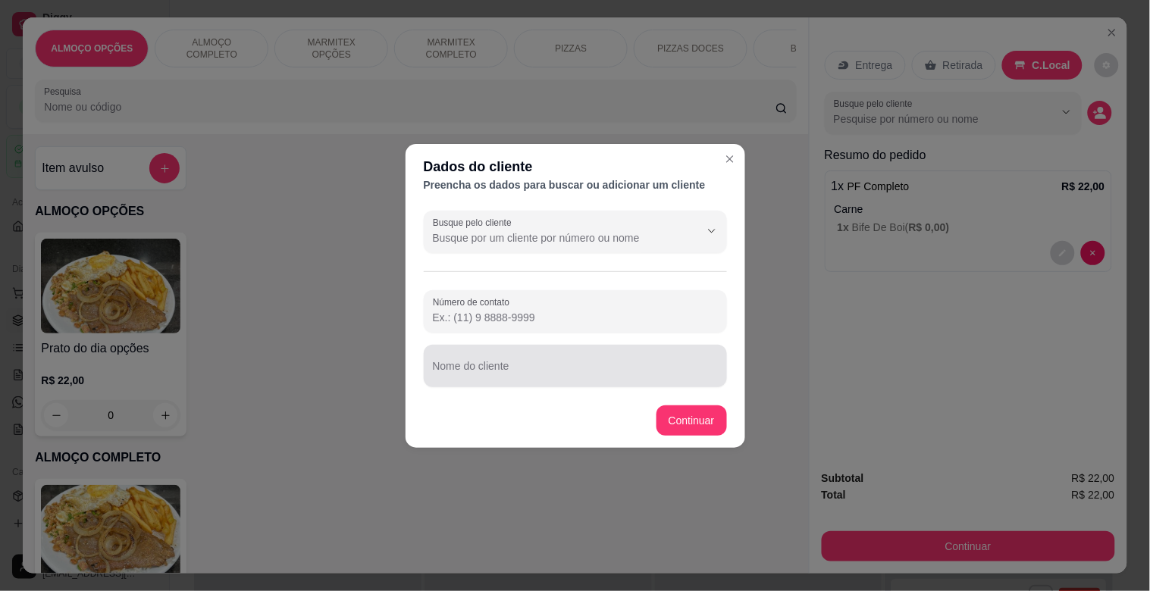
click at [464, 362] on div at bounding box center [575, 366] width 285 height 30
type input "EVERTON MODERNA"
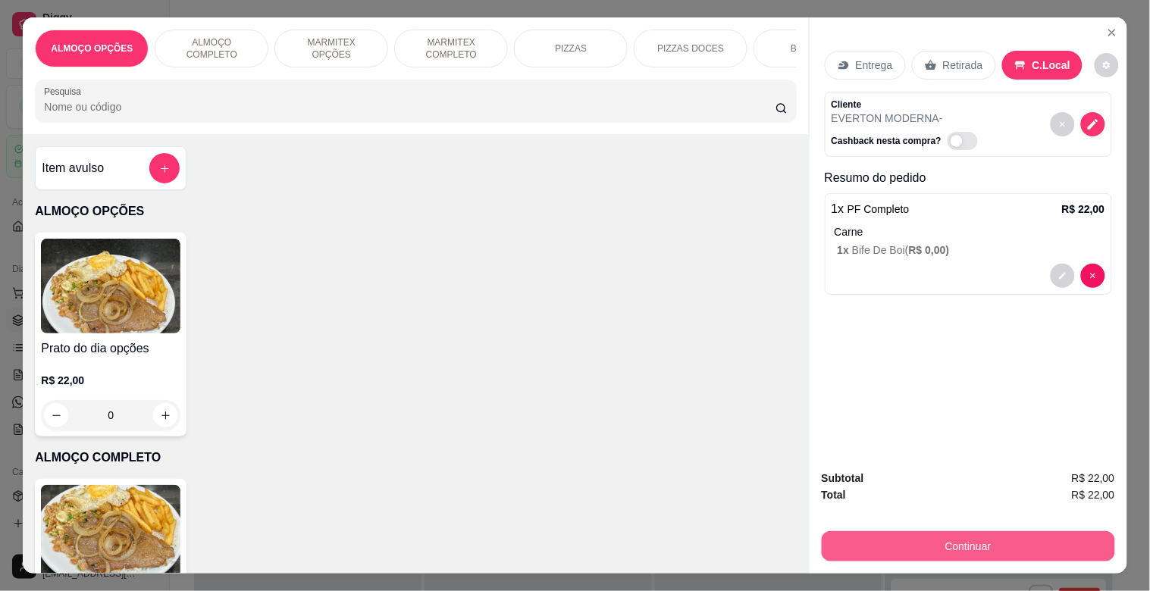
click at [923, 538] on button "Continuar" at bounding box center [967, 546] width 293 height 30
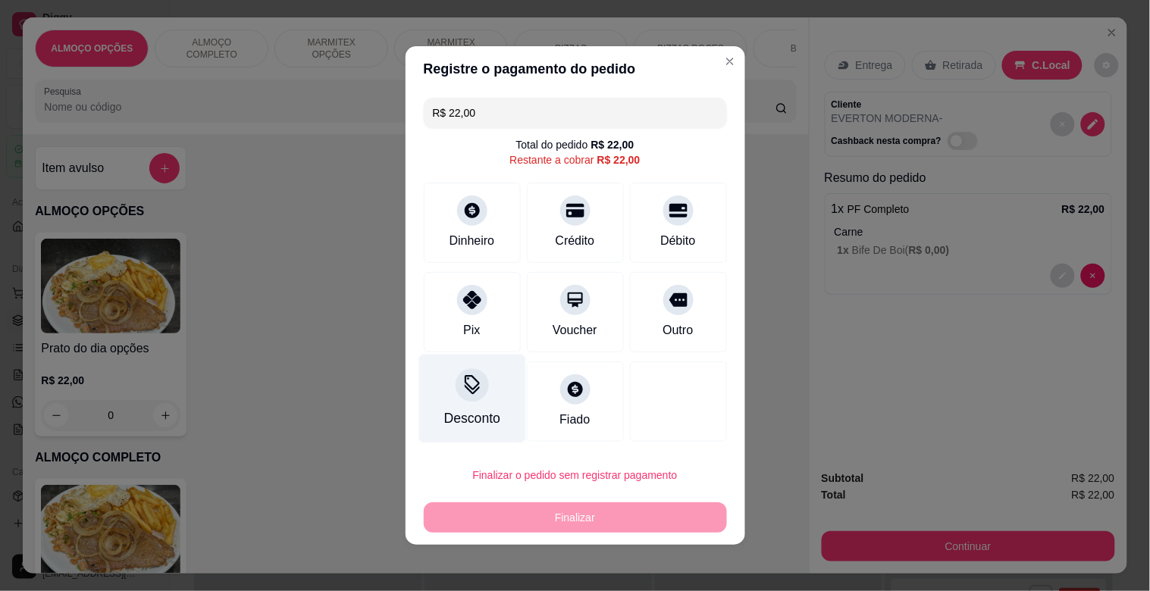
click at [465, 395] on icon at bounding box center [472, 390] width 15 height 10
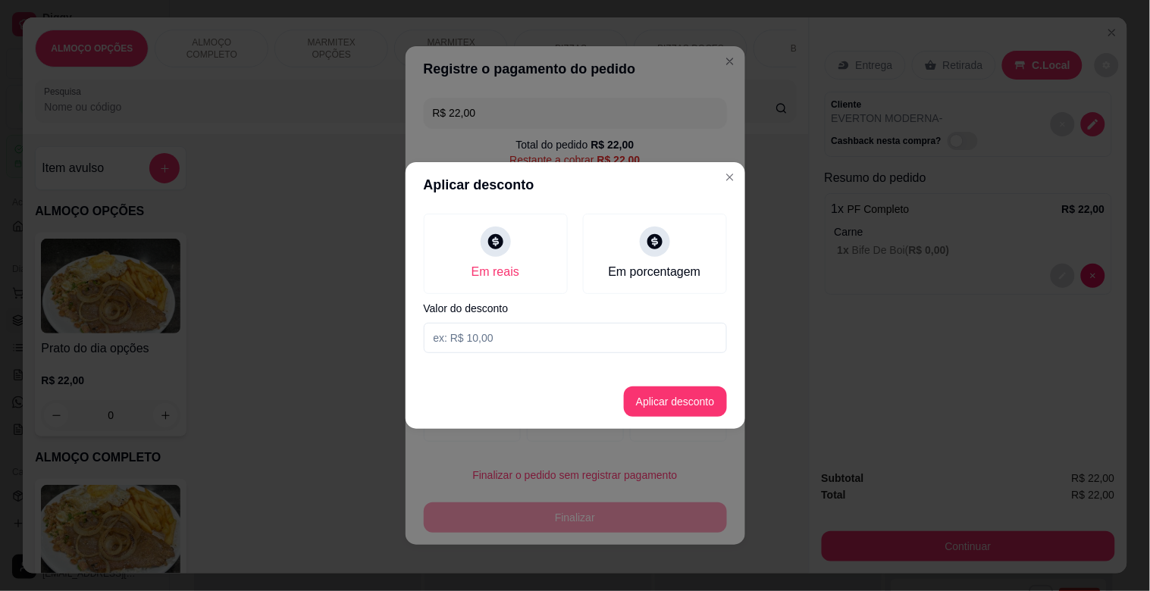
click at [502, 344] on input at bounding box center [575, 338] width 303 height 30
type input "2,00"
click at [703, 399] on button "Aplicar desconto" at bounding box center [674, 402] width 99 height 30
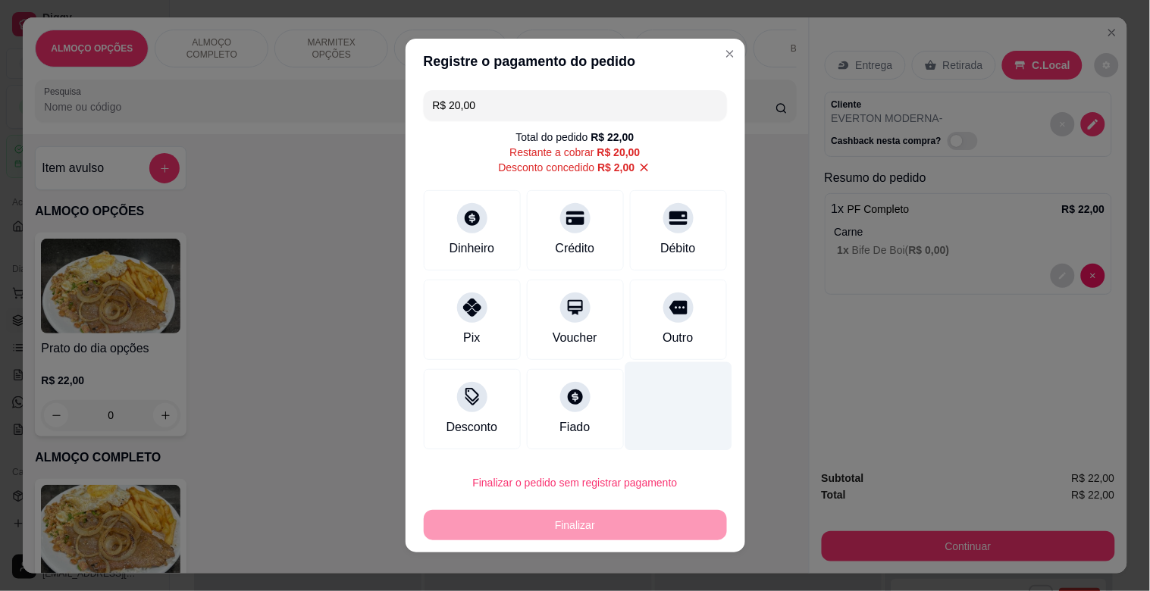
drag, startPoint x: 661, startPoint y: 338, endPoint x: 659, endPoint y: 388, distance: 50.0
click at [662, 338] on div "Outro" at bounding box center [677, 338] width 30 height 18
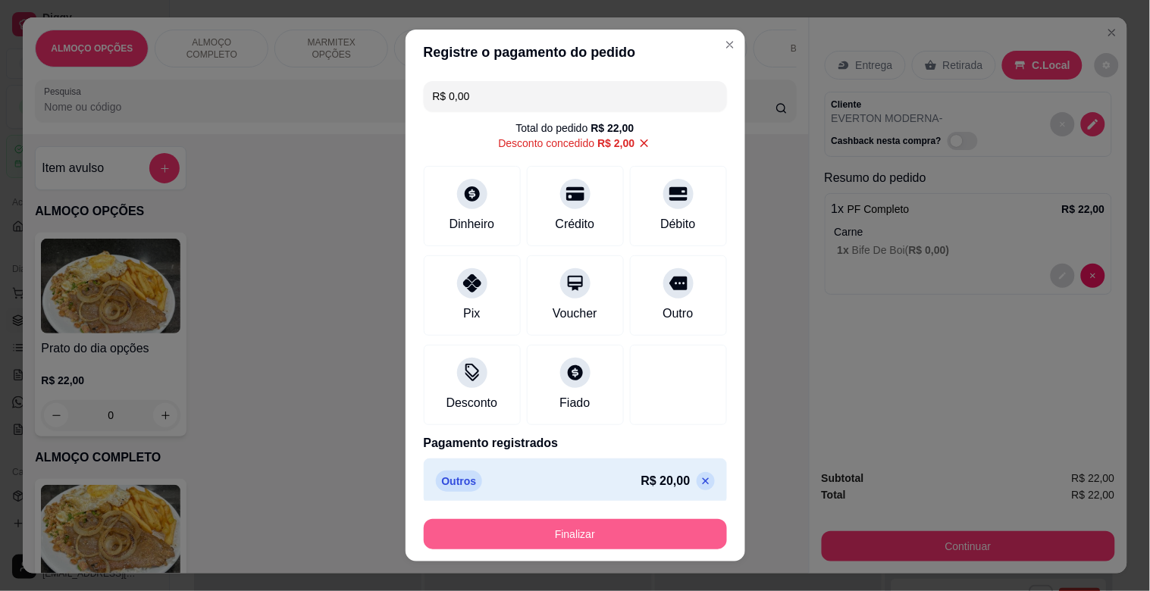
click at [570, 527] on button "Finalizar" at bounding box center [575, 534] width 303 height 30
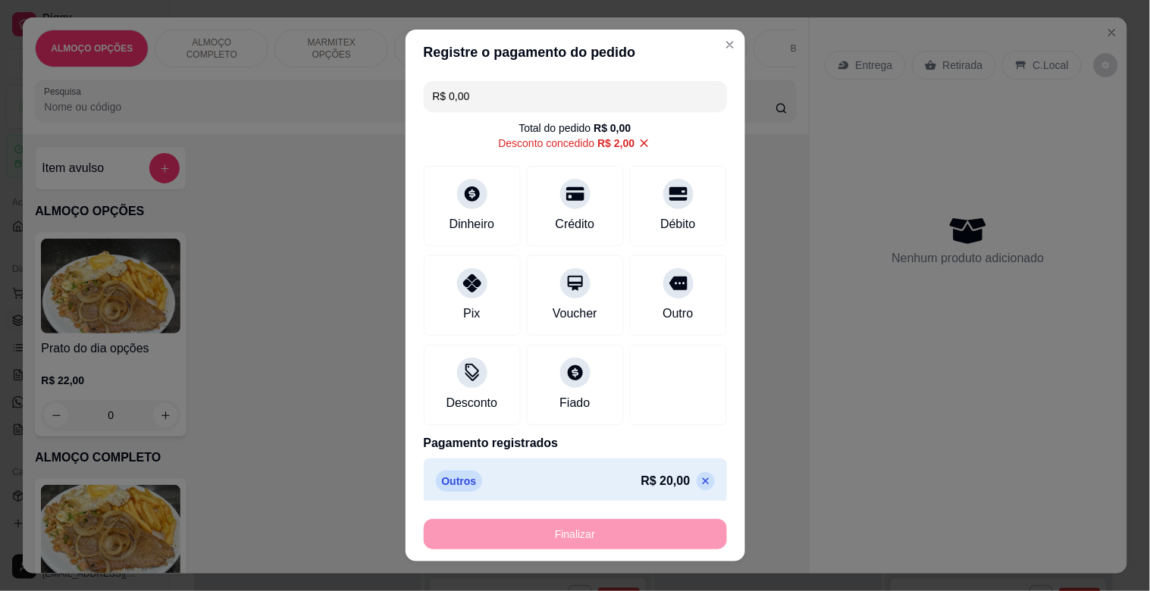
type input "-R$ 22,00"
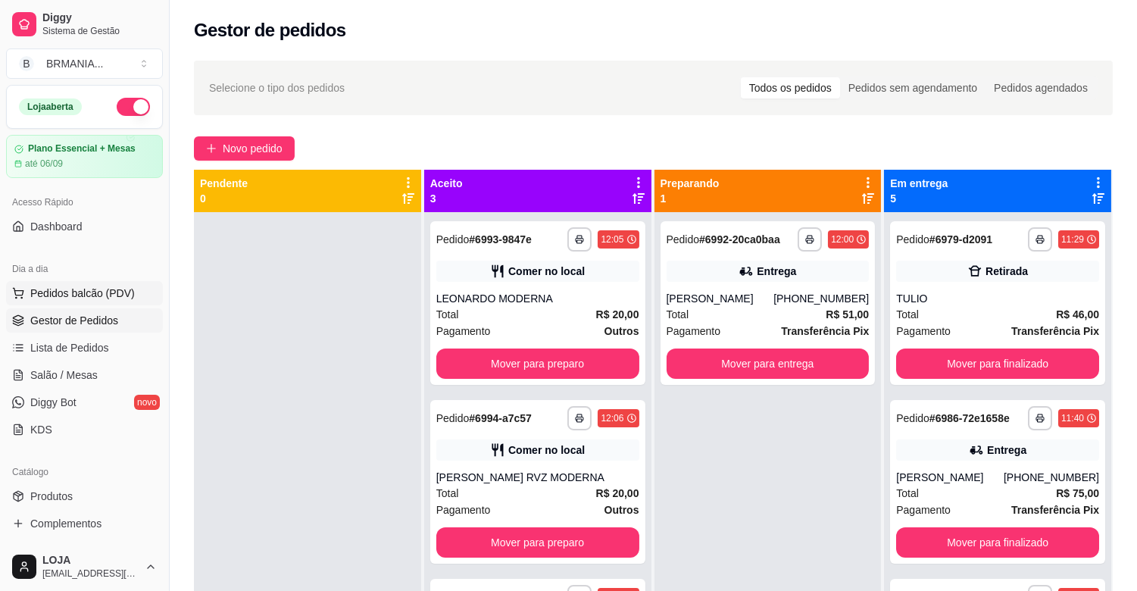
click at [102, 291] on span "Pedidos balcão (PDV)" at bounding box center [82, 293] width 105 height 15
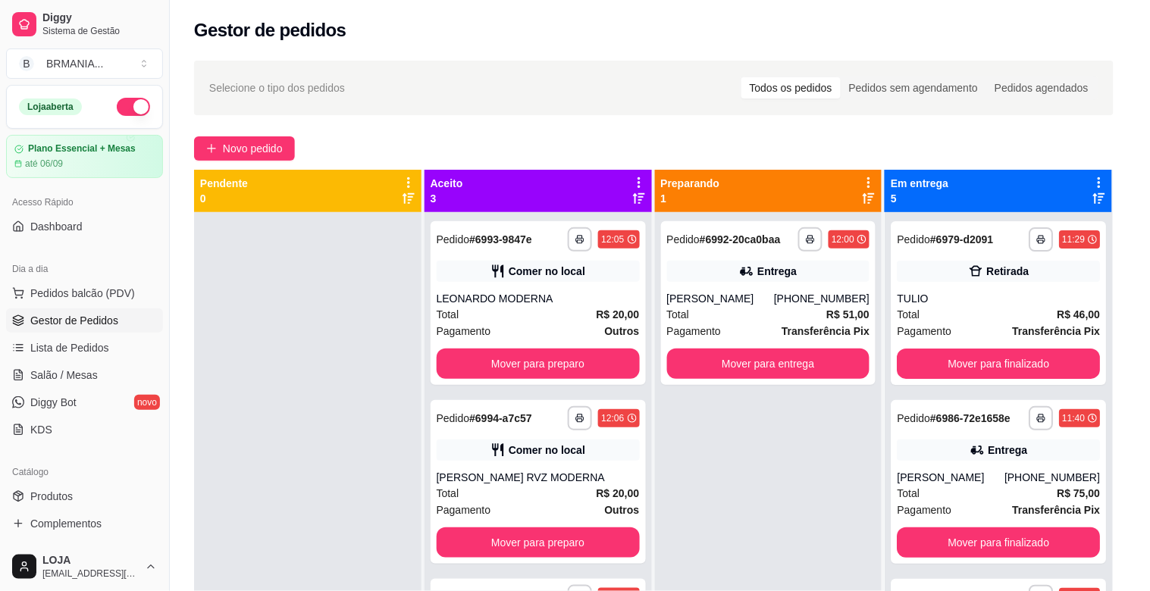
click at [135, 499] on img at bounding box center [110, 533] width 139 height 95
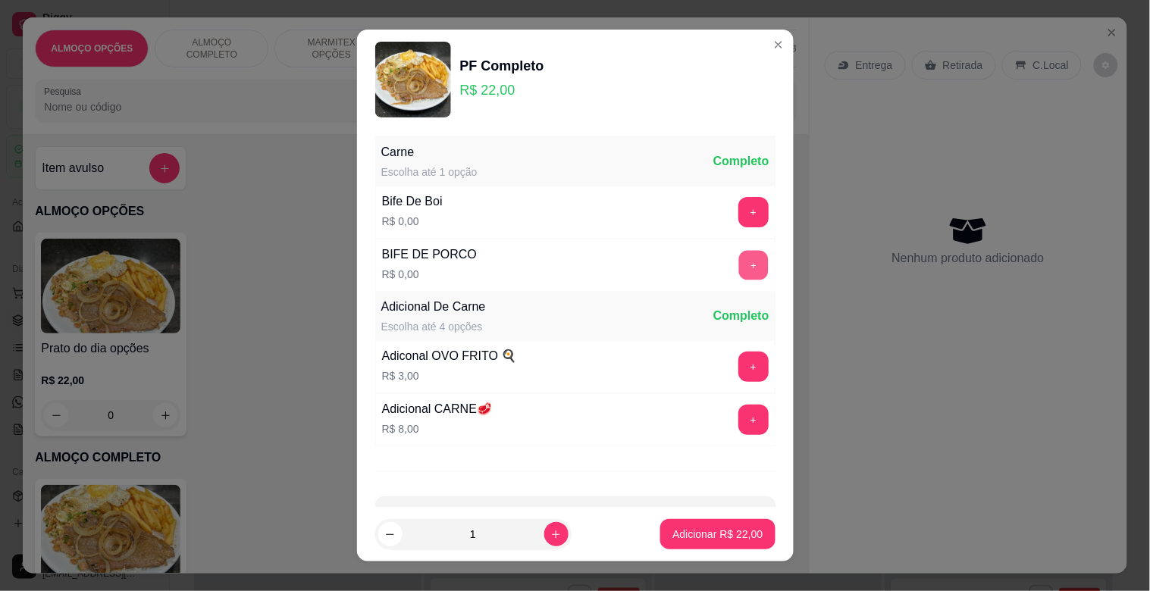
click at [738, 267] on button "+" at bounding box center [753, 266] width 30 height 30
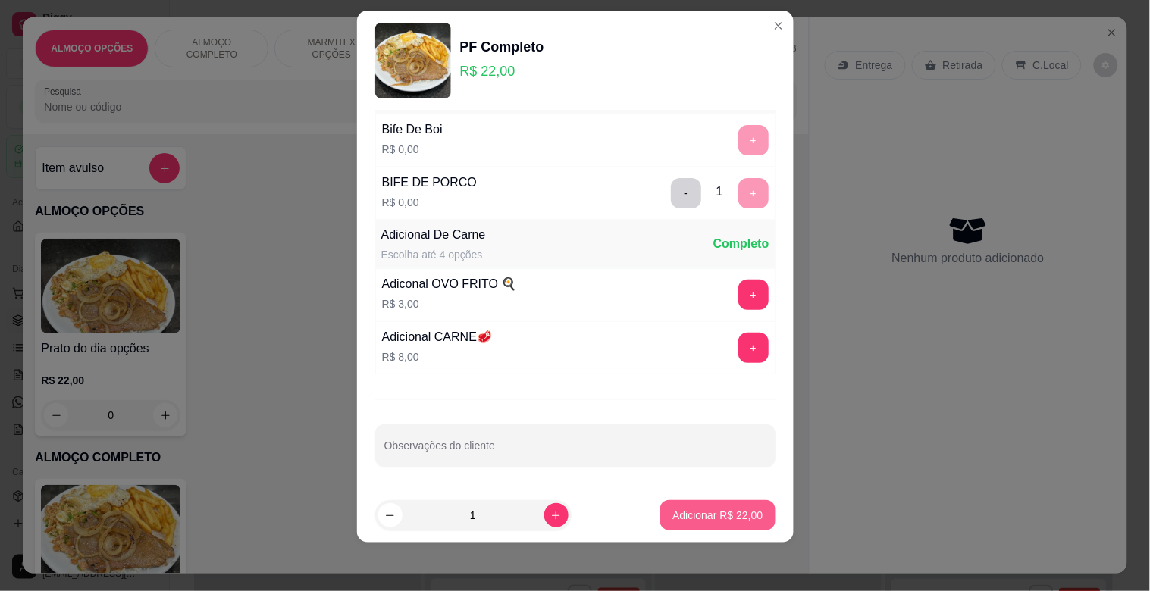
click at [721, 510] on p "Adicionar R$ 22,00" at bounding box center [717, 515] width 90 height 15
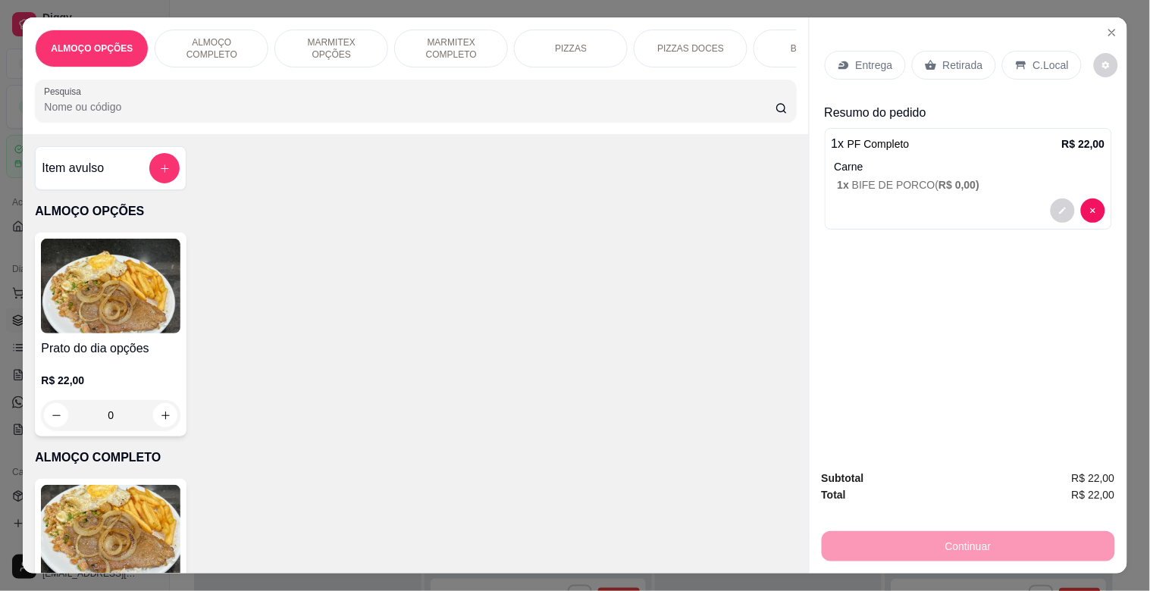
click at [943, 58] on p "Retirada" at bounding box center [963, 65] width 40 height 15
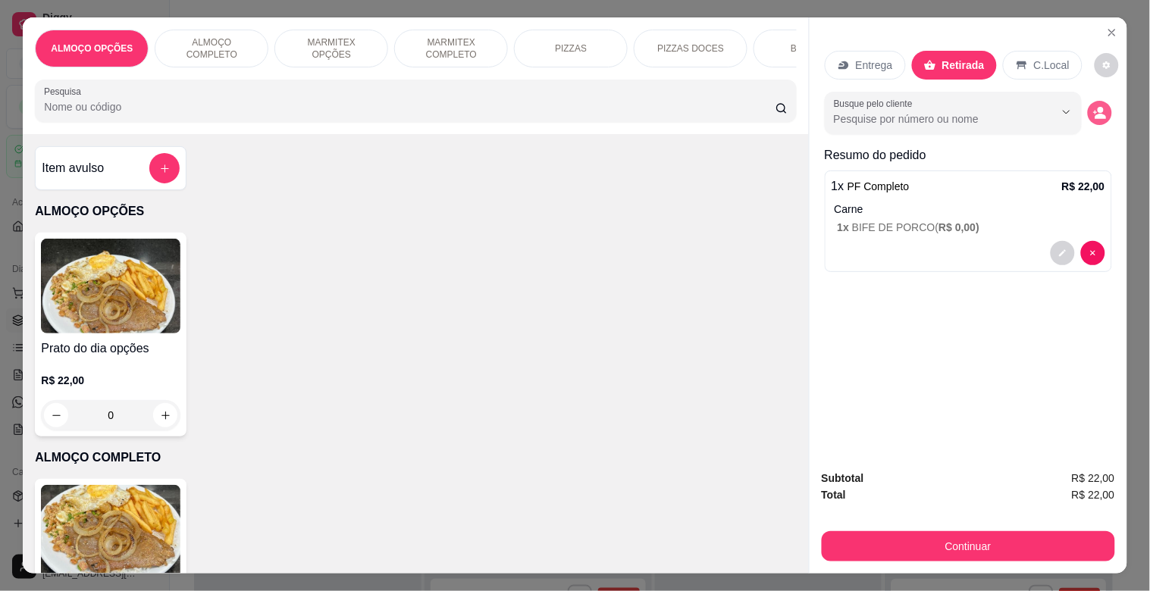
click at [1097, 108] on circle "decrease-product-quantity" at bounding box center [1100, 111] width 6 height 6
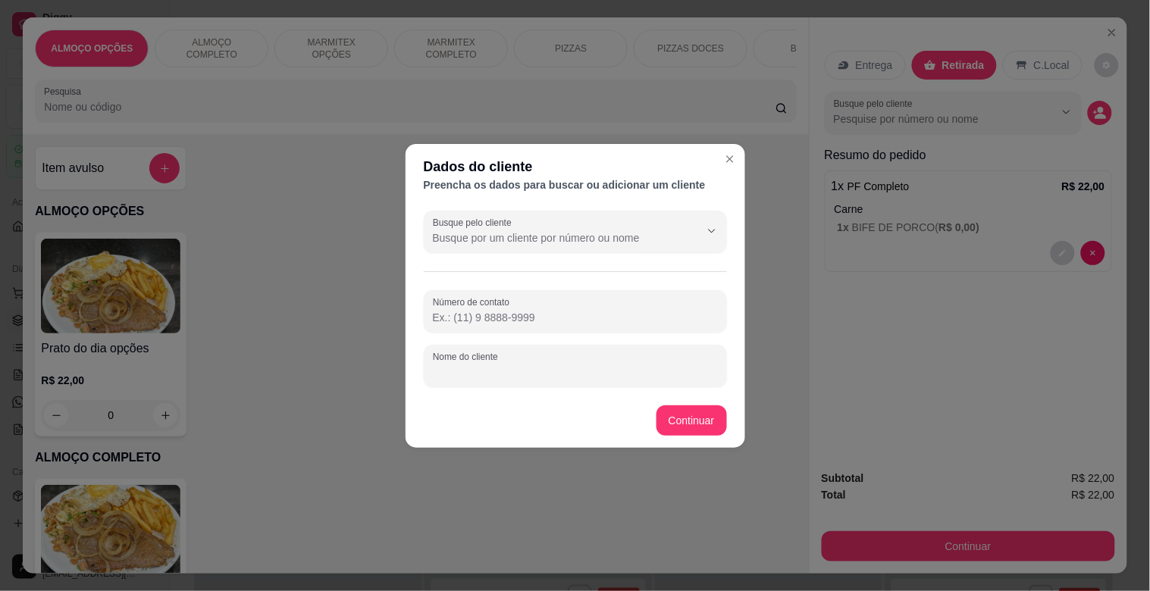
click at [486, 365] on input "Nome do cliente" at bounding box center [575, 372] width 285 height 15
type input "ALISSON MODERNA"
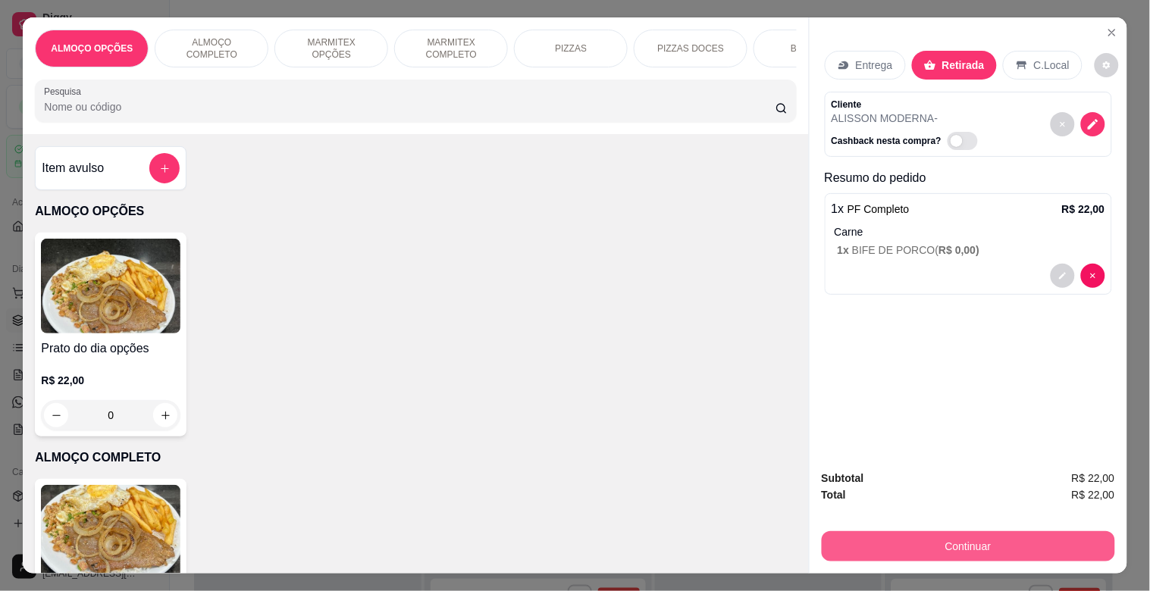
click at [949, 531] on button "Continuar" at bounding box center [967, 546] width 293 height 30
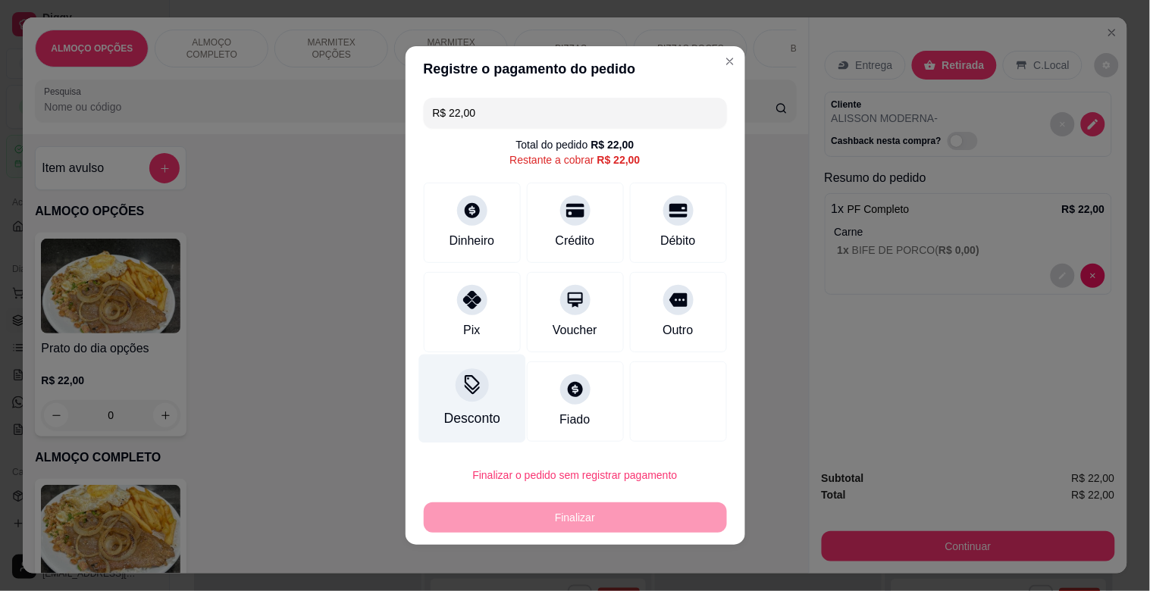
click at [452, 402] on div "Desconto" at bounding box center [471, 399] width 107 height 89
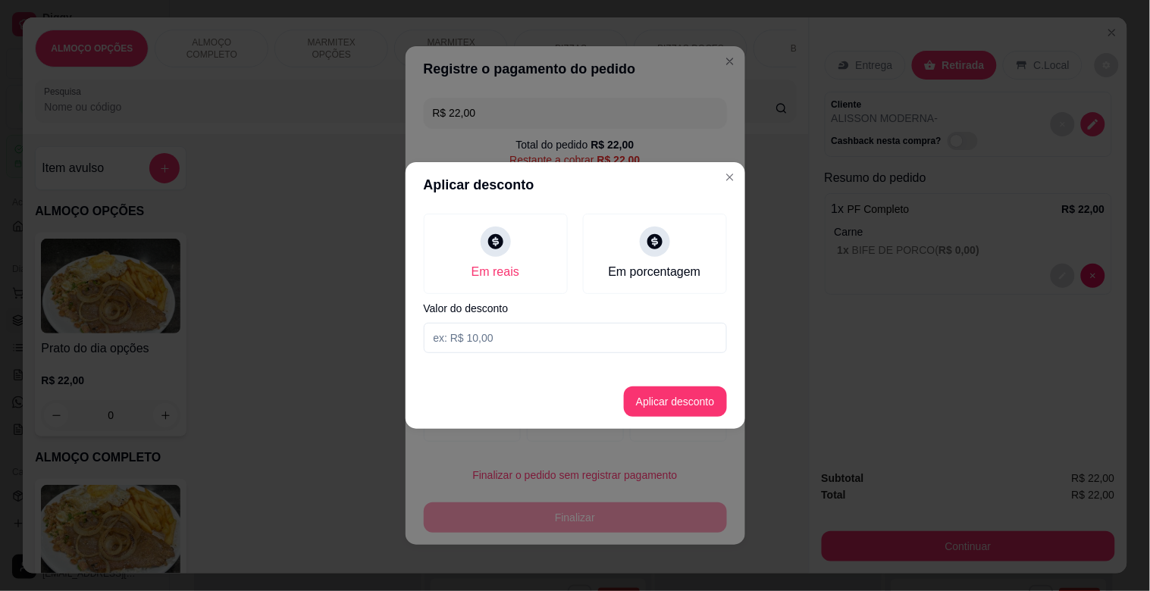
click at [501, 339] on input at bounding box center [575, 338] width 303 height 30
type input "2,00"
click at [723, 402] on button "Aplicar desconto" at bounding box center [675, 401] width 103 height 30
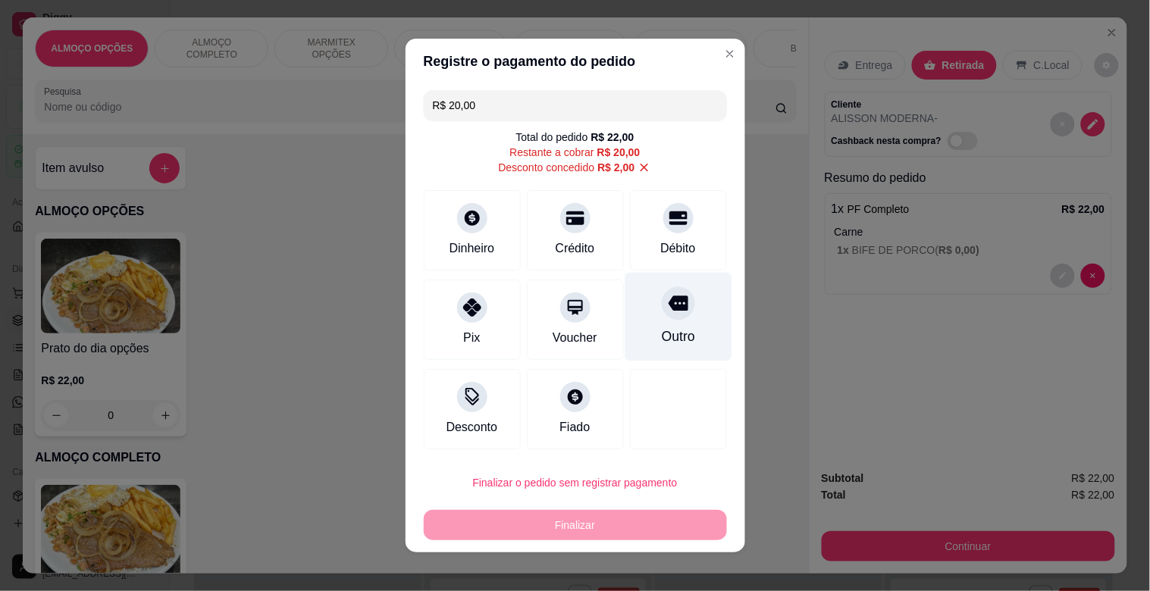
click at [681, 308] on div "Outro" at bounding box center [677, 317] width 107 height 89
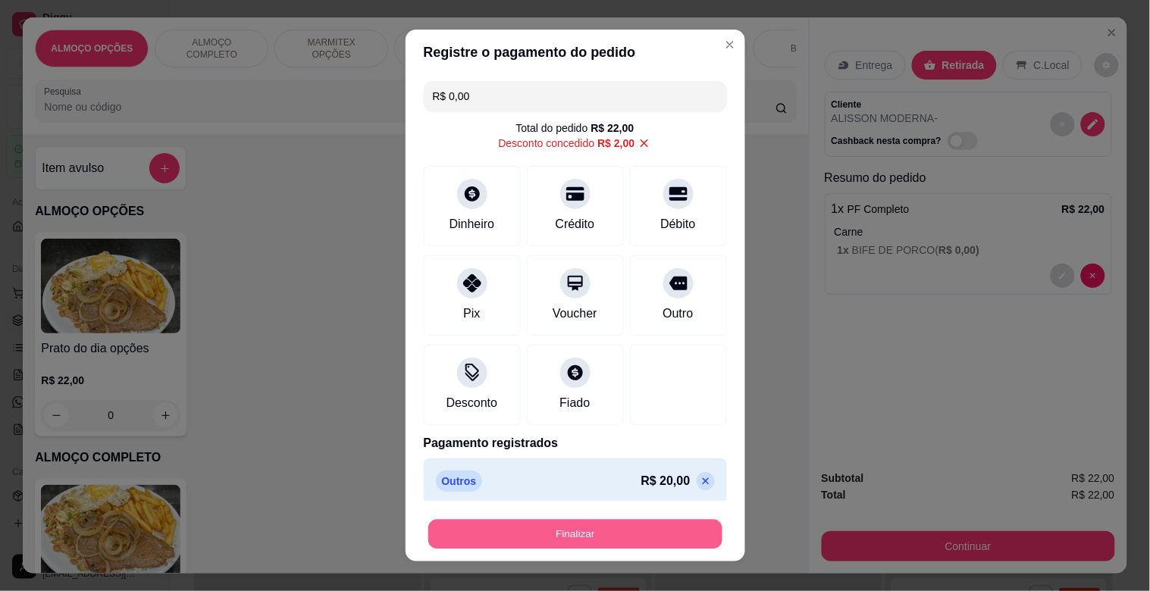
click at [597, 524] on button "Finalizar" at bounding box center [575, 535] width 294 height 30
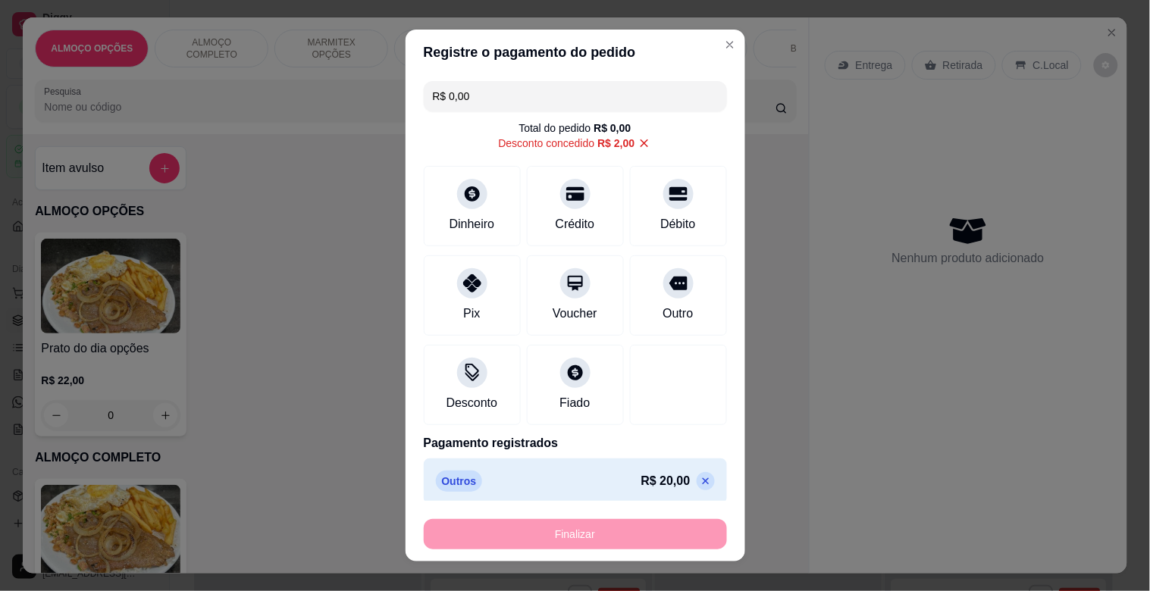
type input "-R$ 22,00"
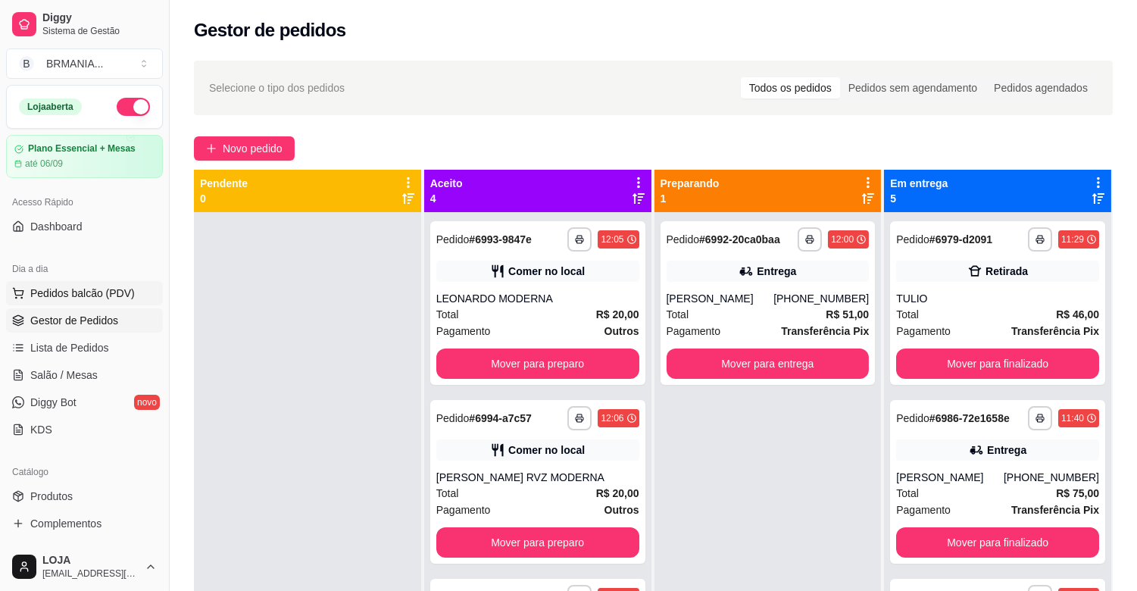
click at [101, 291] on span "Pedidos balcão (PDV)" at bounding box center [82, 293] width 105 height 15
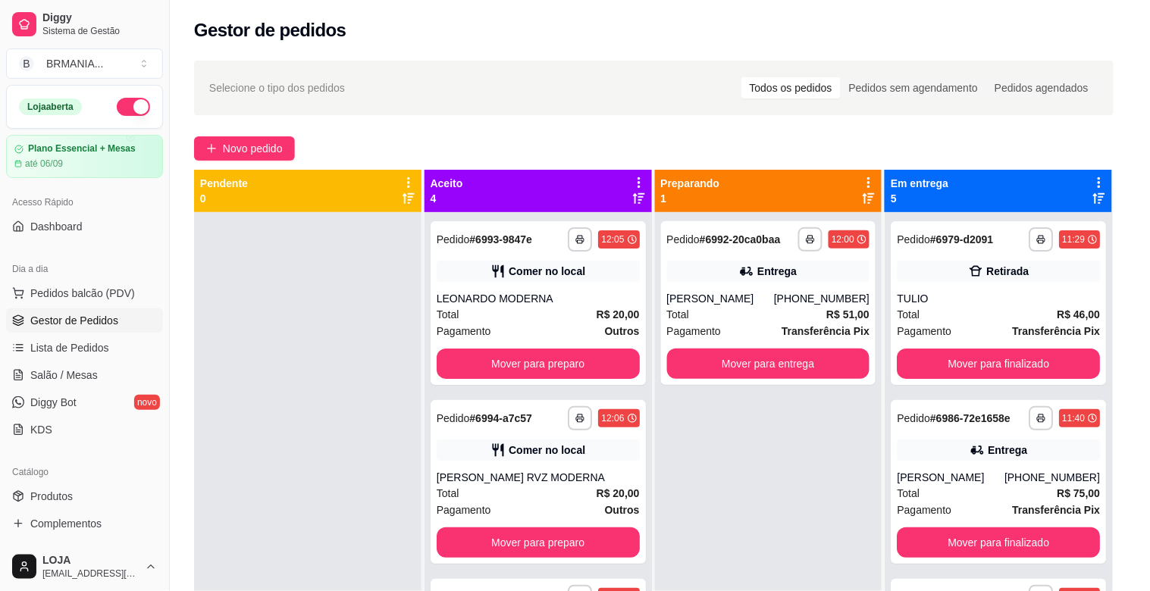
click at [80, 520] on img at bounding box center [110, 532] width 139 height 95
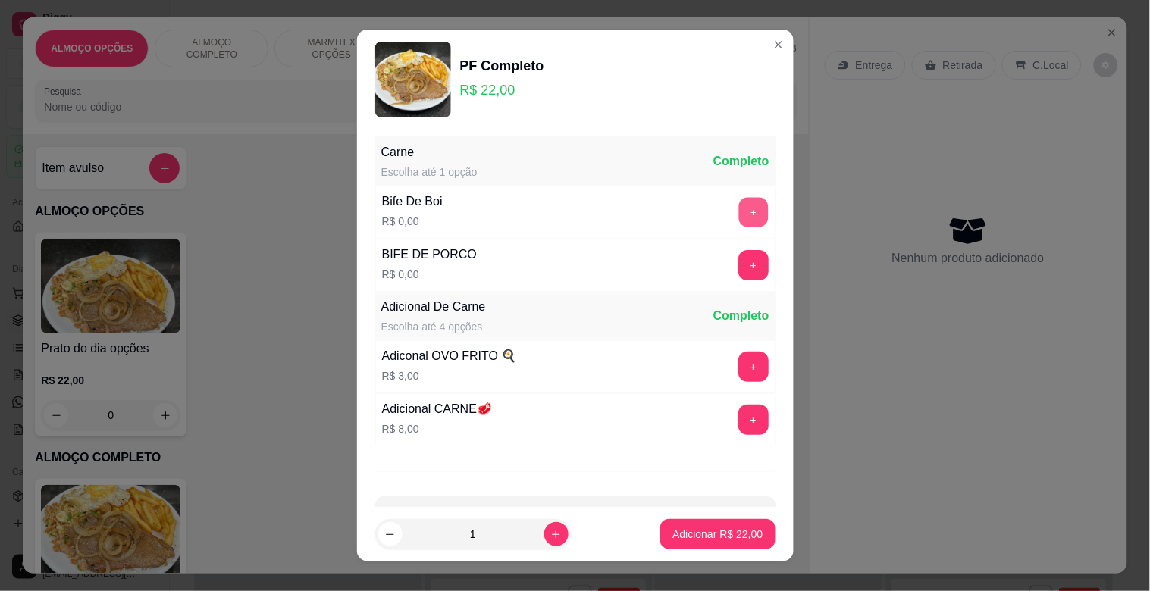
click at [738, 215] on button "+" at bounding box center [753, 213] width 30 height 30
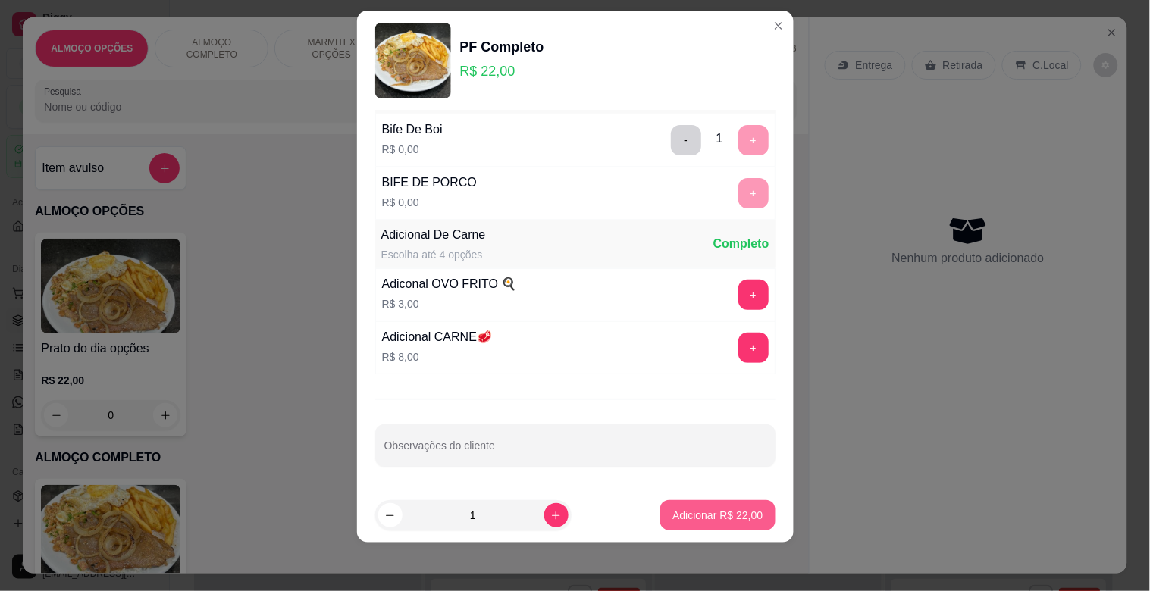
click at [700, 517] on p "Adicionar R$ 22,00" at bounding box center [717, 515] width 90 height 15
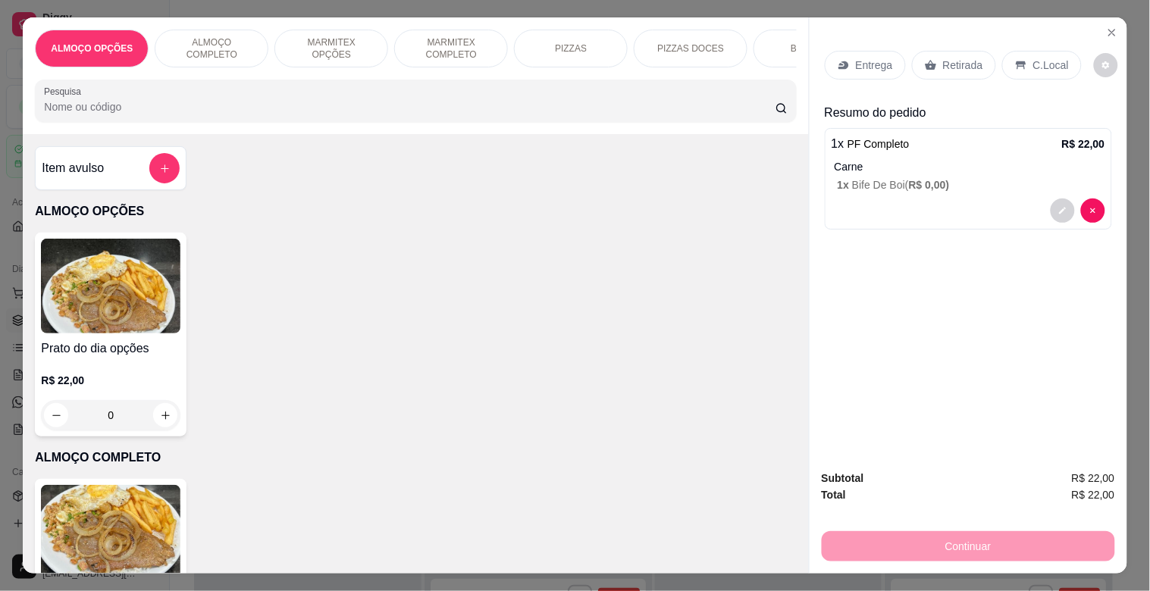
click at [967, 61] on p "Retirada" at bounding box center [963, 65] width 40 height 15
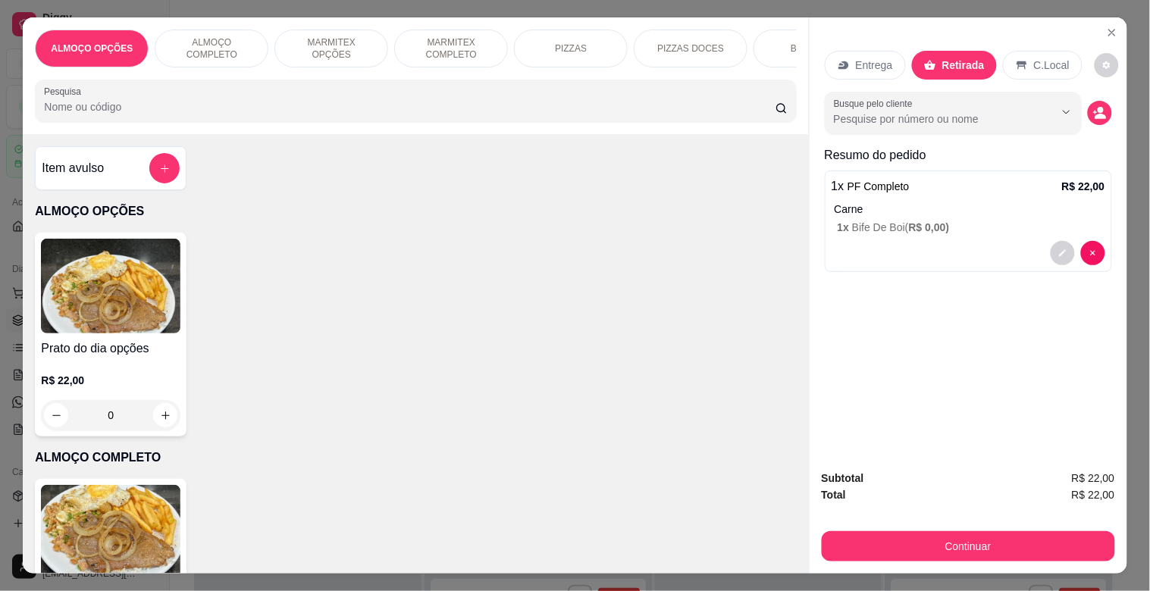
click at [1042, 64] on p "C.Local" at bounding box center [1052, 65] width 36 height 15
click at [1093, 107] on icon "decrease-product-quantity" at bounding box center [1100, 113] width 14 height 14
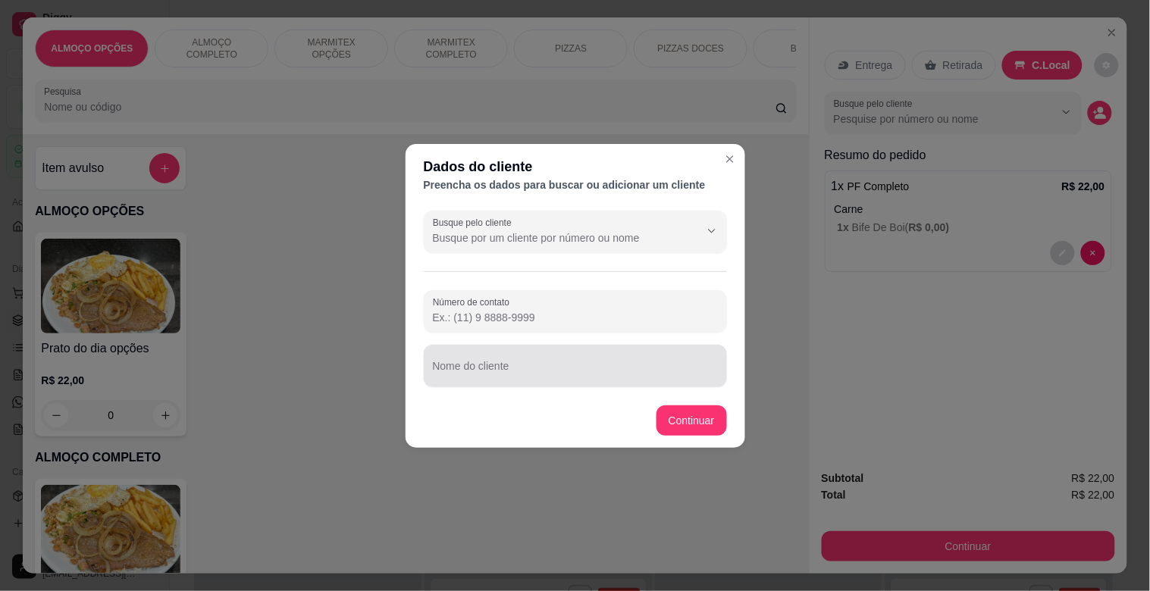
click at [516, 368] on input "Nome do cliente" at bounding box center [575, 372] width 285 height 15
type input "MARCELO (REGINA)"
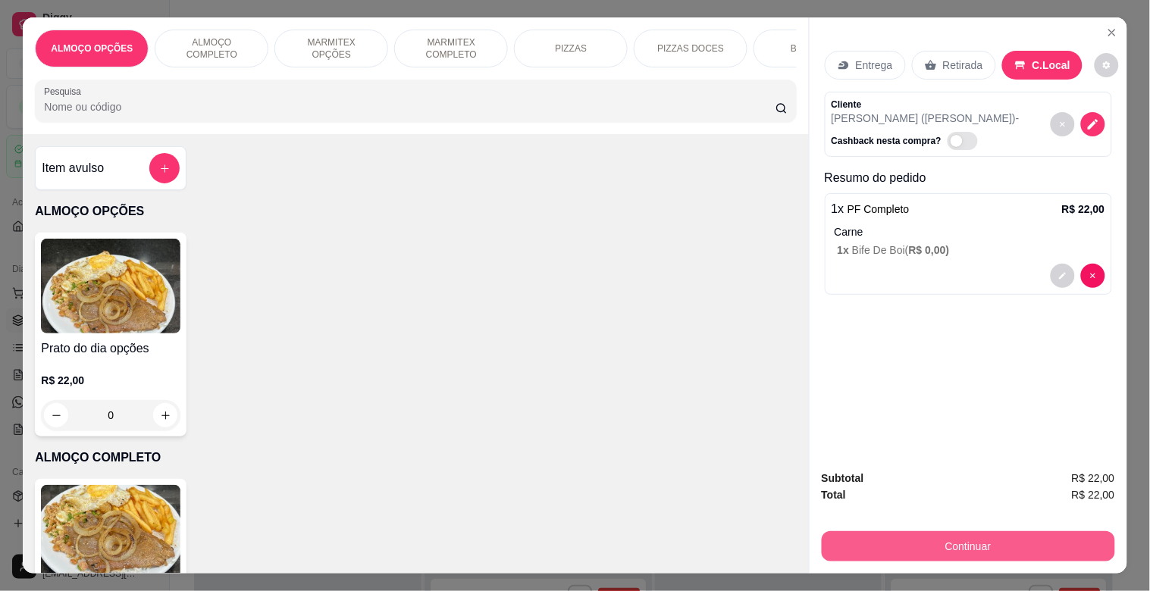
click at [989, 531] on button "Continuar" at bounding box center [967, 546] width 293 height 30
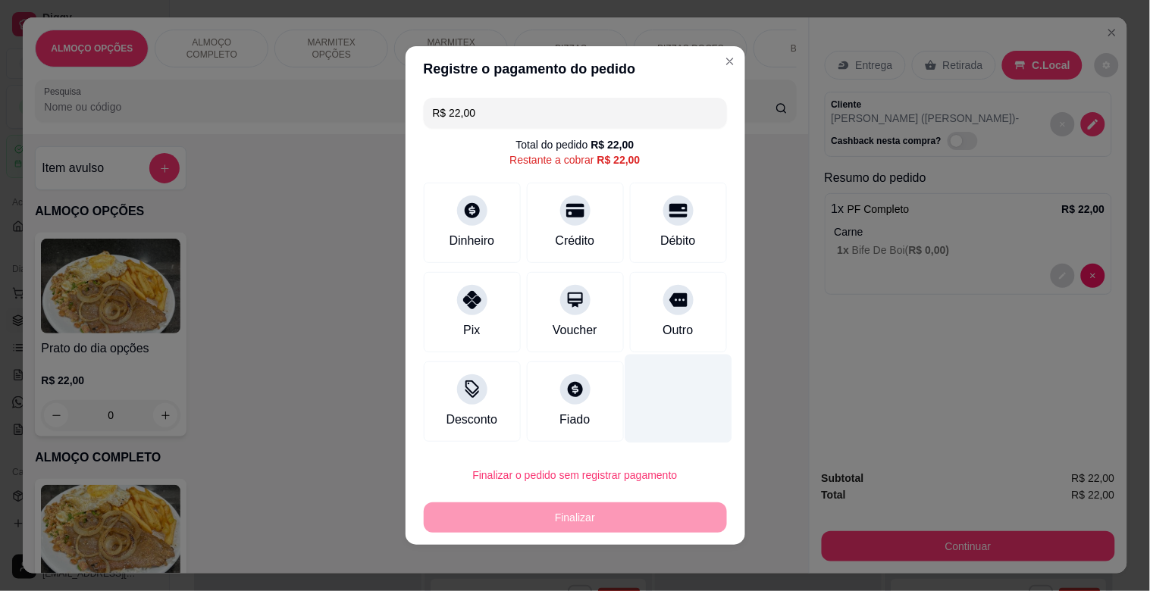
drag, startPoint x: 665, startPoint y: 309, endPoint x: 683, endPoint y: 383, distance: 75.7
click at [667, 309] on div at bounding box center [678, 300] width 30 height 30
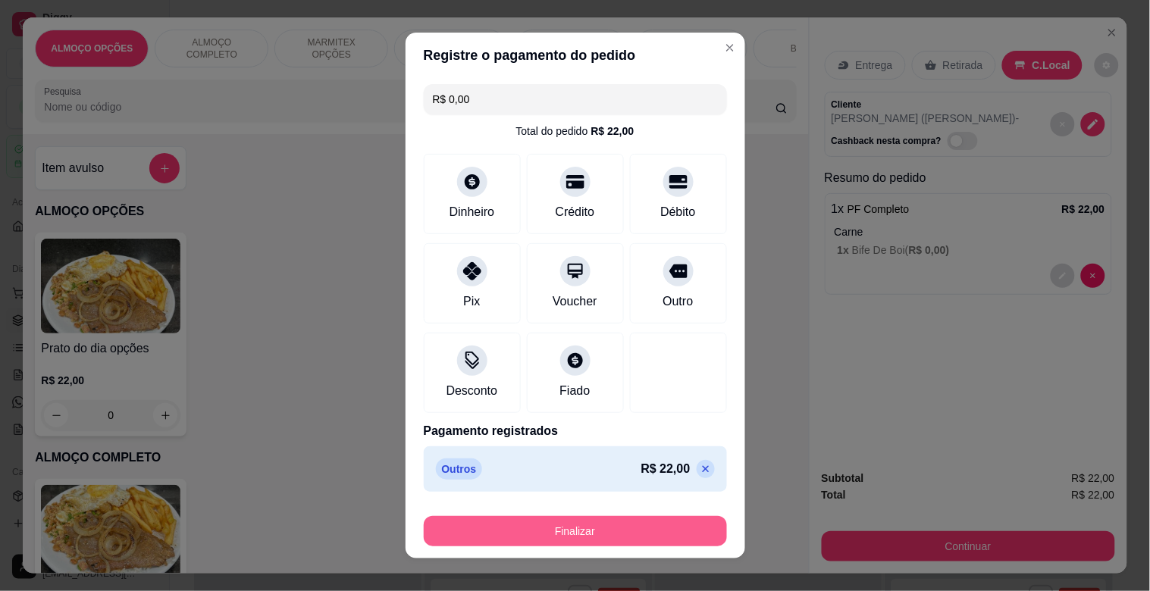
click at [587, 531] on button "Finalizar" at bounding box center [575, 531] width 303 height 30
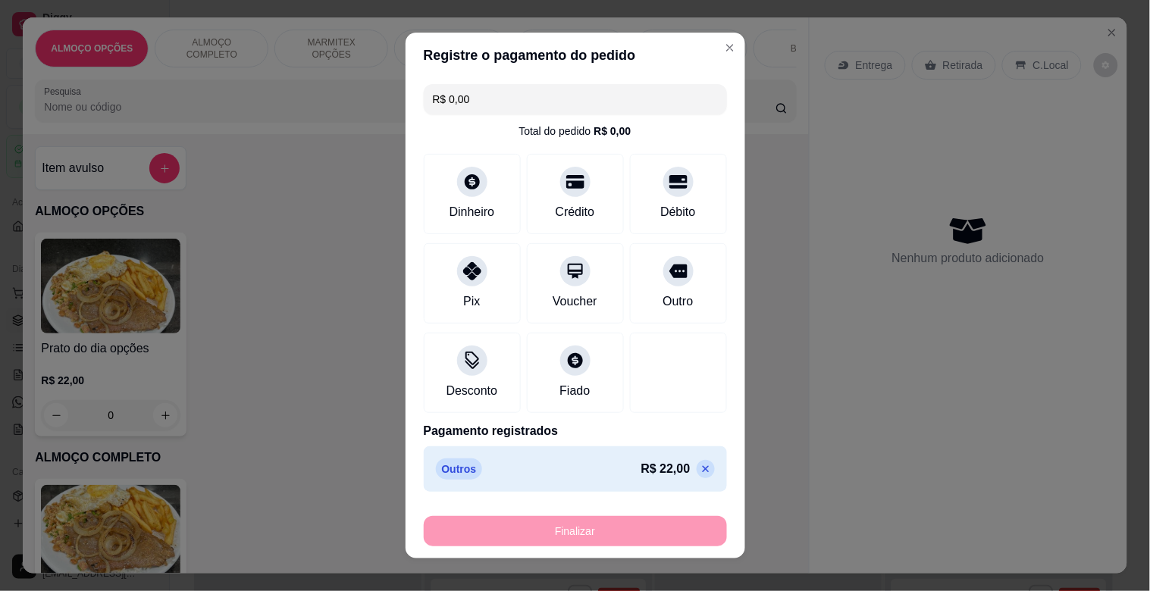
type input "-R$ 22,00"
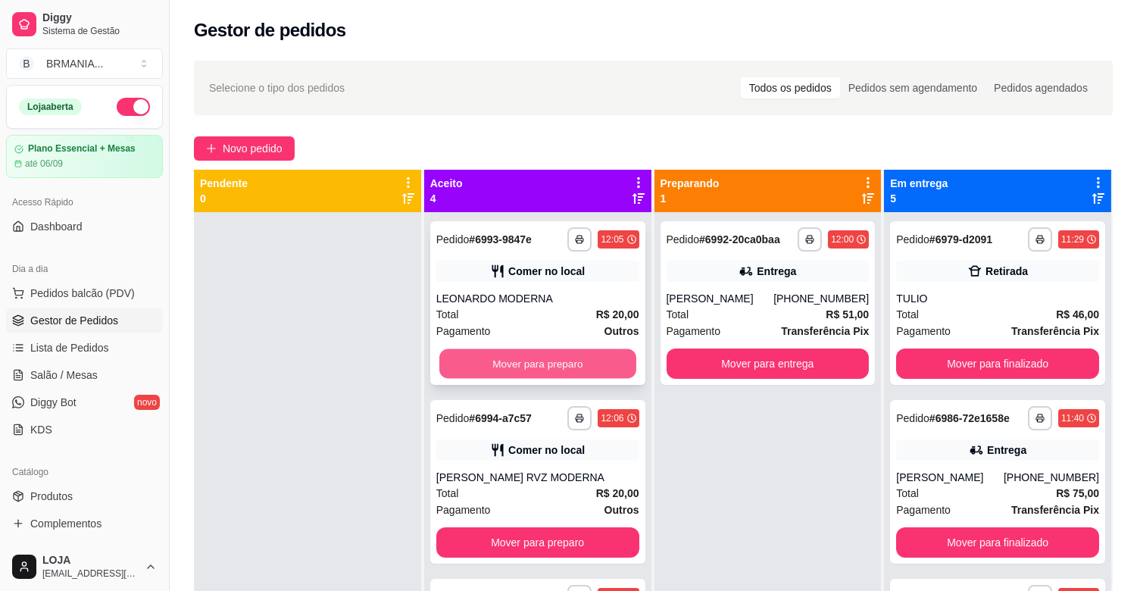
click at [553, 366] on button "Mover para preparo" at bounding box center [538, 364] width 197 height 30
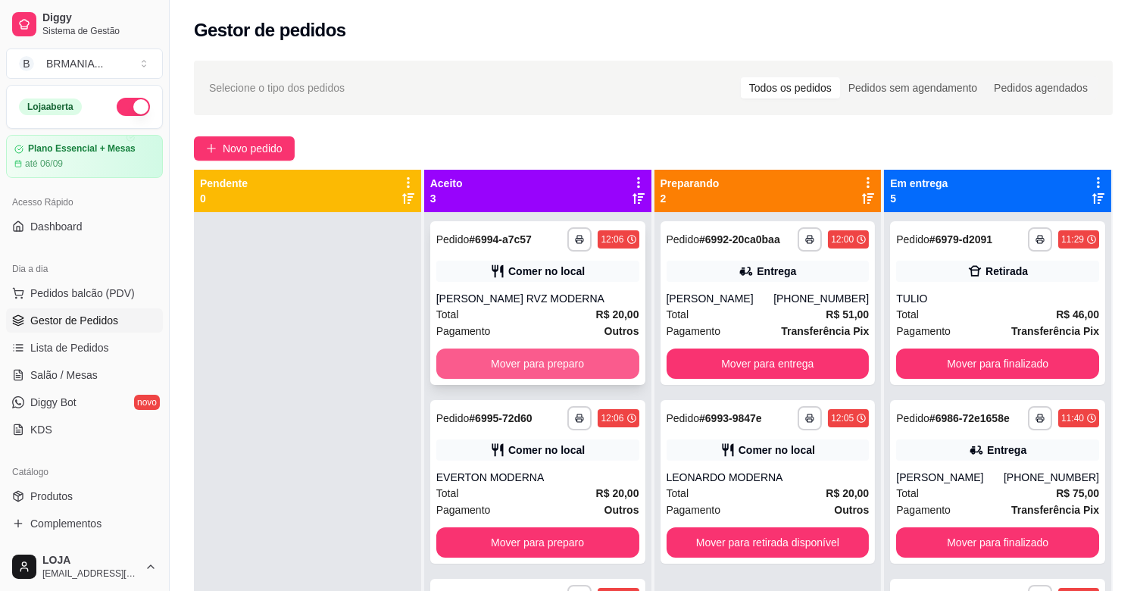
click at [553, 364] on button "Mover para preparo" at bounding box center [538, 364] width 203 height 30
click at [550, 361] on button "Mover para preparo" at bounding box center [538, 364] width 203 height 30
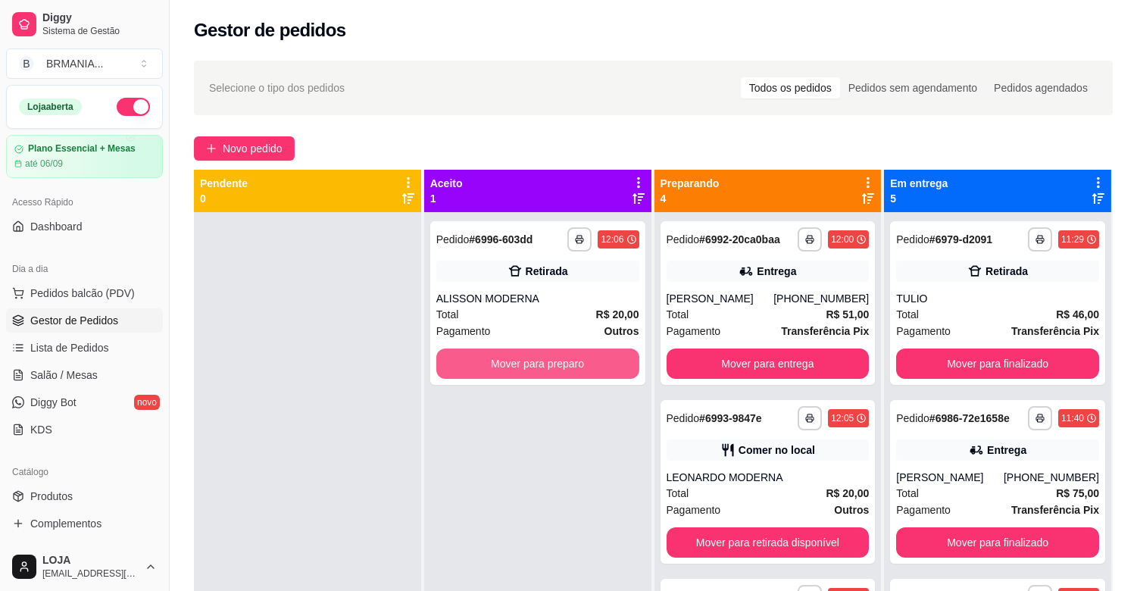
click at [550, 361] on button "Mover para preparo" at bounding box center [538, 364] width 203 height 30
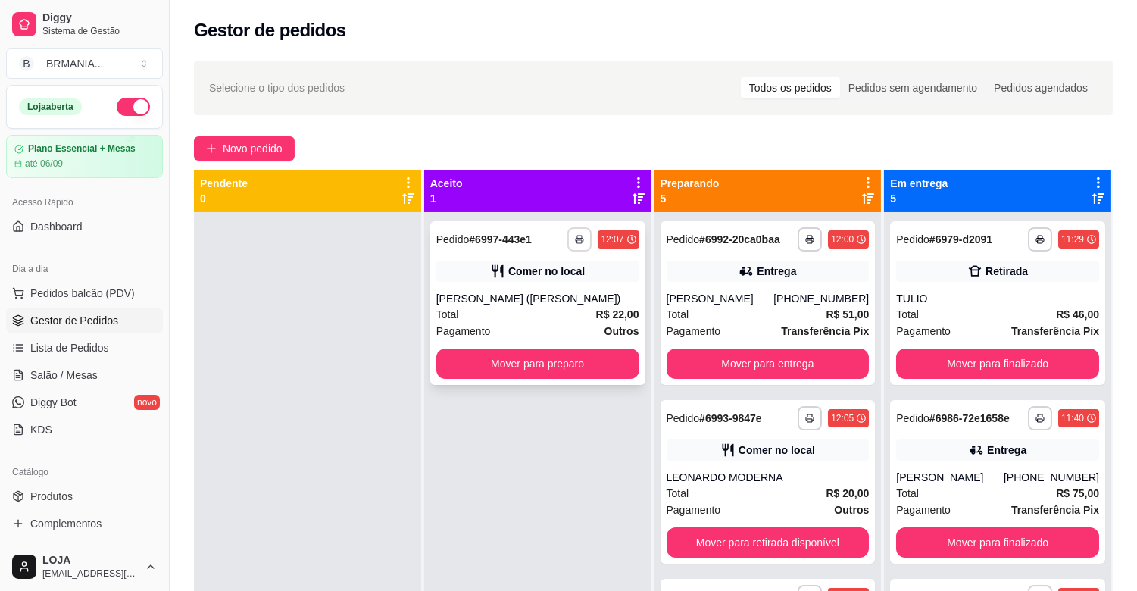
click at [577, 240] on icon "button" at bounding box center [579, 239] width 9 height 9
click at [562, 296] on button "IMPRESSORA" at bounding box center [535, 292] width 110 height 24
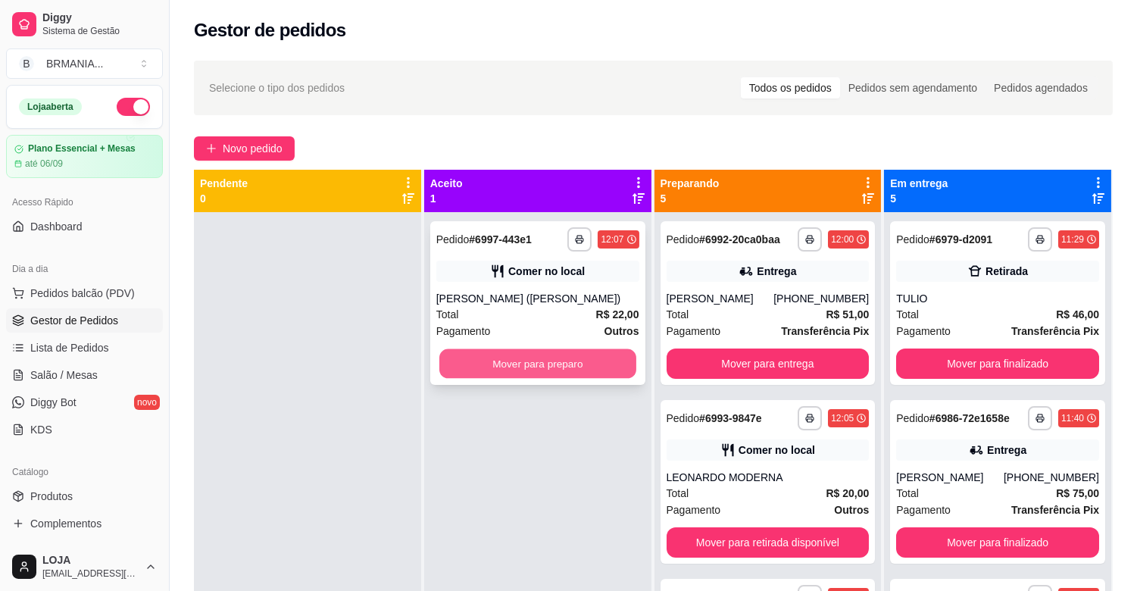
click at [551, 366] on button "Mover para preparo" at bounding box center [538, 364] width 197 height 30
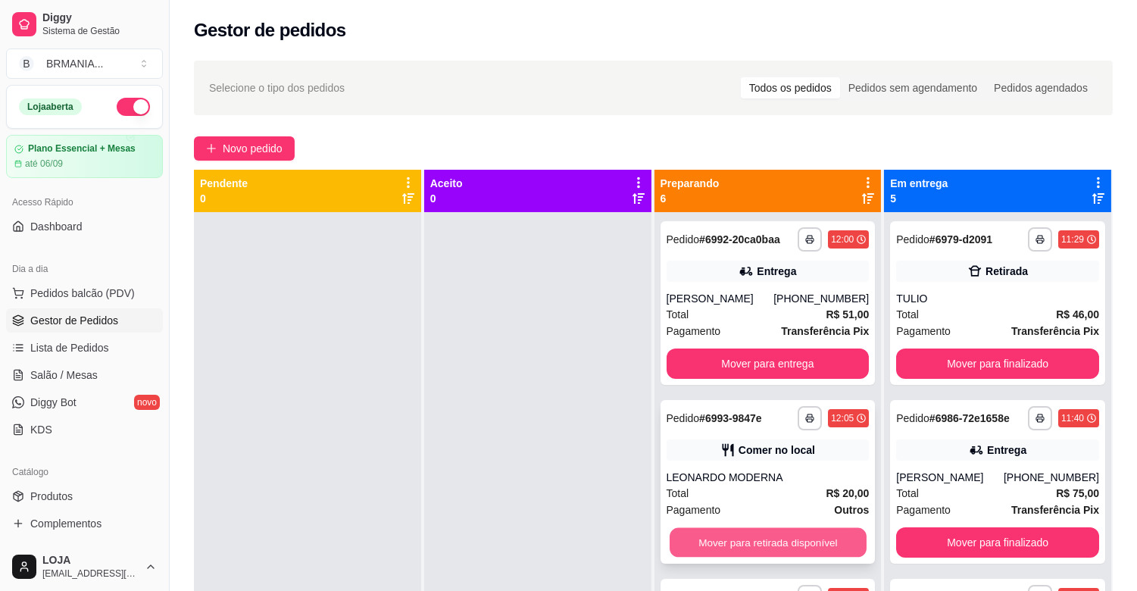
click at [751, 541] on button "Mover para retirada disponível" at bounding box center [768, 543] width 197 height 30
click at [751, 541] on button "Mover para retirada disponível" at bounding box center [768, 542] width 203 height 30
click at [721, 543] on button "Mover para retirada disponível" at bounding box center [768, 542] width 203 height 30
click at [729, 541] on button "Mover para retirada disponível" at bounding box center [768, 542] width 203 height 30
click at [731, 541] on button "Mover para retirada disponível" at bounding box center [768, 542] width 203 height 30
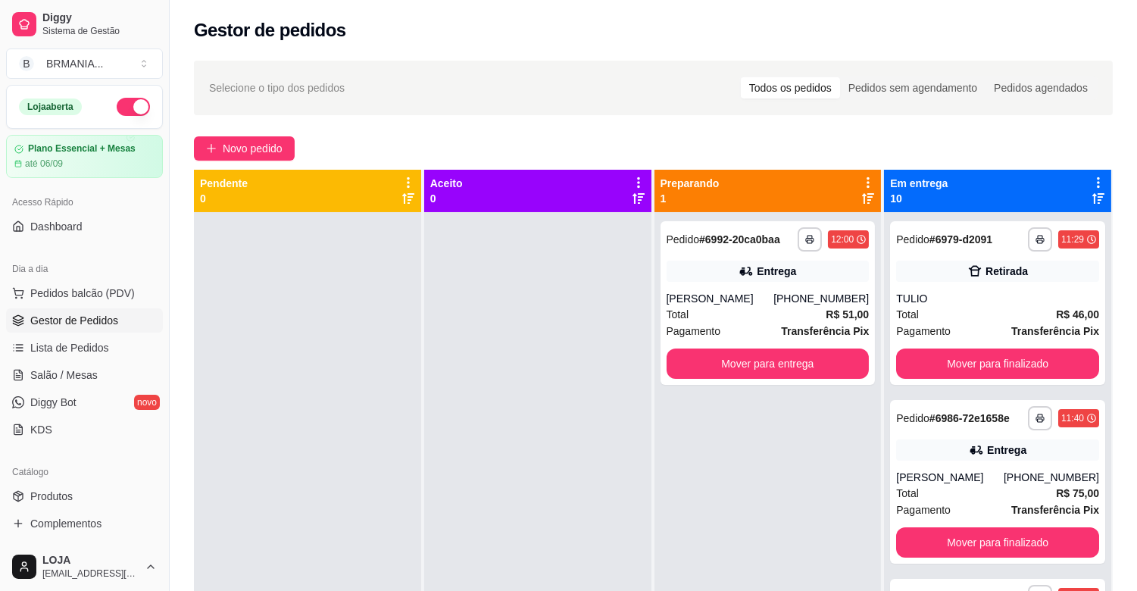
click at [731, 541] on div "**********" at bounding box center [768, 507] width 227 height 591
click at [104, 278] on div "Dia a dia" at bounding box center [84, 269] width 157 height 24
click at [103, 283] on button "Pedidos balcão (PDV)" at bounding box center [84, 293] width 157 height 24
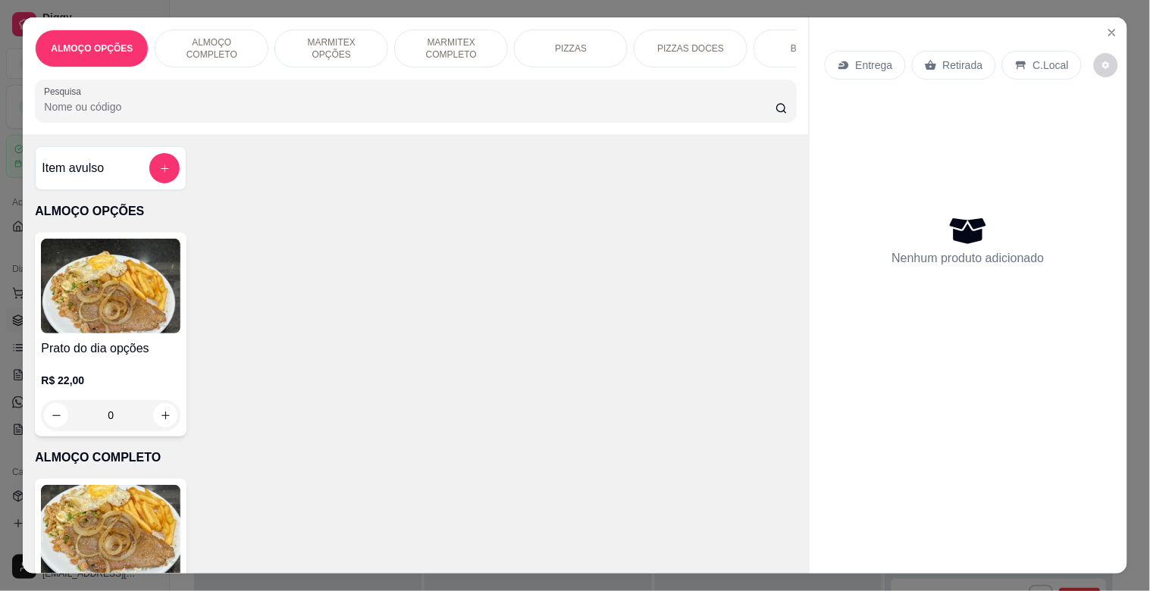
click at [149, 518] on img at bounding box center [110, 532] width 139 height 95
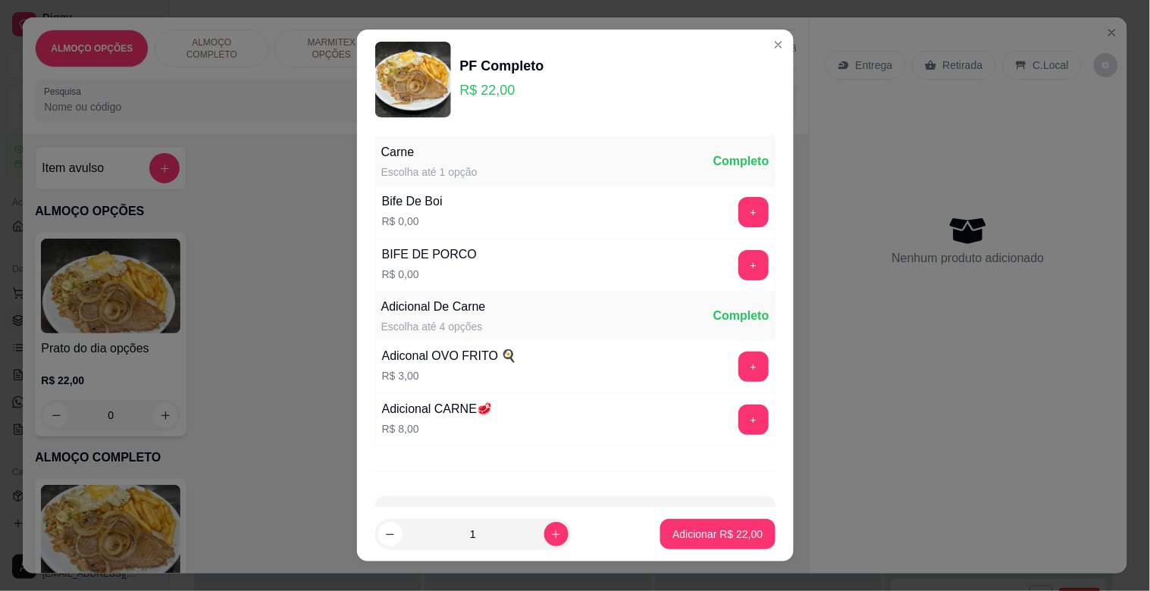
click at [738, 213] on button "+" at bounding box center [753, 212] width 30 height 30
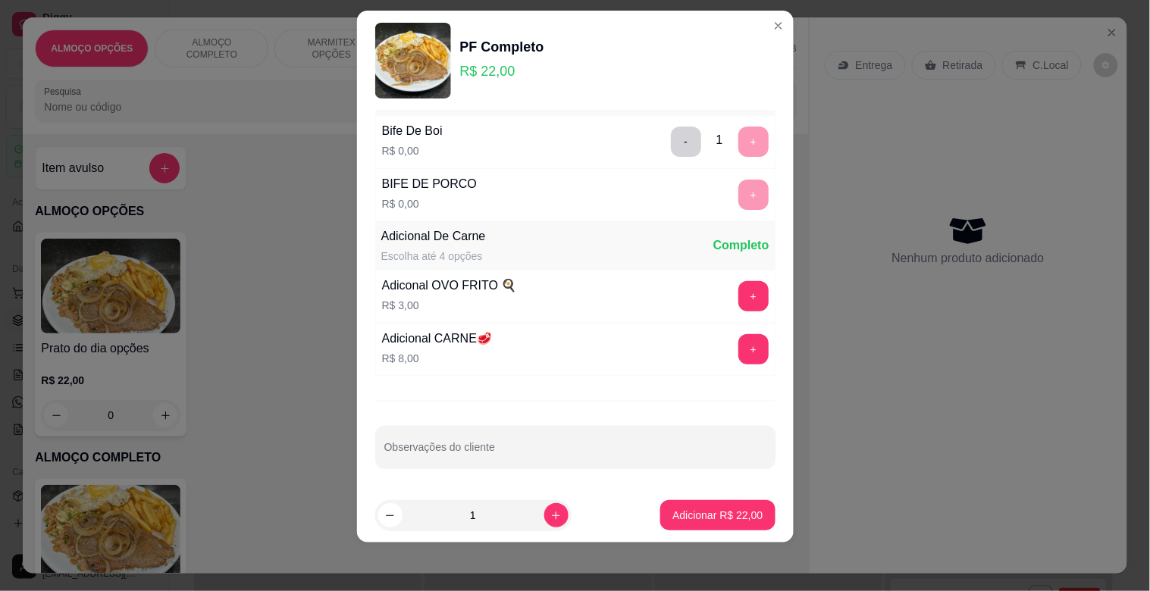
scroll to position [54, 0]
click at [714, 513] on p "Adicionar R$ 22,00" at bounding box center [718, 515] width 88 height 14
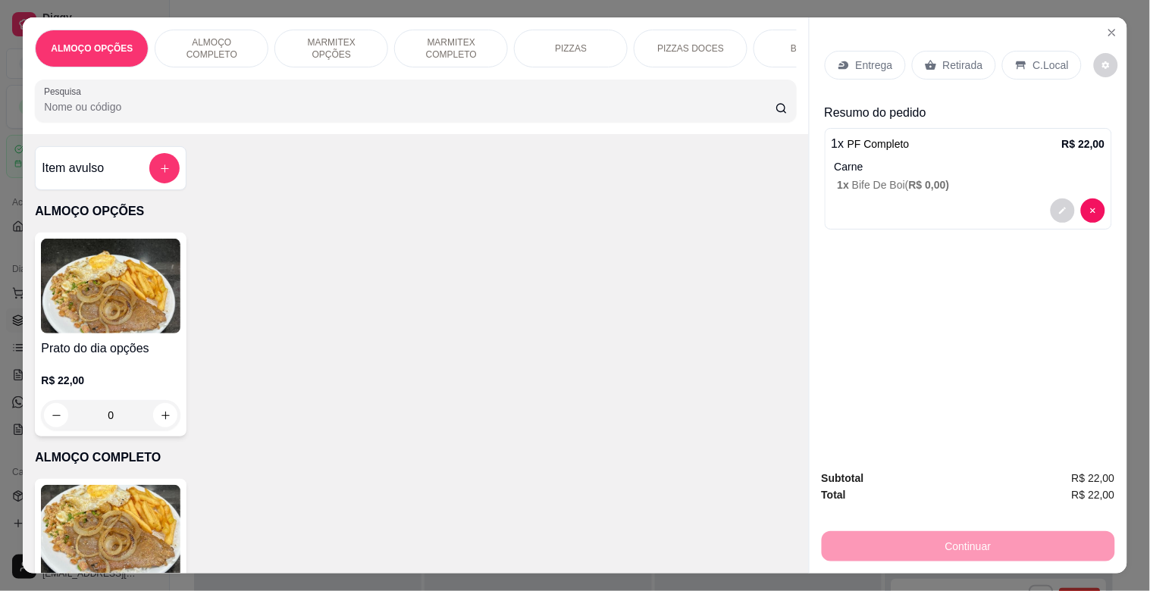
click at [953, 62] on p "Retirada" at bounding box center [963, 65] width 40 height 15
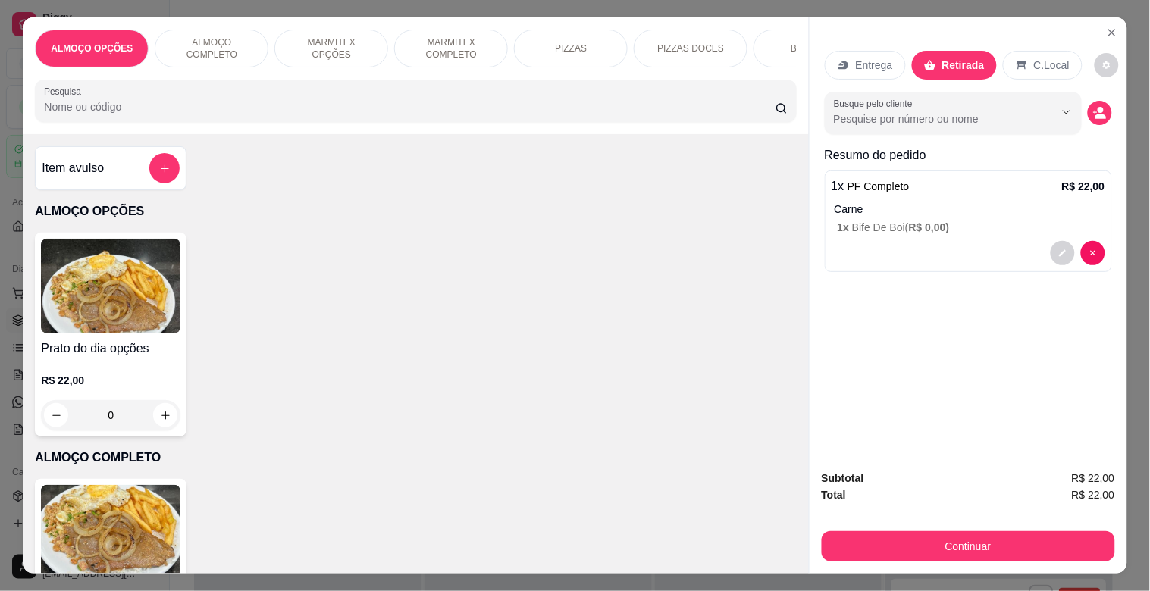
drag, startPoint x: 1081, startPoint y: 114, endPoint x: 1059, endPoint y: 127, distance: 25.5
click at [1081, 117] on div "Busque pelo cliente" at bounding box center [968, 113] width 287 height 42
click at [1022, 64] on div "C.Local" at bounding box center [1043, 65] width 80 height 29
click at [1103, 108] on button "decrease-product-quantity" at bounding box center [1098, 113] width 23 height 23
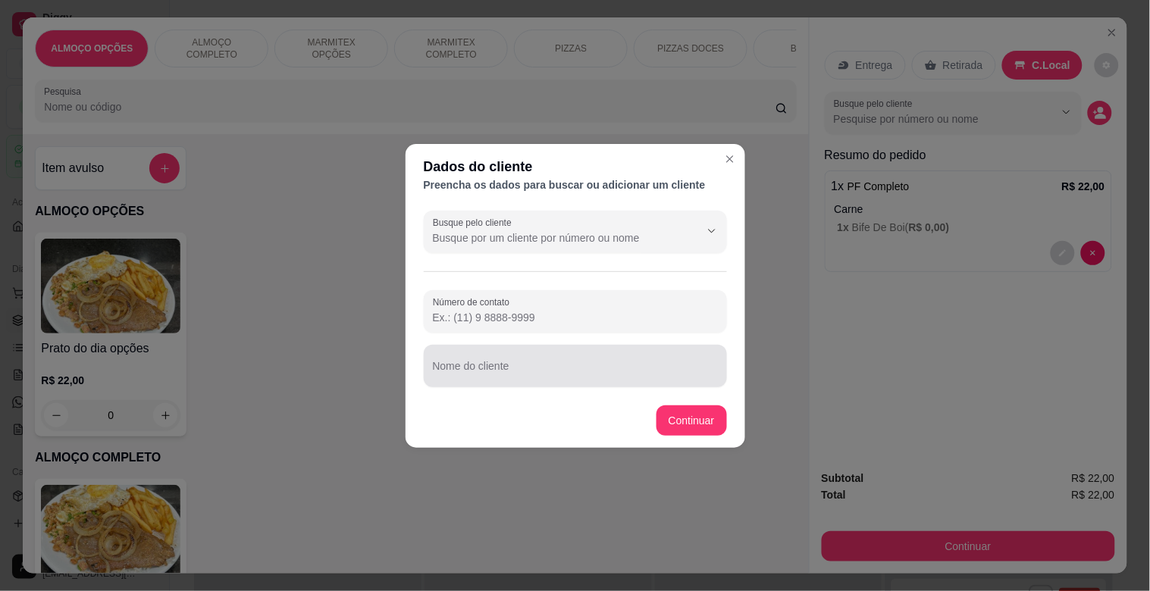
click at [525, 366] on input "Nome do cliente" at bounding box center [575, 372] width 285 height 15
click at [609, 374] on input "JOSE WELLINGTON REQUISIÇAO MOKDERNA" at bounding box center [575, 372] width 285 height 15
type input "JOSE WELLINGTON REQUISIÇAO MODERNA"
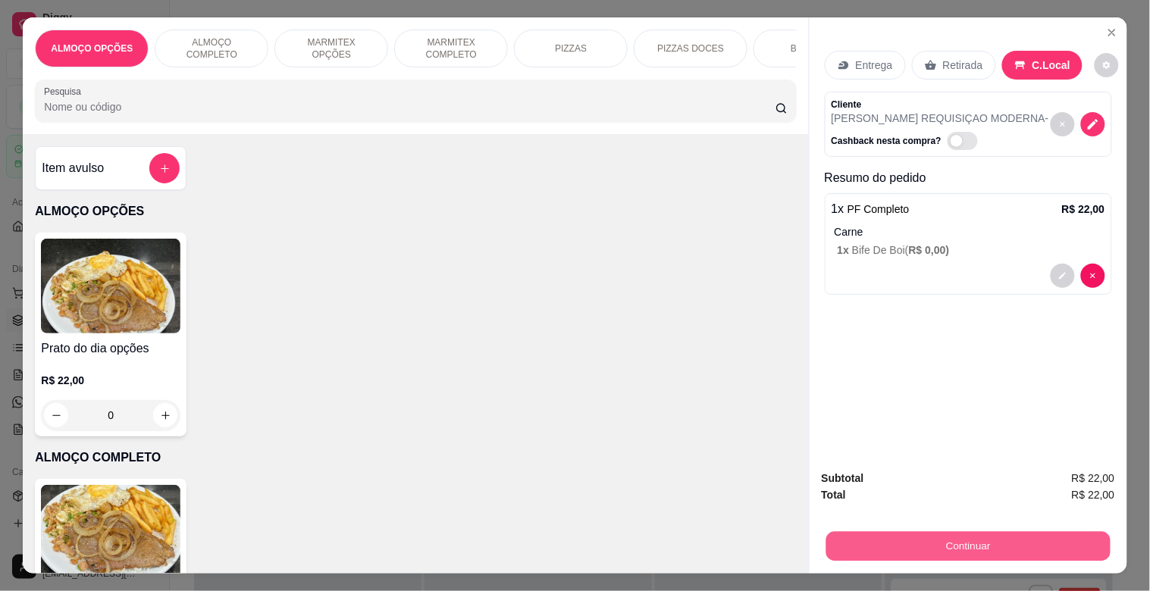
click at [922, 537] on button "Continuar" at bounding box center [967, 546] width 284 height 30
click at [956, 534] on button "Continuar" at bounding box center [967, 546] width 293 height 30
click at [985, 542] on button "Continuar" at bounding box center [967, 546] width 284 height 30
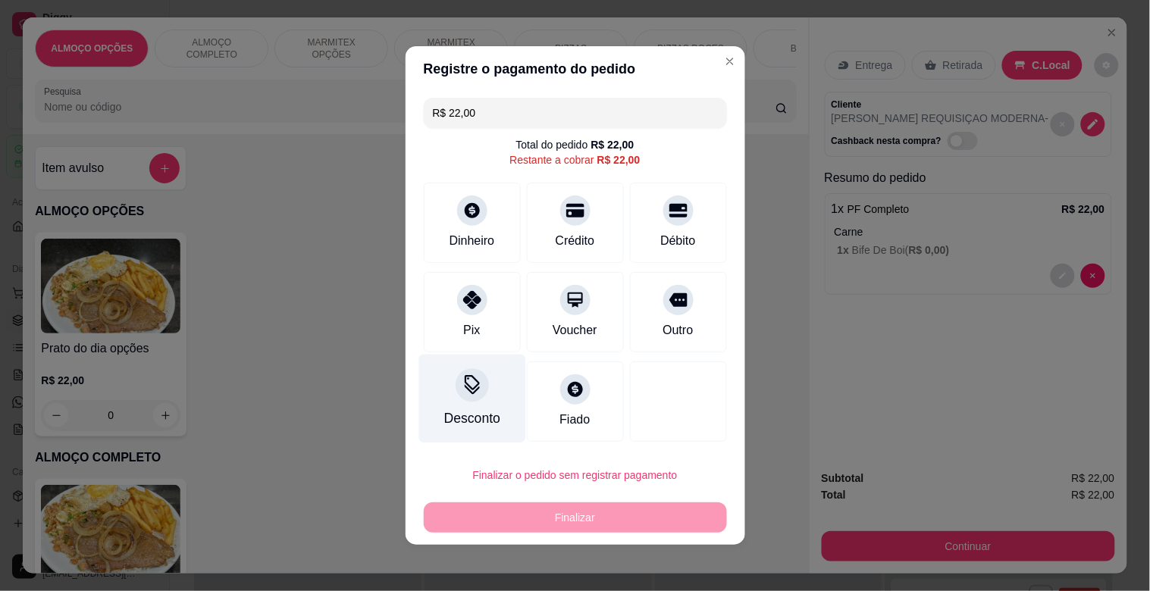
drag, startPoint x: 433, startPoint y: 380, endPoint x: 442, endPoint y: 384, distance: 9.9
click at [442, 384] on div "Desconto" at bounding box center [471, 399] width 107 height 89
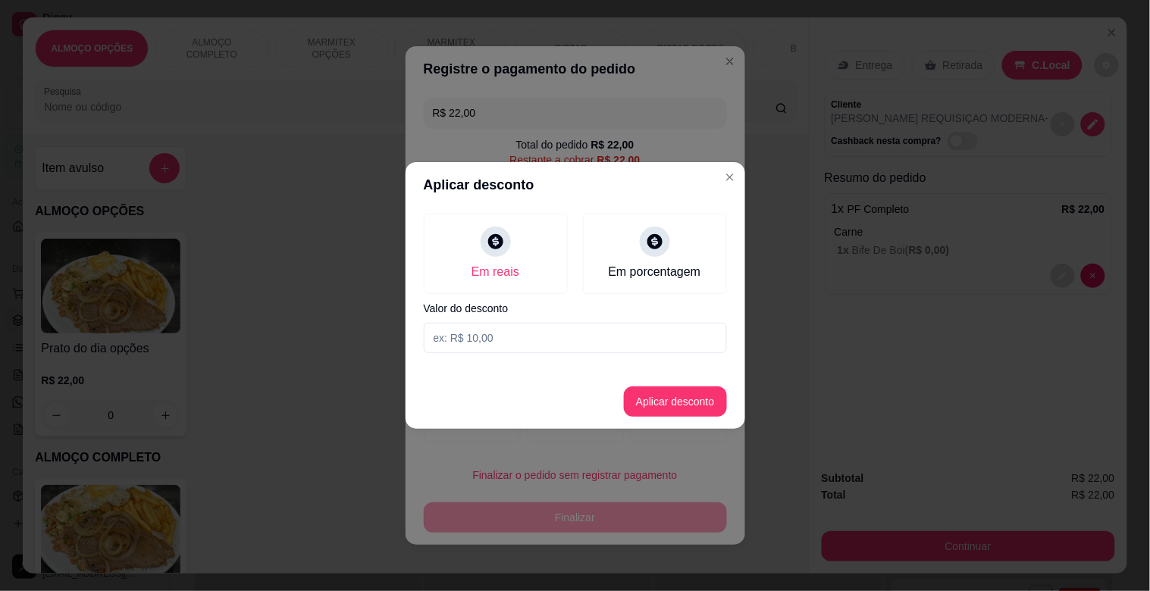
click at [510, 345] on input at bounding box center [575, 338] width 303 height 30
type input "2,00"
click at [654, 392] on button "Aplicar desconto" at bounding box center [675, 401] width 103 height 30
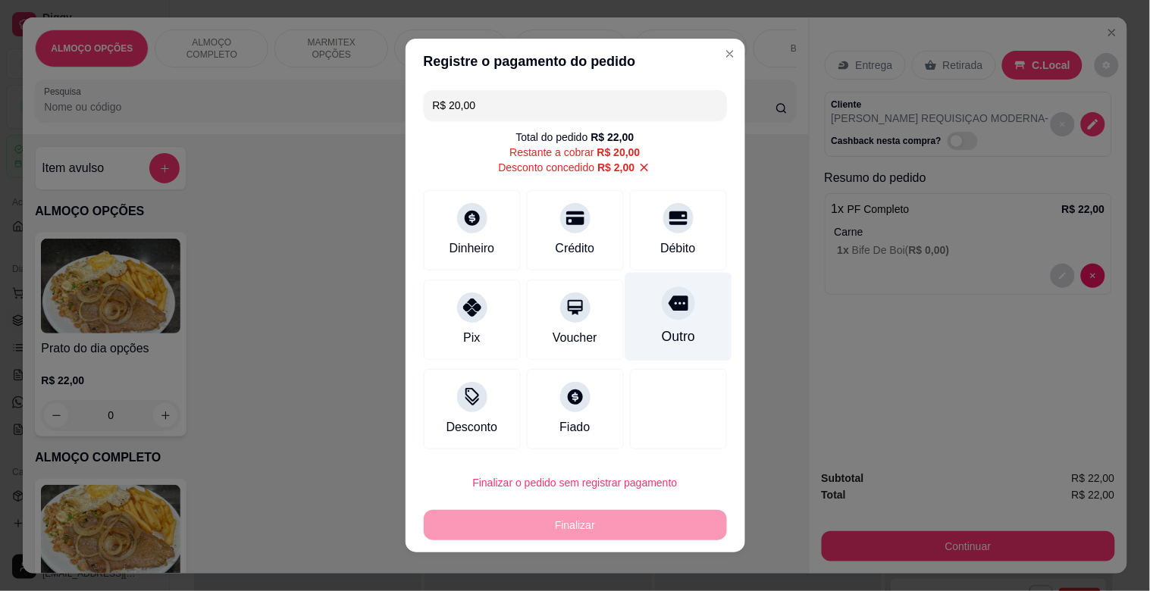
click at [682, 329] on div "Outro" at bounding box center [677, 317] width 107 height 89
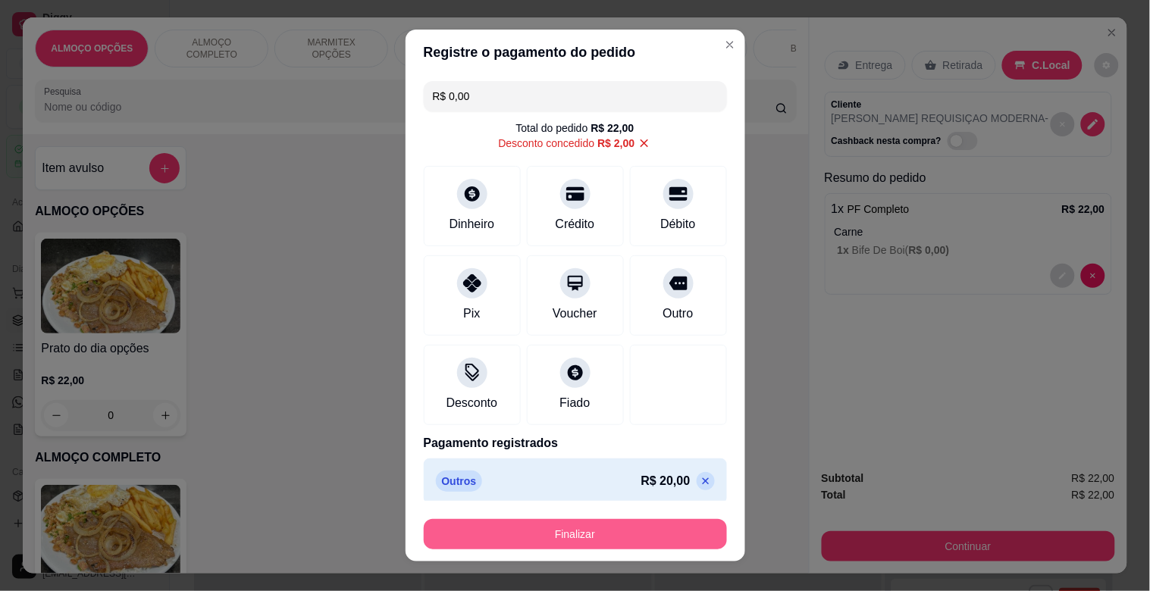
click at [591, 534] on button "Finalizar" at bounding box center [575, 534] width 303 height 30
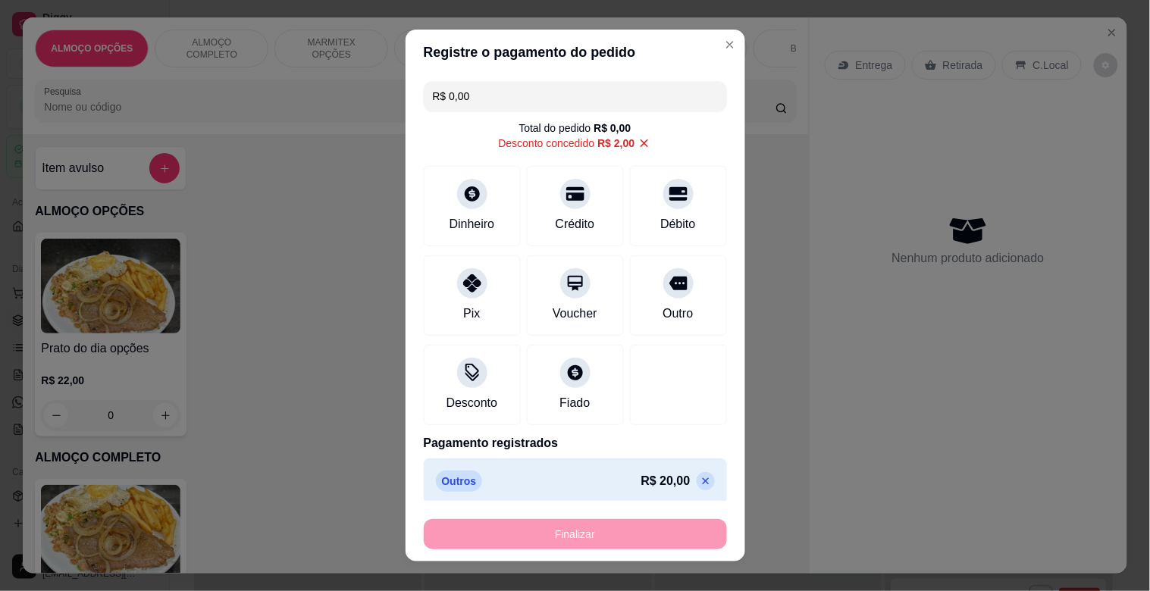
type input "-R$ 22,00"
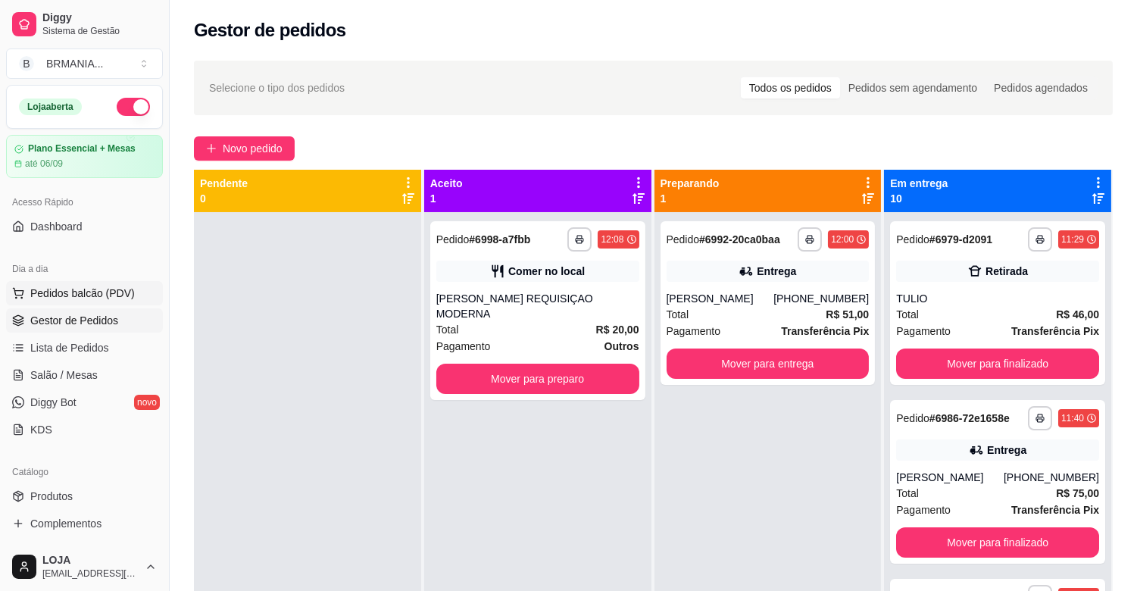
click at [108, 292] on span "Pedidos balcão (PDV)" at bounding box center [82, 293] width 105 height 15
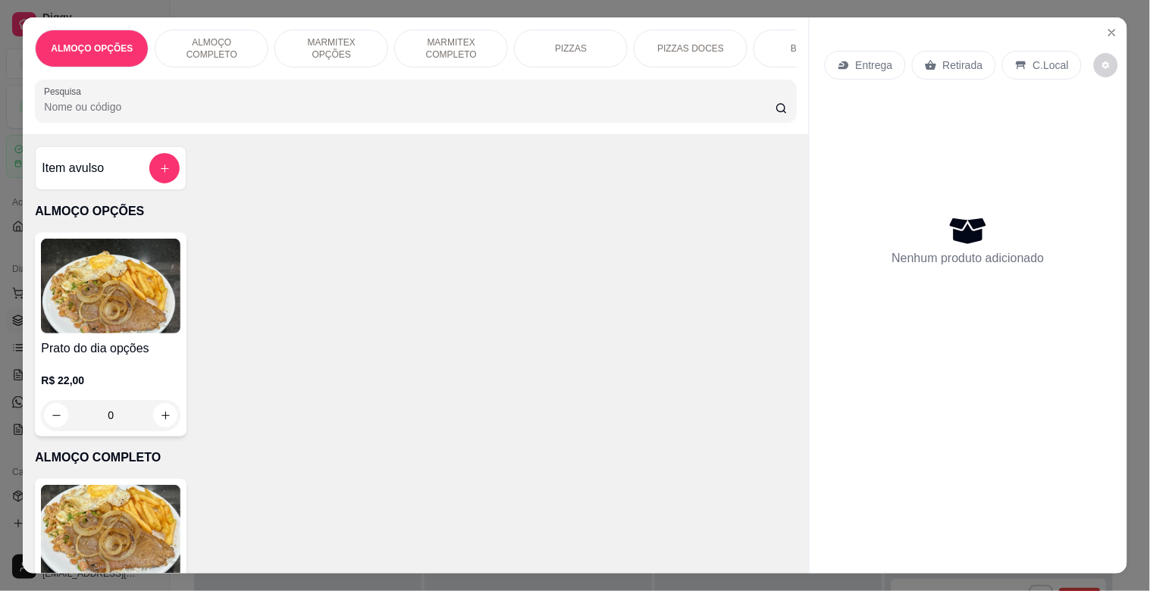
click at [778, 41] on div "BEBIDAS" at bounding box center [810, 49] width 114 height 38
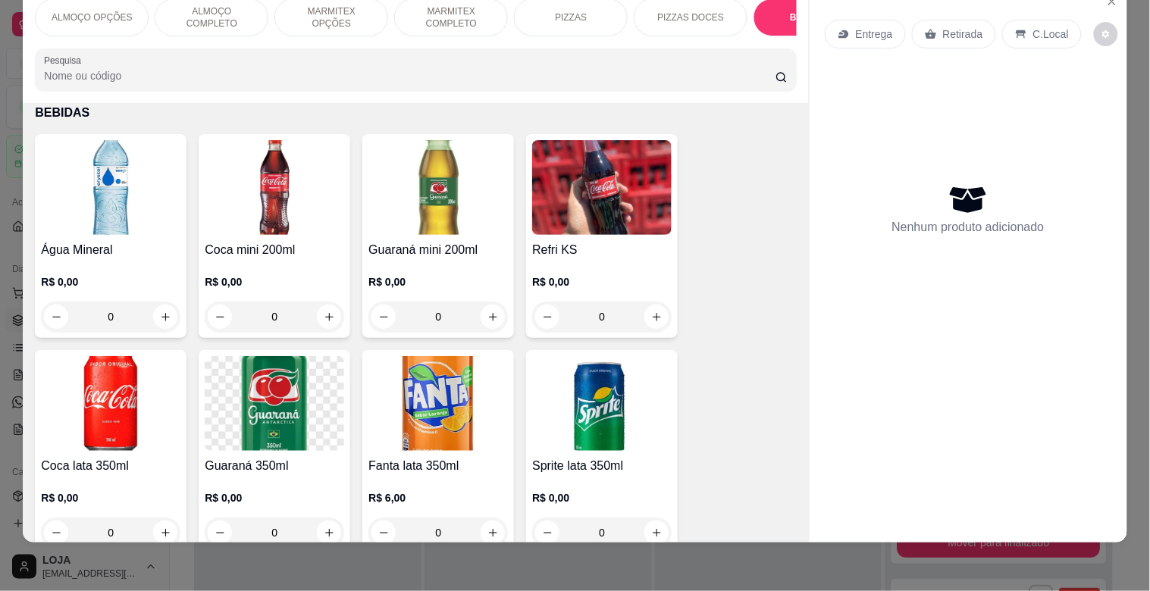
click at [255, 230] on img at bounding box center [274, 187] width 139 height 95
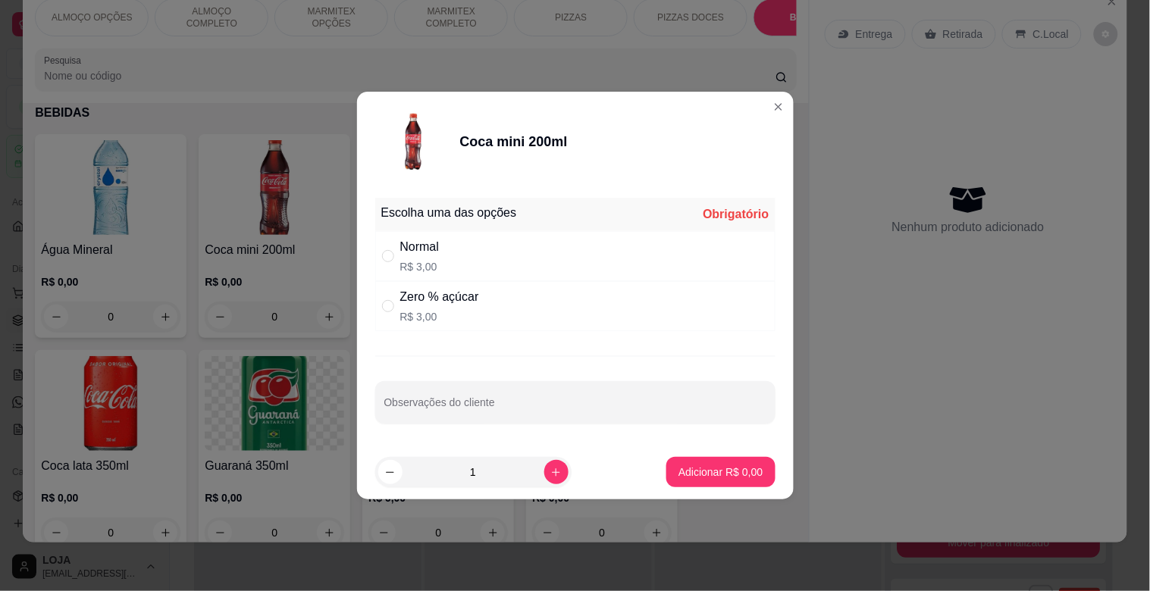
click at [461, 312] on p "R$ 3,00" at bounding box center [439, 316] width 79 height 15
radio input "true"
click at [680, 465] on p "Adicionar R$ 3,00" at bounding box center [721, 472] width 82 height 14
type input "1"
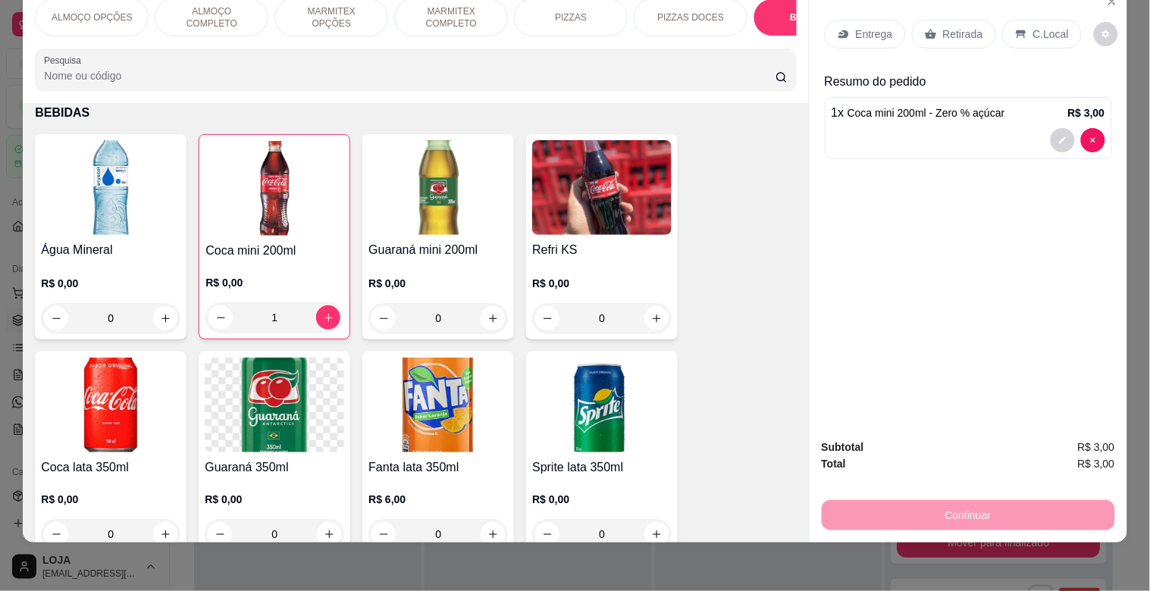
click at [1033, 27] on p "C.Local" at bounding box center [1051, 34] width 36 height 15
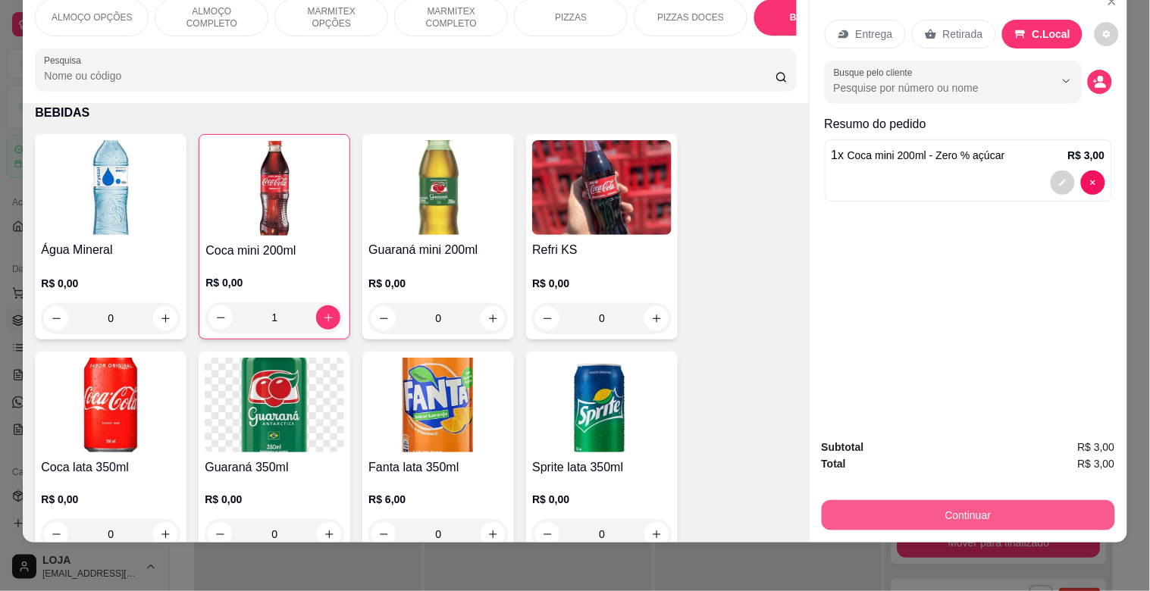
click at [941, 502] on button "Continuar" at bounding box center [967, 515] width 293 height 30
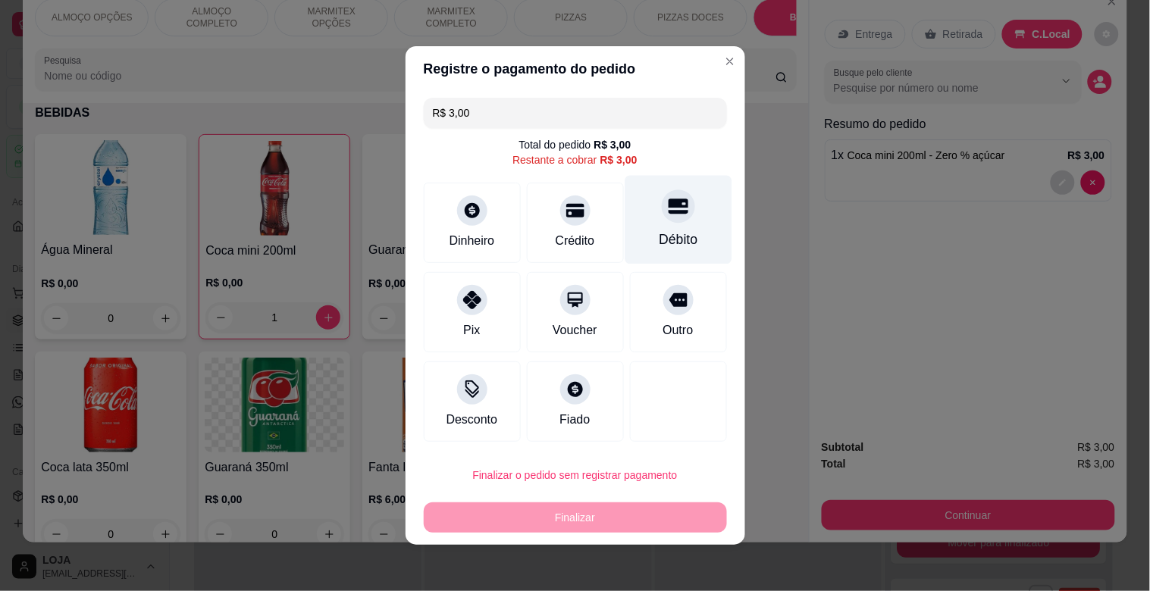
drag, startPoint x: 667, startPoint y: 210, endPoint x: 673, endPoint y: 226, distance: 17.0
click at [668, 210] on icon at bounding box center [678, 206] width 20 height 15
type input "R$ 0,00"
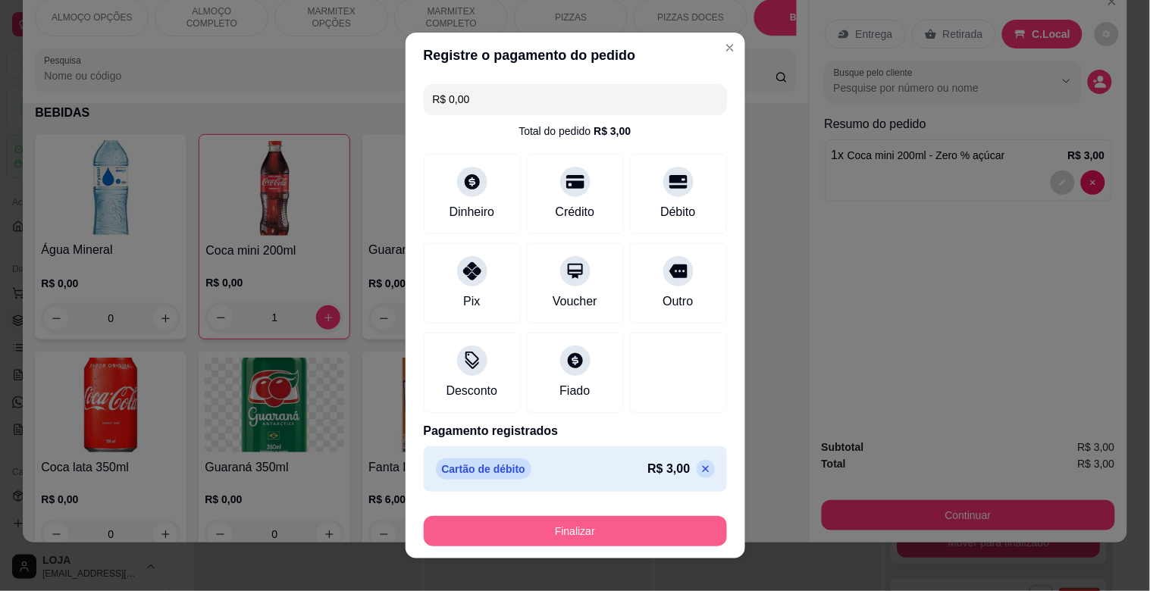
click at [599, 539] on button "Finalizar" at bounding box center [575, 531] width 303 height 30
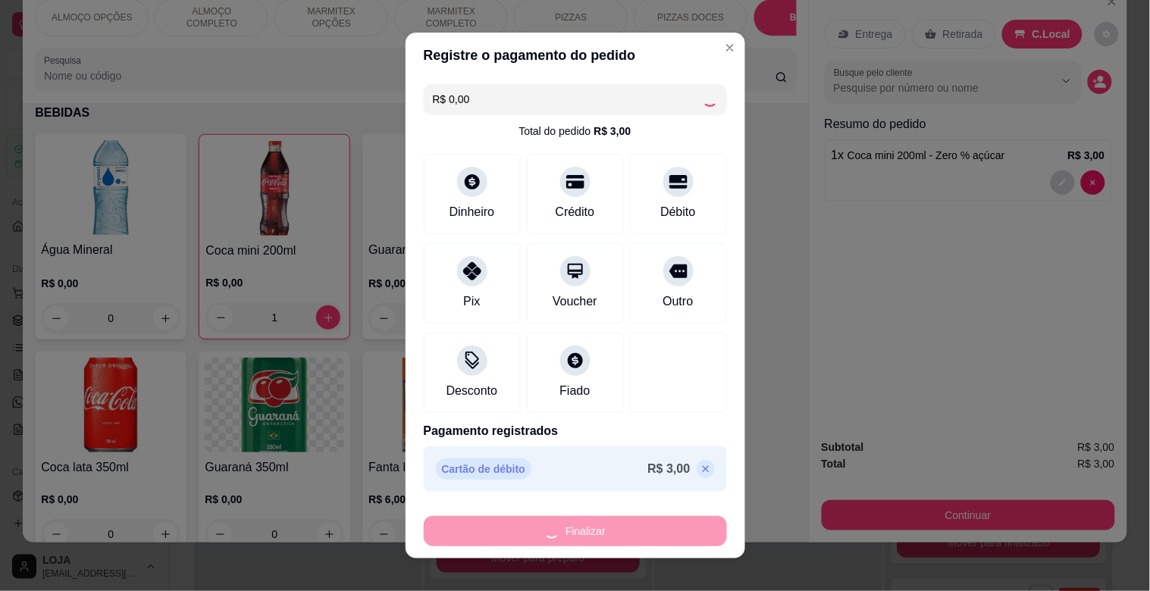
type input "0"
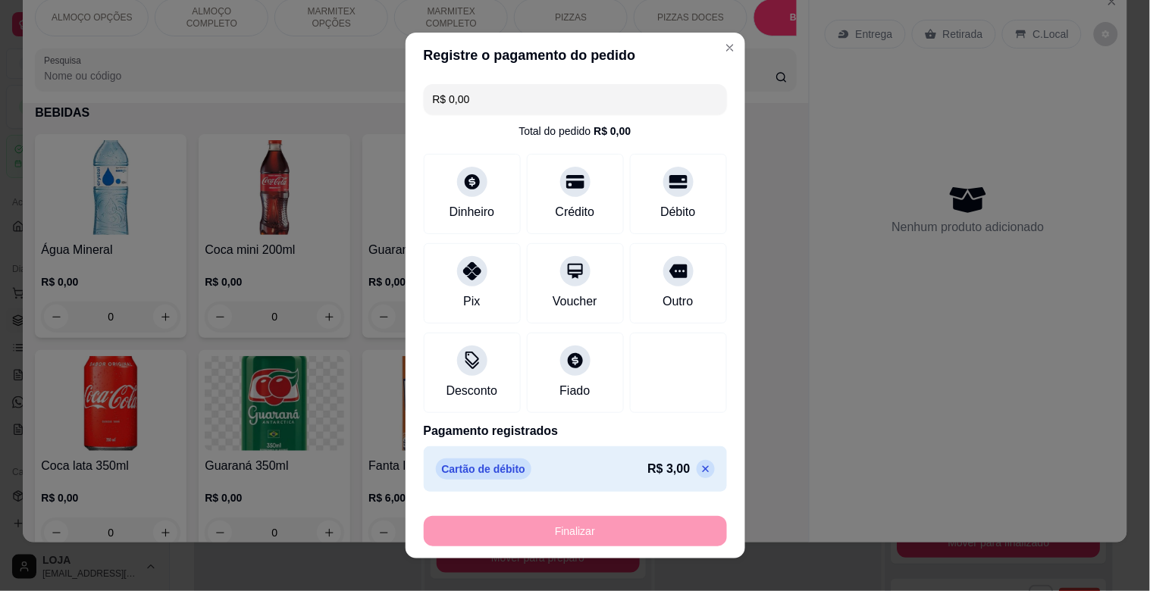
type input "-R$ 3,00"
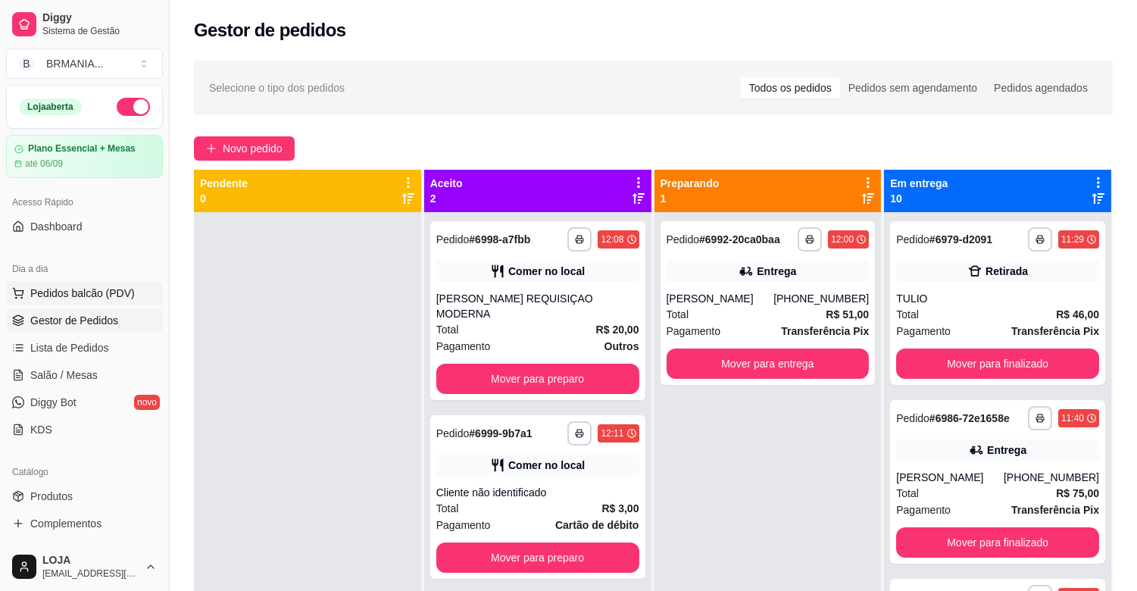
click at [107, 291] on span "Pedidos balcão (PDV)" at bounding box center [82, 293] width 105 height 15
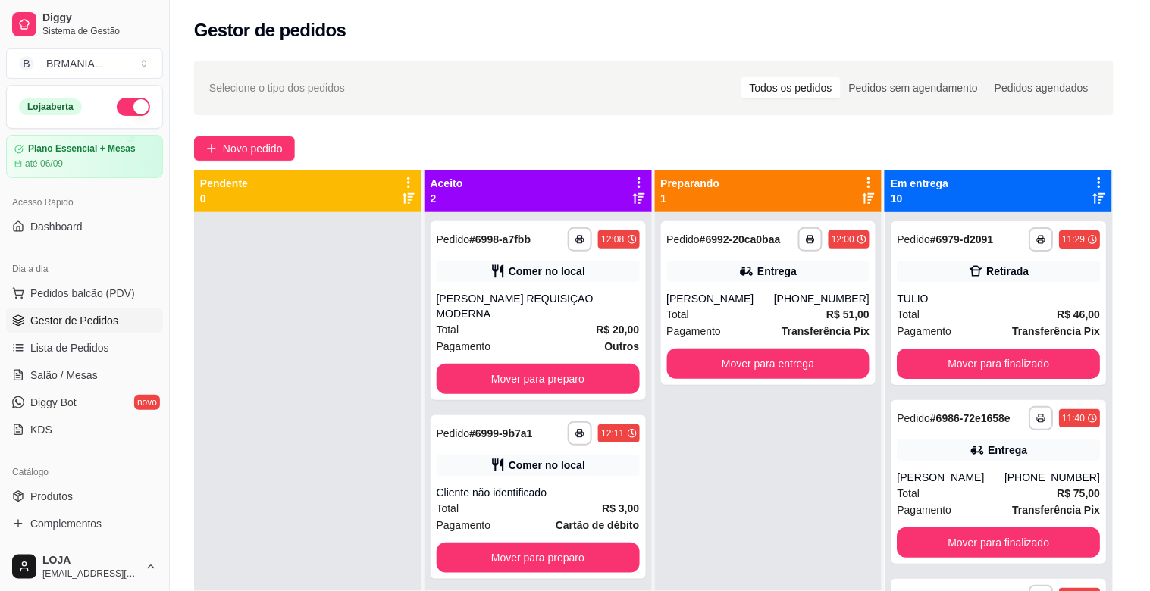
click at [449, 42] on p "MARMITEX COMPLETO" at bounding box center [451, 48] width 88 height 24
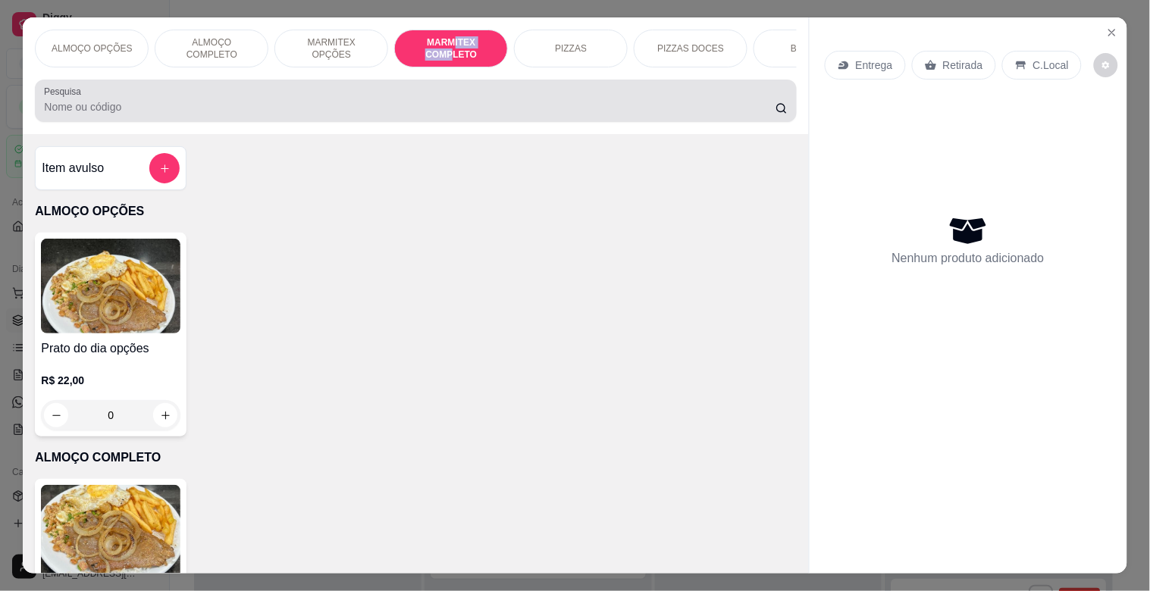
scroll to position [36, 0]
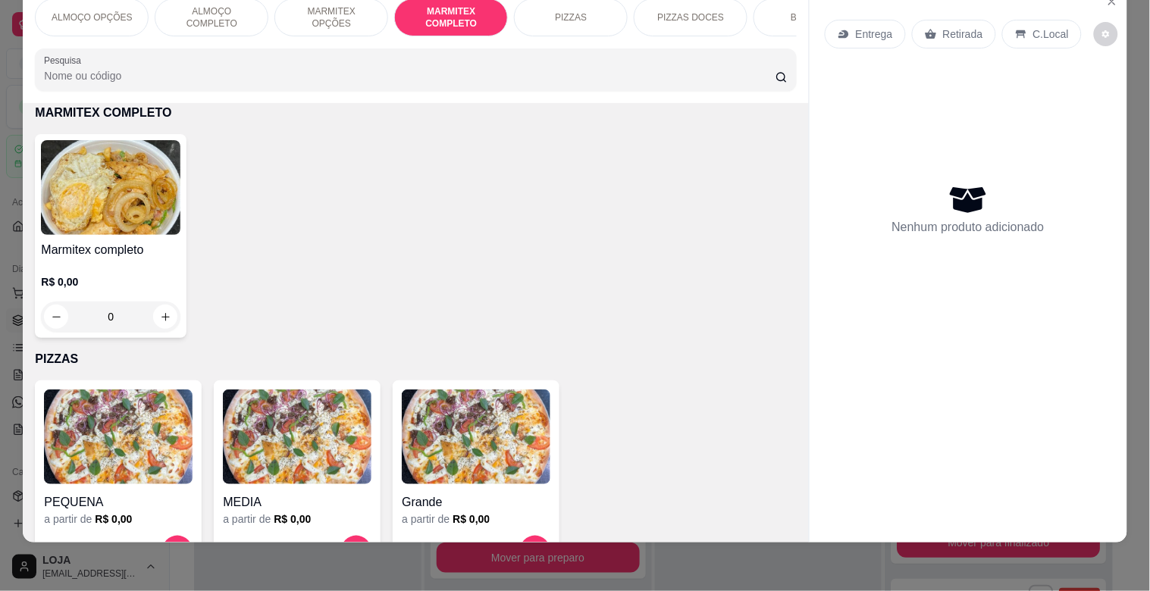
drag, startPoint x: 418, startPoint y: 193, endPoint x: 339, endPoint y: 198, distance: 79.7
click at [418, 198] on div "Marmitex completo R$ 0,00 0" at bounding box center [415, 236] width 761 height 204
click at [142, 187] on img at bounding box center [110, 187] width 139 height 95
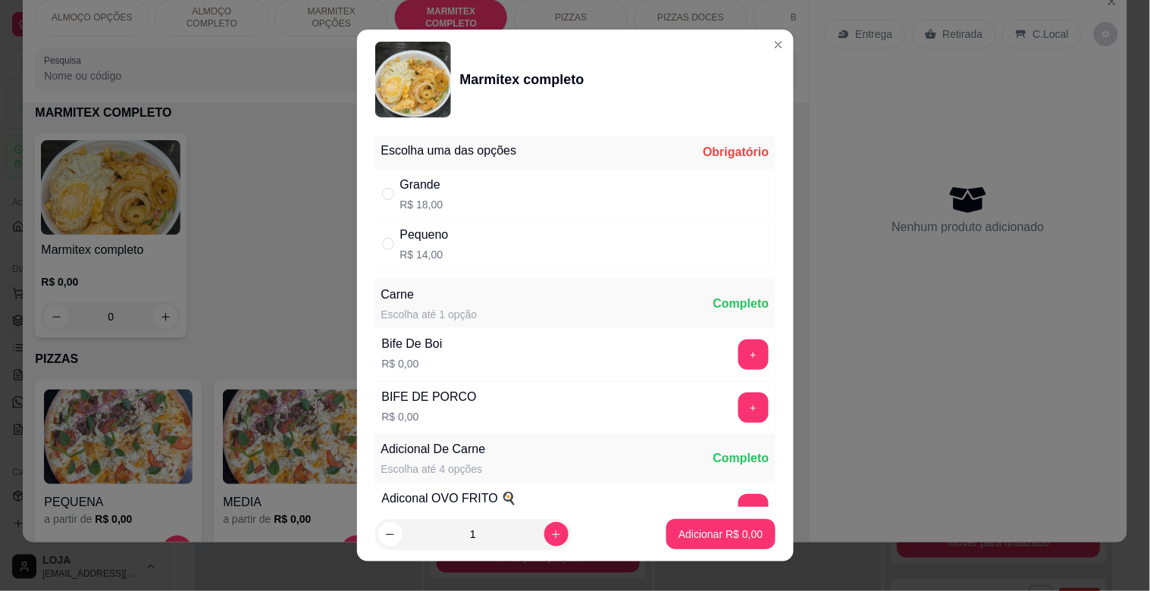
click at [421, 247] on p "R$ 14,00" at bounding box center [424, 254] width 49 height 15
radio input "true"
click at [718, 531] on p "Adicionar R$ 14,00" at bounding box center [717, 534] width 90 height 15
type input "1"
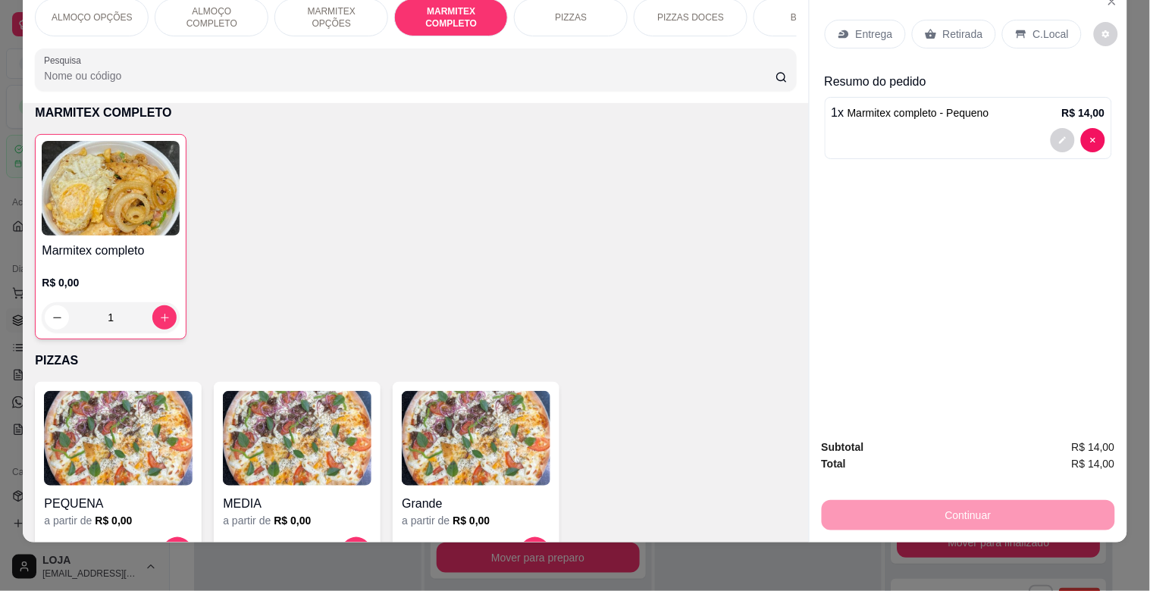
click at [146, 199] on img at bounding box center [111, 188] width 138 height 95
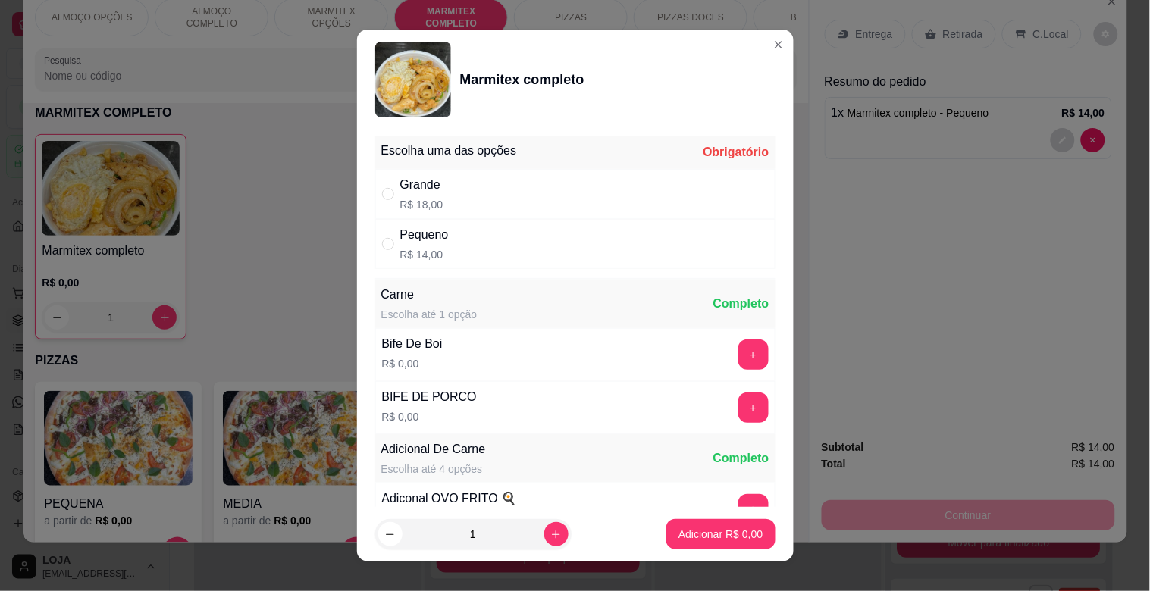
drag, startPoint x: 465, startPoint y: 186, endPoint x: 498, endPoint y: 214, distance: 43.6
click at [467, 186] on div "Grande R$ 18,00" at bounding box center [575, 194] width 400 height 50
radio input "true"
click at [728, 542] on button "Adicionar R$ 18,00" at bounding box center [717, 535] width 111 height 30
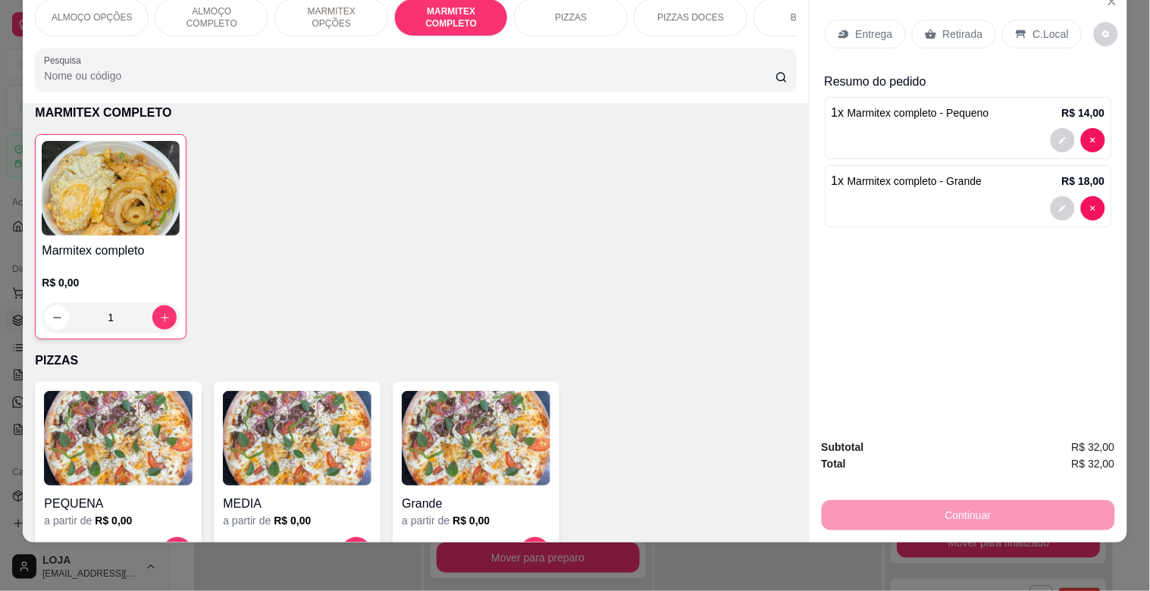
drag, startPoint x: 1031, startPoint y: 23, endPoint x: 1028, endPoint y: 101, distance: 77.3
click at [1033, 27] on p "C.Local" at bounding box center [1051, 34] width 36 height 15
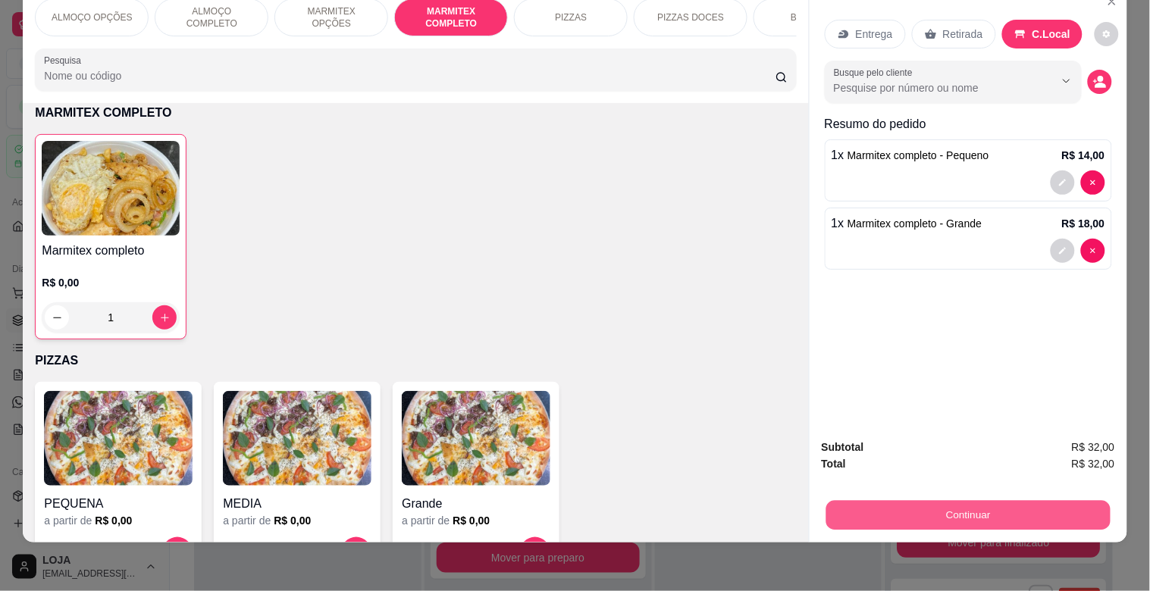
click at [968, 500] on button "Continuar" at bounding box center [967, 515] width 284 height 30
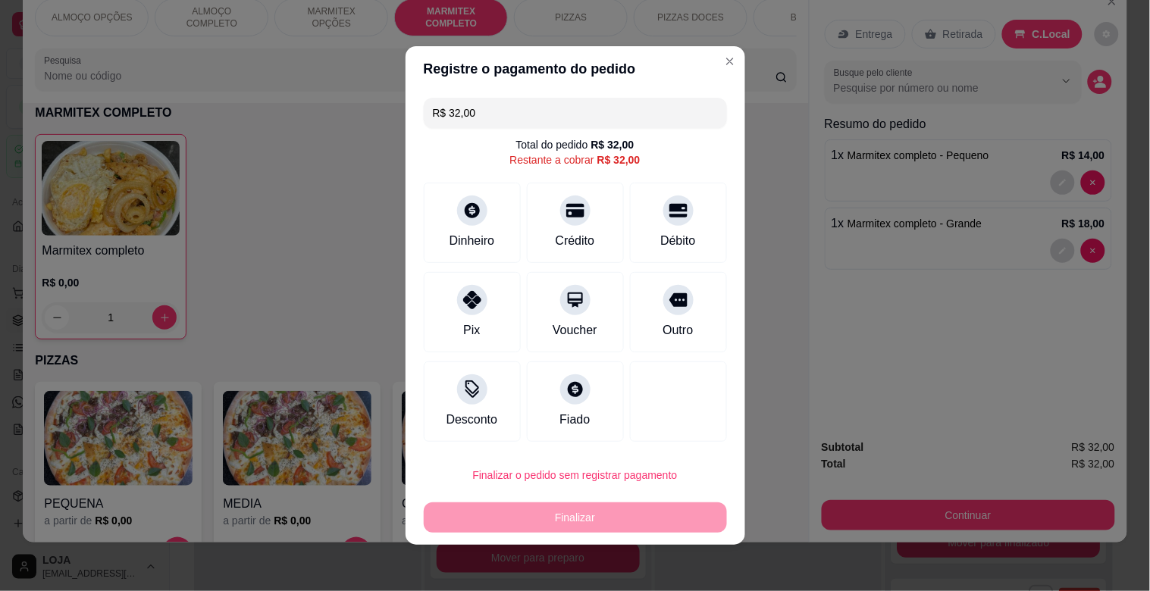
click at [561, 111] on input "R$ 32,00" at bounding box center [575, 113] width 285 height 30
click at [563, 233] on div "Crédito" at bounding box center [574, 240] width 43 height 20
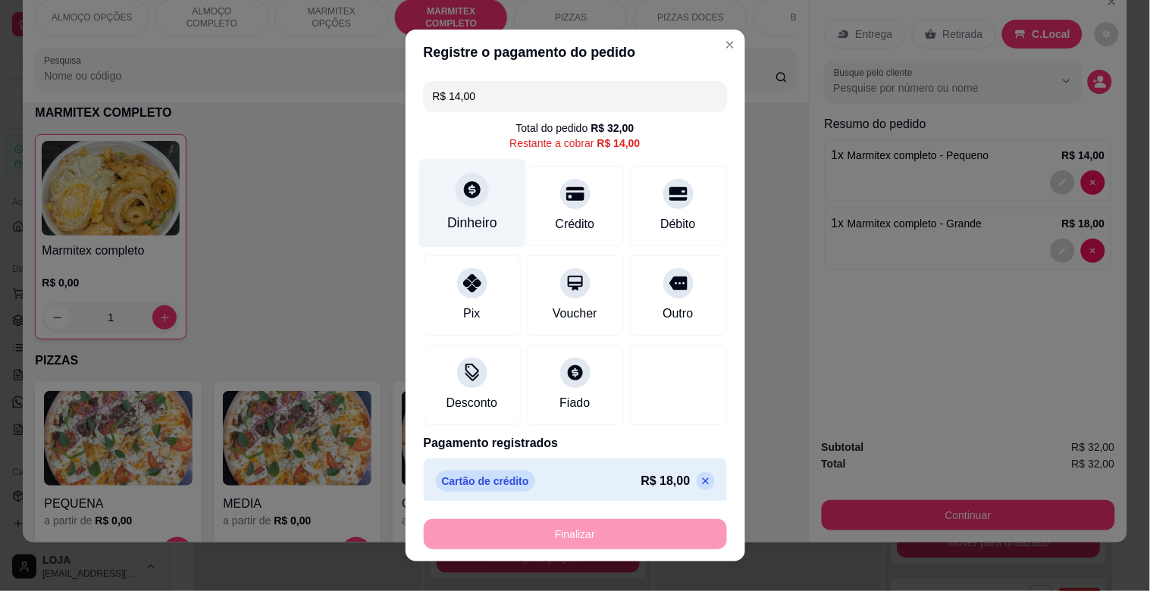
click at [449, 208] on div "Dinheiro" at bounding box center [471, 203] width 107 height 89
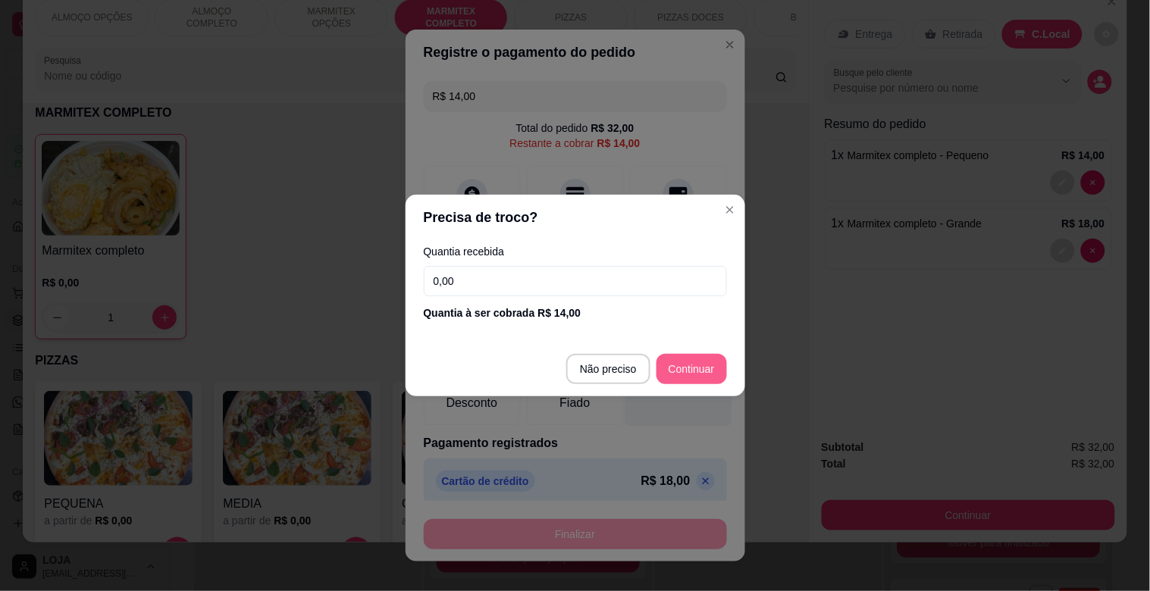
type input "R$ 0,00"
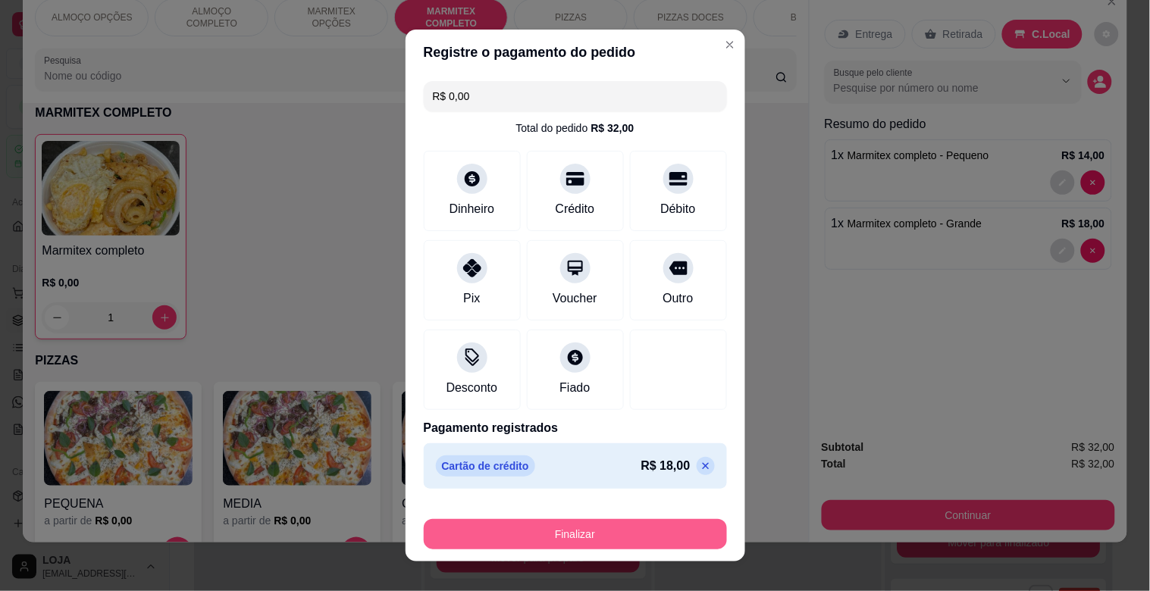
click at [681, 521] on button "Finalizar" at bounding box center [575, 534] width 303 height 30
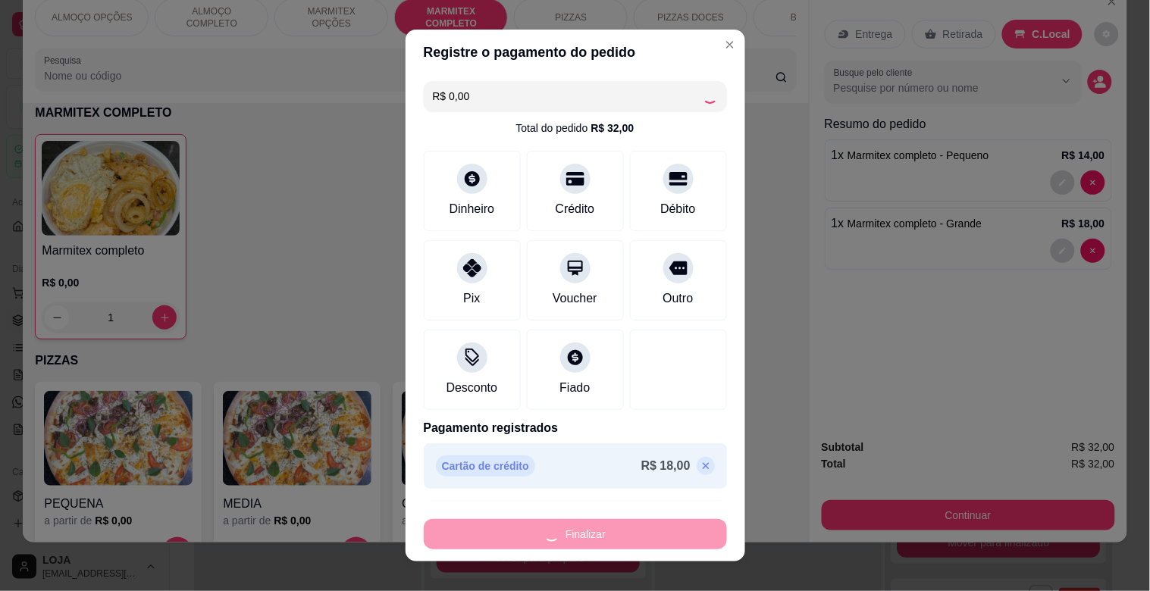
type input "0"
type input "-R$ 32,00"
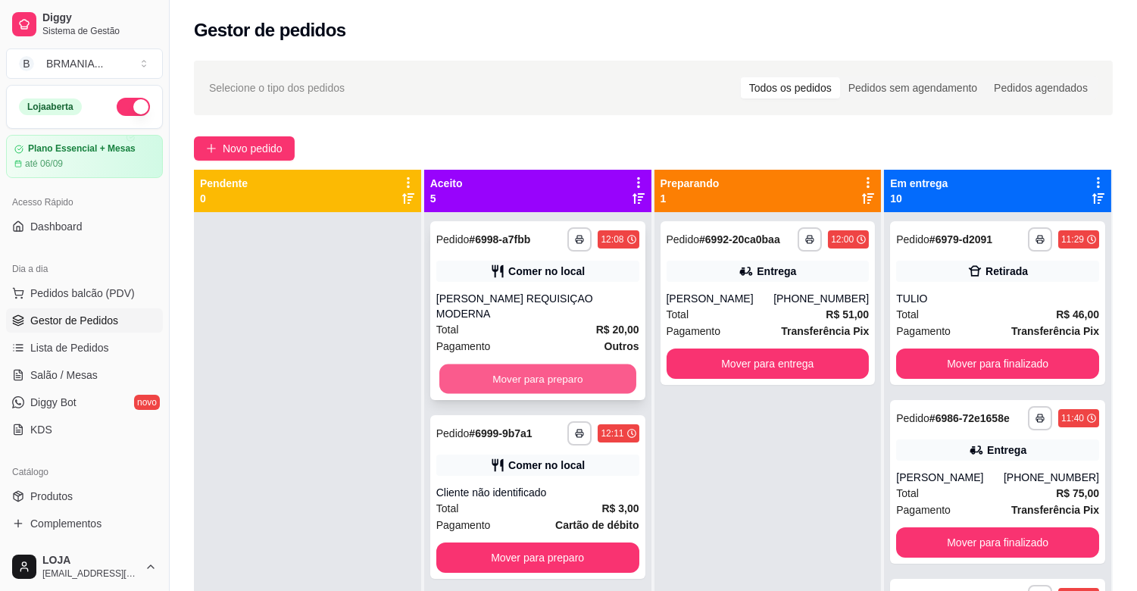
click at [556, 380] on button "Mover para preparo" at bounding box center [538, 380] width 197 height 30
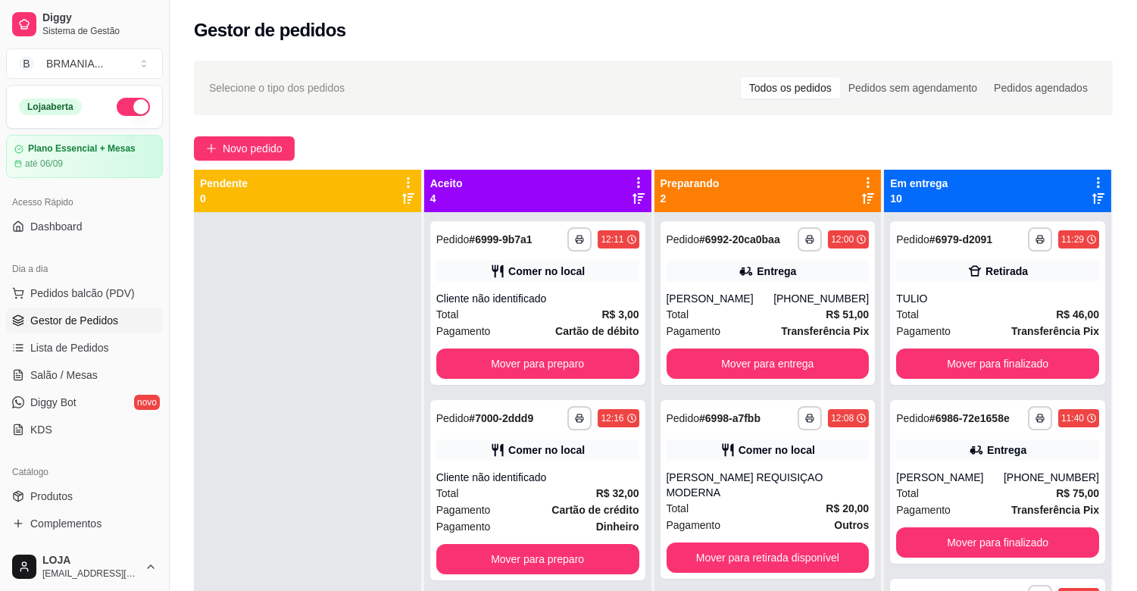
click at [556, 379] on div "**********" at bounding box center [537, 303] width 215 height 164
click at [505, 368] on button "Mover para preparo" at bounding box center [538, 364] width 203 height 30
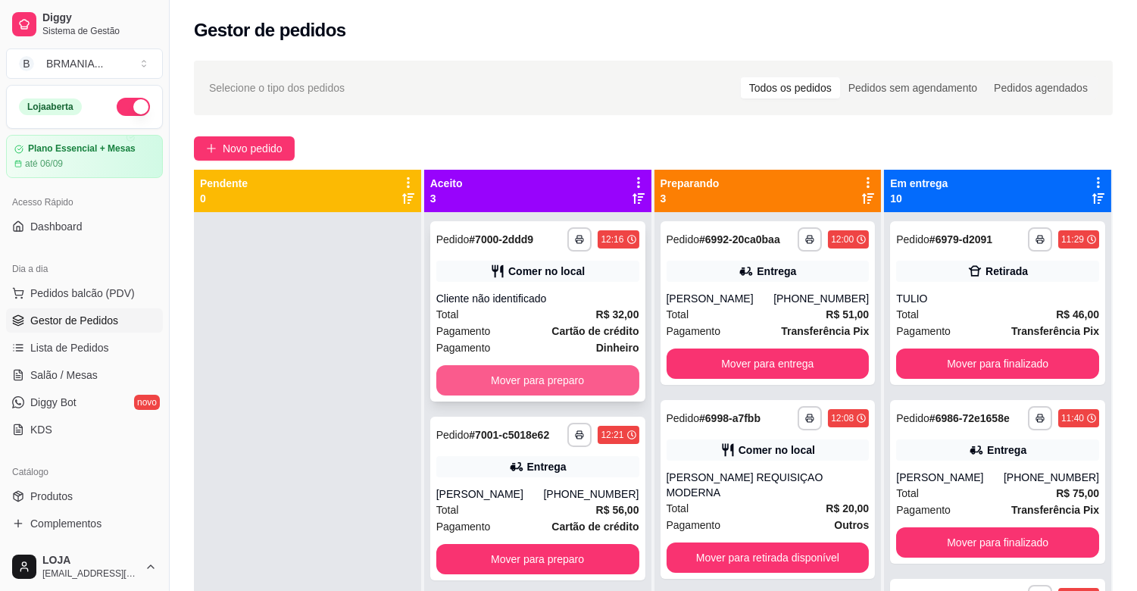
click at [536, 374] on button "Mover para preparo" at bounding box center [538, 380] width 203 height 30
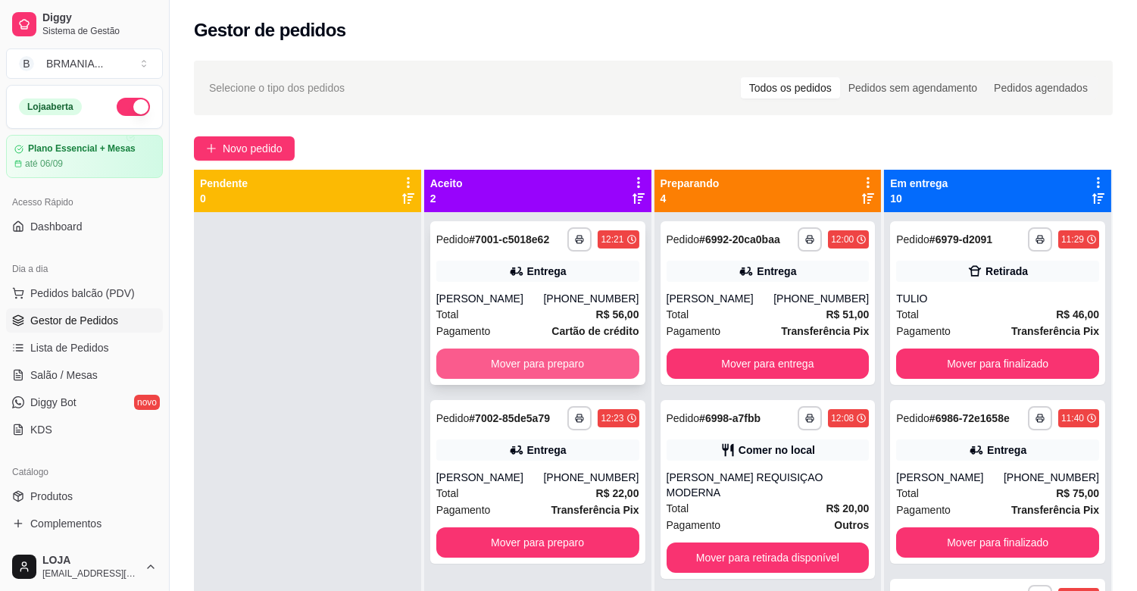
click at [540, 368] on button "Mover para preparo" at bounding box center [538, 364] width 203 height 30
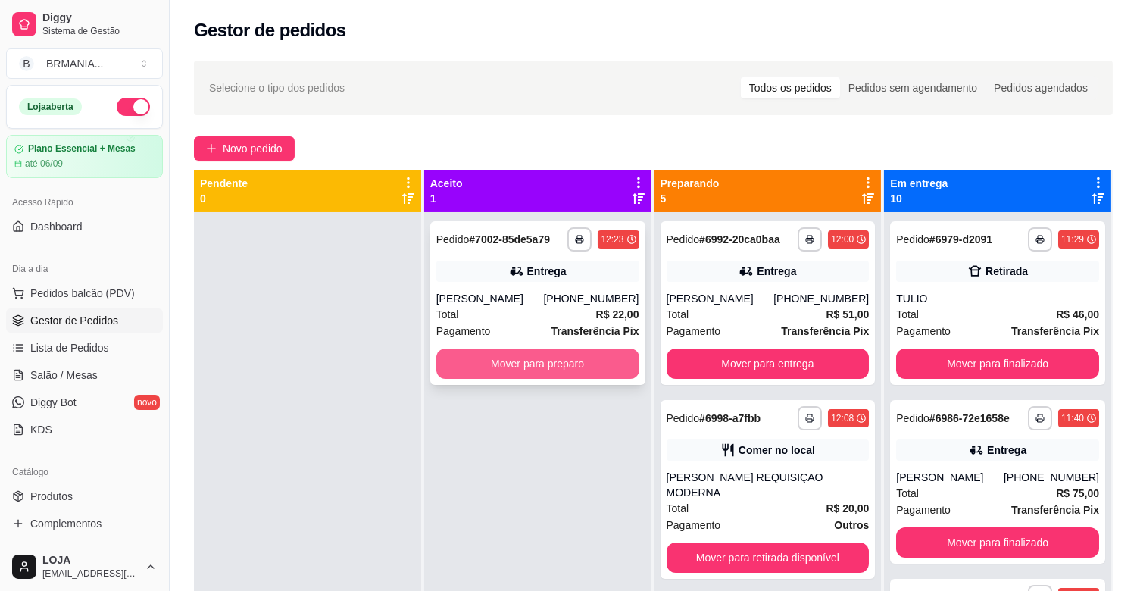
click at [549, 364] on button "Mover para preparo" at bounding box center [538, 364] width 203 height 30
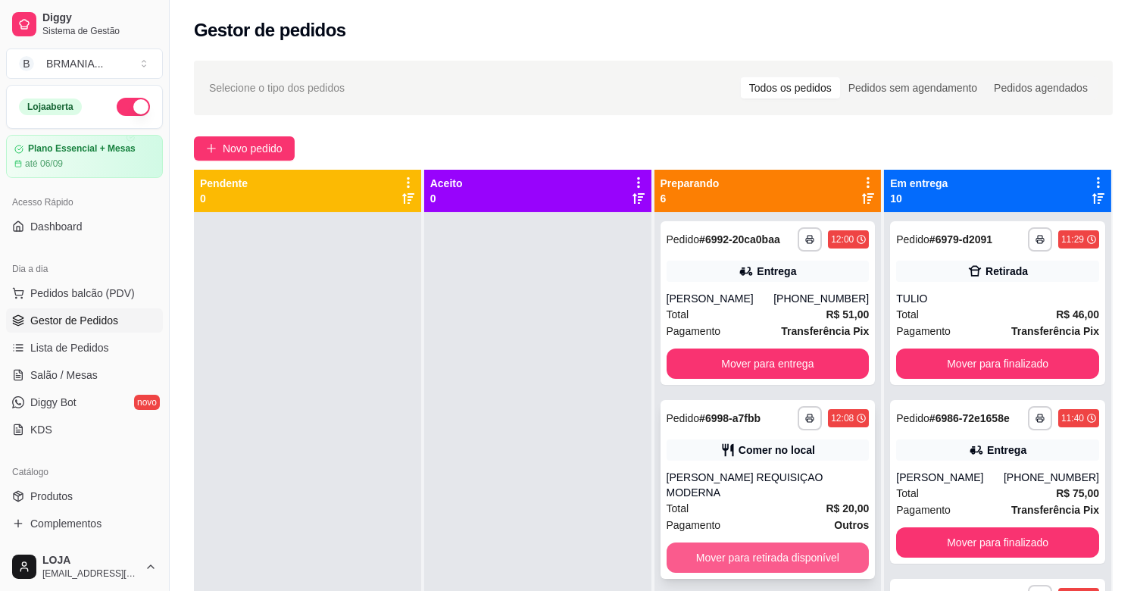
click at [751, 562] on button "Mover para retirada disponível" at bounding box center [768, 558] width 203 height 30
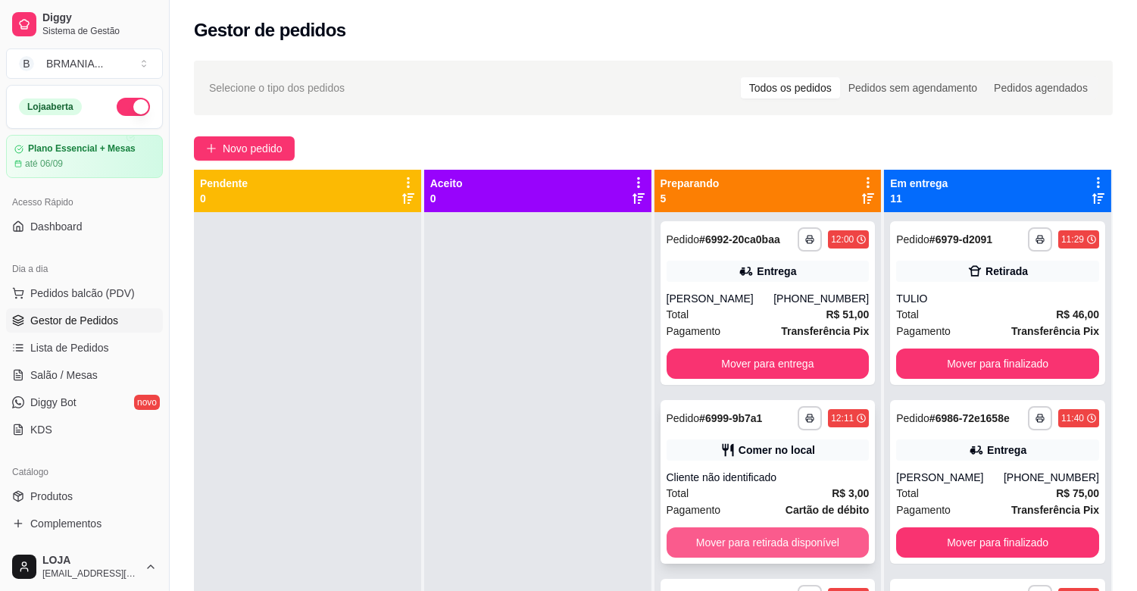
click at [767, 553] on button "Mover para retirada disponível" at bounding box center [768, 542] width 203 height 30
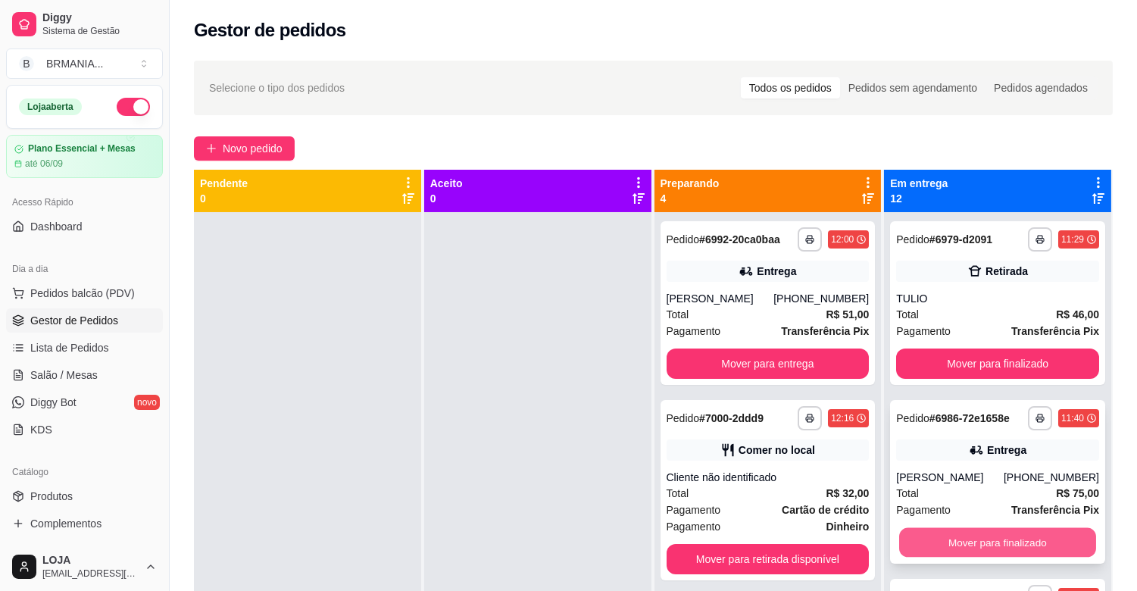
click at [962, 539] on button "Mover para finalizado" at bounding box center [998, 543] width 197 height 30
click at [980, 539] on button "Mover para finalizado" at bounding box center [997, 542] width 203 height 30
click at [980, 539] on button "Mover para finalizado" at bounding box center [998, 543] width 197 height 30
click at [980, 539] on button "Mover para finalizado" at bounding box center [997, 542] width 203 height 30
click at [980, 539] on button "Mover para finalizado" at bounding box center [998, 543] width 197 height 30
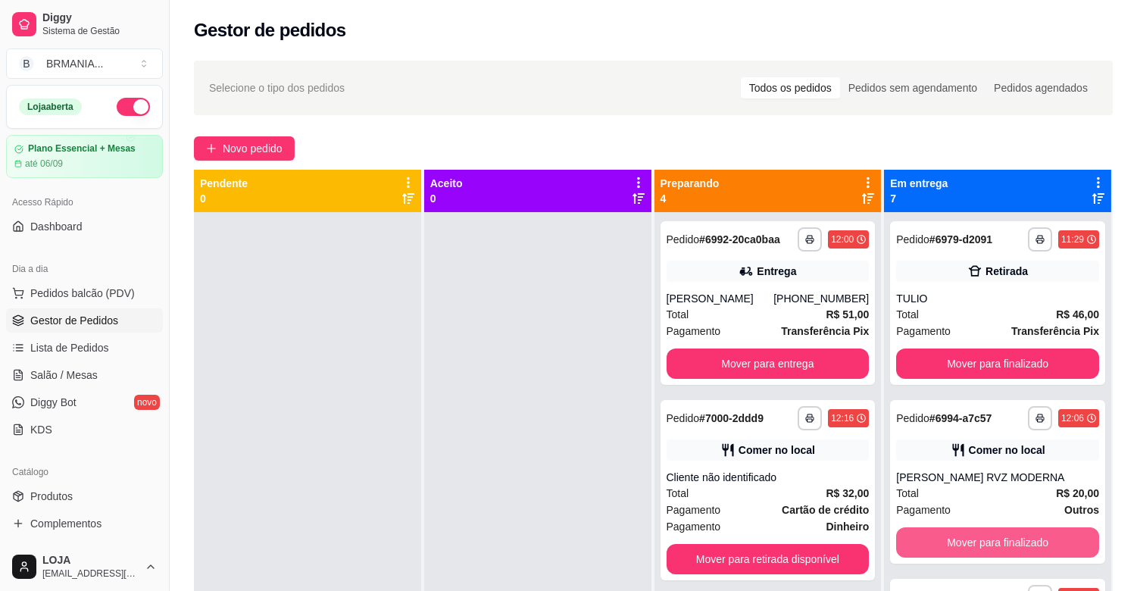
click at [980, 539] on button "Mover para finalizado" at bounding box center [997, 542] width 203 height 30
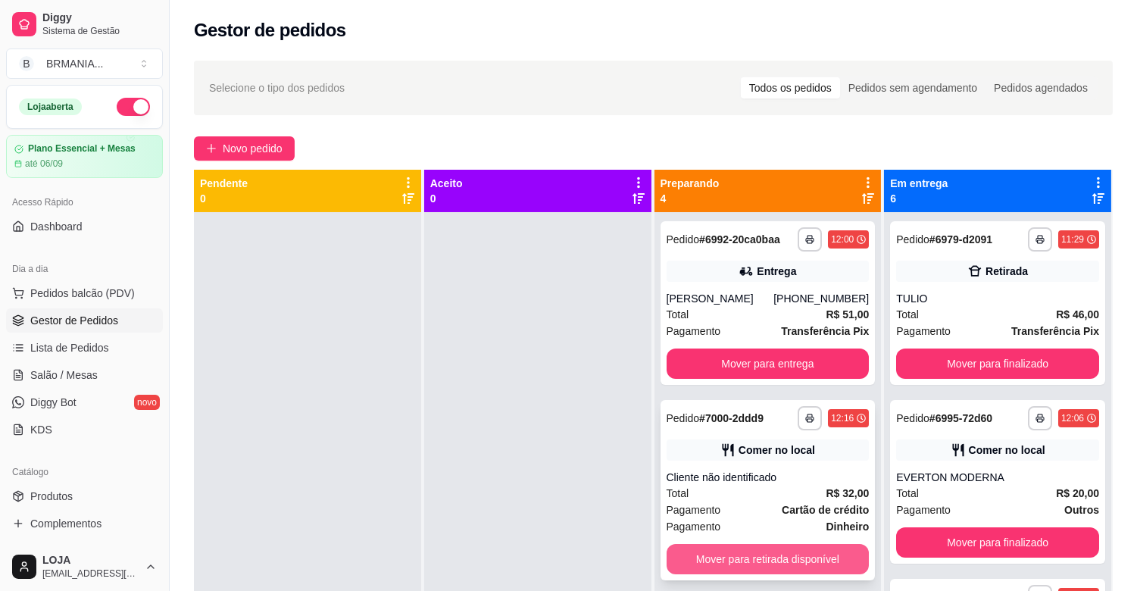
click at [789, 565] on button "Mover para retirada disponível" at bounding box center [768, 559] width 203 height 30
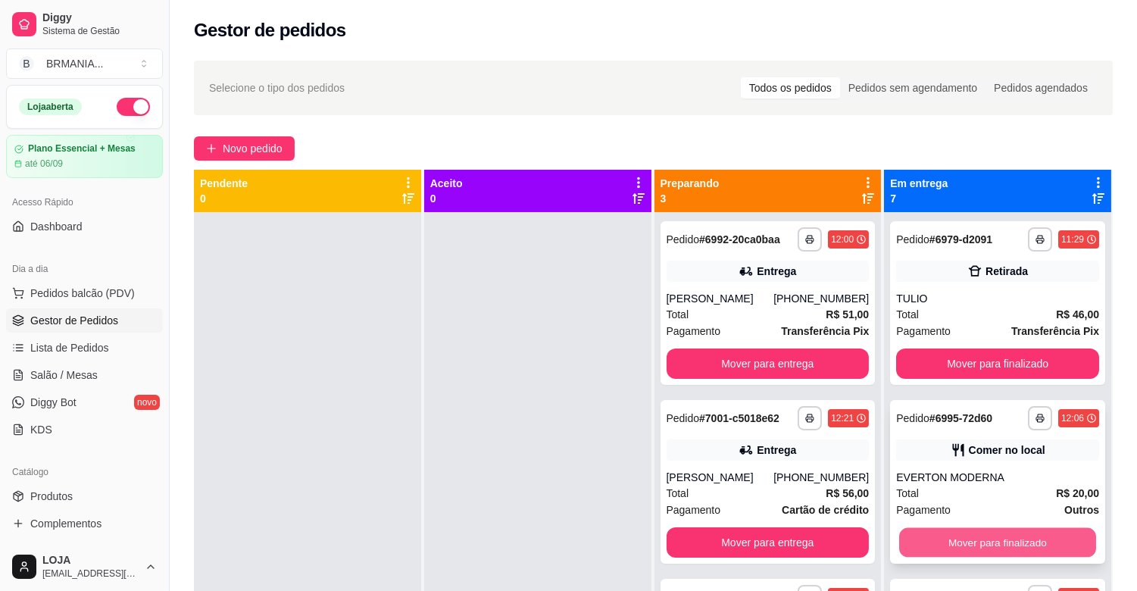
click at [1019, 547] on button "Mover para finalizado" at bounding box center [998, 543] width 197 height 30
click at [1012, 547] on button "Mover para finalizado" at bounding box center [997, 542] width 203 height 30
click at [937, 538] on button "Mover para finalizado" at bounding box center [997, 542] width 203 height 30
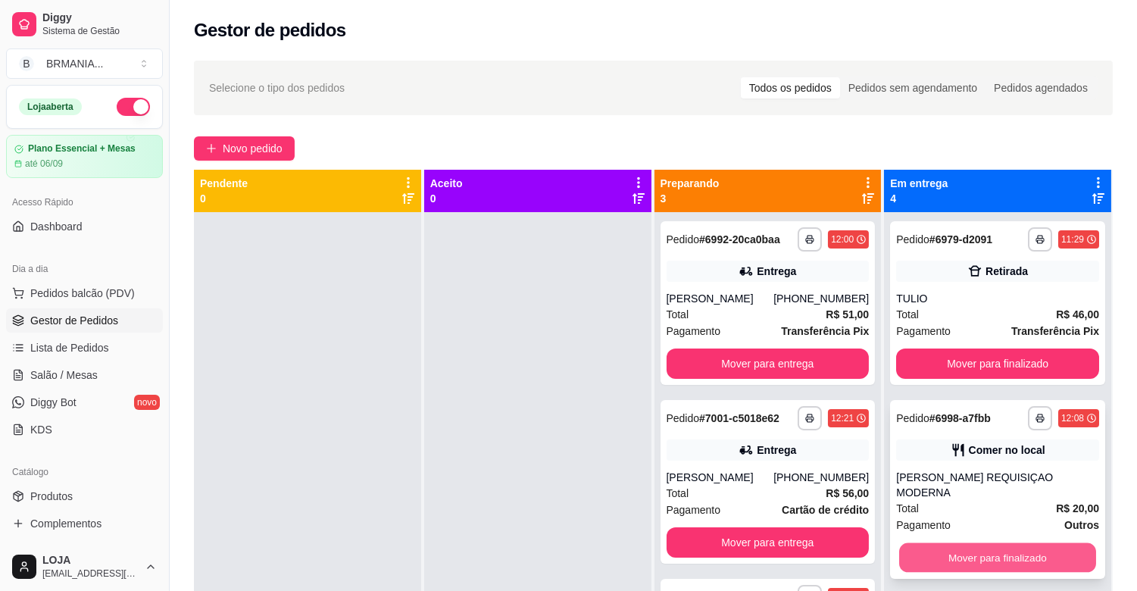
click at [972, 546] on button "Mover para finalizado" at bounding box center [998, 558] width 197 height 30
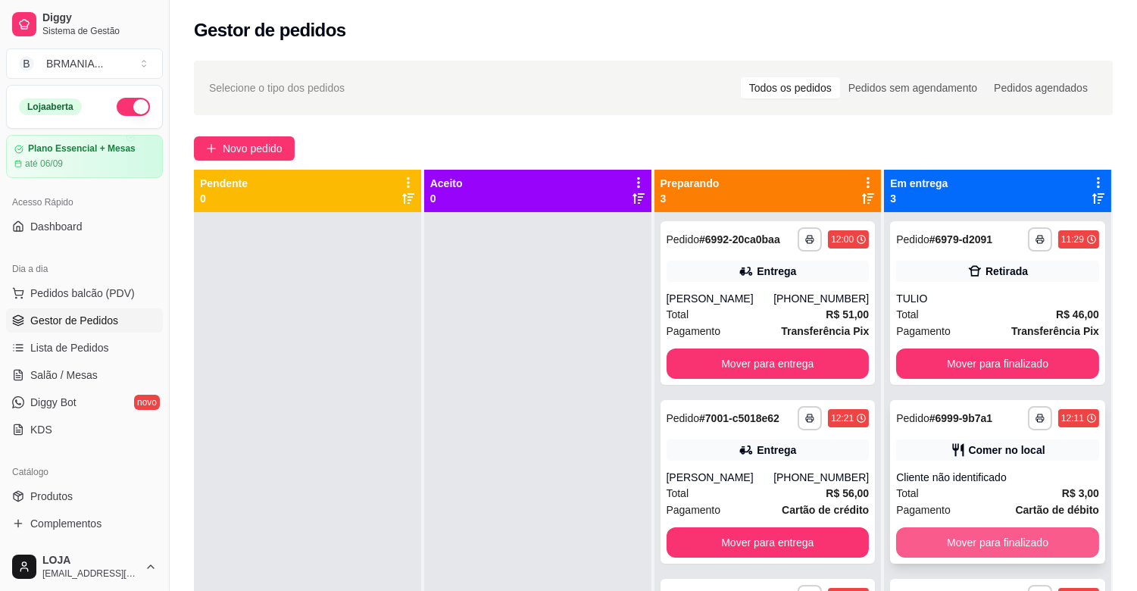
click at [978, 539] on button "Mover para finalizado" at bounding box center [997, 542] width 203 height 30
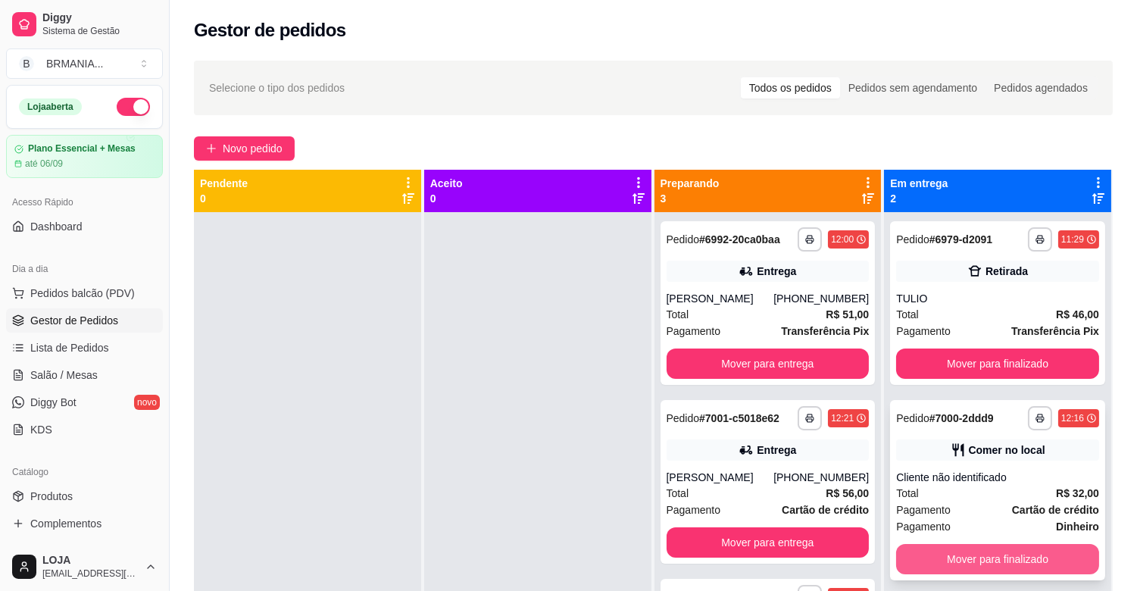
click at [983, 552] on button "Mover para finalizado" at bounding box center [997, 559] width 203 height 30
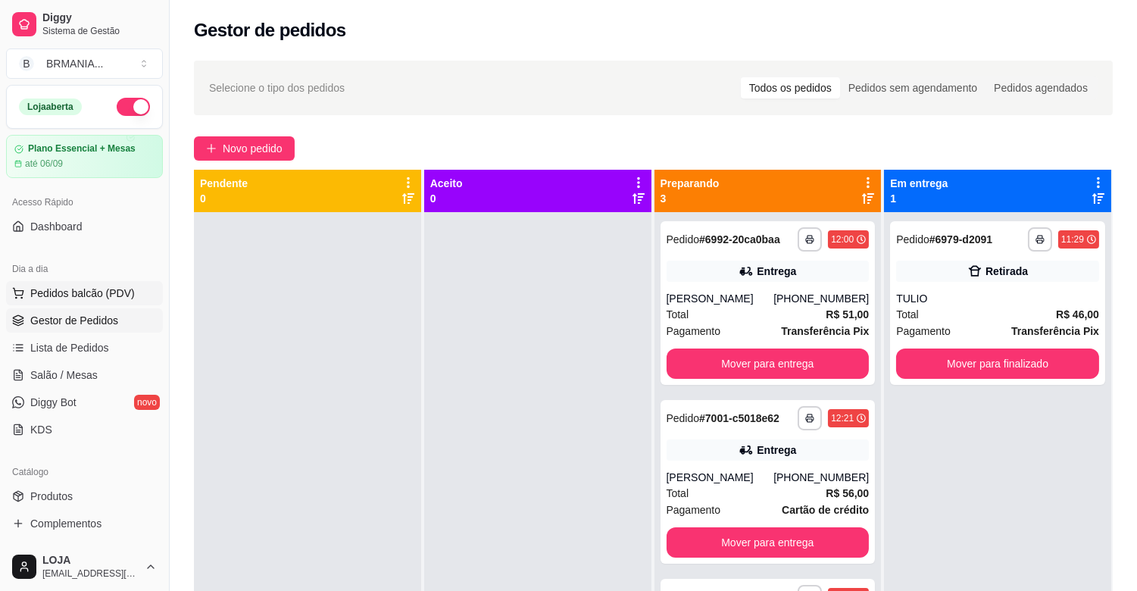
click at [108, 289] on span "Pedidos balcão (PDV)" at bounding box center [82, 293] width 105 height 15
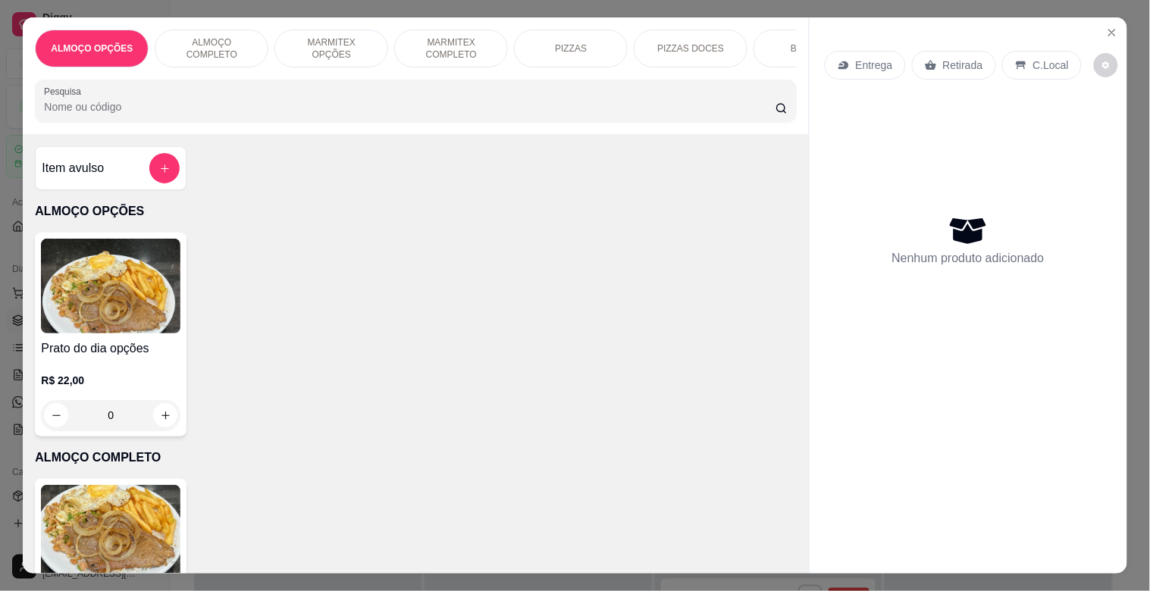
click at [761, 42] on div "BEBIDAS" at bounding box center [810, 49] width 114 height 38
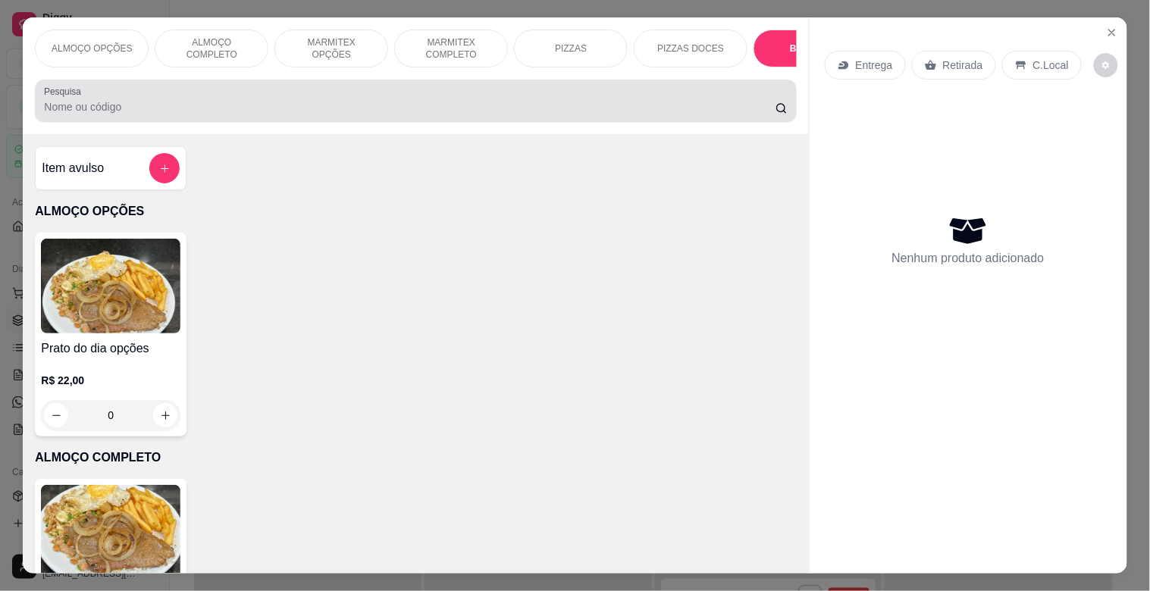
scroll to position [36, 0]
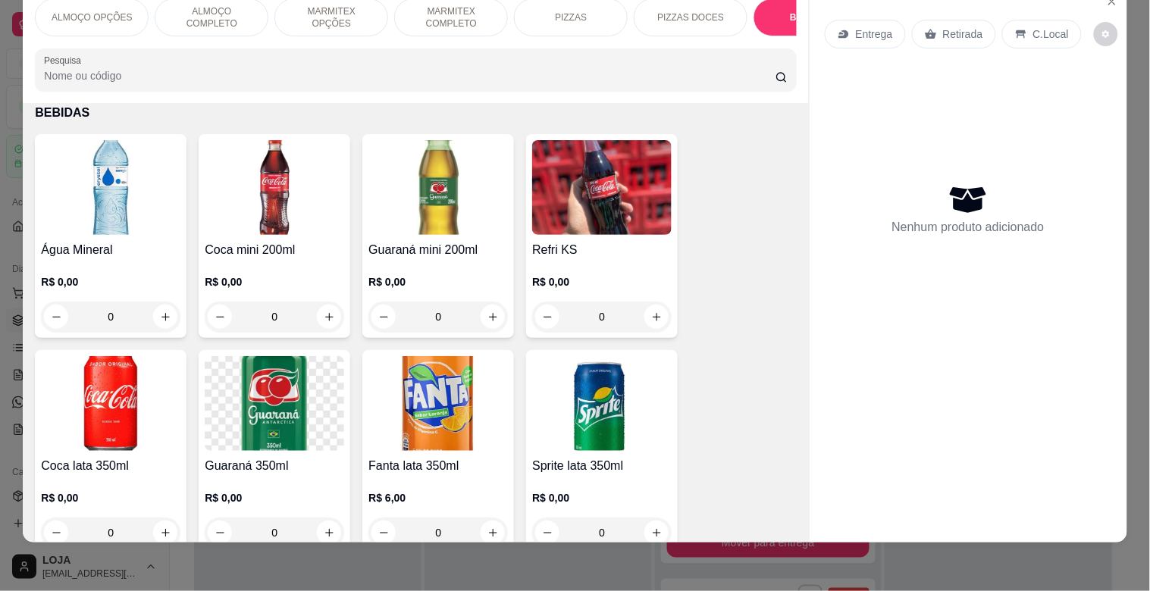
click at [370, 221] on img at bounding box center [437, 187] width 139 height 95
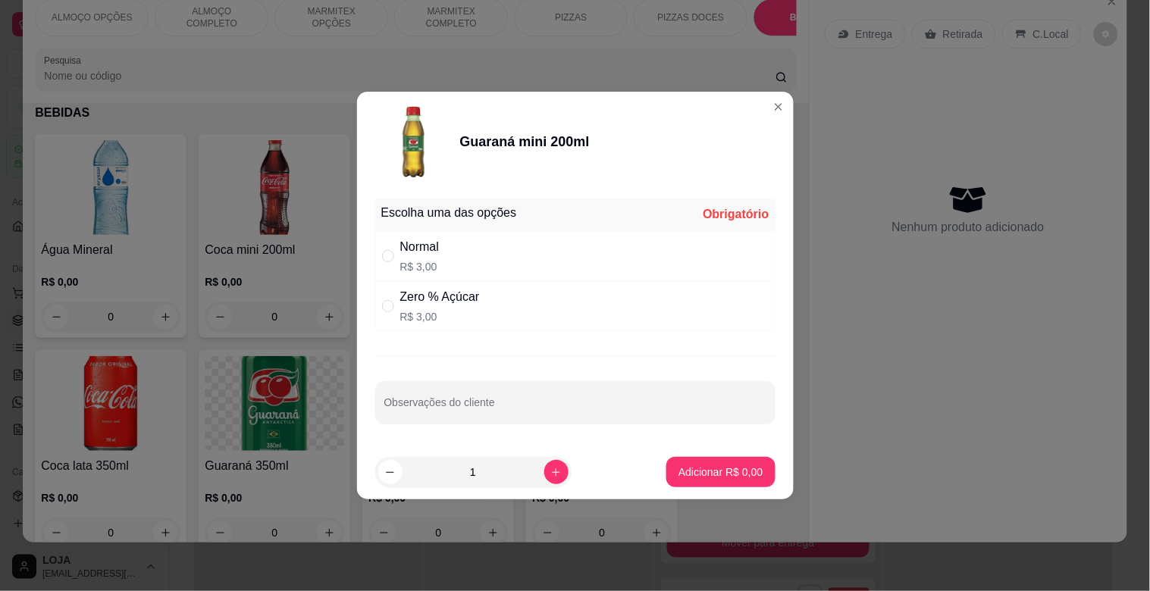
click at [442, 286] on div "Zero % Açúcar R$ 3,00" at bounding box center [575, 306] width 400 height 50
radio input "true"
click at [709, 471] on p "Adicionar R$ 3,00" at bounding box center [720, 472] width 84 height 15
type input "1"
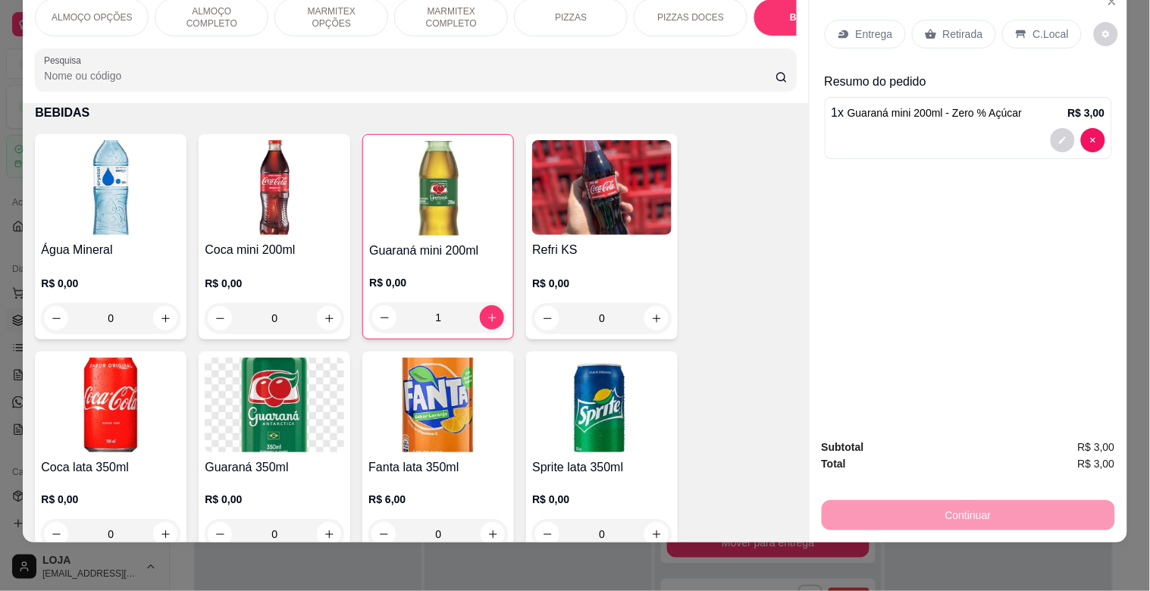
click at [1040, 27] on p "C.Local" at bounding box center [1051, 34] width 36 height 15
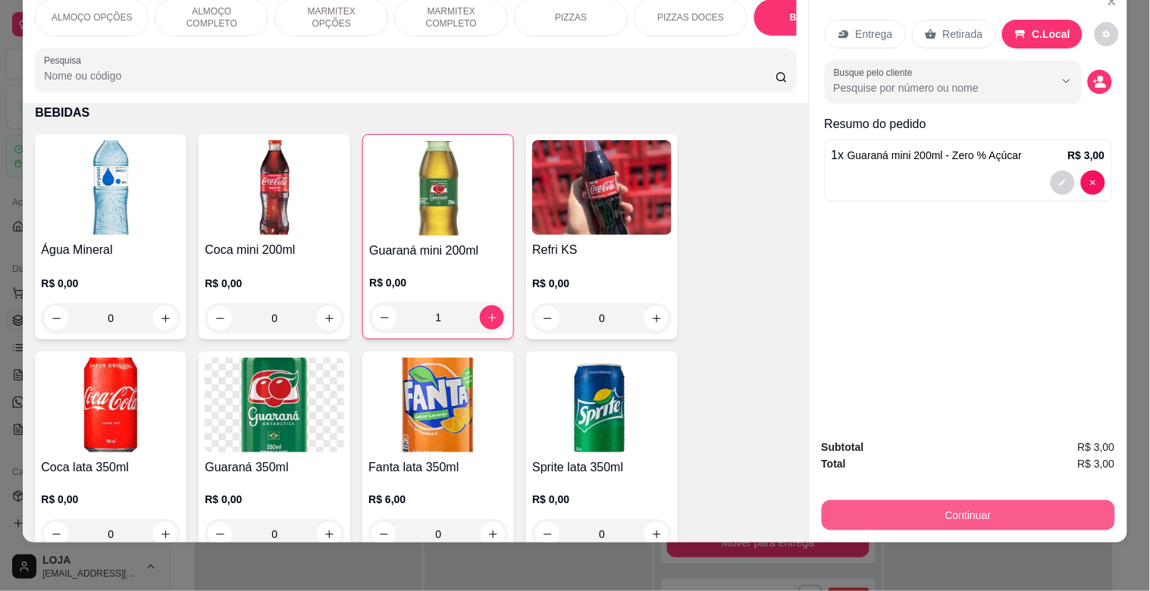
click at [1010, 506] on button "Continuar" at bounding box center [967, 515] width 293 height 30
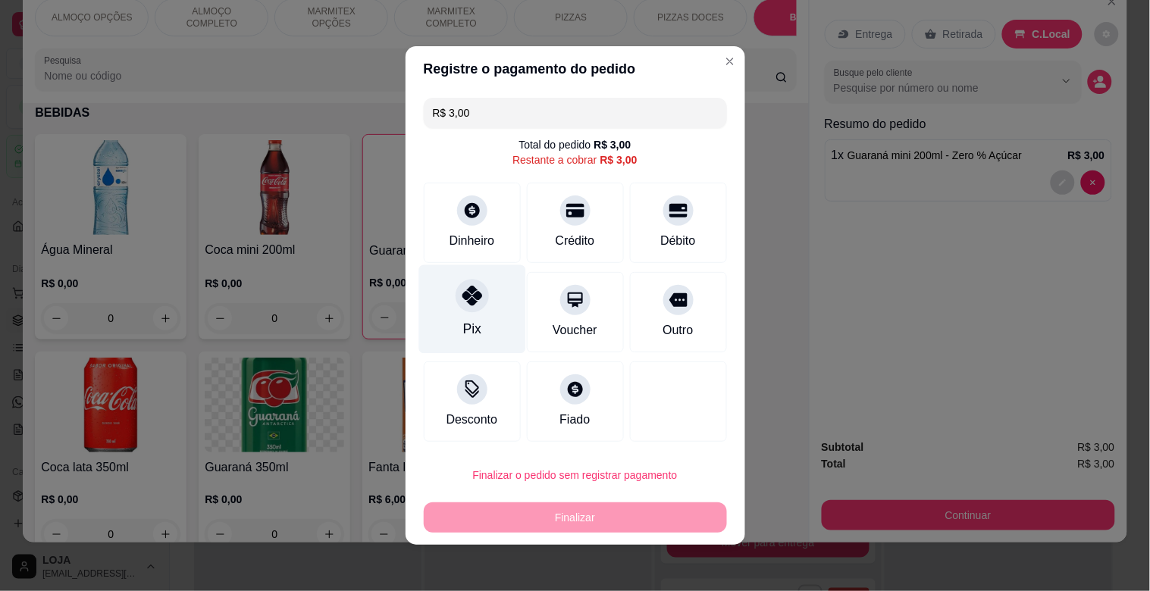
click at [471, 324] on div "Pix" at bounding box center [471, 329] width 18 height 20
type input "R$ 0,00"
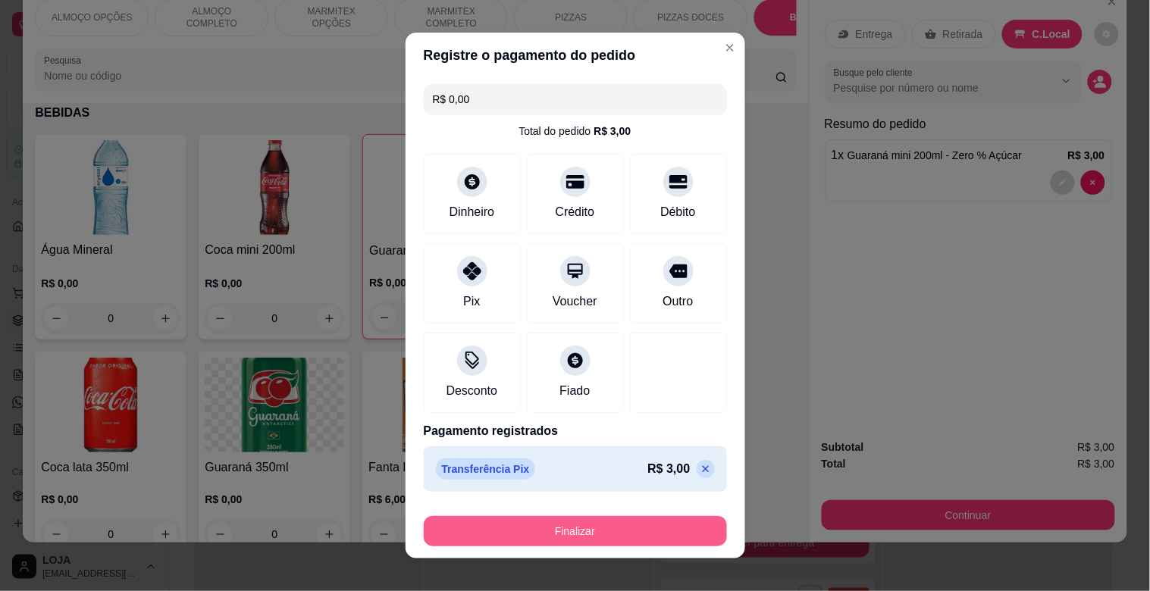
click at [589, 531] on button "Finalizar" at bounding box center [575, 531] width 303 height 30
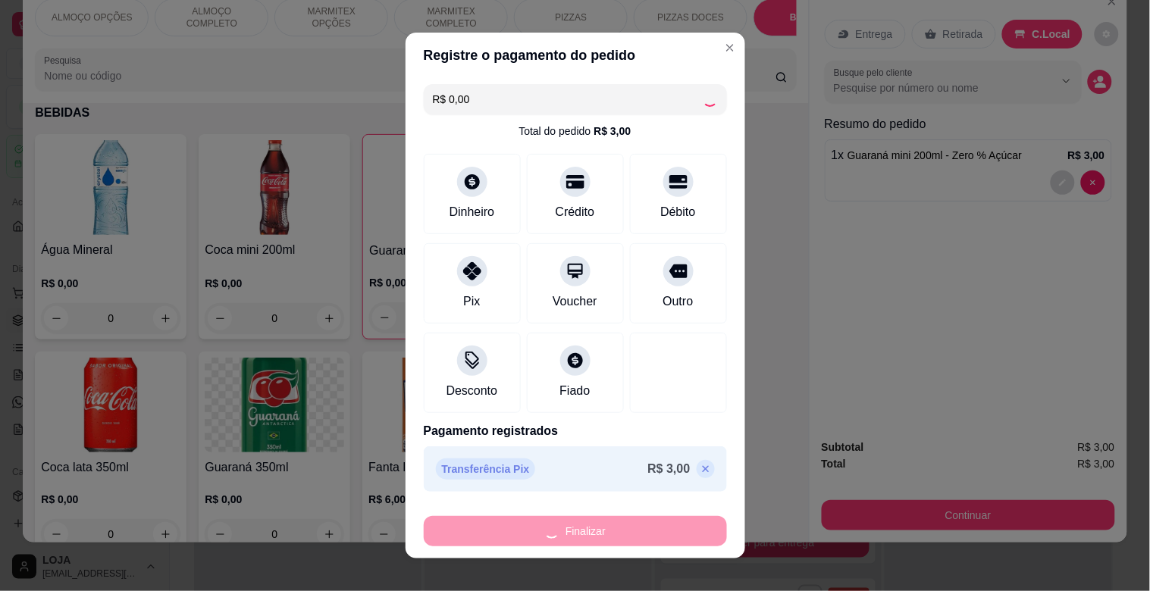
type input "0"
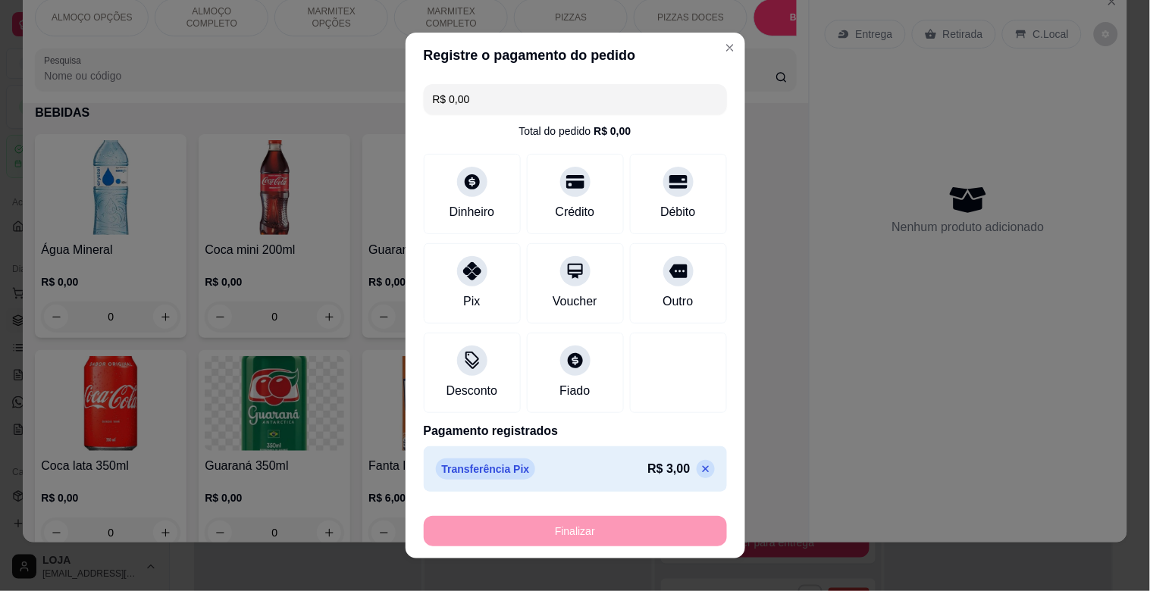
type input "-R$ 3,00"
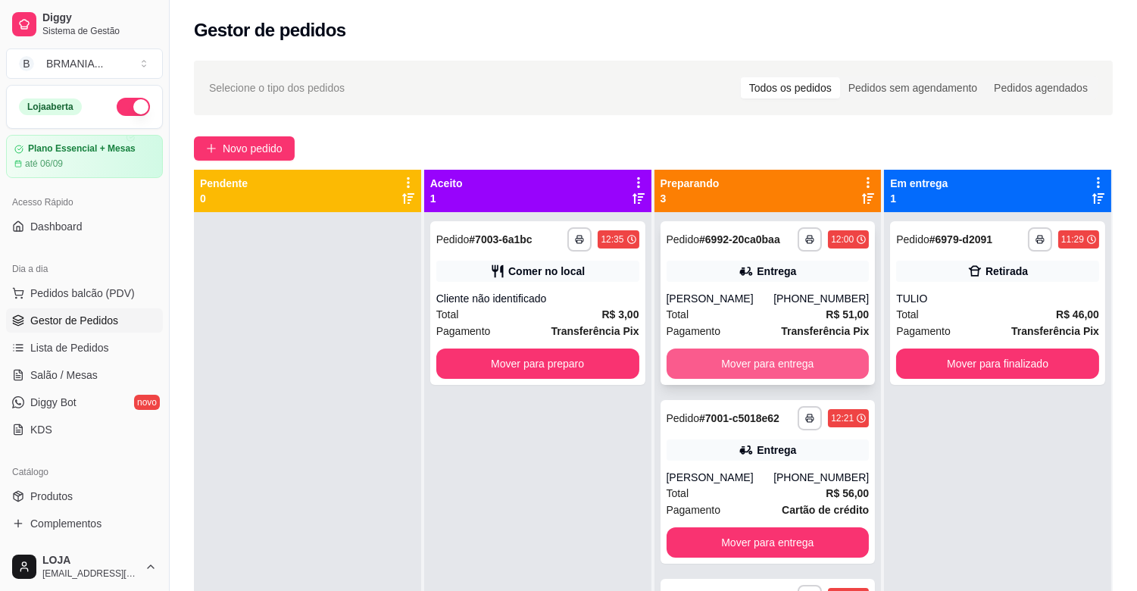
click at [770, 367] on button "Mover para entrega" at bounding box center [768, 364] width 203 height 30
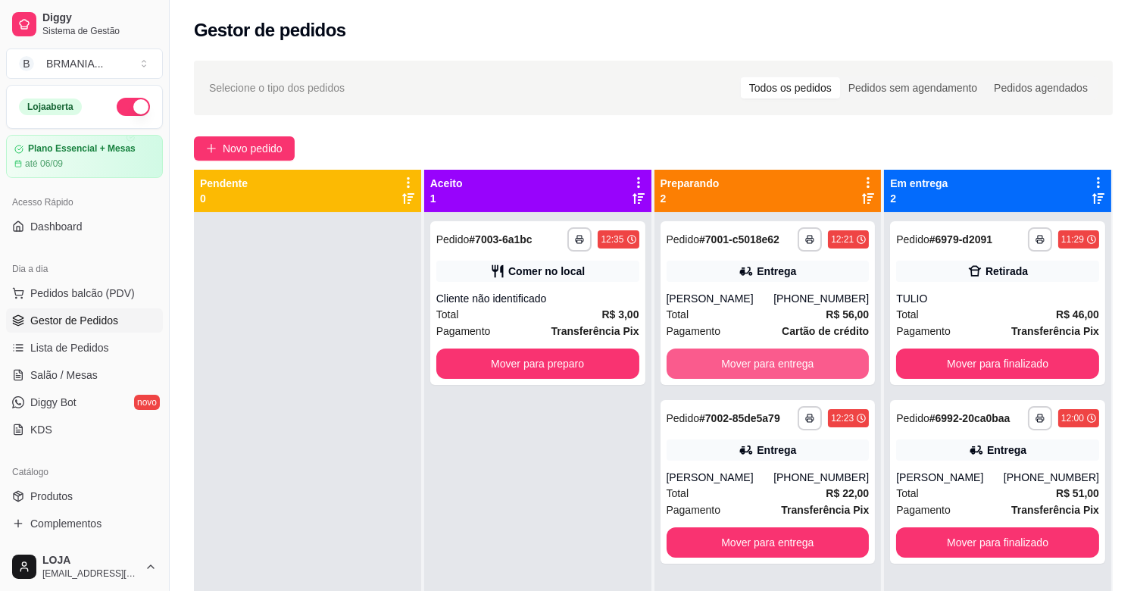
click at [770, 367] on button "Mover para entrega" at bounding box center [768, 364] width 203 height 30
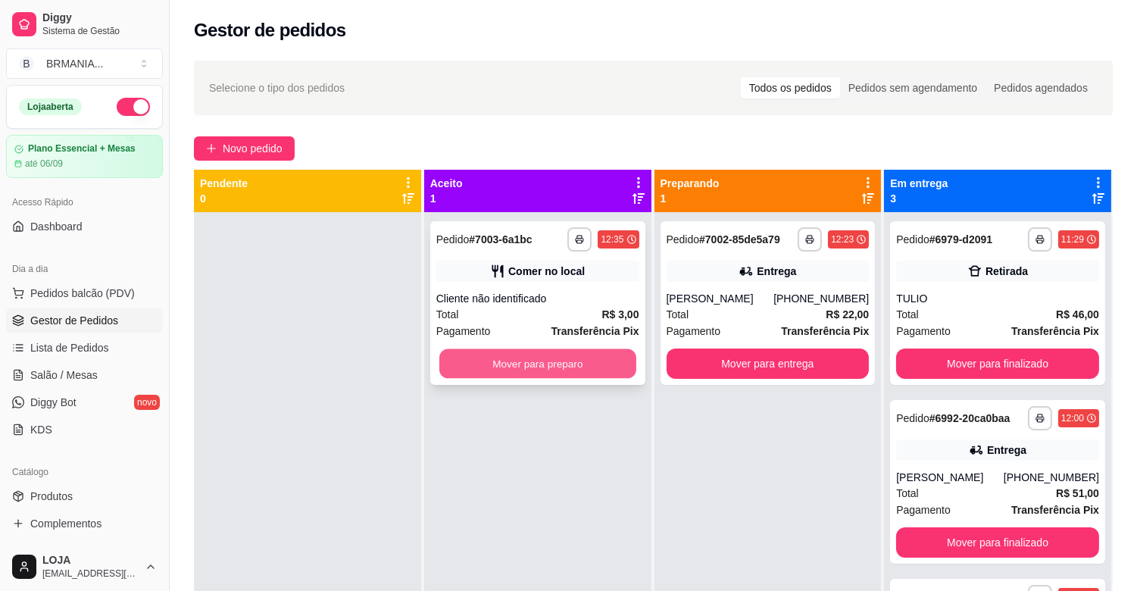
click at [578, 359] on button "Mover para preparo" at bounding box center [538, 364] width 197 height 30
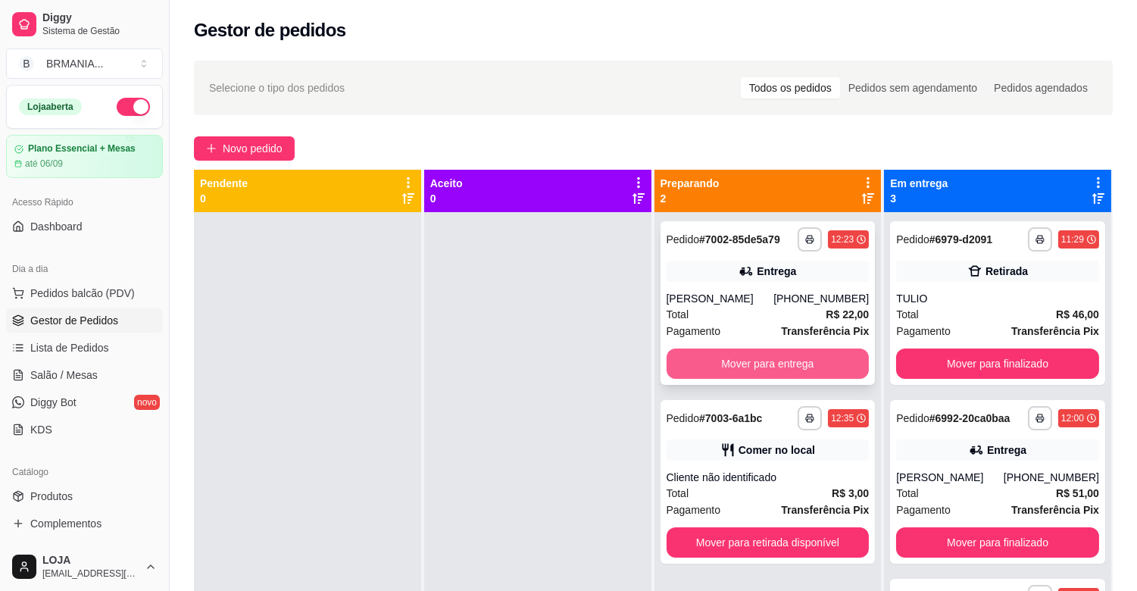
click at [756, 368] on button "Mover para entrega" at bounding box center [768, 364] width 203 height 30
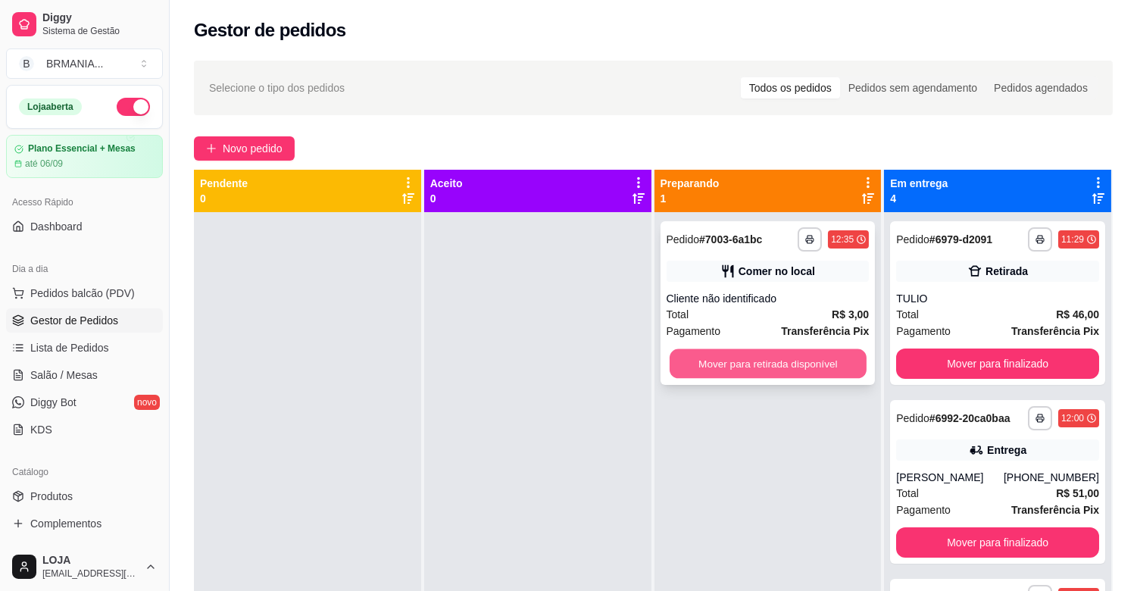
click at [756, 365] on button "Mover para retirada disponível" at bounding box center [768, 364] width 197 height 30
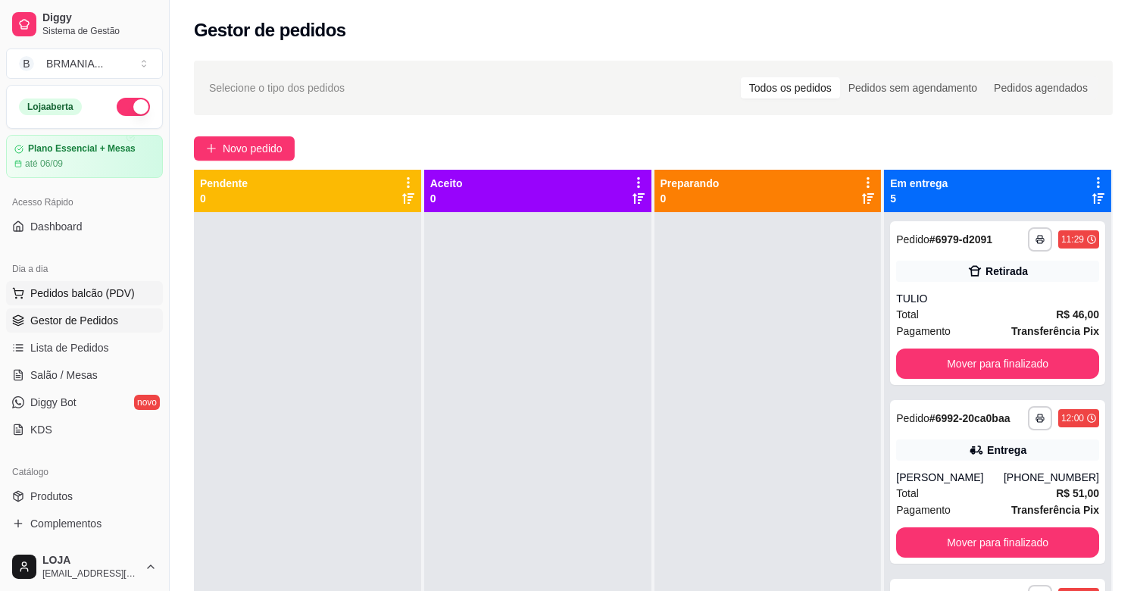
click at [71, 293] on span "Pedidos balcão (PDV)" at bounding box center [82, 293] width 105 height 15
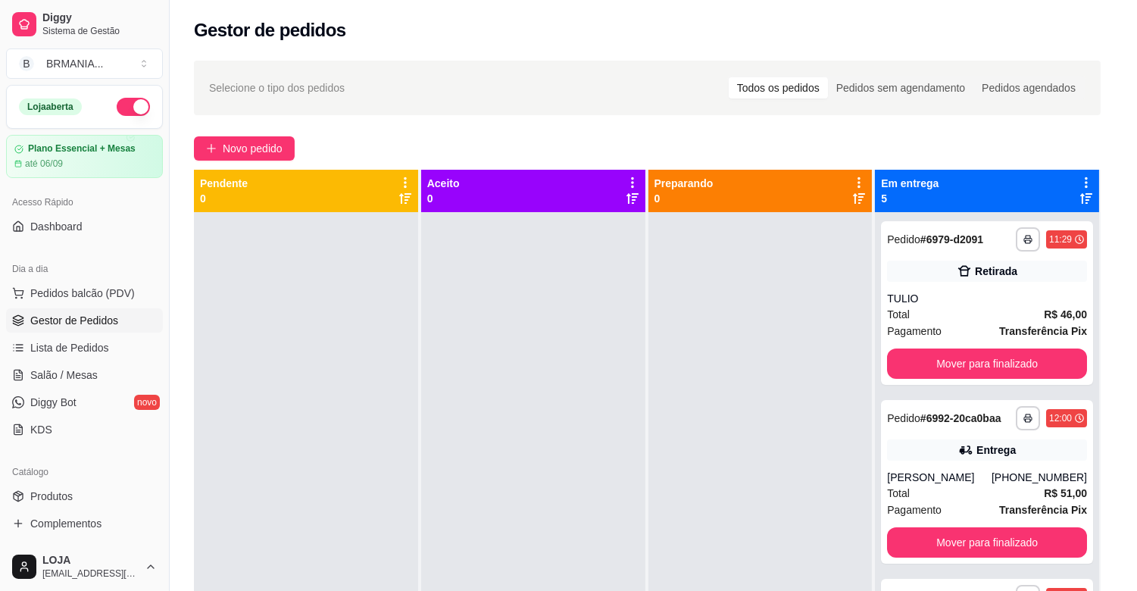
click at [139, 512] on img at bounding box center [106, 534] width 141 height 95
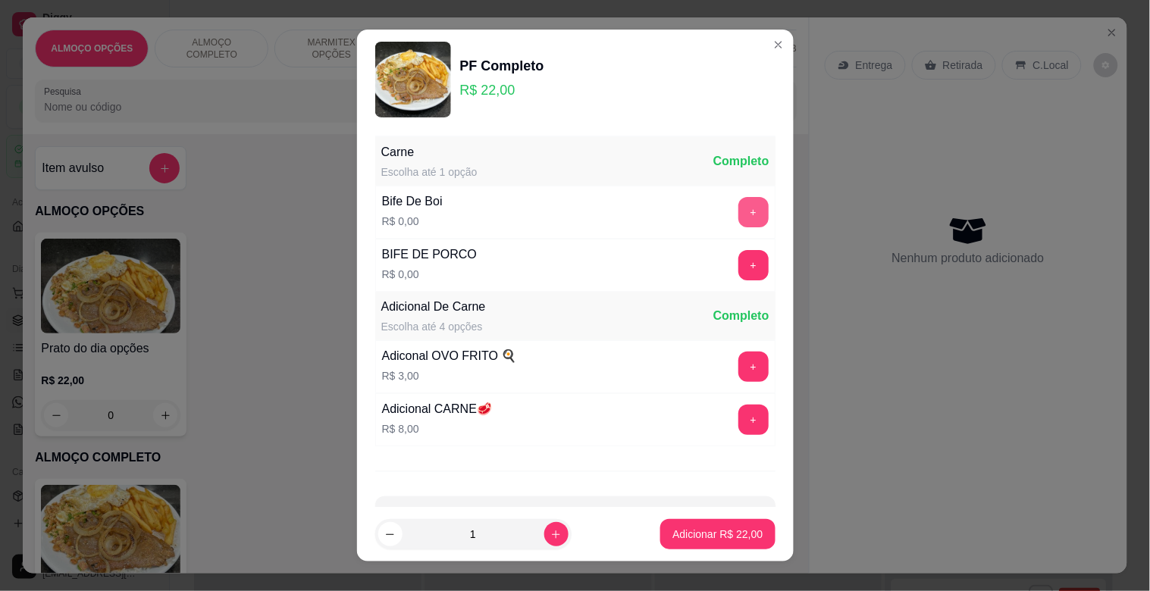
click at [732, 214] on div "+" at bounding box center [753, 212] width 42 height 30
click at [738, 205] on button "+" at bounding box center [753, 212] width 30 height 30
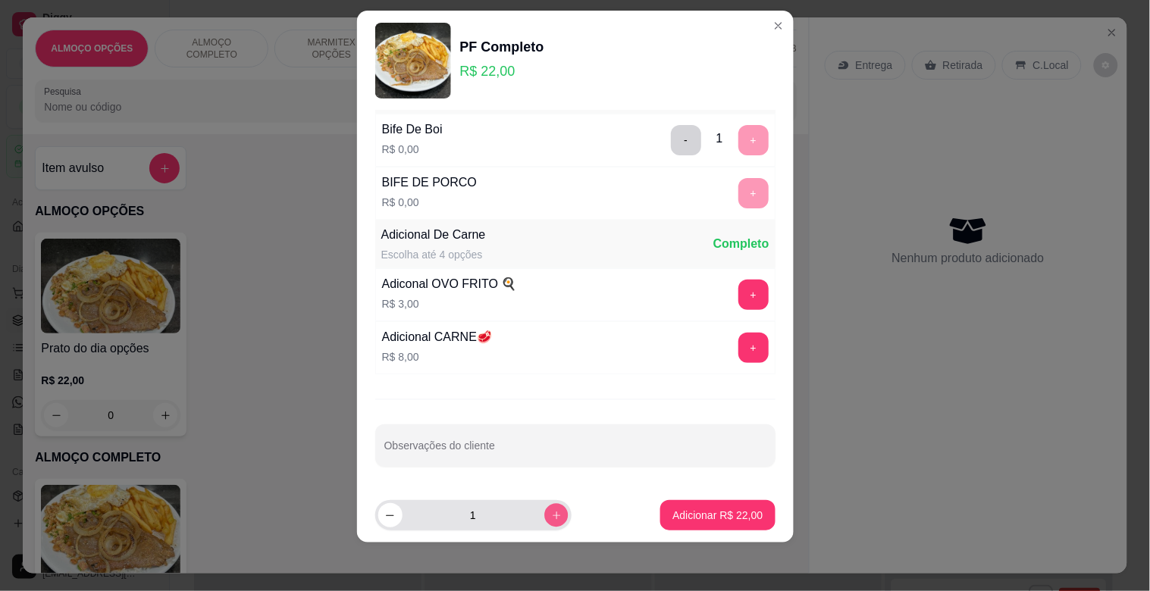
click at [550, 514] on icon "increase-product-quantity" at bounding box center [555, 515] width 11 height 11
type input "2"
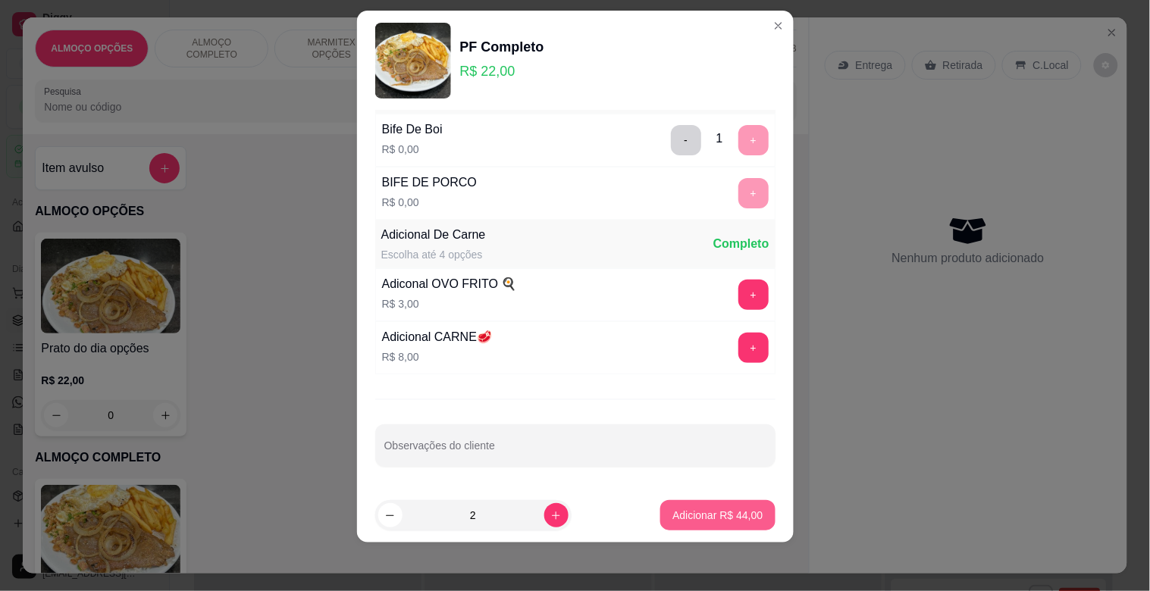
click at [672, 510] on p "Adicionar R$ 44,00" at bounding box center [717, 515] width 90 height 15
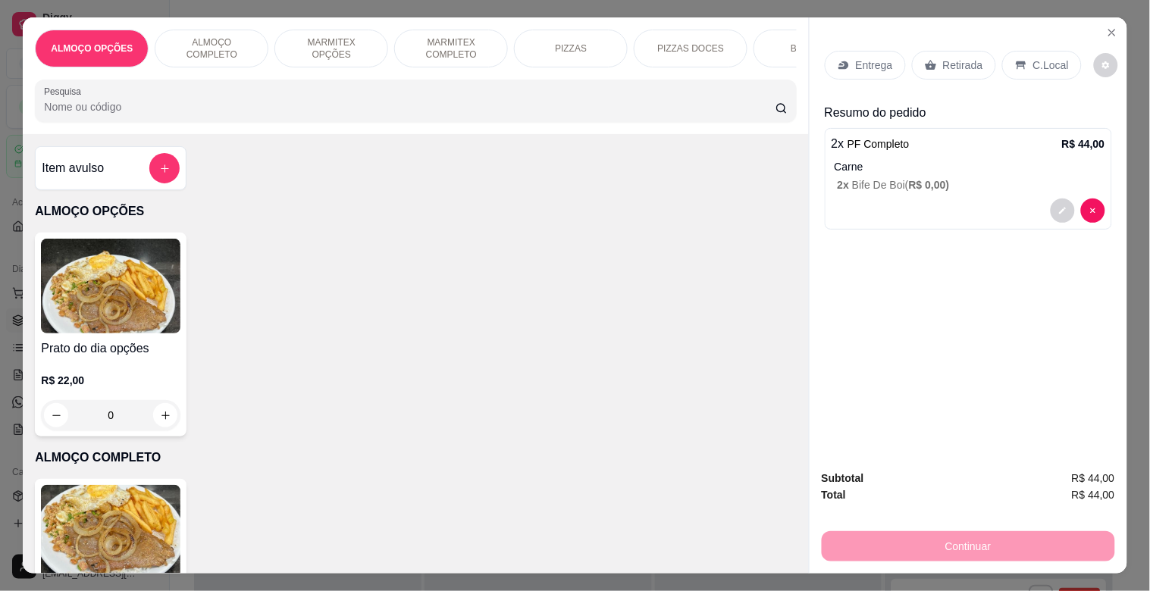
click at [458, 54] on p "MARMITEX COMPLETO" at bounding box center [451, 48] width 88 height 24
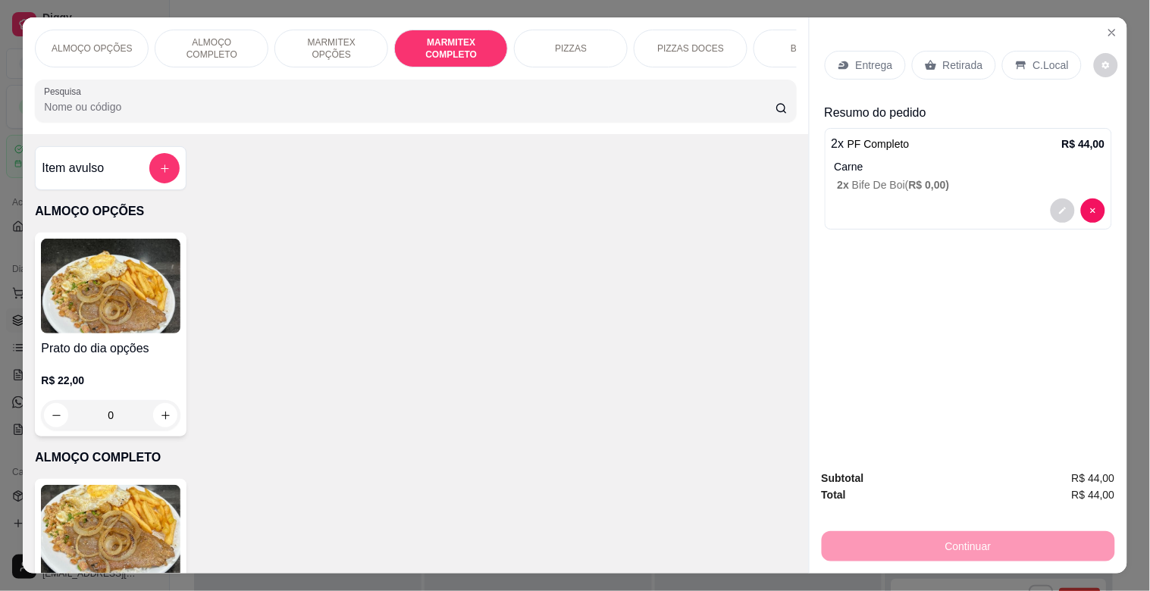
scroll to position [36, 0]
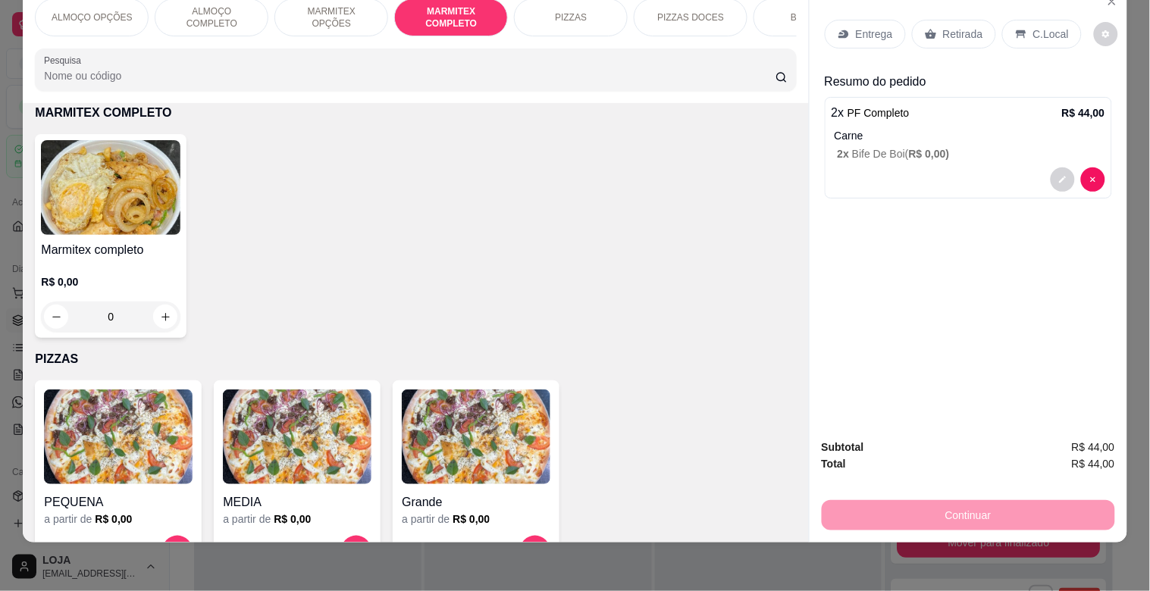
click at [139, 203] on img at bounding box center [110, 187] width 139 height 95
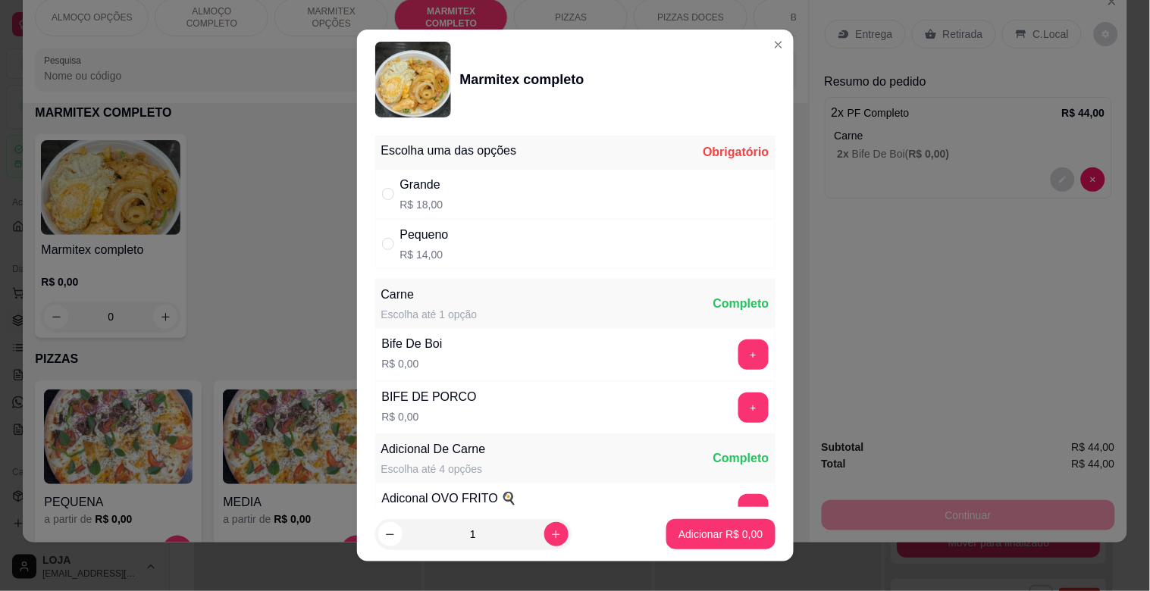
click at [509, 184] on div "Grande R$ 18,00" at bounding box center [575, 194] width 400 height 50
radio input "true"
click at [738, 354] on button "+" at bounding box center [753, 355] width 30 height 30
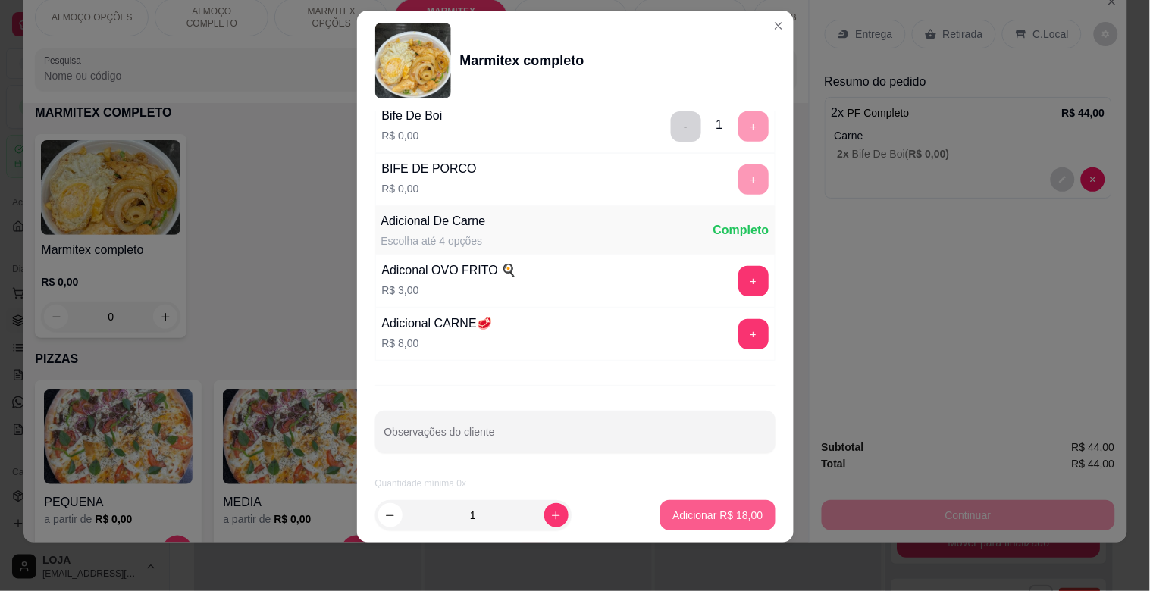
scroll to position [212, 0]
click at [709, 521] on p "Adicionar R$ 18,00" at bounding box center [717, 515] width 90 height 15
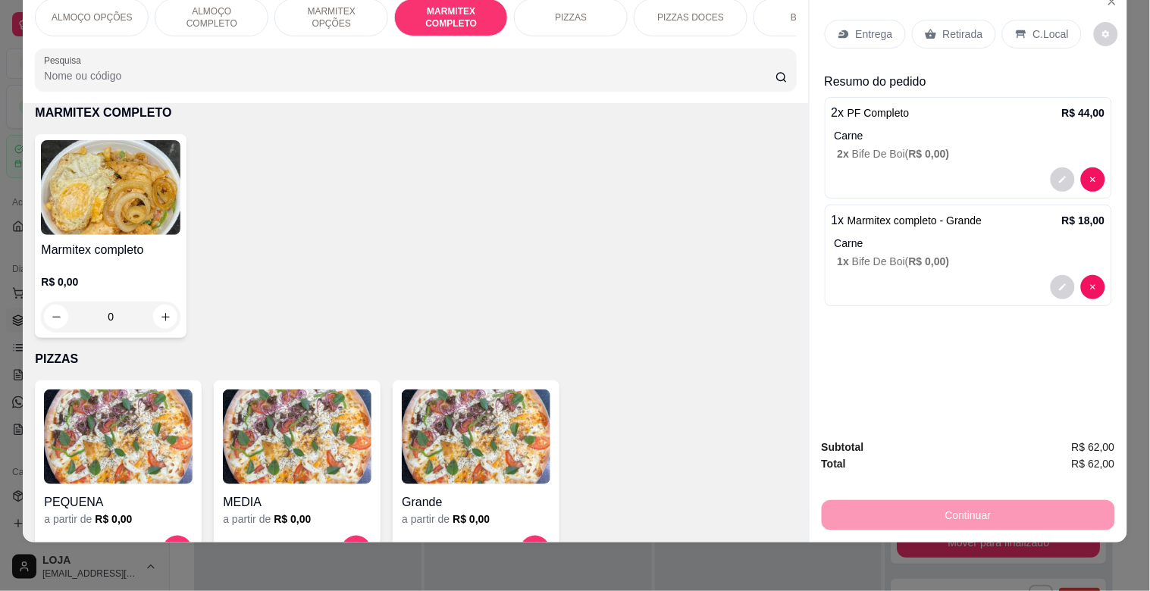
scroll to position [0, 0]
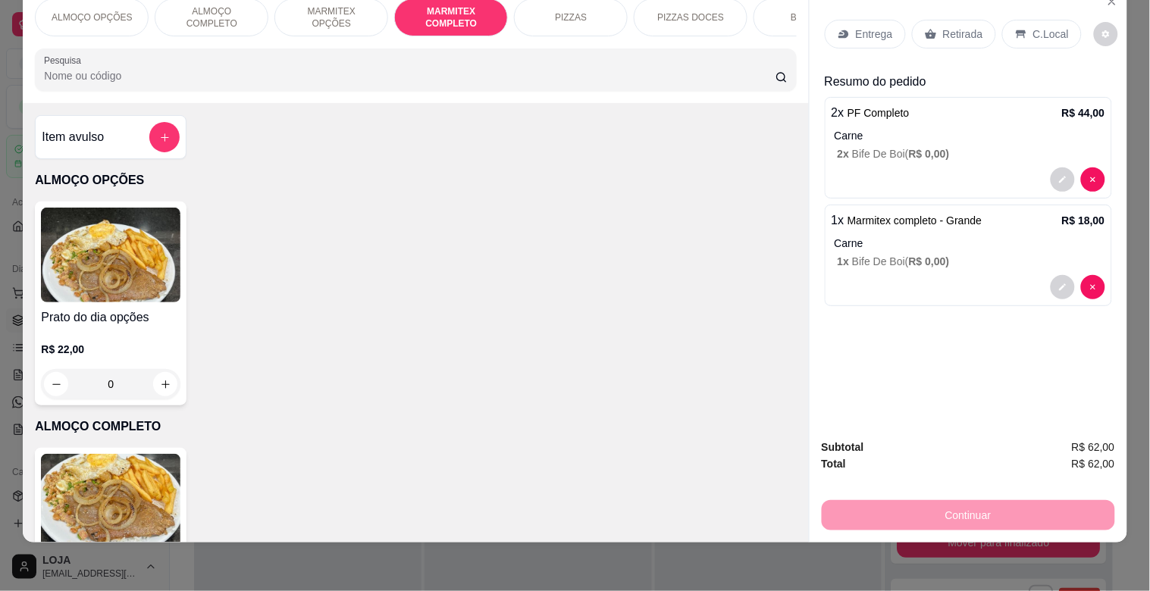
click at [637, 77] on input "Pesquisa" at bounding box center [409, 75] width 731 height 15
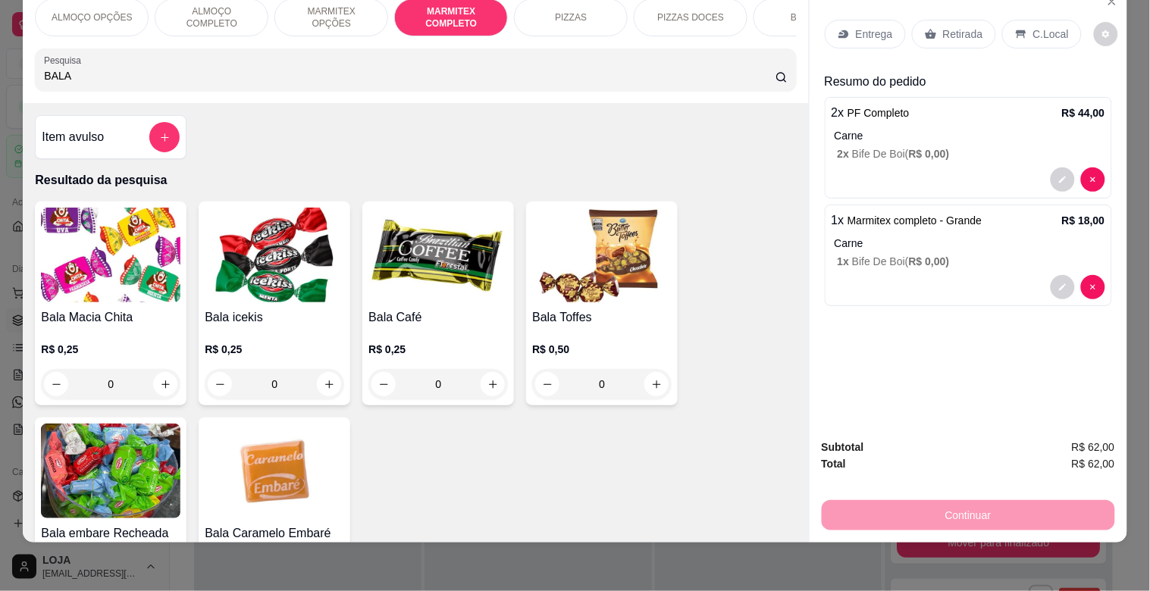
type input "BALA"
drag, startPoint x: 523, startPoint y: 277, endPoint x: 479, endPoint y: 289, distance: 45.8
click at [516, 280] on div "Bala Macia Chita R$ 0,25 0 Bala icekis R$ 0,25 0 Bala Café R$ 0,25 0 Bala Toffe…" at bounding box center [415, 412] width 761 height 420
click at [426, 298] on img at bounding box center [437, 255] width 139 height 95
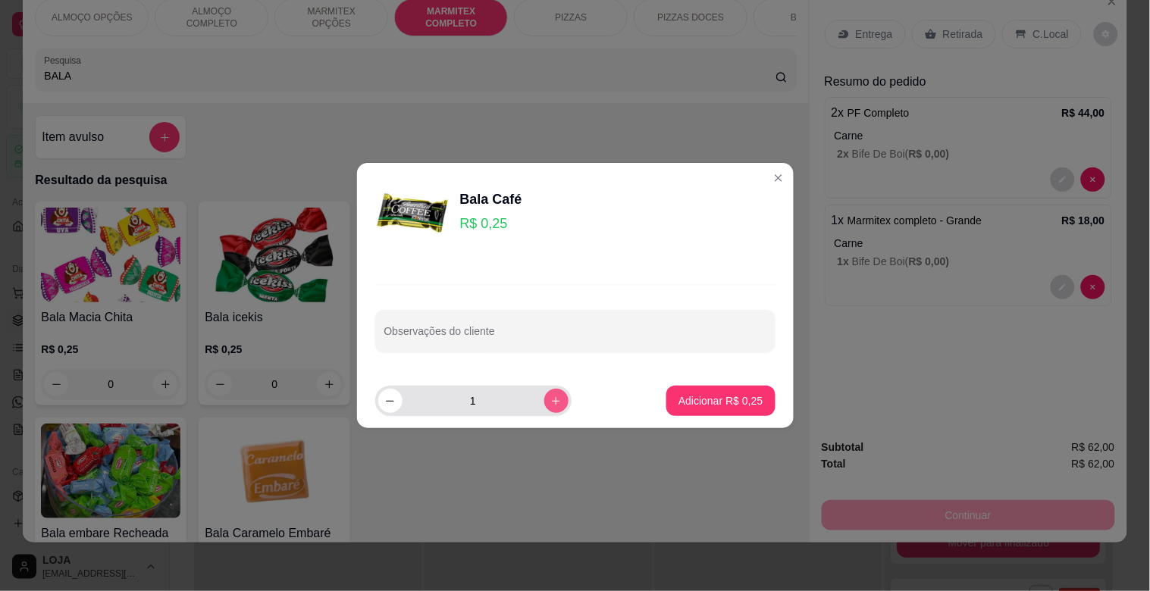
click at [544, 402] on button "increase-product-quantity" at bounding box center [556, 401] width 24 height 24
click at [544, 402] on button "increase-product-quantity" at bounding box center [555, 400] width 23 height 23
click at [544, 402] on button "increase-product-quantity" at bounding box center [556, 401] width 24 height 24
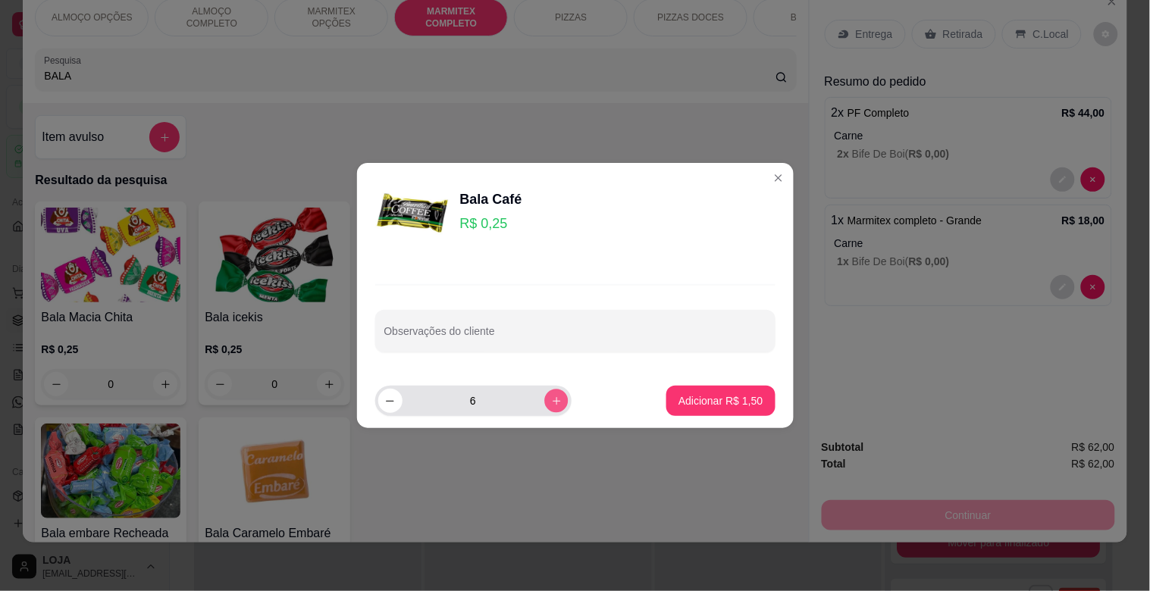
click at [544, 398] on button "increase-product-quantity" at bounding box center [555, 400] width 23 height 23
click at [550, 396] on icon "increase-product-quantity" at bounding box center [555, 401] width 11 height 11
type input "8"
click at [702, 395] on p "Adicionar R$ 2,00" at bounding box center [720, 400] width 84 height 15
type input "8"
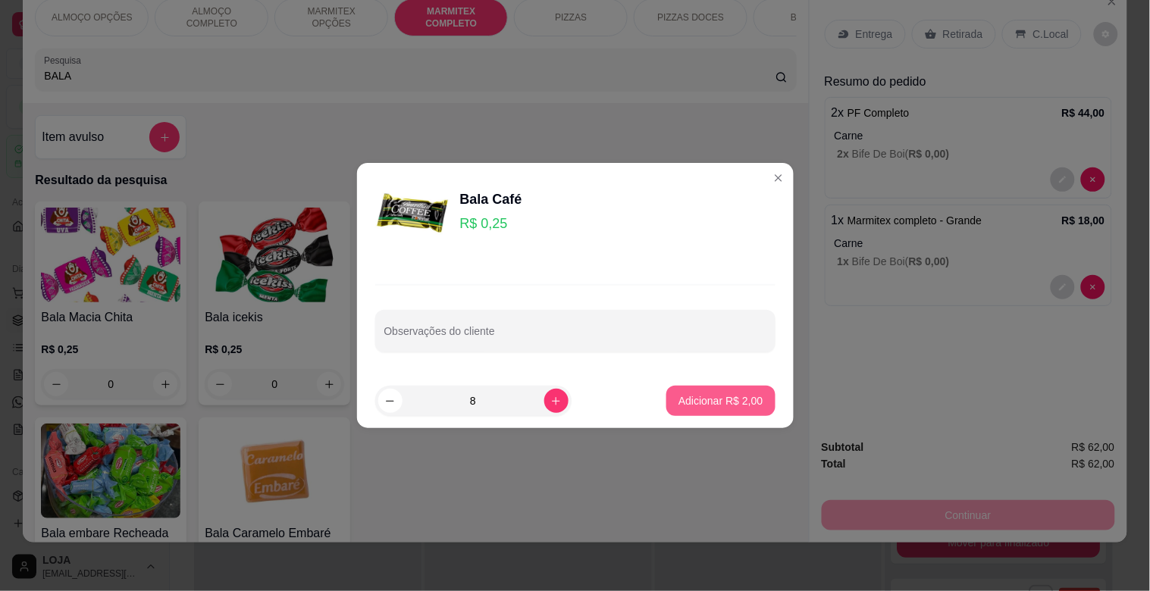
type input "8"
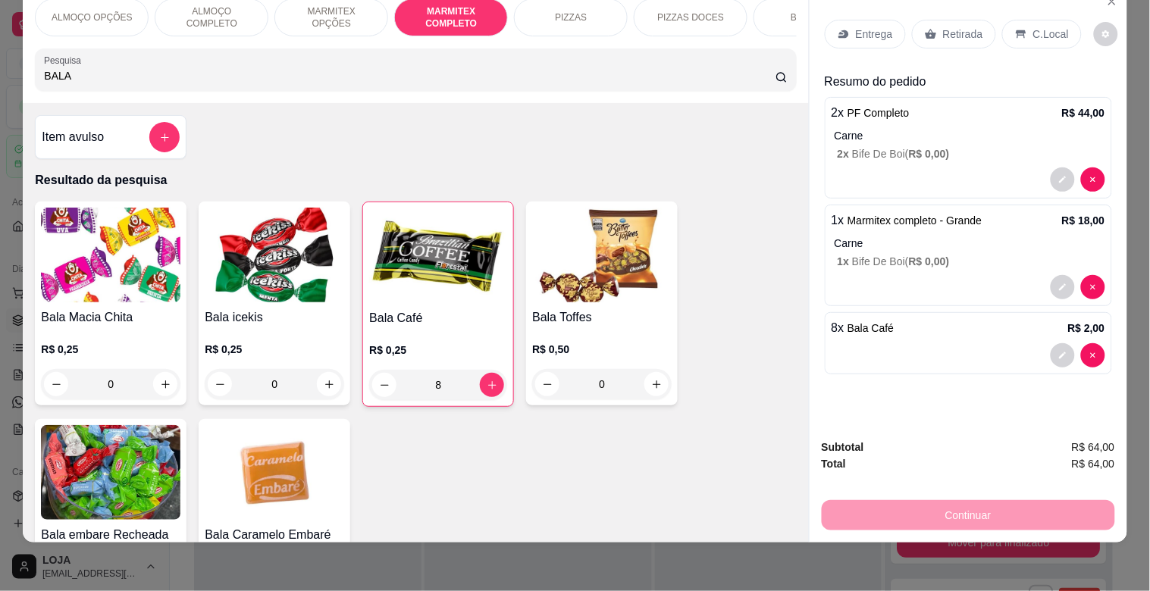
click at [540, 298] on img at bounding box center [601, 255] width 139 height 95
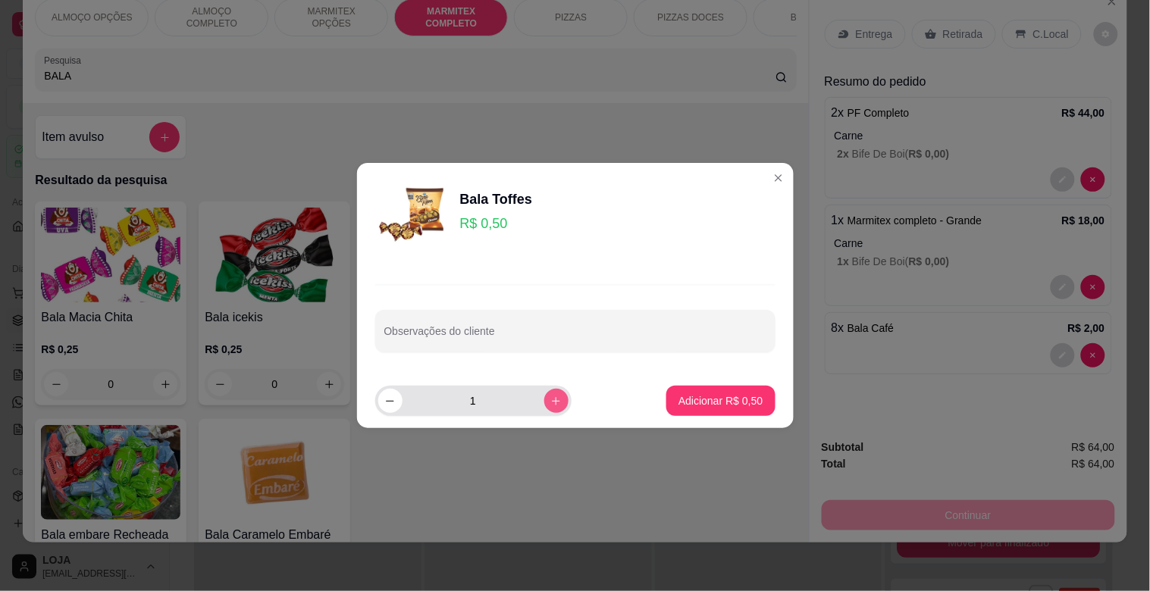
click at [552, 397] on icon "increase-product-quantity" at bounding box center [556, 401] width 8 height 8
click at [550, 396] on icon "increase-product-quantity" at bounding box center [555, 401] width 11 height 11
type input "4"
click at [700, 396] on p "Adicionar R$ 2,00" at bounding box center [720, 400] width 84 height 15
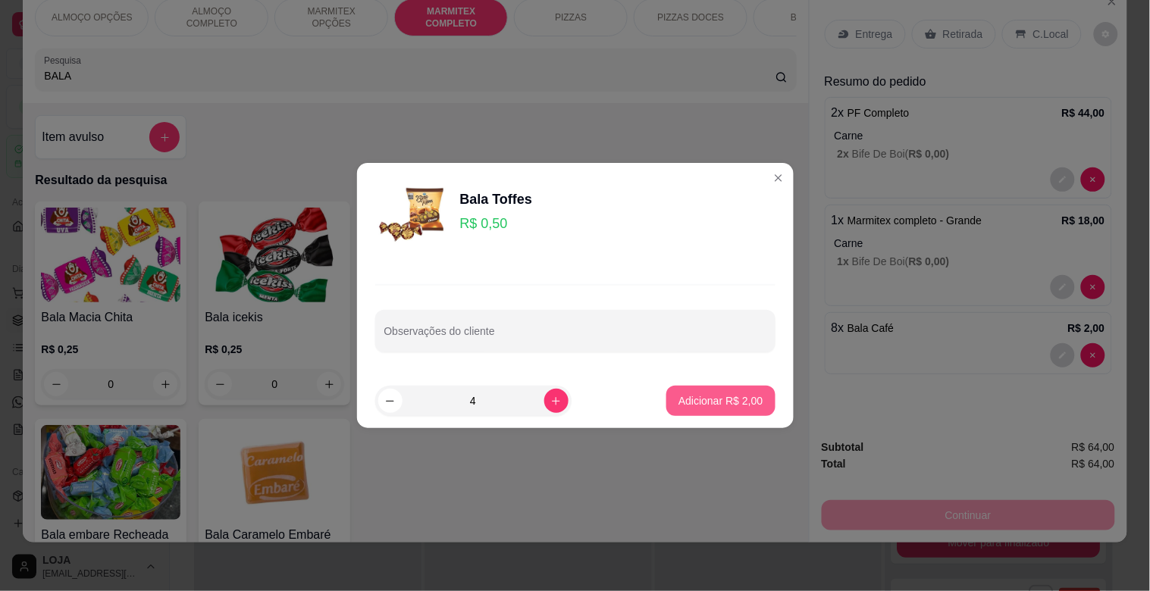
type input "4"
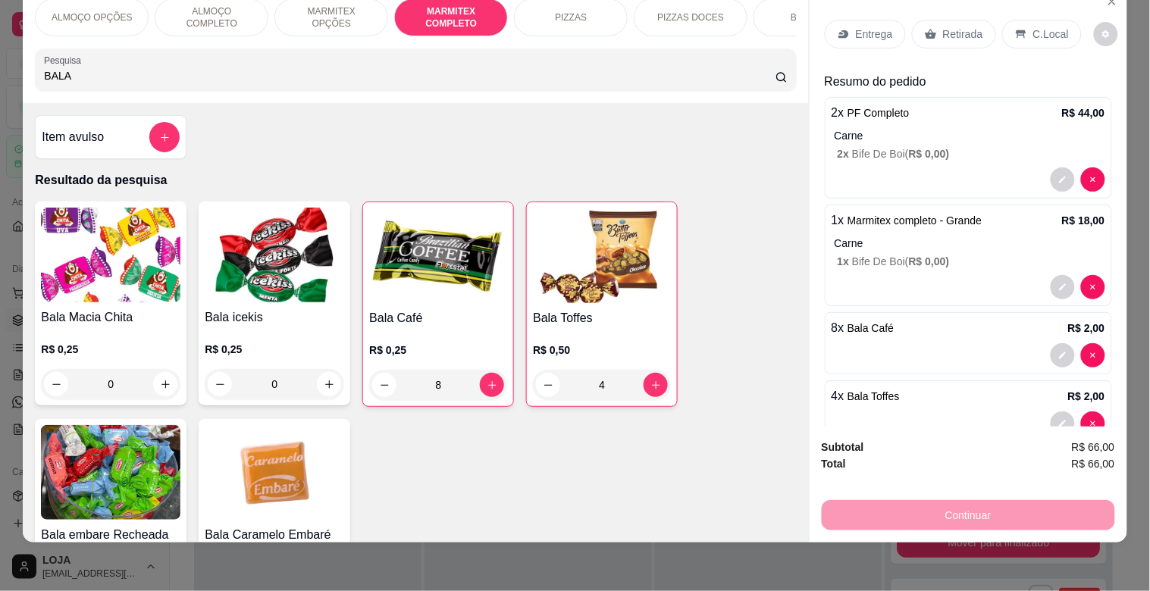
click at [305, 73] on input "BALA" at bounding box center [409, 75] width 731 height 15
type input "B"
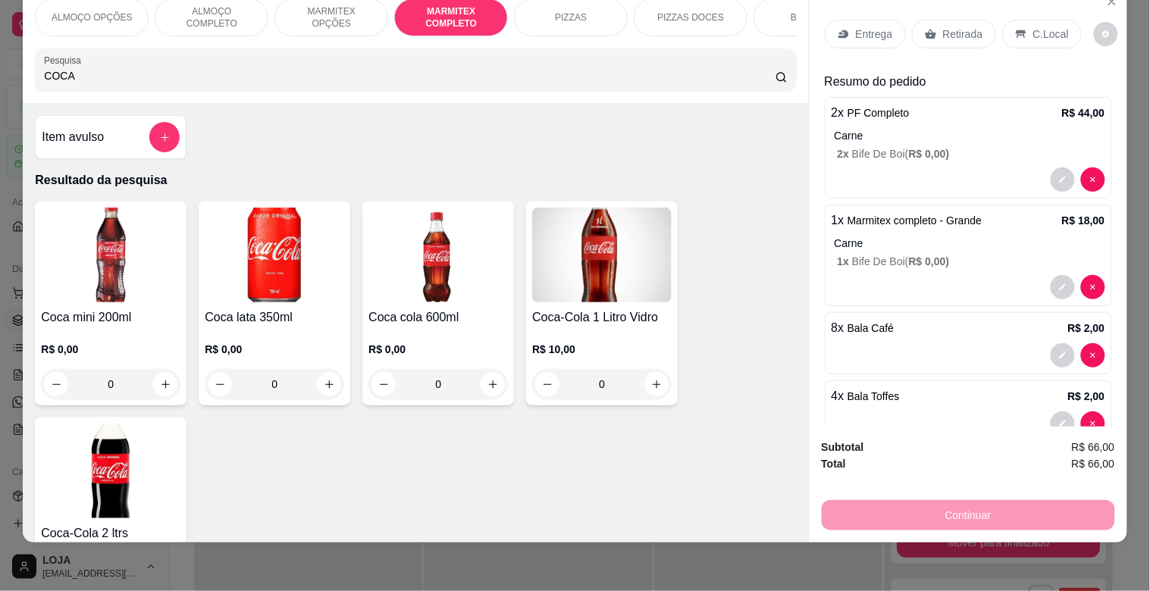
type input "COCA"
click at [381, 294] on img at bounding box center [437, 255] width 139 height 95
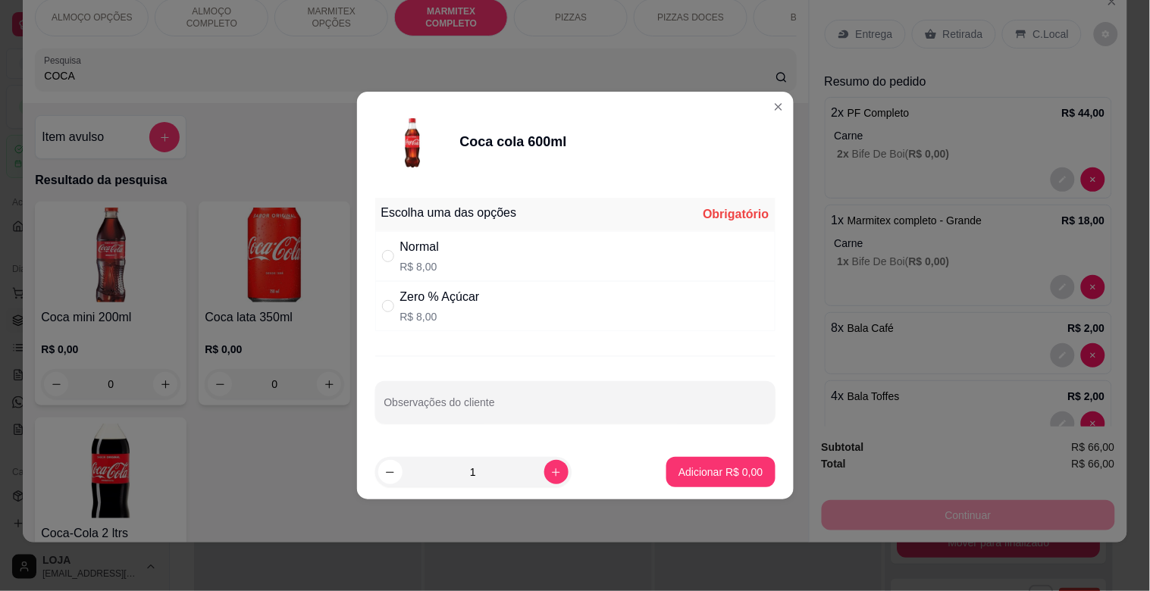
click at [542, 300] on div "Zero % Açúcar R$ 8,00" at bounding box center [575, 306] width 400 height 50
radio input "true"
click at [688, 465] on p "Adicionar R$ 8,00" at bounding box center [720, 472] width 84 height 15
type input "1"
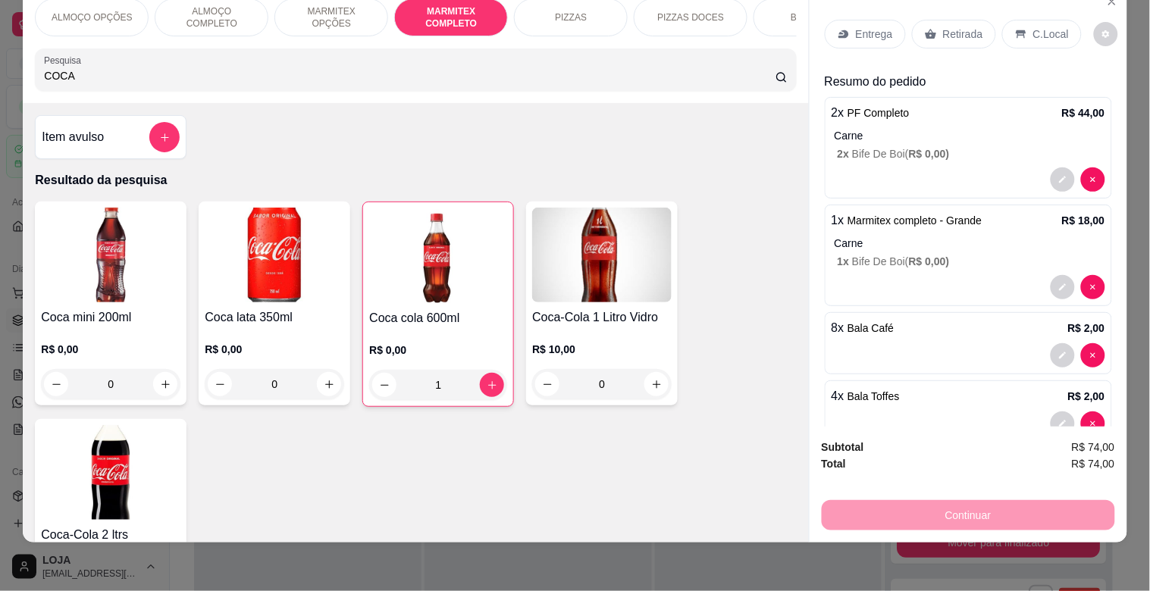
click at [1019, 25] on div "C.Local" at bounding box center [1042, 34] width 80 height 29
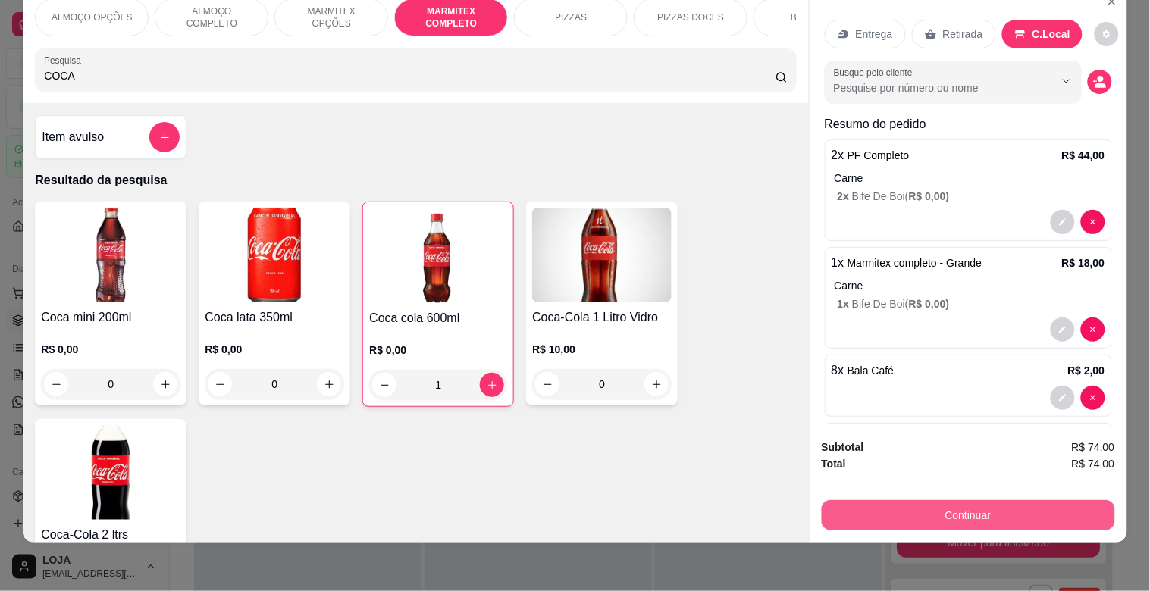
click at [998, 500] on button "Continuar" at bounding box center [967, 515] width 293 height 30
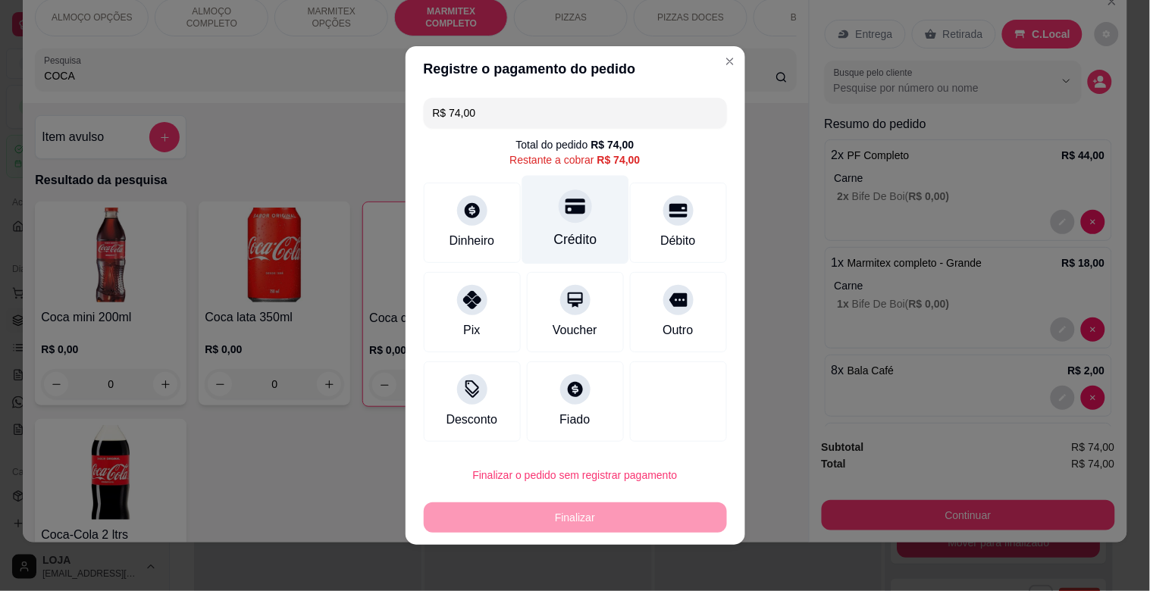
click at [590, 221] on div "Crédito" at bounding box center [574, 220] width 107 height 89
type input "R$ 0,00"
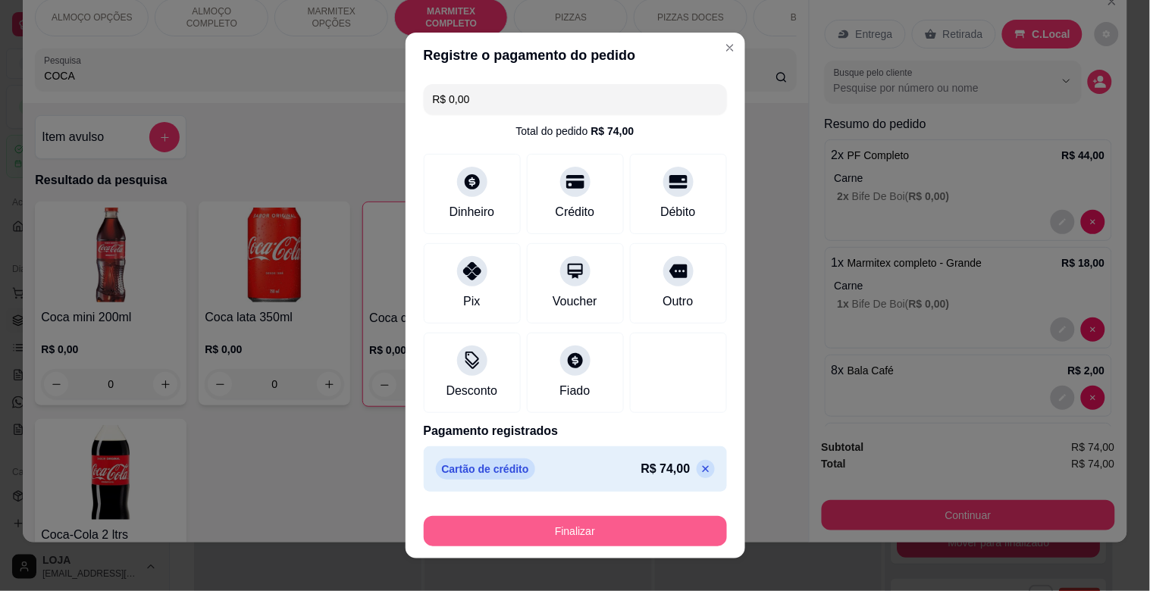
click at [587, 528] on button "Finalizar" at bounding box center [575, 531] width 303 height 30
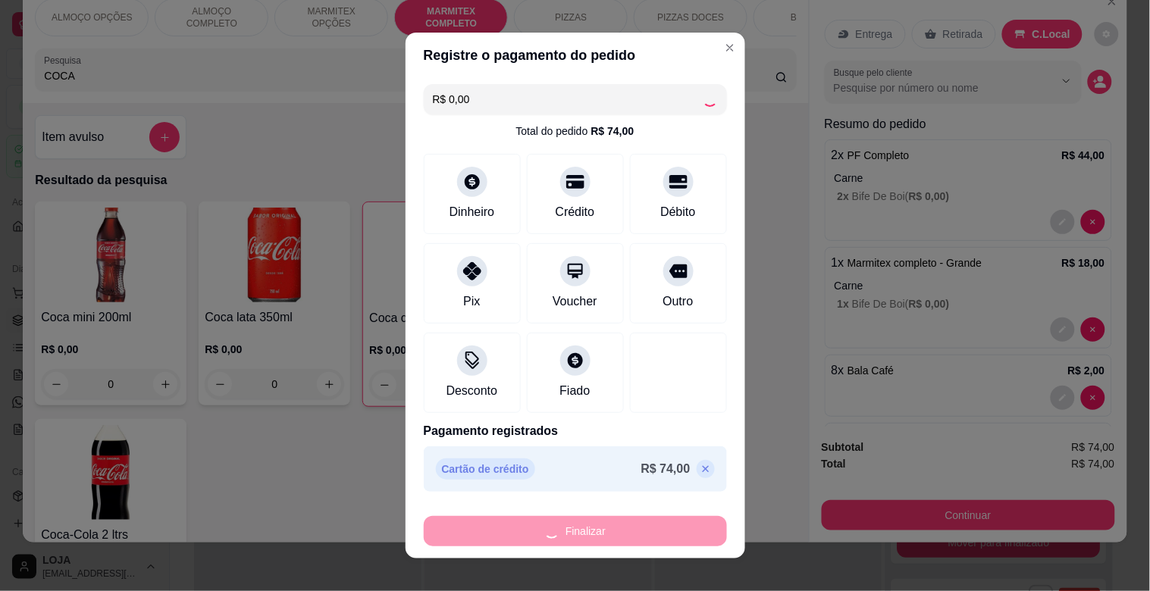
type input "0"
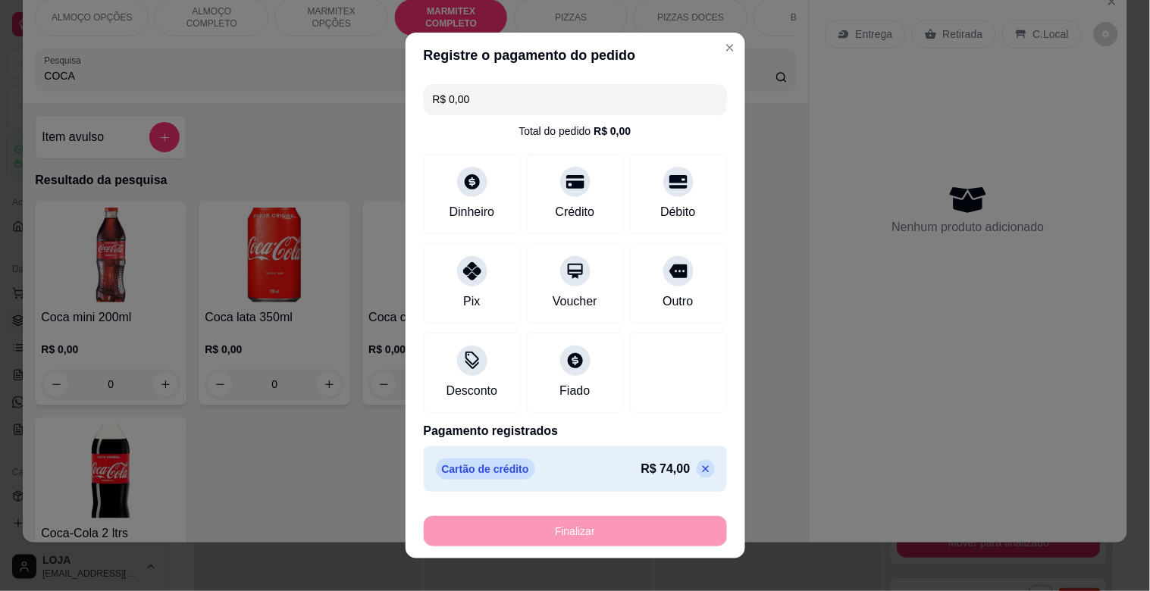
type input "-R$ 74,00"
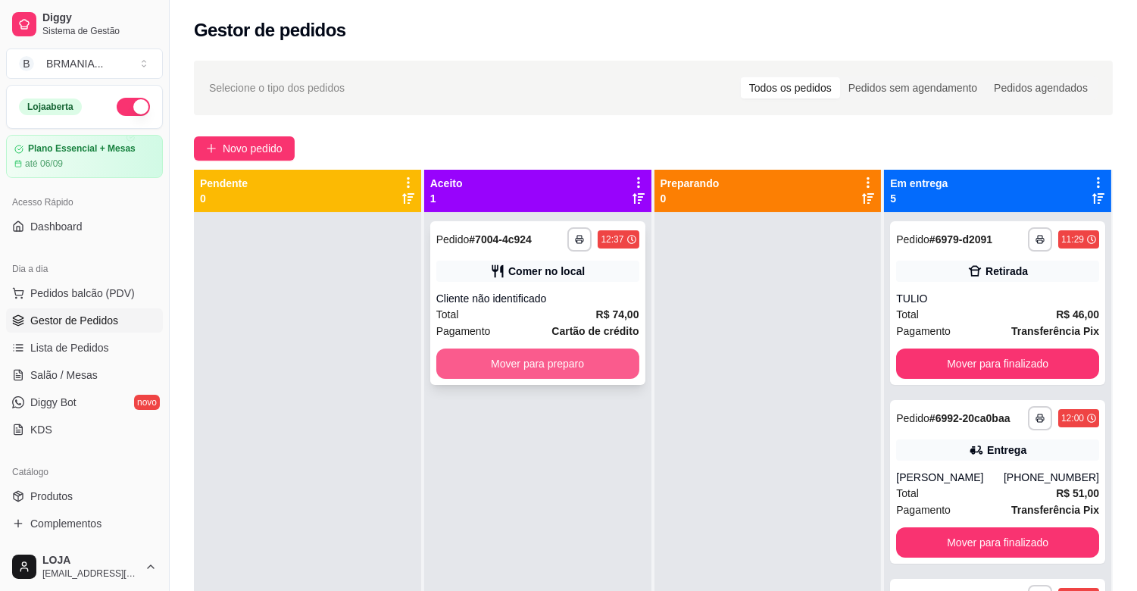
click at [596, 360] on button "Mover para preparo" at bounding box center [538, 364] width 203 height 30
click at [602, 360] on div "Mover para preparo" at bounding box center [538, 364] width 203 height 30
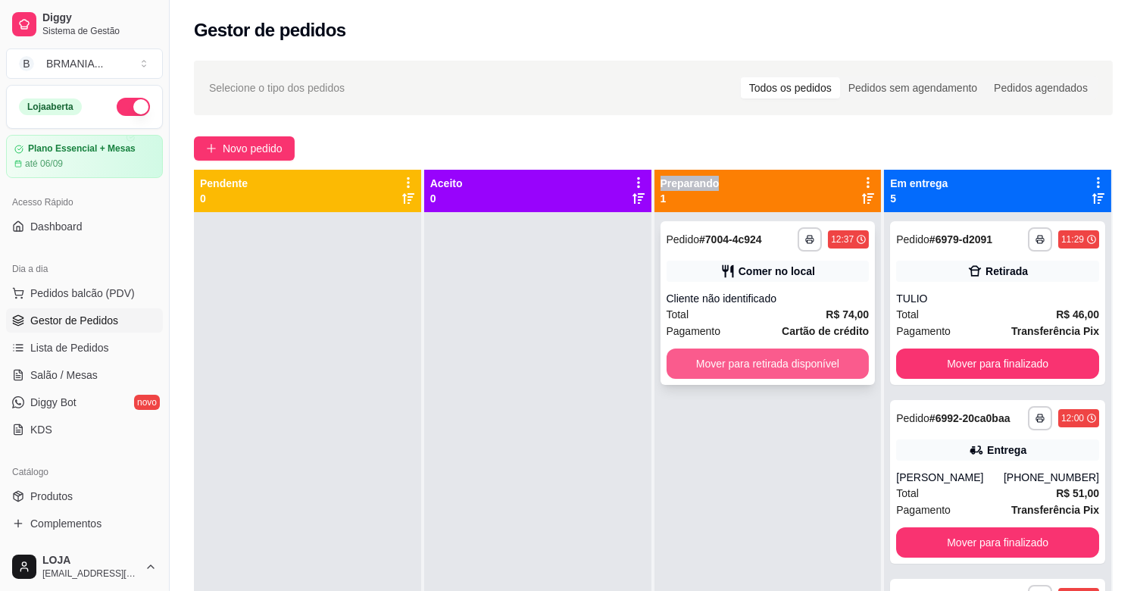
click at [777, 357] on button "Mover para retirada disponível" at bounding box center [768, 364] width 203 height 30
click at [777, 357] on div "Mover para retirada disponível" at bounding box center [768, 364] width 203 height 30
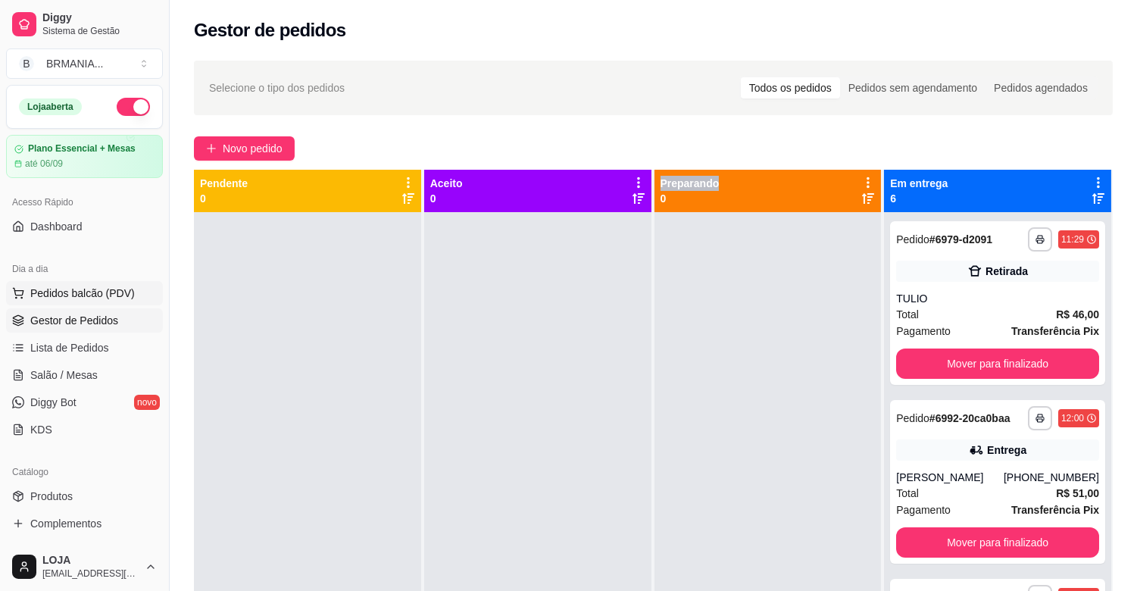
click at [117, 297] on span "Pedidos balcão (PDV)" at bounding box center [82, 293] width 105 height 15
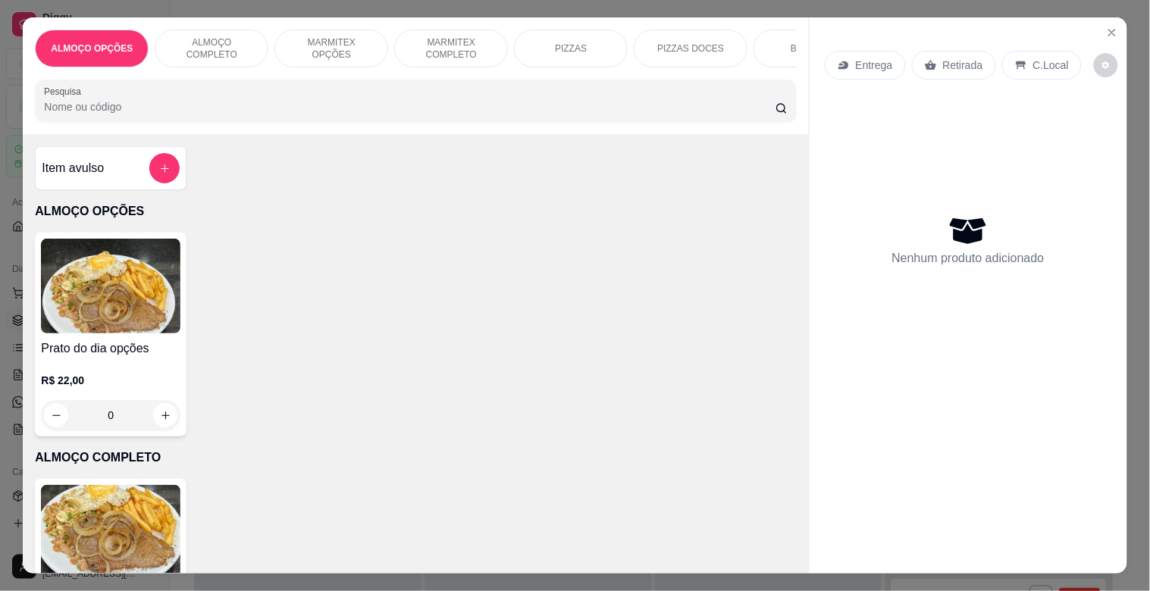
click at [324, 114] on input "Pesquisa" at bounding box center [409, 106] width 731 height 15
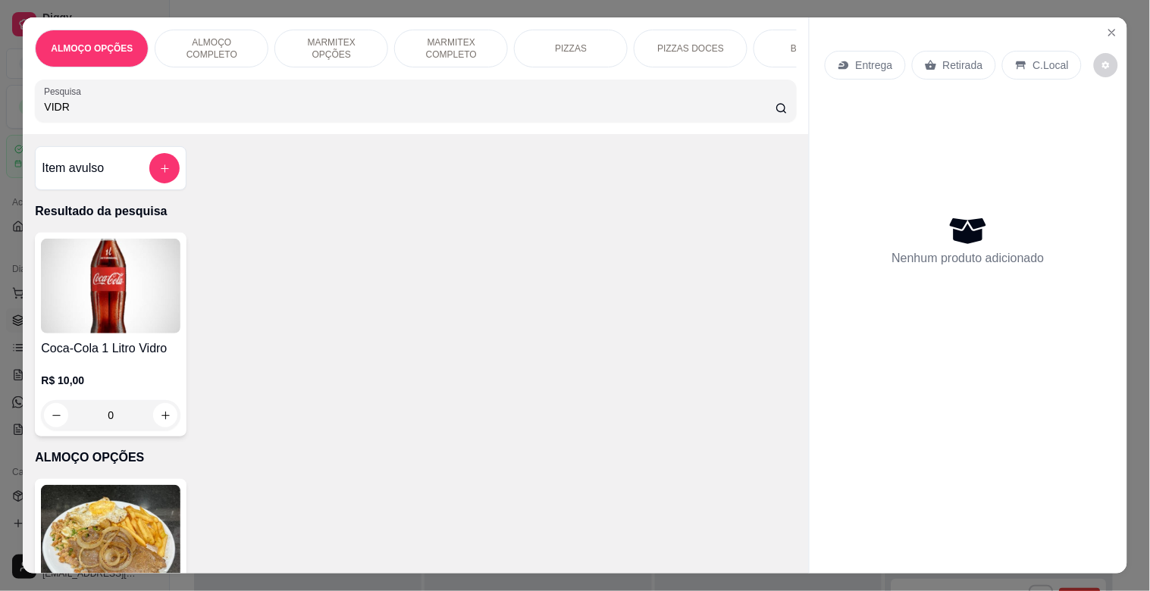
type input "VIDR"
click at [153, 324] on img at bounding box center [110, 286] width 139 height 95
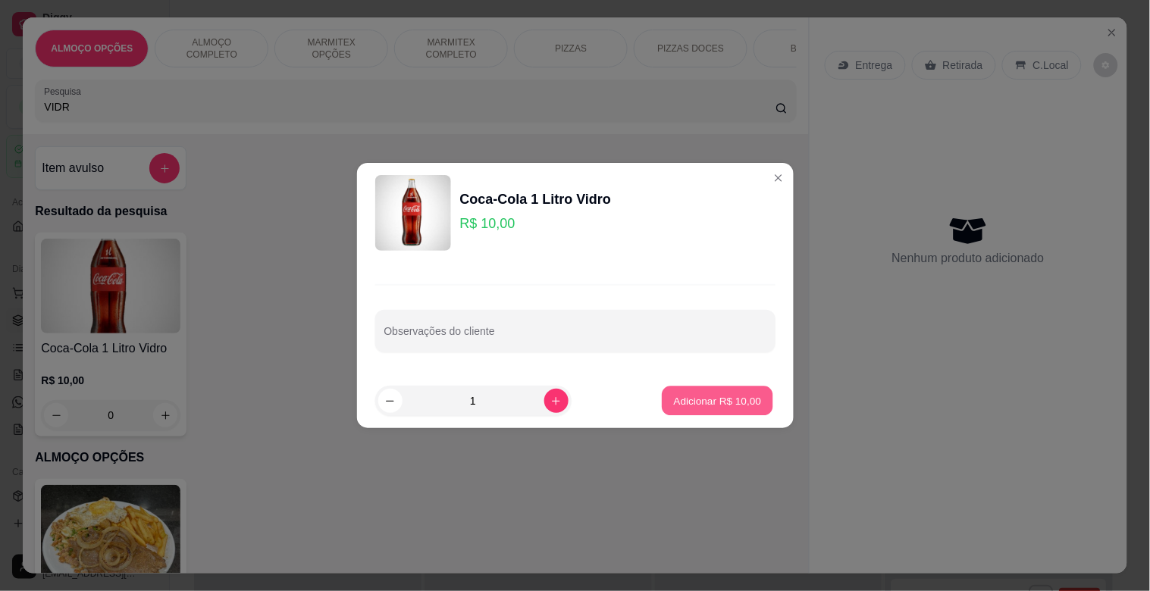
click at [714, 408] on button "Adicionar R$ 10,00" at bounding box center [717, 401] width 111 height 30
type input "1"
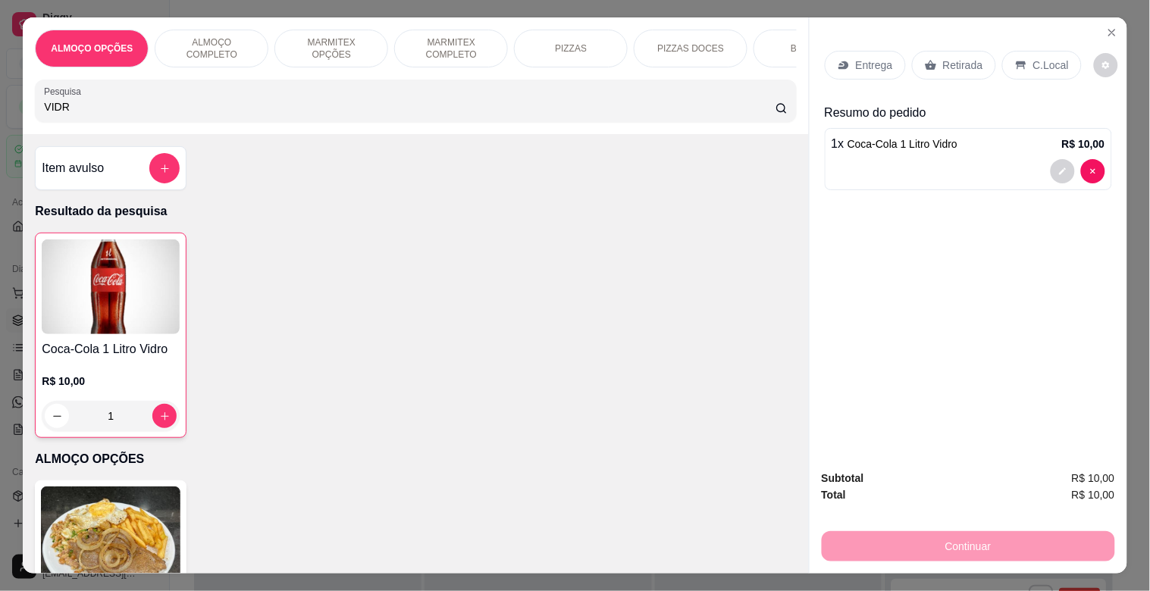
click at [943, 63] on p "Retirada" at bounding box center [963, 65] width 40 height 15
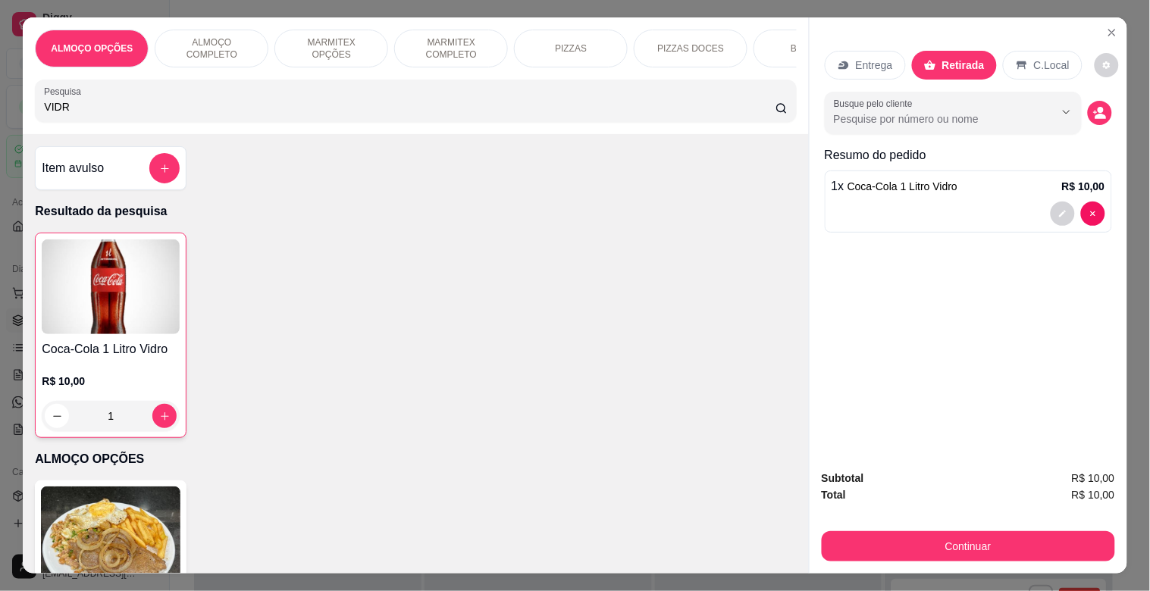
click at [1056, 59] on p "C.Local" at bounding box center [1052, 65] width 36 height 15
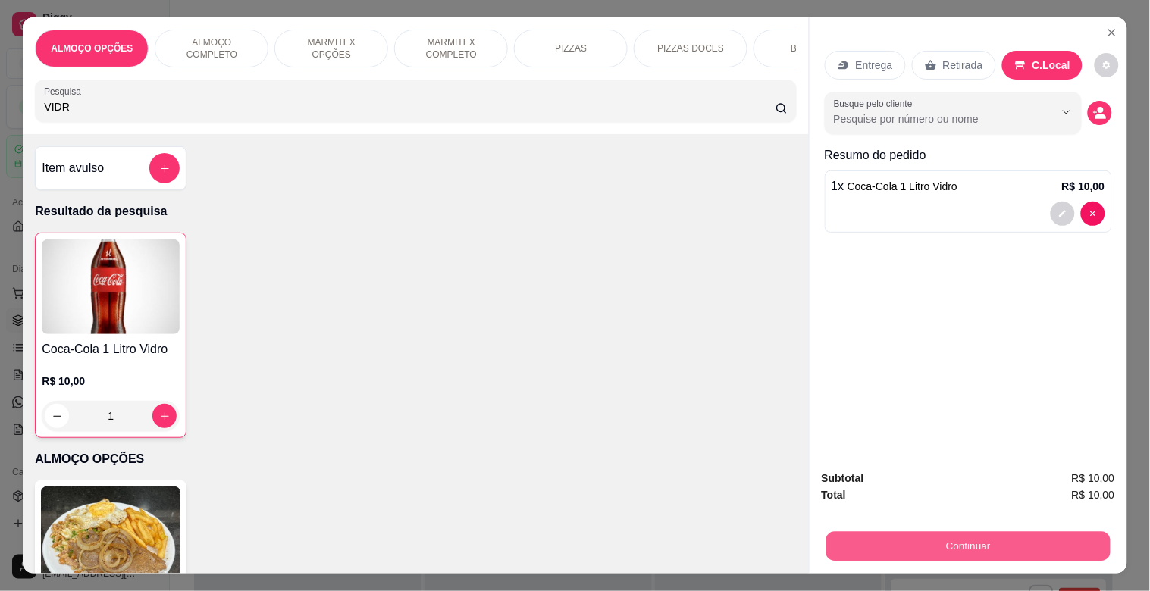
click at [965, 550] on button "Continuar" at bounding box center [967, 546] width 284 height 30
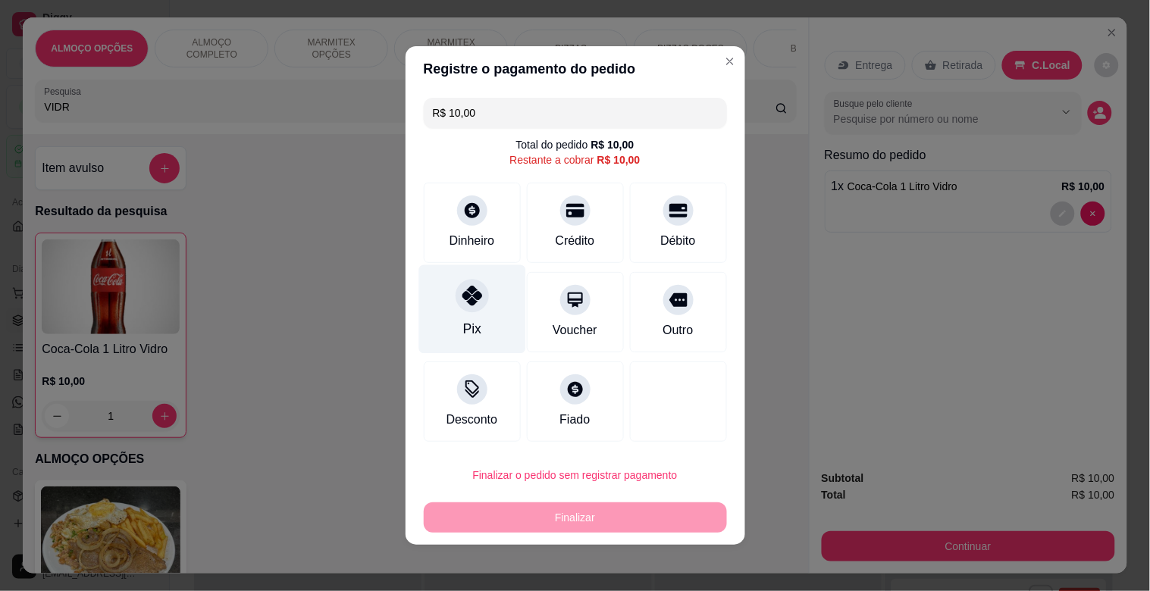
click at [494, 301] on div "Pix" at bounding box center [471, 309] width 107 height 89
type input "R$ 0,00"
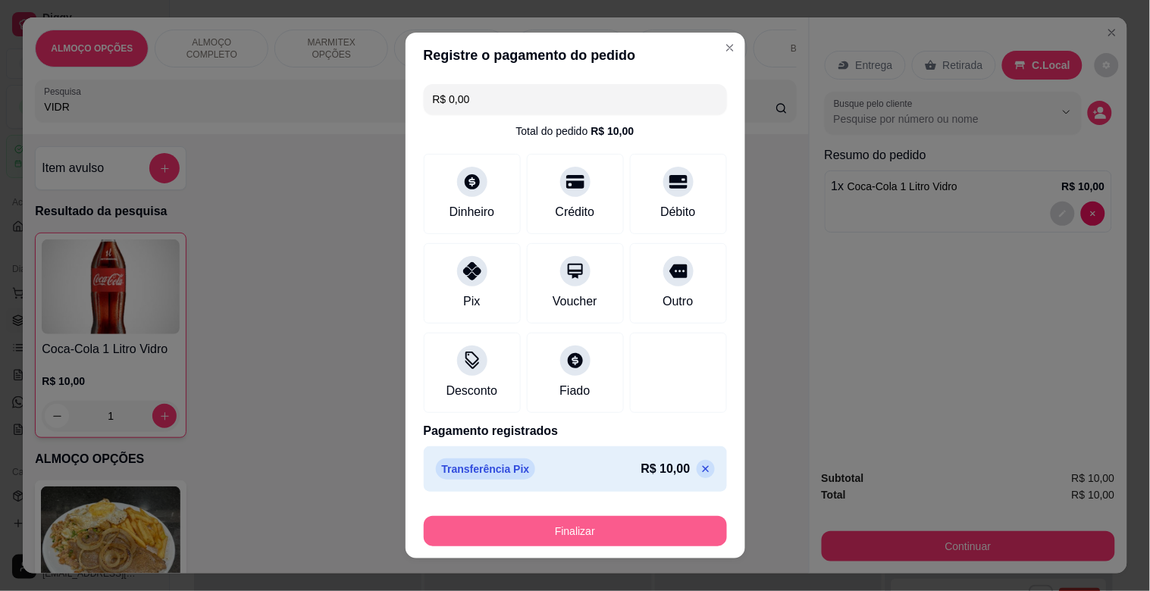
click at [572, 527] on button "Finalizar" at bounding box center [575, 531] width 303 height 30
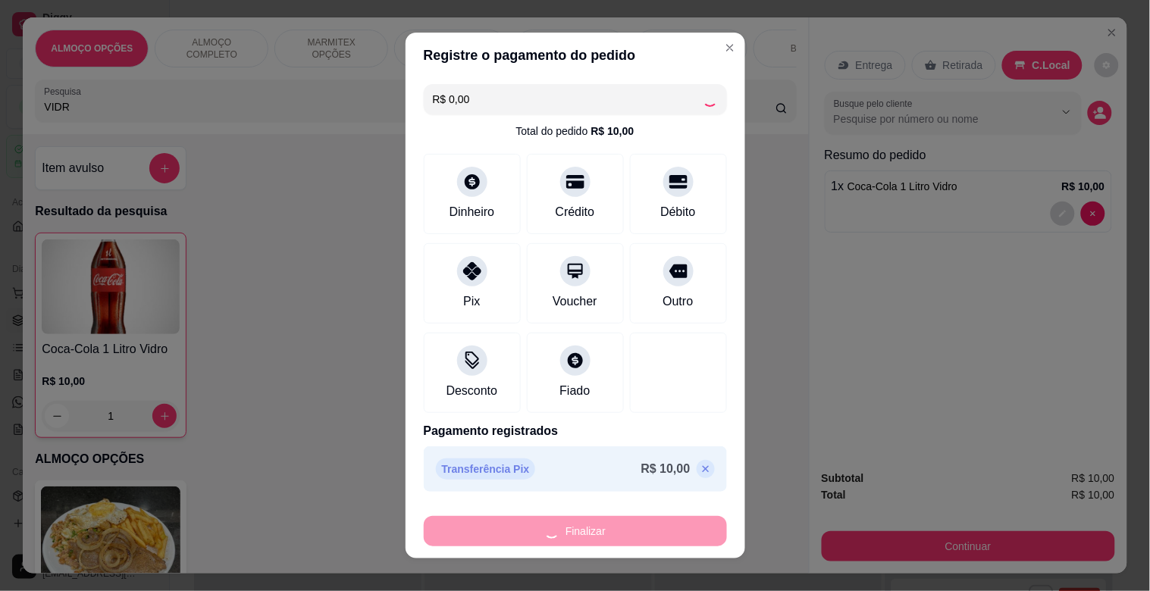
type input "0"
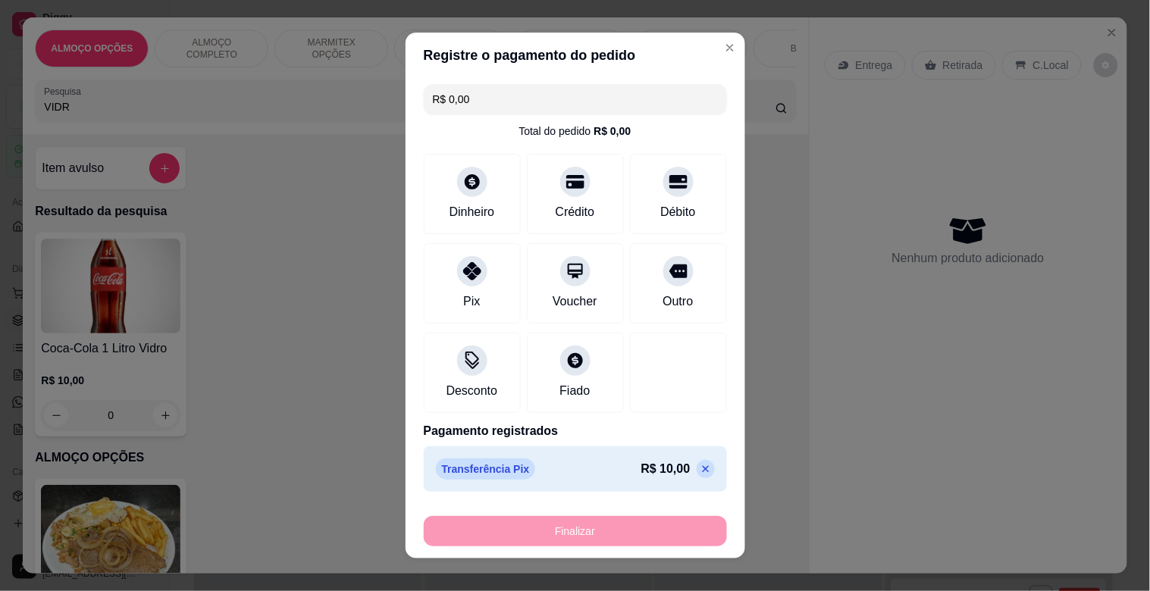
type input "-R$ 10,00"
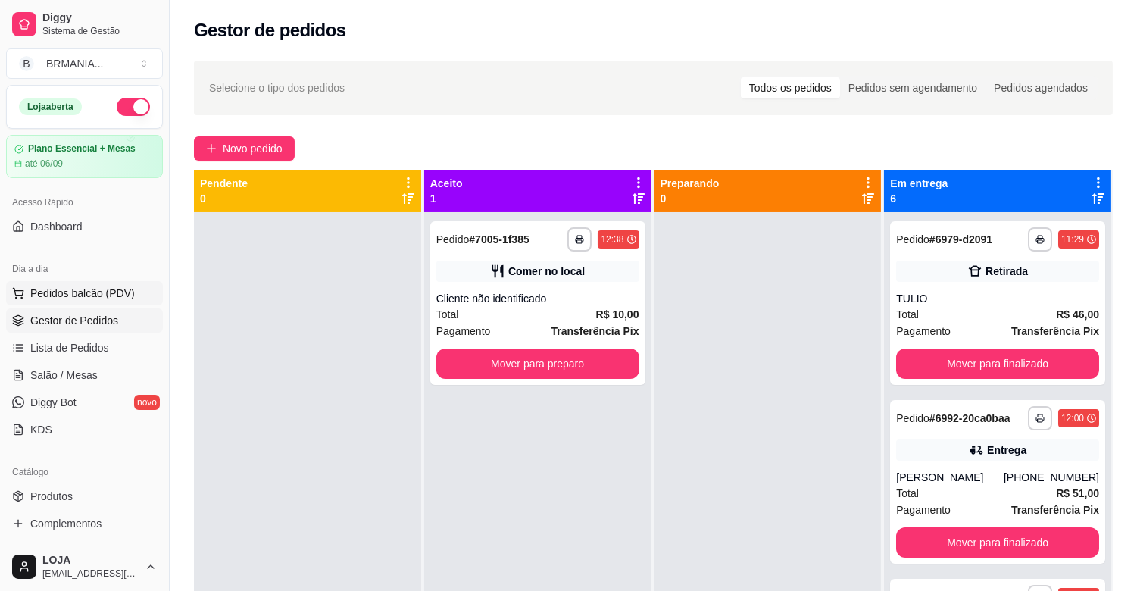
click at [86, 288] on span "Pedidos balcão (PDV)" at bounding box center [82, 293] width 105 height 15
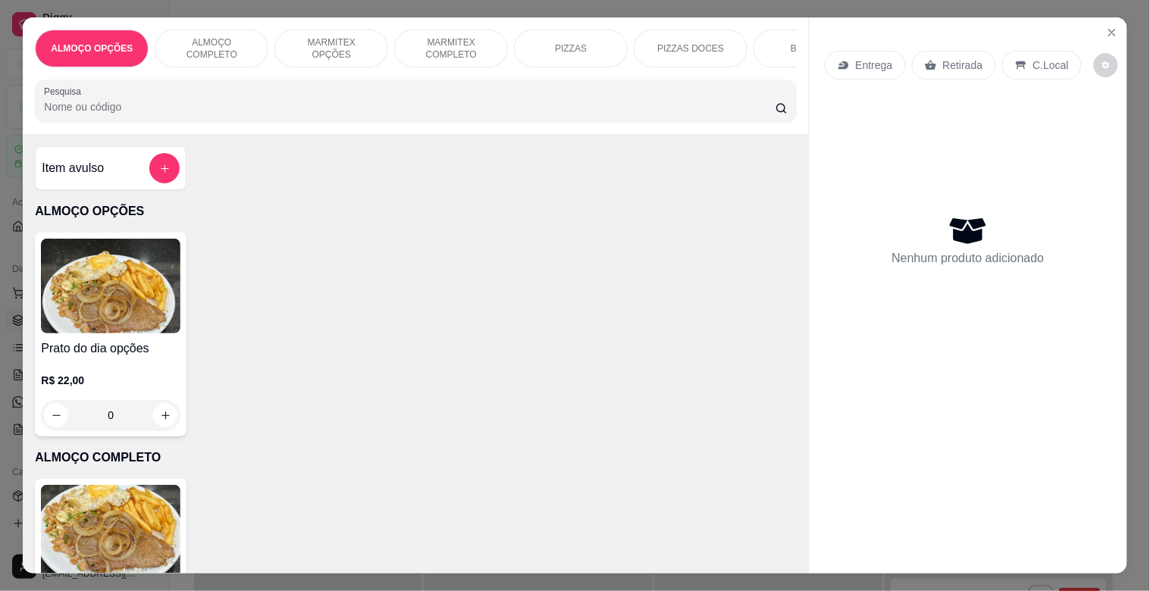
click at [421, 48] on p "MARMITEX COMPLETO" at bounding box center [451, 48] width 88 height 24
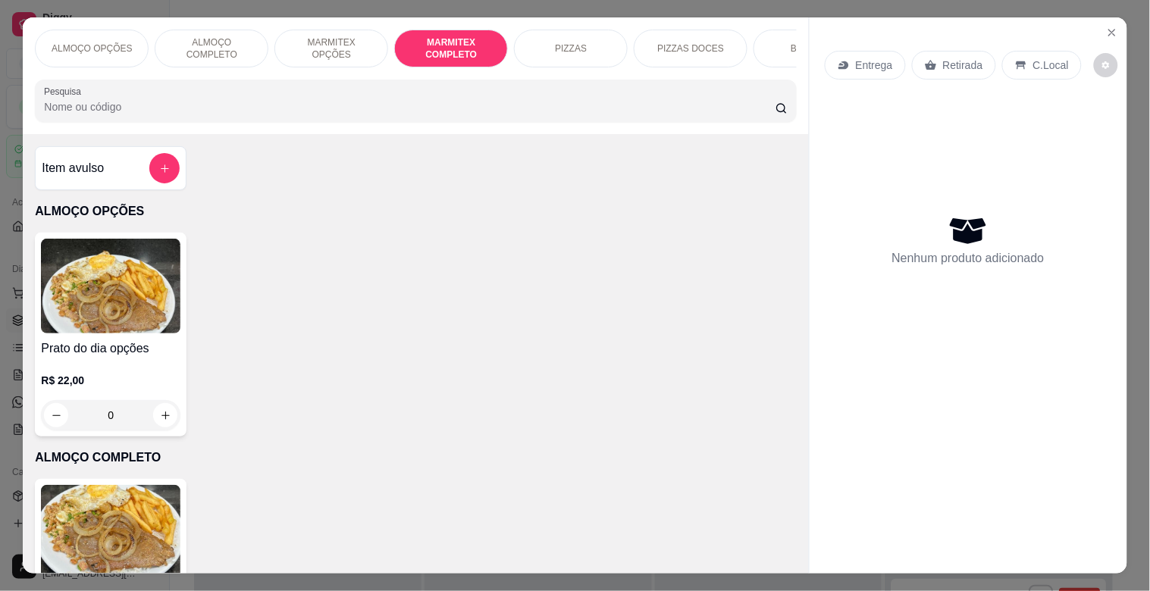
scroll to position [36, 0]
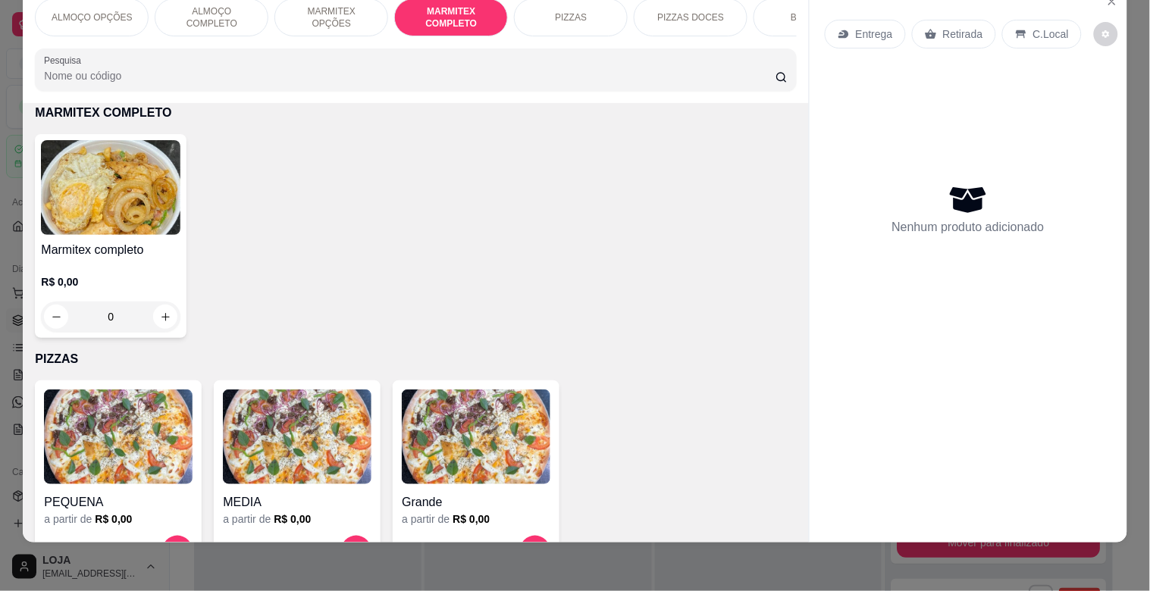
click at [43, 263] on div "R$ 0,00 0" at bounding box center [110, 295] width 139 height 73
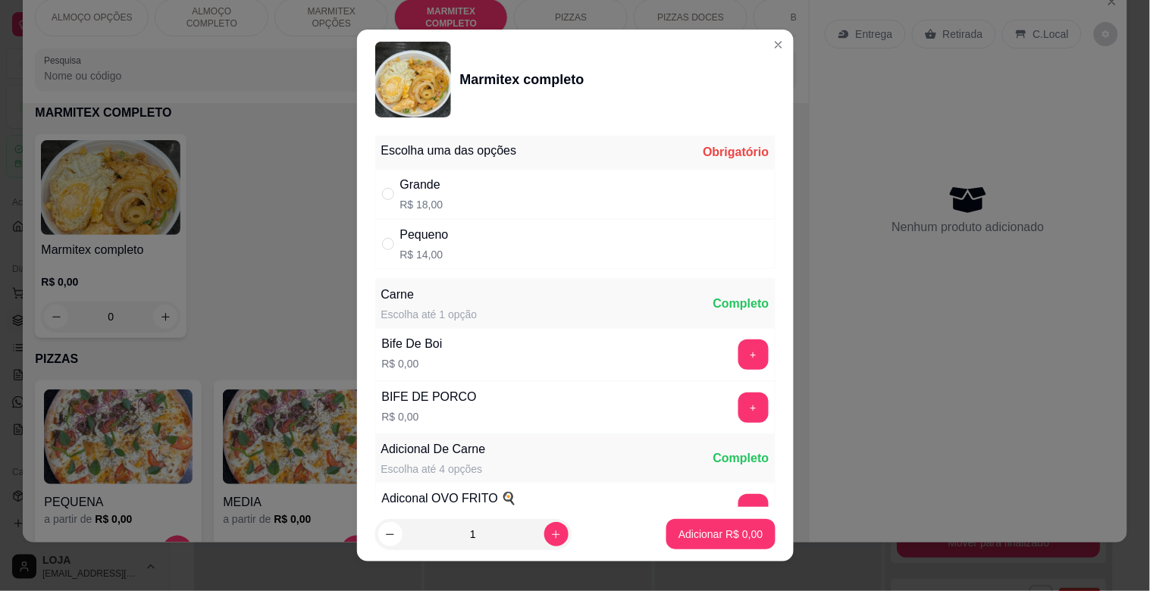
click at [440, 252] on p "R$ 14,00" at bounding box center [424, 254] width 49 height 15
radio input "true"
click at [721, 533] on p "Adicionar R$ 14,00" at bounding box center [718, 534] width 88 height 14
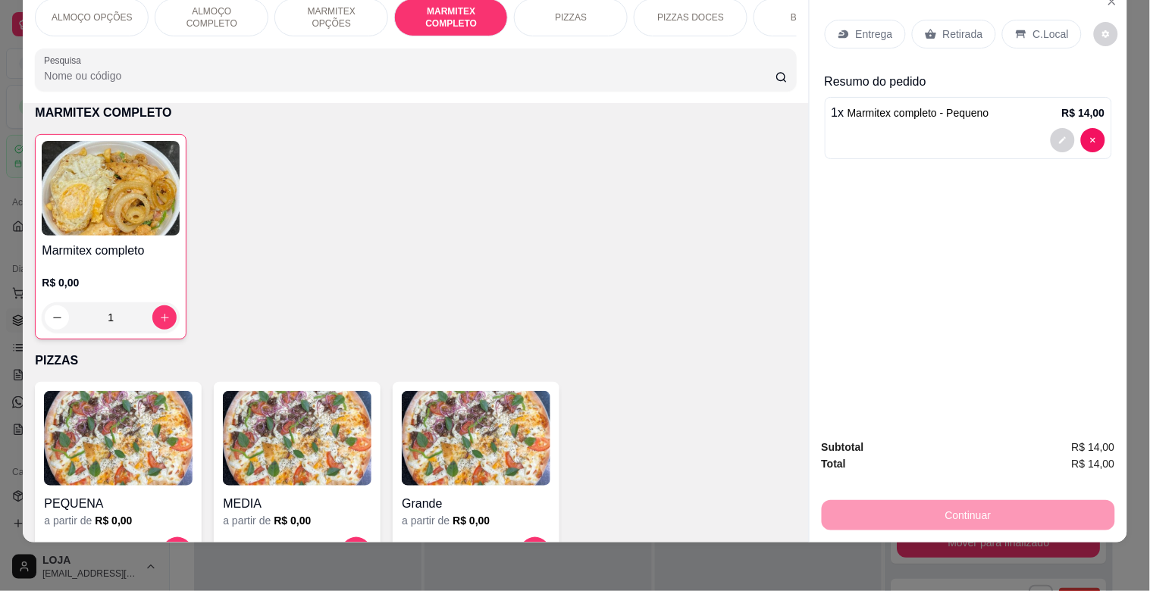
click at [907, 128] on div at bounding box center [968, 140] width 274 height 24
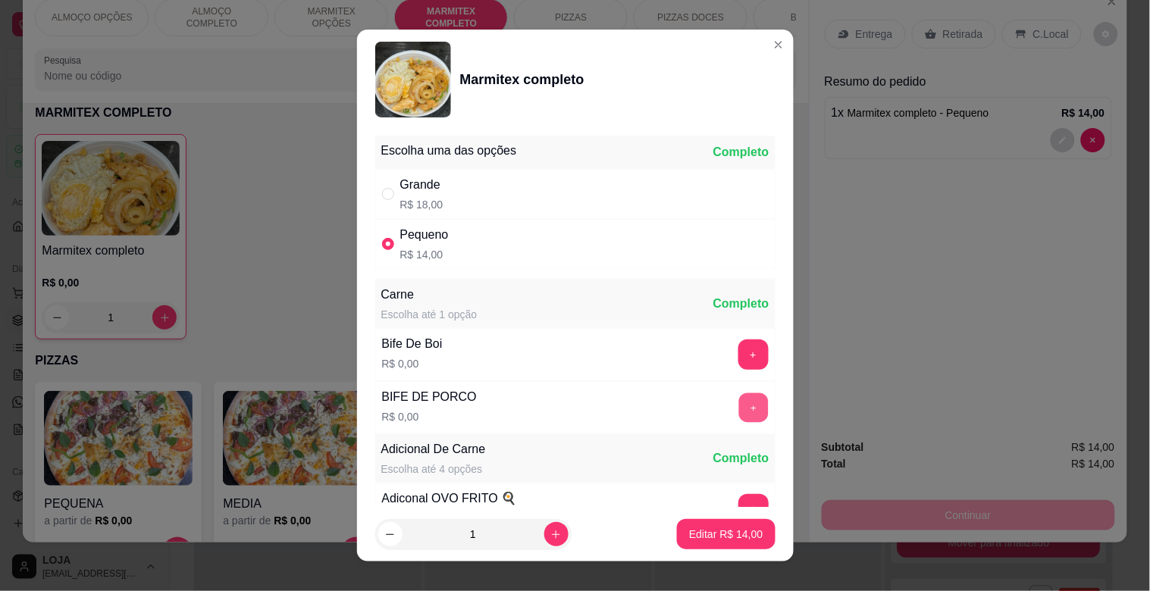
click at [738, 411] on button "+" at bounding box center [753, 408] width 30 height 30
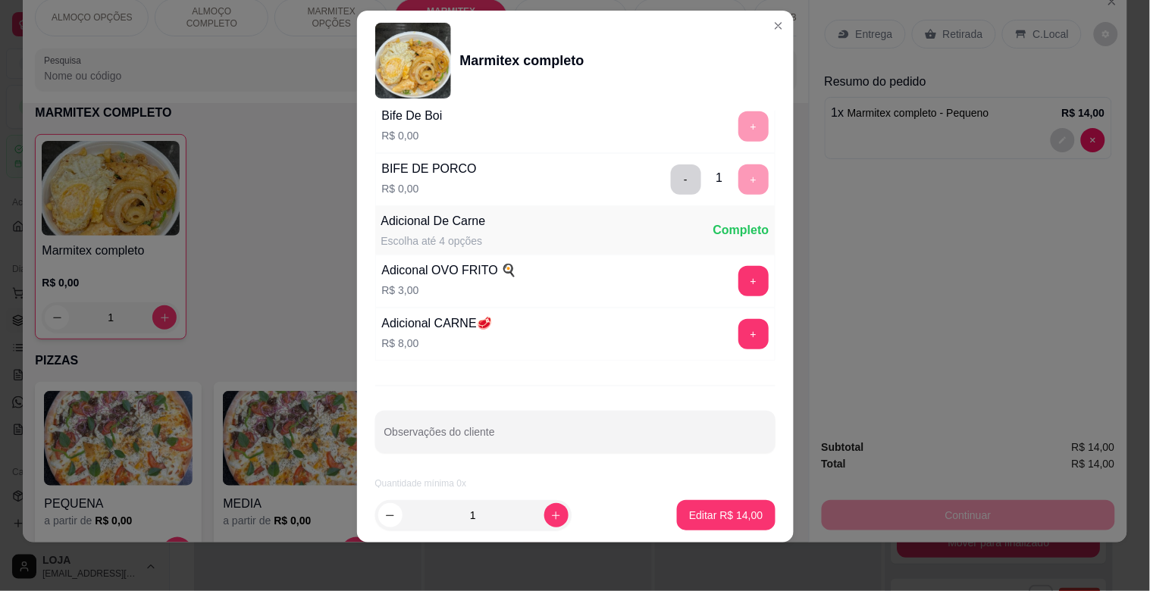
scroll to position [212, 0]
click at [711, 508] on p "Editar R$ 14,00" at bounding box center [726, 515] width 74 height 15
type input "0"
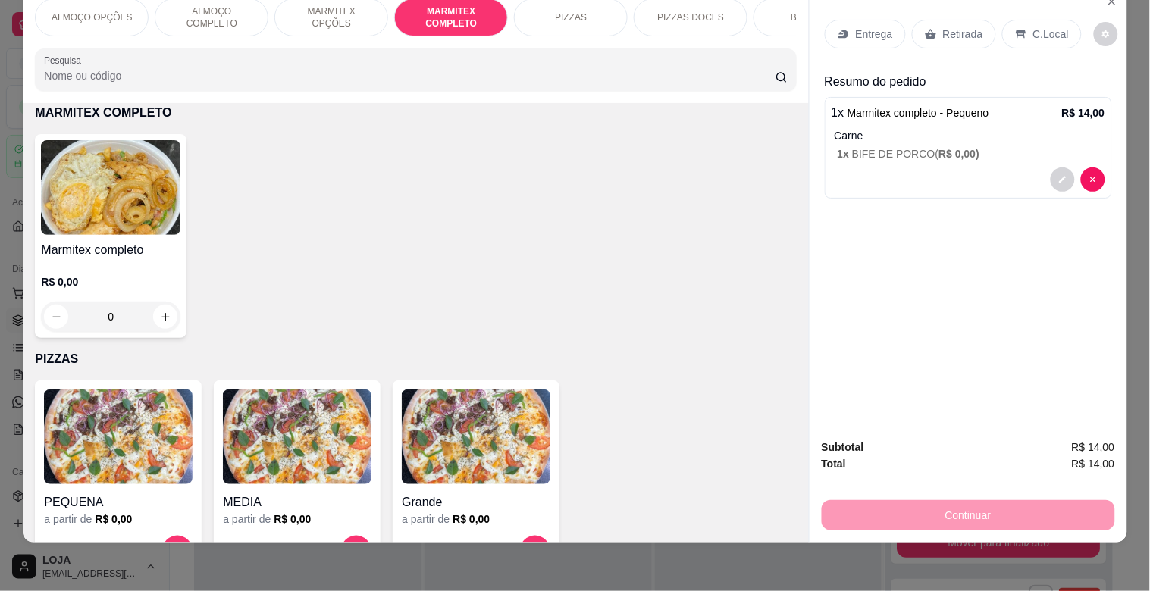
click at [943, 27] on p "Retirada" at bounding box center [963, 34] width 40 height 15
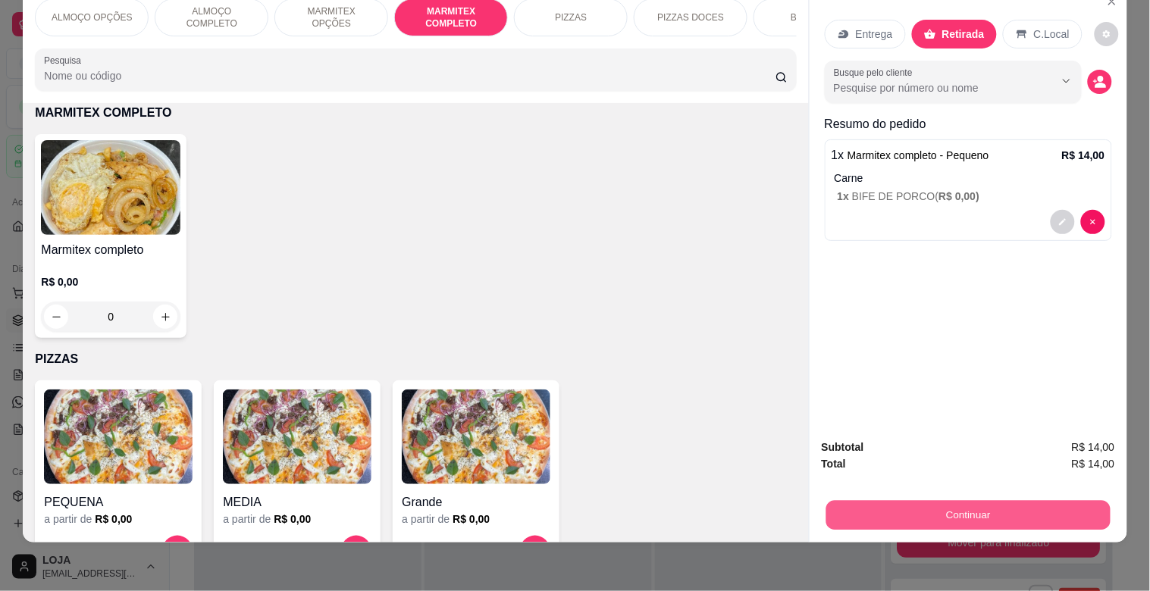
click at [1019, 500] on button "Continuar" at bounding box center [967, 515] width 284 height 30
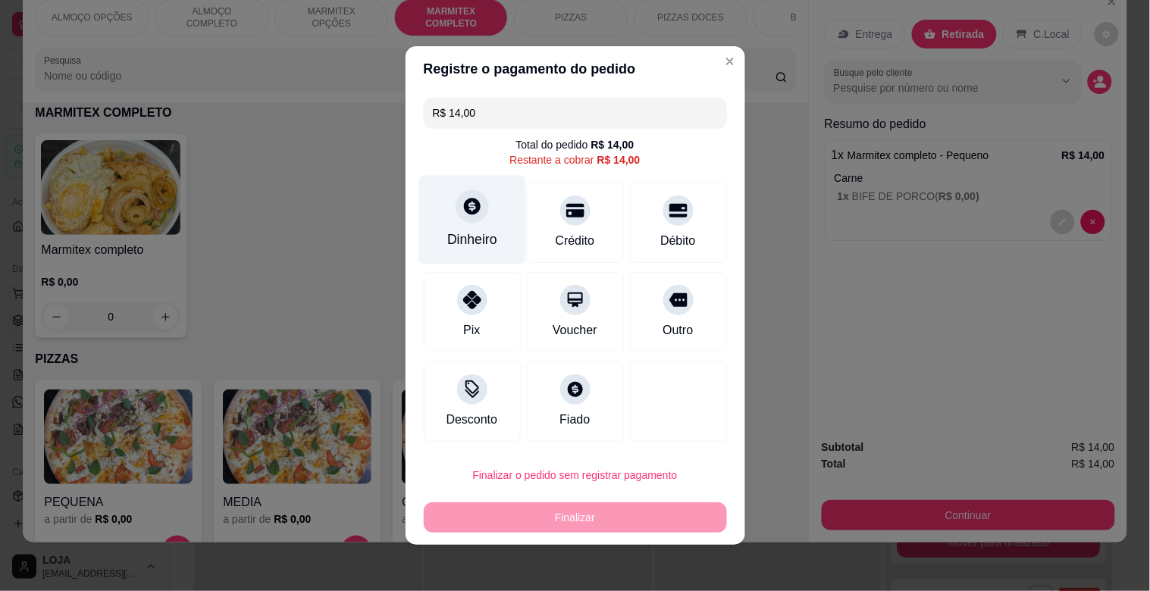
click at [455, 232] on div "Dinheiro" at bounding box center [472, 240] width 50 height 20
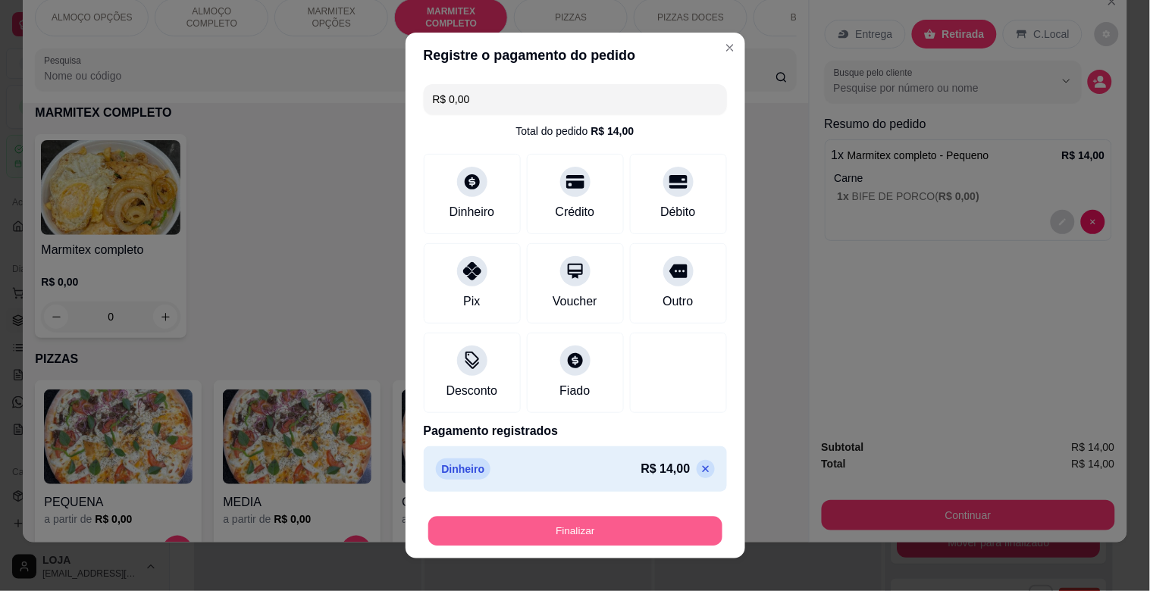
click at [579, 527] on button "Finalizar" at bounding box center [575, 532] width 294 height 30
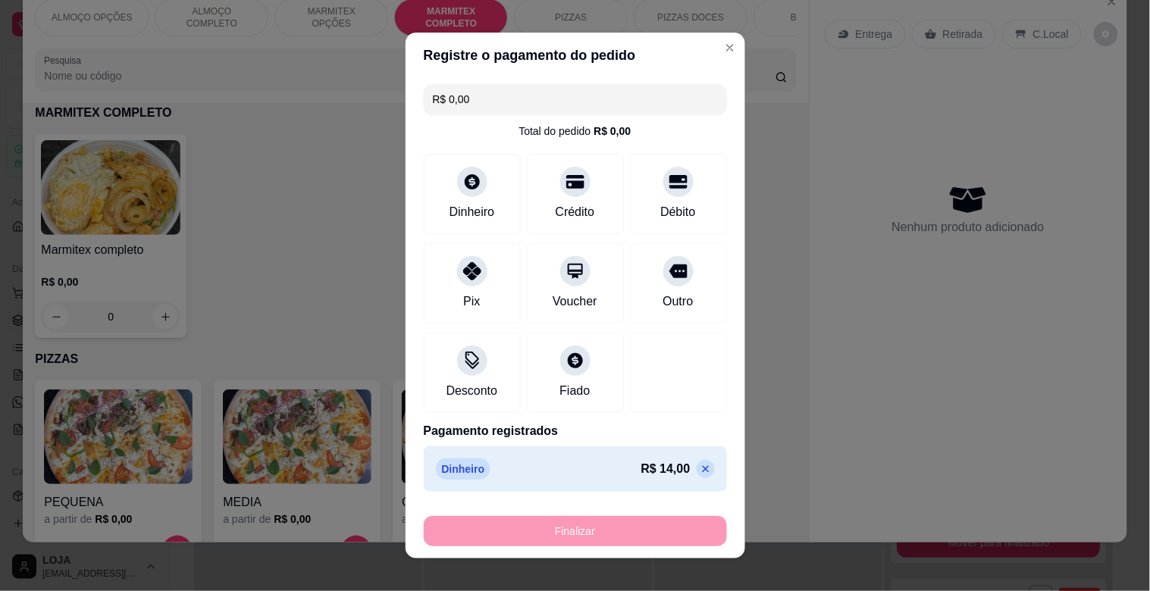
type input "-R$ 14,00"
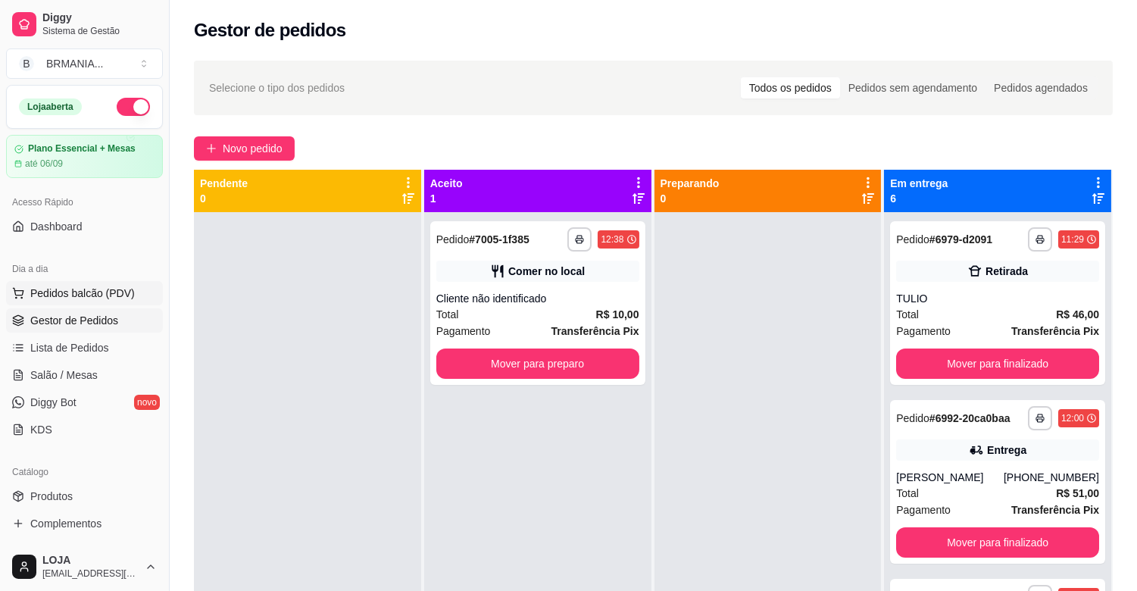
click at [99, 297] on span "Pedidos balcão (PDV)" at bounding box center [82, 293] width 105 height 15
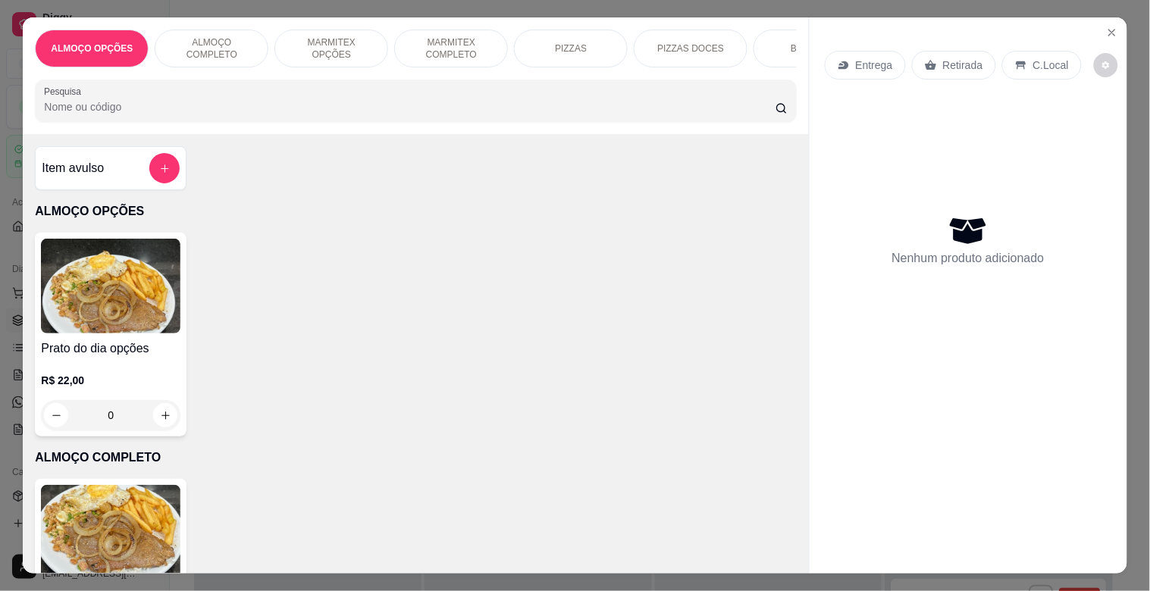
click at [116, 502] on img at bounding box center [110, 532] width 139 height 95
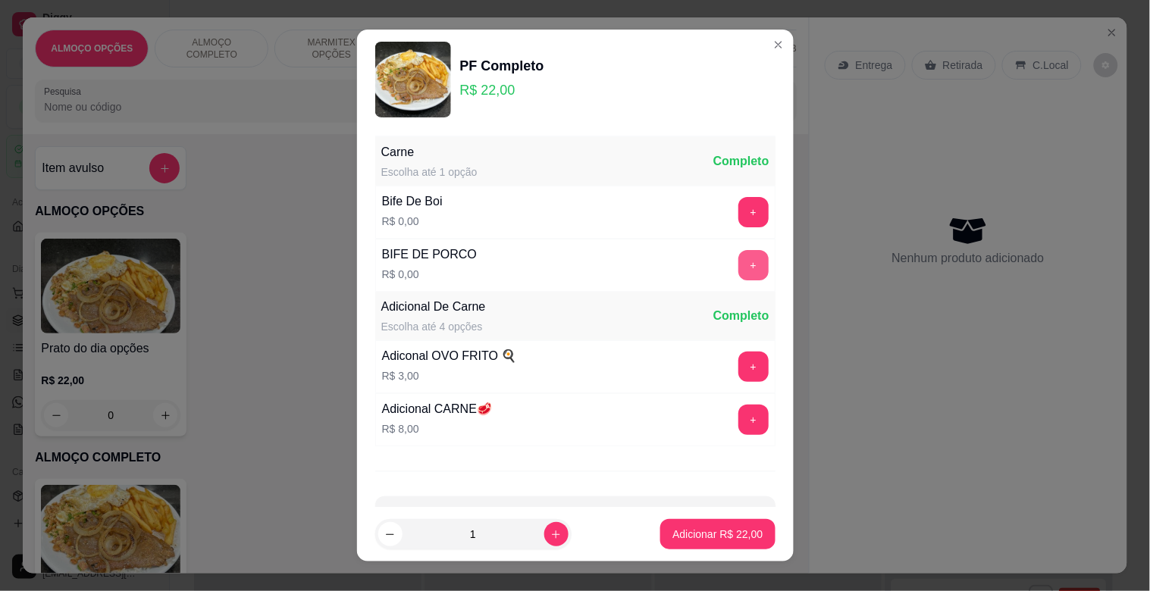
click at [738, 269] on button "+" at bounding box center [753, 265] width 30 height 30
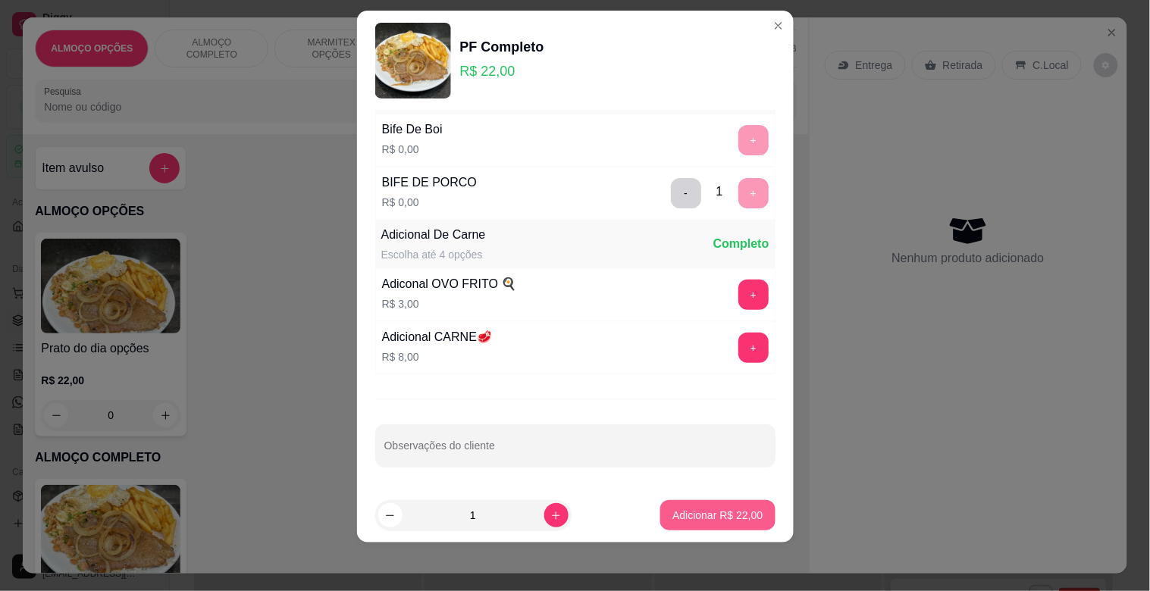
click at [708, 518] on p "Adicionar R$ 22,00" at bounding box center [717, 515] width 90 height 15
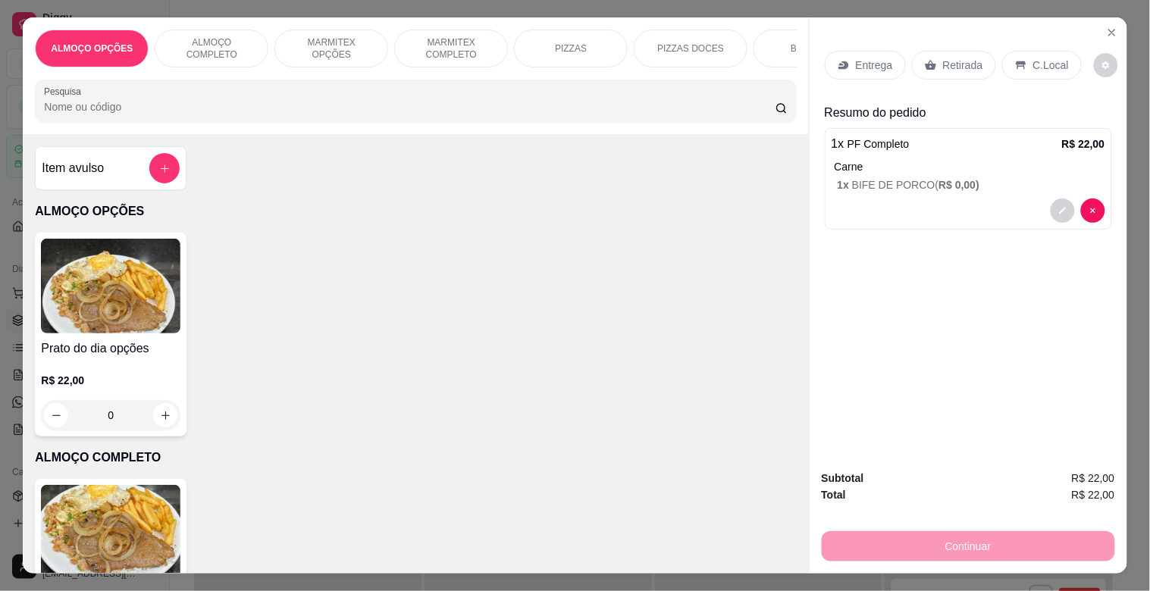
click at [1042, 58] on p "C.Local" at bounding box center [1051, 65] width 36 height 15
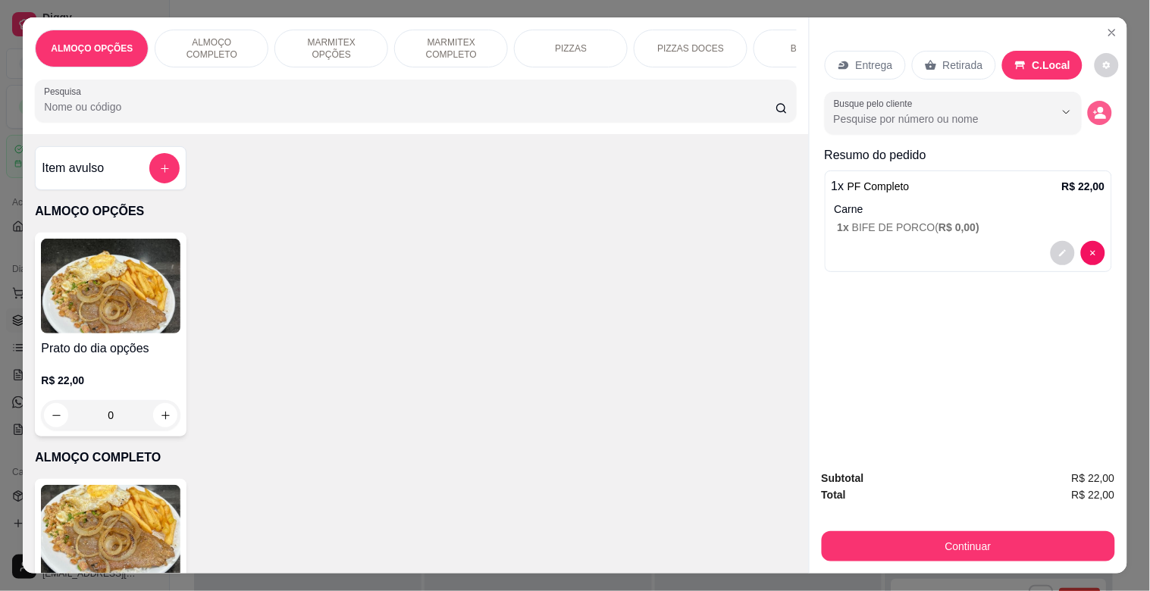
click at [1079, 103] on div "Busque pelo cliente" at bounding box center [968, 113] width 287 height 42
click at [1094, 114] on icon "decrease-product-quantity" at bounding box center [1099, 116] width 11 height 5
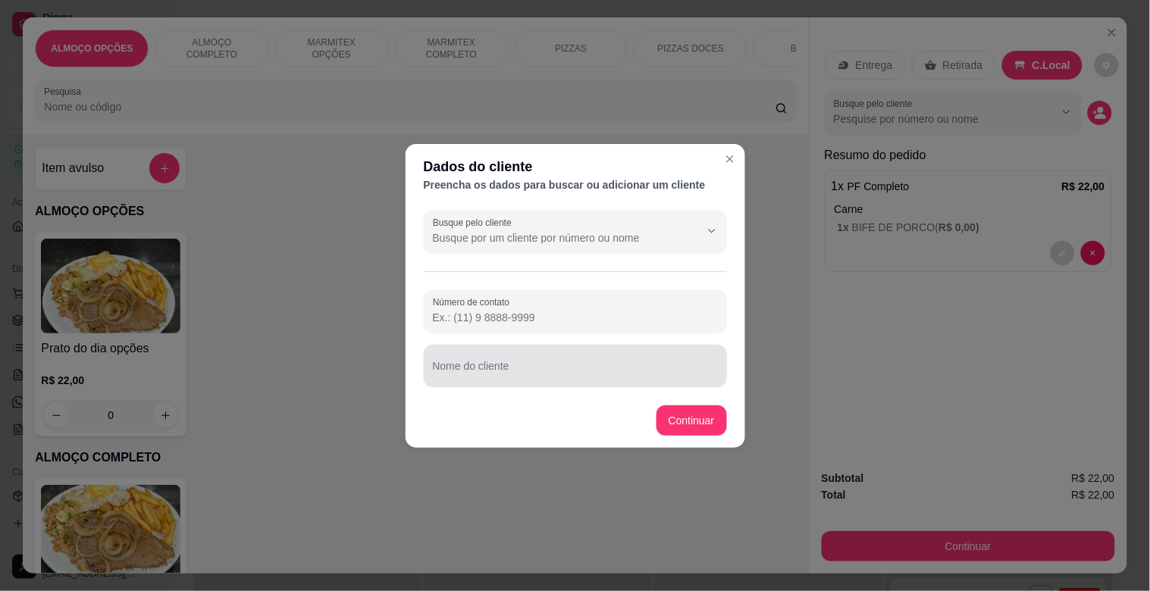
click at [562, 381] on div "Nome do cliente" at bounding box center [575, 366] width 303 height 42
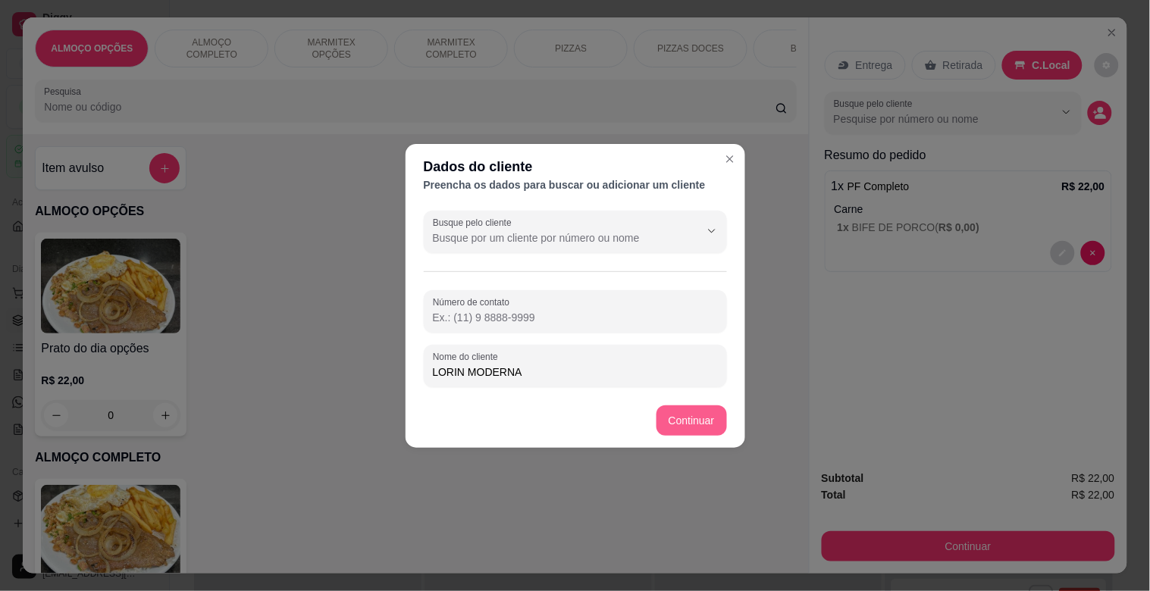
type input "LORIN MODERNA"
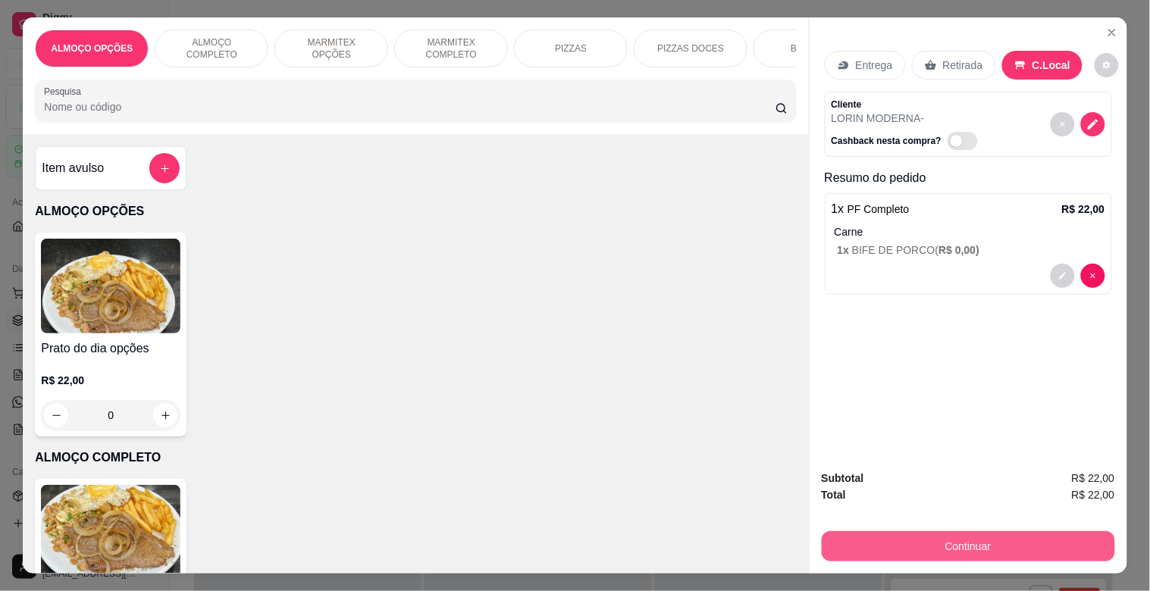
click at [942, 531] on button "Continuar" at bounding box center [967, 546] width 293 height 30
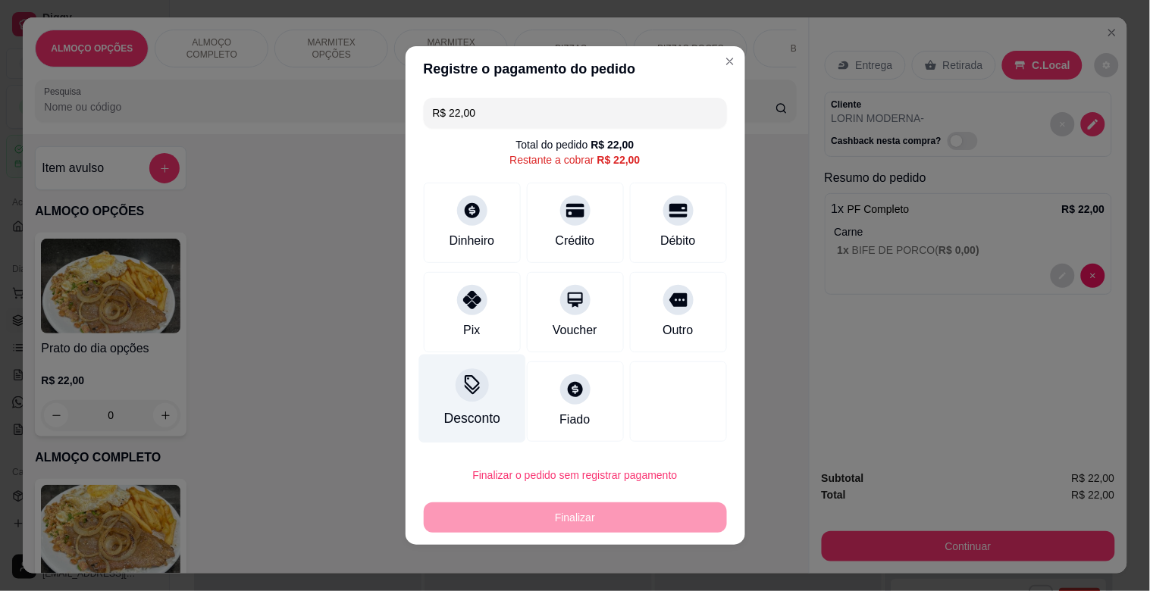
click at [477, 414] on div "Desconto" at bounding box center [471, 418] width 56 height 20
click at [479, 336] on input at bounding box center [575, 338] width 304 height 30
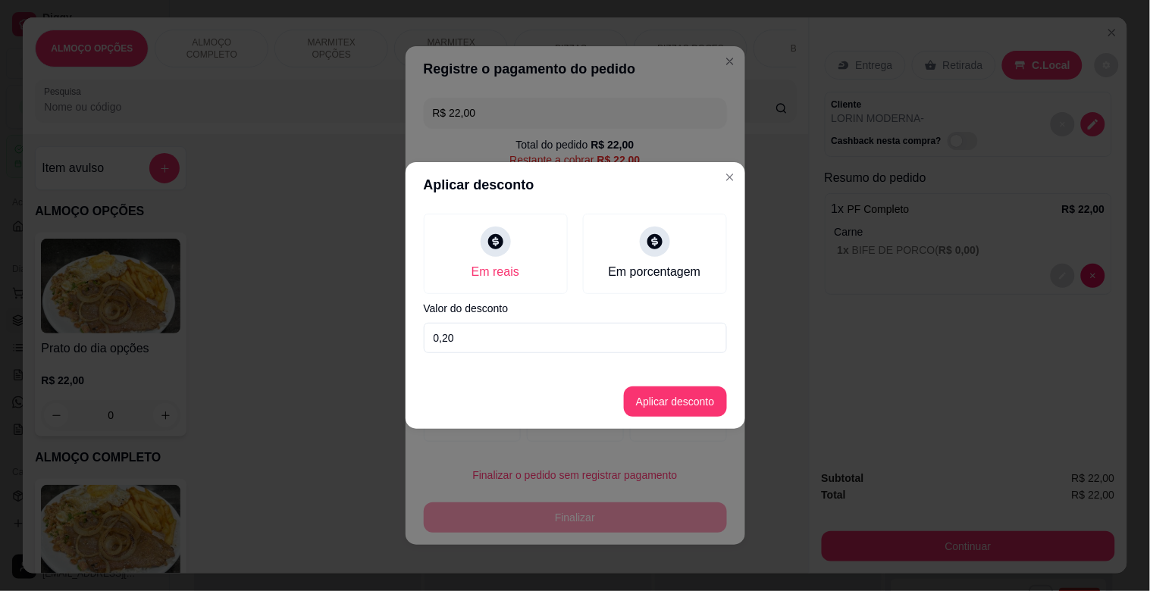
type input "2,00"
click at [671, 411] on button "Aplicar desconto" at bounding box center [675, 401] width 103 height 30
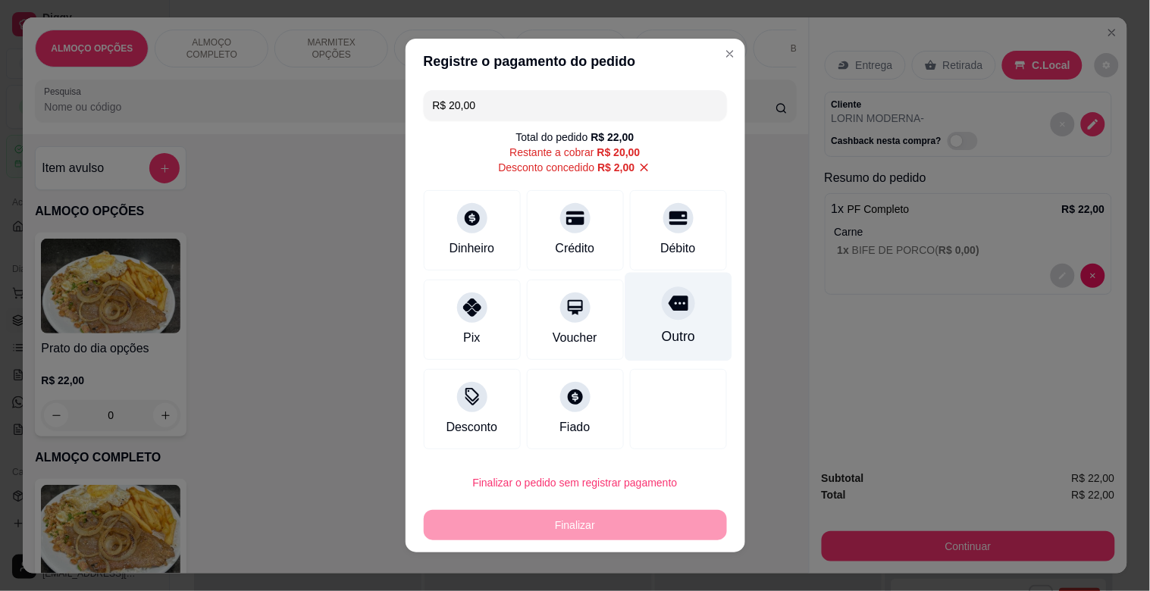
drag, startPoint x: 657, startPoint y: 308, endPoint x: 631, endPoint y: 382, distance: 78.1
click at [668, 308] on icon at bounding box center [678, 303] width 20 height 15
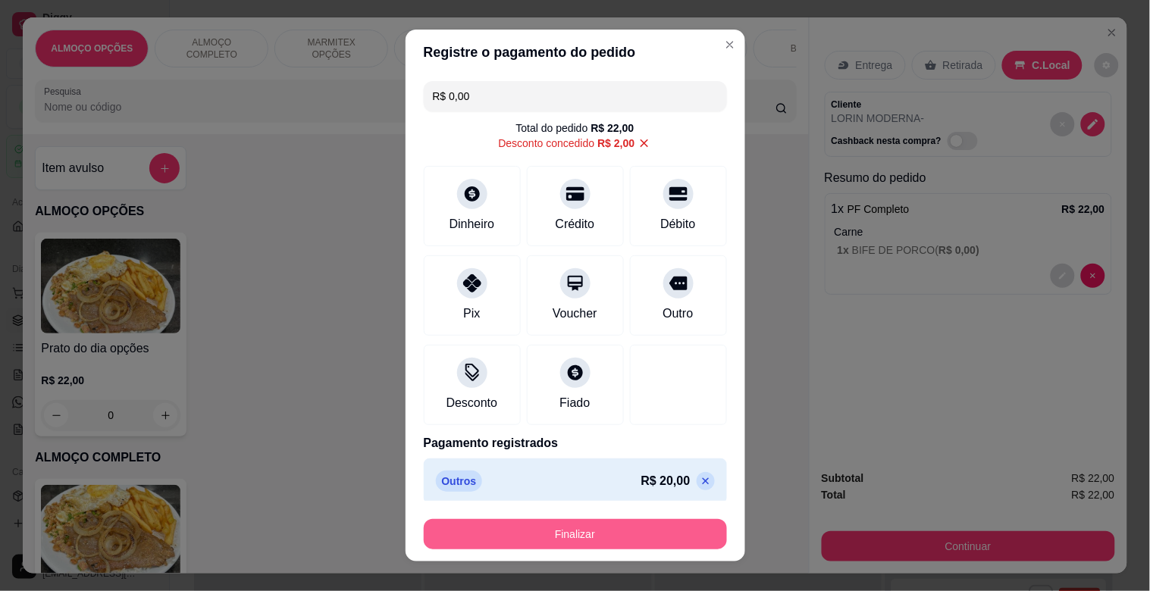
click at [571, 534] on button "Finalizar" at bounding box center [575, 534] width 303 height 30
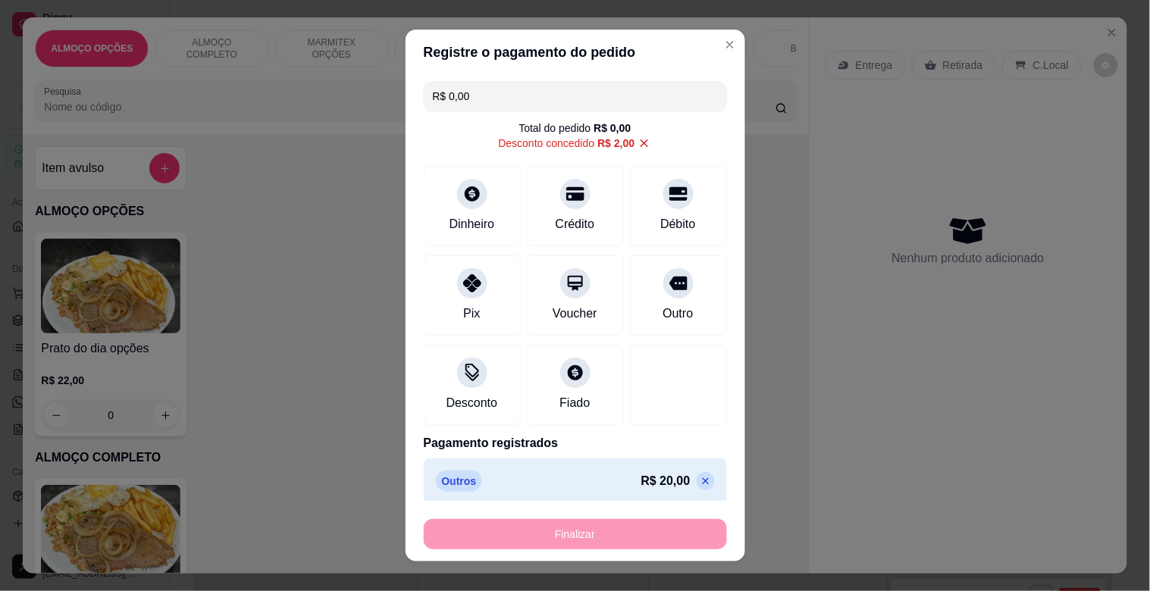
type input "-R$ 22,00"
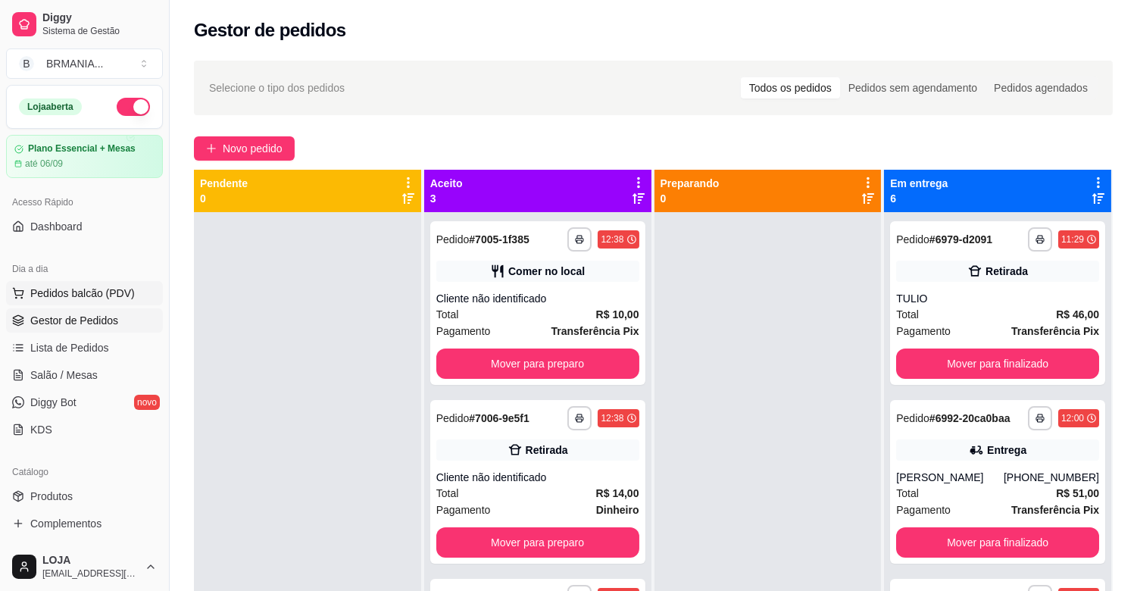
click at [104, 293] on span "Pedidos balcão (PDV)" at bounding box center [82, 293] width 105 height 15
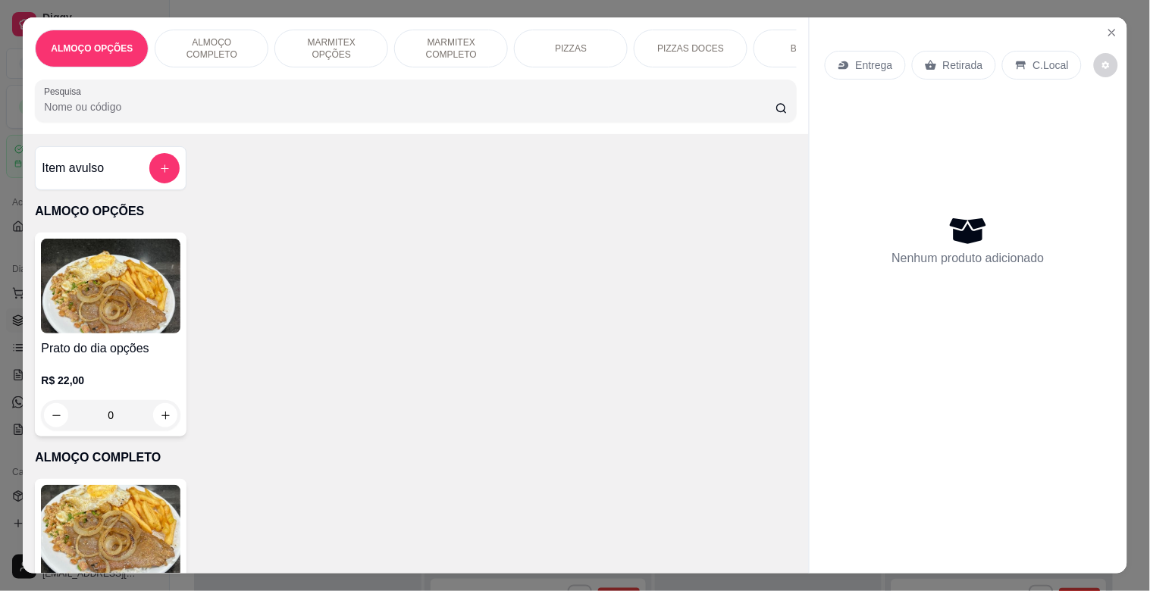
click at [127, 554] on img at bounding box center [110, 532] width 139 height 95
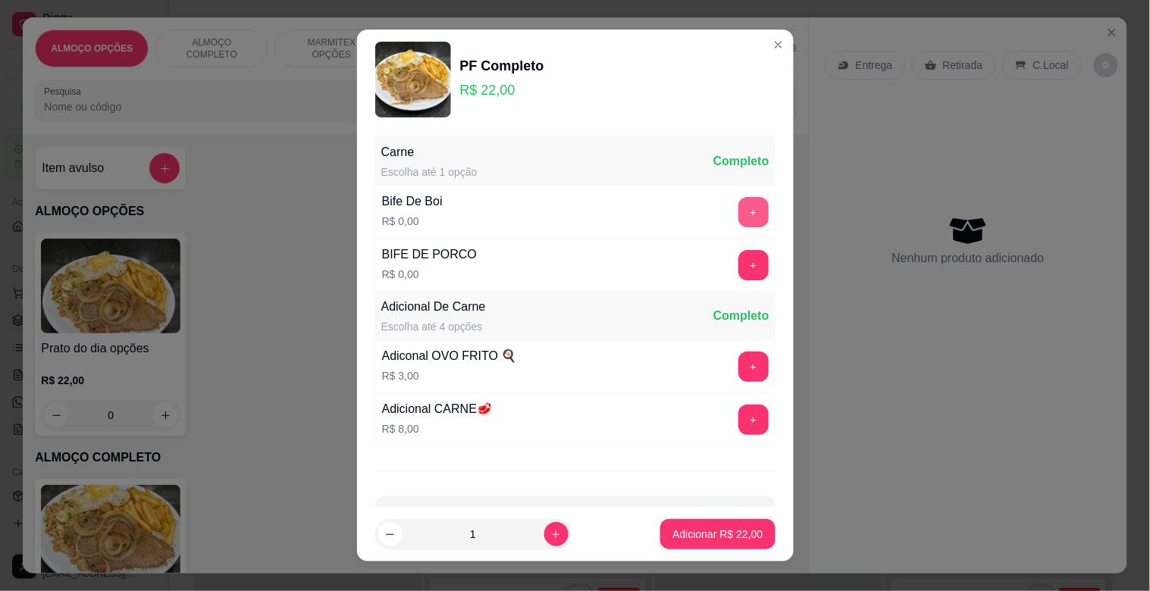
click at [738, 209] on button "+" at bounding box center [753, 212] width 30 height 30
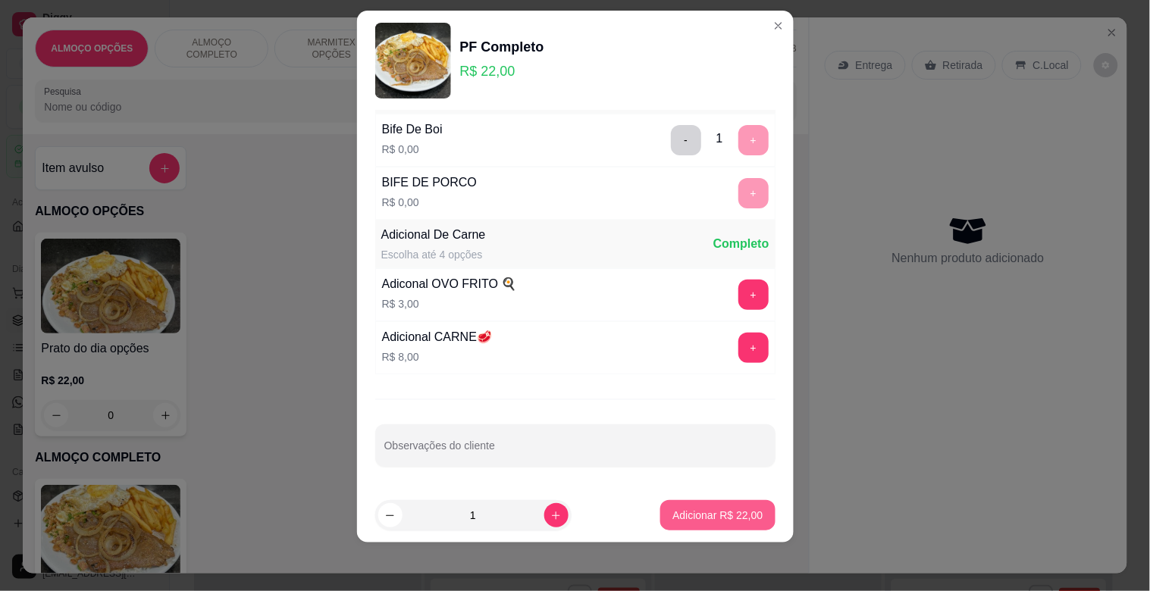
click at [709, 515] on p "Adicionar R$ 22,00" at bounding box center [717, 515] width 90 height 15
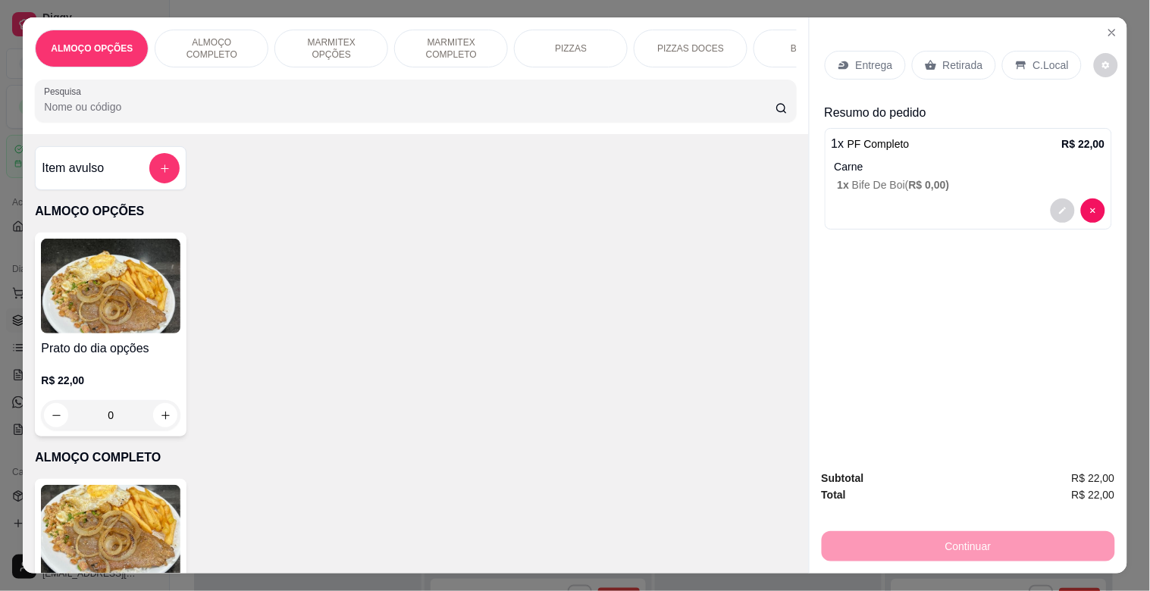
click at [1053, 58] on p "C.Local" at bounding box center [1051, 65] width 36 height 15
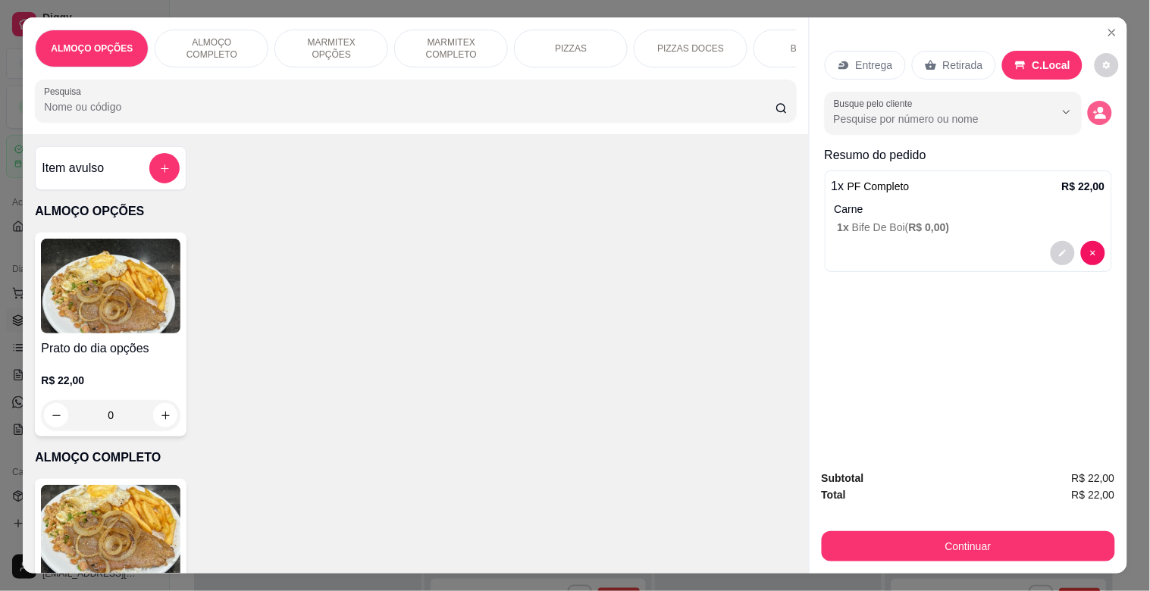
click at [1093, 114] on icon "decrease-product-quantity" at bounding box center [1100, 113] width 14 height 14
click at [518, 376] on input "Nome do cliente" at bounding box center [574, 372] width 285 height 15
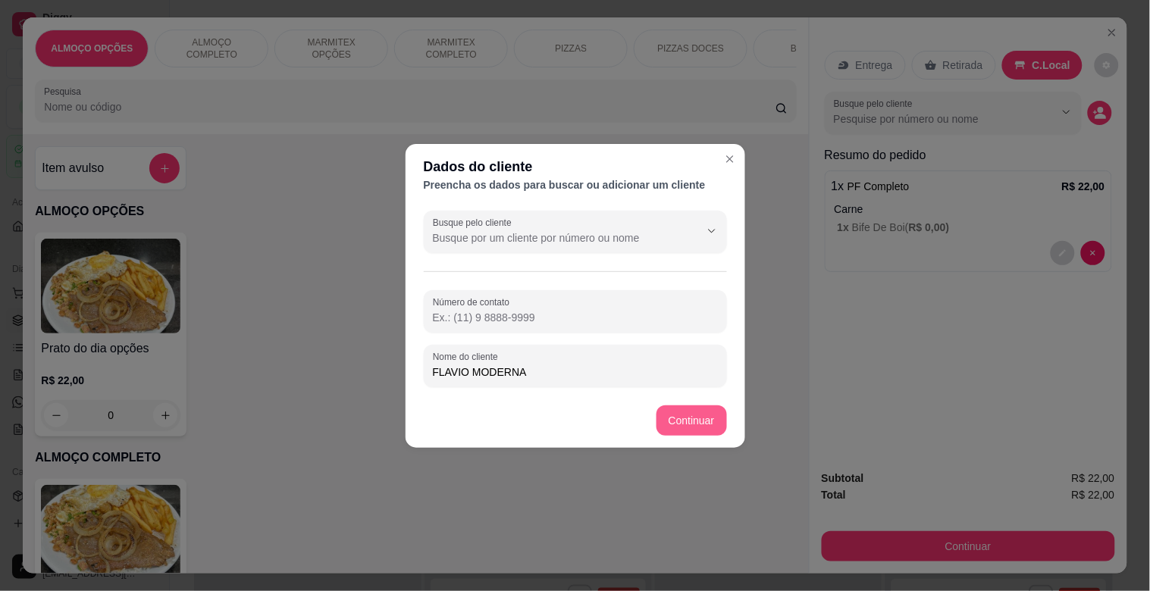
type input "FLAVIO MODERNA"
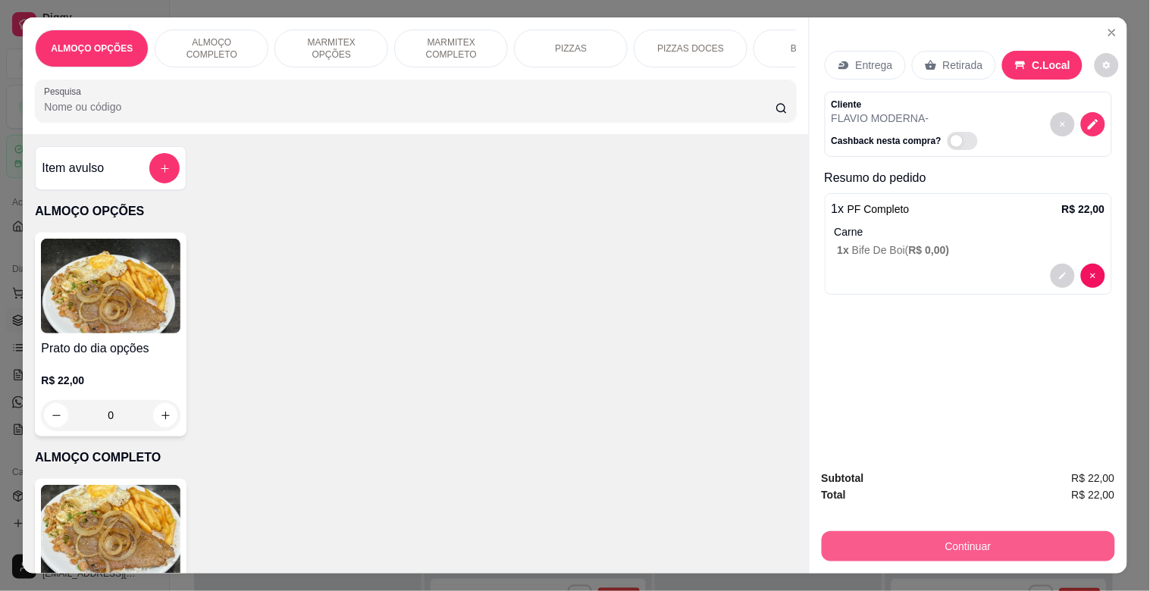
click at [1012, 540] on button "Continuar" at bounding box center [967, 546] width 293 height 30
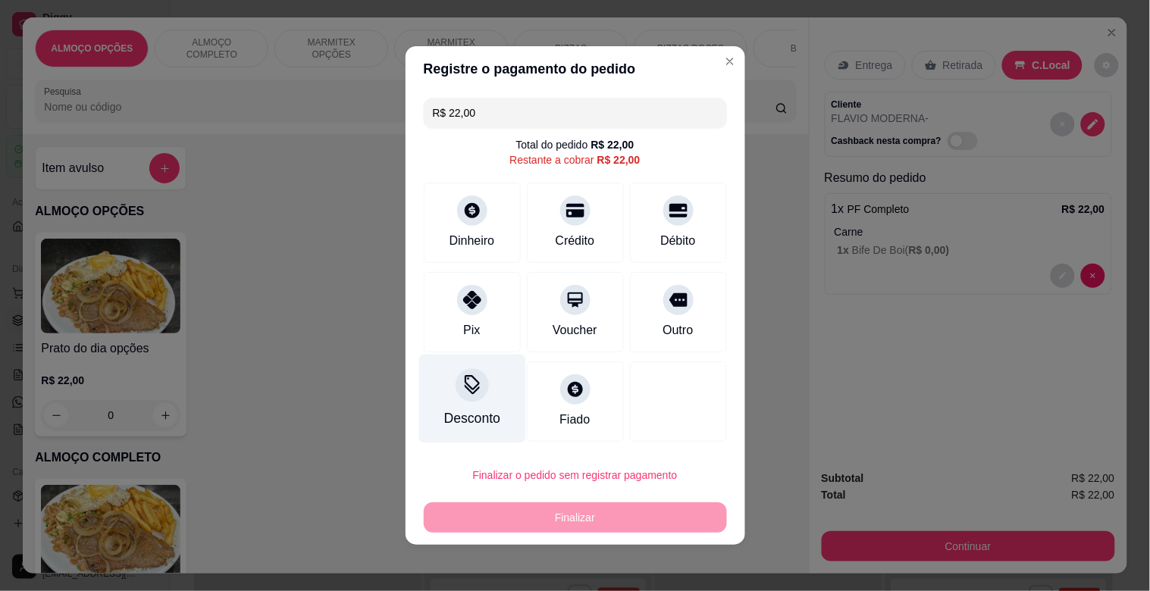
click at [445, 410] on div "Desconto" at bounding box center [471, 418] width 56 height 20
click at [509, 342] on input at bounding box center [574, 338] width 303 height 30
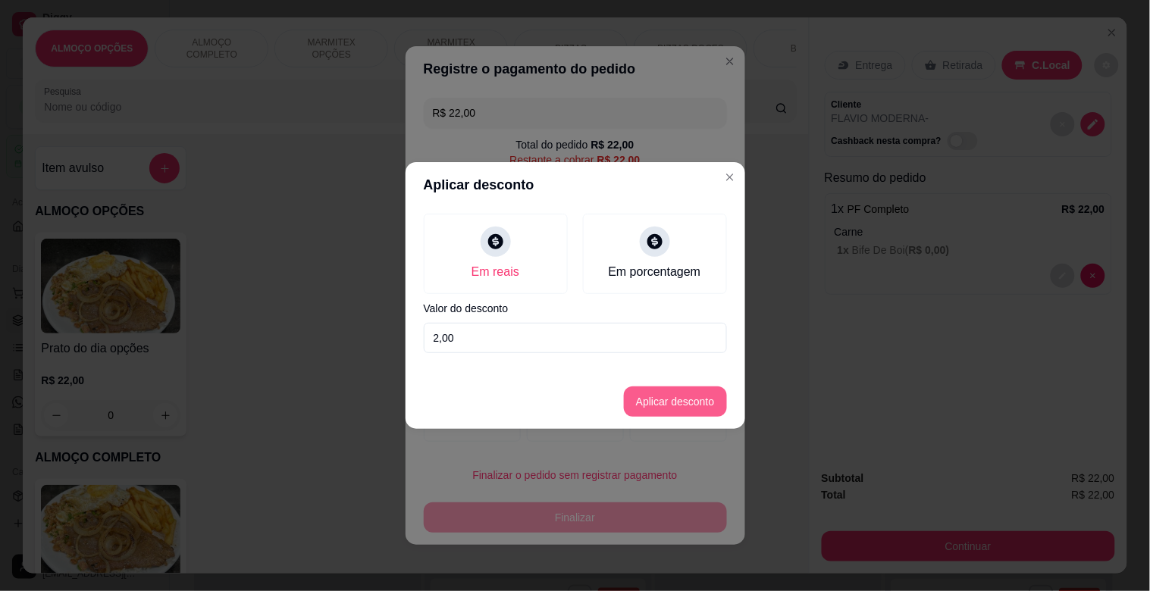
type input "2,00"
click at [673, 404] on button "Aplicar desconto" at bounding box center [675, 401] width 103 height 30
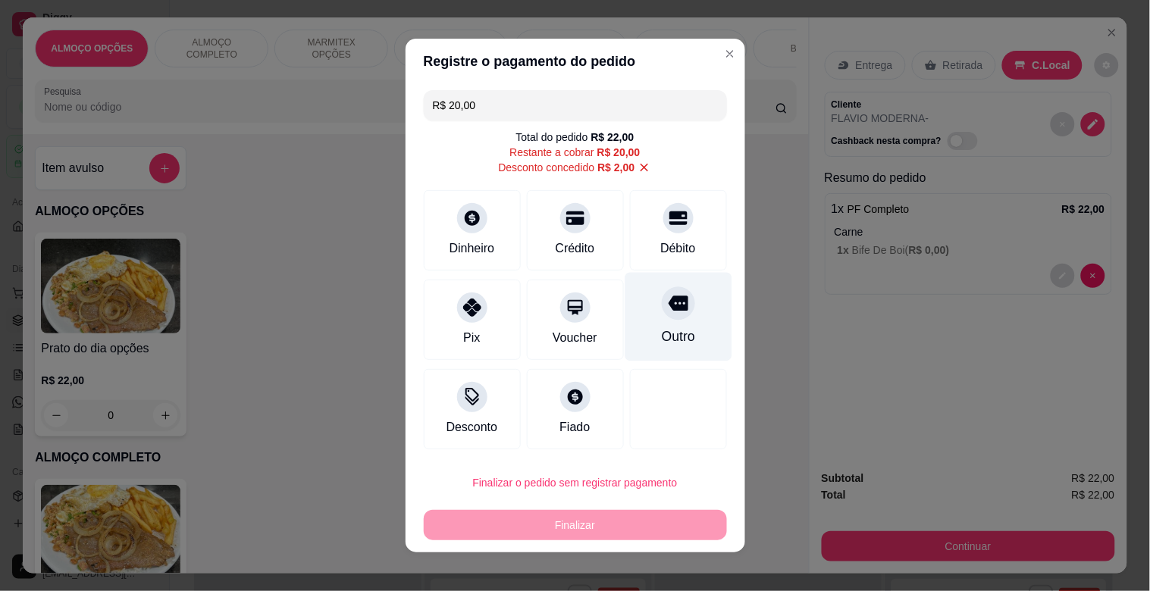
click at [698, 314] on div "Outro" at bounding box center [677, 317] width 107 height 89
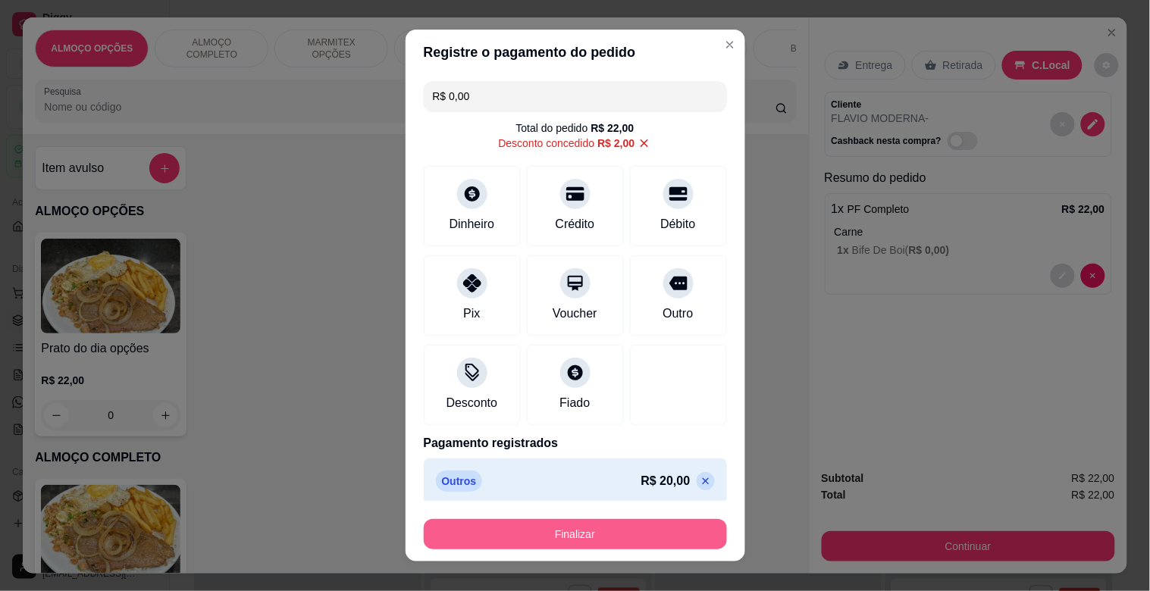
click at [593, 530] on button "Finalizar" at bounding box center [575, 534] width 303 height 30
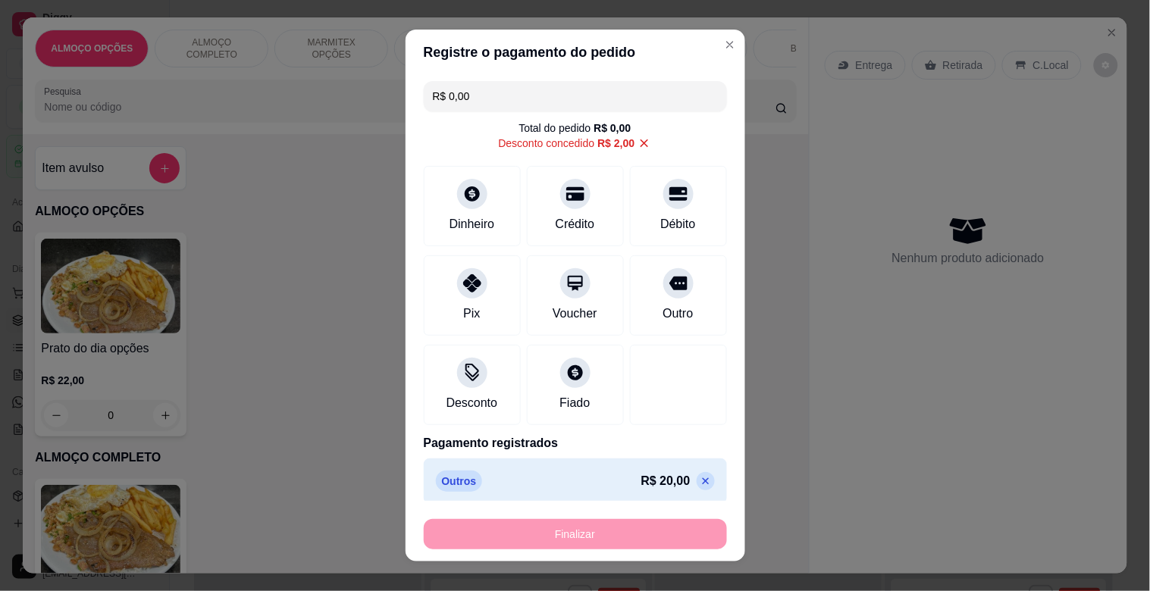
type input "-R$ 22,00"
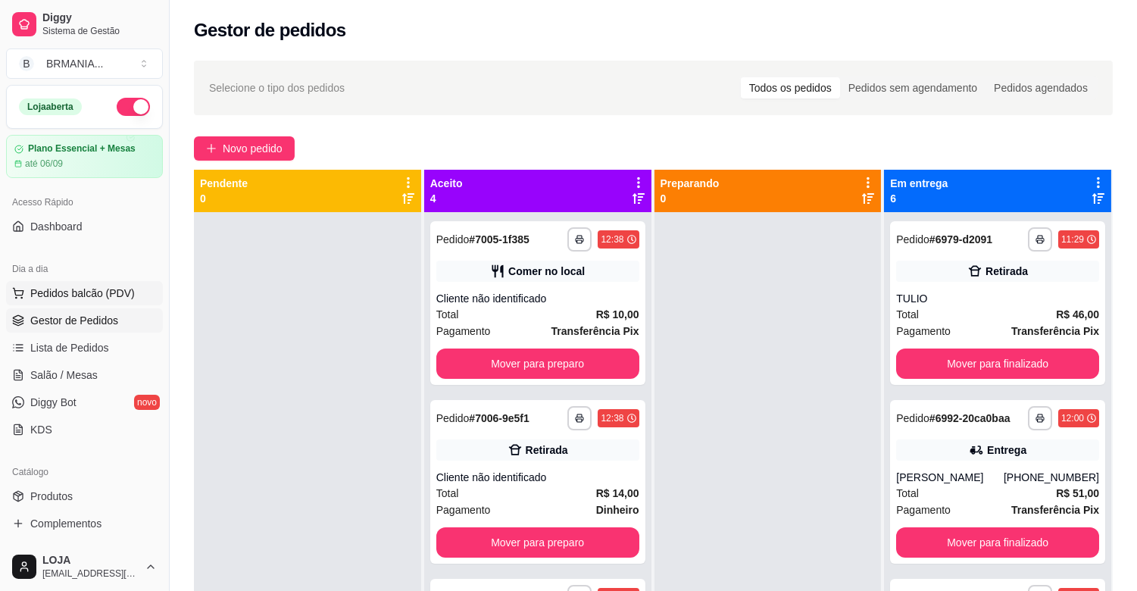
click at [120, 292] on span "Pedidos balcão (PDV)" at bounding box center [82, 293] width 105 height 15
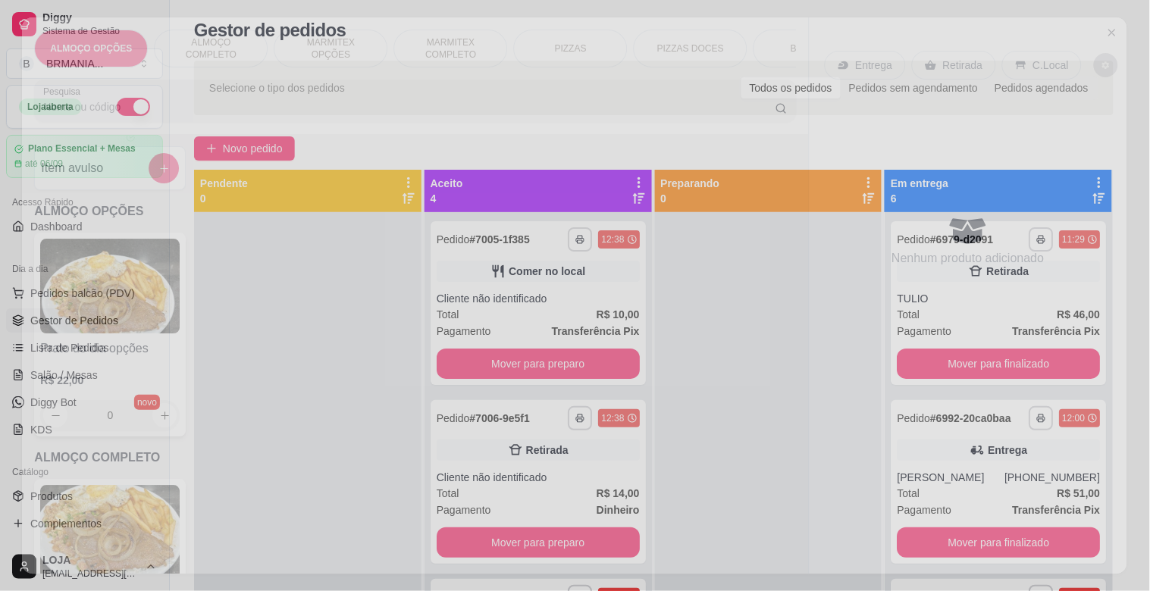
click at [132, 514] on img at bounding box center [110, 533] width 139 height 95
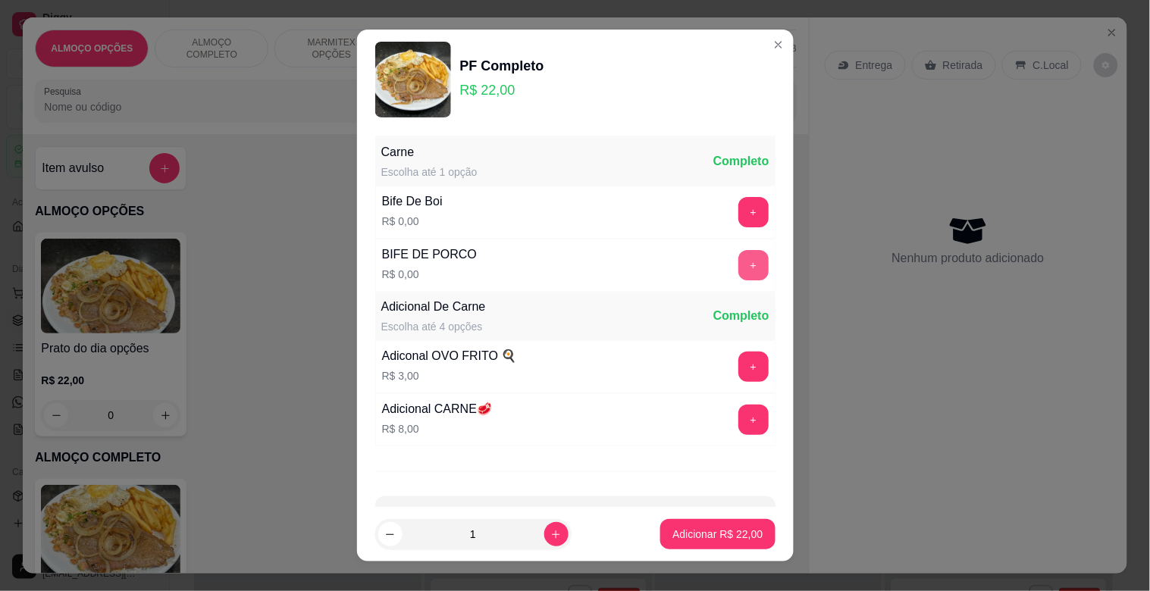
click at [738, 270] on button "+" at bounding box center [753, 265] width 30 height 30
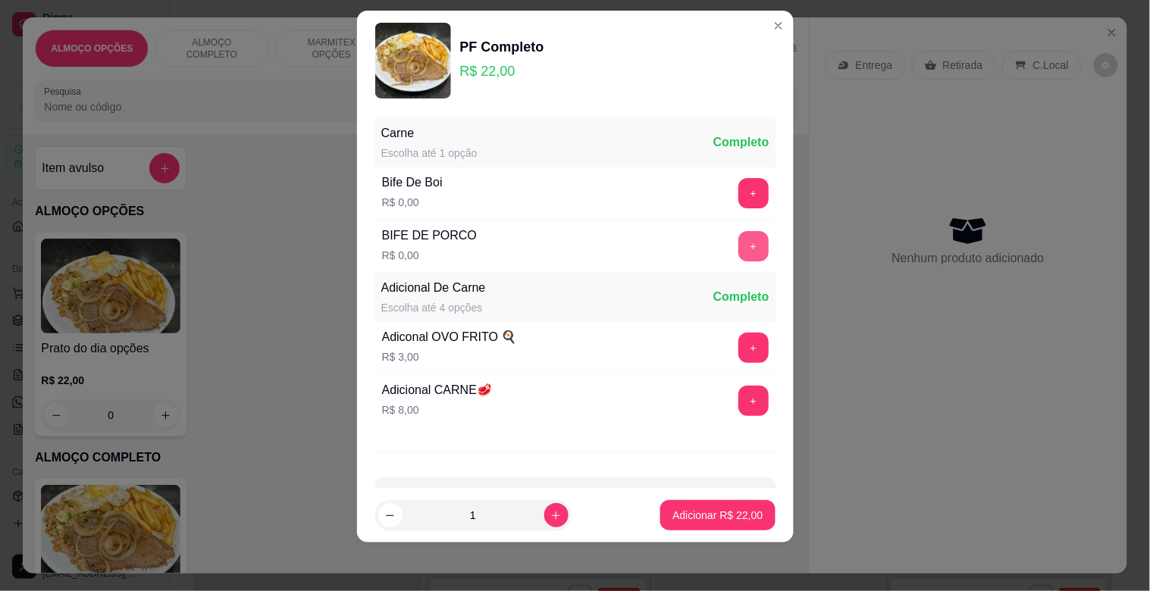
scroll to position [54, 0]
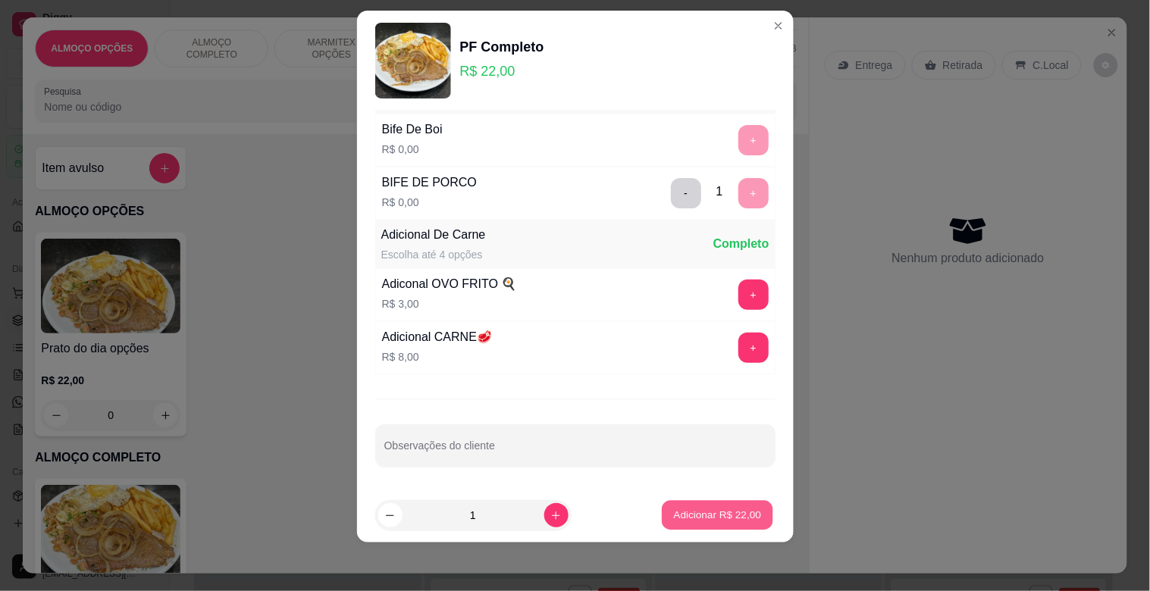
click at [724, 502] on button "Adicionar R$ 22,00" at bounding box center [717, 516] width 111 height 30
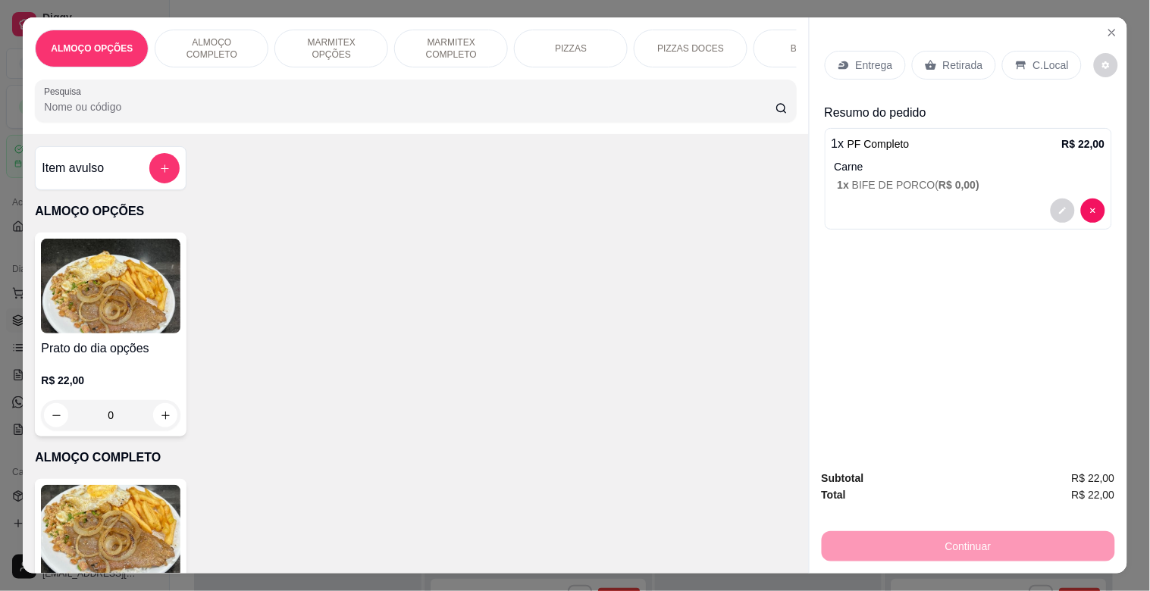
click at [1042, 58] on p "C.Local" at bounding box center [1051, 65] width 36 height 15
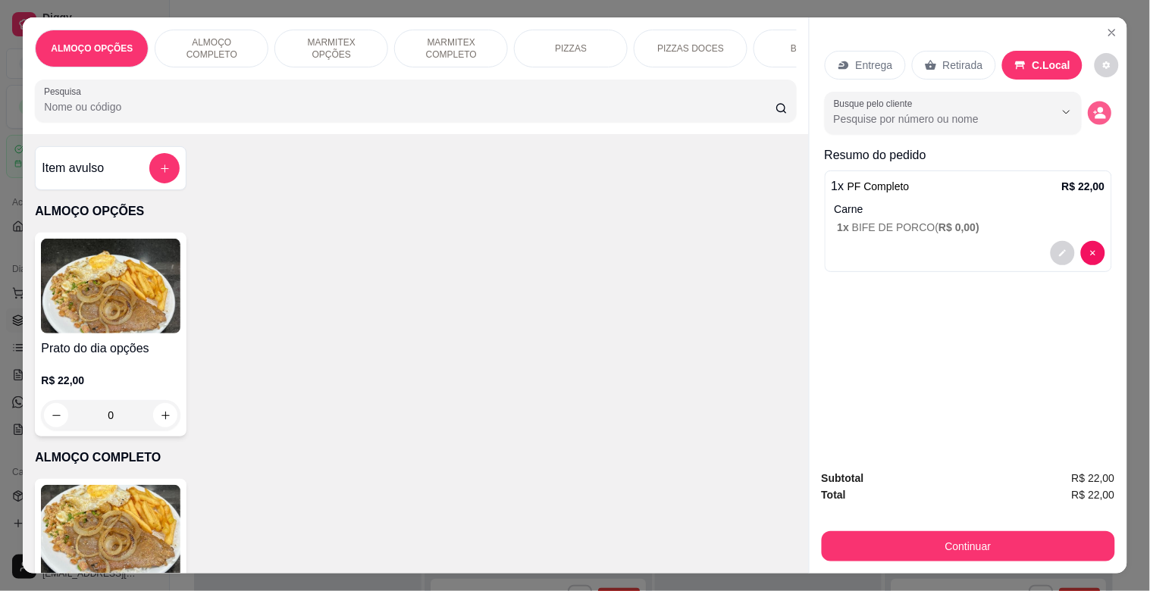
click at [1096, 102] on button "decrease-product-quantity" at bounding box center [1098, 113] width 23 height 23
click at [490, 379] on input "Nome do cliente" at bounding box center [575, 372] width 285 height 15
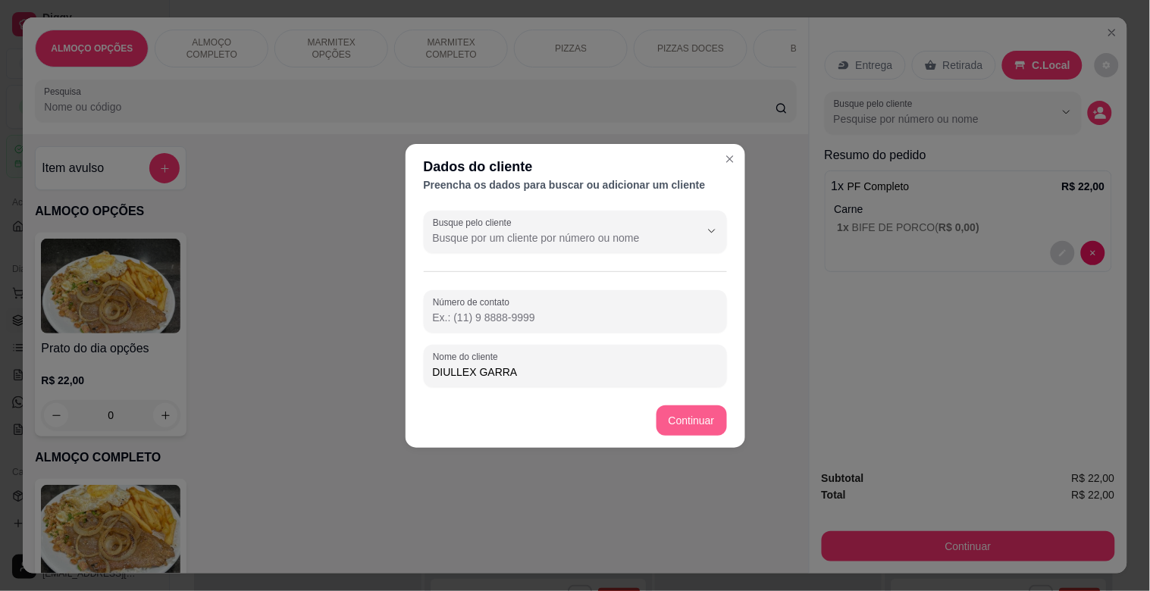
type input "DIULLEX GARRA"
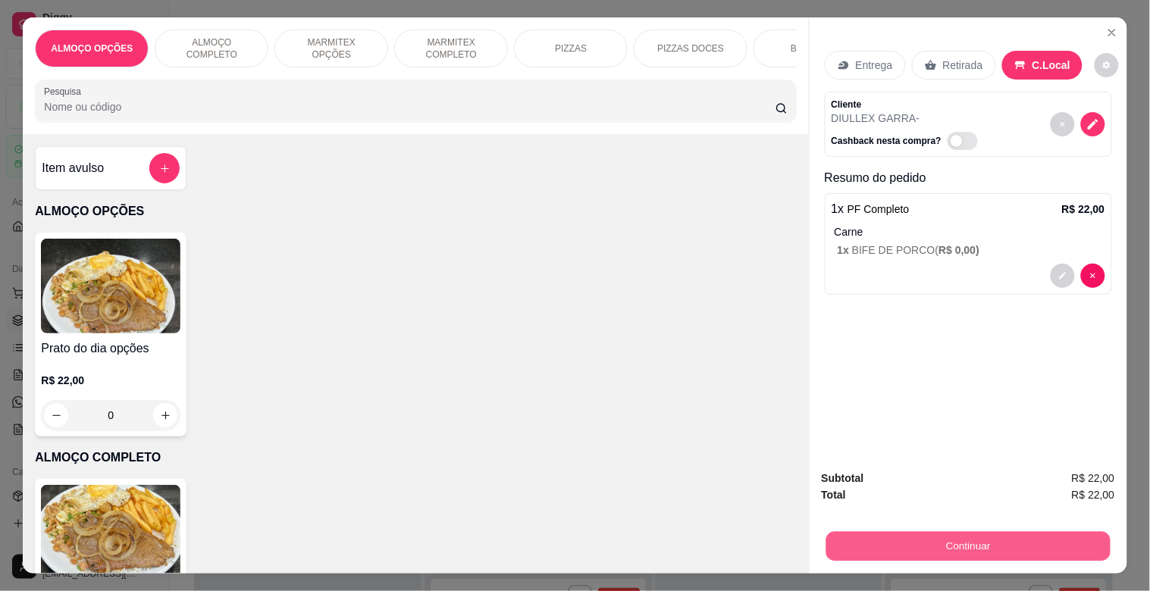
click at [875, 531] on button "Continuar" at bounding box center [967, 546] width 284 height 30
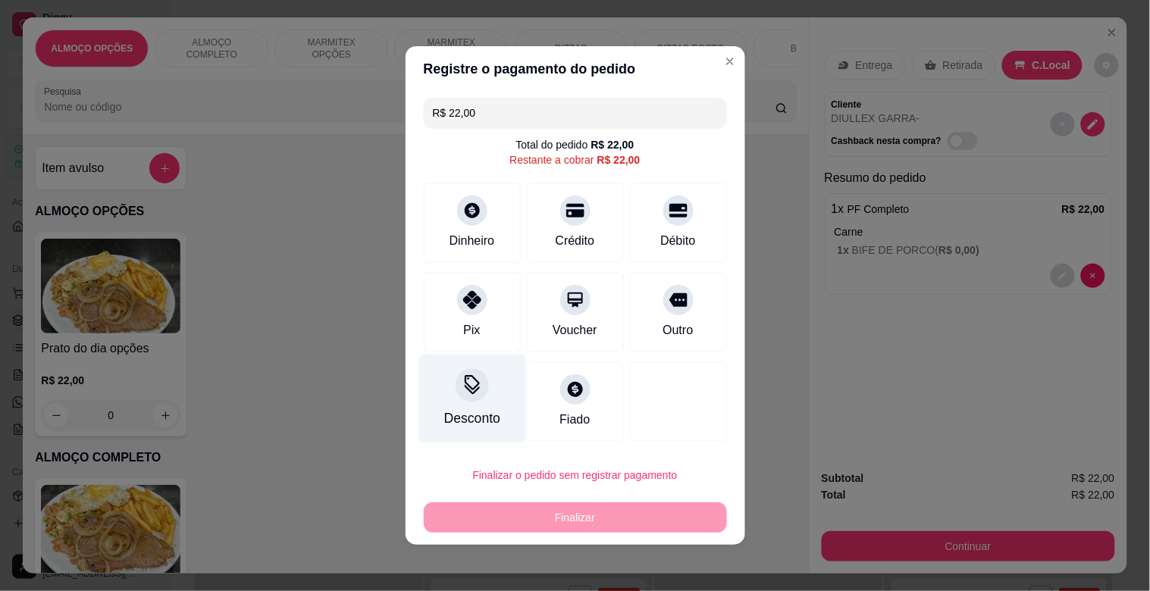
click at [460, 414] on div "Desconto" at bounding box center [471, 418] width 56 height 20
click at [473, 351] on input at bounding box center [575, 338] width 303 height 30
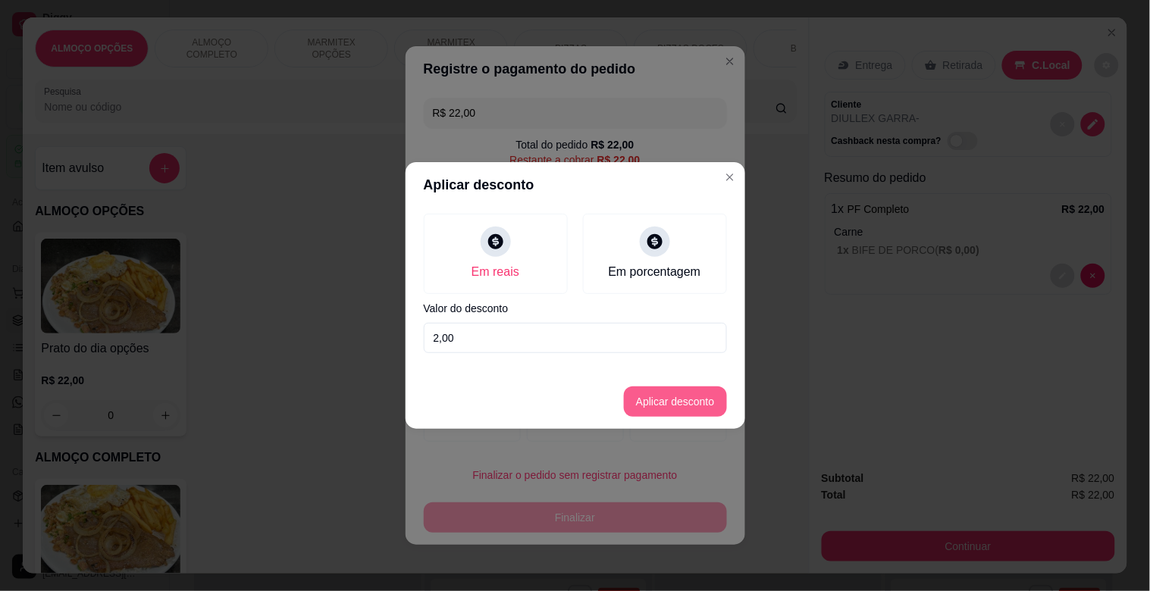
type input "2,00"
click at [717, 412] on button "Aplicar desconto" at bounding box center [675, 401] width 103 height 30
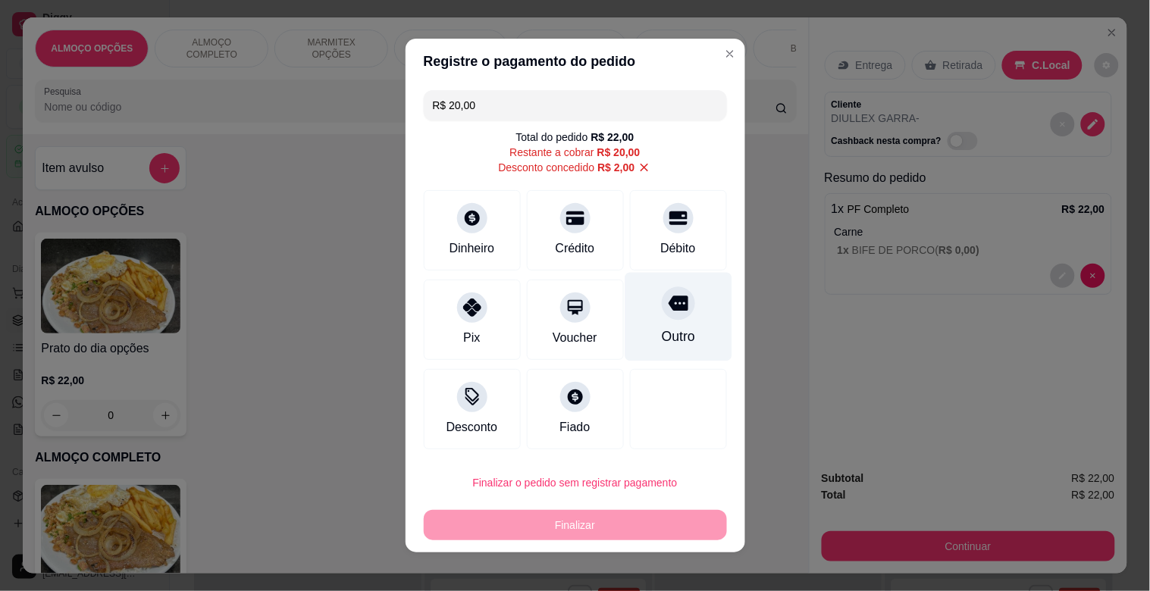
click at [665, 323] on div "Outro" at bounding box center [677, 317] width 107 height 89
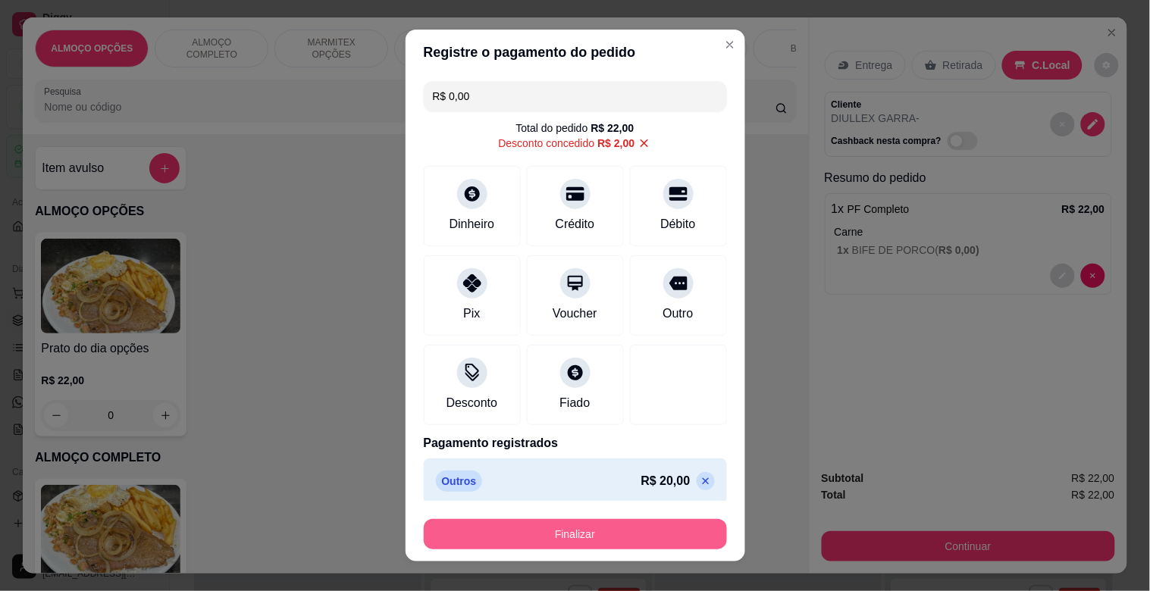
click at [563, 536] on button "Finalizar" at bounding box center [575, 534] width 303 height 30
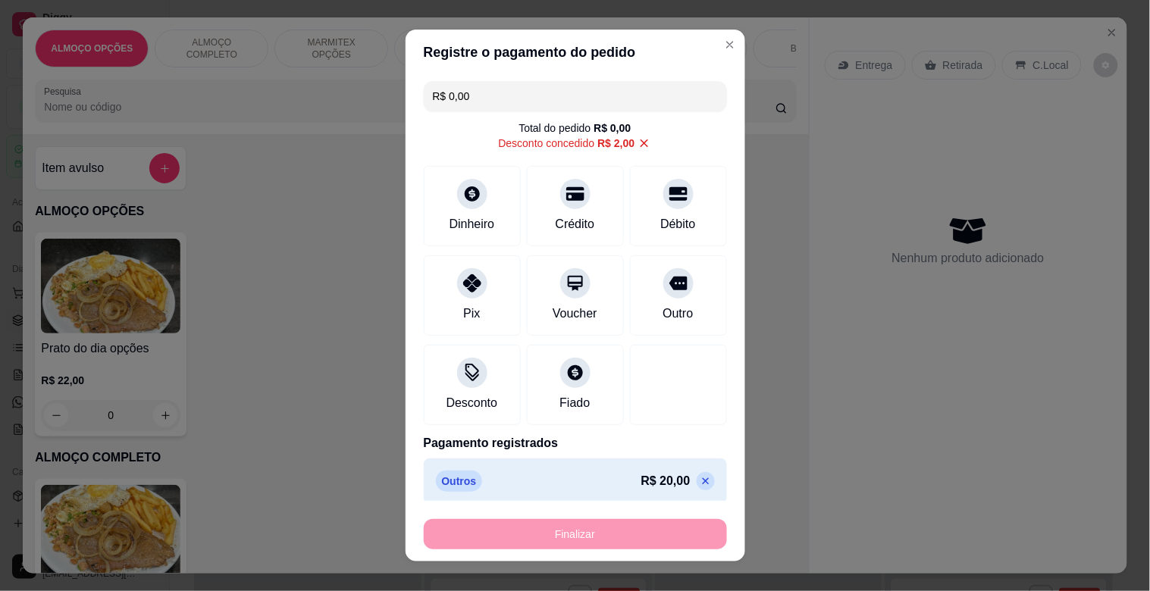
type input "-R$ 22,00"
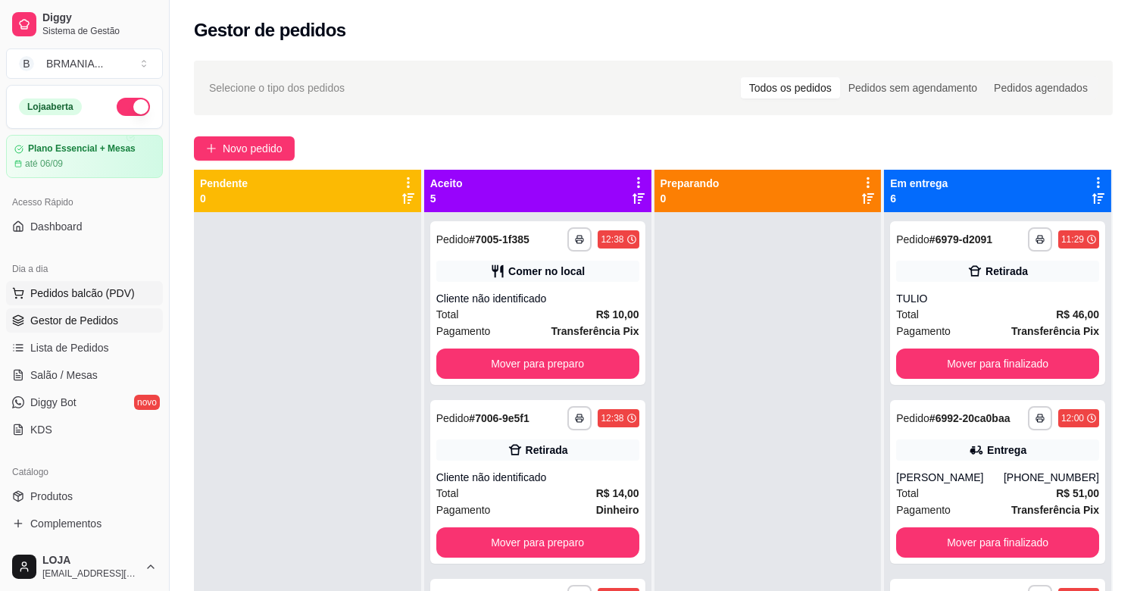
click at [133, 286] on button "Pedidos balcão (PDV)" at bounding box center [84, 293] width 157 height 24
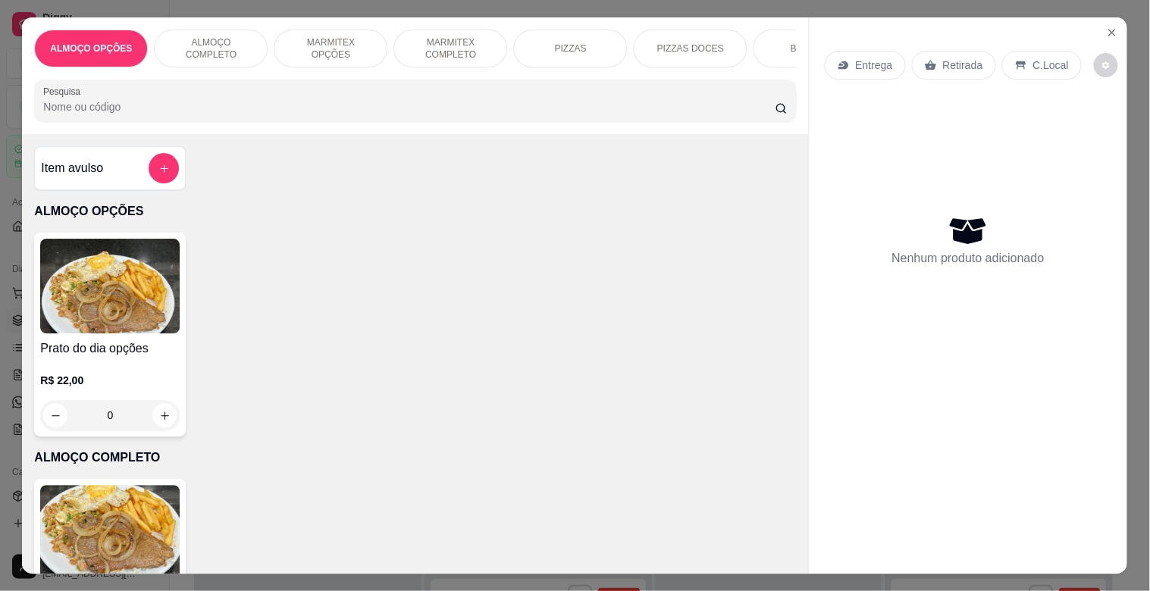
click at [111, 503] on img at bounding box center [110, 533] width 139 height 95
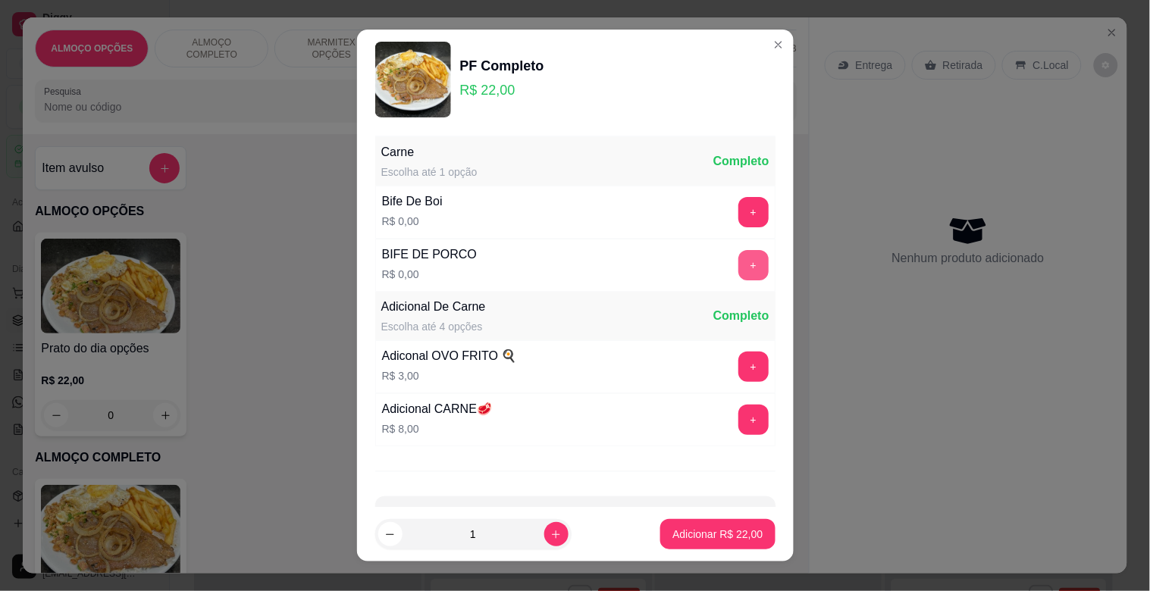
click at [738, 271] on button "+" at bounding box center [753, 265] width 30 height 30
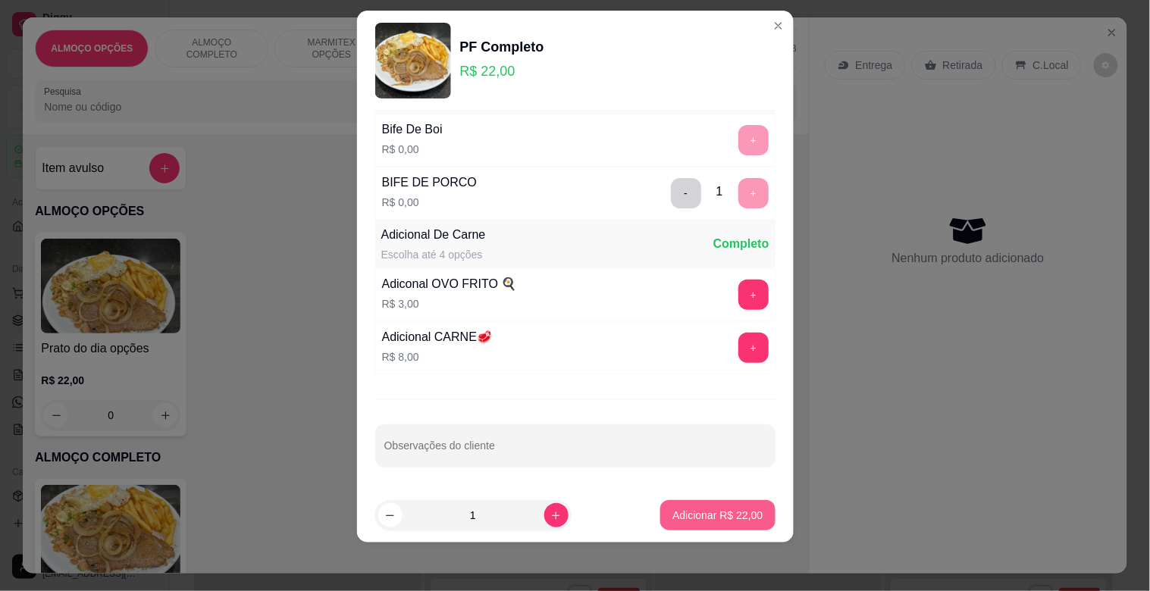
click at [709, 510] on p "Adicionar R$ 22,00" at bounding box center [717, 515] width 90 height 15
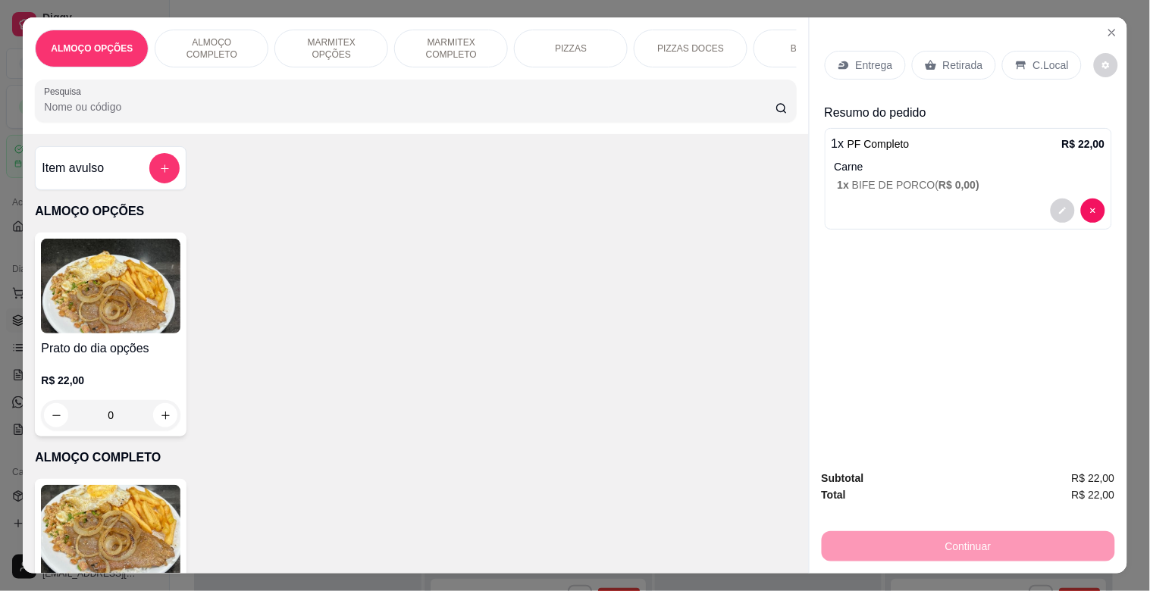
click at [1034, 51] on div "C.Local" at bounding box center [1042, 65] width 80 height 29
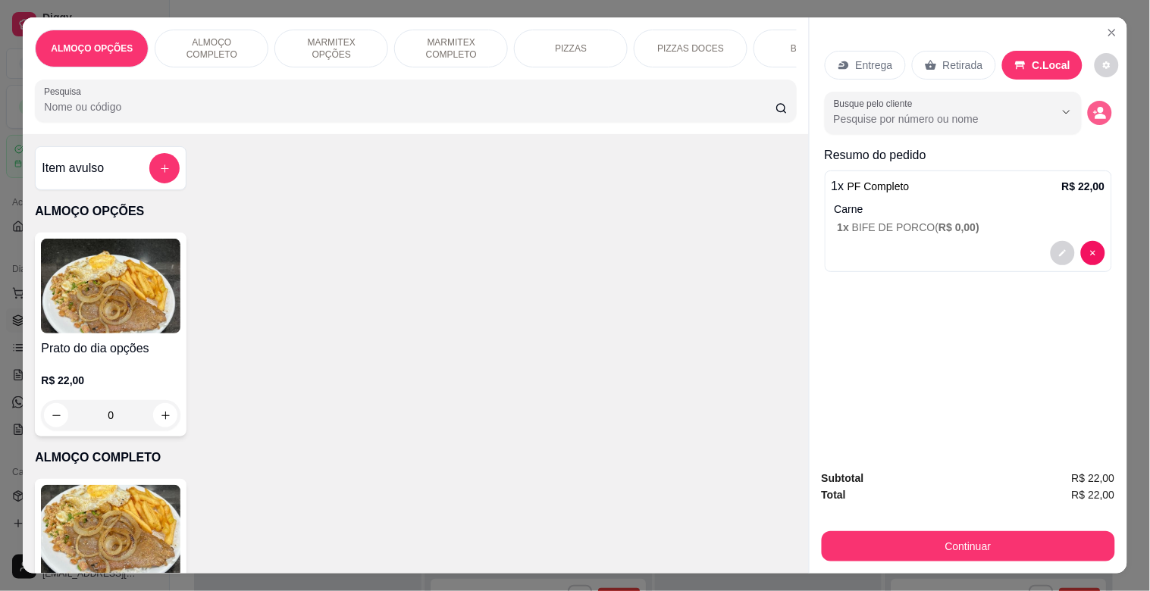
click at [1097, 108] on circle "decrease-product-quantity" at bounding box center [1100, 111] width 6 height 6
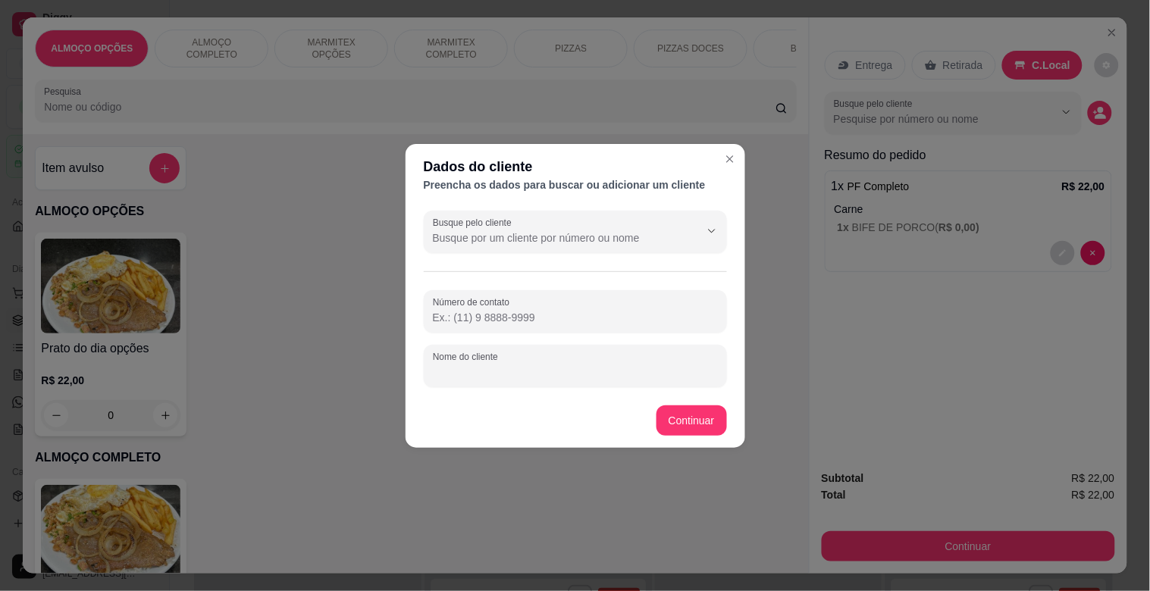
click at [556, 365] on input "Nome do cliente" at bounding box center [575, 372] width 285 height 15
type input "JONATA MODERNA"
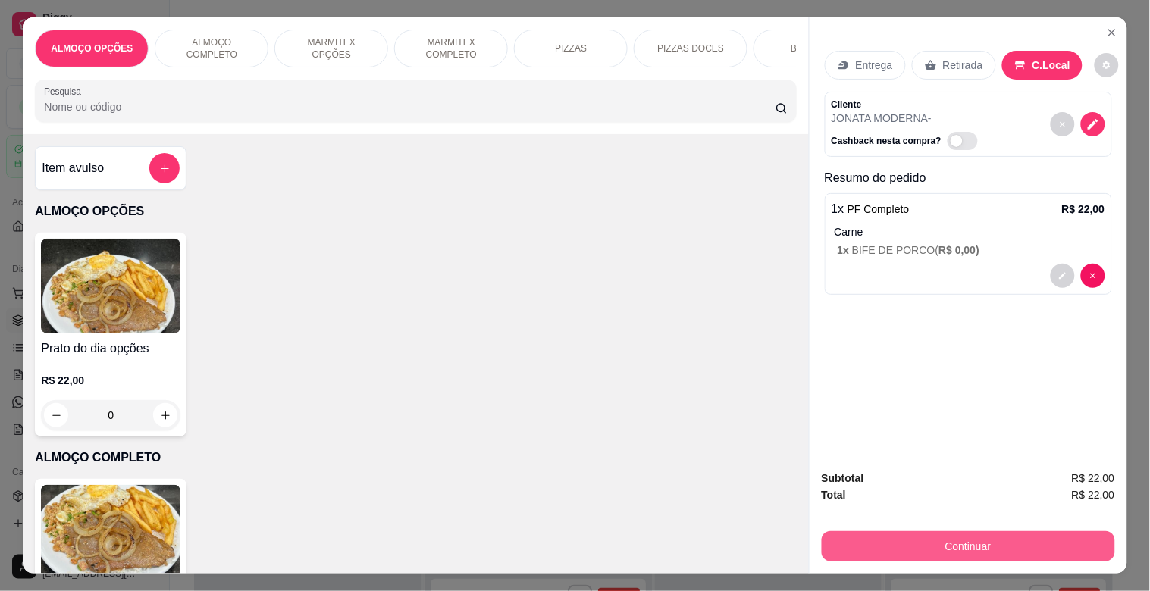
click at [905, 531] on button "Continuar" at bounding box center [967, 546] width 293 height 30
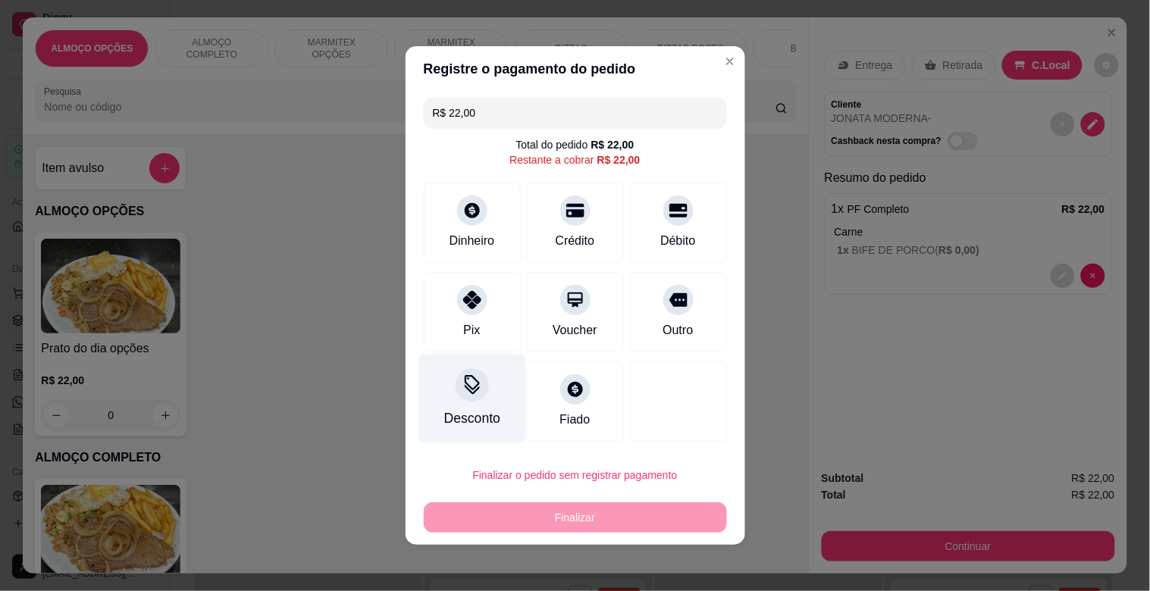
click at [482, 394] on div "Desconto" at bounding box center [471, 399] width 107 height 89
click at [464, 323] on input at bounding box center [575, 338] width 303 height 30
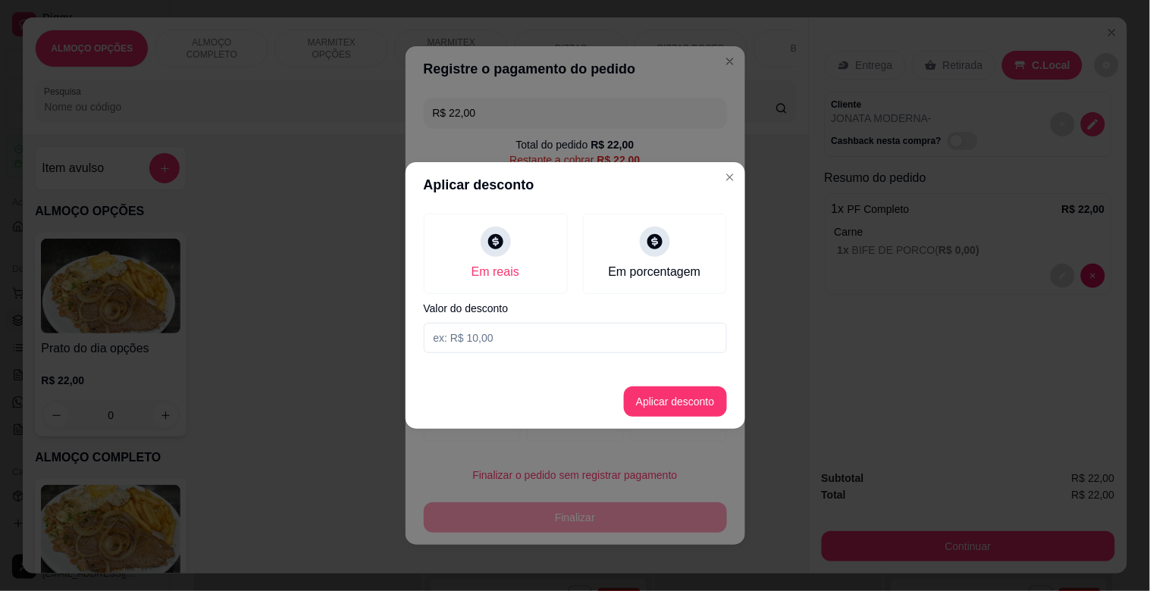
click at [490, 346] on input at bounding box center [575, 338] width 303 height 30
type input "2,00"
click at [699, 411] on button "Aplicar desconto" at bounding box center [675, 401] width 103 height 30
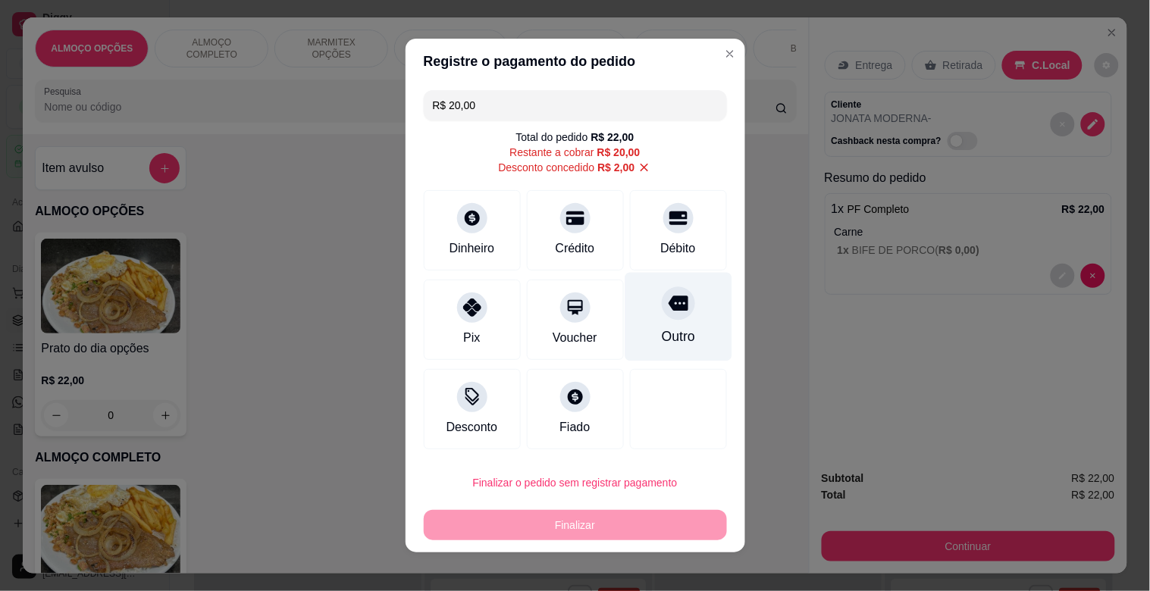
click at [664, 333] on div "Outro" at bounding box center [677, 337] width 33 height 20
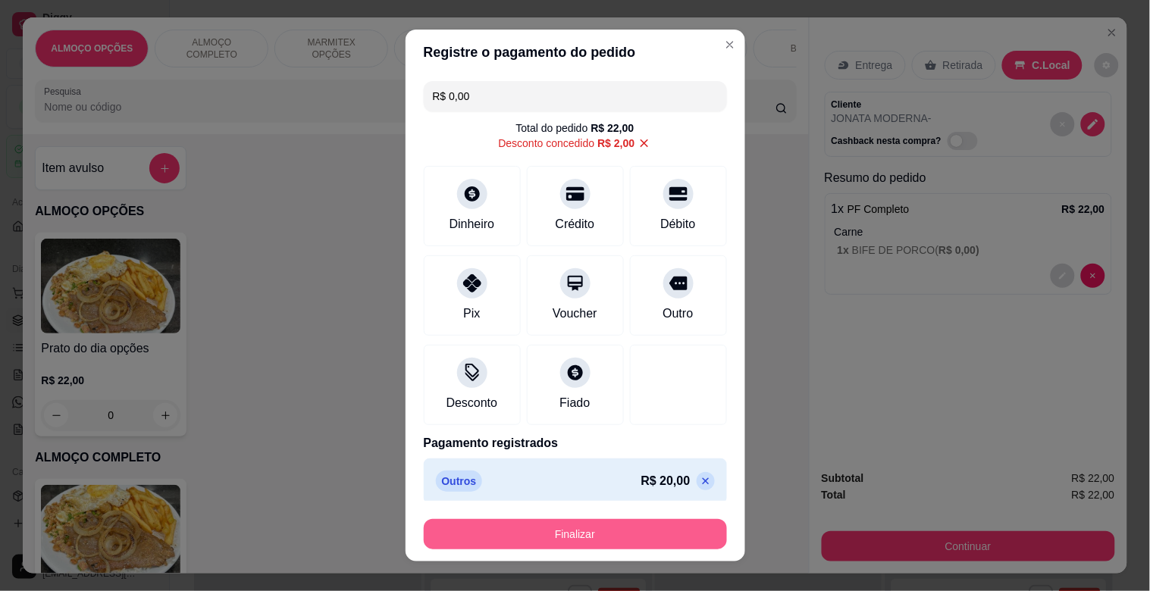
click at [608, 531] on button "Finalizar" at bounding box center [575, 534] width 303 height 30
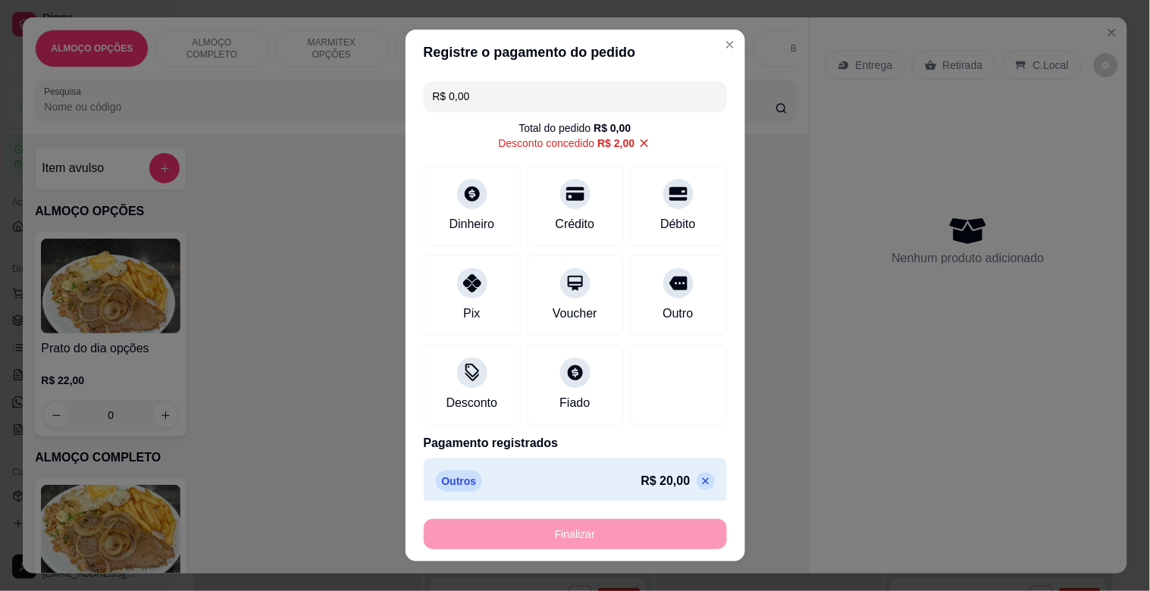
type input "-R$ 22,00"
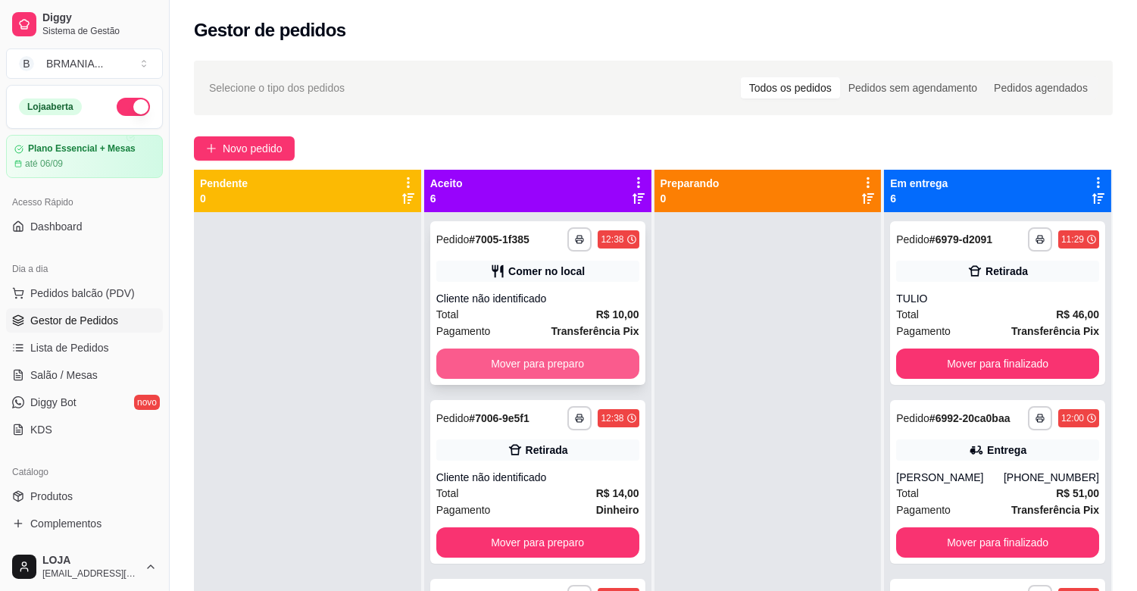
click at [566, 365] on button "Mover para preparo" at bounding box center [538, 364] width 203 height 30
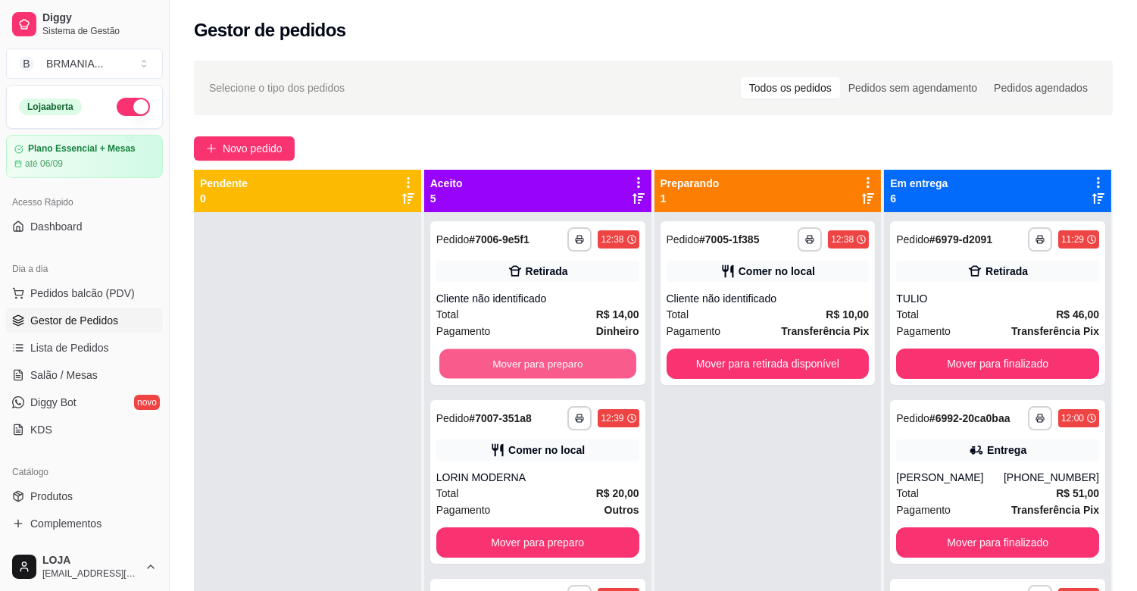
click at [551, 369] on button "Mover para preparo" at bounding box center [538, 364] width 197 height 30
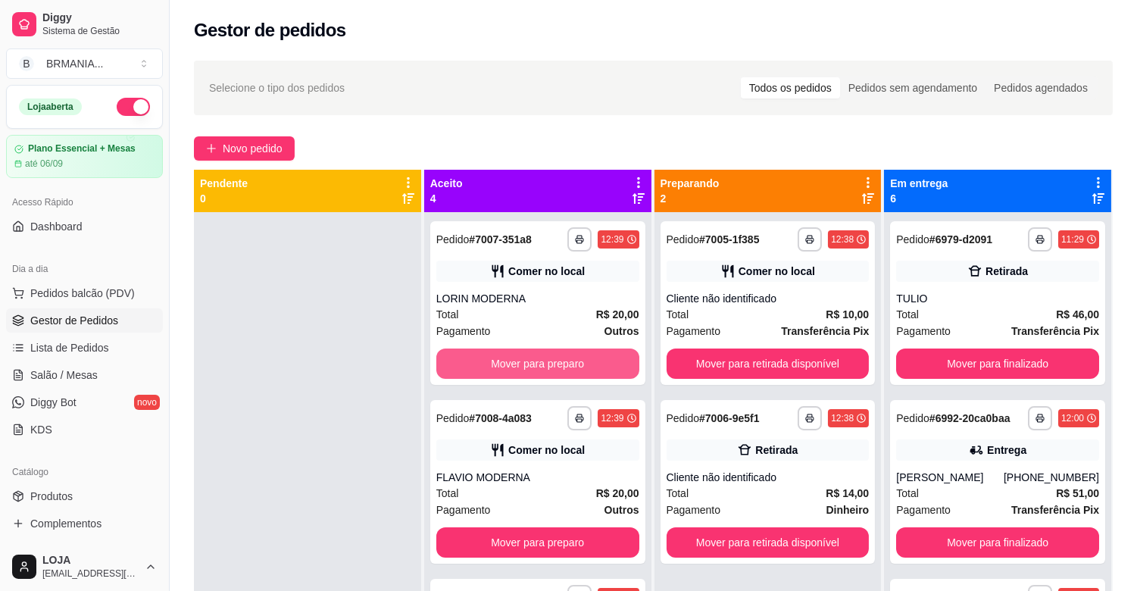
click at [550, 369] on button "Mover para preparo" at bounding box center [538, 364] width 203 height 30
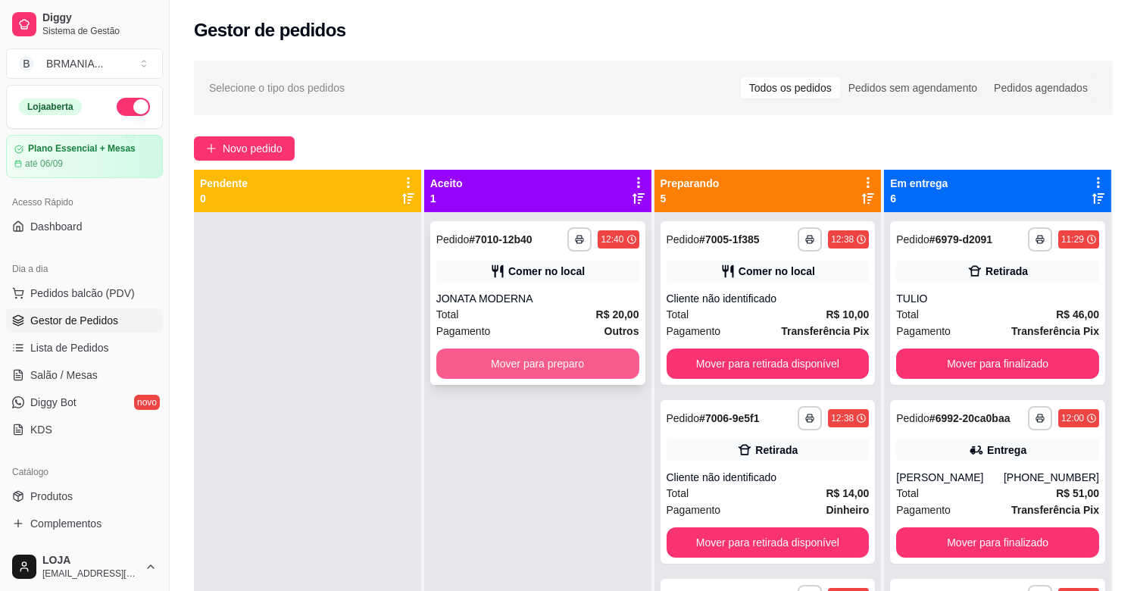
click at [548, 369] on button "Mover para preparo" at bounding box center [538, 364] width 203 height 30
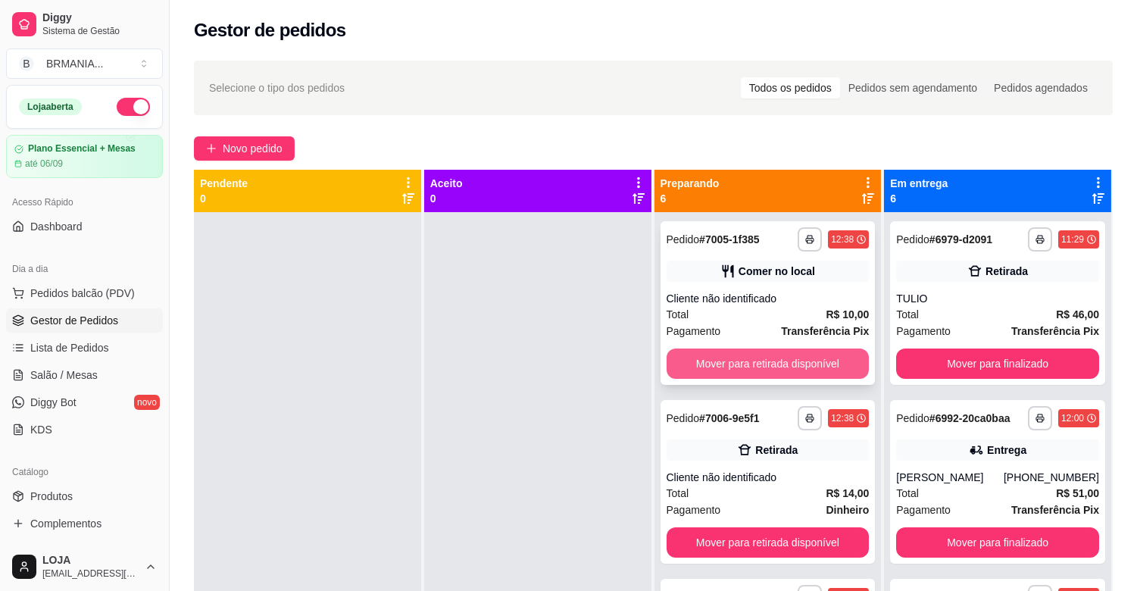
click at [733, 355] on button "Mover para retirada disponível" at bounding box center [768, 364] width 203 height 30
click at [734, 355] on button "Mover para retirada disponível" at bounding box center [768, 364] width 203 height 30
click at [746, 361] on button "Mover para retirada disponível" at bounding box center [768, 364] width 203 height 30
click at [746, 361] on button "Mover para retirada disponível" at bounding box center [768, 364] width 197 height 30
click at [744, 361] on button "Mover para retirada disponível" at bounding box center [768, 364] width 203 height 30
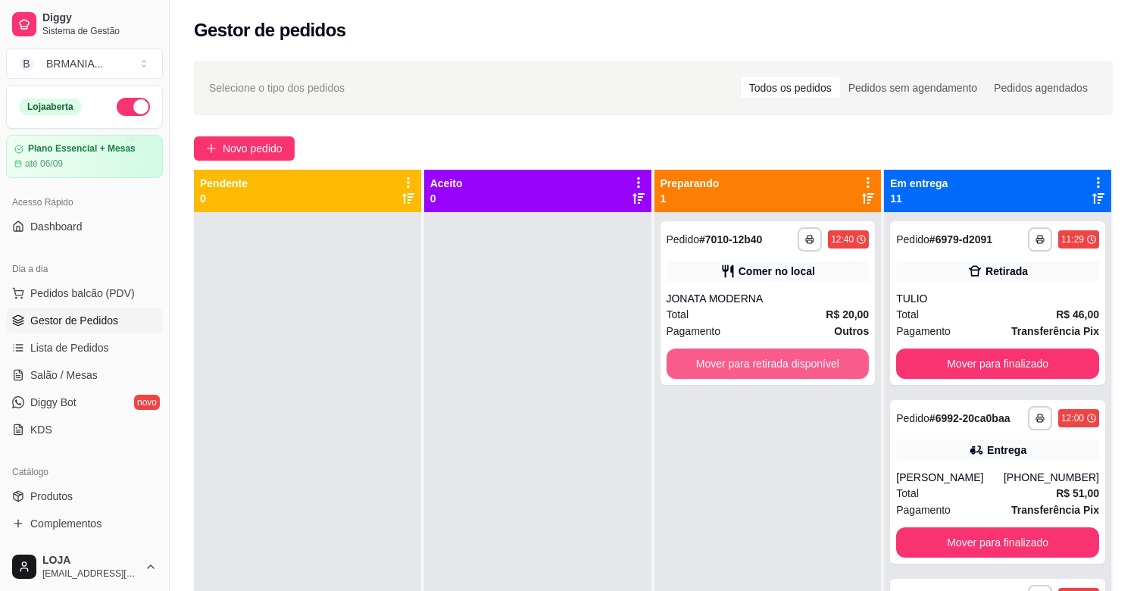
click at [744, 361] on button "Mover para retirada disponível" at bounding box center [768, 364] width 203 height 30
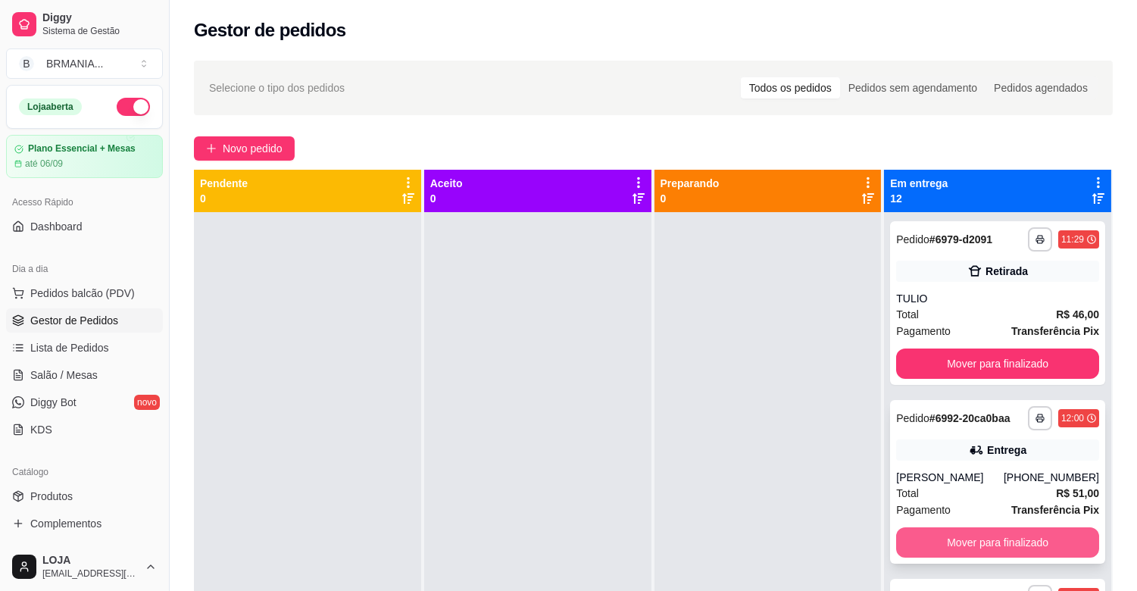
click at [975, 540] on button "Mover para finalizado" at bounding box center [997, 542] width 203 height 30
click at [1019, 543] on button "Mover para finalizado" at bounding box center [998, 543] width 197 height 30
click at [1034, 549] on button "Mover para finalizado" at bounding box center [997, 542] width 203 height 30
click at [1036, 546] on button "Mover para finalizado" at bounding box center [997, 542] width 203 height 30
click at [1035, 546] on button "Mover para finalizado" at bounding box center [998, 543] width 197 height 30
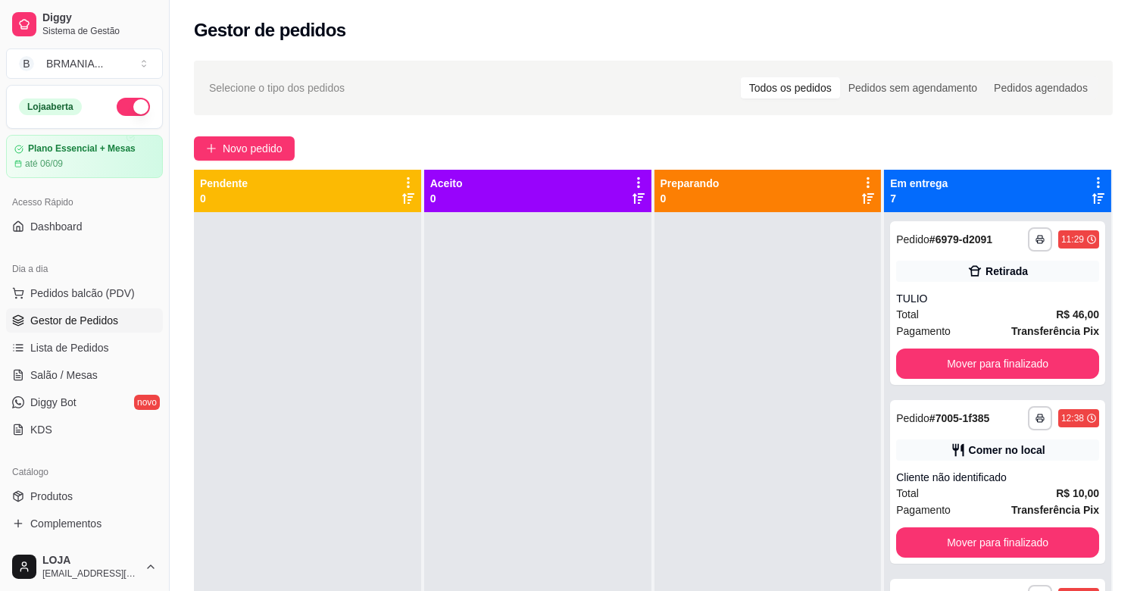
click at [1035, 542] on button "Mover para finalizado" at bounding box center [997, 542] width 203 height 30
click at [1033, 538] on button "Mover para finalizado" at bounding box center [997, 542] width 203 height 30
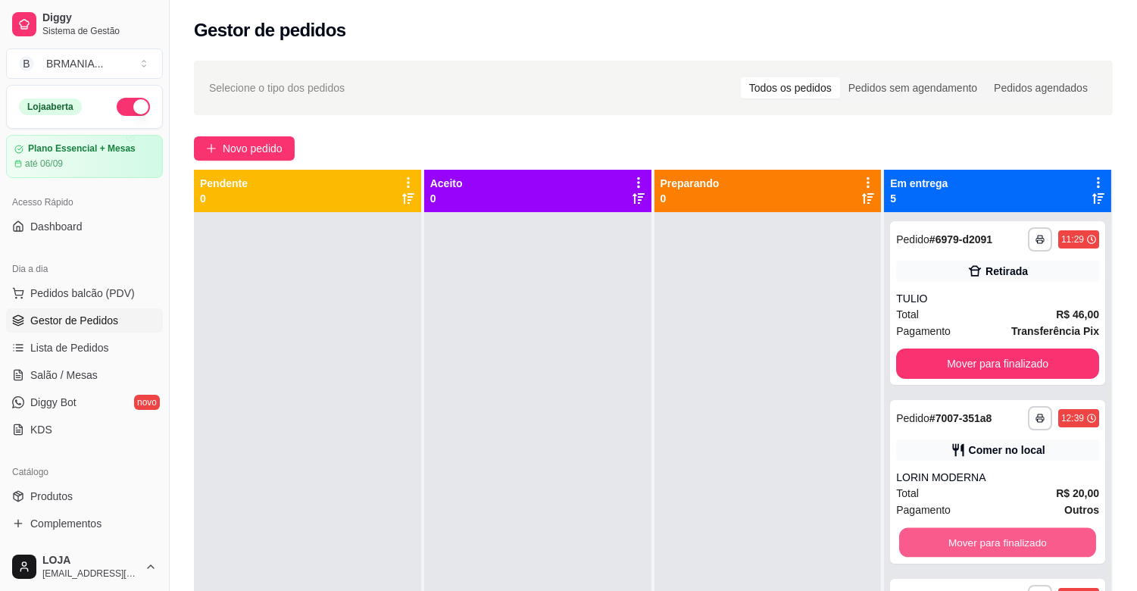
click at [1033, 538] on button "Mover para finalizado" at bounding box center [998, 543] width 197 height 30
click at [1003, 541] on button "Mover para finalizado" at bounding box center [997, 542] width 203 height 30
click at [1003, 541] on button "Mover para finalizado" at bounding box center [998, 543] width 197 height 30
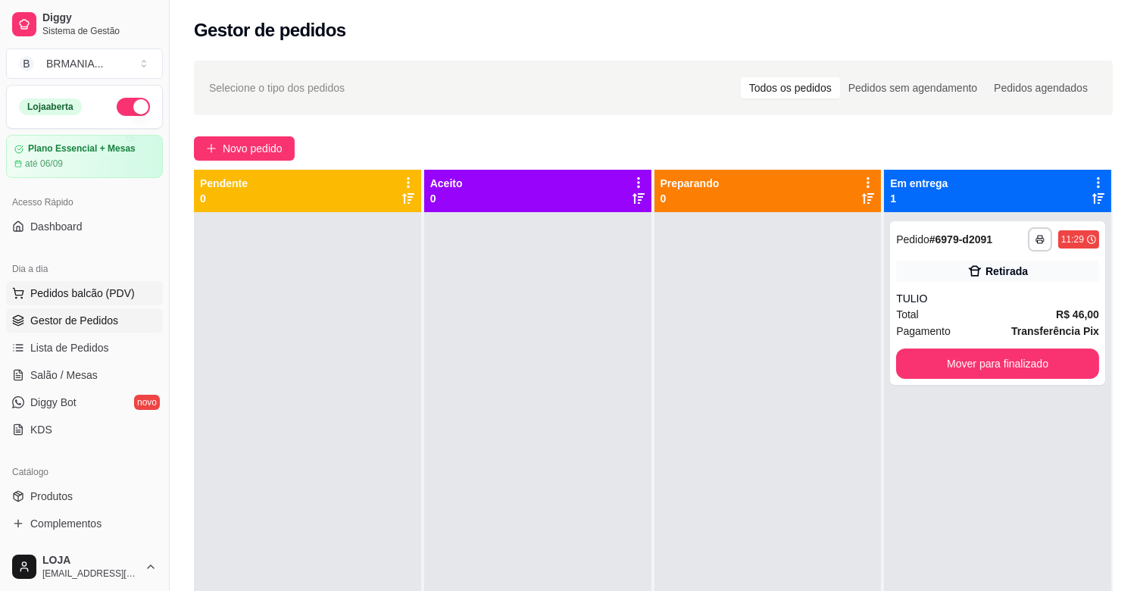
click at [82, 296] on span "Pedidos balcão (PDV)" at bounding box center [82, 293] width 105 height 15
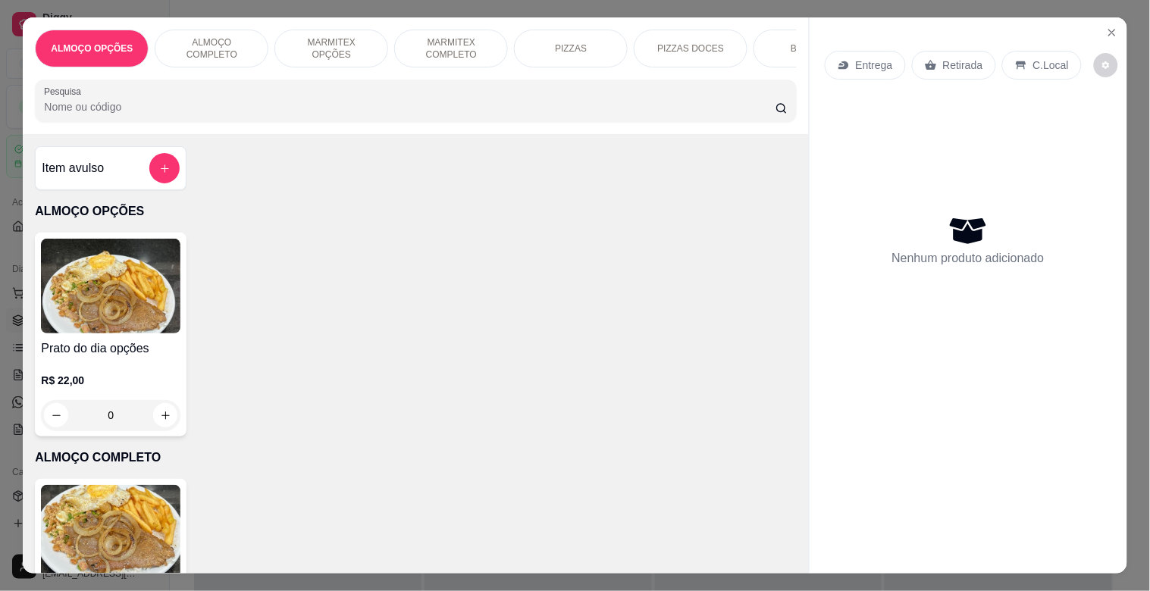
click at [449, 36] on p "MARMITEX COMPLETO" at bounding box center [451, 48] width 88 height 24
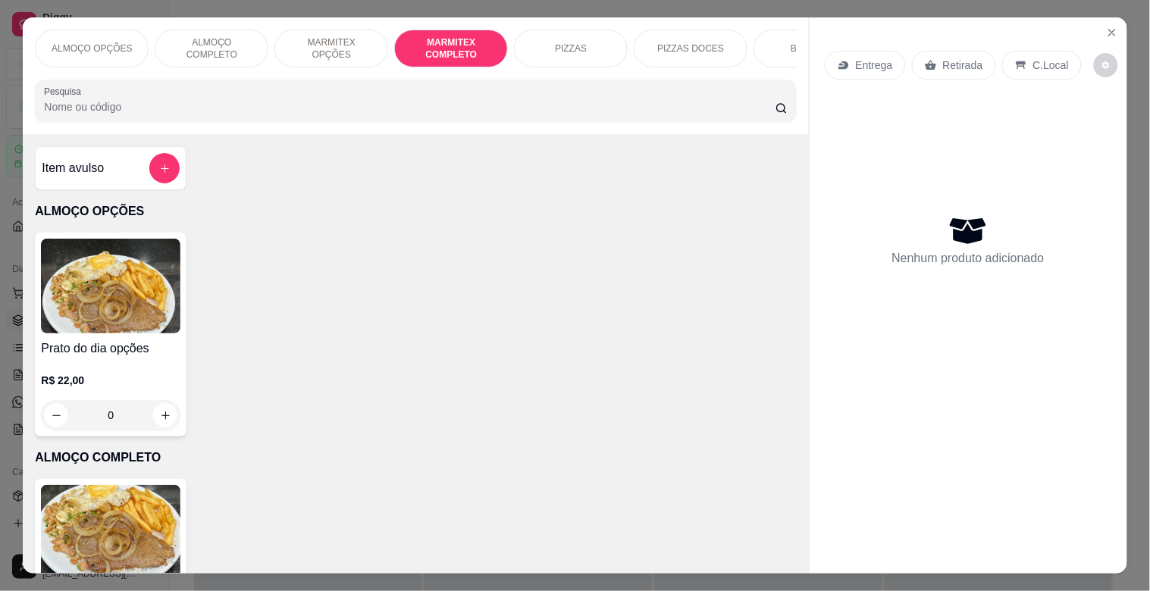
scroll to position [36, 0]
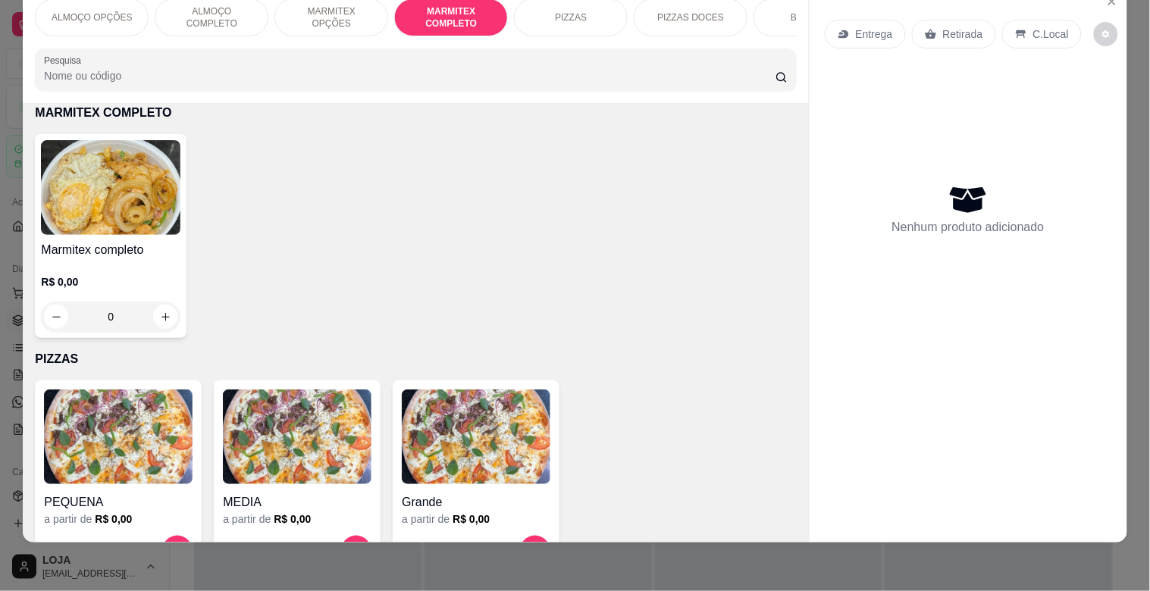
drag, startPoint x: 40, startPoint y: 9, endPoint x: 58, endPoint y: 9, distance: 18.2
click at [41, 9] on div "ALMOÇO OPÇÕES" at bounding box center [92, 17] width 114 height 38
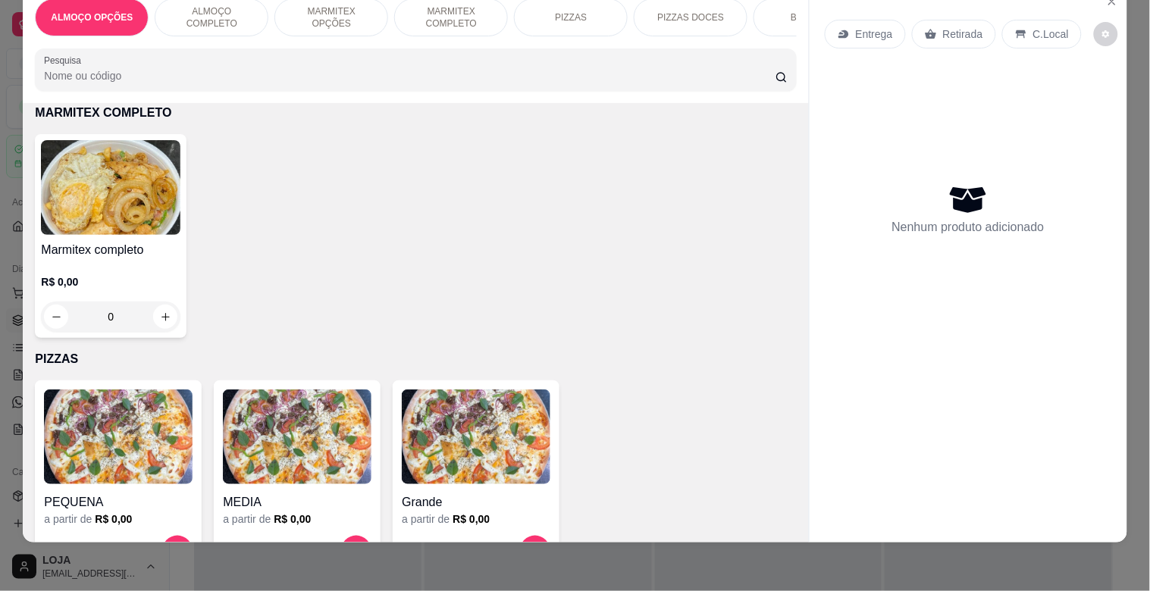
scroll to position [68, 0]
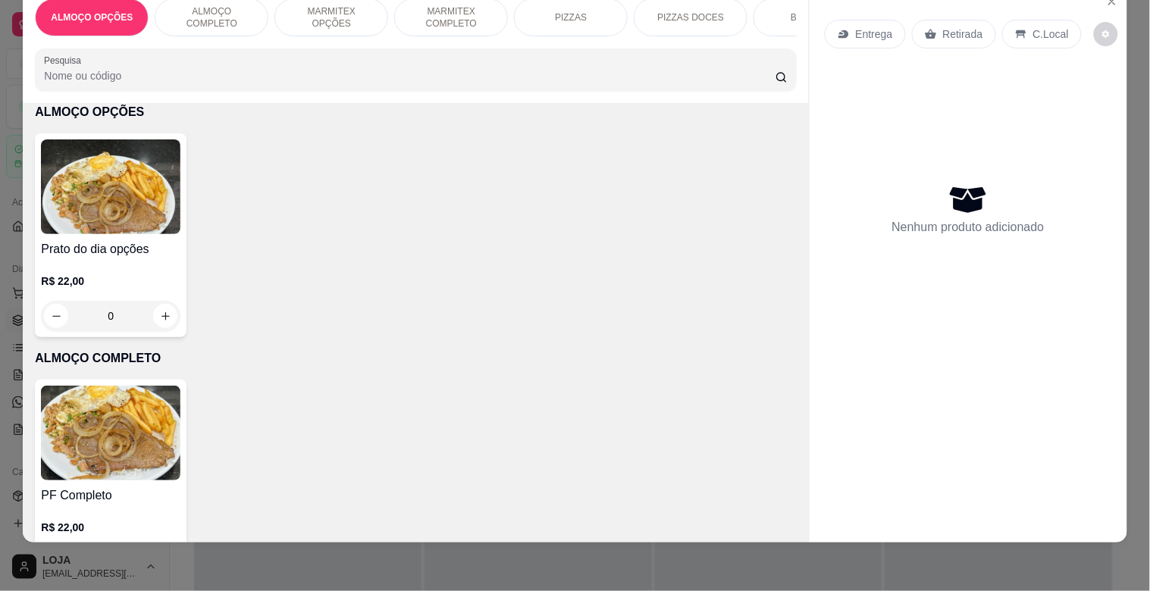
click at [72, 11] on p "ALMOÇO OPÇÕES" at bounding box center [92, 17] width 82 height 12
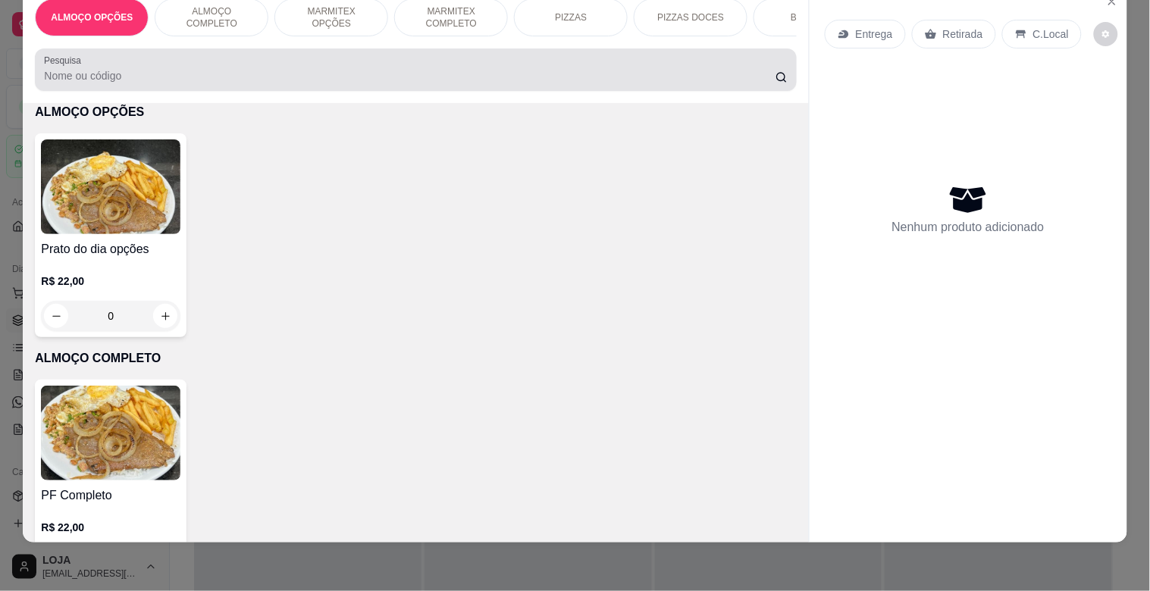
click at [68, 71] on input "Pesquisa" at bounding box center [409, 75] width 731 height 15
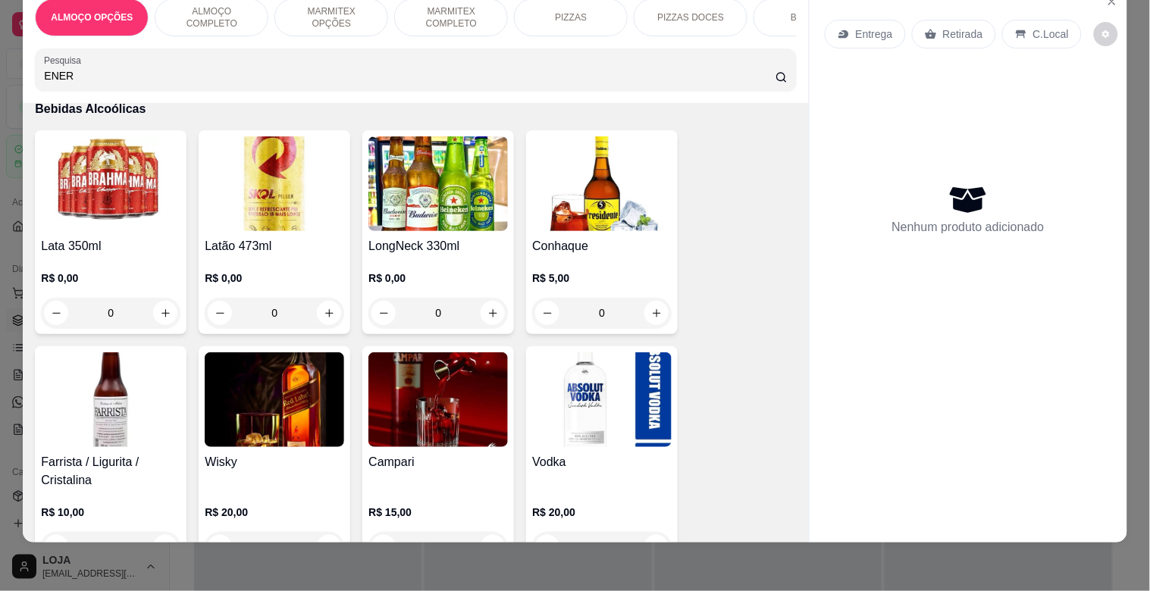
scroll to position [314, 0]
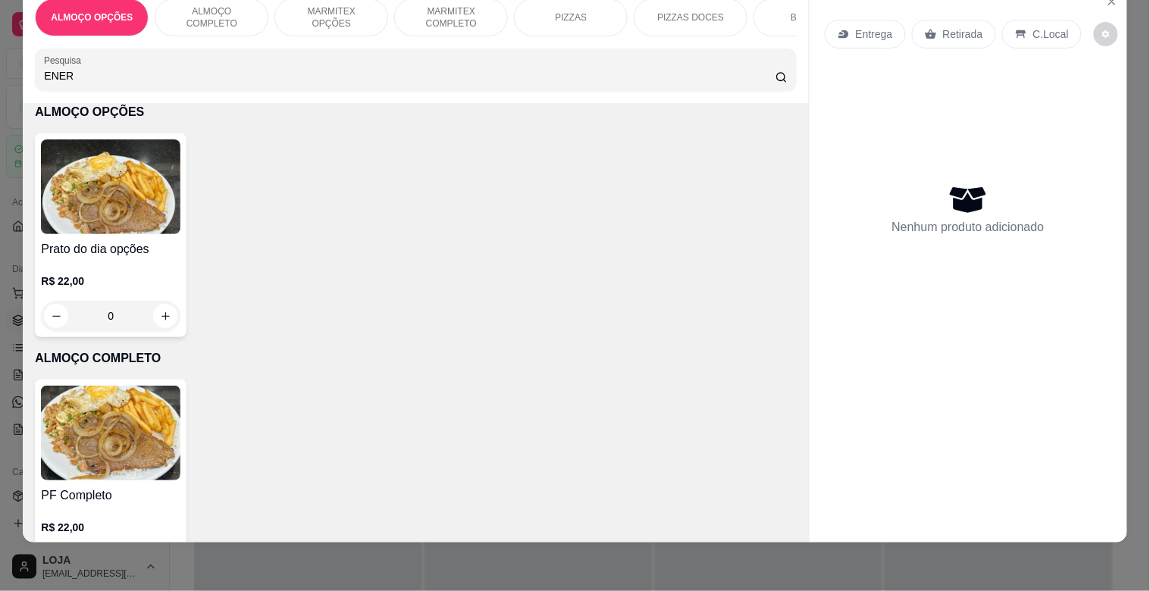
type input "ENER"
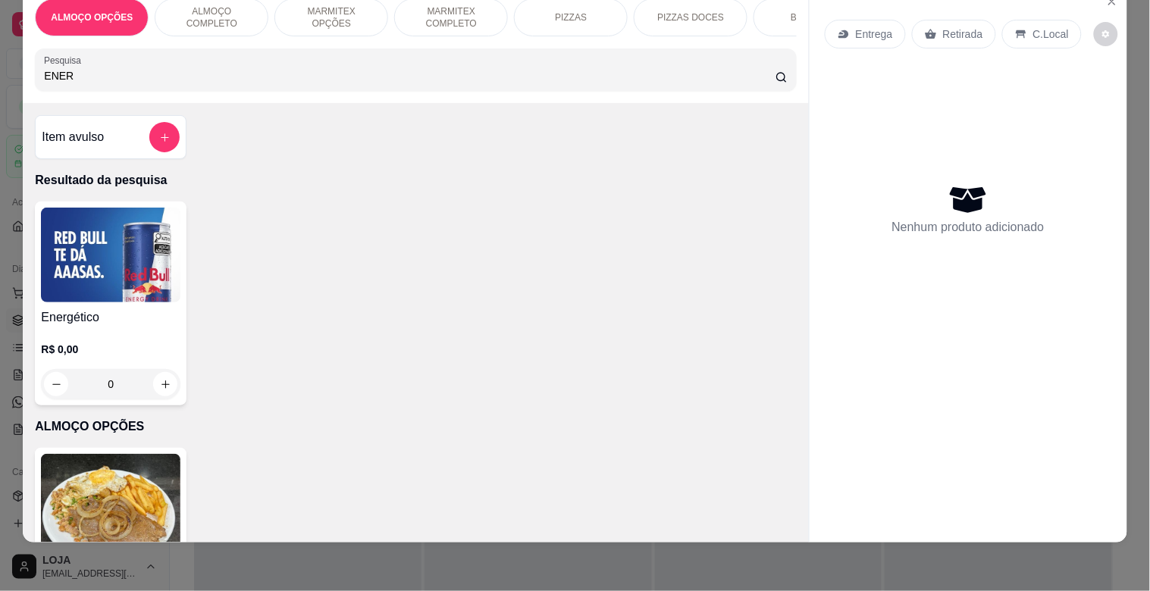
click at [117, 254] on img at bounding box center [110, 255] width 139 height 95
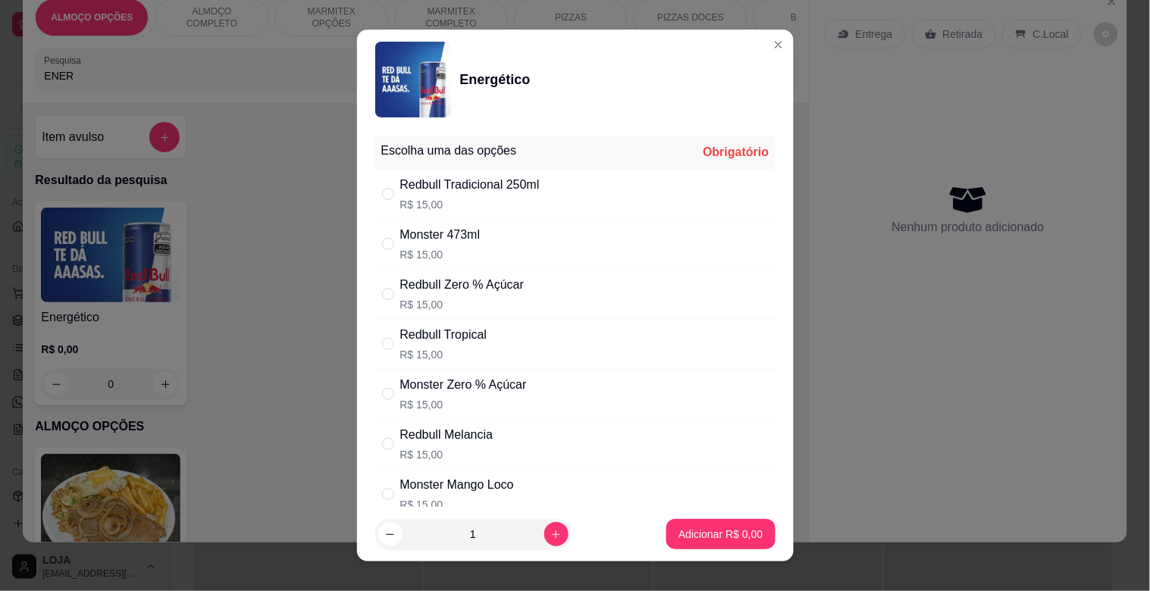
click at [468, 375] on div "Monster Zero % Açúcar R$ 15,00" at bounding box center [575, 394] width 400 height 50
radio input "true"
click at [715, 539] on p "Adicionar R$ 15,00" at bounding box center [718, 534] width 88 height 14
type input "1"
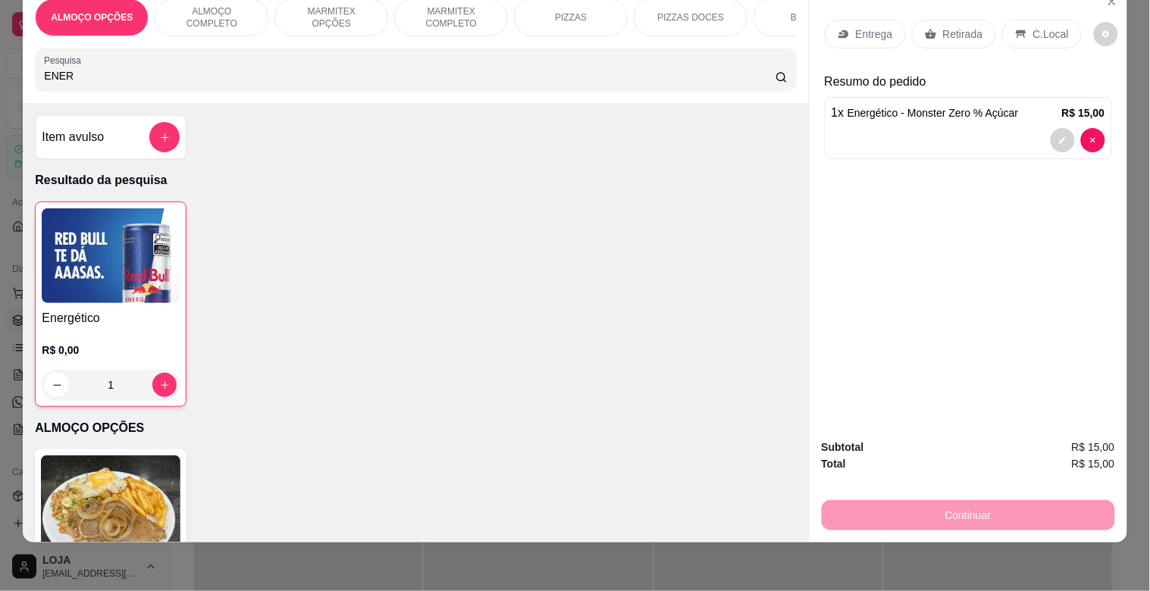
click at [958, 20] on div "Retirada" at bounding box center [954, 34] width 84 height 29
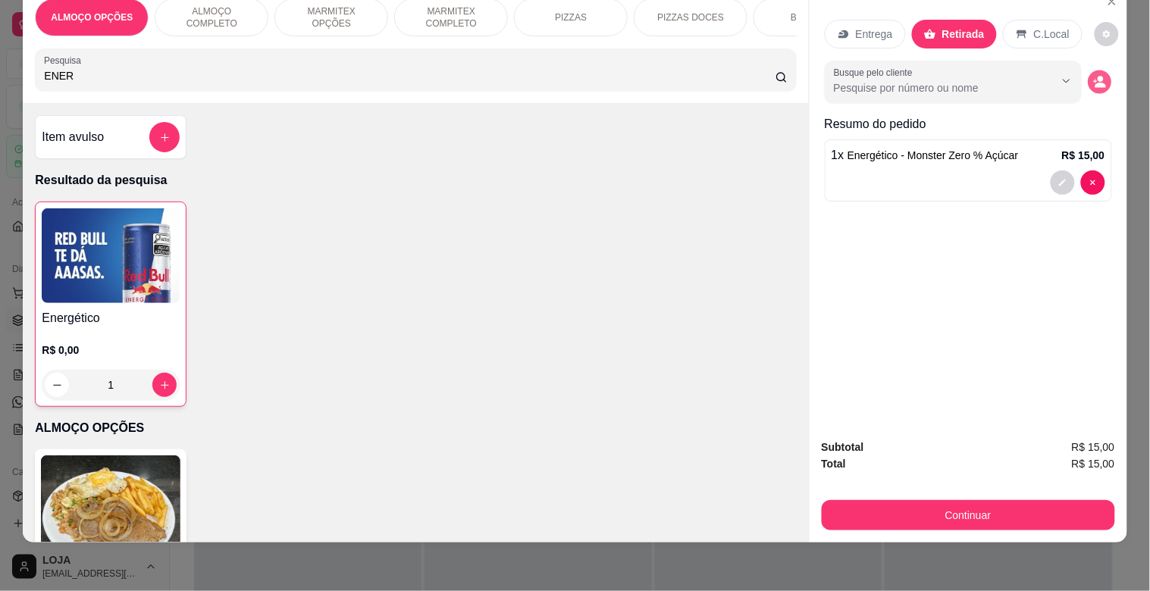
click at [1093, 76] on icon "decrease-product-quantity" at bounding box center [1099, 82] width 13 height 13
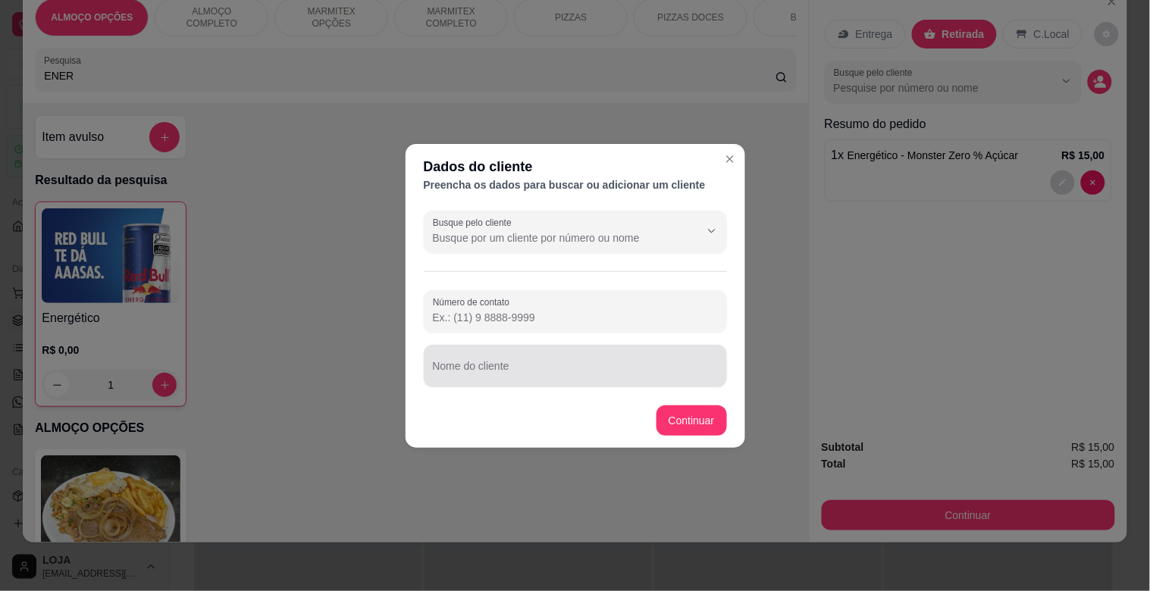
click at [564, 358] on div at bounding box center [575, 366] width 285 height 30
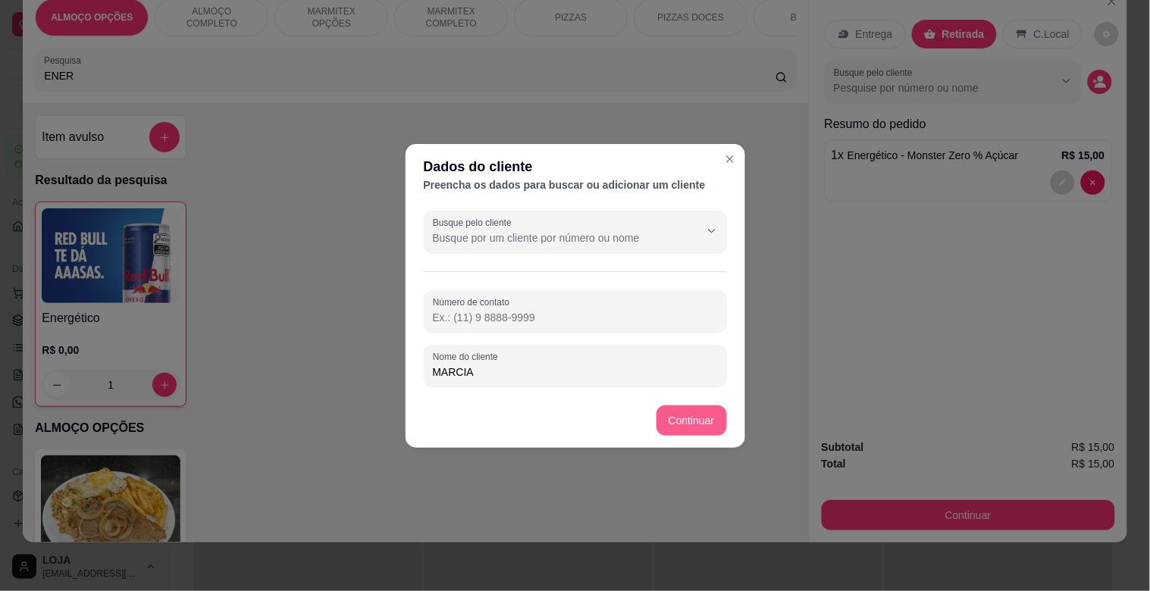
type input "MARCIA"
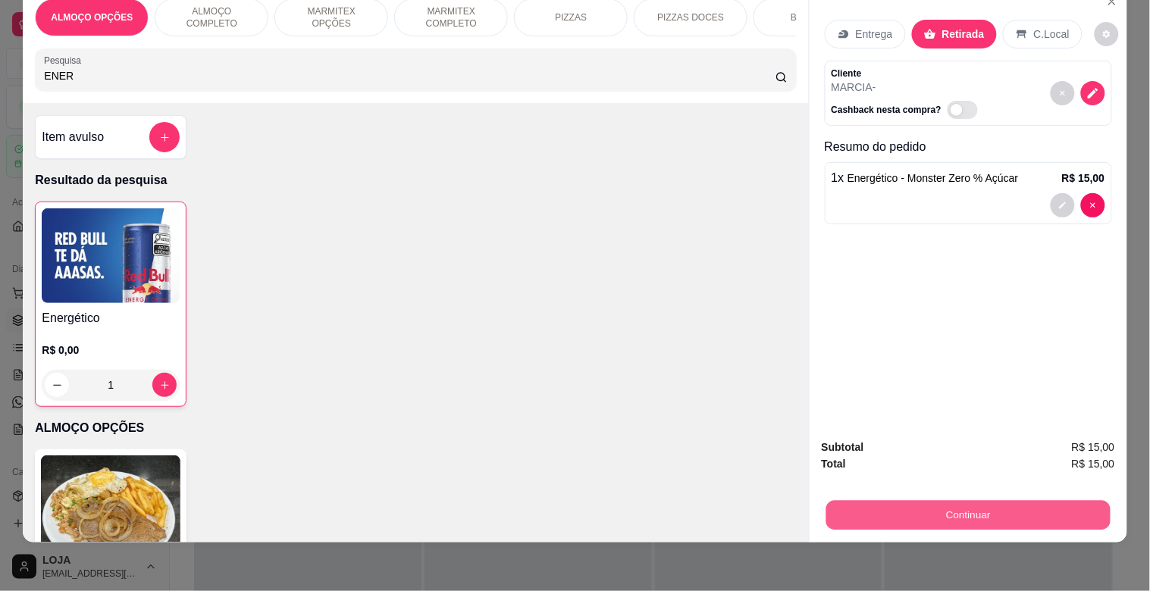
click at [951, 504] on button "Continuar" at bounding box center [967, 515] width 284 height 30
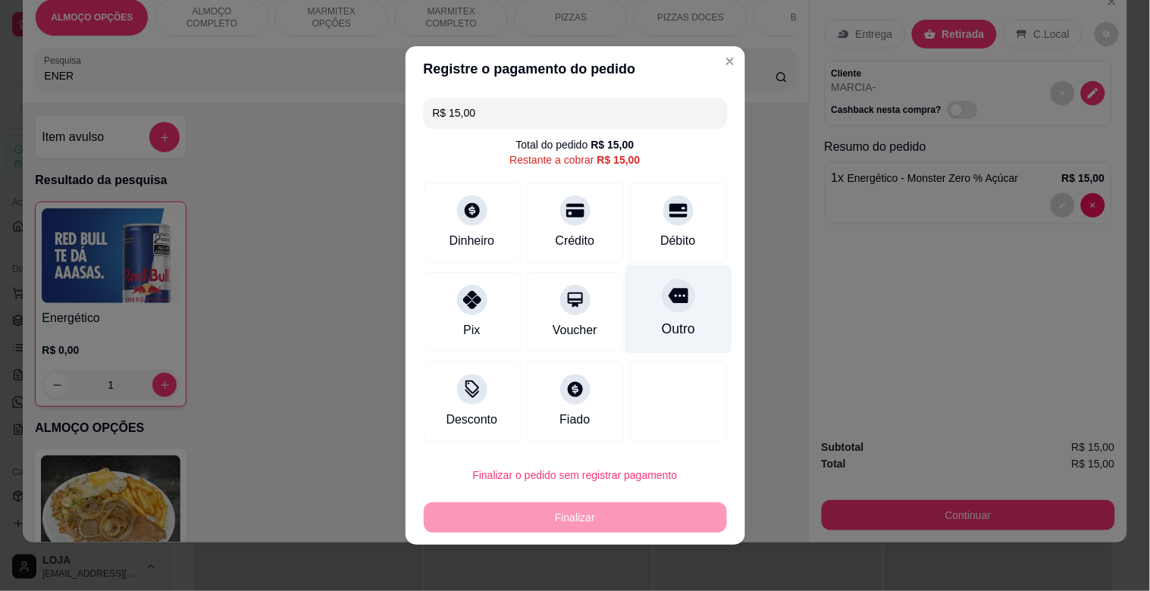
click at [662, 306] on div at bounding box center [678, 295] width 33 height 33
type input "R$ 0,00"
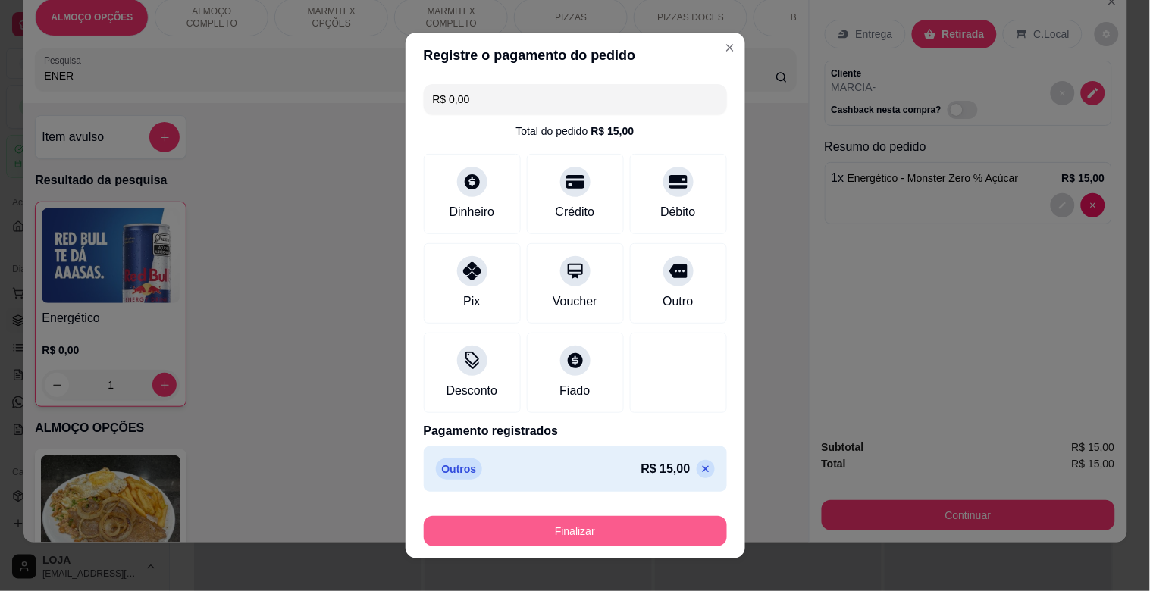
click at [557, 534] on button "Finalizar" at bounding box center [575, 531] width 303 height 30
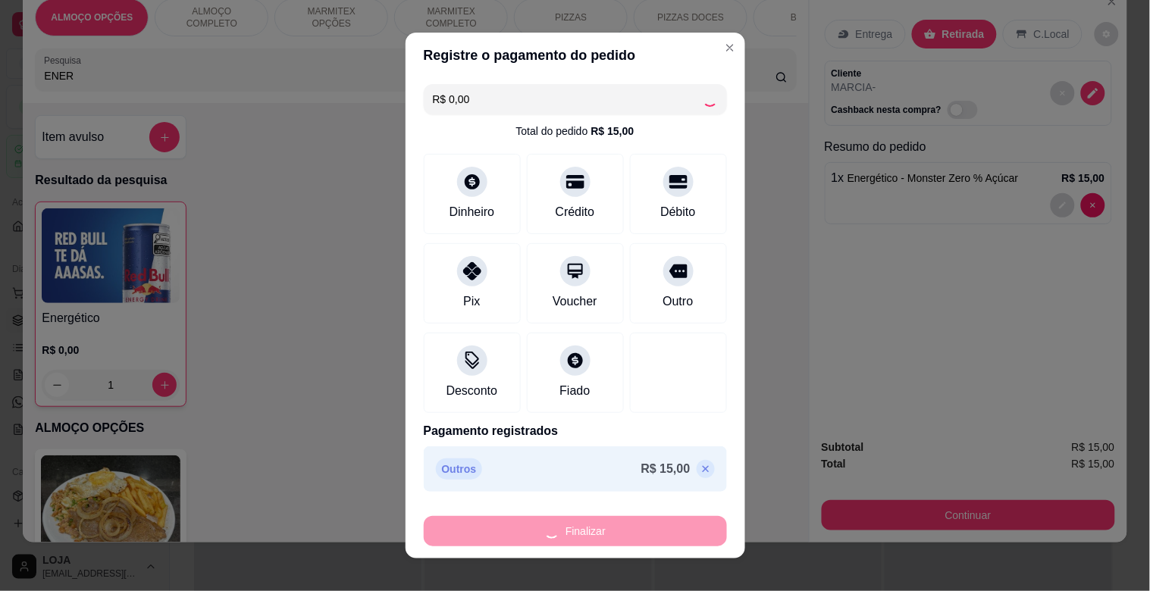
type input "0"
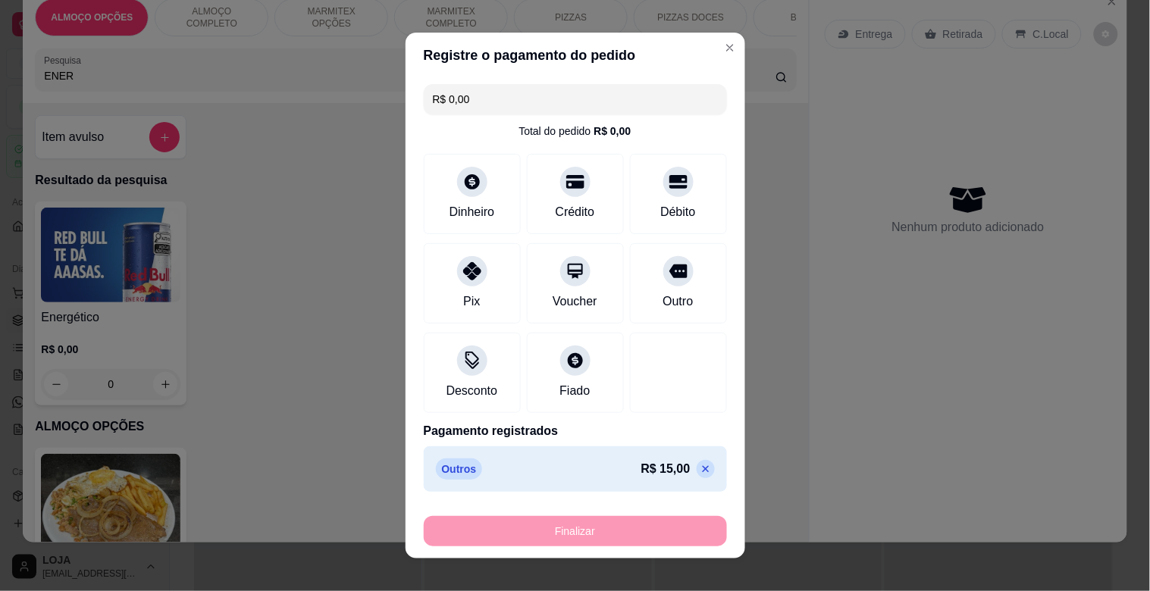
type input "-R$ 15,00"
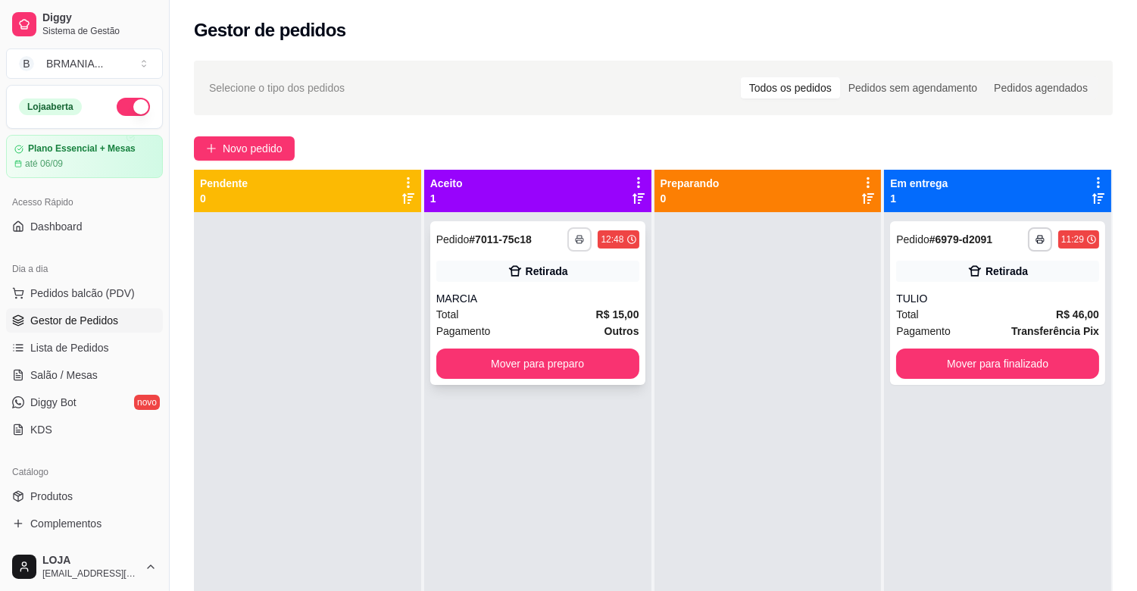
click at [571, 229] on button "button" at bounding box center [580, 239] width 24 height 24
click at [556, 293] on button "IMPRESSORA" at bounding box center [535, 292] width 110 height 24
click at [568, 366] on button "Mover para preparo" at bounding box center [538, 364] width 203 height 30
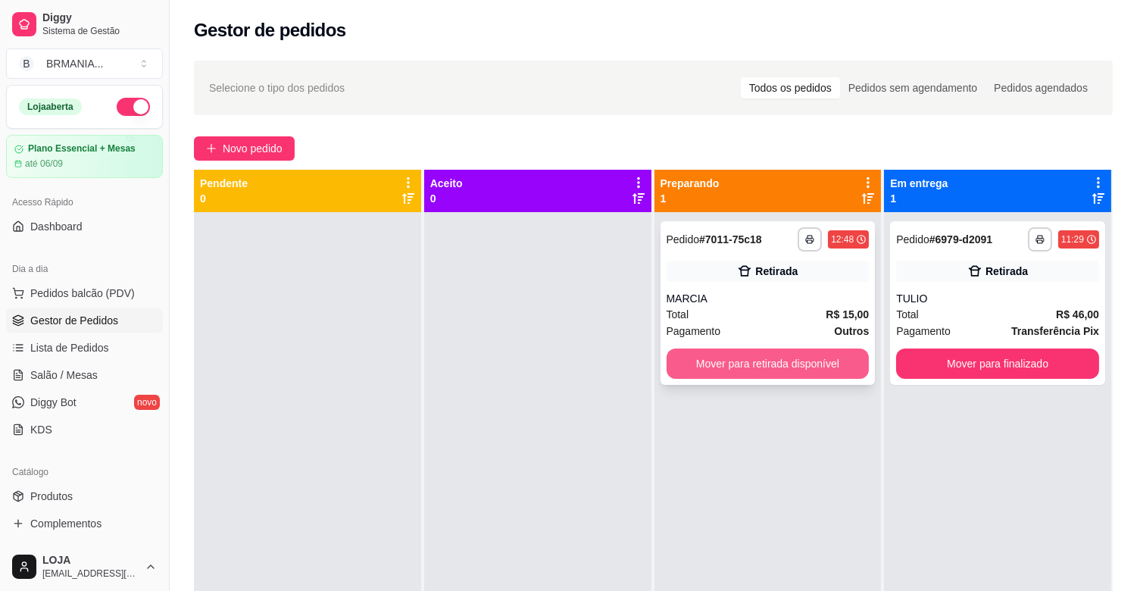
click at [767, 368] on button "Mover para retirada disponível" at bounding box center [768, 364] width 203 height 30
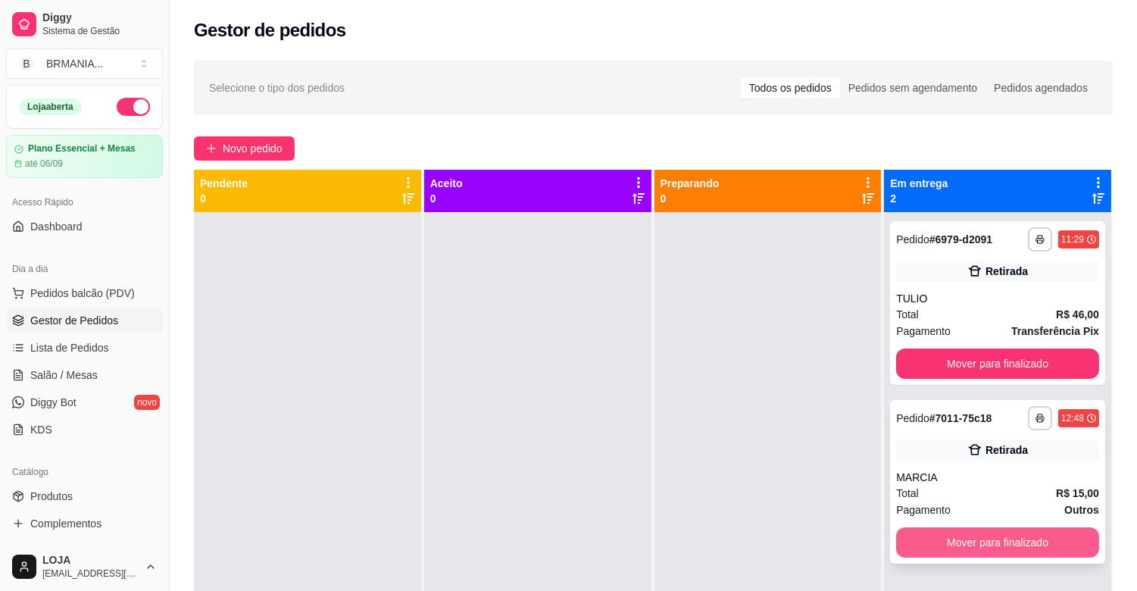
click at [1009, 535] on button "Mover para finalizado" at bounding box center [997, 542] width 203 height 30
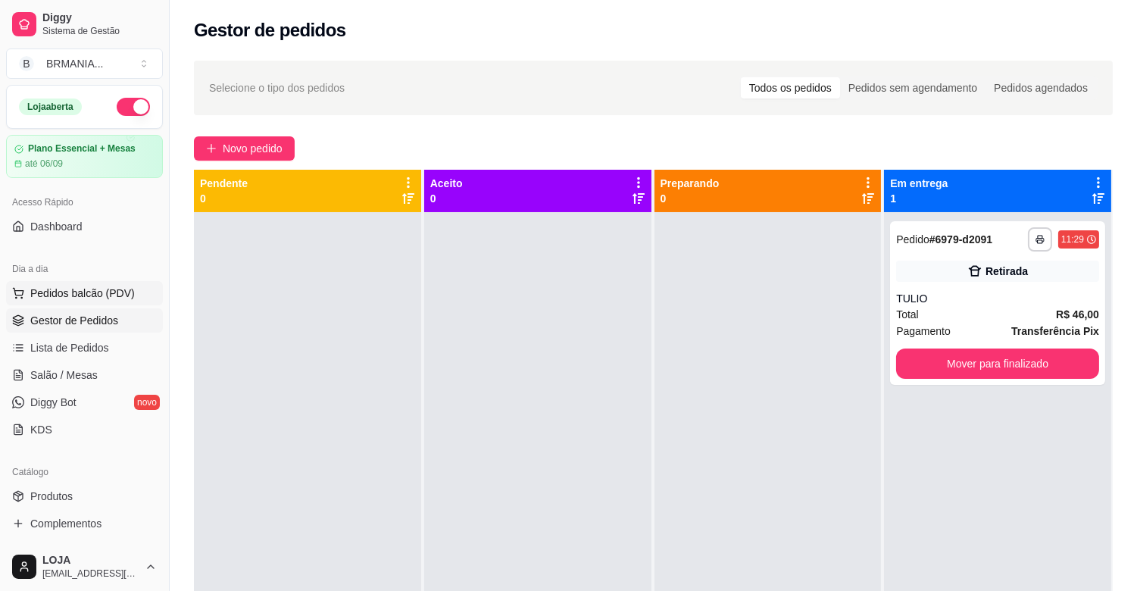
click at [117, 299] on span "Pedidos balcão (PDV)" at bounding box center [82, 293] width 105 height 15
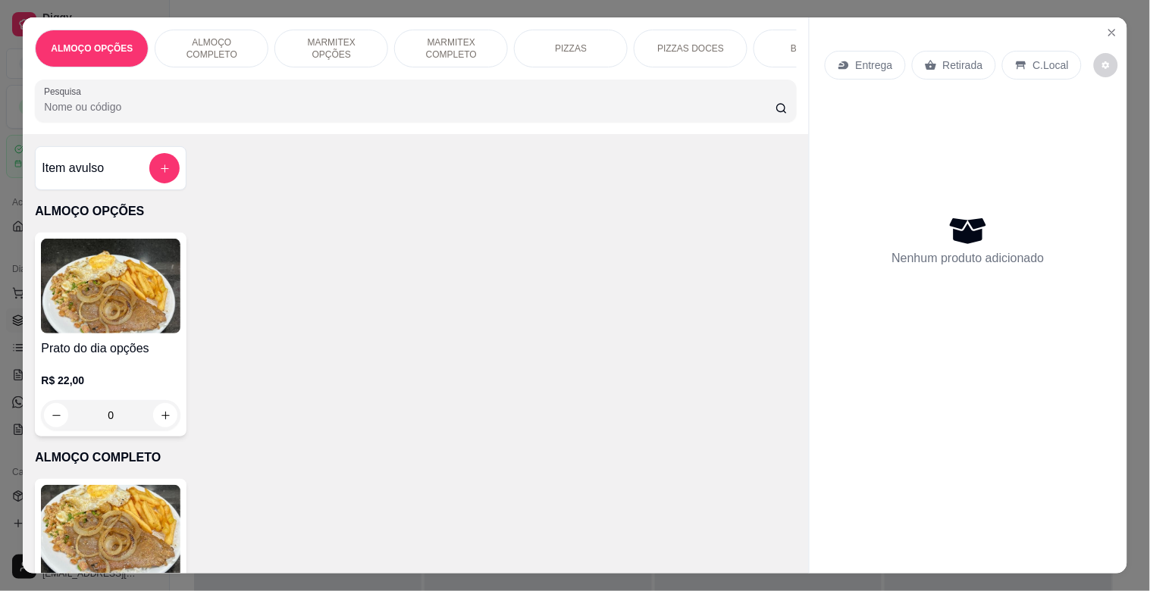
click at [289, 122] on div "Pesquisa" at bounding box center [415, 101] width 761 height 42
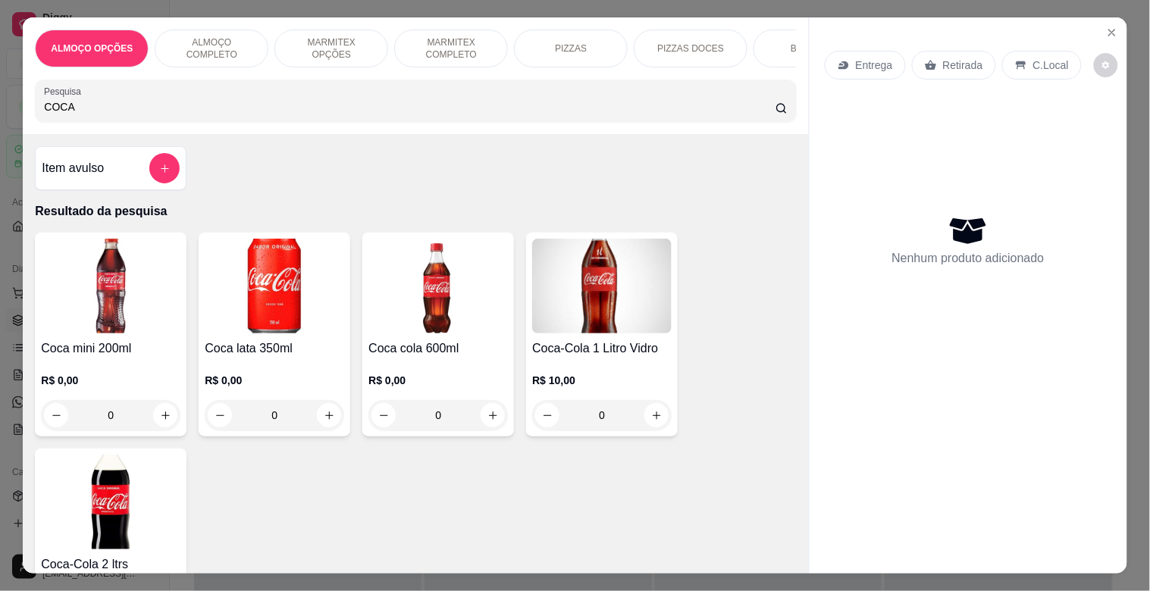
type input "COCA"
click at [133, 302] on img at bounding box center [110, 286] width 139 height 95
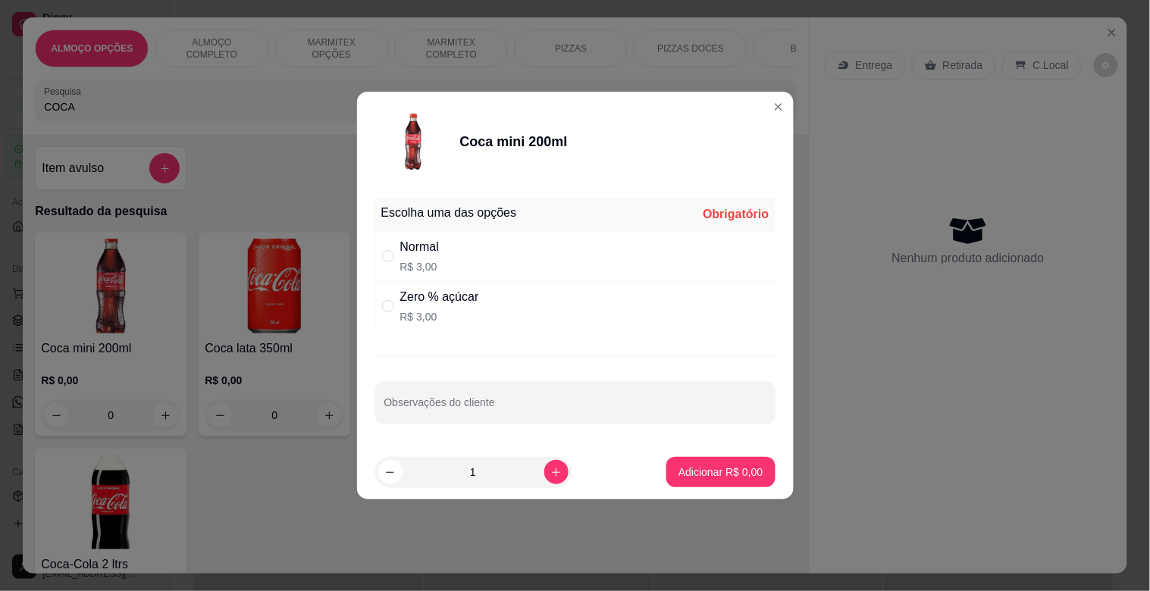
click at [479, 311] on div "Zero % açúcar R$ 3,00" at bounding box center [575, 306] width 400 height 50
radio input "true"
click at [733, 470] on p "Adicionar R$ 3,00" at bounding box center [721, 472] width 82 height 14
type input "1"
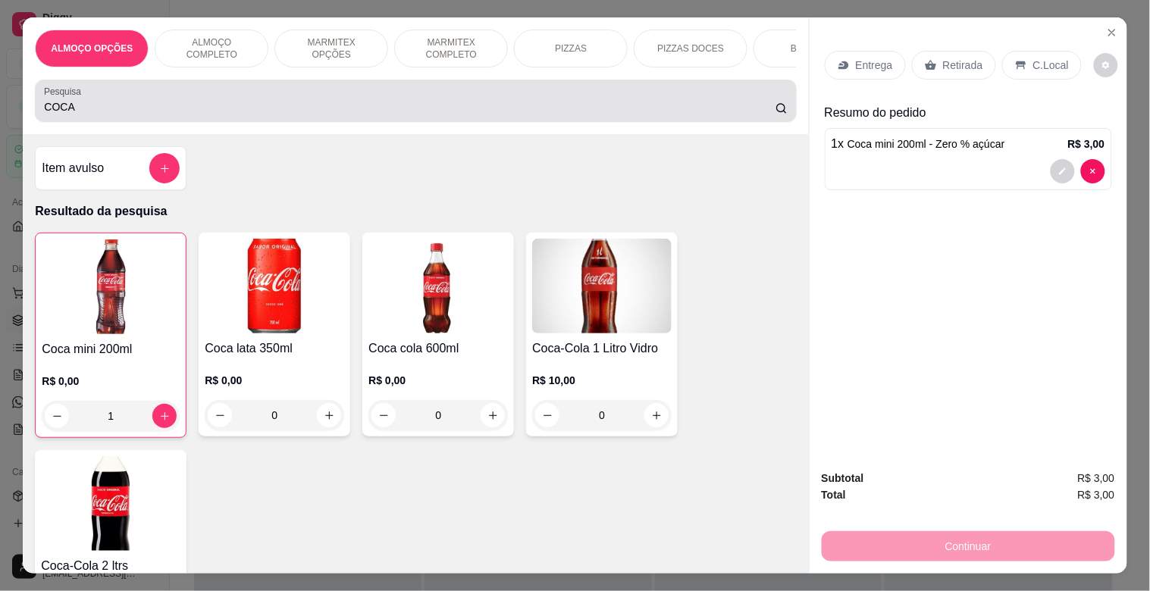
click at [238, 99] on div "COCA" at bounding box center [415, 101] width 743 height 30
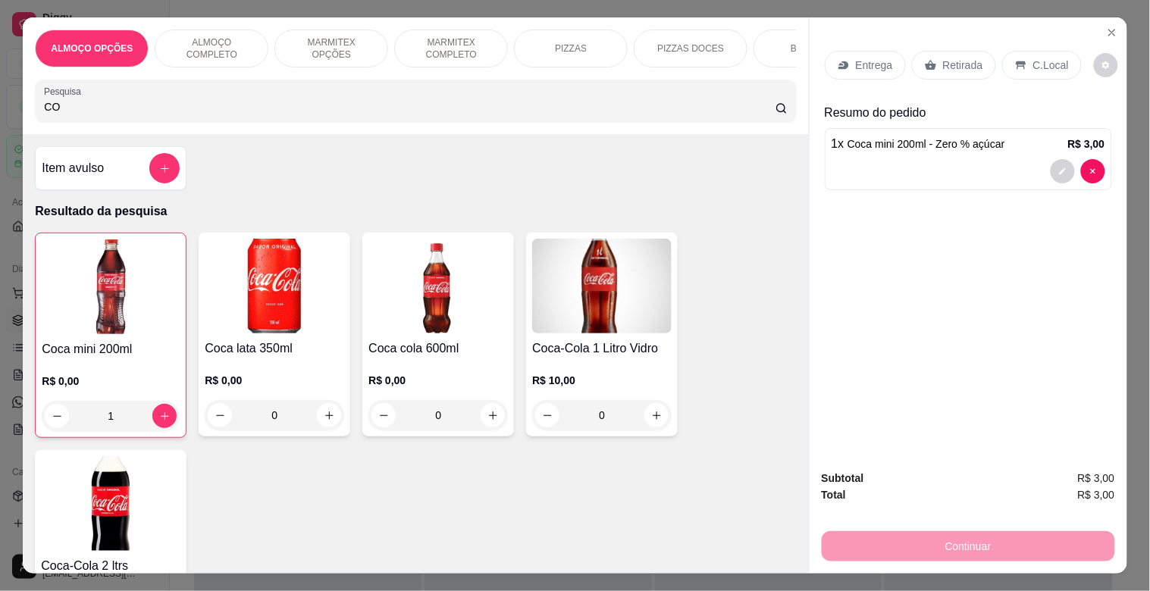
type input "C"
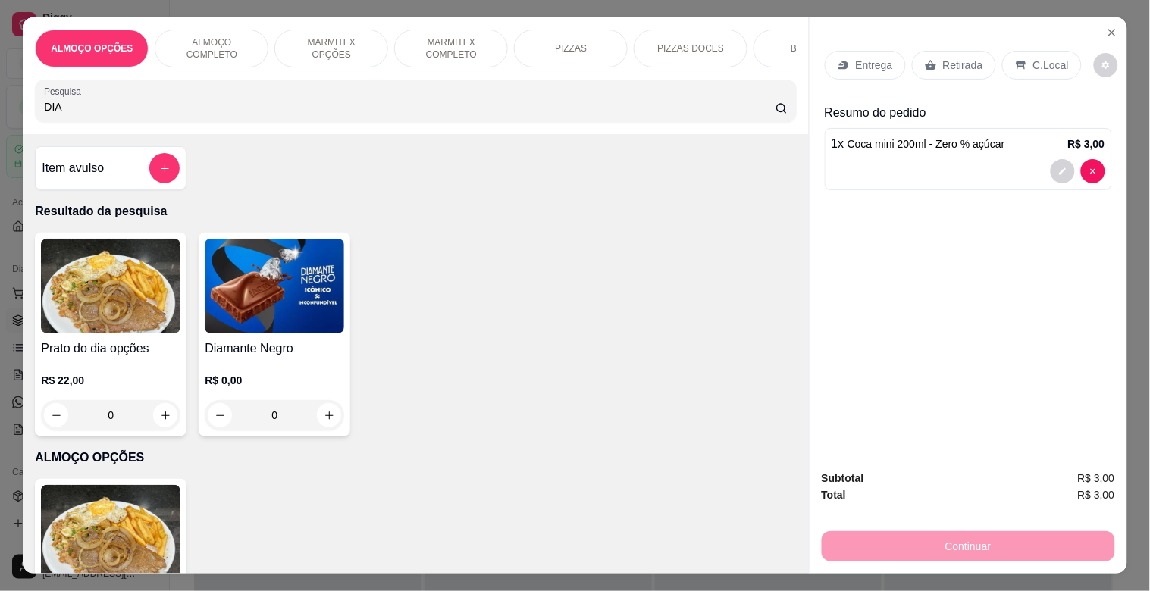
type input "DIA"
click at [280, 349] on h4 "Diamante Negro" at bounding box center [274, 349] width 139 height 18
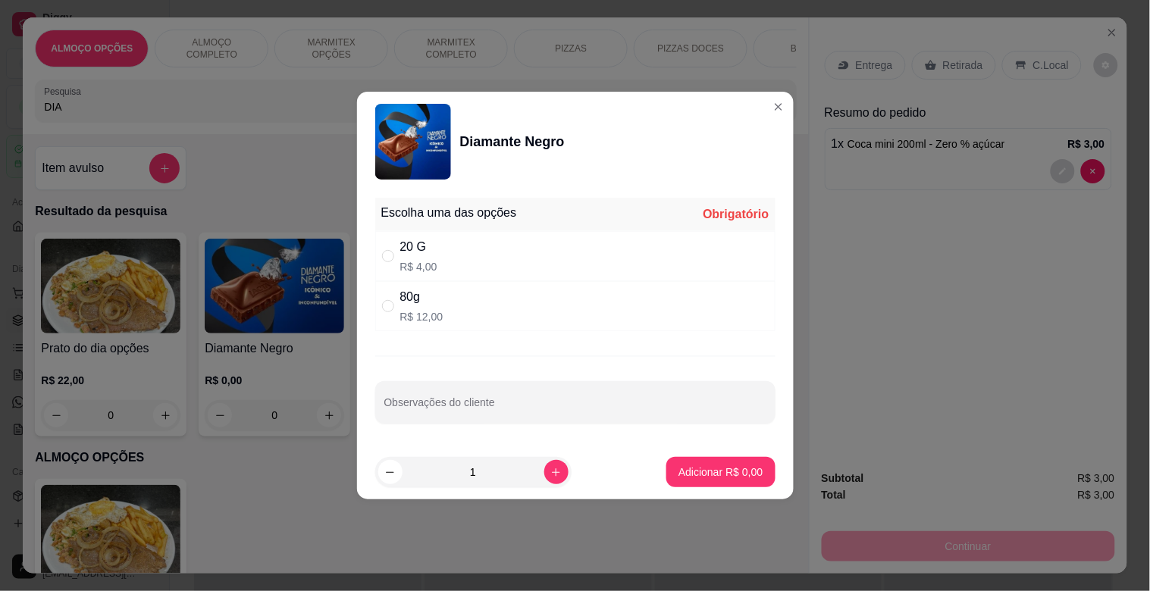
click at [520, 314] on div "80g R$ 12,00" at bounding box center [575, 306] width 400 height 50
radio input "true"
click at [455, 276] on div "20 G R$ 4,00" at bounding box center [575, 256] width 400 height 50
radio input "true"
radio input "false"
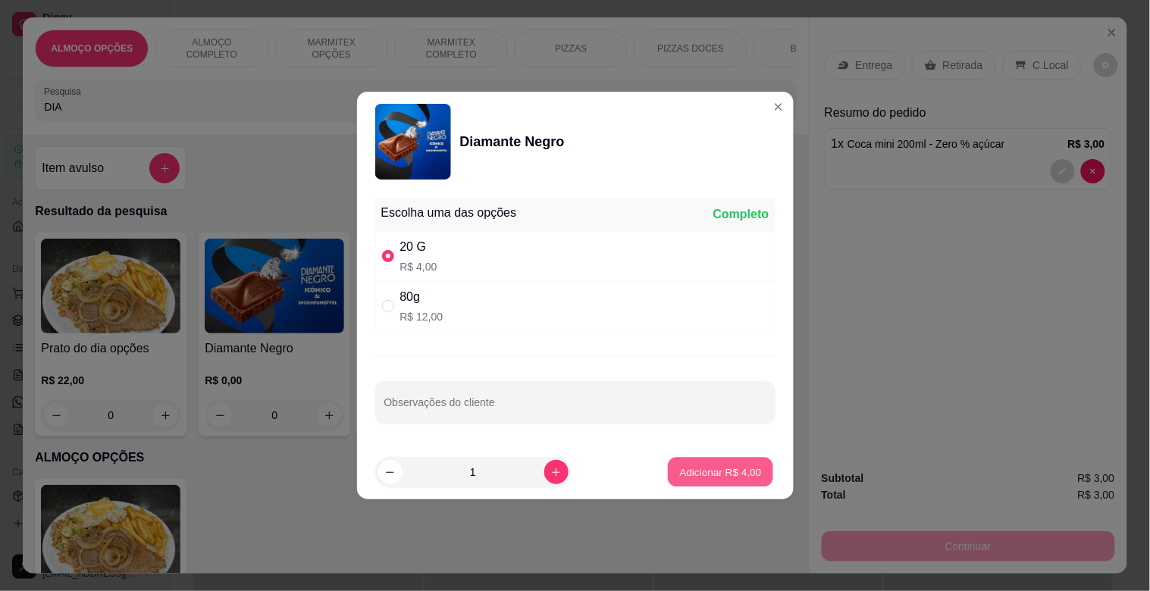
click at [732, 477] on p "Adicionar R$ 4,00" at bounding box center [721, 472] width 82 height 14
type input "1"
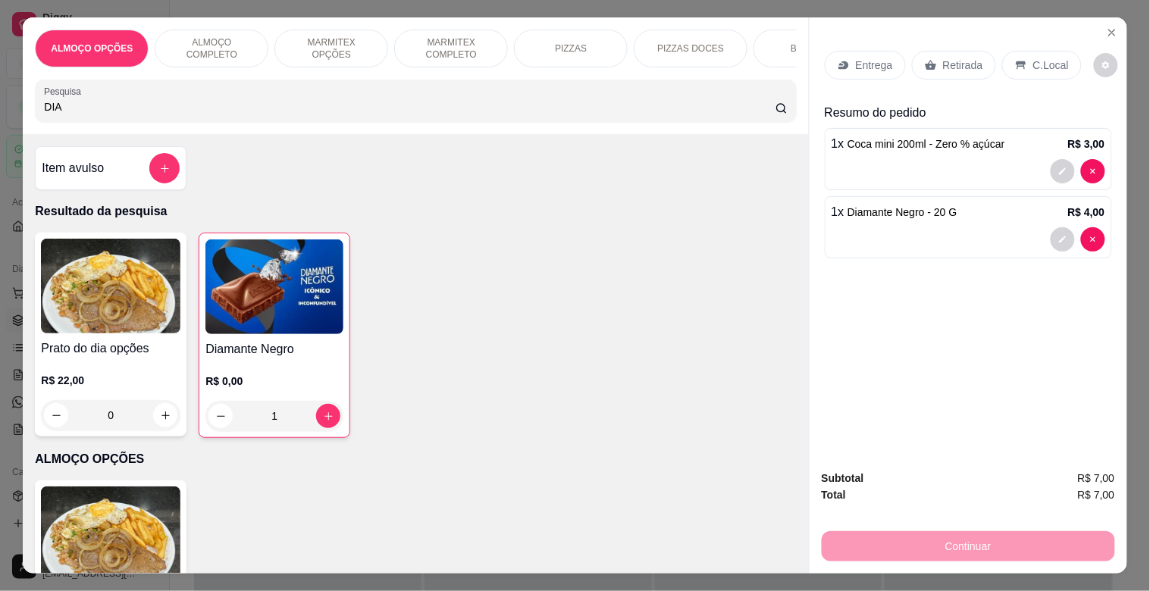
click at [959, 63] on p "Retirada" at bounding box center [963, 65] width 40 height 15
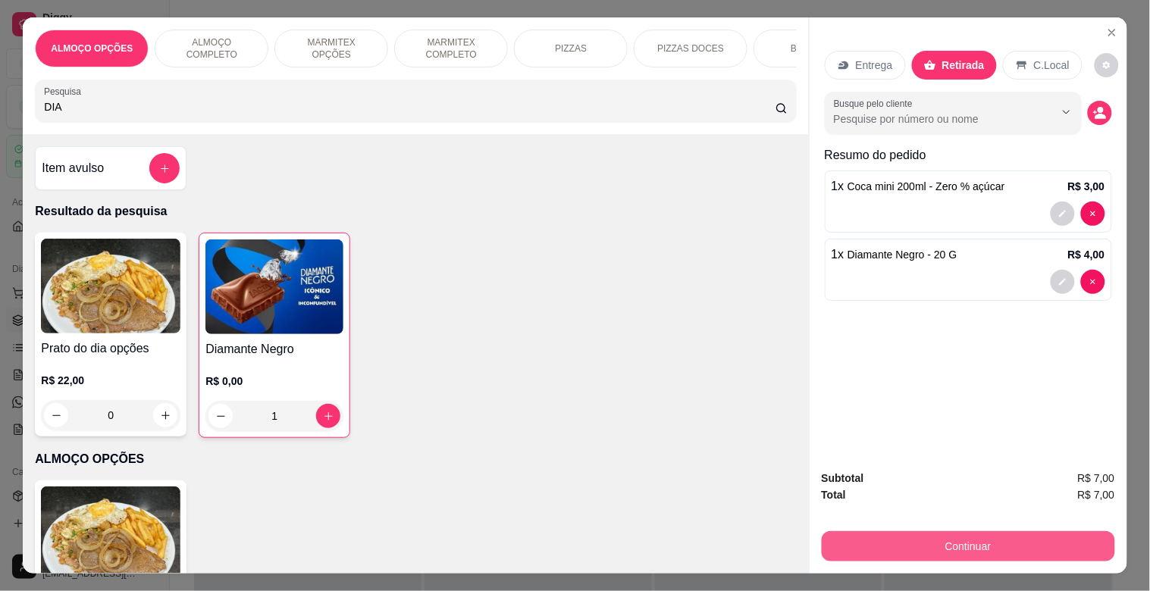
click at [938, 543] on button "Continuar" at bounding box center [967, 546] width 293 height 30
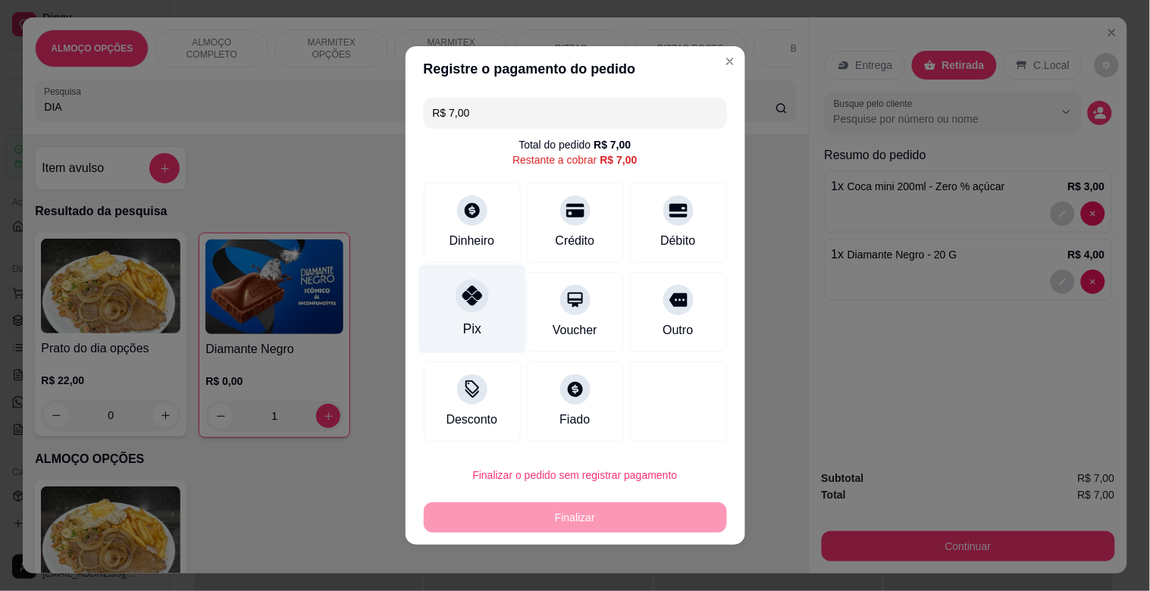
click at [465, 317] on div "Pix" at bounding box center [471, 309] width 107 height 89
type input "R$ 0,00"
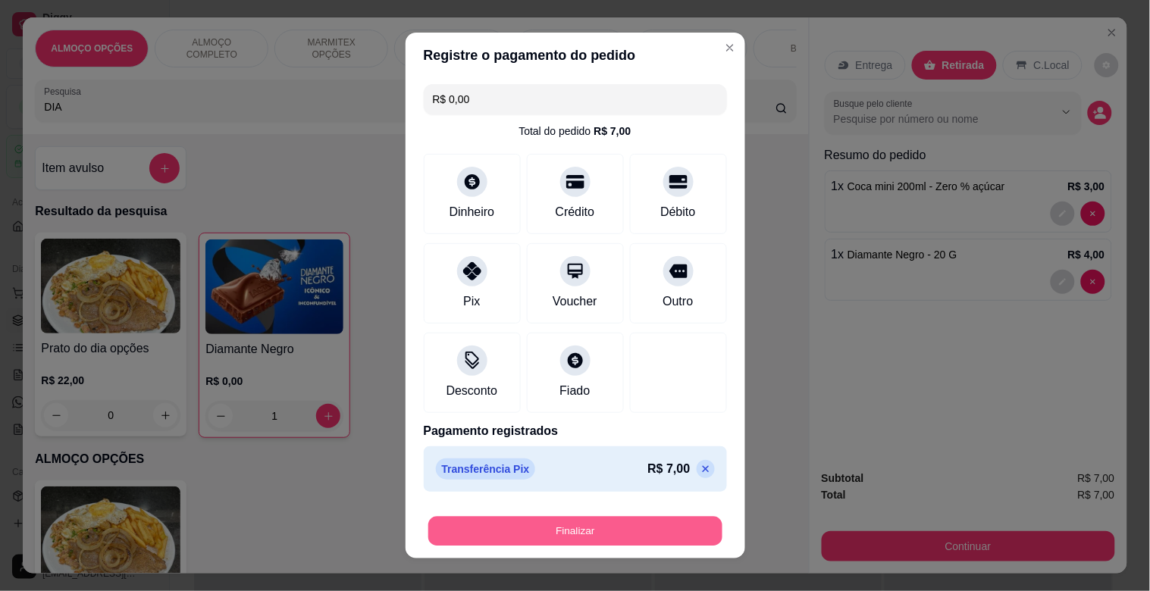
click at [549, 532] on button "Finalizar" at bounding box center [575, 532] width 294 height 30
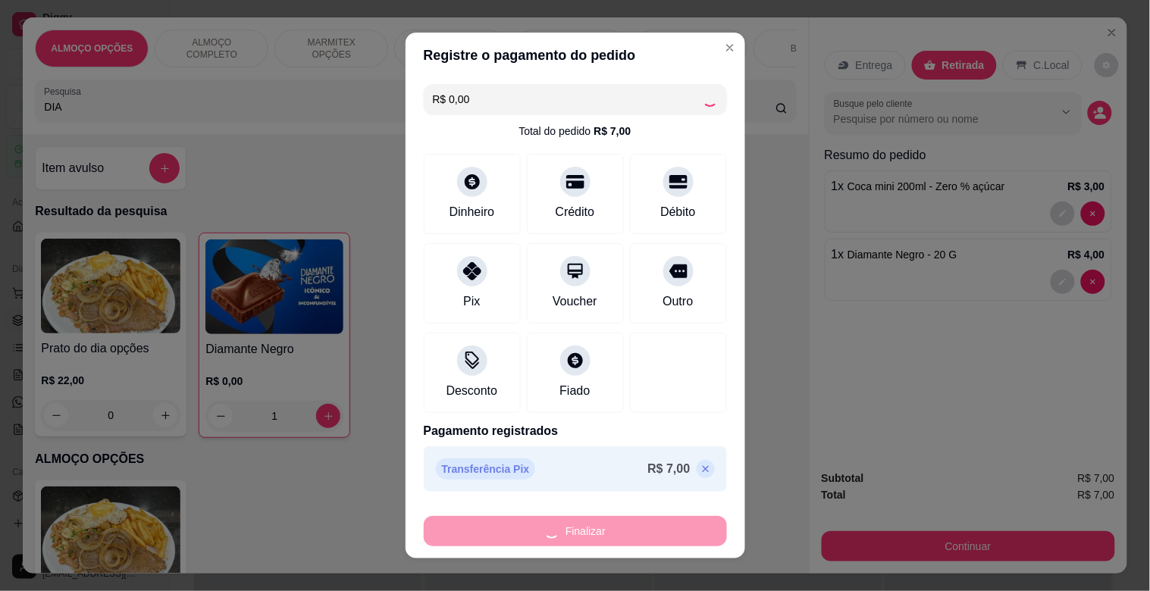
type input "0"
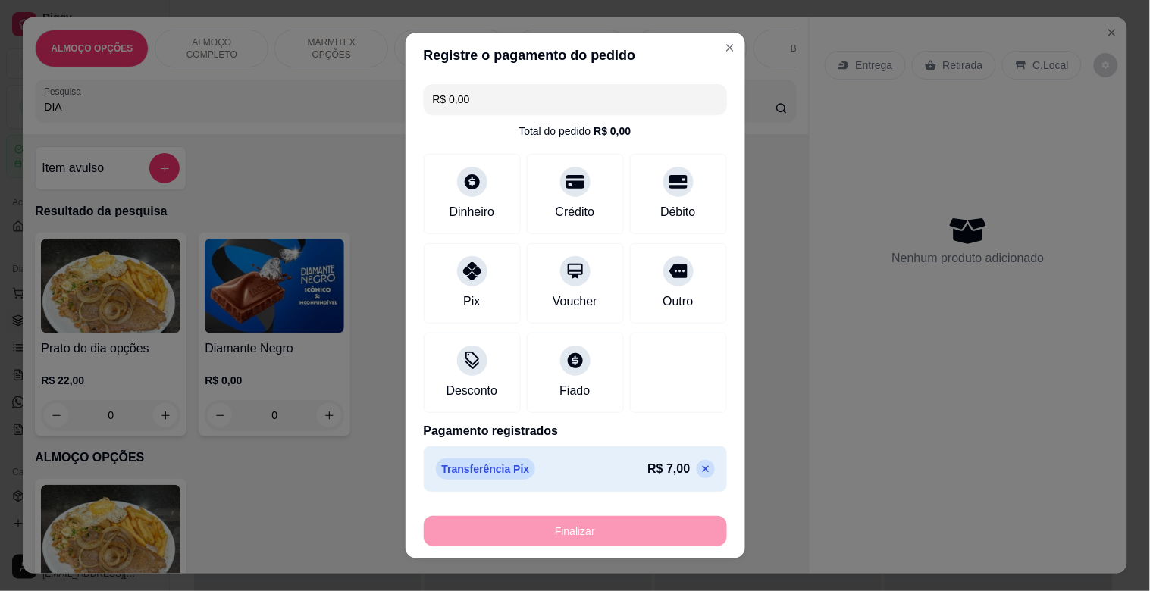
type input "-R$ 7,00"
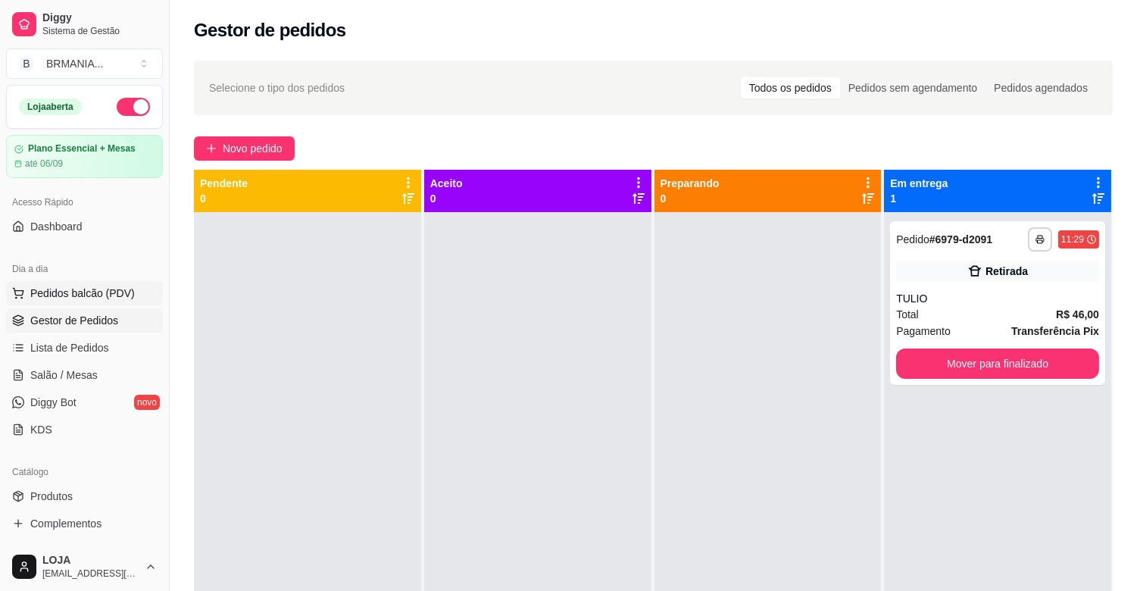
click at [92, 290] on span "Pedidos balcão (PDV)" at bounding box center [82, 293] width 105 height 15
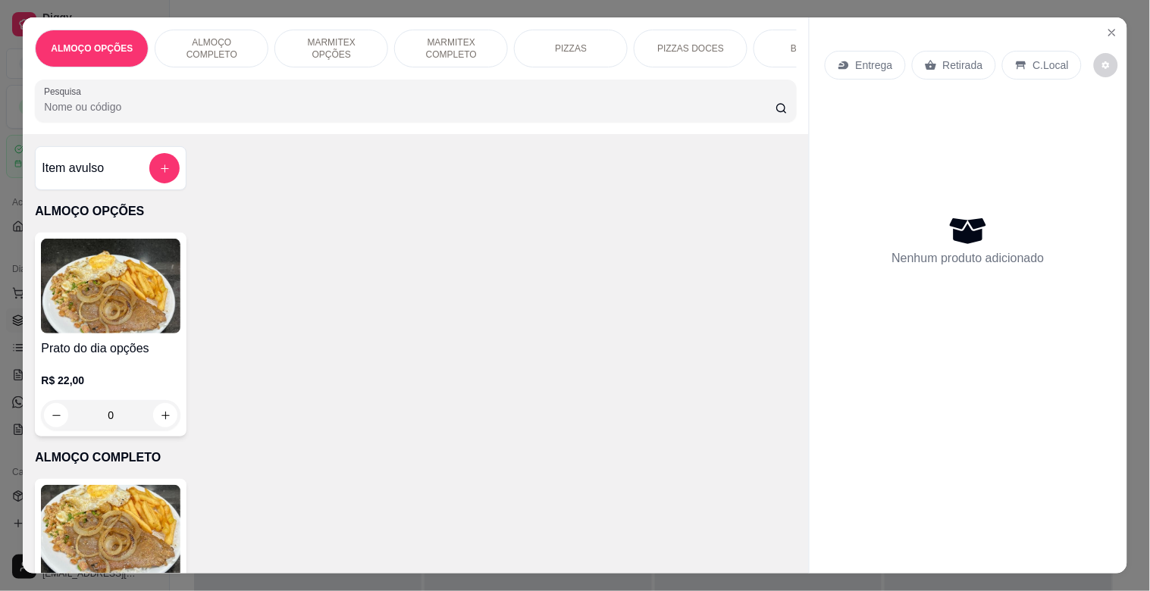
click at [130, 531] on img at bounding box center [110, 532] width 139 height 95
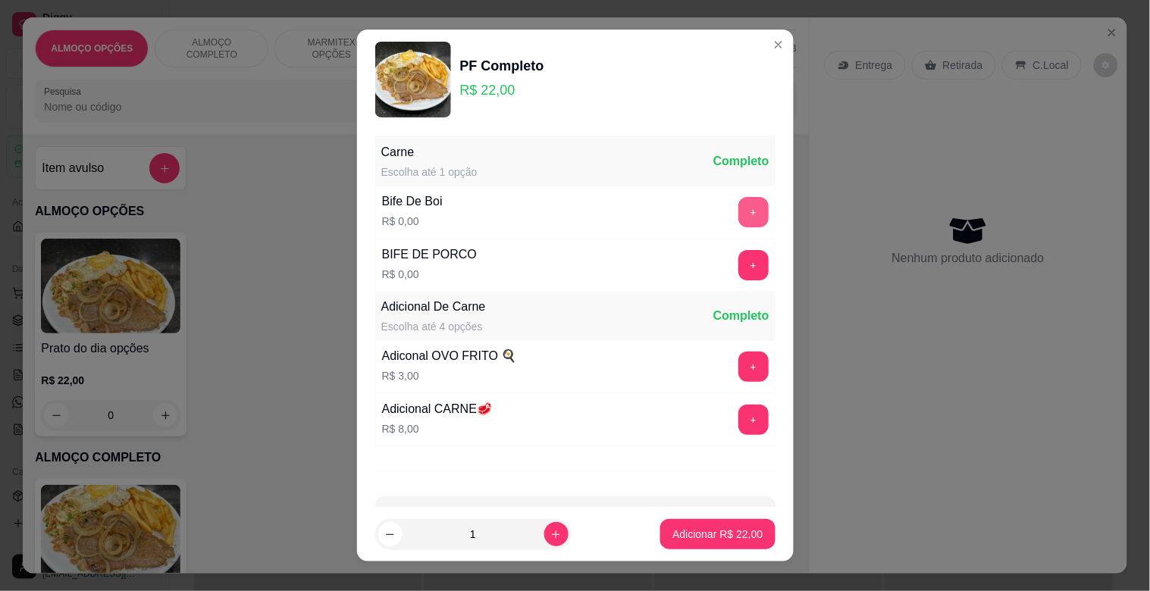
click at [738, 210] on button "+" at bounding box center [753, 212] width 30 height 30
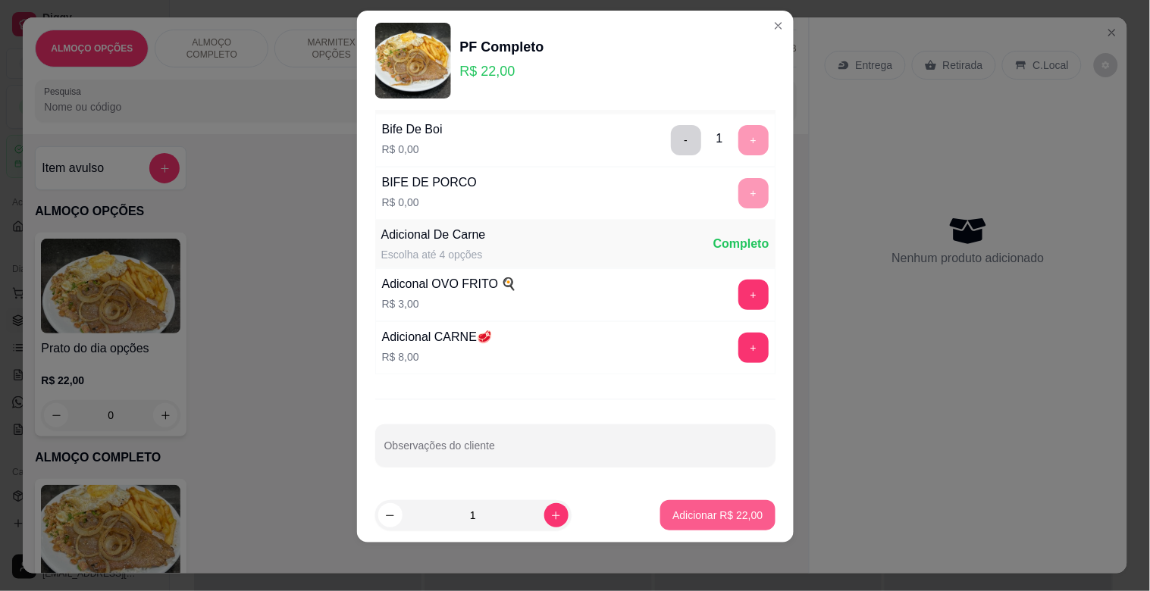
click at [701, 515] on p "Adicionar R$ 22,00" at bounding box center [717, 515] width 90 height 15
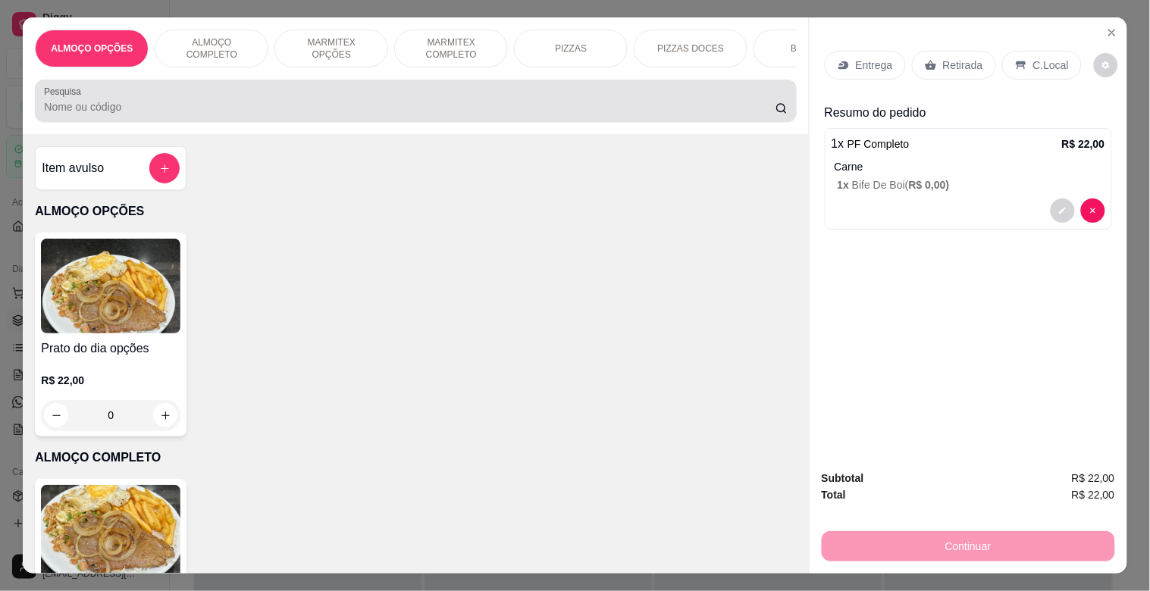
click at [340, 108] on input "Pesquisa" at bounding box center [409, 106] width 731 height 15
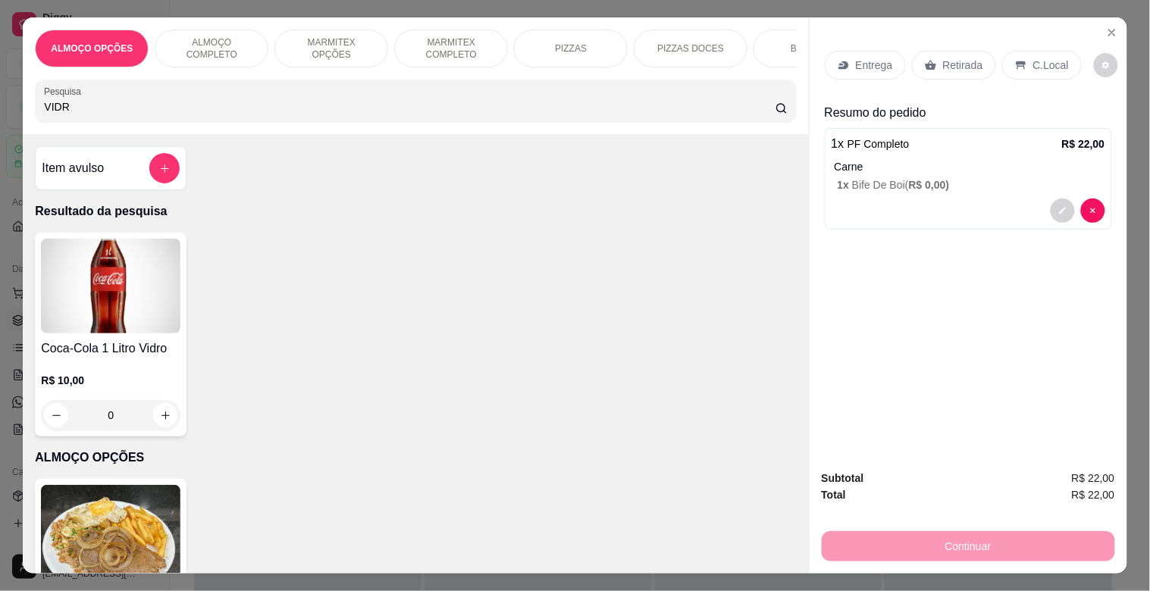
type input "VIDR"
click at [132, 368] on div "R$ 10,00 0" at bounding box center [110, 394] width 139 height 73
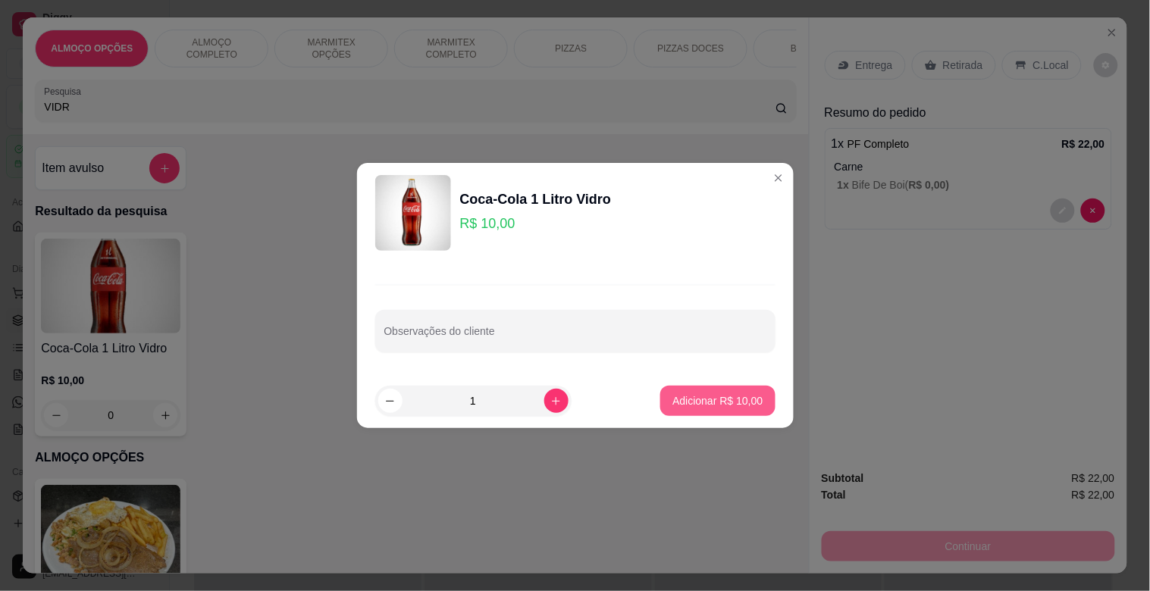
click at [721, 392] on button "Adicionar R$ 10,00" at bounding box center [717, 401] width 114 height 30
type input "1"
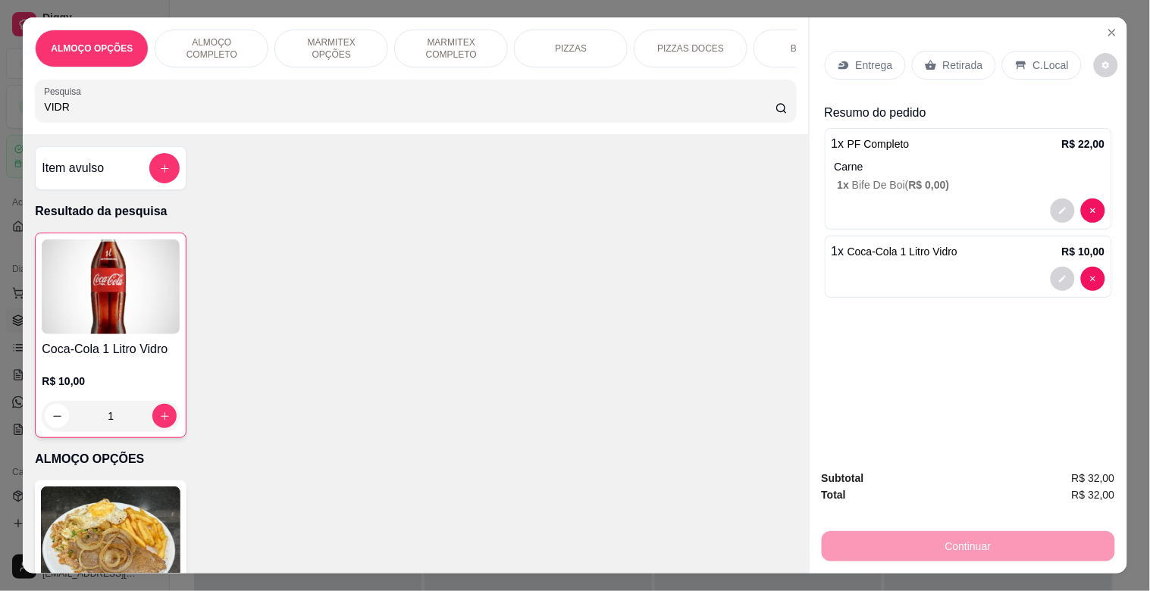
click at [131, 520] on img at bounding box center [110, 534] width 139 height 95
click at [958, 160] on p "Carne" at bounding box center [969, 166] width 271 height 15
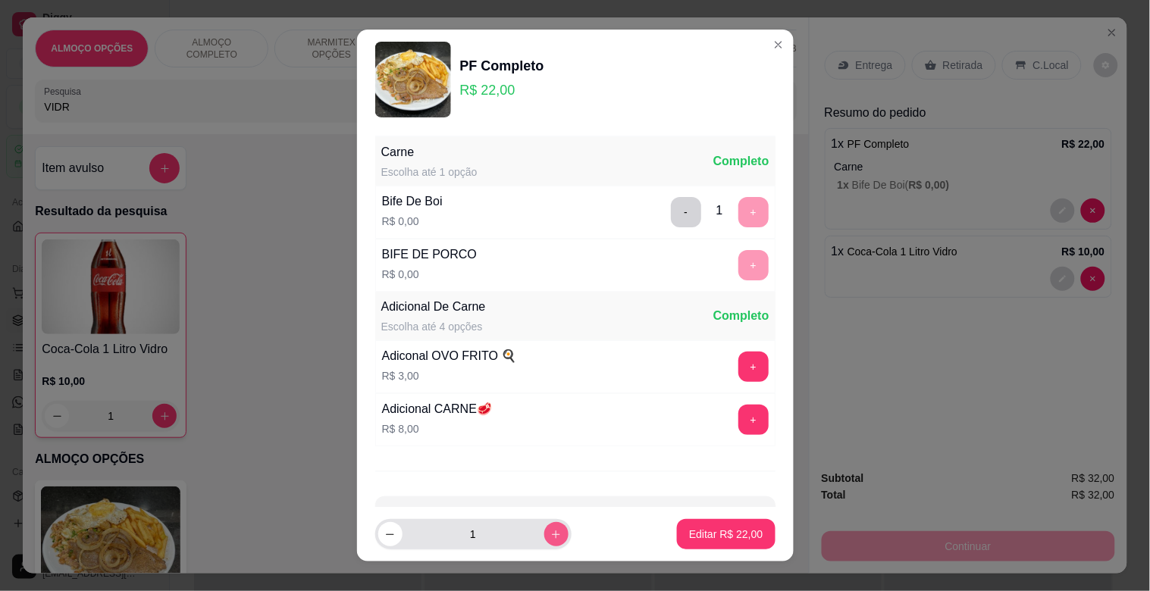
click at [550, 536] on icon "increase-product-quantity" at bounding box center [555, 534] width 11 height 11
type input "2"
click at [709, 538] on p "Editar R$ 44,00" at bounding box center [725, 534] width 71 height 14
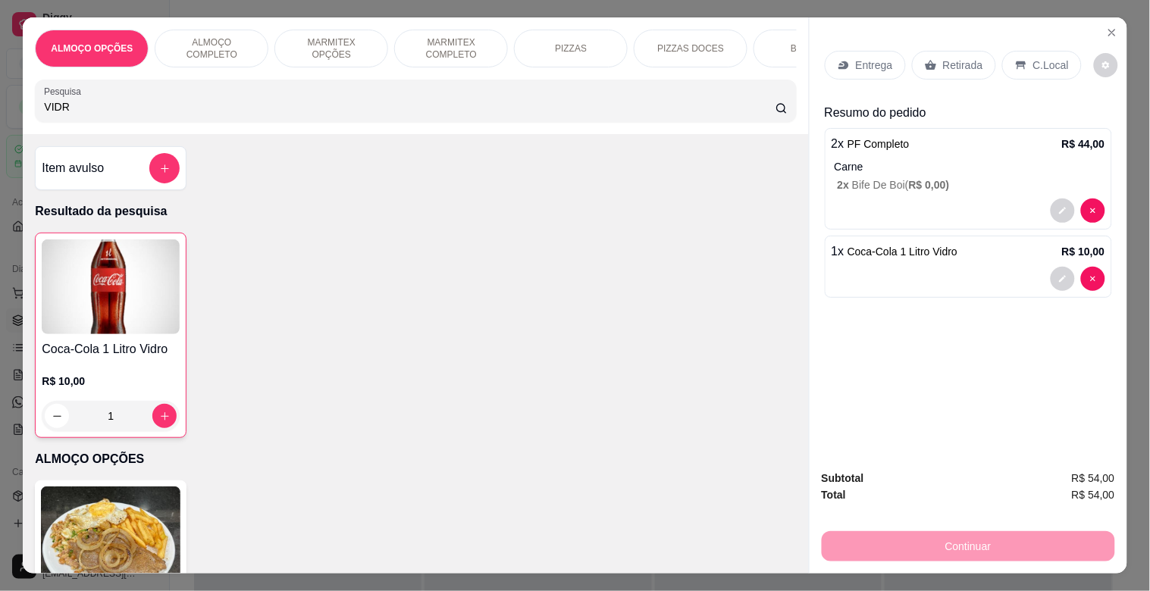
drag, startPoint x: 1036, startPoint y: 53, endPoint x: 1093, endPoint y: 192, distance: 150.6
click at [1038, 58] on p "C.Local" at bounding box center [1051, 65] width 36 height 15
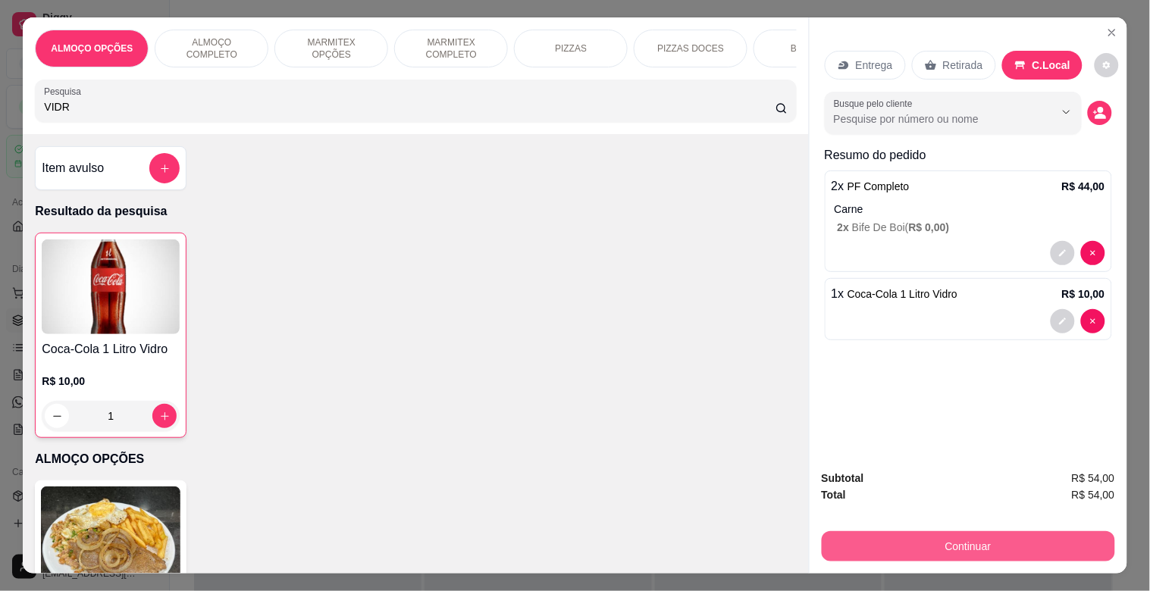
click at [968, 531] on button "Continuar" at bounding box center [967, 546] width 293 height 30
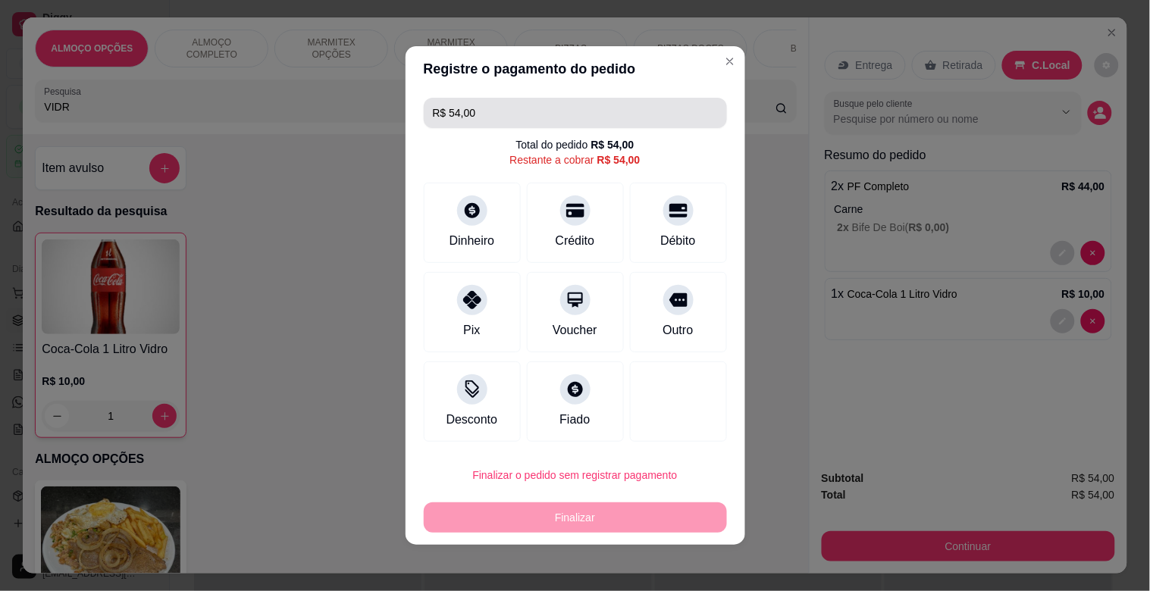
click at [502, 117] on input "R$ 54,00" at bounding box center [575, 113] width 285 height 30
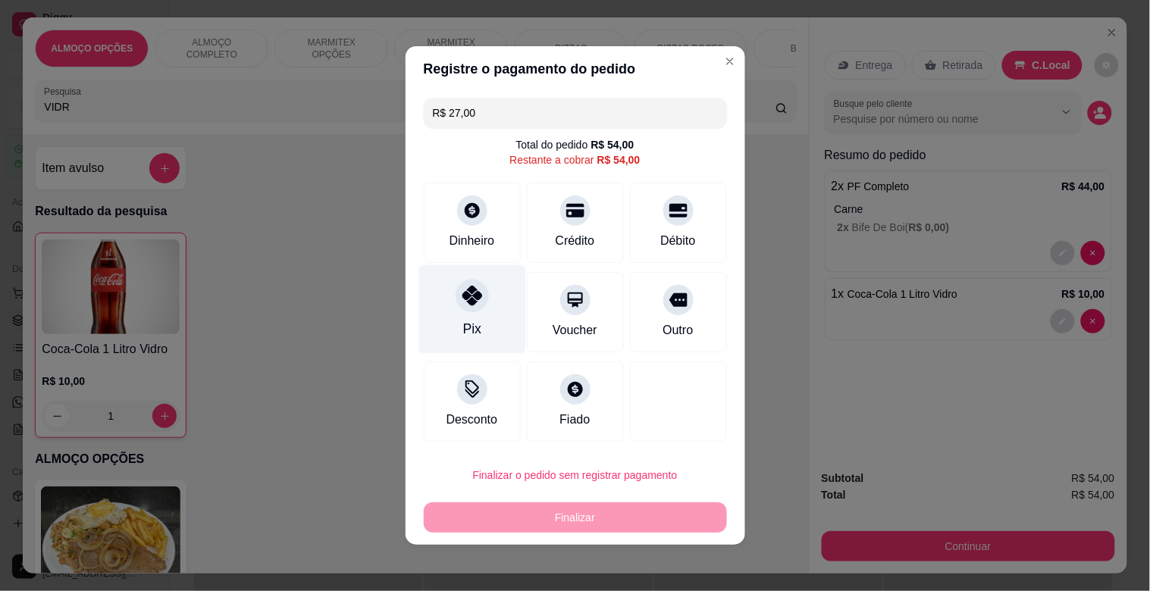
type input "R$ 27,00"
click at [465, 312] on div at bounding box center [471, 295] width 33 height 33
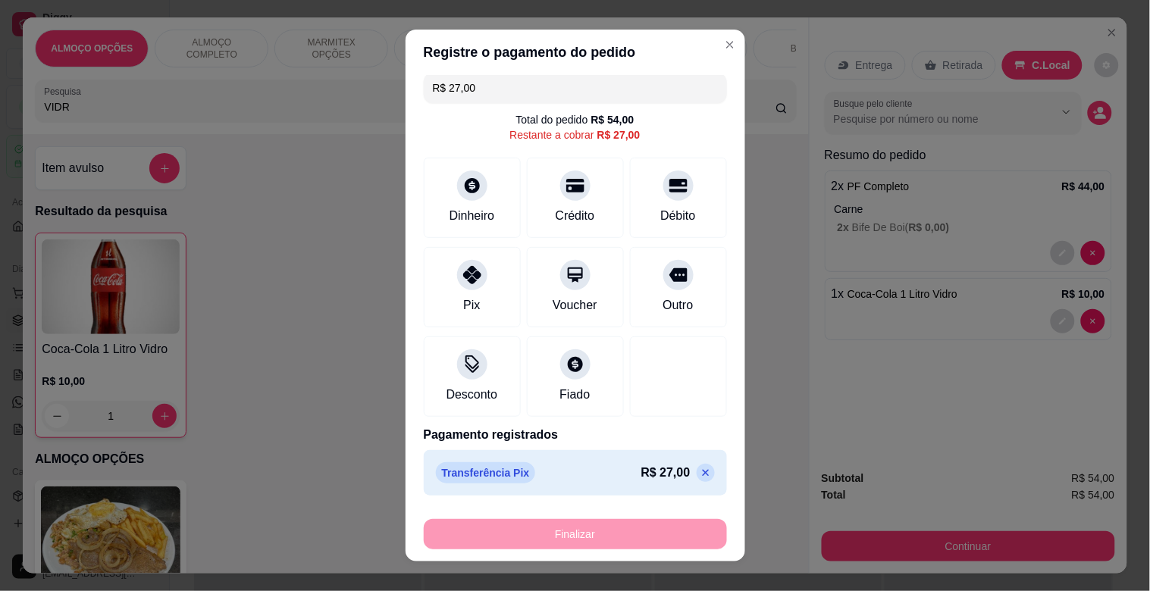
scroll to position [9, 0]
